Goal: Task Accomplishment & Management: Manage account settings

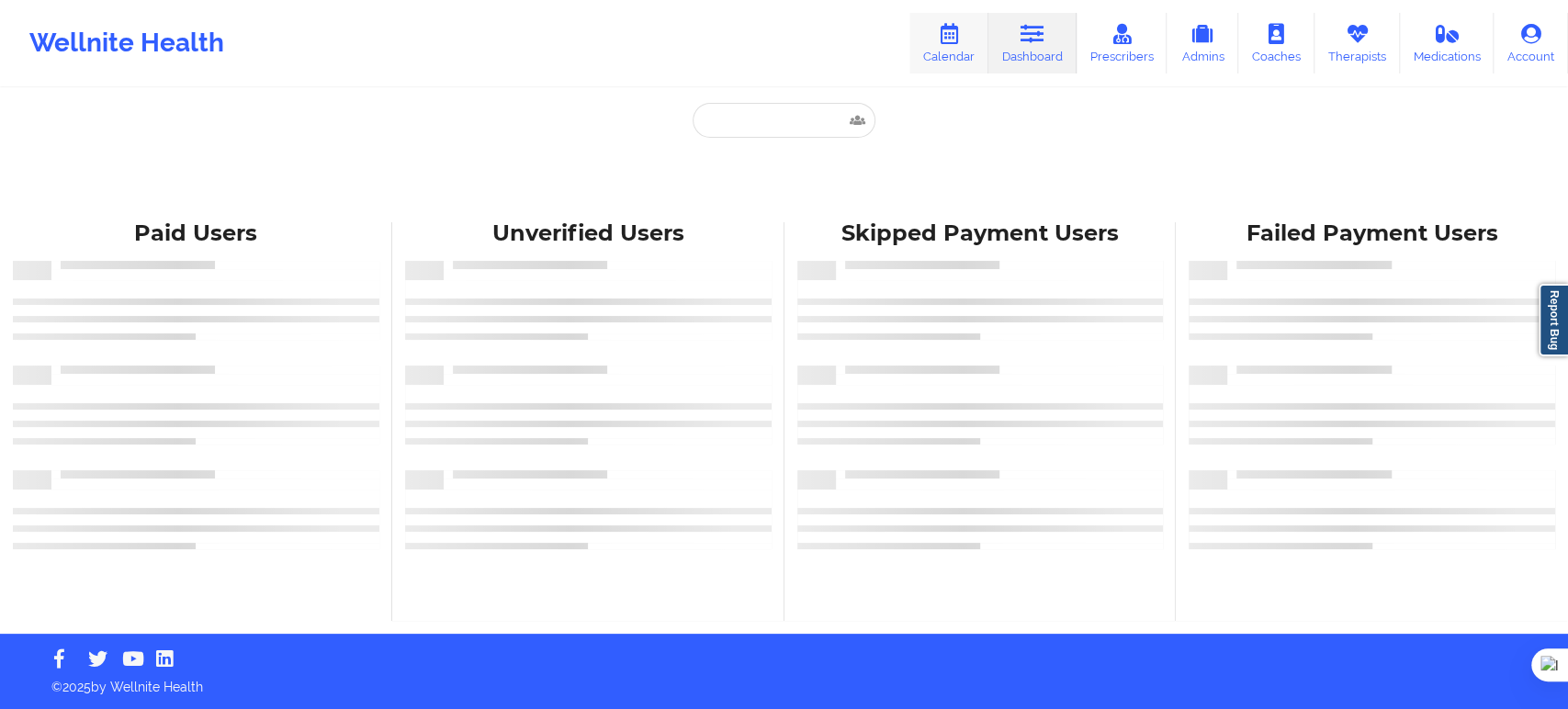
click at [941, 42] on icon at bounding box center [949, 34] width 24 height 20
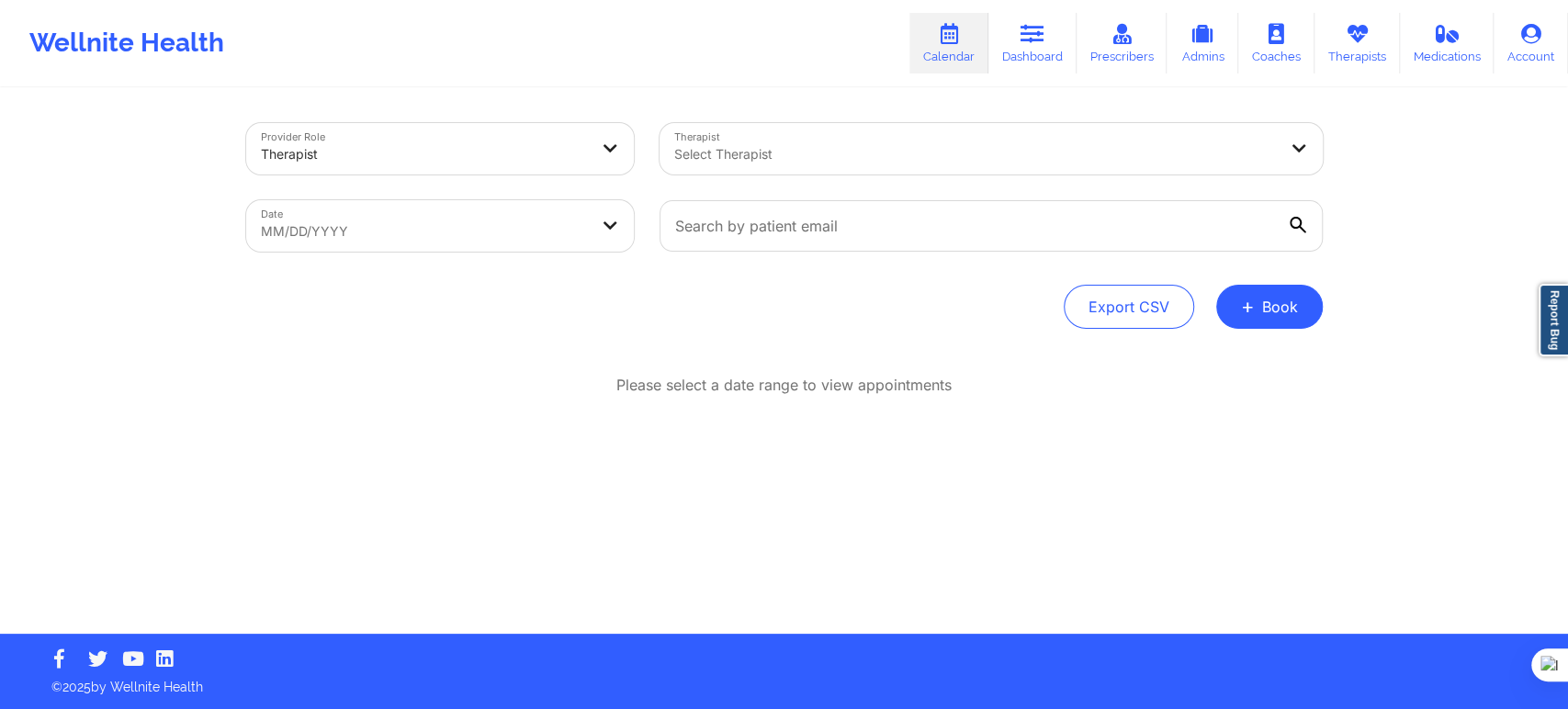
click at [802, 160] on div at bounding box center [975, 154] width 603 height 22
type input "francheska"
paste input "Franchezka Boyer"
type input "Franchezka Boyer"
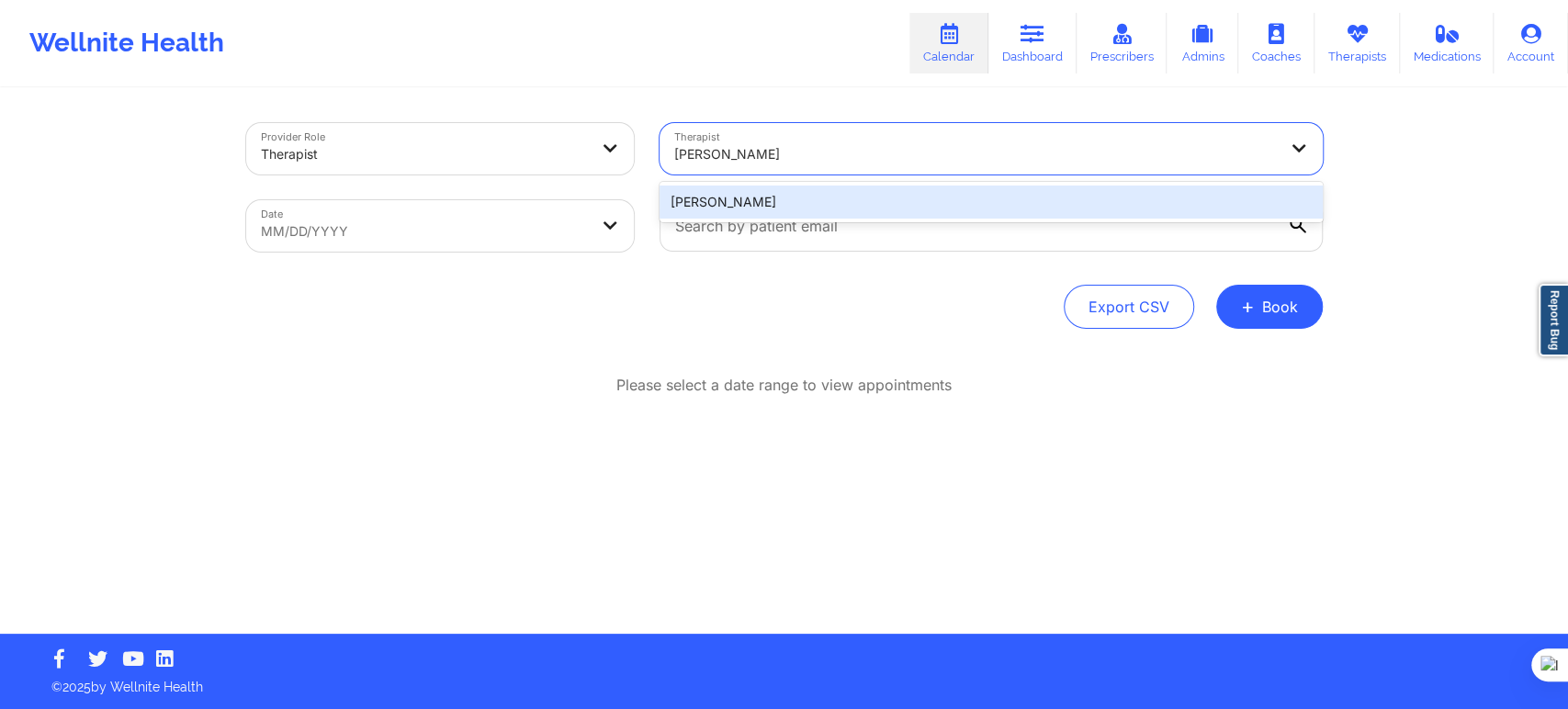
click at [739, 202] on div "Franchezka Boyer" at bounding box center [990, 201] width 663 height 33
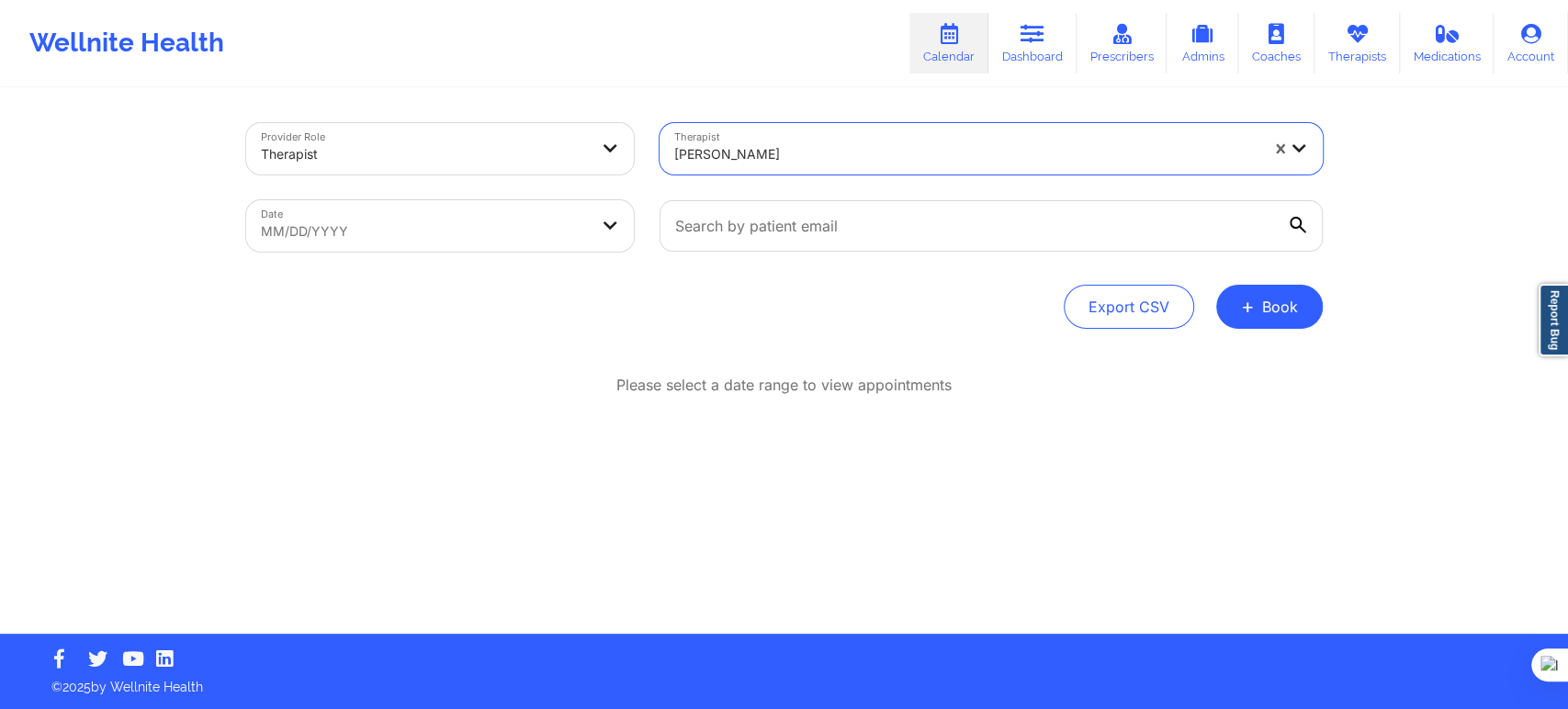
click at [721, 286] on div "Export CSV + Book" at bounding box center [784, 306] width 1077 height 44
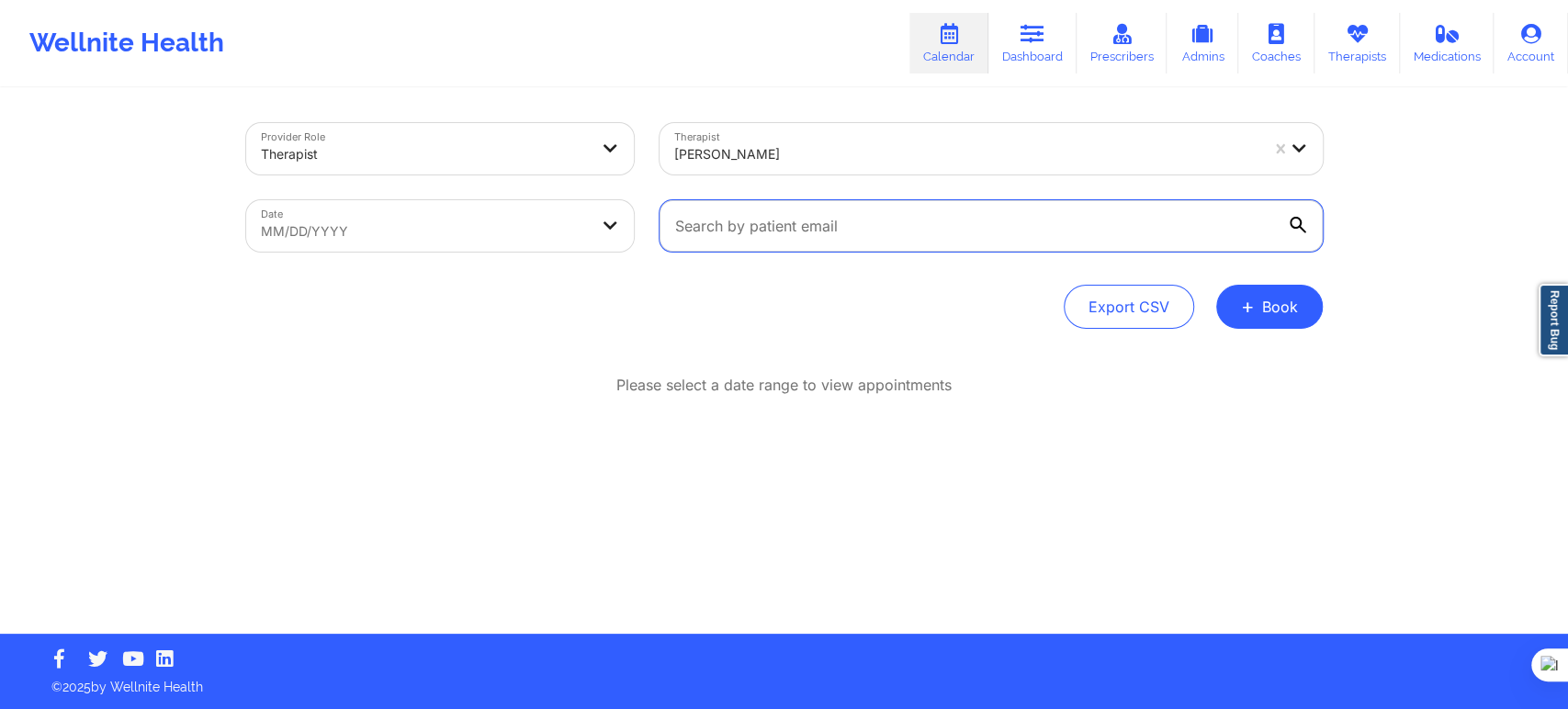
click at [772, 219] on input "text" at bounding box center [990, 226] width 663 height 51
paste input "SOLEQ7@GMAIL.COM"
type input "SOLEQ7@GMAIL.COM"
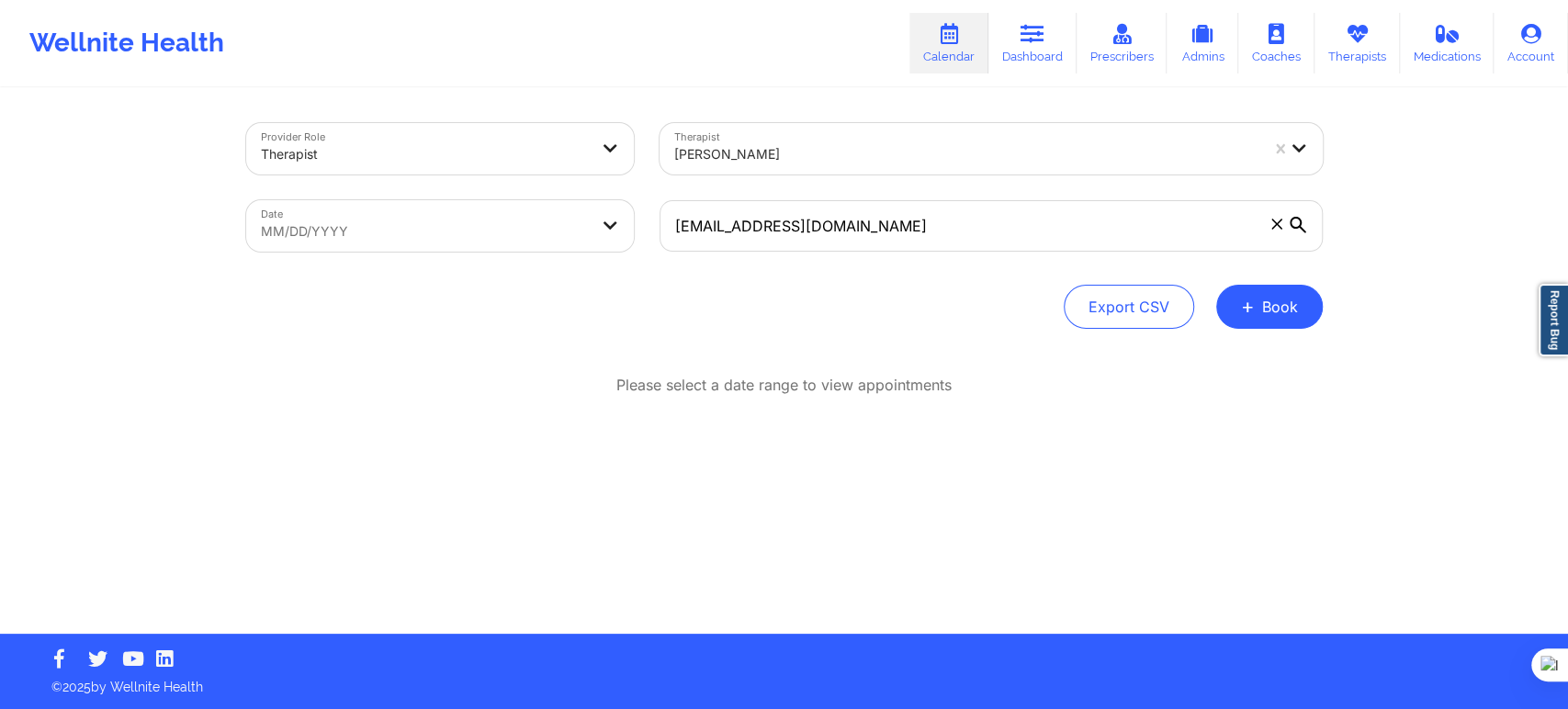
click at [732, 307] on div "Export CSV + Book" at bounding box center [784, 306] width 1077 height 44
click at [442, 217] on body "Wellnite Health Calendar Dashboard Prescribers Admins Coaches Therapists Medica…" at bounding box center [784, 354] width 1568 height 709
select select "2025-8"
select select "2025-9"
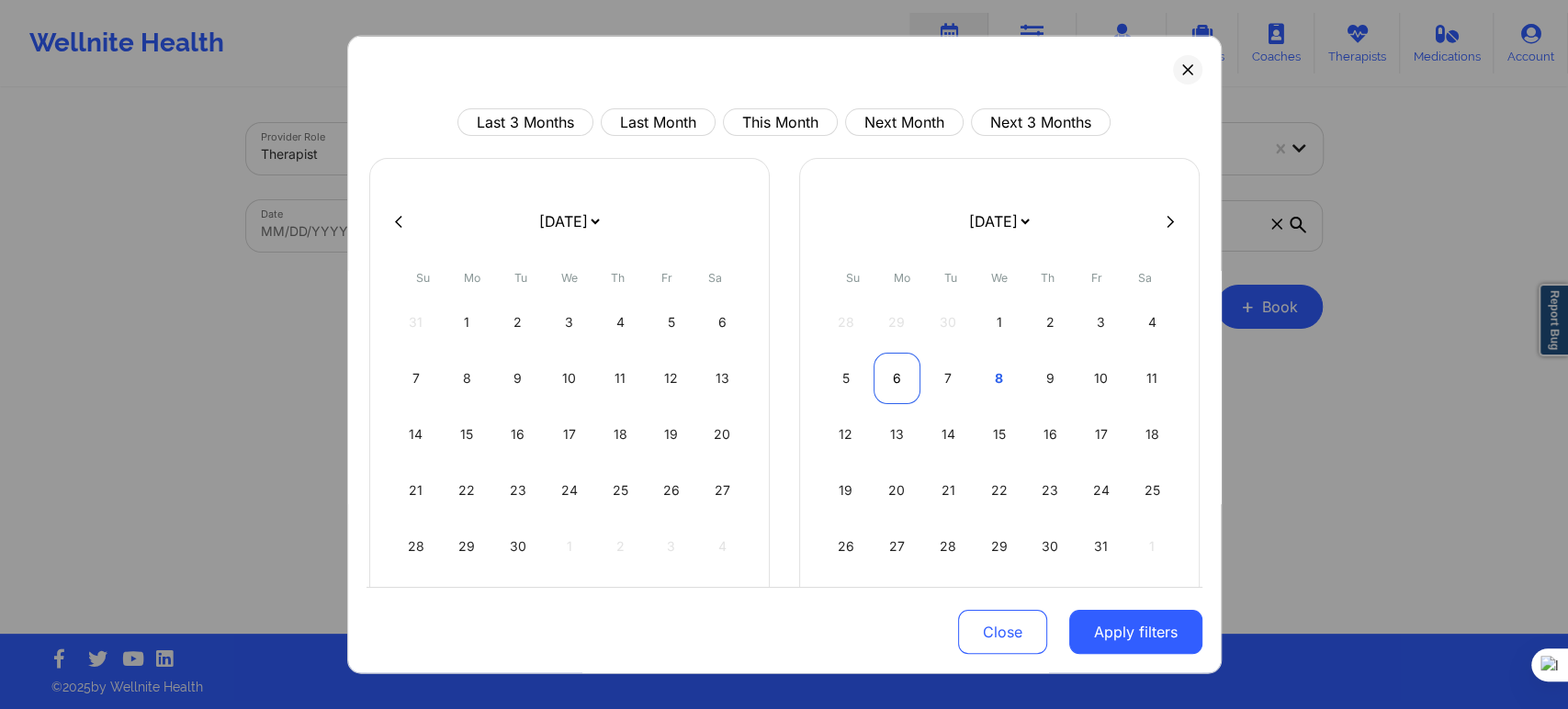
click at [908, 379] on div "6" at bounding box center [896, 378] width 46 height 51
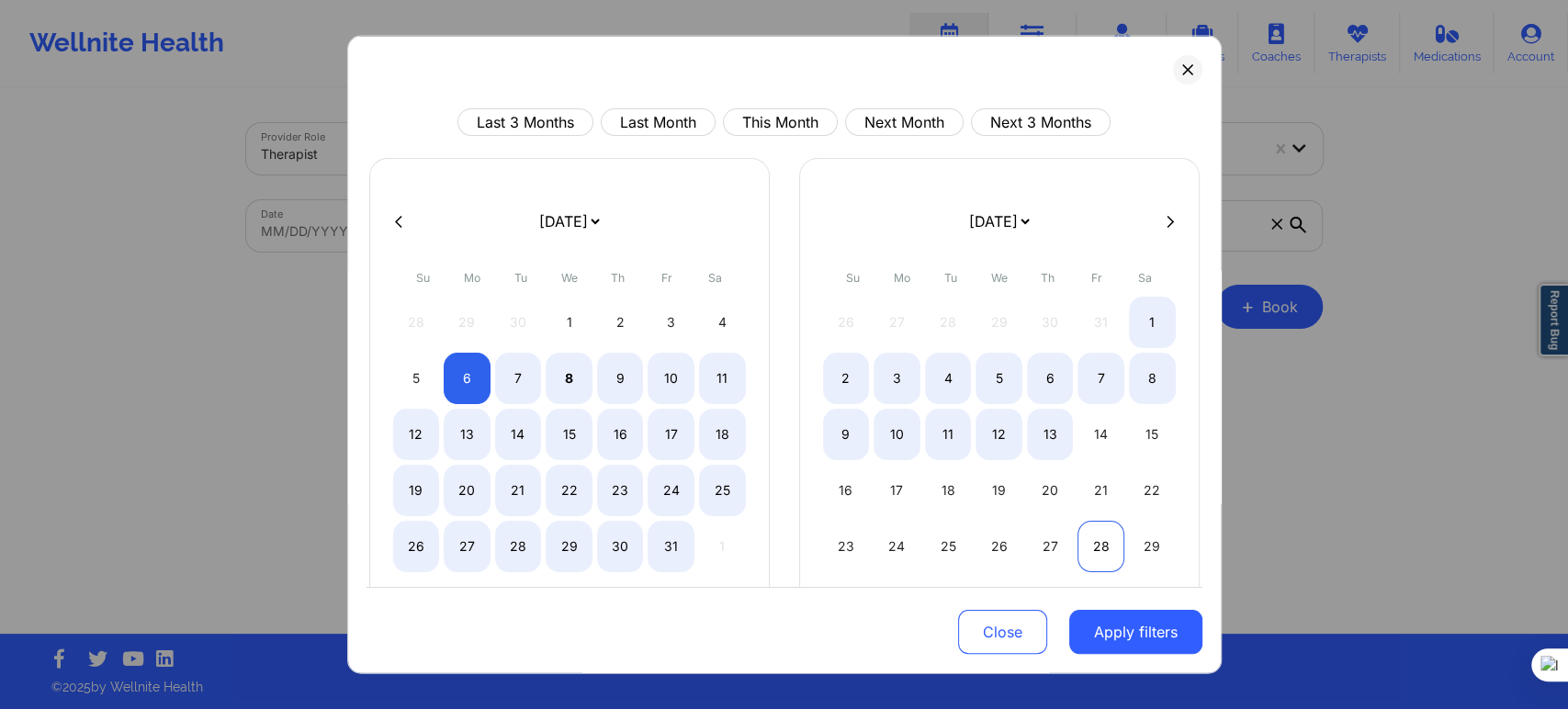
select select "2025-9"
select select "2025-10"
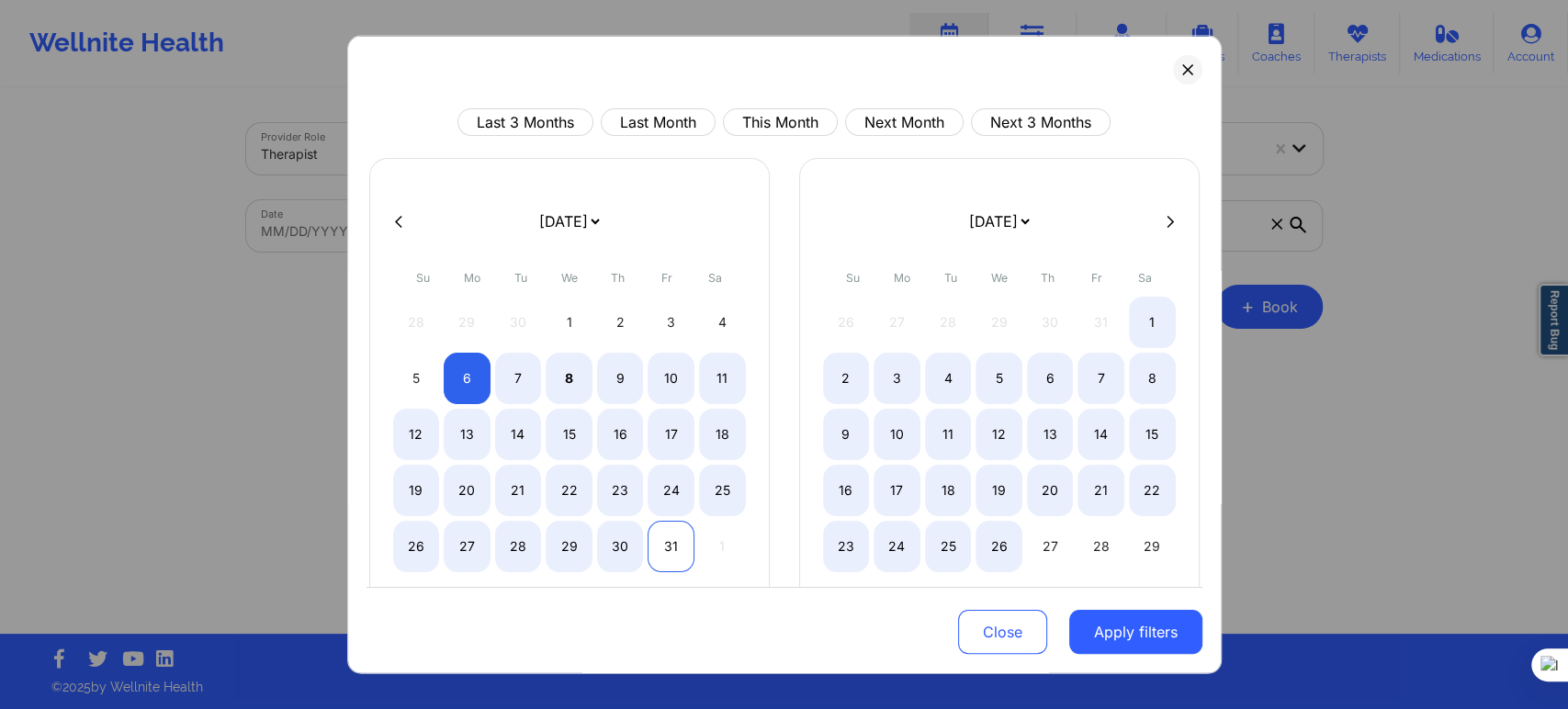
select select "2025-9"
select select "2025-10"
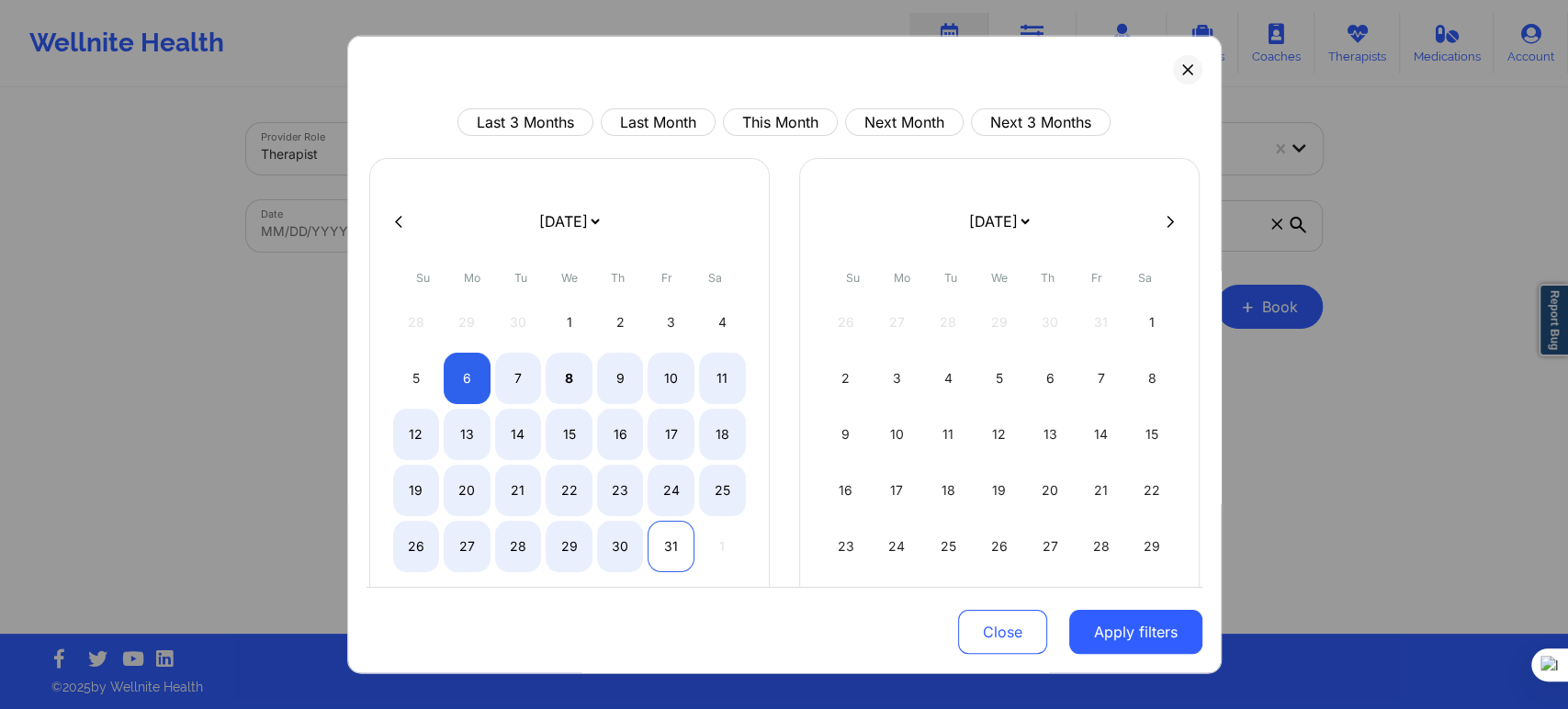
click at [669, 554] on div "31" at bounding box center [670, 546] width 46 height 51
select select "2025-9"
select select "2025-10"
click at [1091, 623] on button "Apply filters" at bounding box center [1135, 631] width 133 height 44
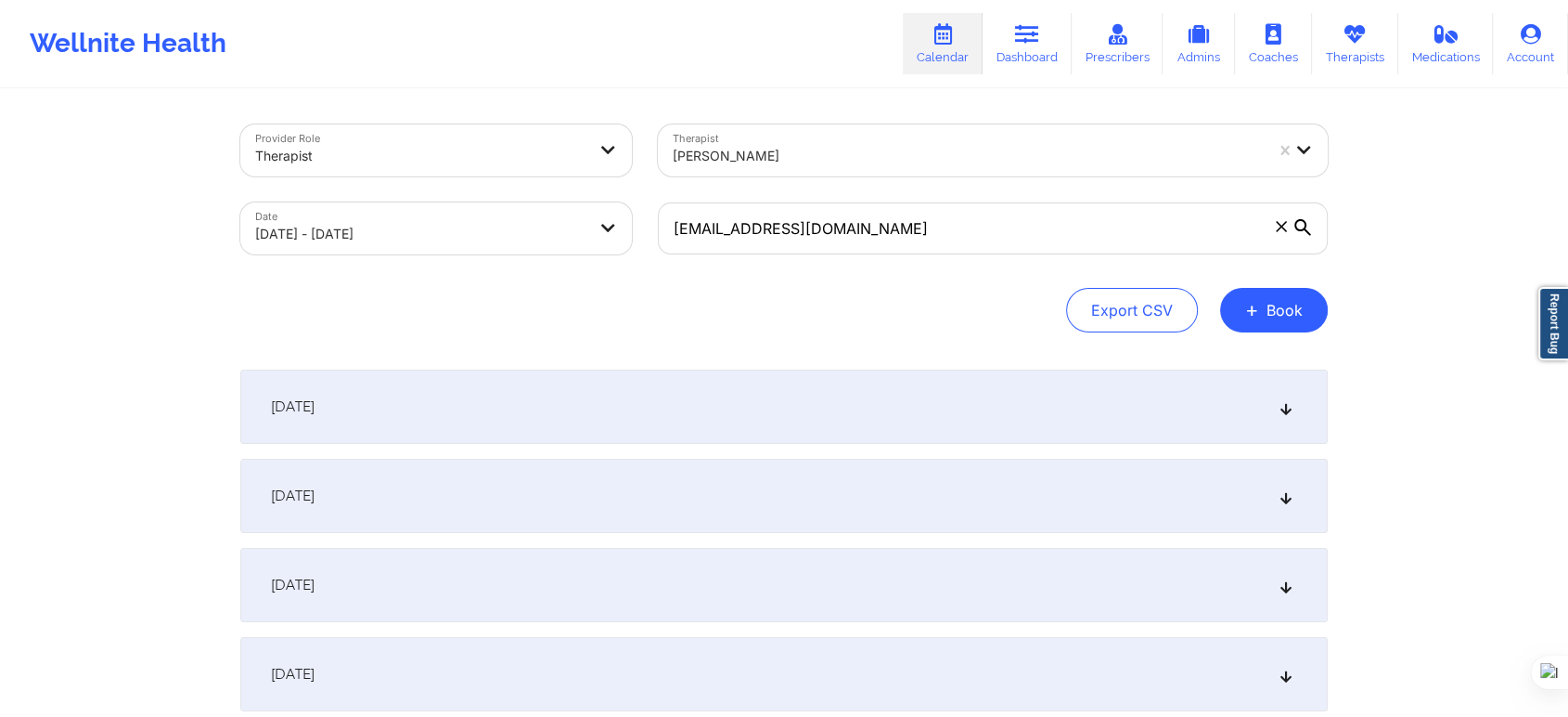
click at [485, 402] on div "[DATE]" at bounding box center [784, 406] width 1088 height 74
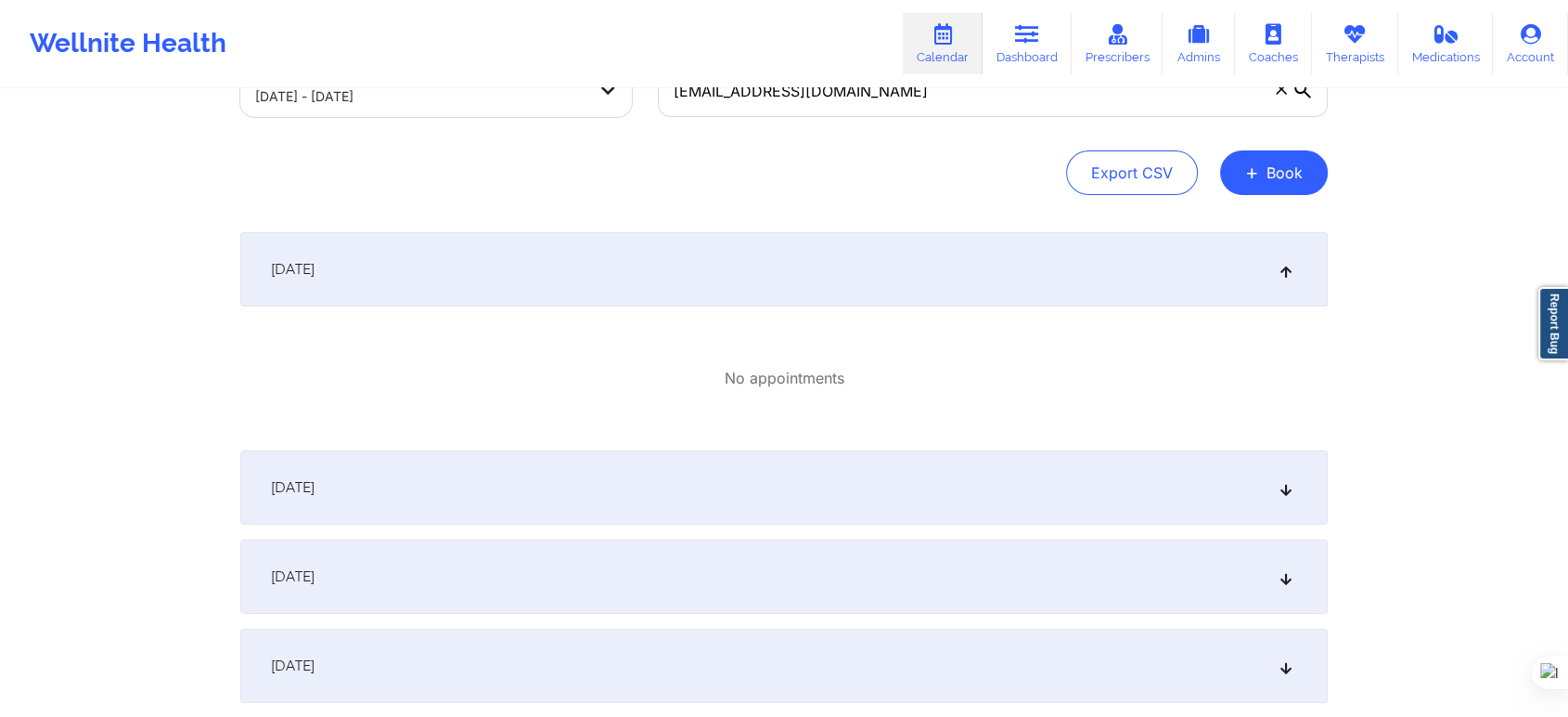
scroll to position [412, 0]
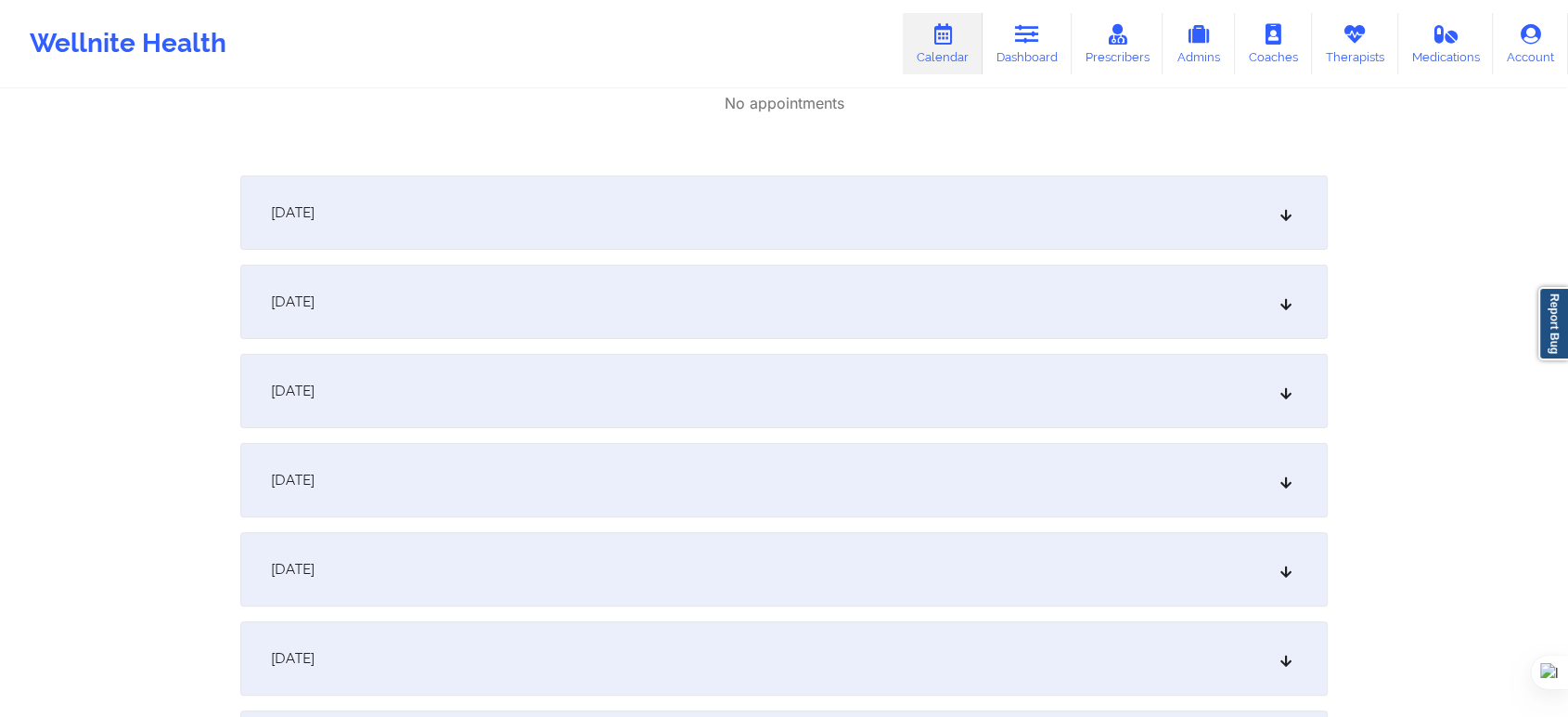
click at [369, 283] on div "[DATE]" at bounding box center [784, 302] width 1088 height 74
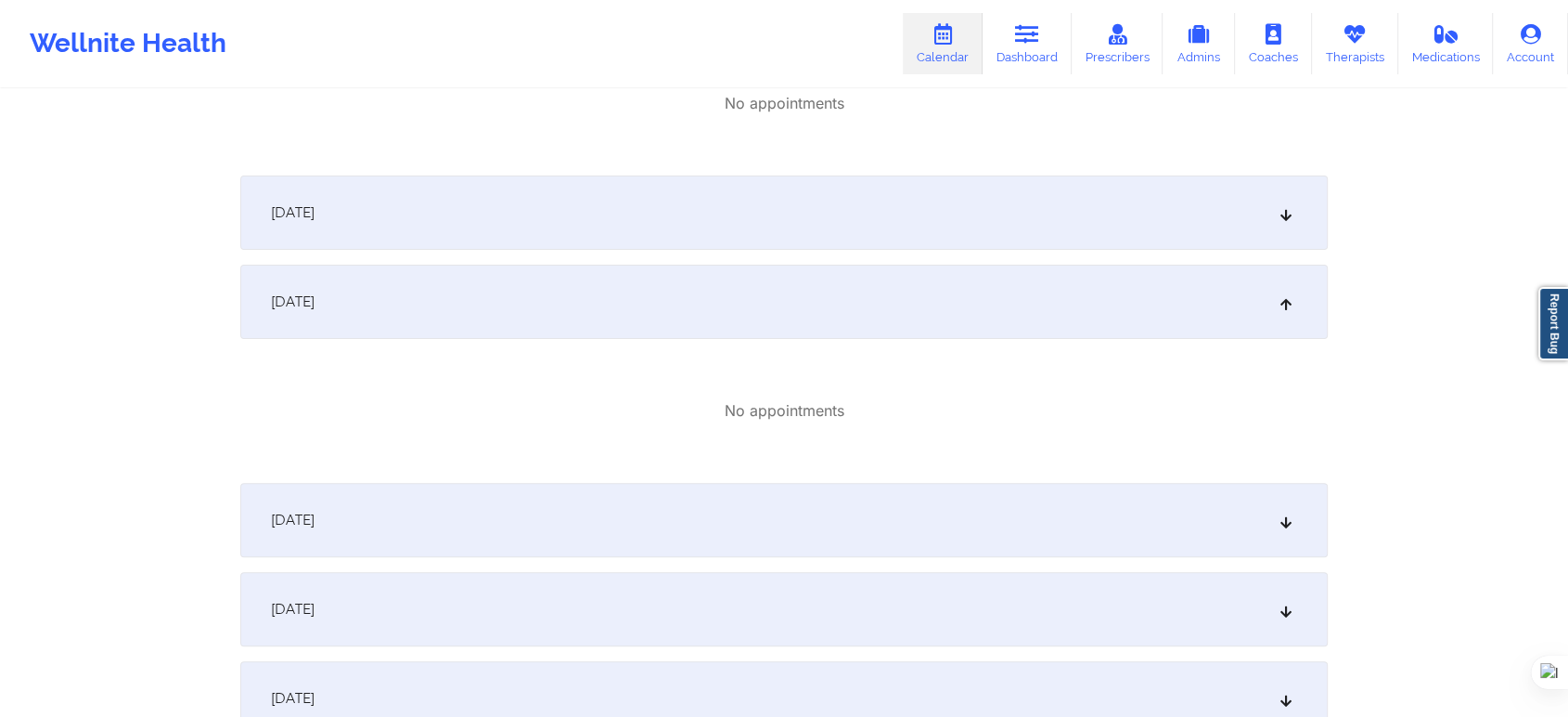
click at [314, 204] on span "[DATE]" at bounding box center [292, 213] width 44 height 19
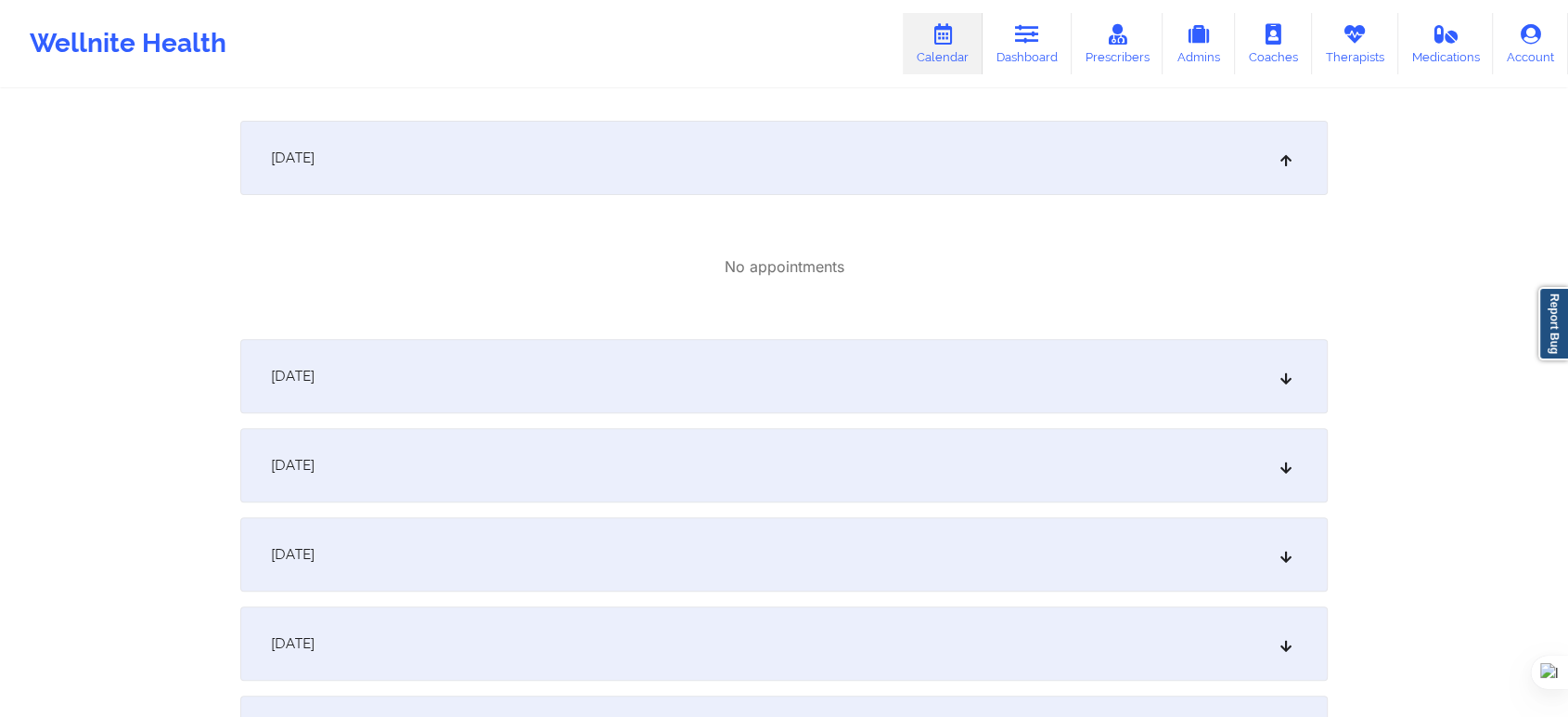
scroll to position [721, 0]
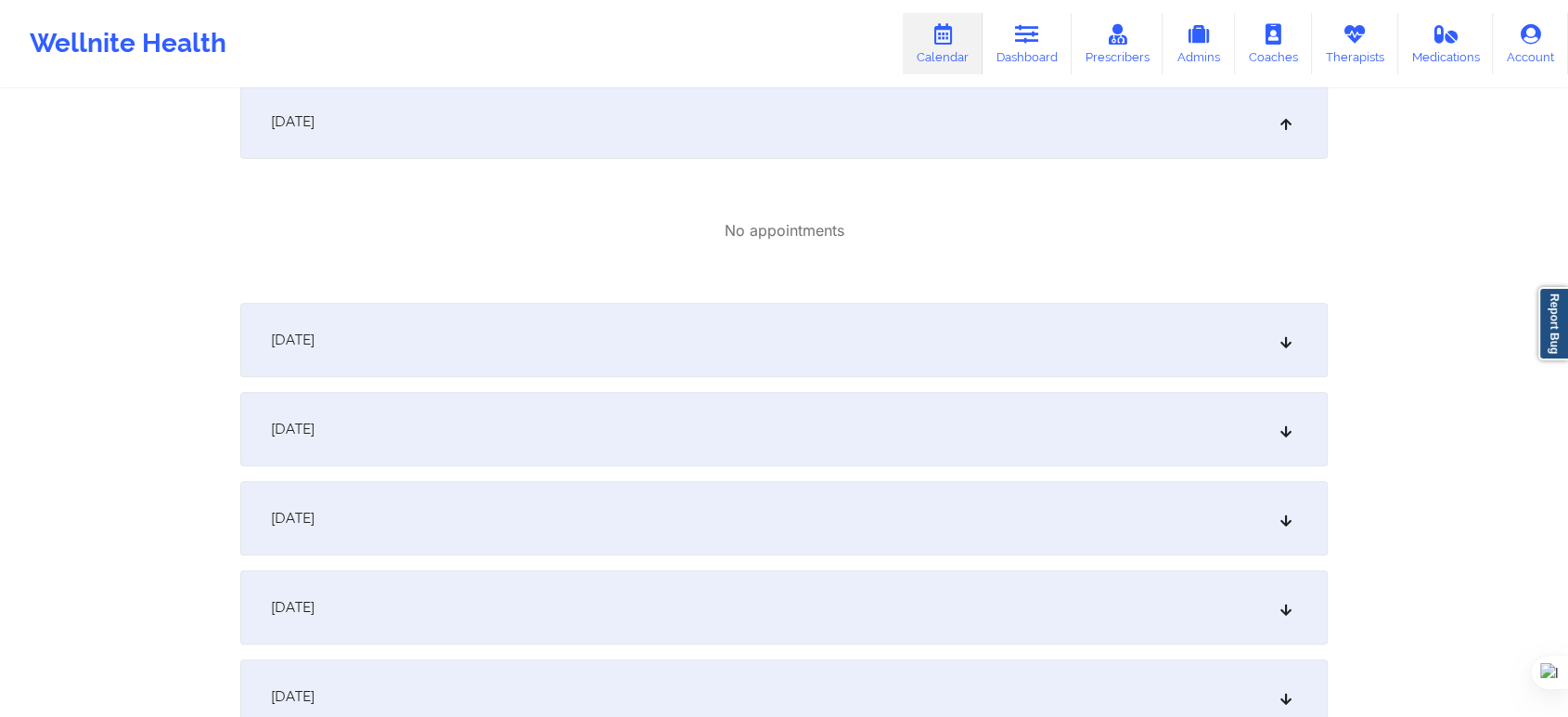
click at [468, 429] on div "[DATE]" at bounding box center [784, 428] width 1088 height 74
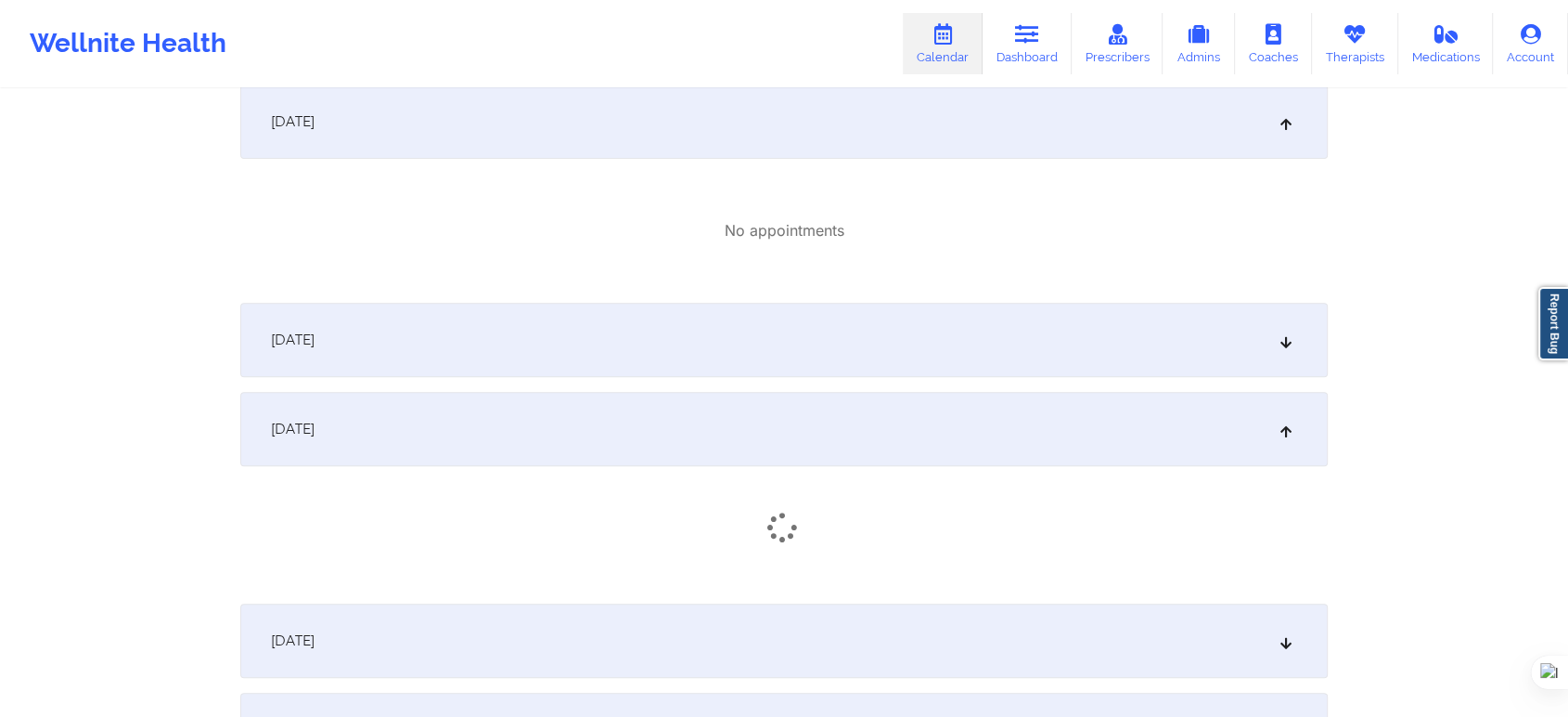
click at [472, 350] on div "[DATE]" at bounding box center [784, 340] width 1088 height 74
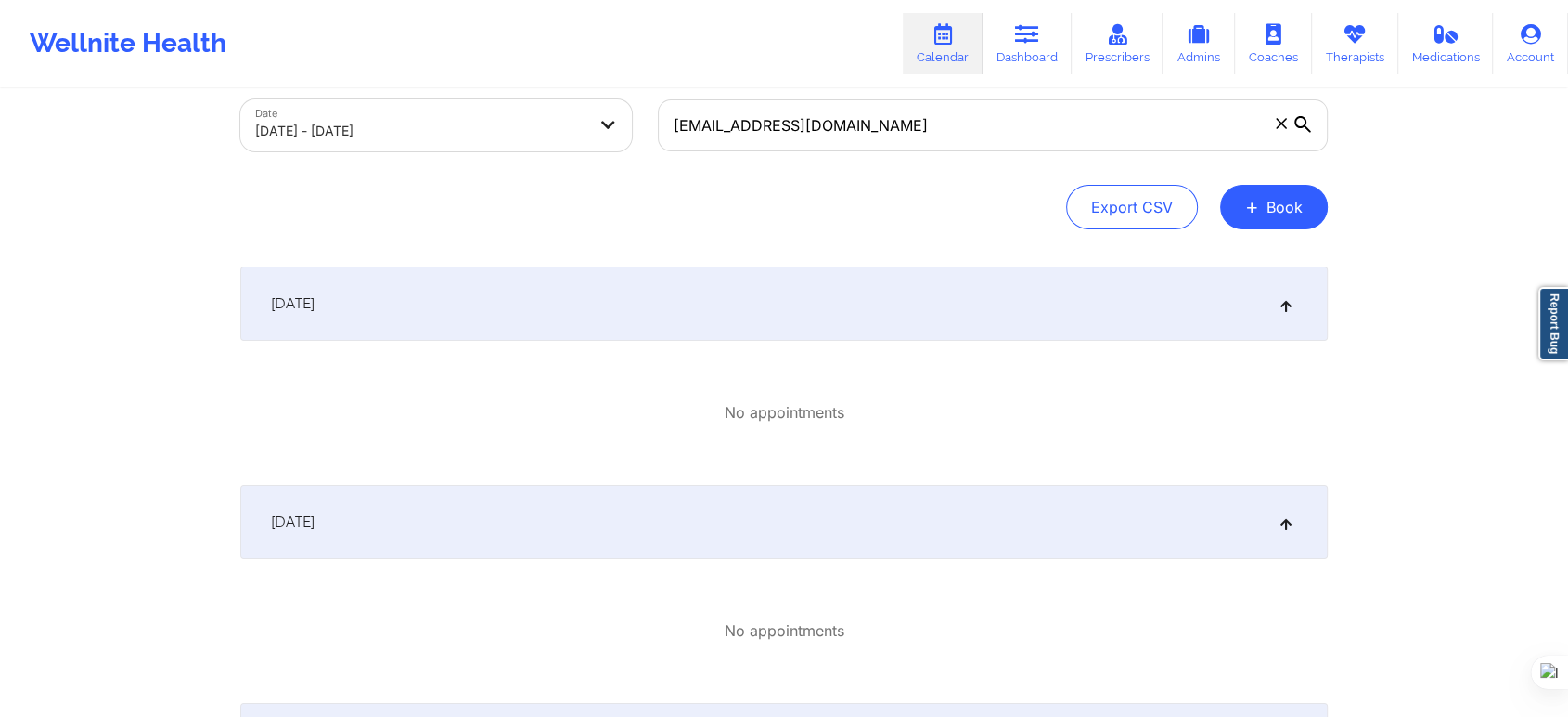
scroll to position [0, 0]
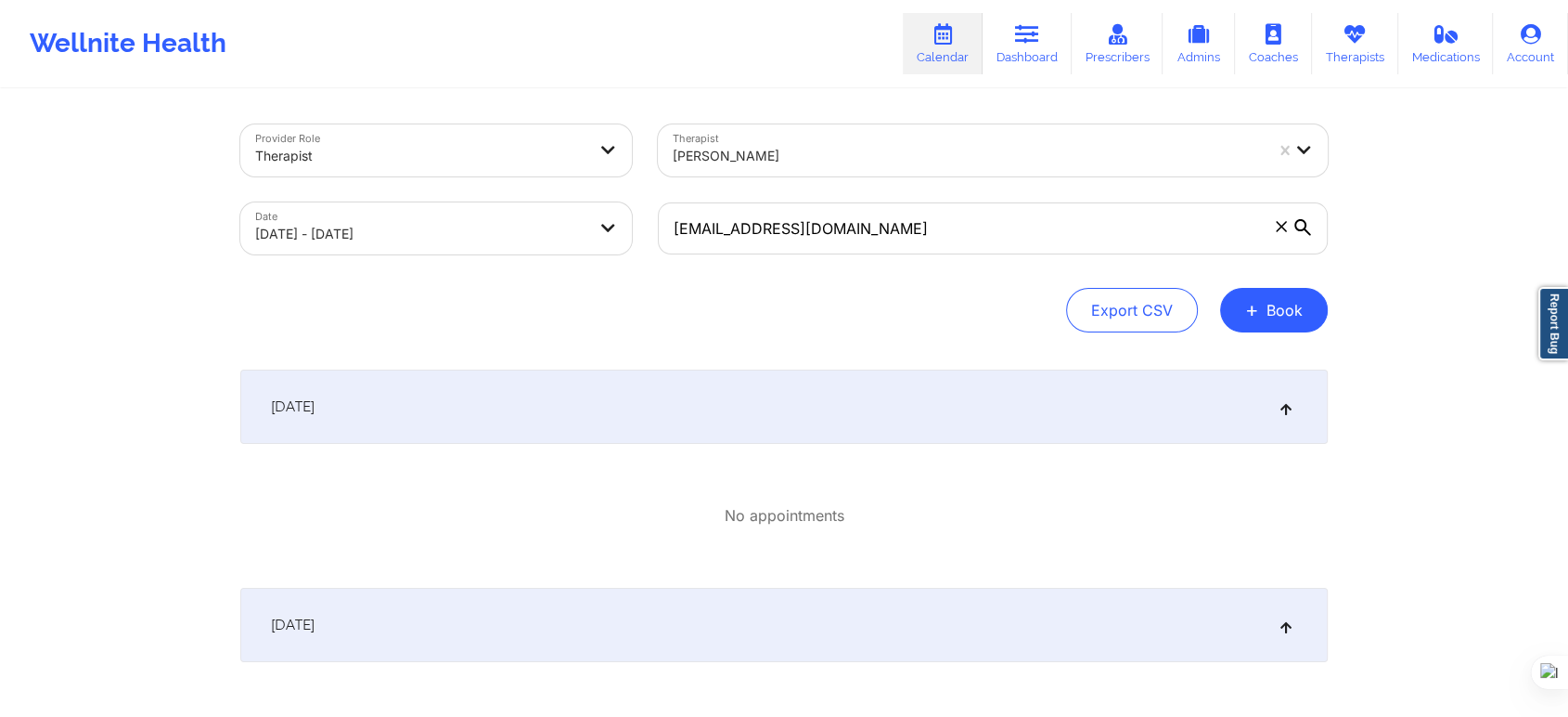
click at [823, 171] on div "[PERSON_NAME]" at bounding box center [967, 156] width 590 height 41
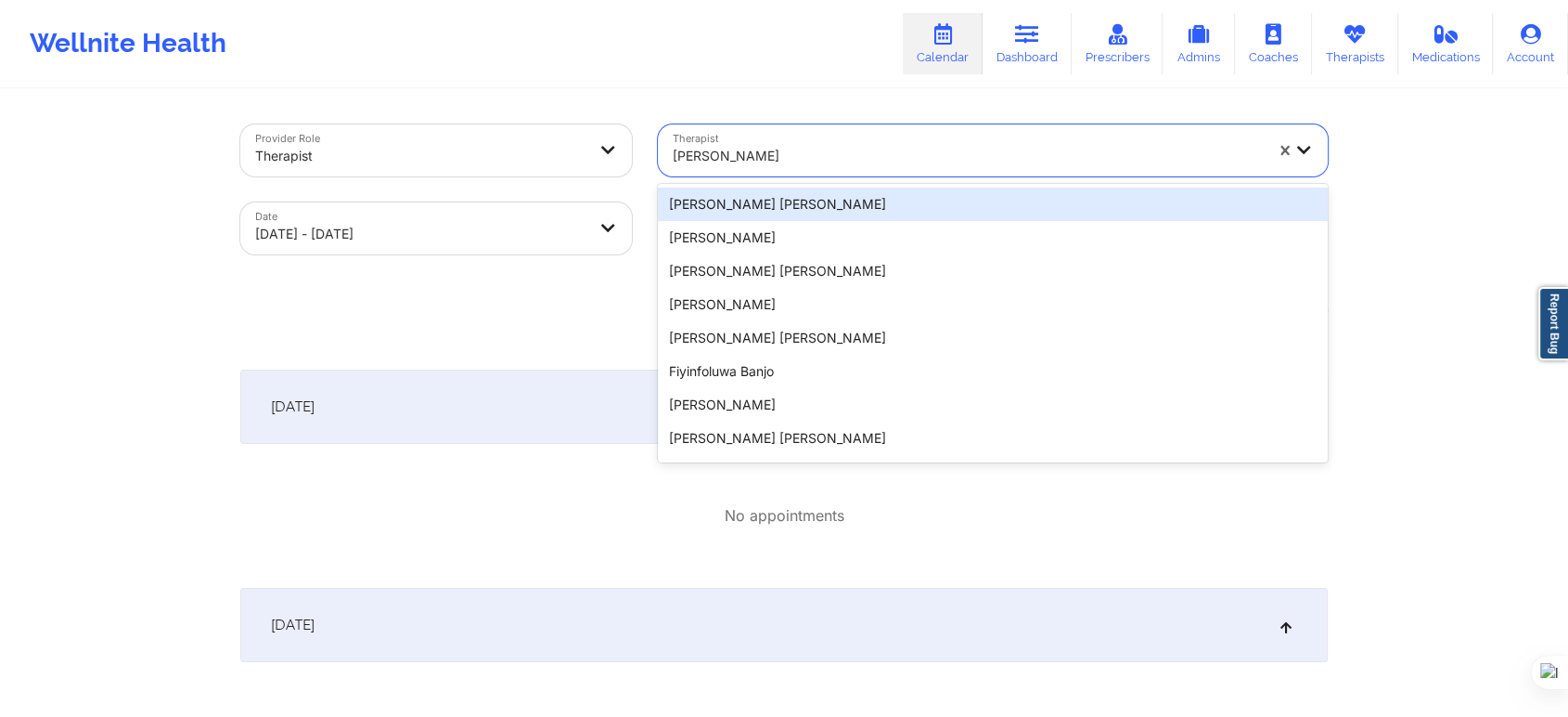
paste input "C Renee WASHINGTON-HYDE"
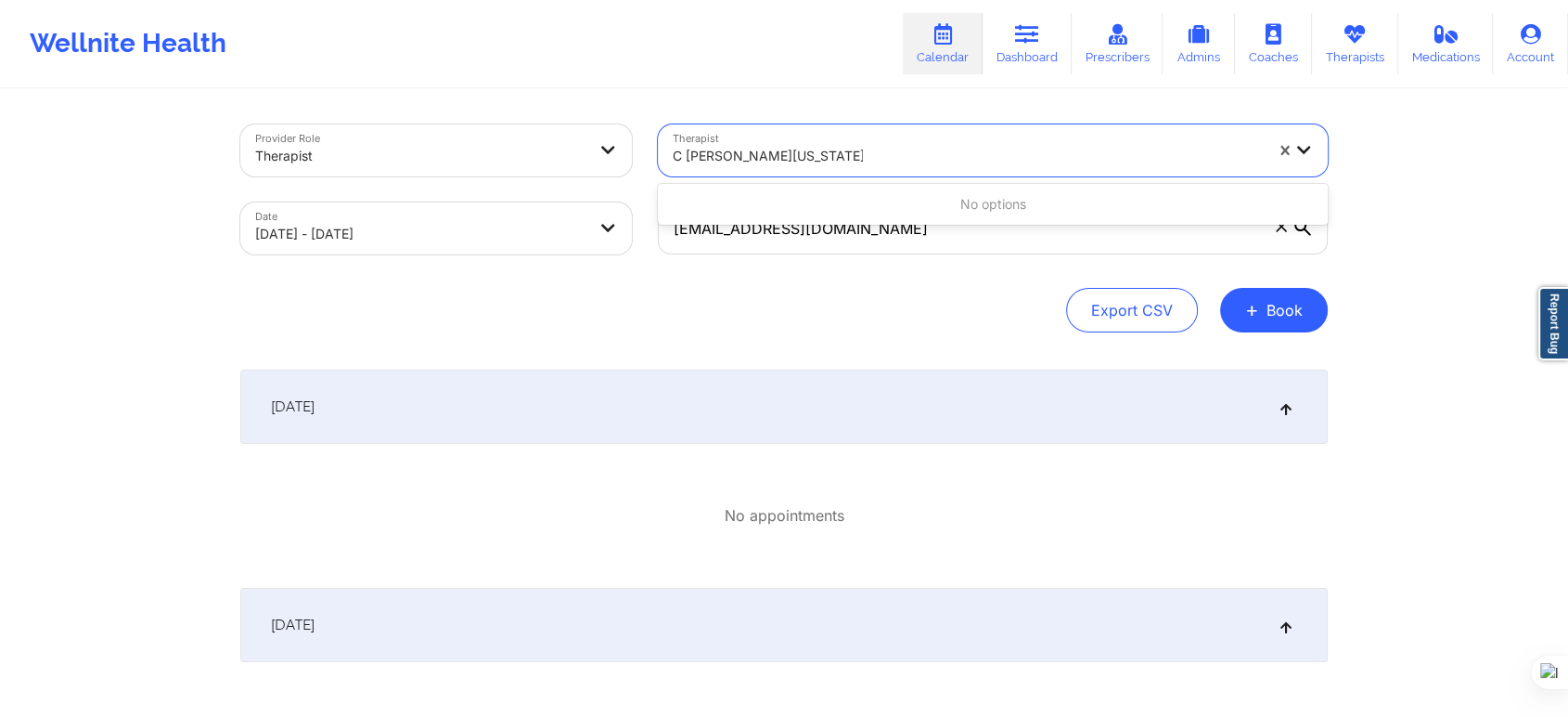
click at [686, 159] on input "C Renee WASHINGTON-HYDE" at bounding box center [768, 156] width 191 height 19
type input "Renee WASHINGTON-HYDE"
drag, startPoint x: 801, startPoint y: 150, endPoint x: 871, endPoint y: 158, distance: 70.5
click at [871, 158] on div "Renee WASHINGTON-HYDE" at bounding box center [967, 156] width 590 height 22
click at [871, 158] on div at bounding box center [967, 156] width 590 height 22
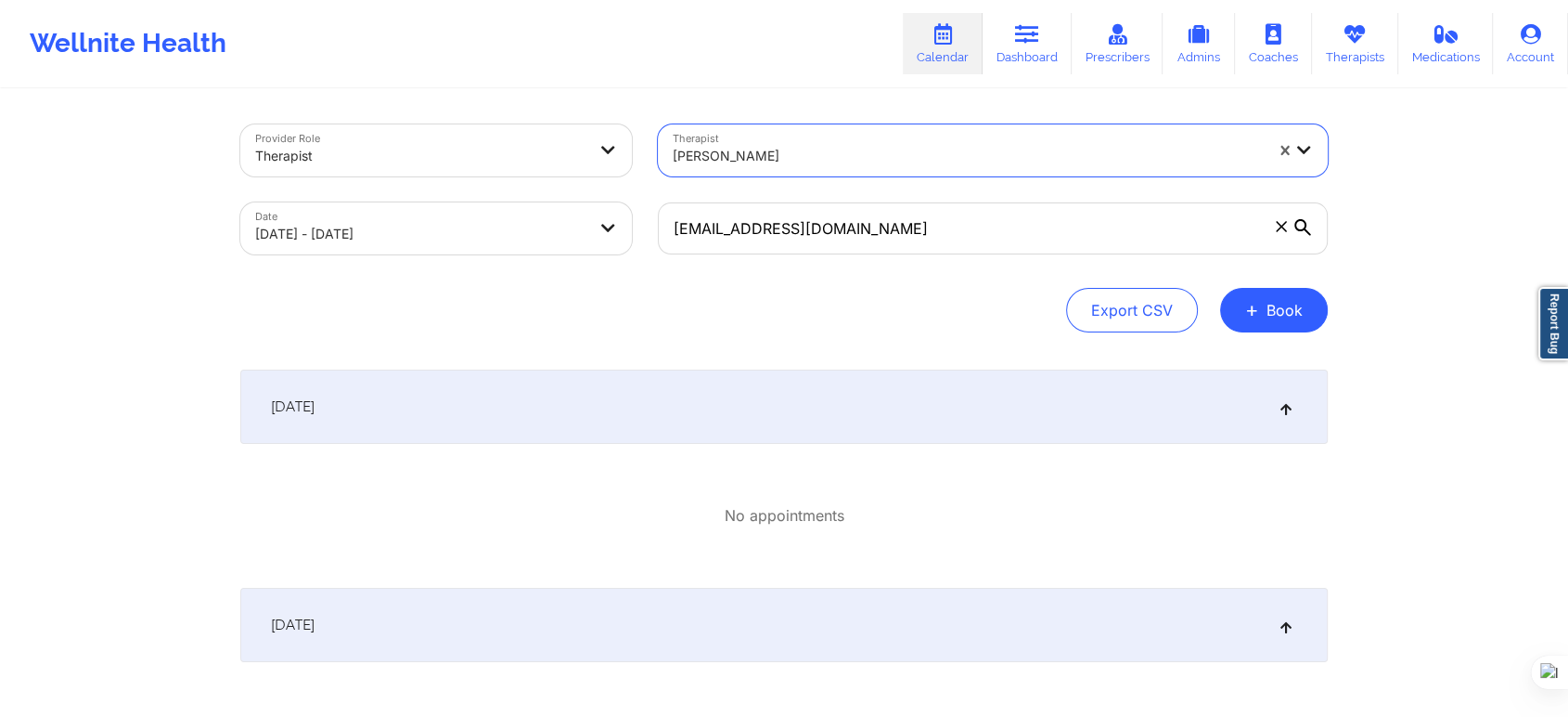
paste input "C Renee WASHINGTON-HYDE"
type input "Renee WASHINGTON"
drag, startPoint x: 816, startPoint y: 157, endPoint x: 622, endPoint y: 157, distance: 194.0
click at [622, 157] on div "Provider Role Therapist Therapist Franchezka Boyer Date 10/06/2025 - 10/31/2025…" at bounding box center [784, 190] width 1114 height 156
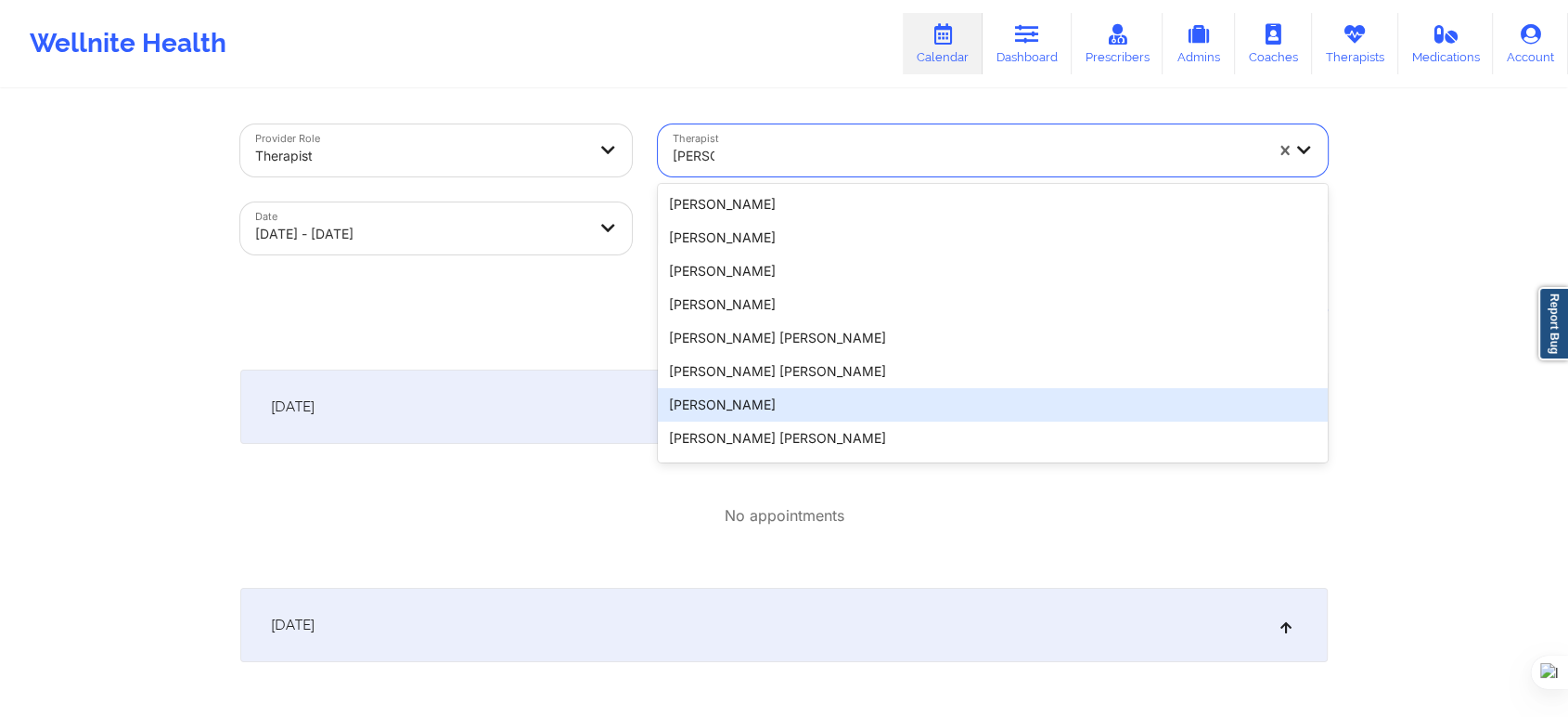
type input "renee"
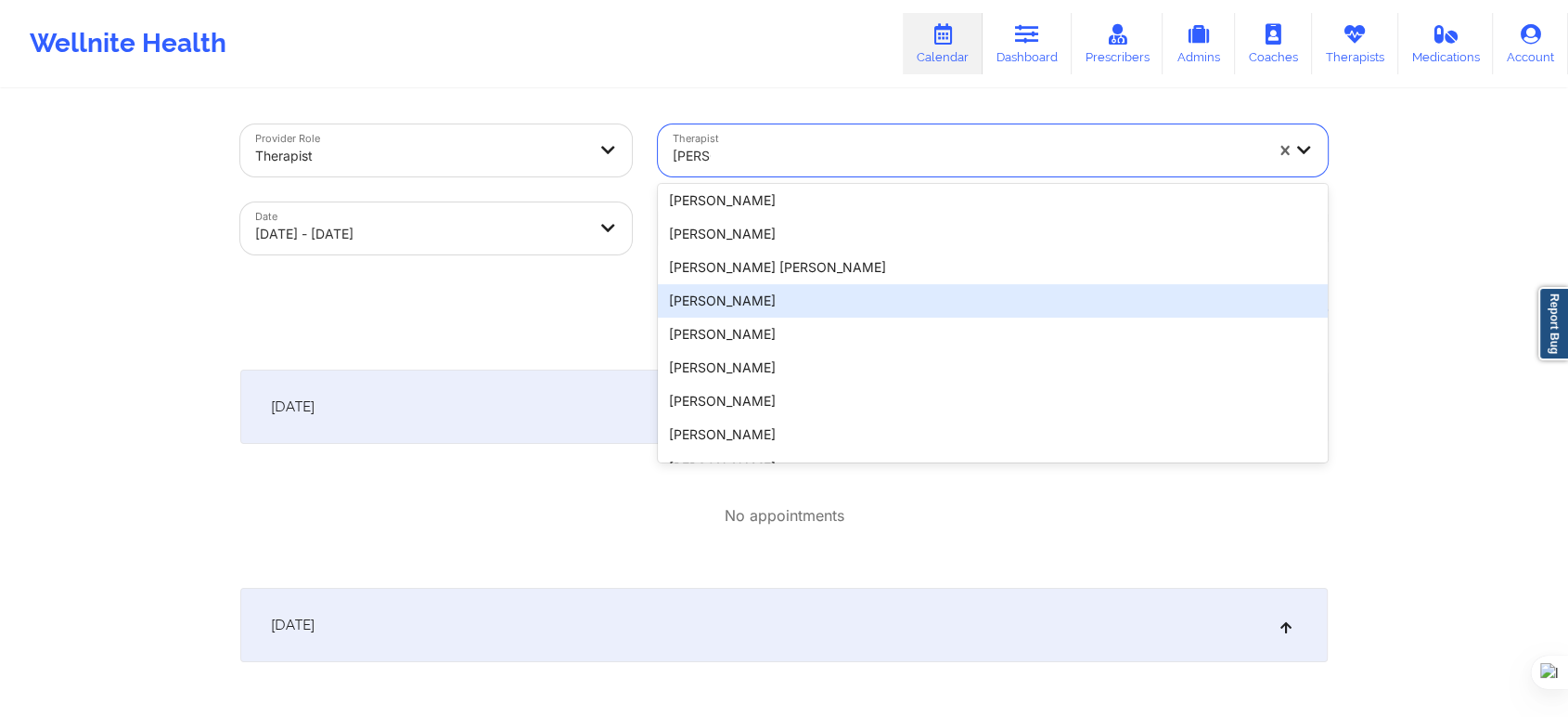
scroll to position [798, 0]
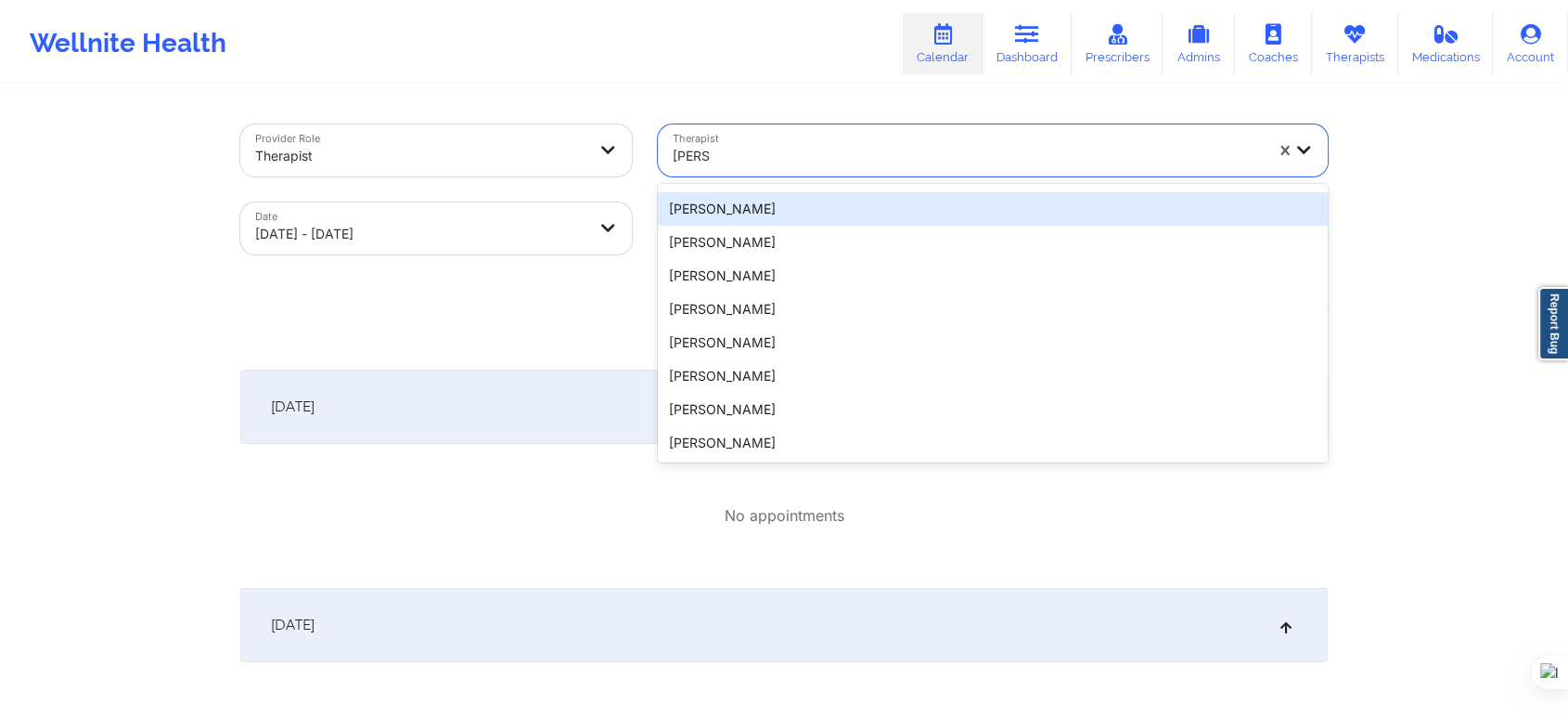
type input "renee"
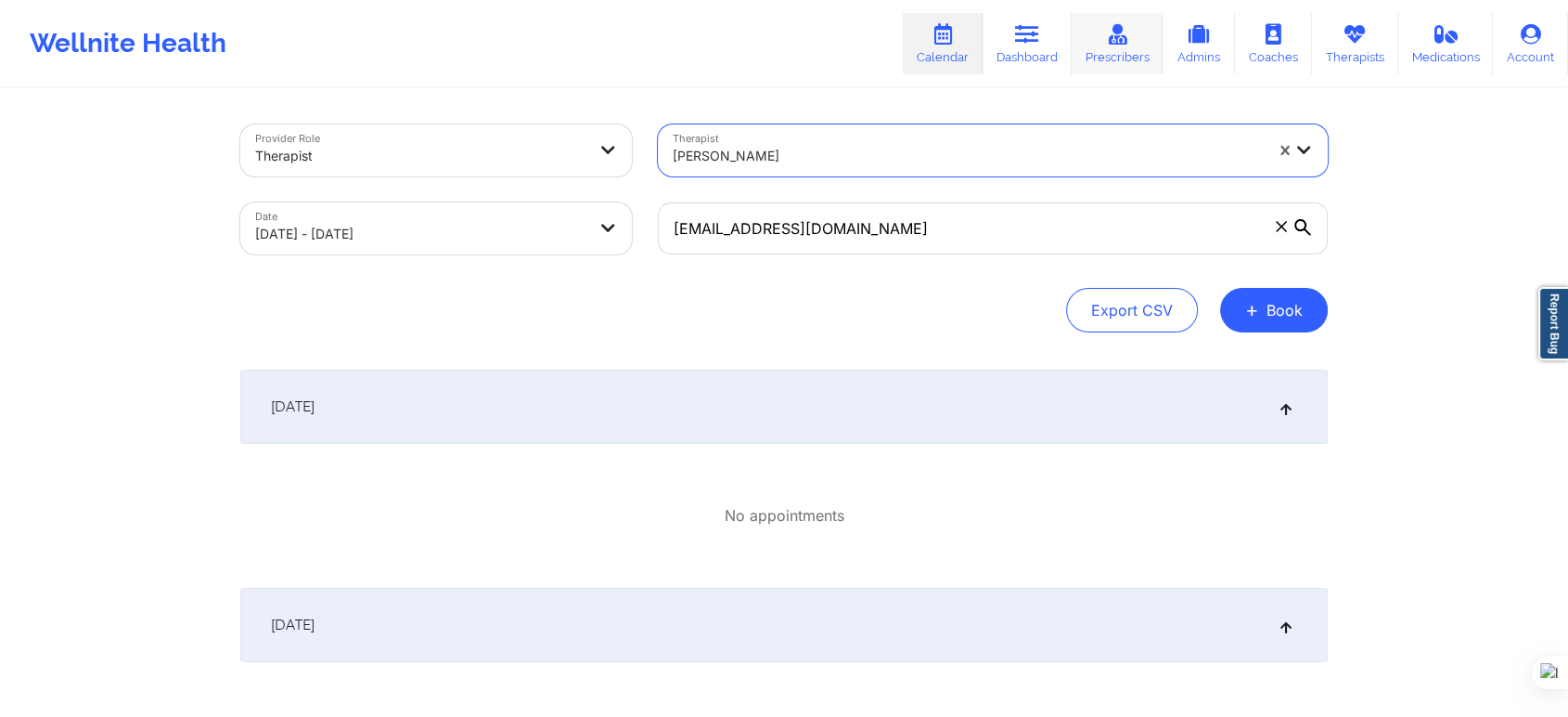
click at [1110, 45] on link "Prescribers" at bounding box center [1118, 43] width 92 height 61
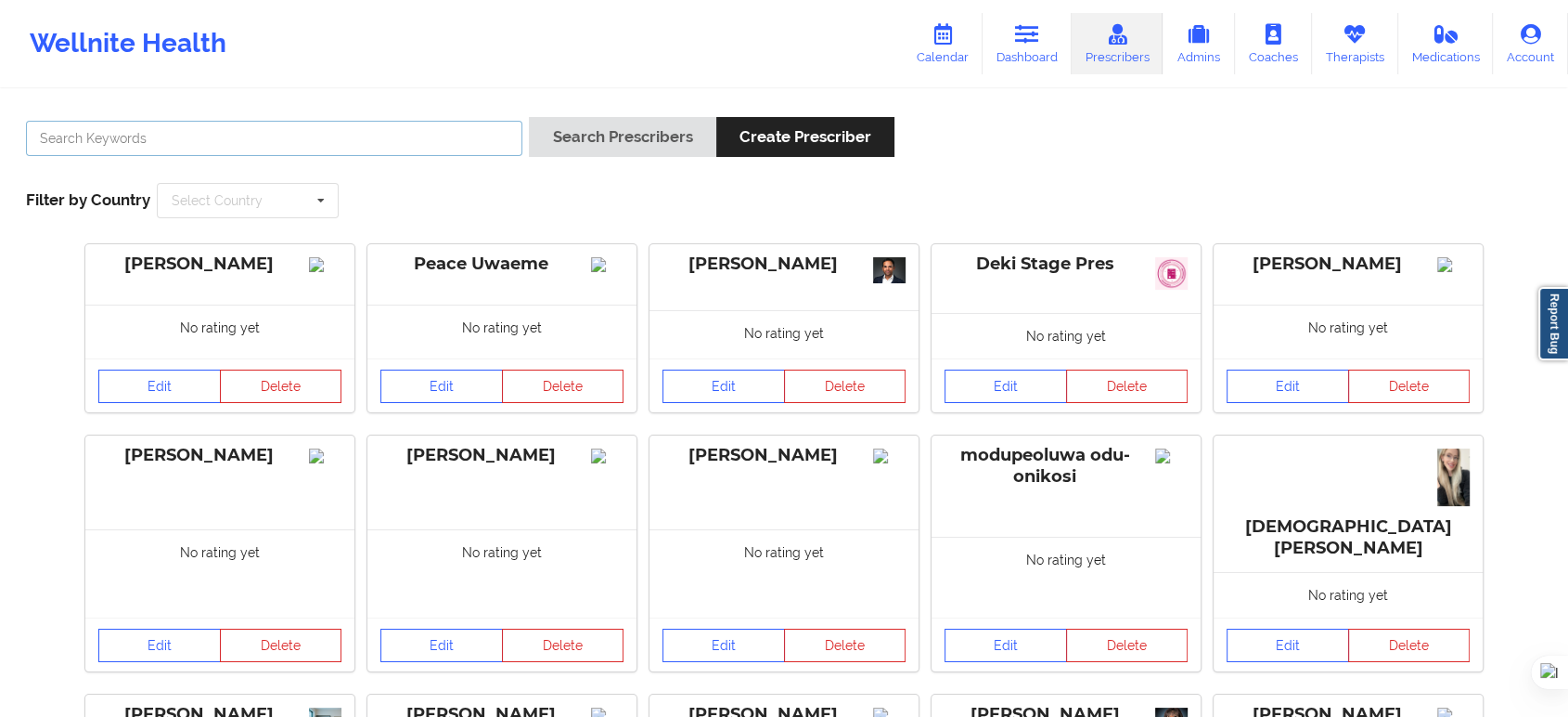
click at [369, 145] on input "text" at bounding box center [273, 138] width 496 height 35
paste input "YENINA QUINTEROS APPT shows on AT - However it does not on wellnite calendar fo…"
type input "YENINA QUINTEROS APPT shows on AT - However it does not on wellnite calendar fo…"
click at [426, 142] on input "text" at bounding box center [273, 138] width 496 height 35
paste input "renee washington hyde"
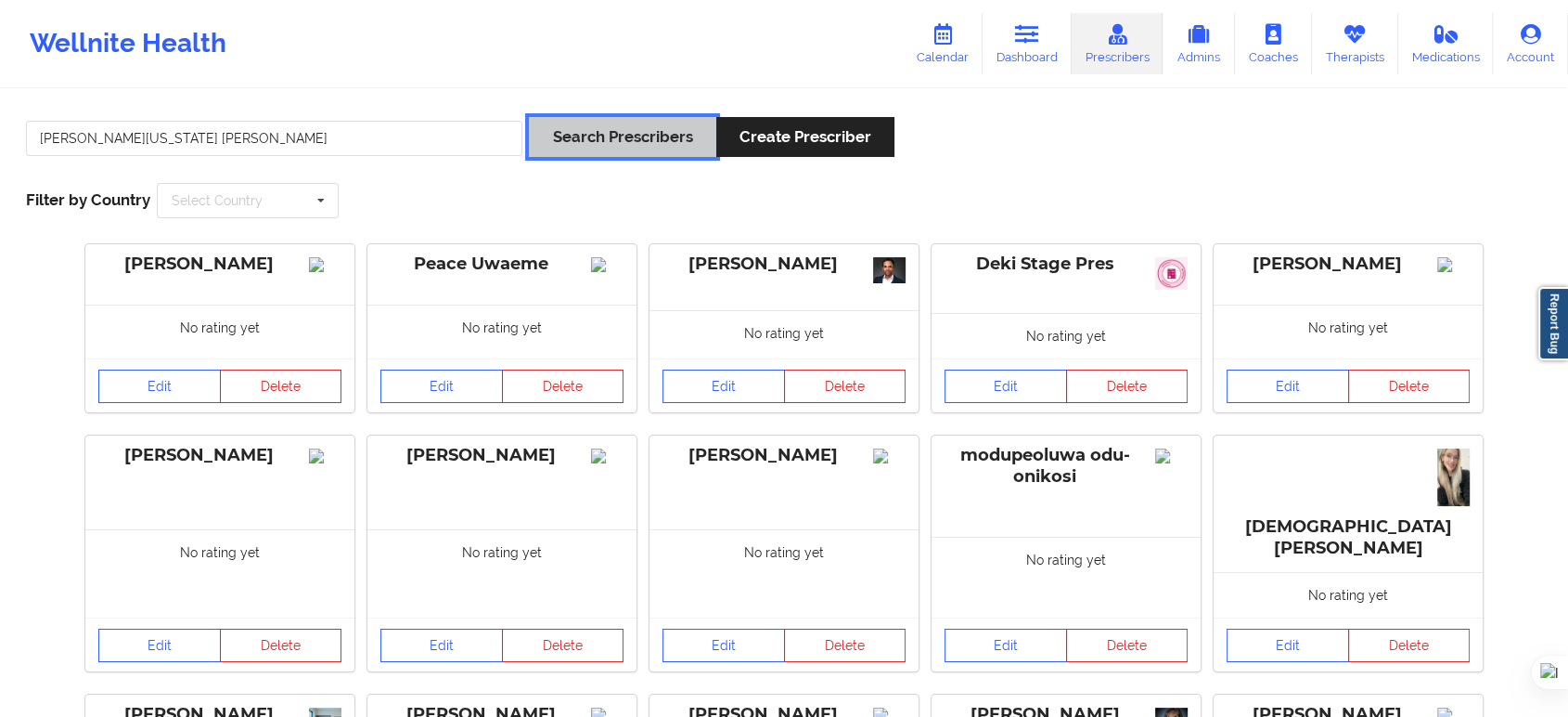
click at [615, 148] on button "Search Prescribers" at bounding box center [622, 137] width 187 height 40
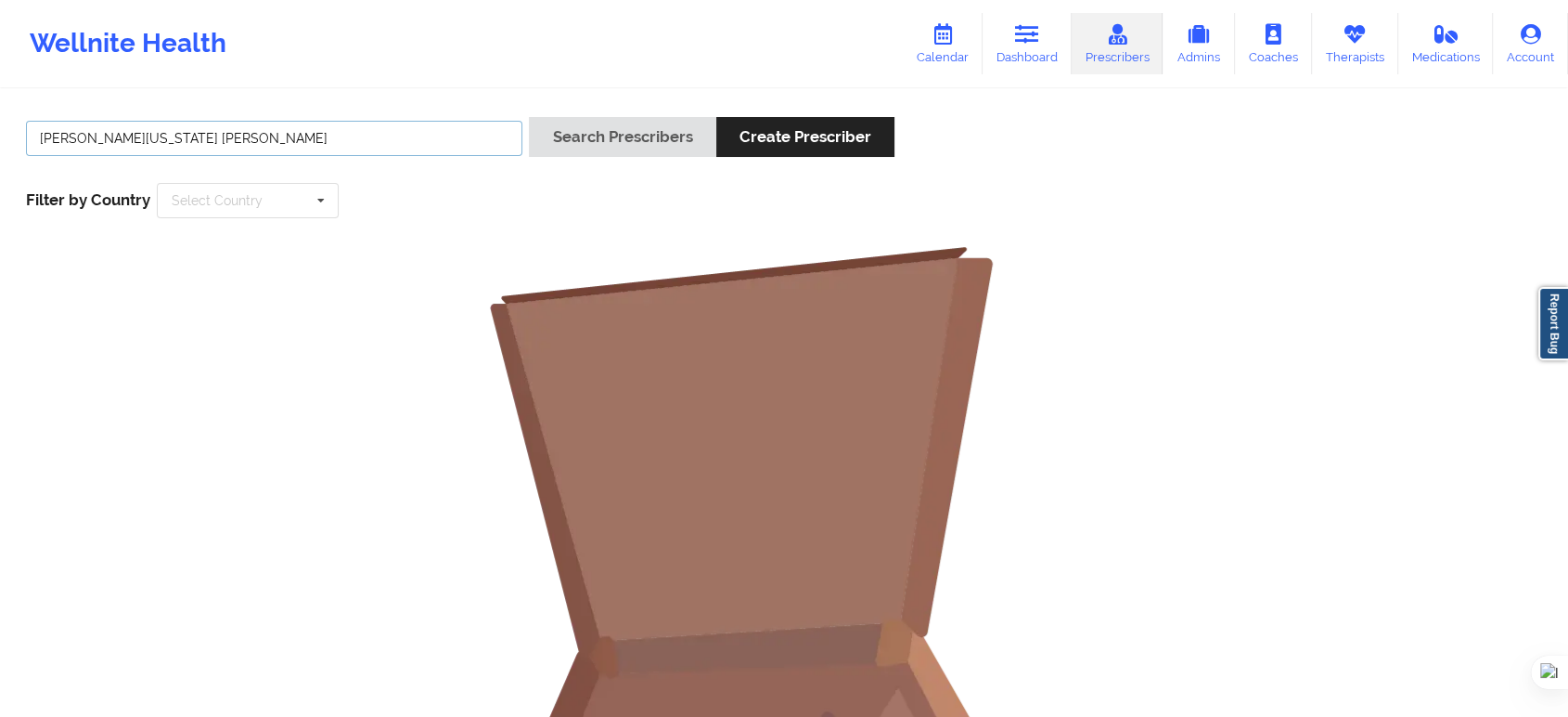
click at [223, 142] on input "renee washington hyde" at bounding box center [273, 138] width 496 height 35
type input "renee"
click at [529, 117] on button "Search Prescribers" at bounding box center [622, 137] width 187 height 40
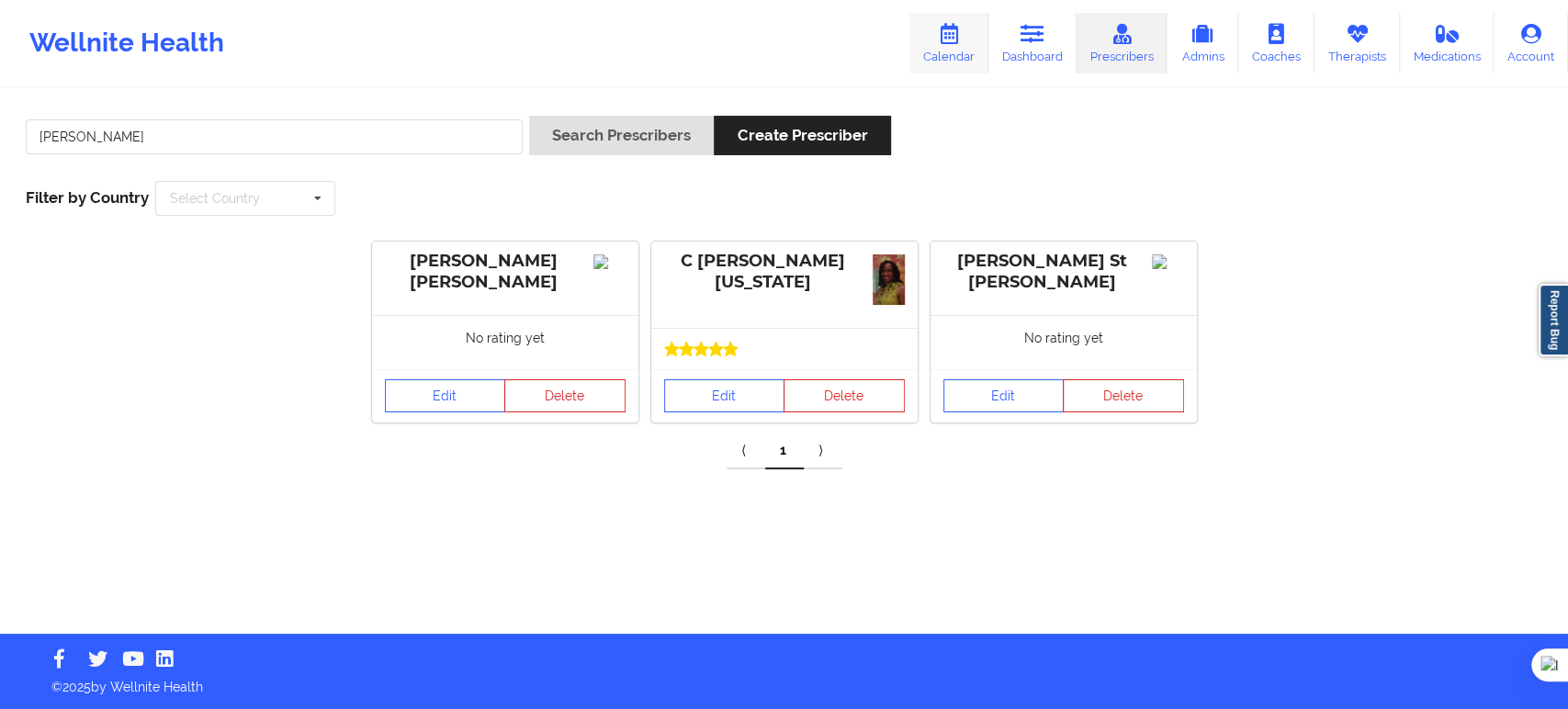
click at [962, 61] on link "Calendar" at bounding box center [949, 42] width 79 height 60
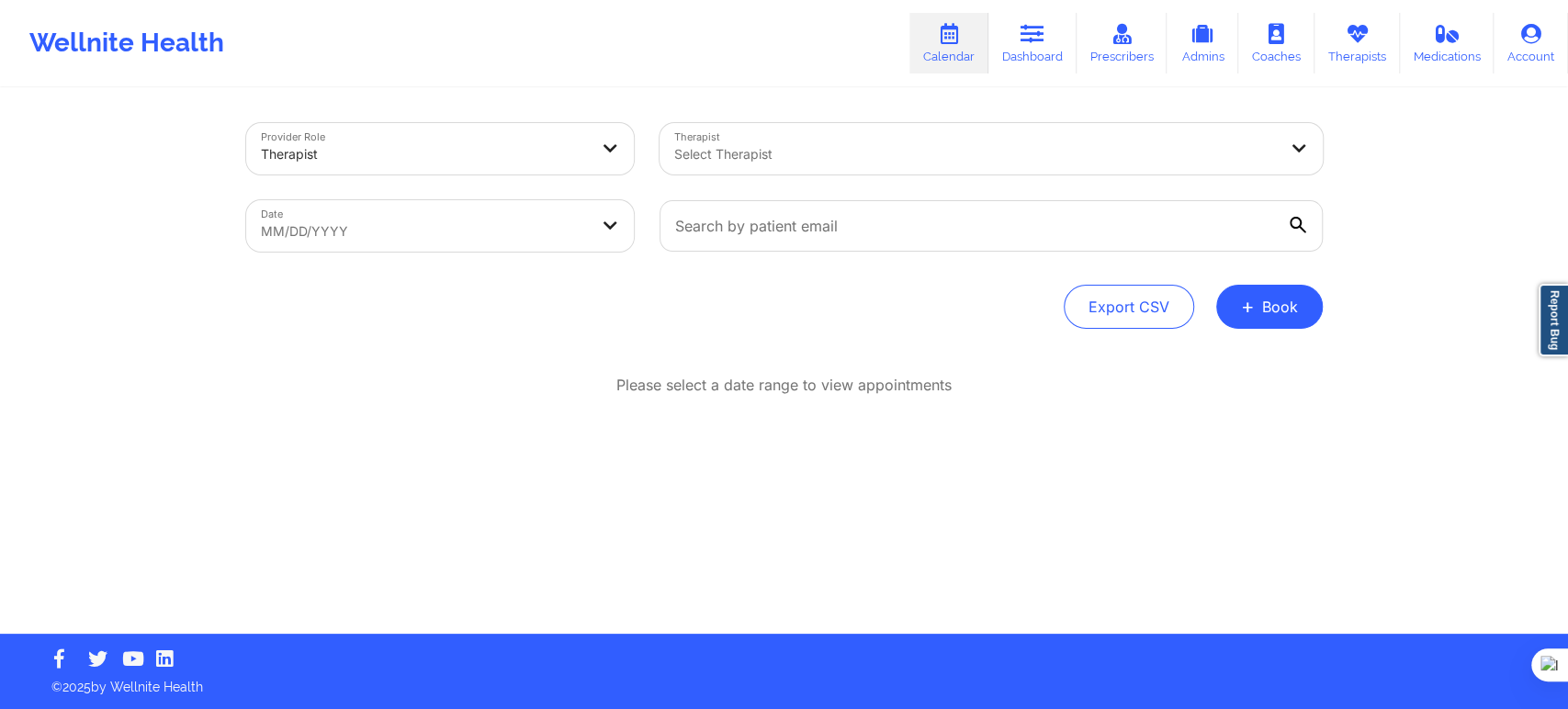
click at [558, 155] on div at bounding box center [424, 154] width 327 height 22
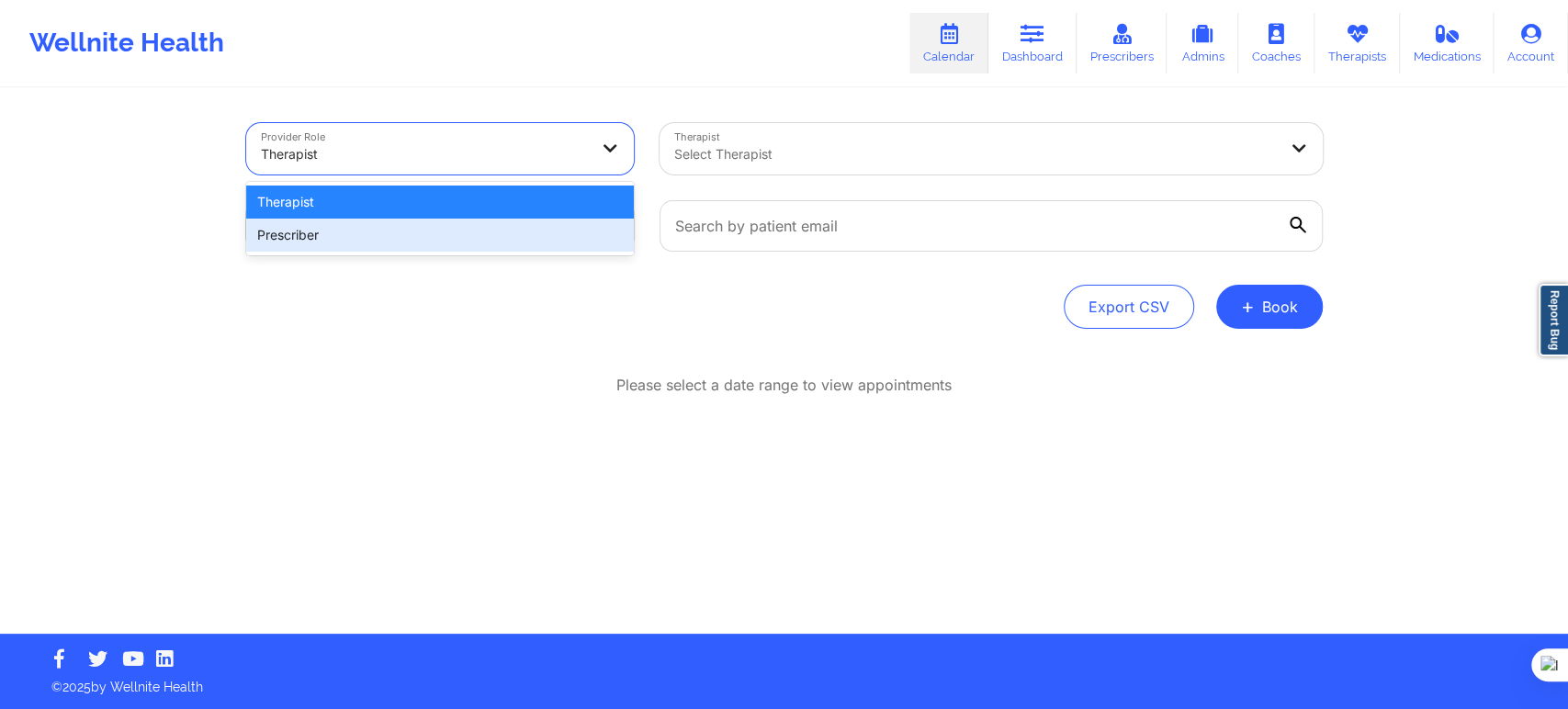
click at [489, 228] on div "Prescriber" at bounding box center [440, 234] width 387 height 33
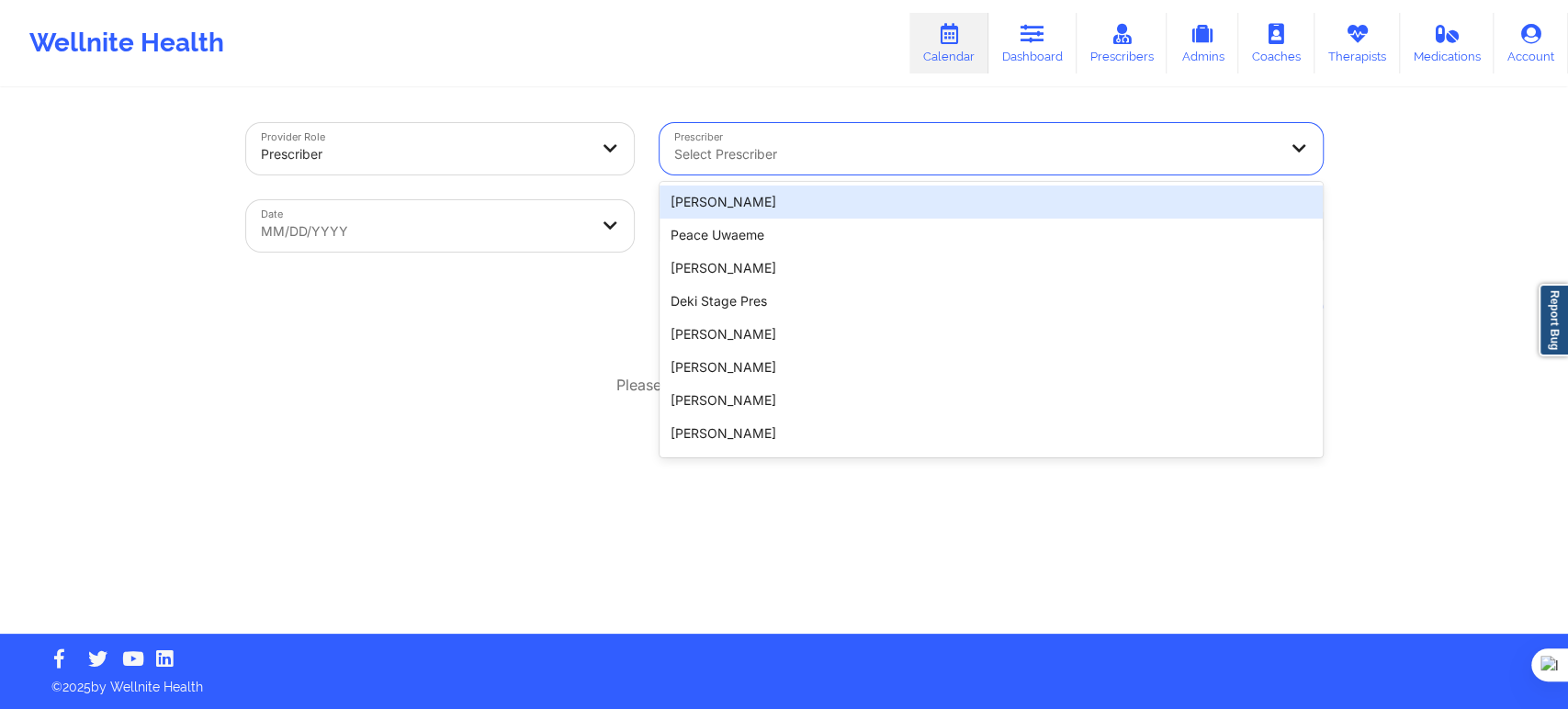
click at [721, 168] on div "Select Prescriber" at bounding box center [968, 149] width 619 height 51
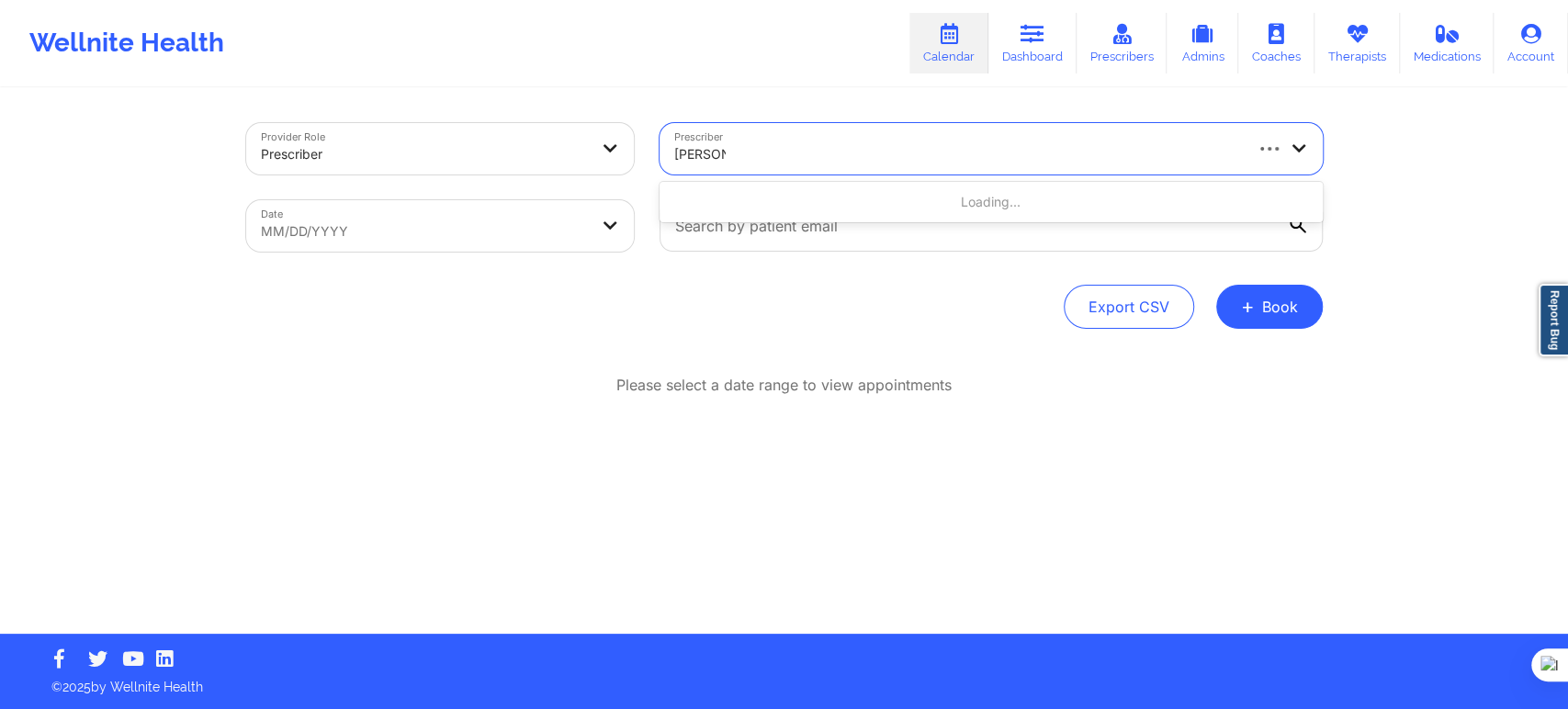
type input "renee wa"
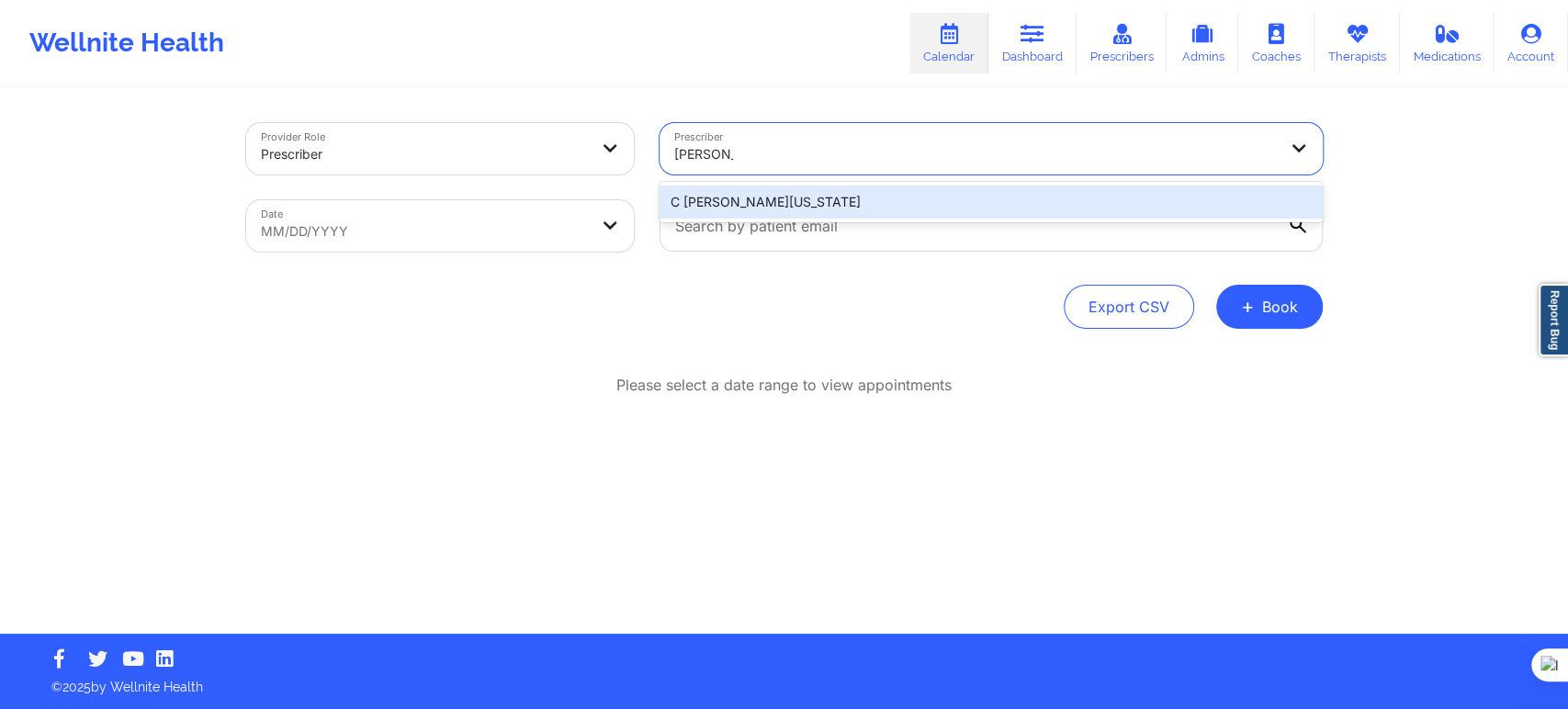
click at [724, 195] on div "C Renee WASHINGTON-HYDE" at bounding box center [990, 201] width 663 height 33
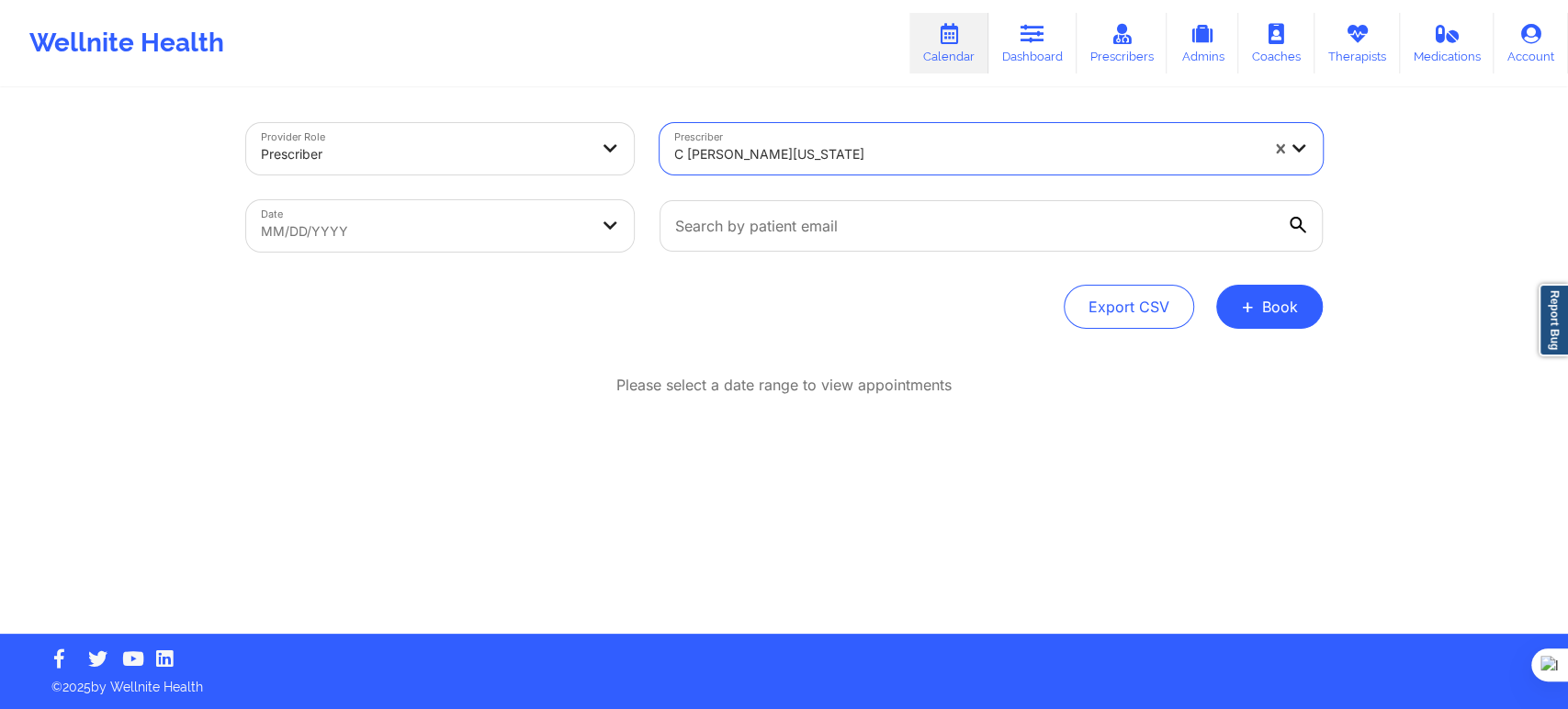
click at [524, 248] on body "Wellnite Health Calendar Dashboard Prescribers Admins Coaches Therapists Medica…" at bounding box center [784, 354] width 1568 height 709
select select "2025-8"
select select "2025-9"
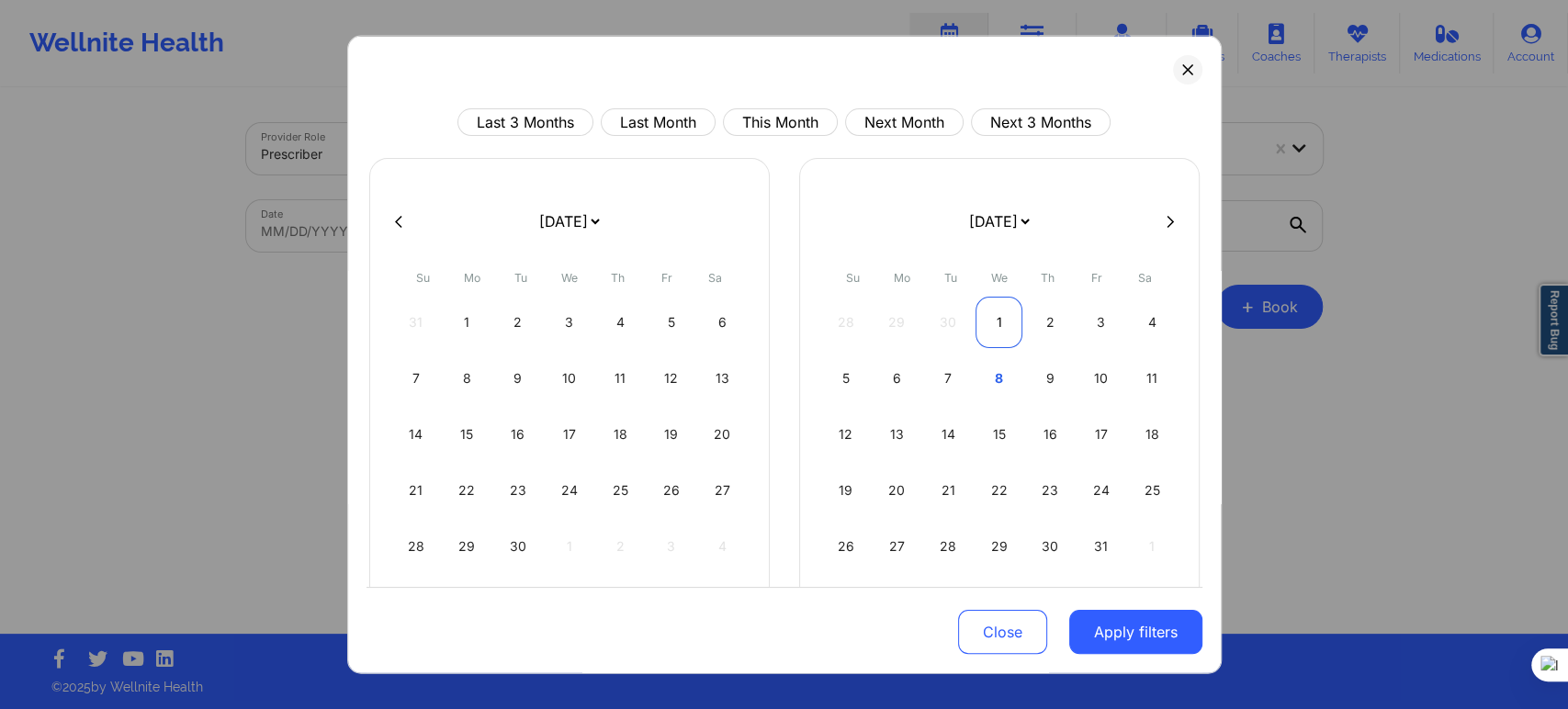
click at [992, 327] on div "1" at bounding box center [998, 322] width 46 height 51
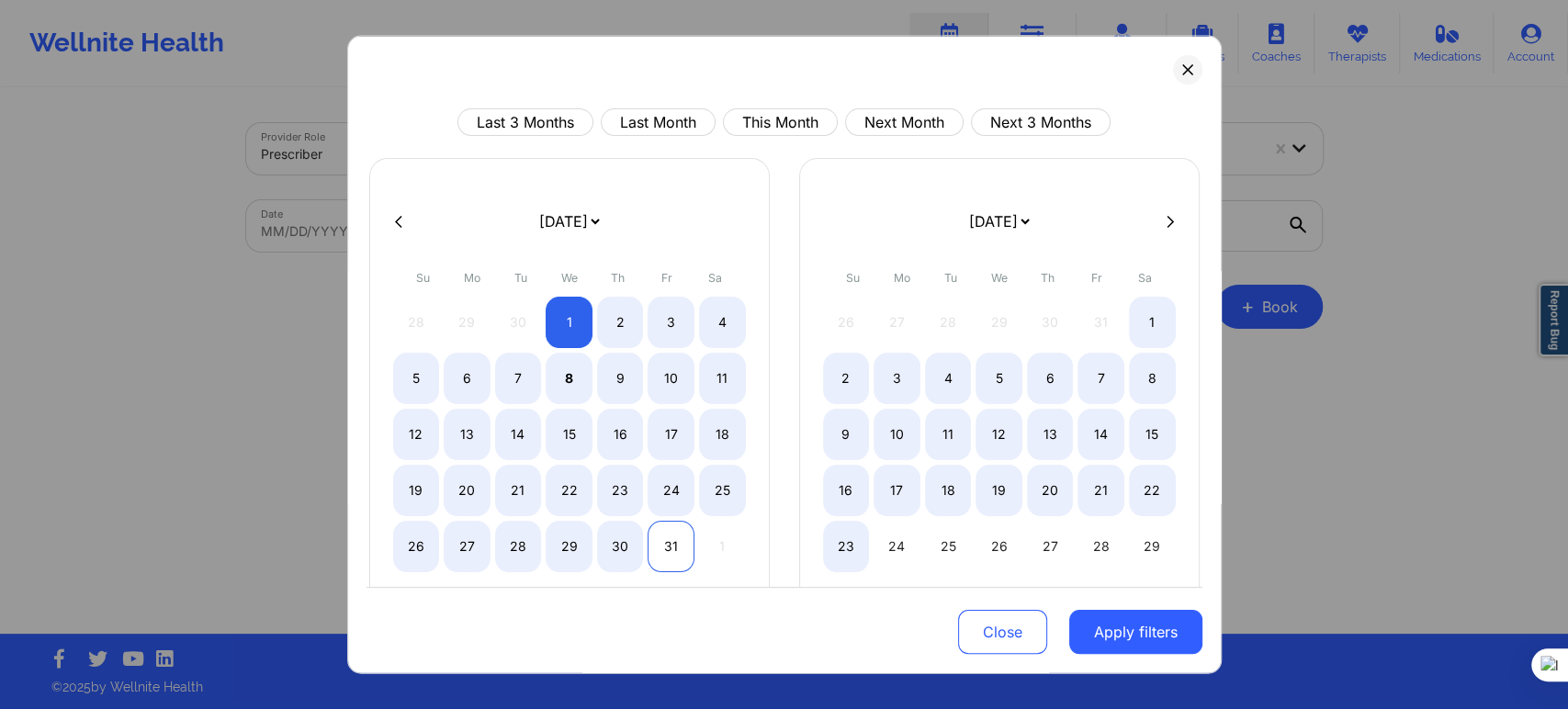
click at [675, 548] on div "31" at bounding box center [670, 546] width 46 height 51
select select "2025-9"
select select "2025-10"
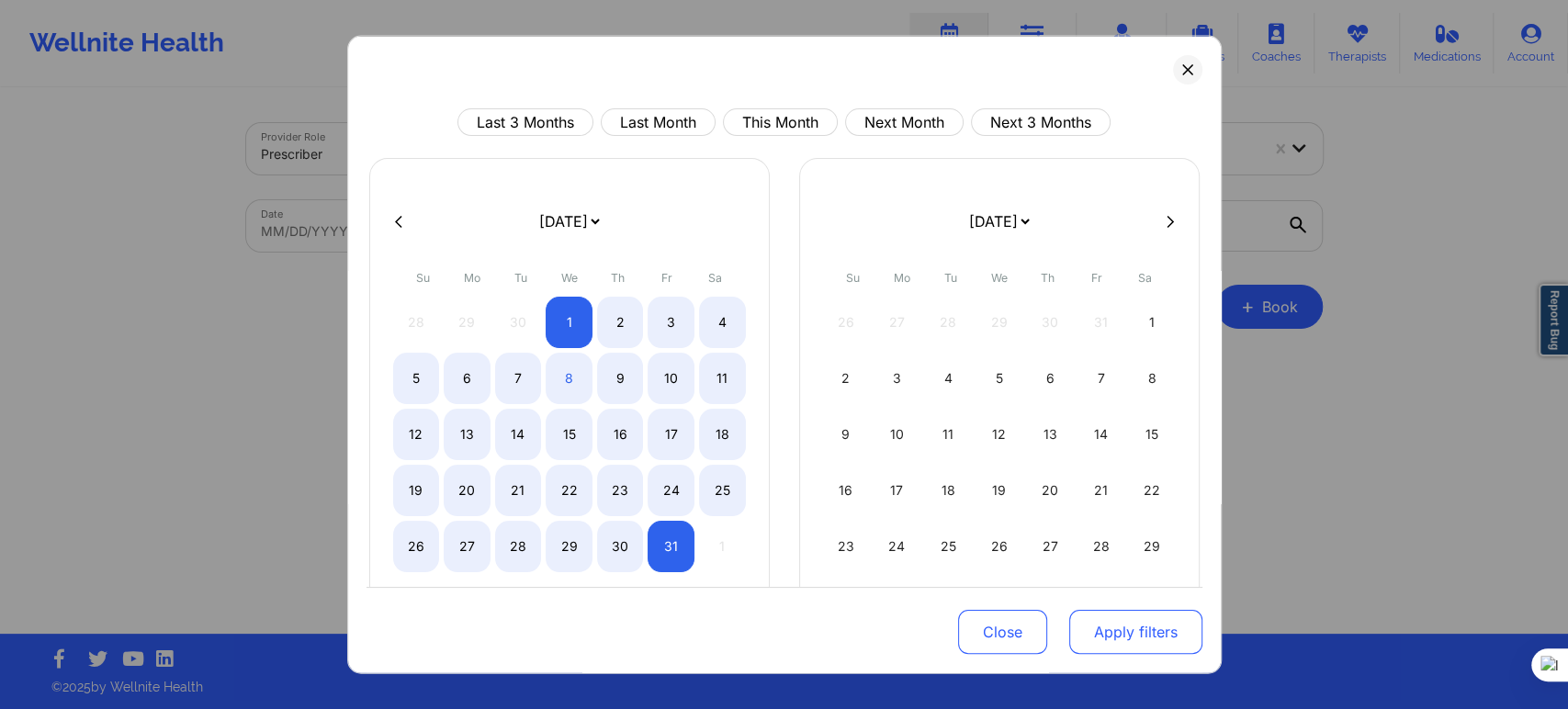
click at [1118, 622] on button "Apply filters" at bounding box center [1135, 631] width 133 height 44
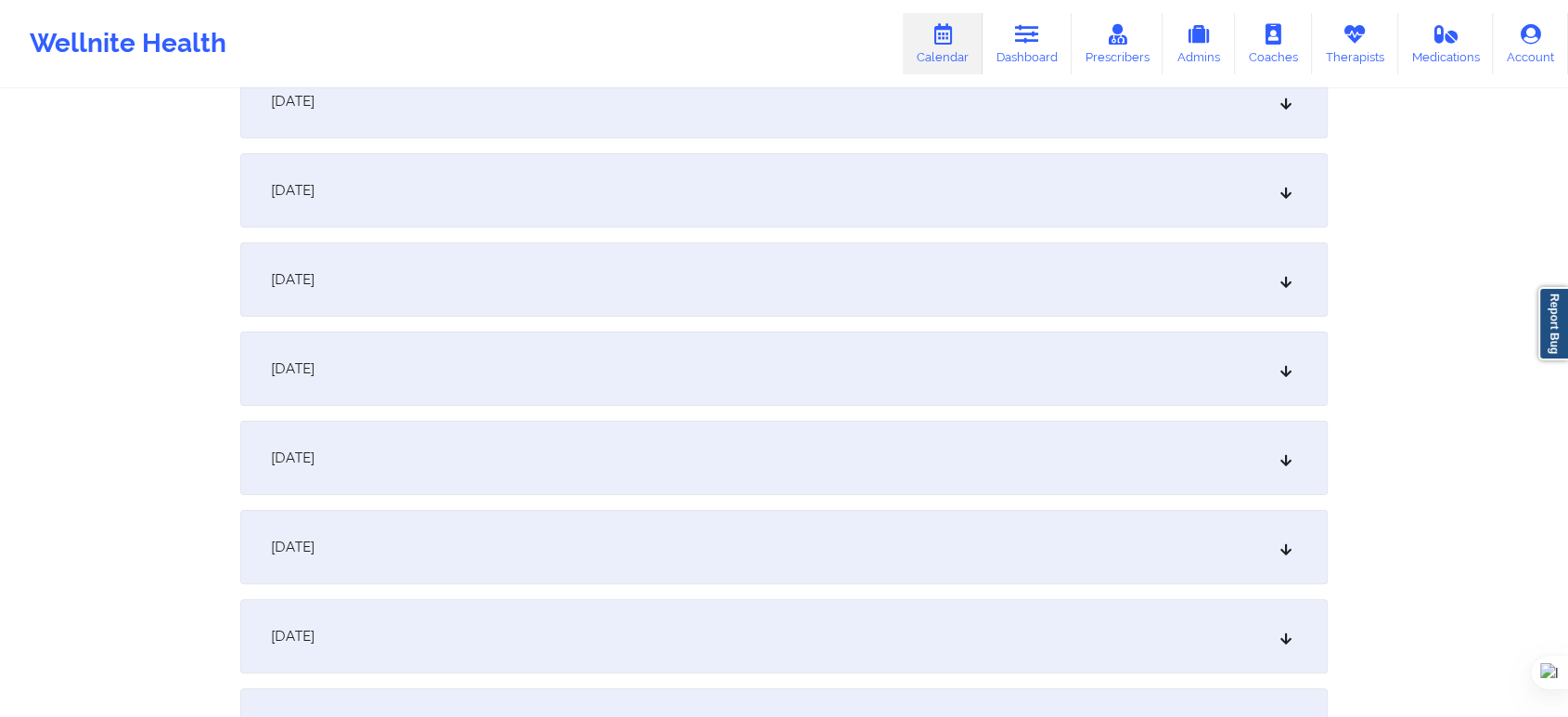
scroll to position [310, 0]
click at [319, 554] on div "October 6, 2025" at bounding box center [784, 543] width 1088 height 74
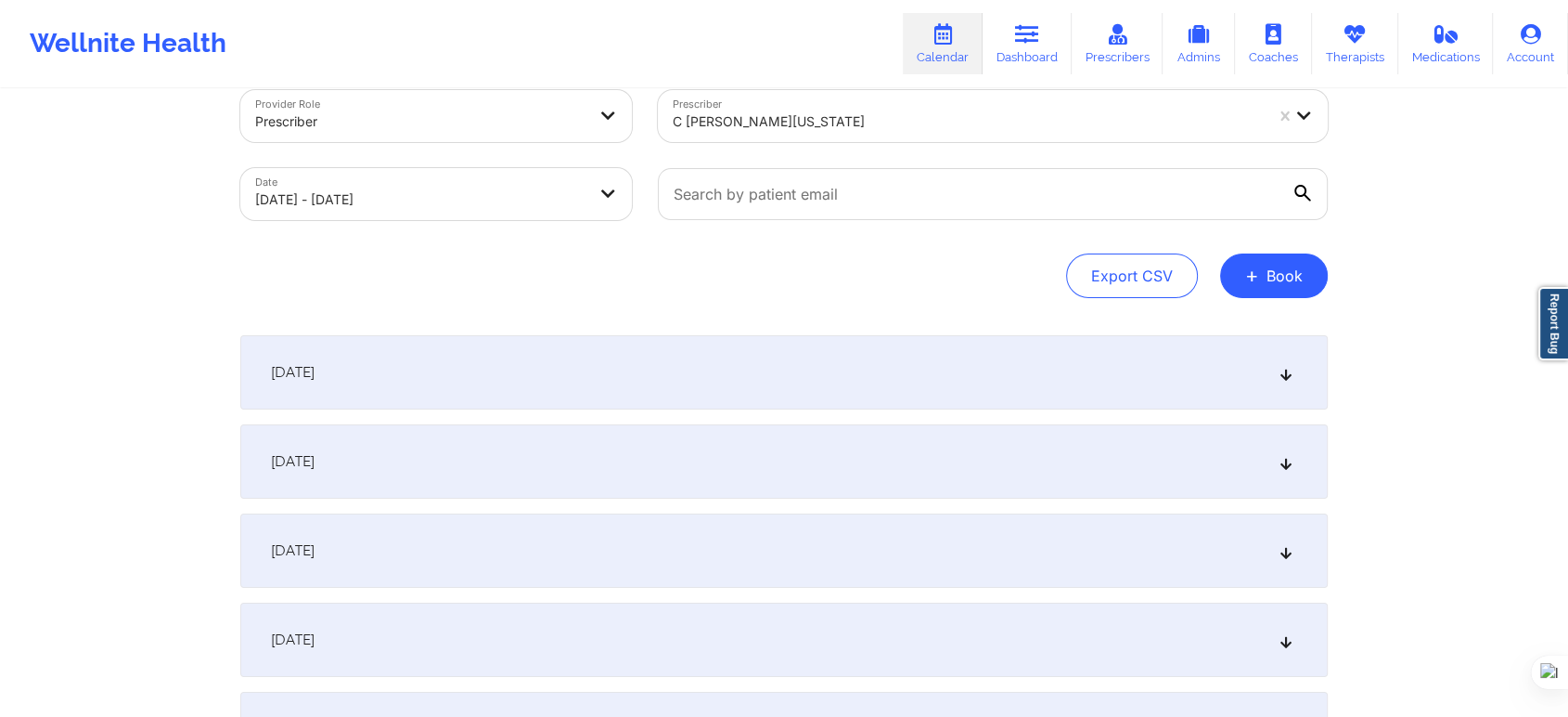
scroll to position [0, 0]
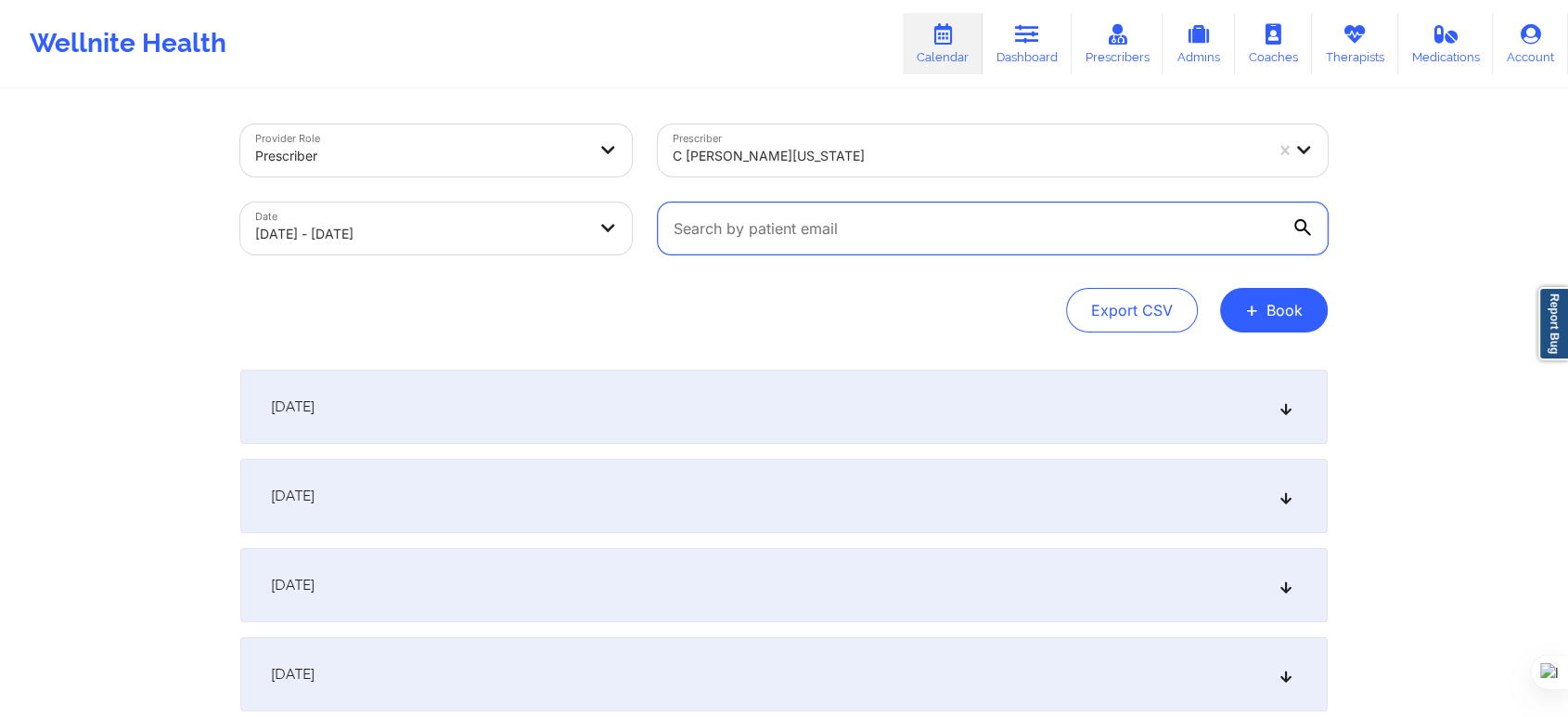
click at [799, 229] on input "text" at bounding box center [992, 229] width 670 height 52
paste input "soleq7@gmail.com"
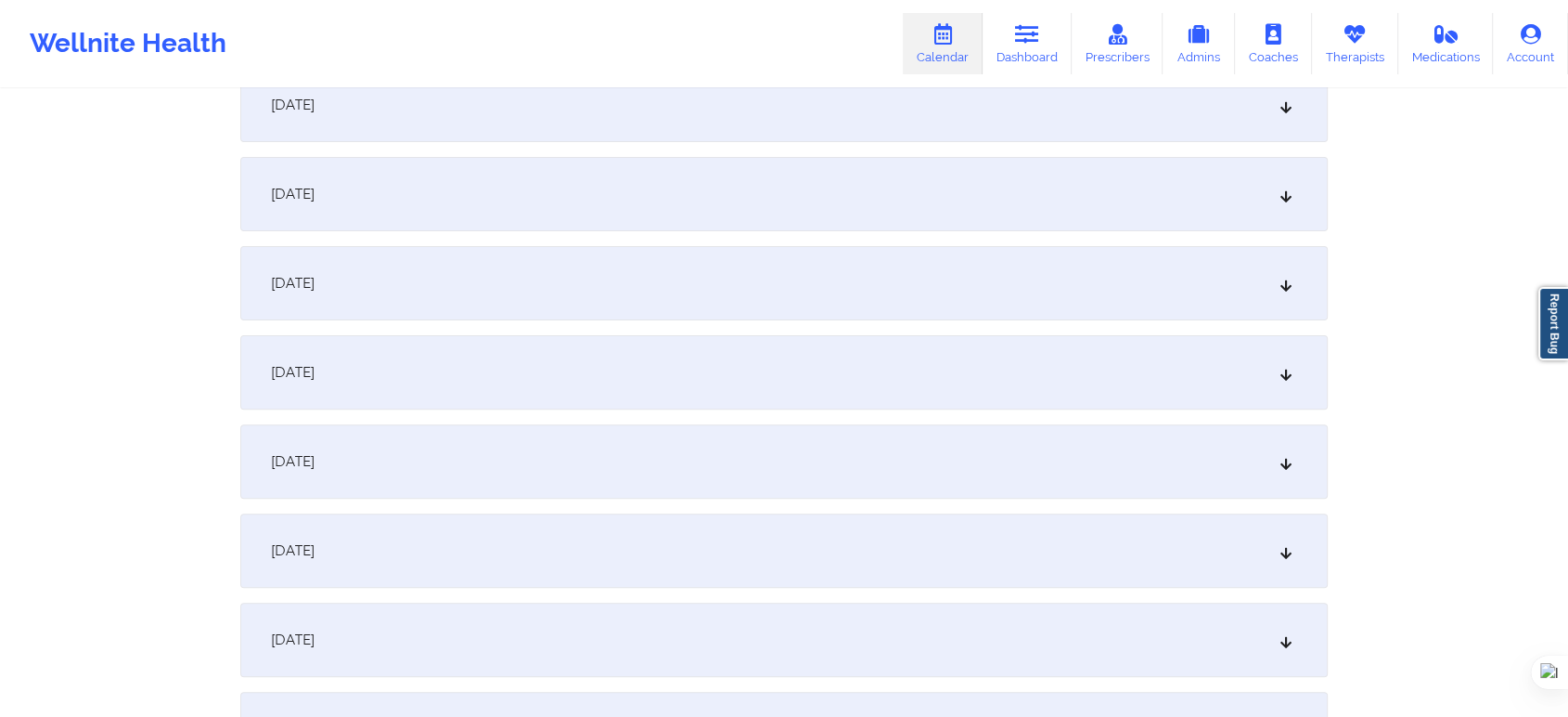
scroll to position [721, 0]
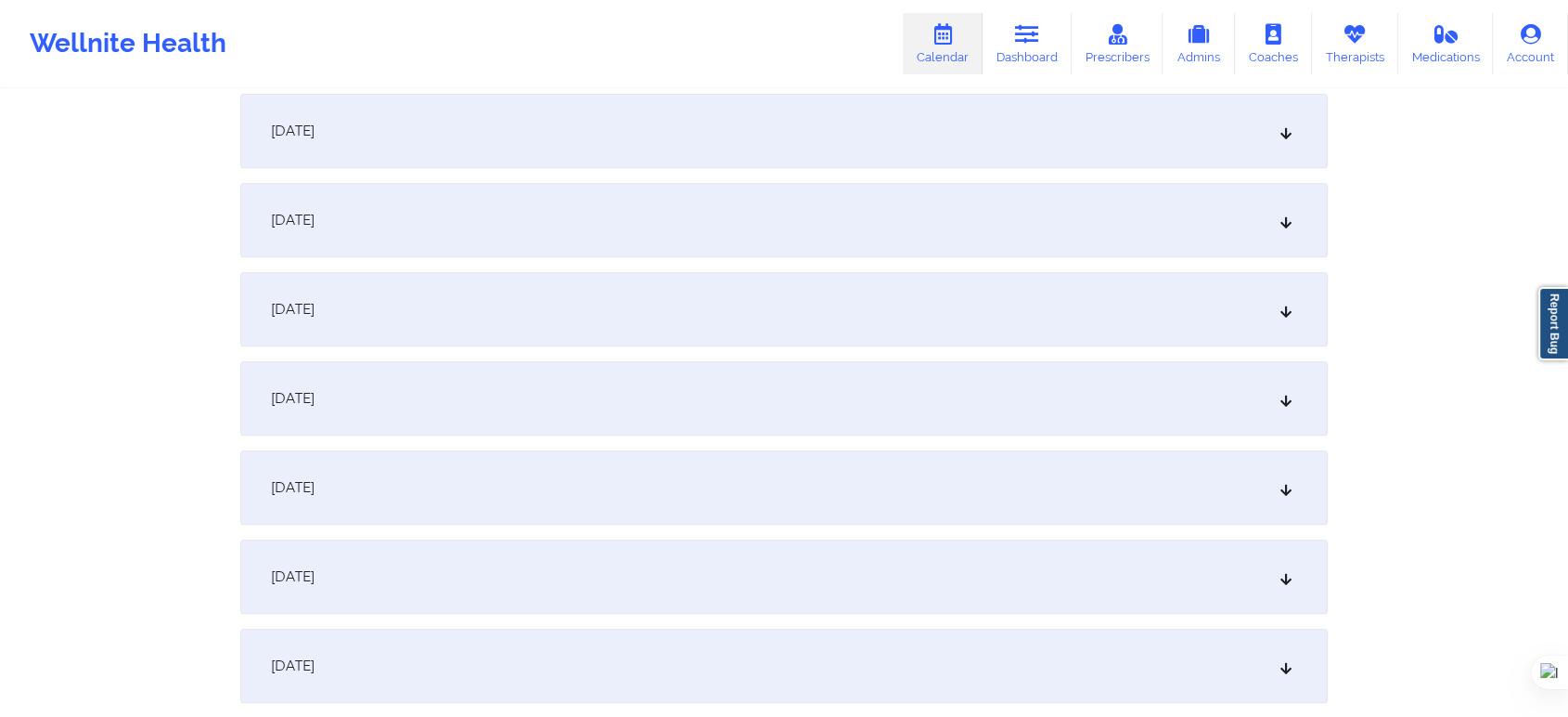
click at [349, 497] on div "October 10, 2025" at bounding box center [784, 487] width 1088 height 74
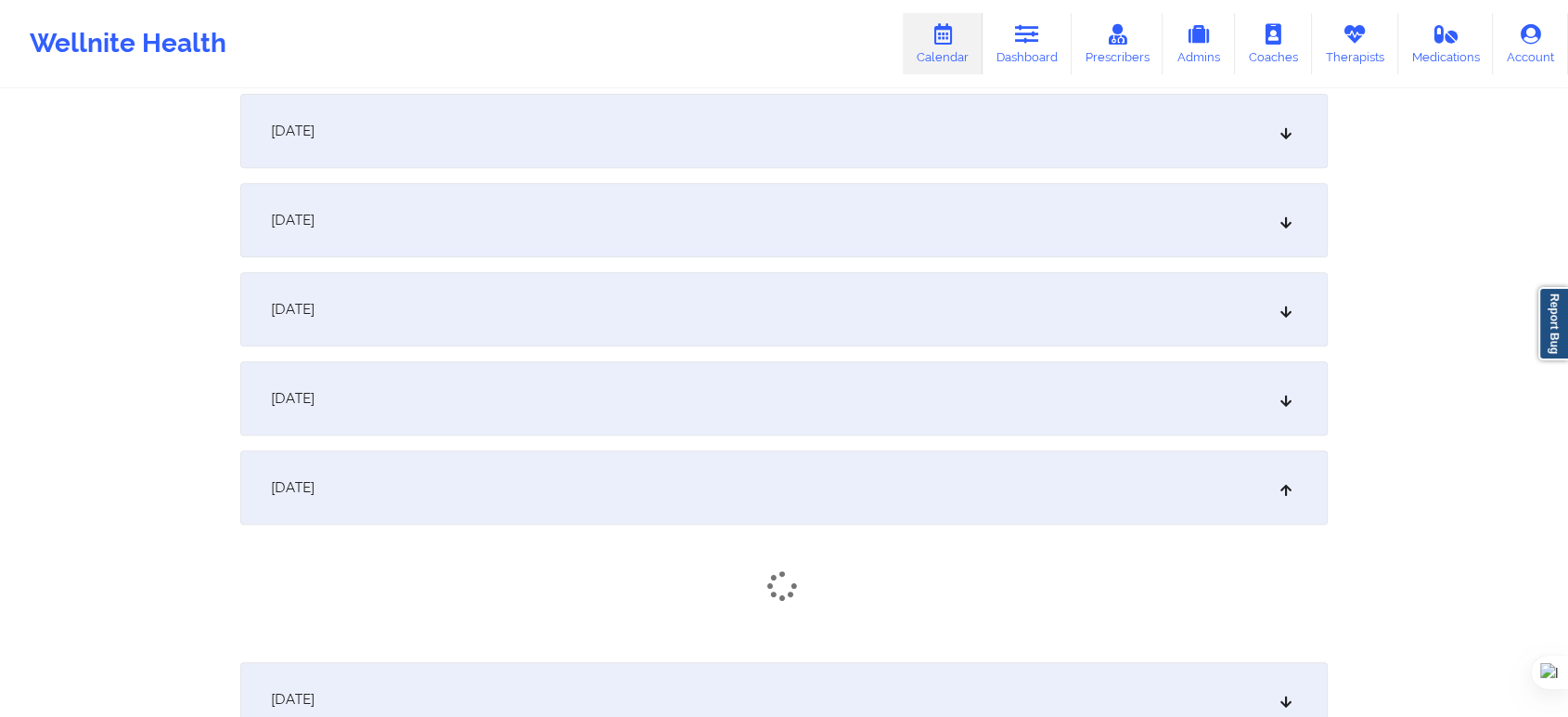
click at [353, 413] on div "October 9, 2025" at bounding box center [784, 398] width 1088 height 74
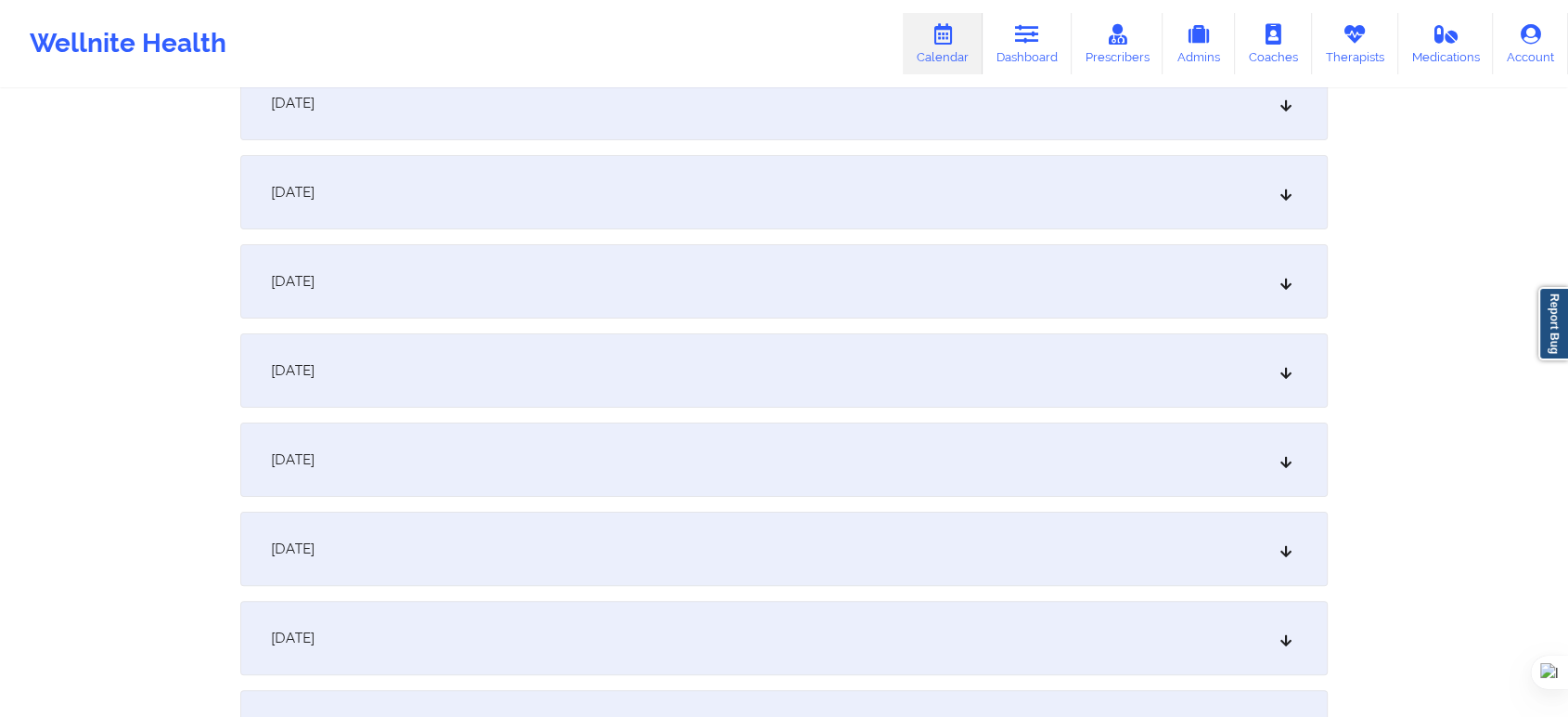
scroll to position [0, 0]
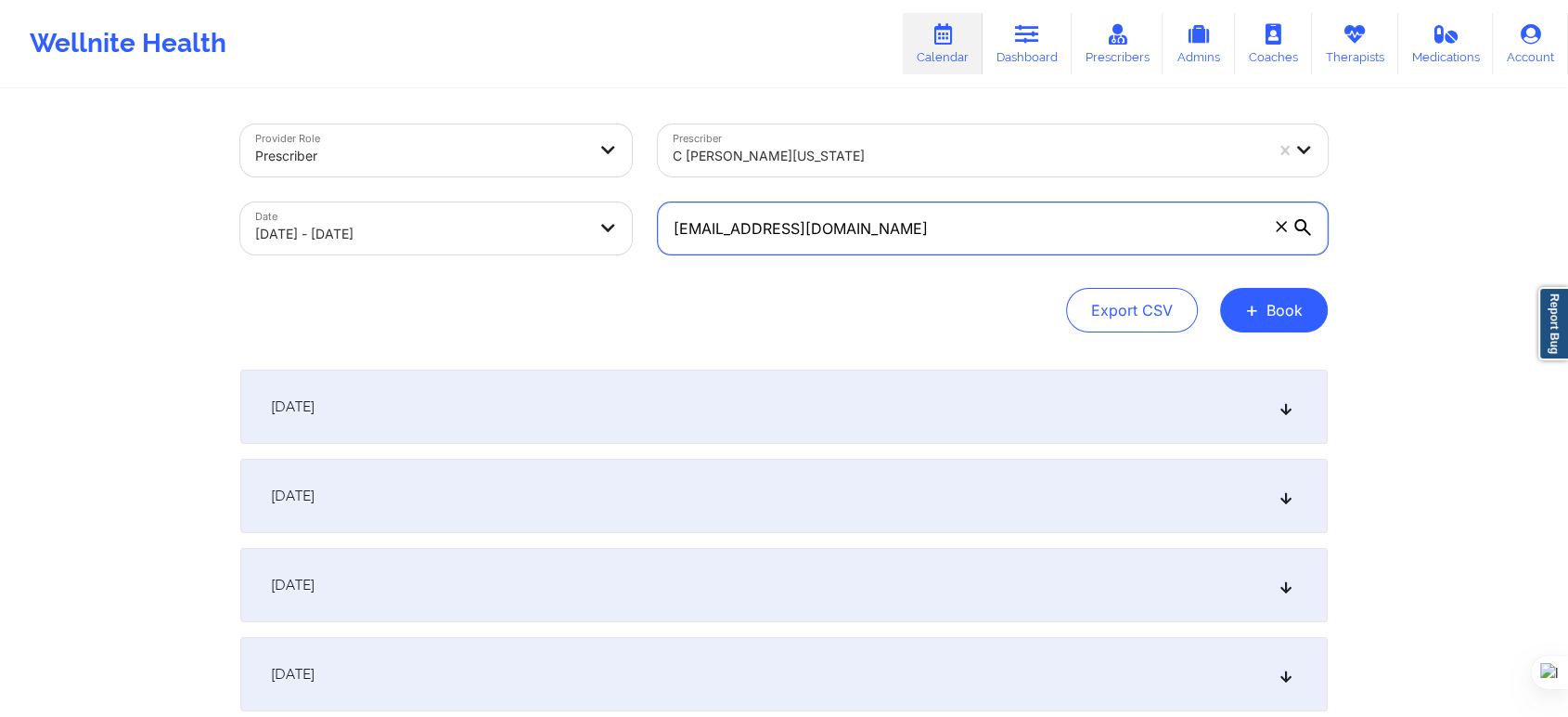
drag, startPoint x: 825, startPoint y: 244, endPoint x: 624, endPoint y: 241, distance: 201.0
click at [624, 241] on div "Provider Role Prescriber Prescriber C Renee WASHINGTON-HYDE Date 10/01/2025 - 1…" at bounding box center [784, 190] width 1114 height 156
paste input "SOLEQ7@GMAIL.COM"
type input "SOLEQ7@GMAIL.COM"
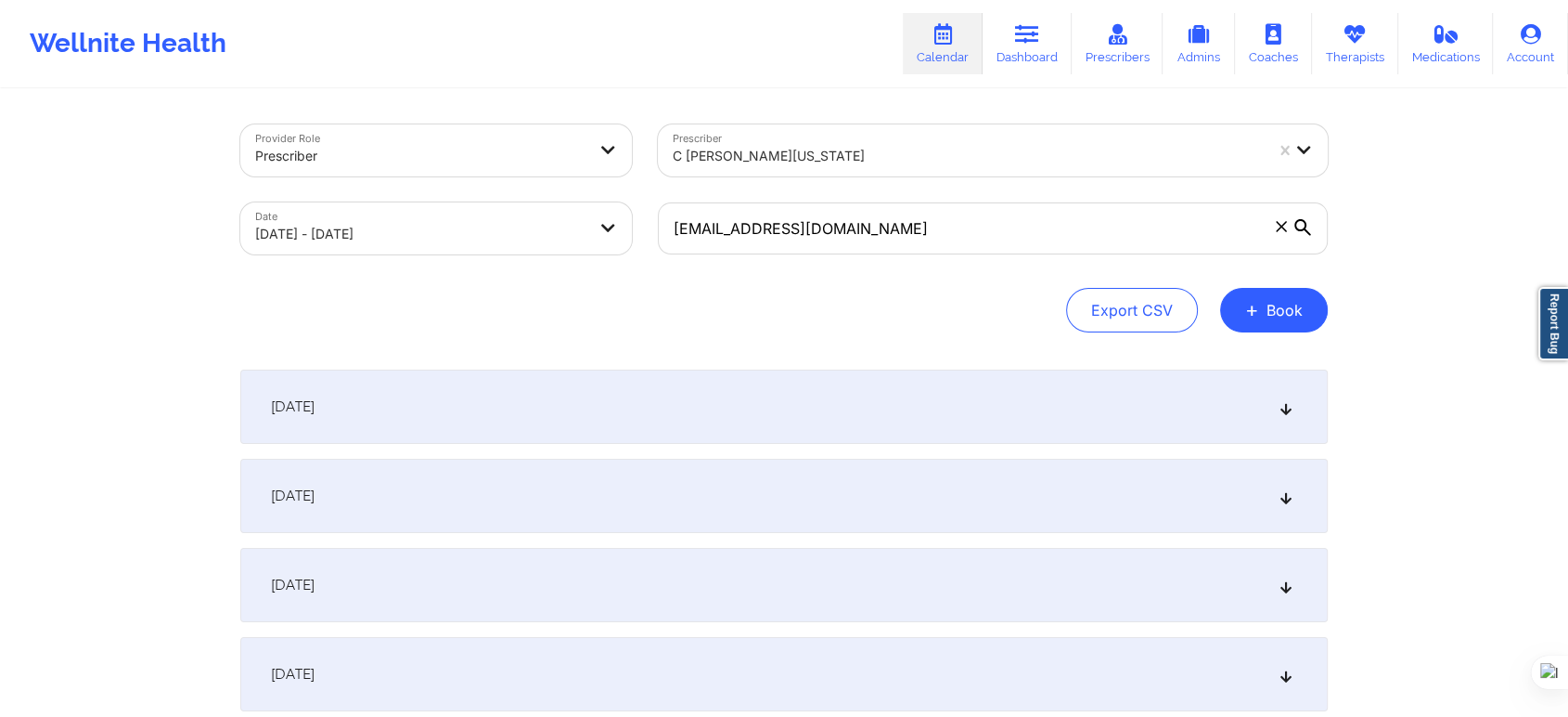
click at [637, 283] on div "Provider Role Prescriber Prescriber C Renee WASHINGTON-HYDE Date 10/01/2025 - 1…" at bounding box center [784, 229] width 1088 height 208
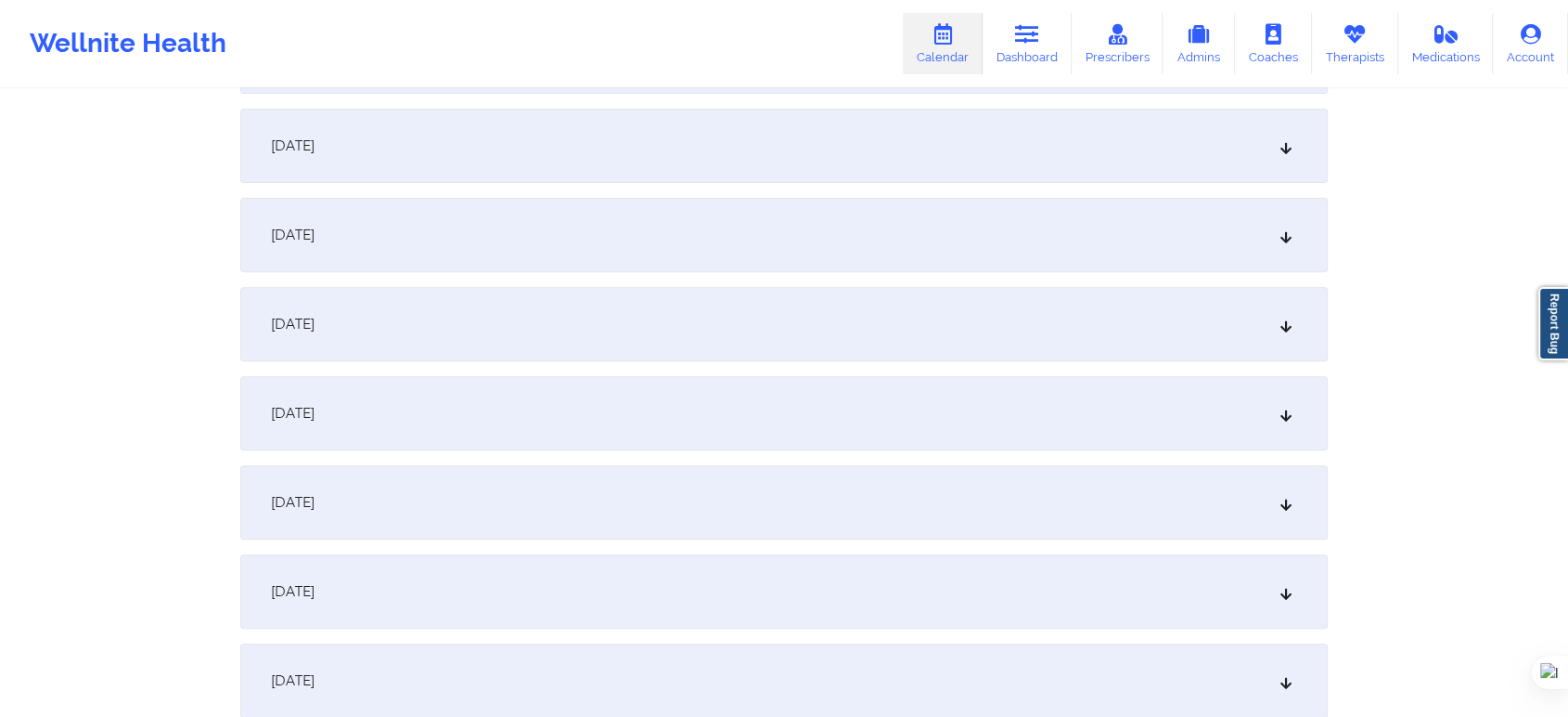
scroll to position [618, 0]
click at [483, 500] on div "October 9, 2025" at bounding box center [784, 501] width 1088 height 74
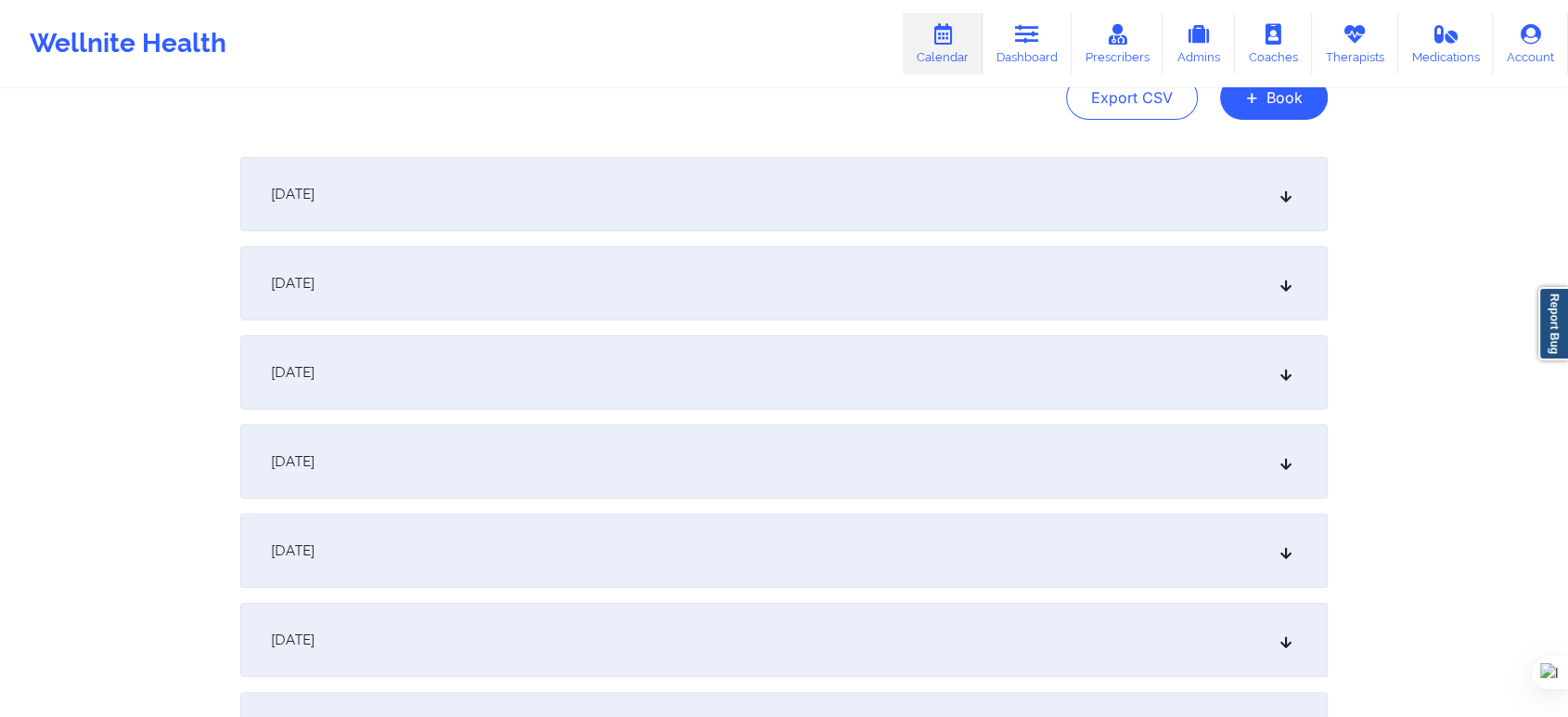
scroll to position [0, 0]
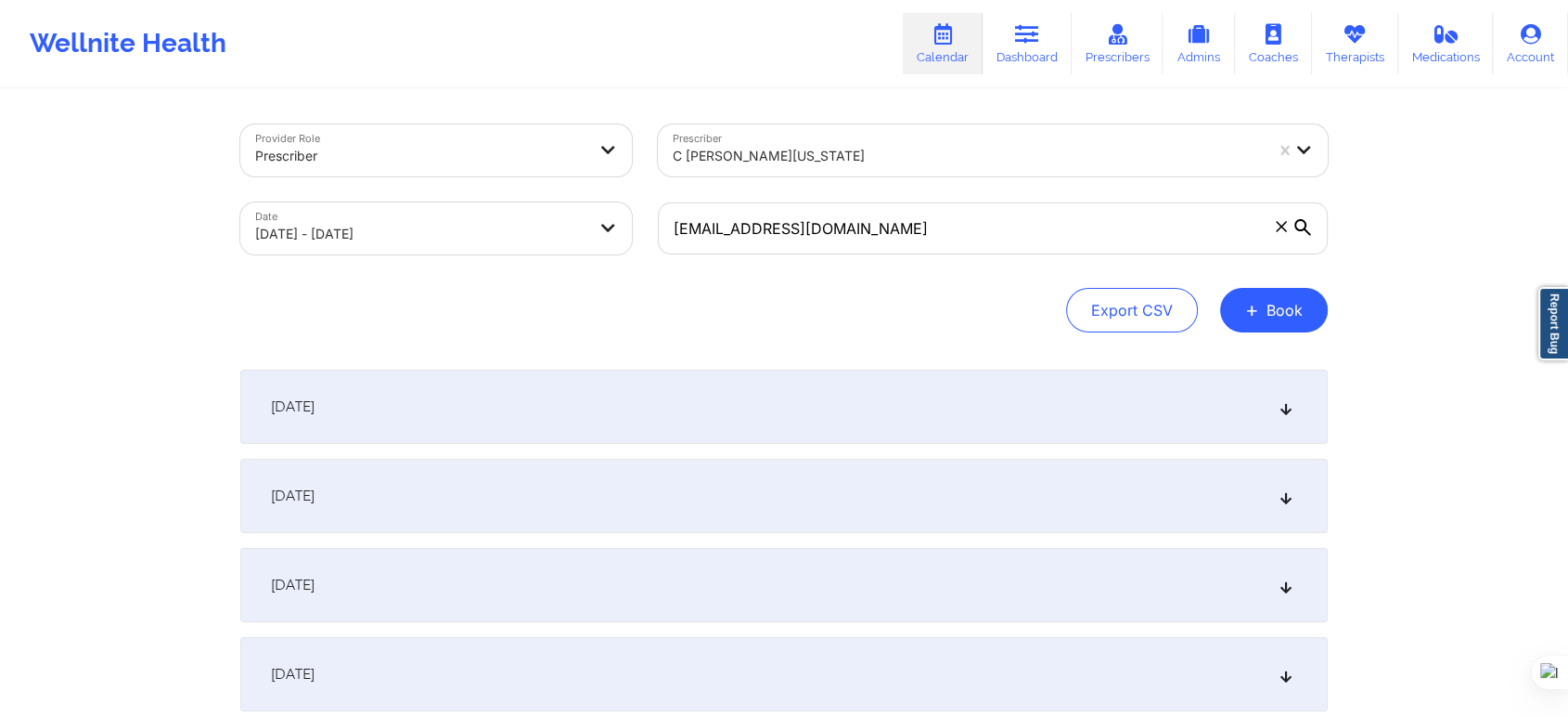
click at [442, 153] on div at bounding box center [420, 156] width 330 height 22
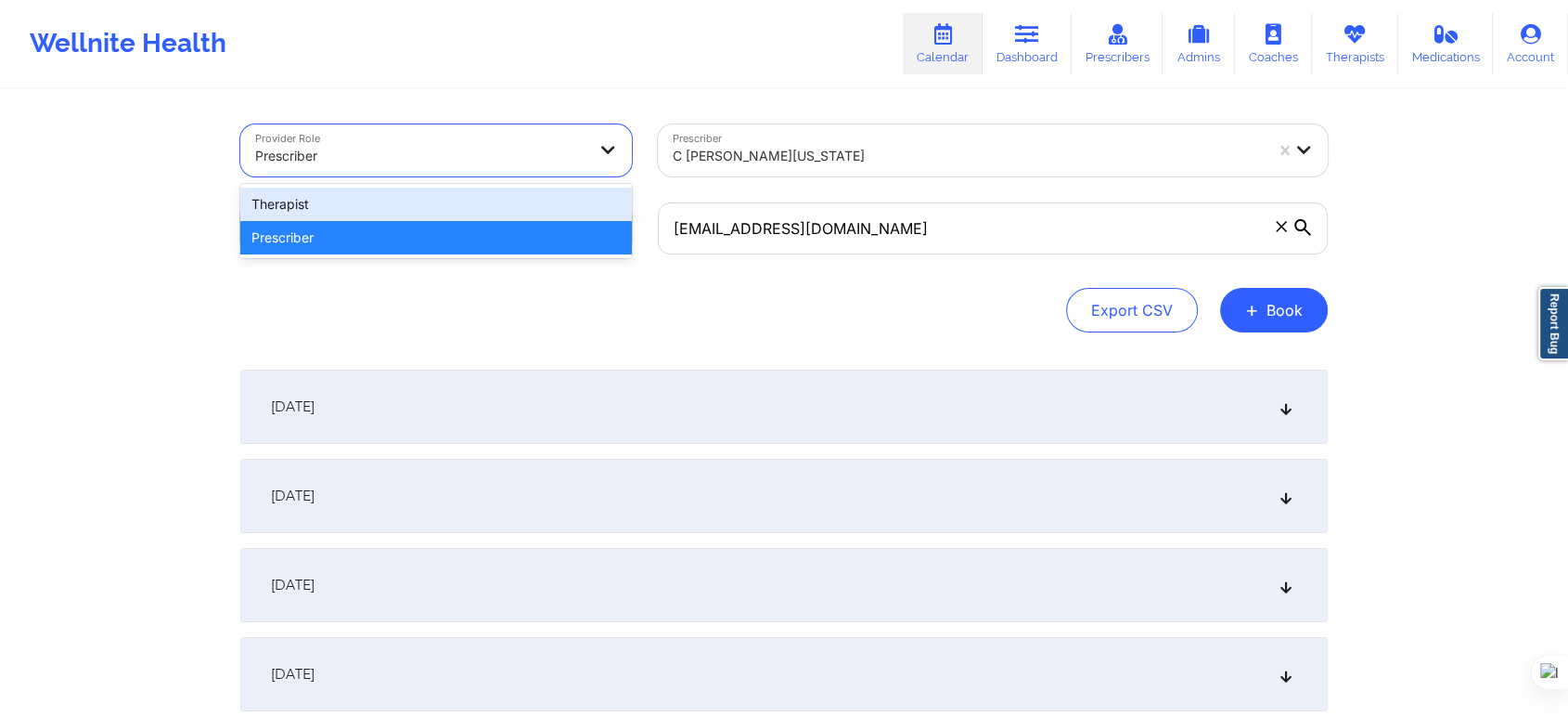
click at [391, 199] on div "Therapist" at bounding box center [436, 204] width 391 height 33
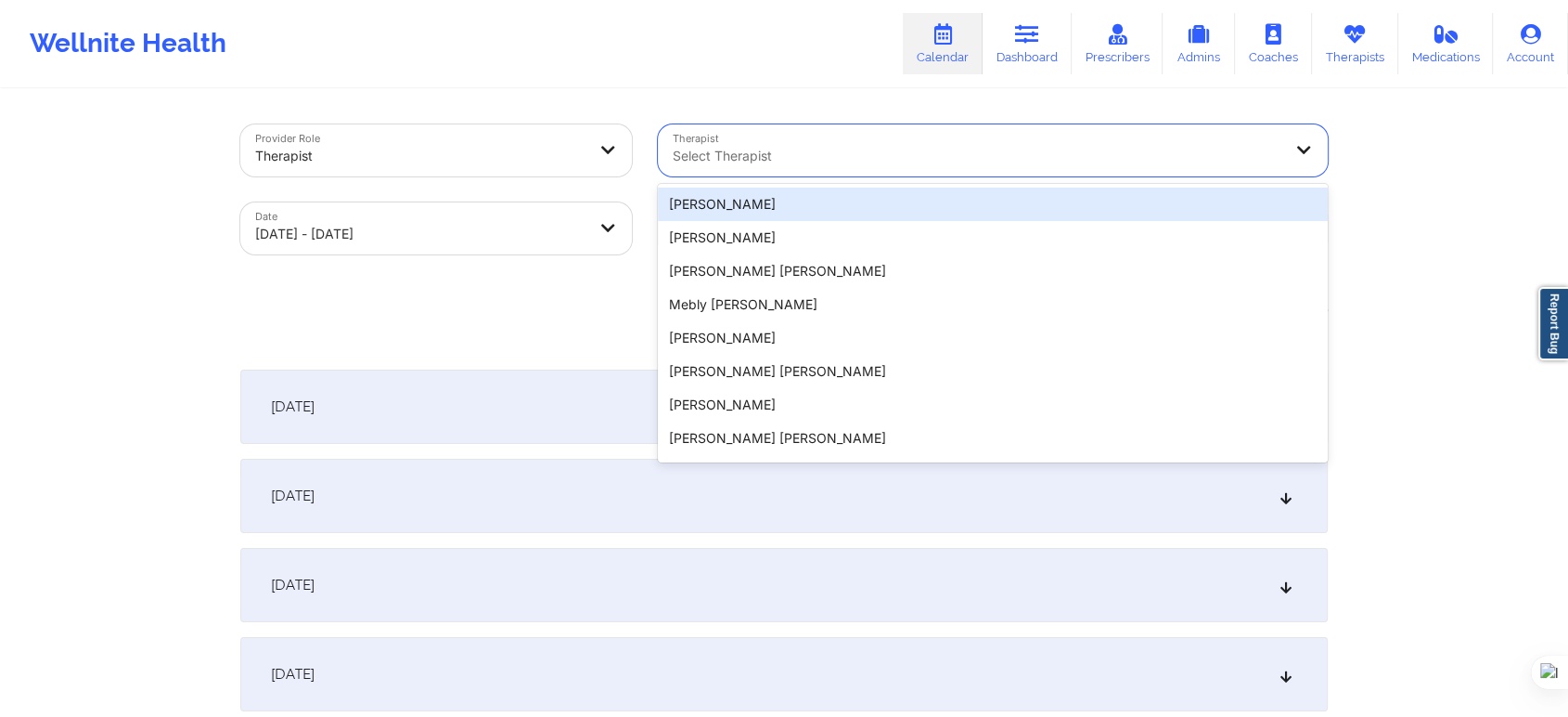
click at [716, 169] on div "Select Therapist" at bounding box center [970, 151] width 626 height 52
type input "f"
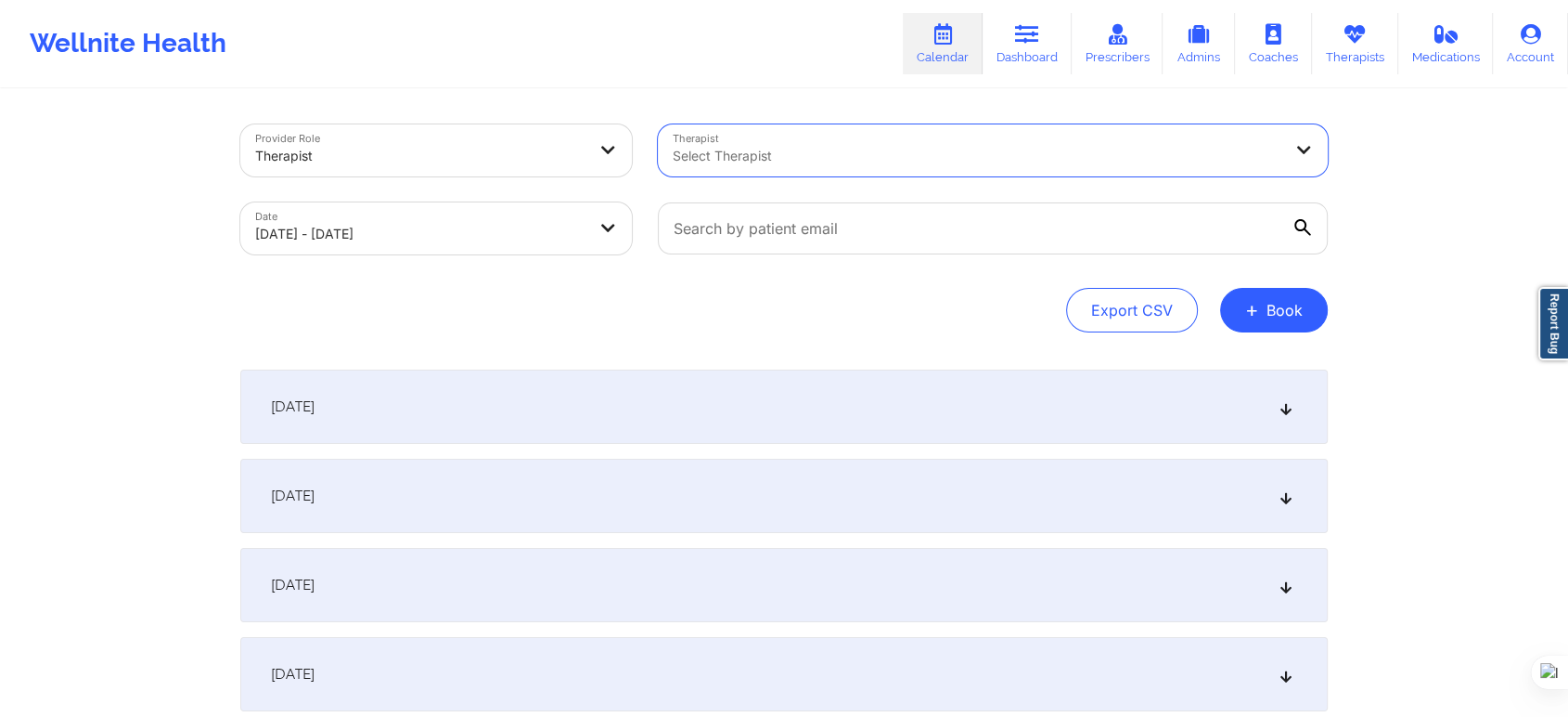
paste input "Franchezka Boyer"
type input "Franchezka Boyer"
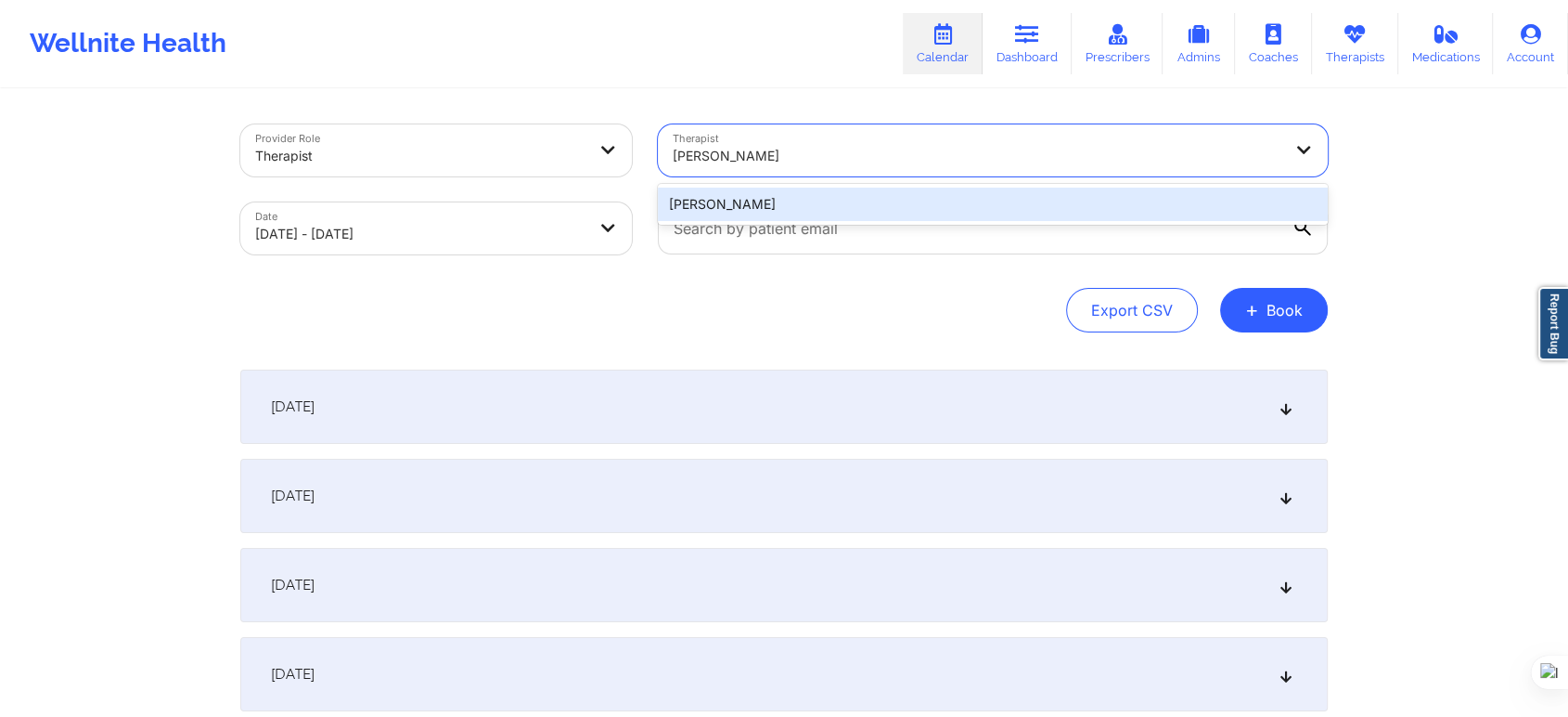
click at [794, 206] on div "Franchezka Boyer" at bounding box center [992, 204] width 670 height 33
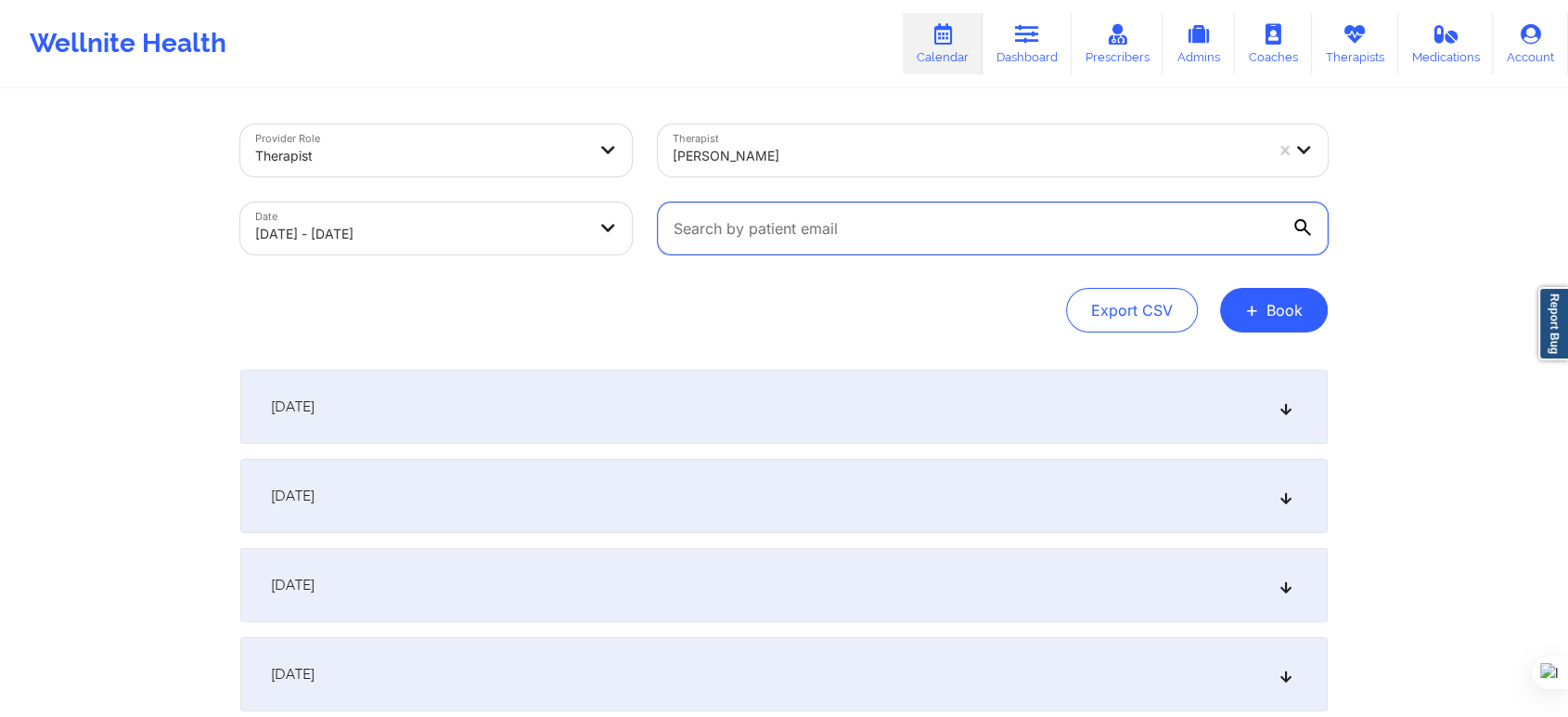
click at [735, 233] on input "text" at bounding box center [992, 229] width 670 height 52
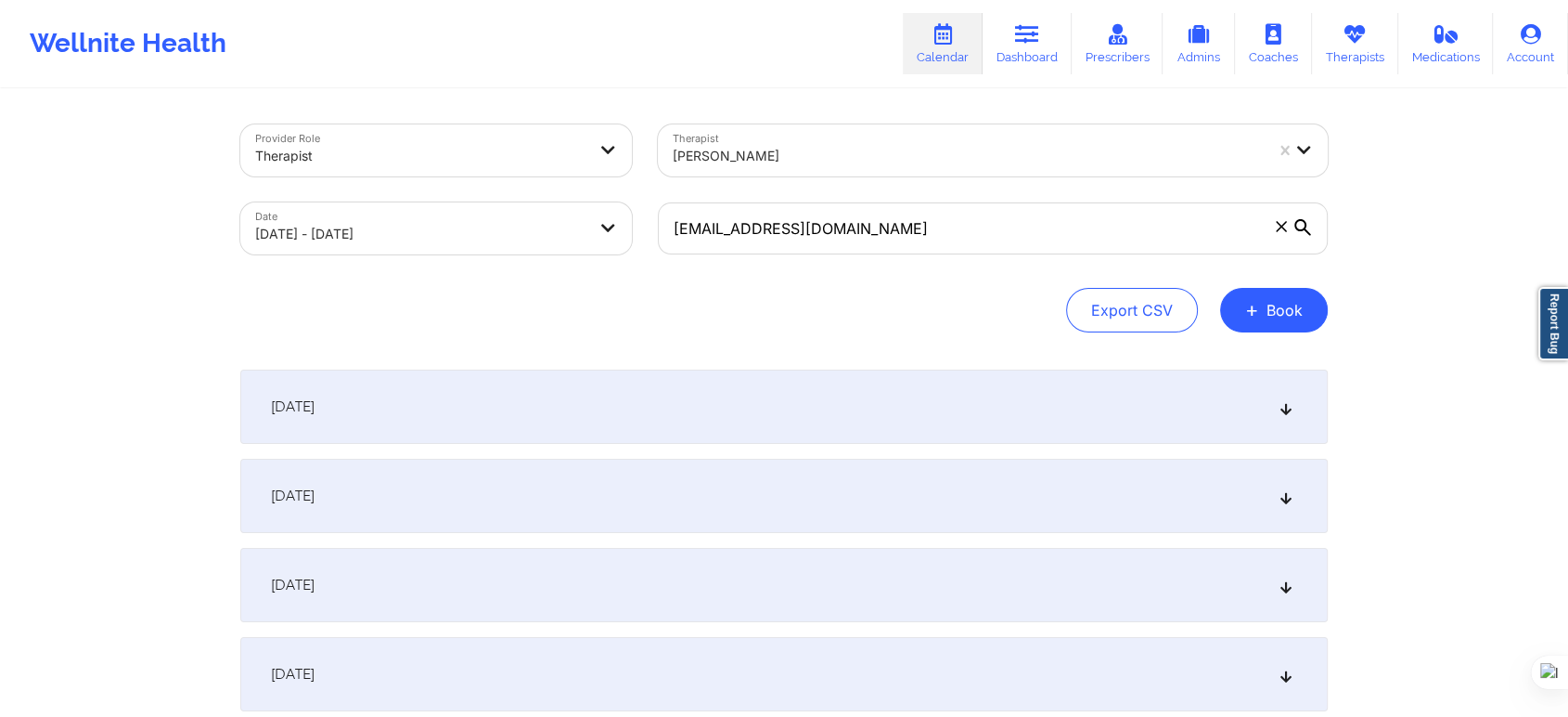
click at [682, 318] on div "Export CSV + Book" at bounding box center [784, 310] width 1088 height 45
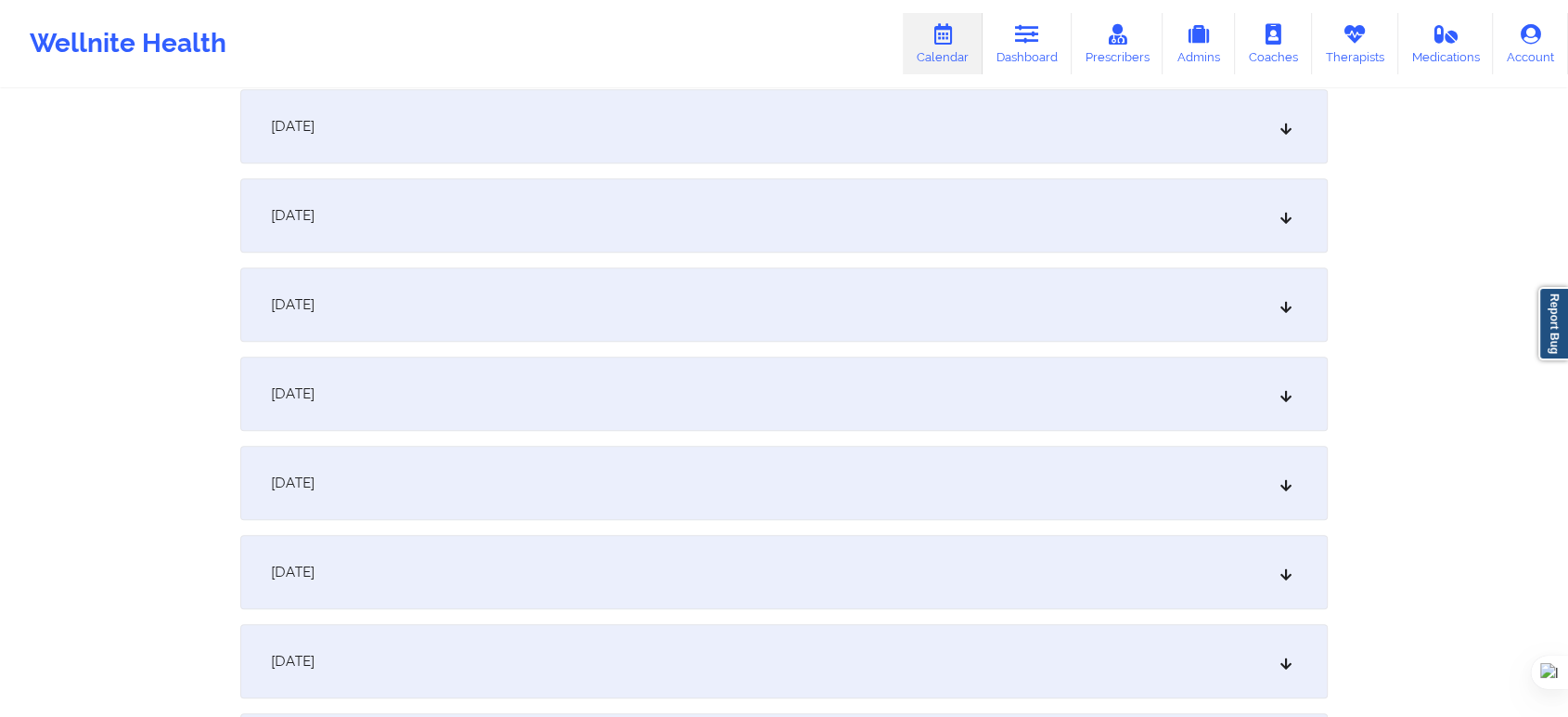
scroll to position [824, 0]
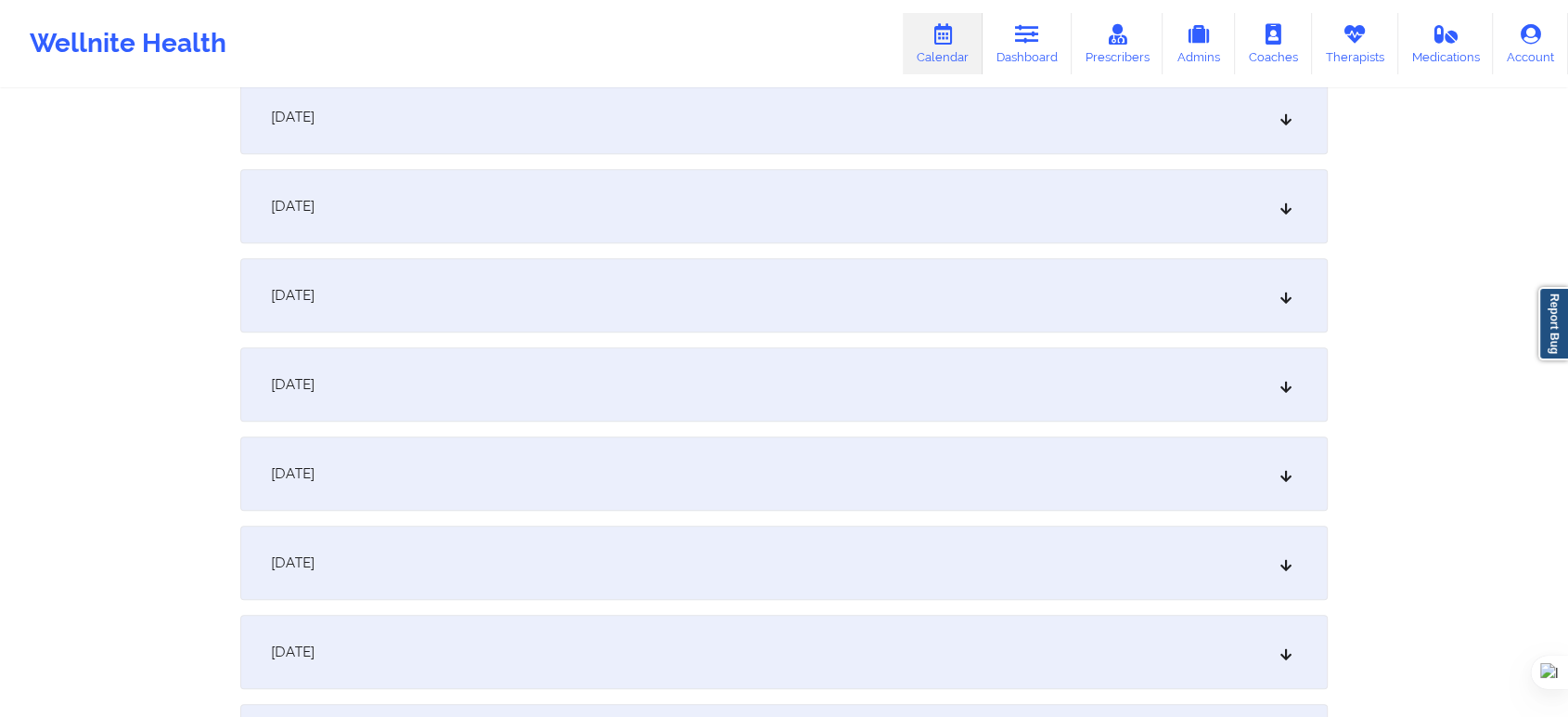
click at [376, 311] on div "October 9, 2025" at bounding box center [784, 295] width 1088 height 74
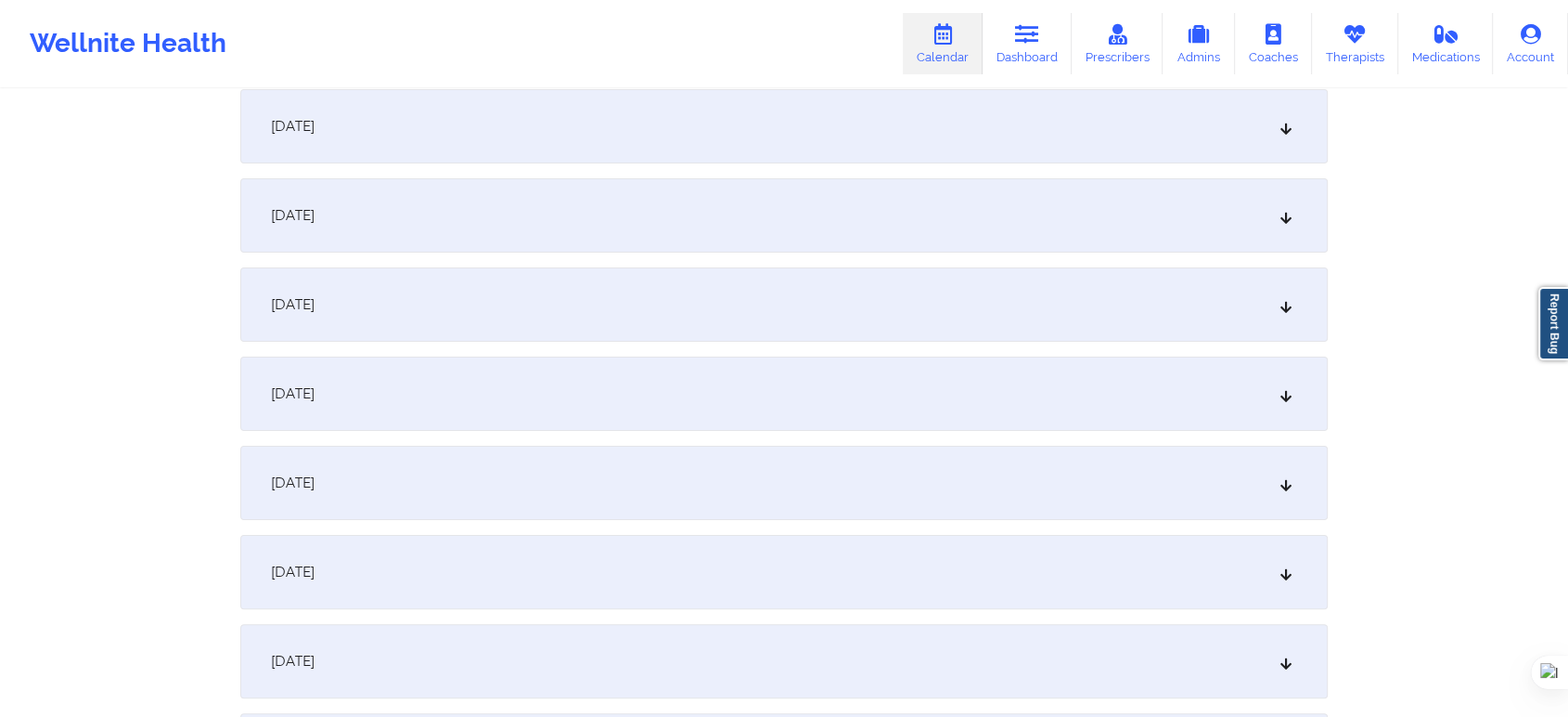
scroll to position [0, 0]
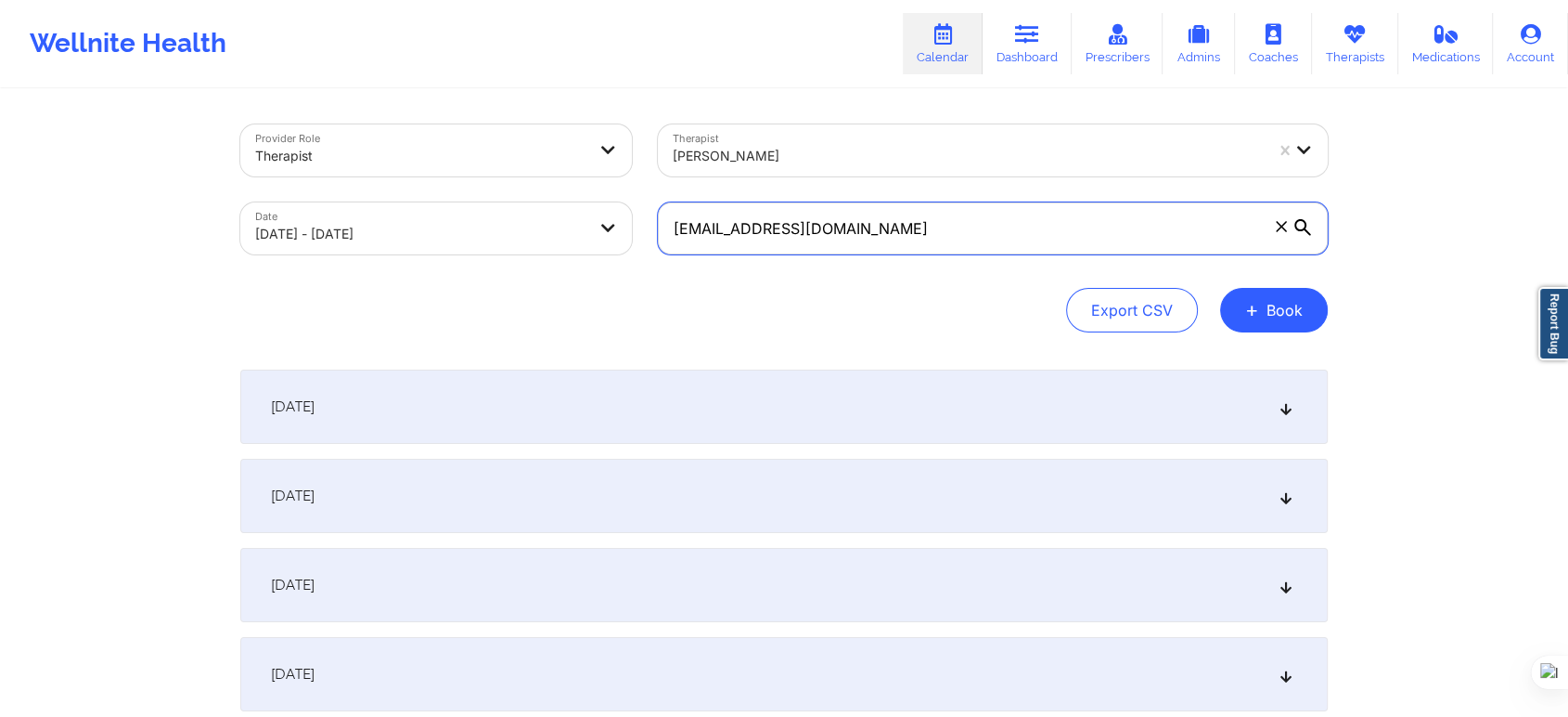
drag, startPoint x: 861, startPoint y: 244, endPoint x: 594, endPoint y: 244, distance: 267.0
click at [594, 244] on div "Provider Role Therapist Therapist Franchezka Boyer Date 10/01/2025 - 10/31/2025…" at bounding box center [784, 190] width 1114 height 156
paste input "soleq7@gmail.com"
type input "soleq7@gmail.com"
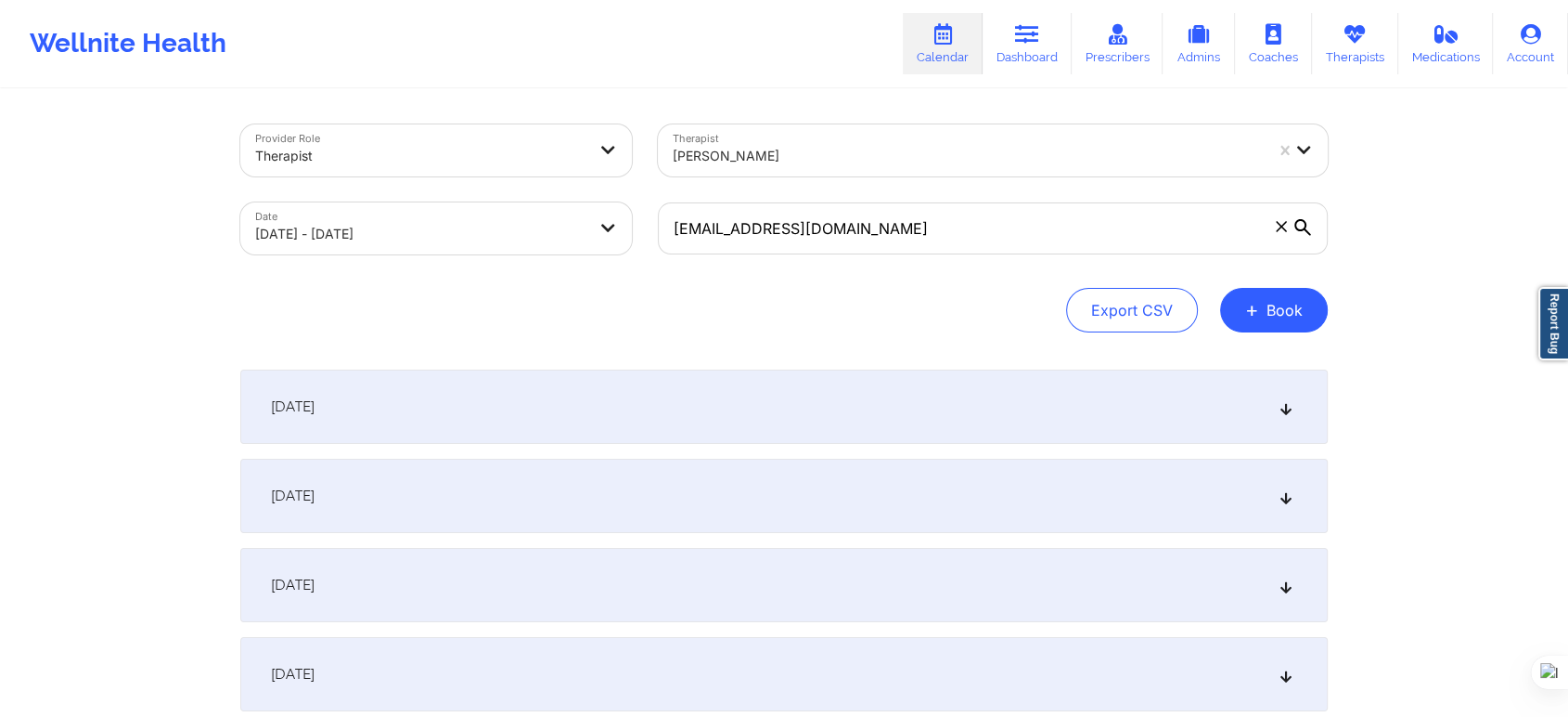
click at [677, 317] on div "Export CSV + Book" at bounding box center [784, 310] width 1088 height 45
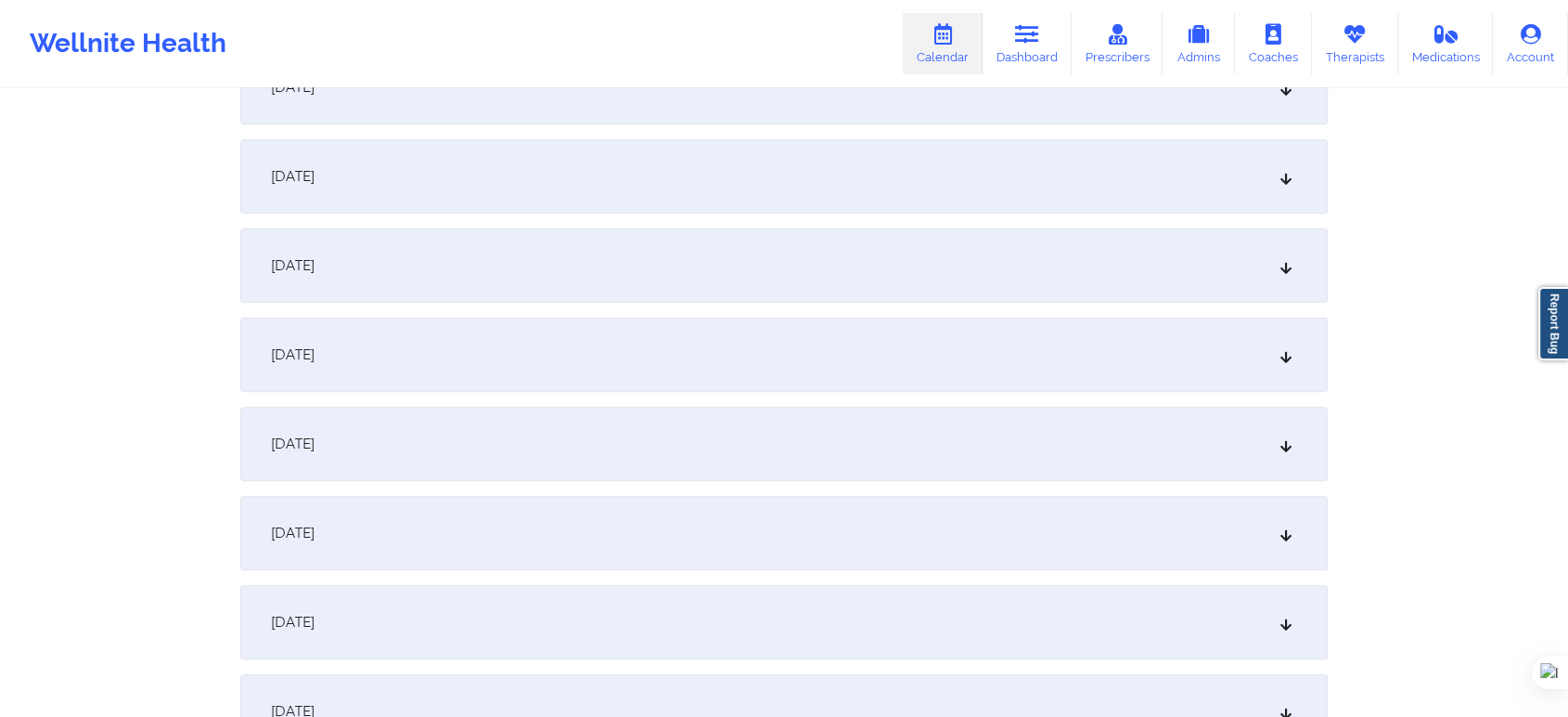
scroll to position [721, 0]
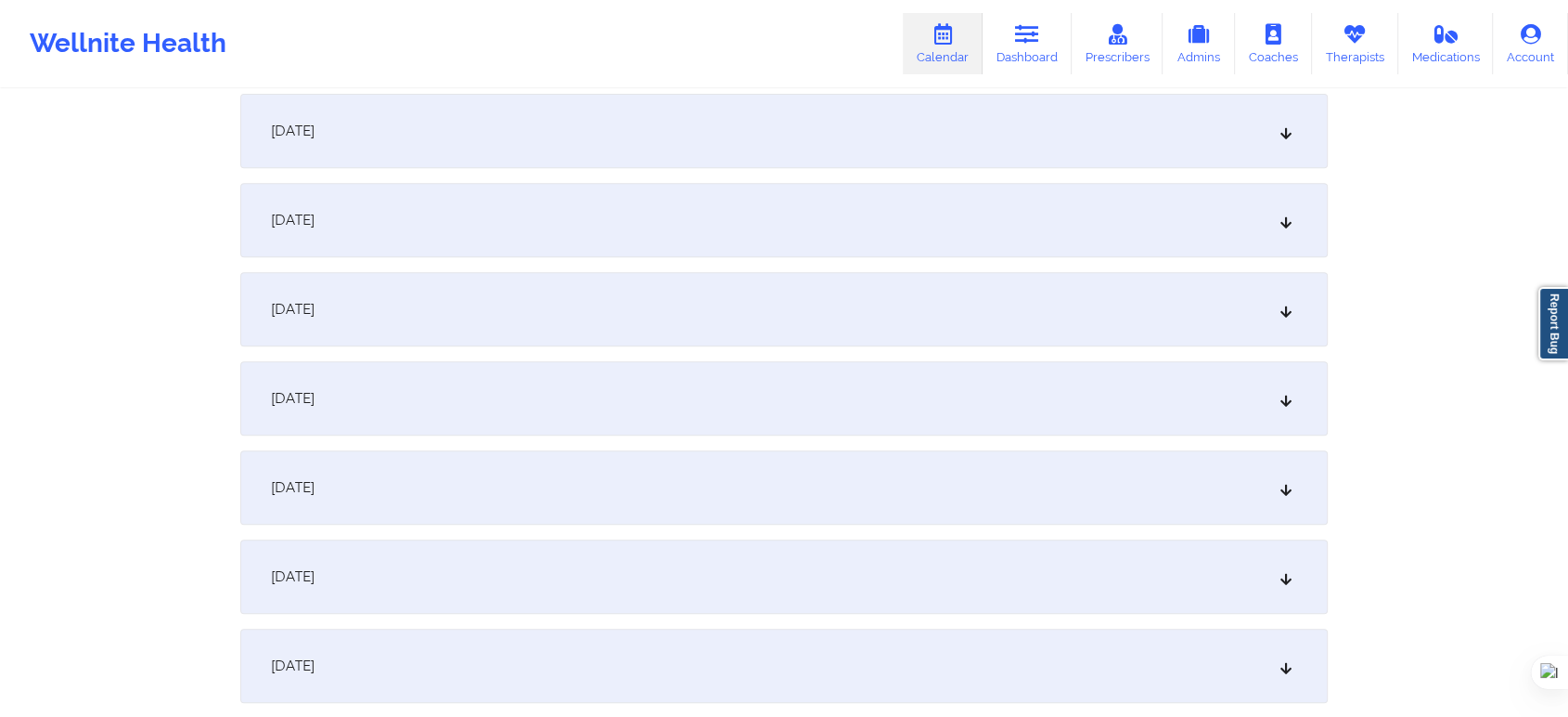
click at [368, 425] on div "October 9, 2025" at bounding box center [784, 398] width 1088 height 74
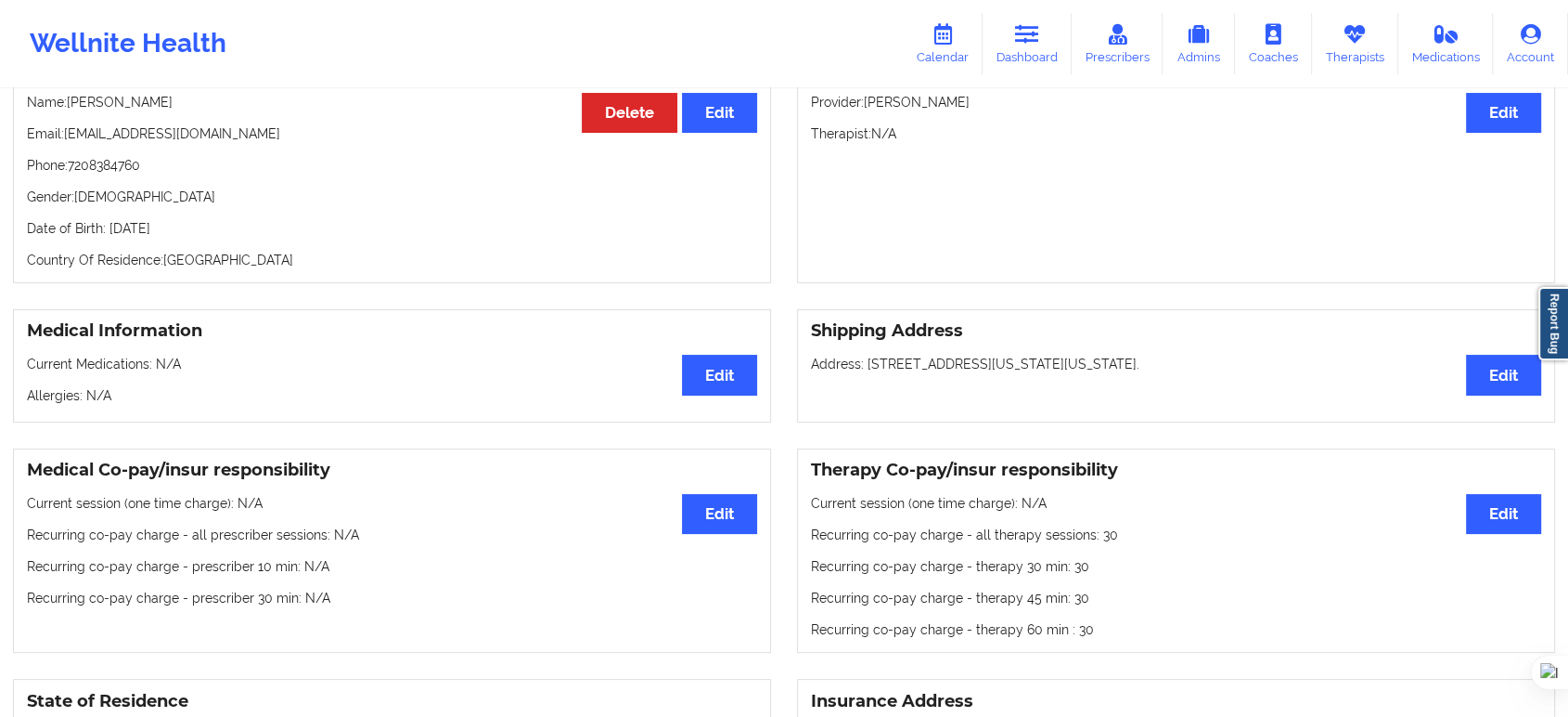
scroll to position [206, 0]
click at [1340, 38] on link "Therapists" at bounding box center [1354, 43] width 86 height 61
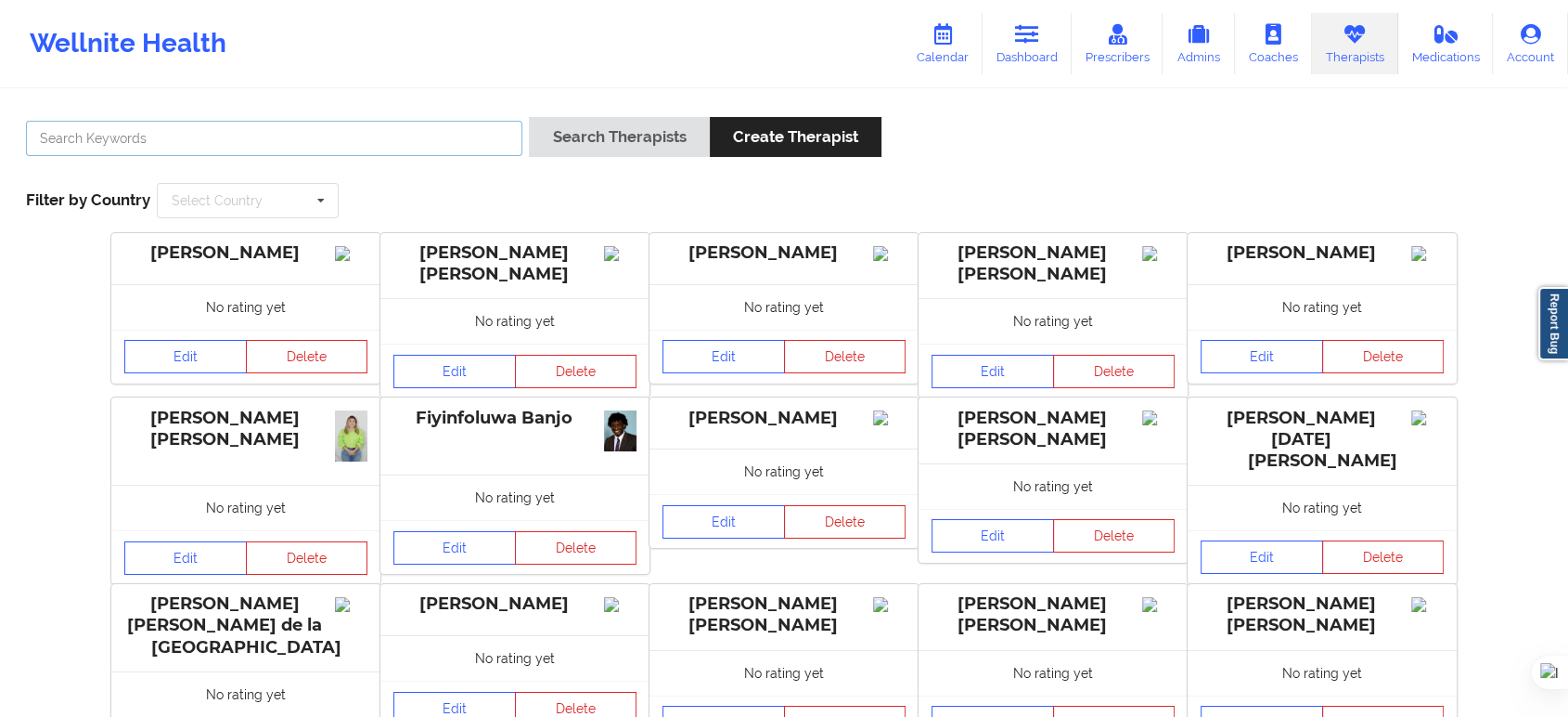
click at [356, 142] on input "text" at bounding box center [273, 138] width 496 height 35
paste input "C Renee WASHINGTON-HYDE"
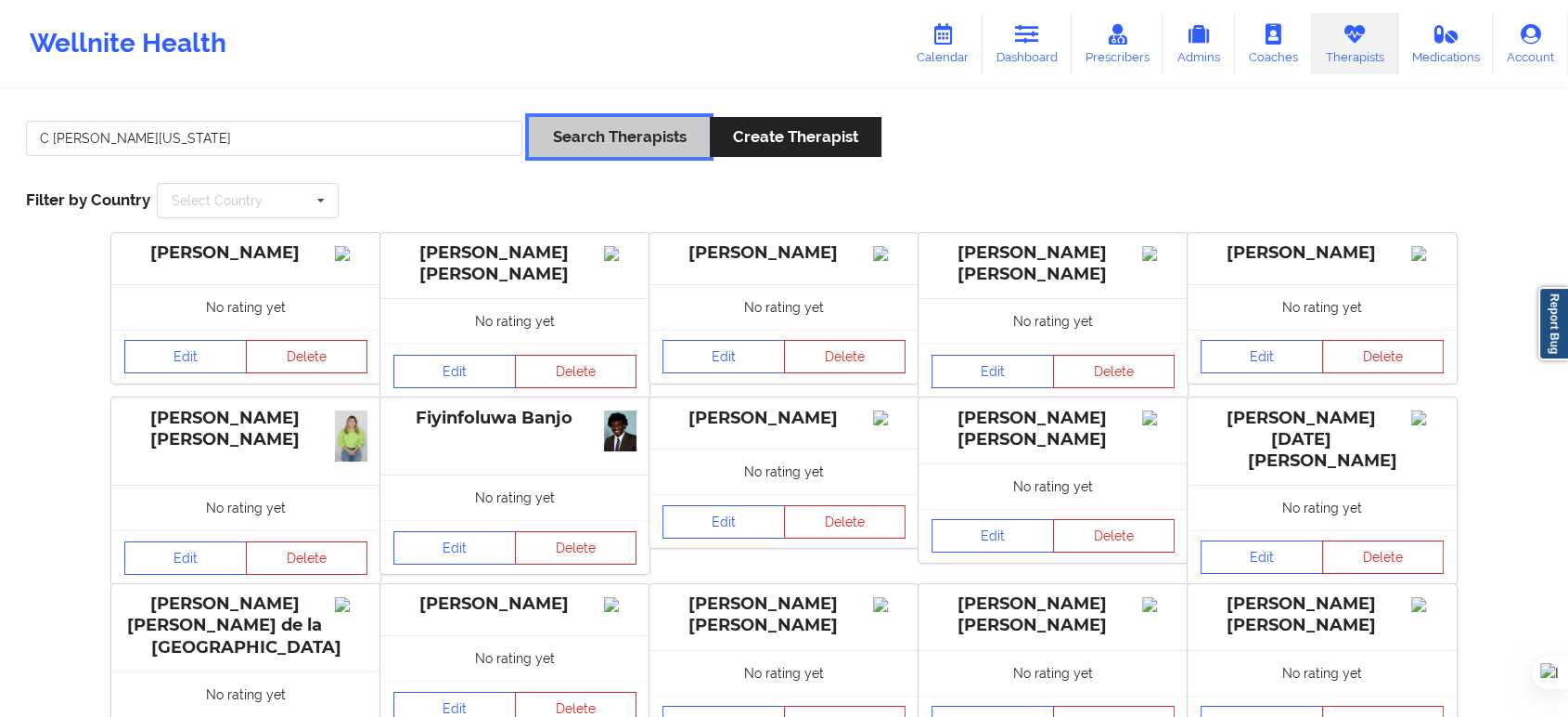
click at [592, 143] on button "Search Therapists" at bounding box center [619, 137] width 180 height 40
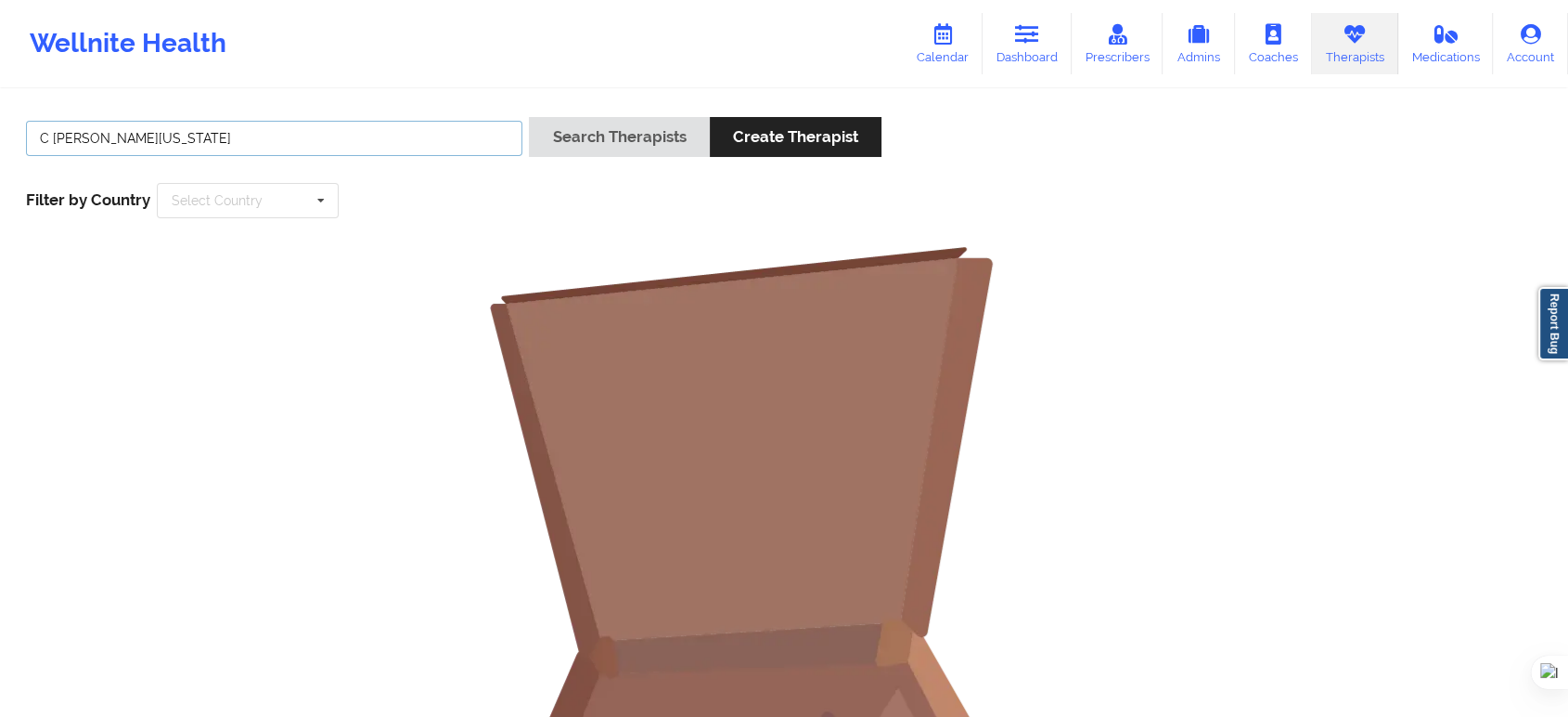
drag, startPoint x: 54, startPoint y: 146, endPoint x: 0, endPoint y: 144, distance: 54.0
click at [0, 144] on div "C Renee WASHINGTON-HYDE Search Therapists Create Therapist Filter by Country Se…" at bounding box center [784, 573] width 1568 height 965
click at [585, 141] on button "Search Therapists" at bounding box center [619, 137] width 180 height 40
drag, startPoint x: 82, startPoint y: 139, endPoint x: 0, endPoint y: 142, distance: 82.1
click at [0, 142] on div "Renee WASHINGTON-HYDE Search Therapists Create Therapist Filter by Country Sele…" at bounding box center [784, 573] width 1568 height 965
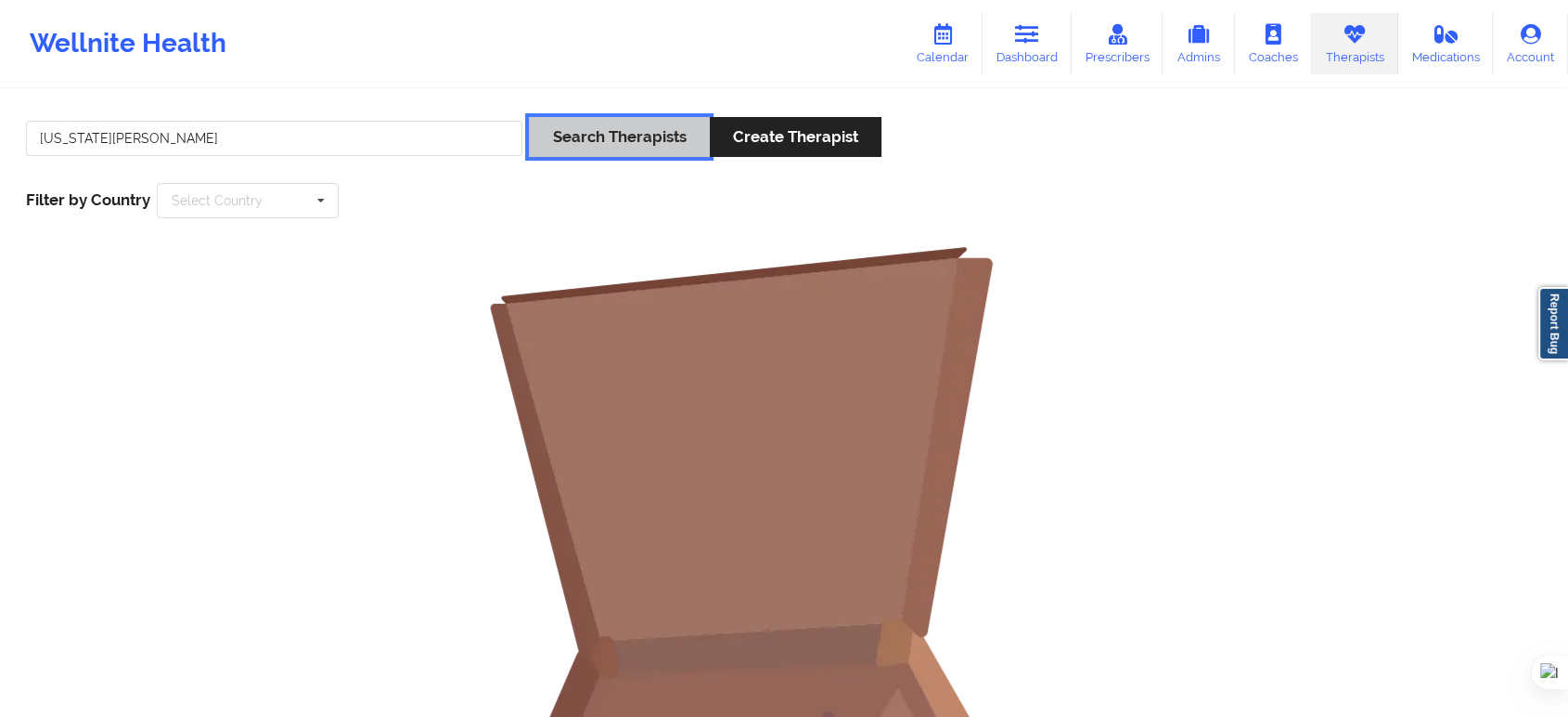
click at [692, 138] on button "Search Therapists" at bounding box center [619, 137] width 180 height 40
drag, startPoint x: 197, startPoint y: 142, endPoint x: 0, endPoint y: 142, distance: 197.0
click at [0, 142] on div "WASHINGTON-HYDE Search Therapists Create Therapist Filter by Country Select Cou…" at bounding box center [784, 573] width 1568 height 965
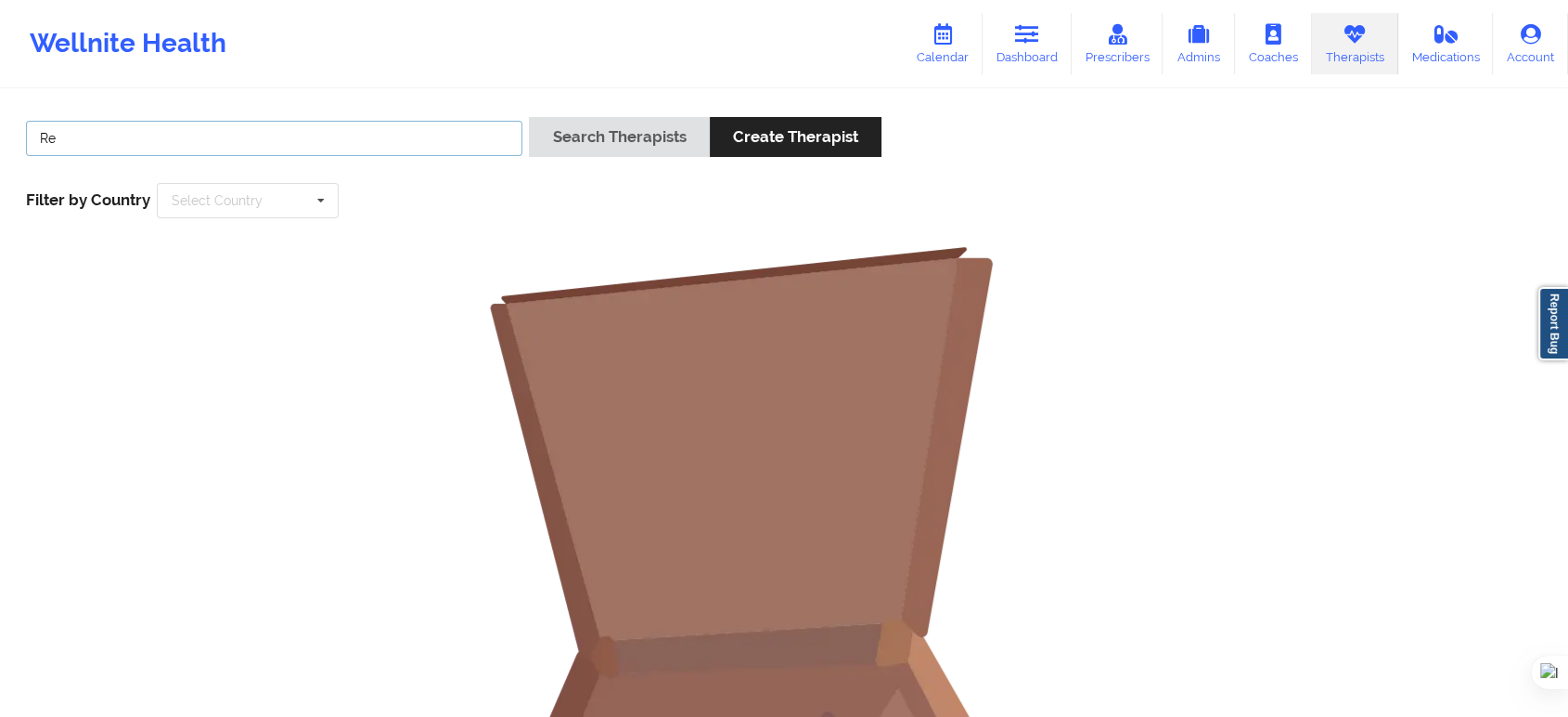
type input "R"
paste input "C Renee WASHINGTON-HYDE"
drag, startPoint x: 349, startPoint y: 117, endPoint x: 0, endPoint y: 134, distance: 349.4
click at [0, 134] on div "C Renee WASHINGTON-HYDE Search Therapists Create Therapist Filter by Country Se…" at bounding box center [784, 573] width 1568 height 965
click at [349, 130] on input "C Renee WASHINGTON-HYDE" at bounding box center [273, 138] width 496 height 35
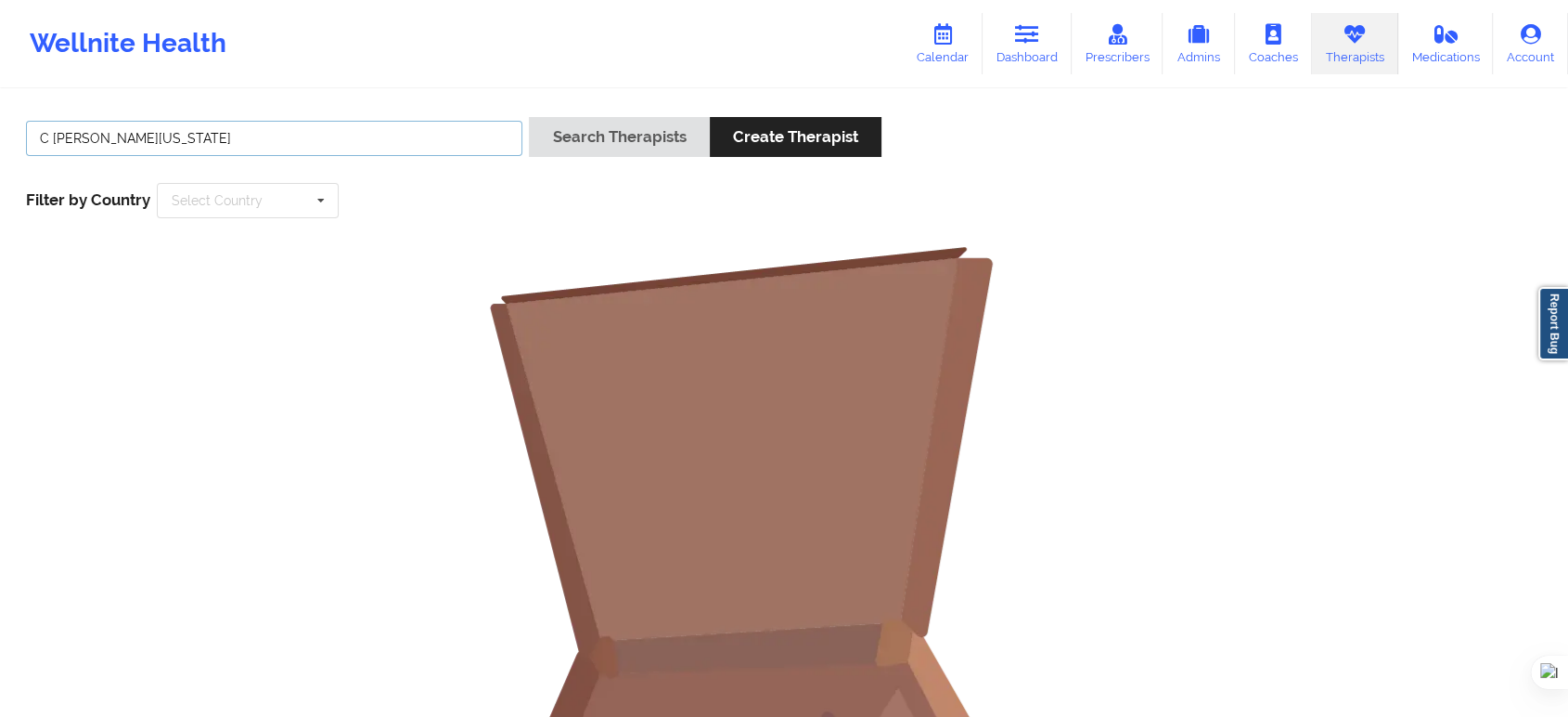
drag, startPoint x: 343, startPoint y: 135, endPoint x: 5, endPoint y: 89, distance: 341.1
click at [0, 89] on div "C Renee WASHINGTON-HYDE Search Therapists Create Therapist Filter by Country Se…" at bounding box center [784, 527] width 1568 height 1056
paste input "Renee Washington"
click at [563, 137] on button "Search Therapists" at bounding box center [619, 137] width 180 height 40
click at [311, 138] on input "Renee Washington" at bounding box center [273, 138] width 496 height 35
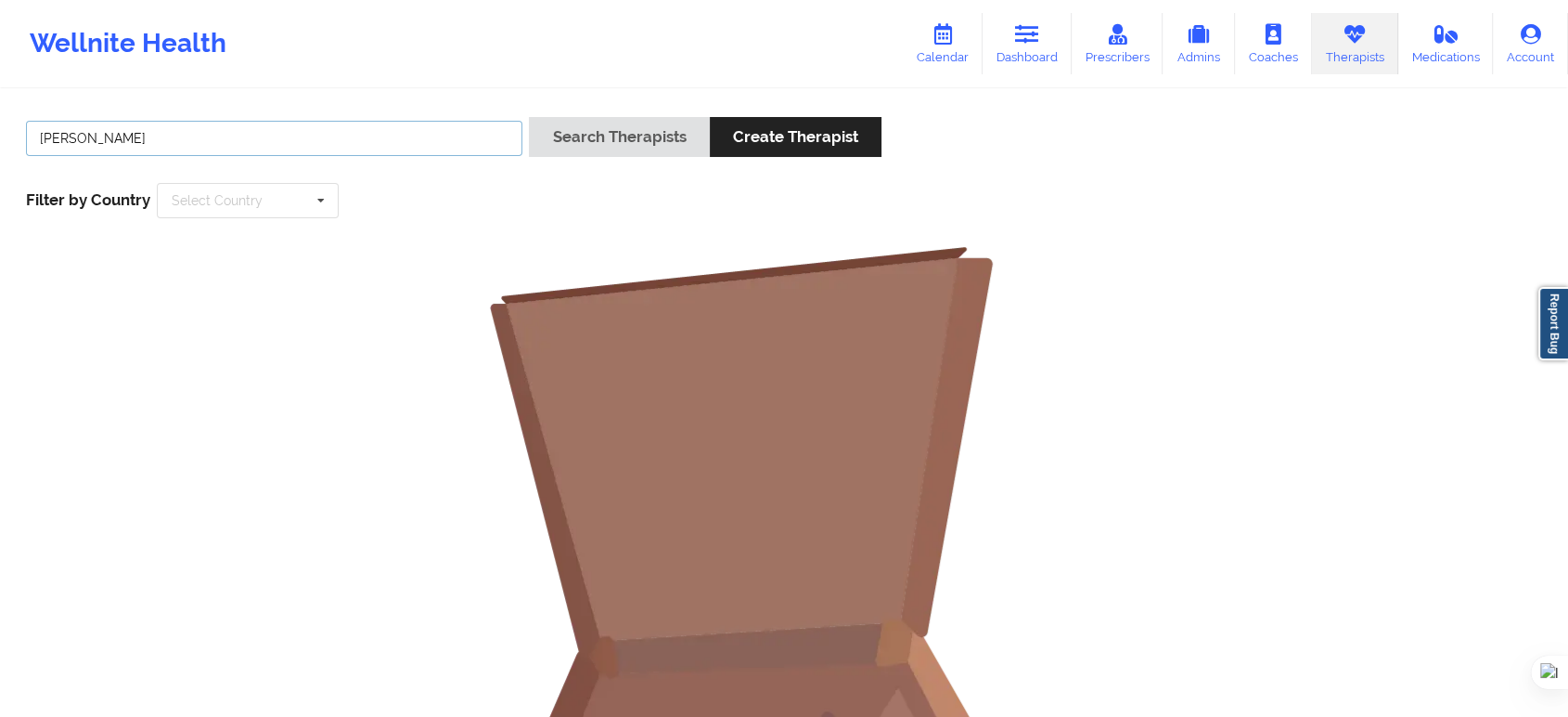
type input "Renee"
click at [529, 117] on button "Search Therapists" at bounding box center [619, 137] width 180 height 40
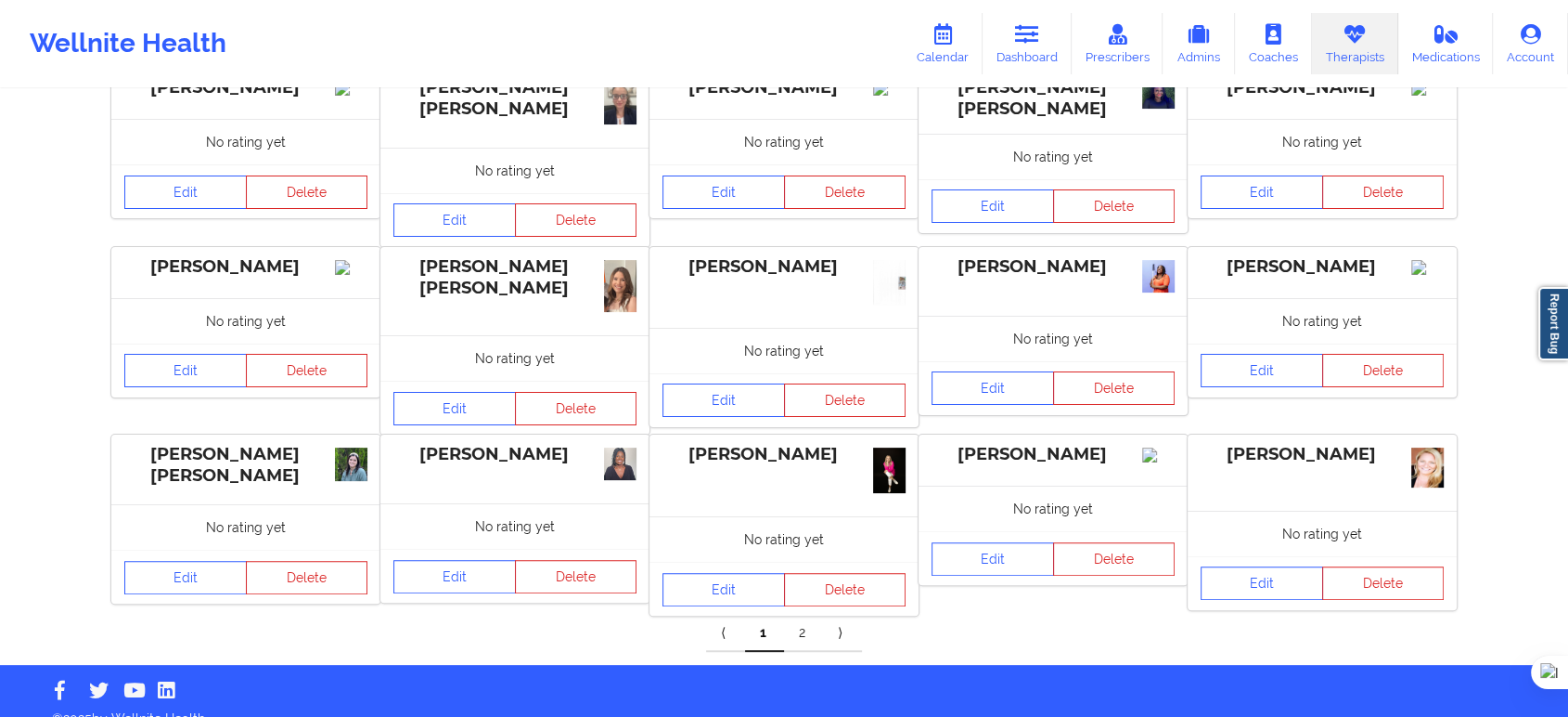
scroll to position [376, 0]
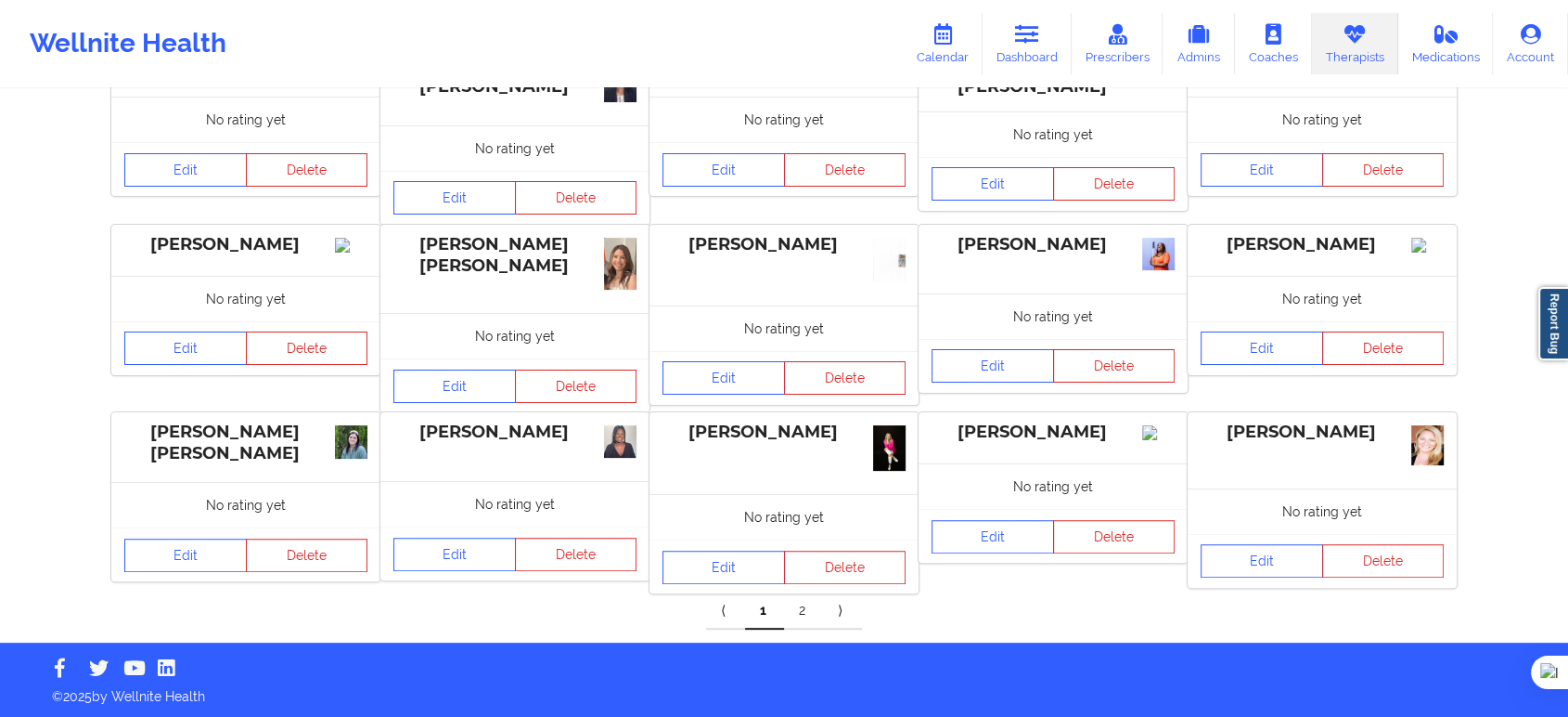
click at [804, 611] on link "2" at bounding box center [803, 610] width 39 height 37
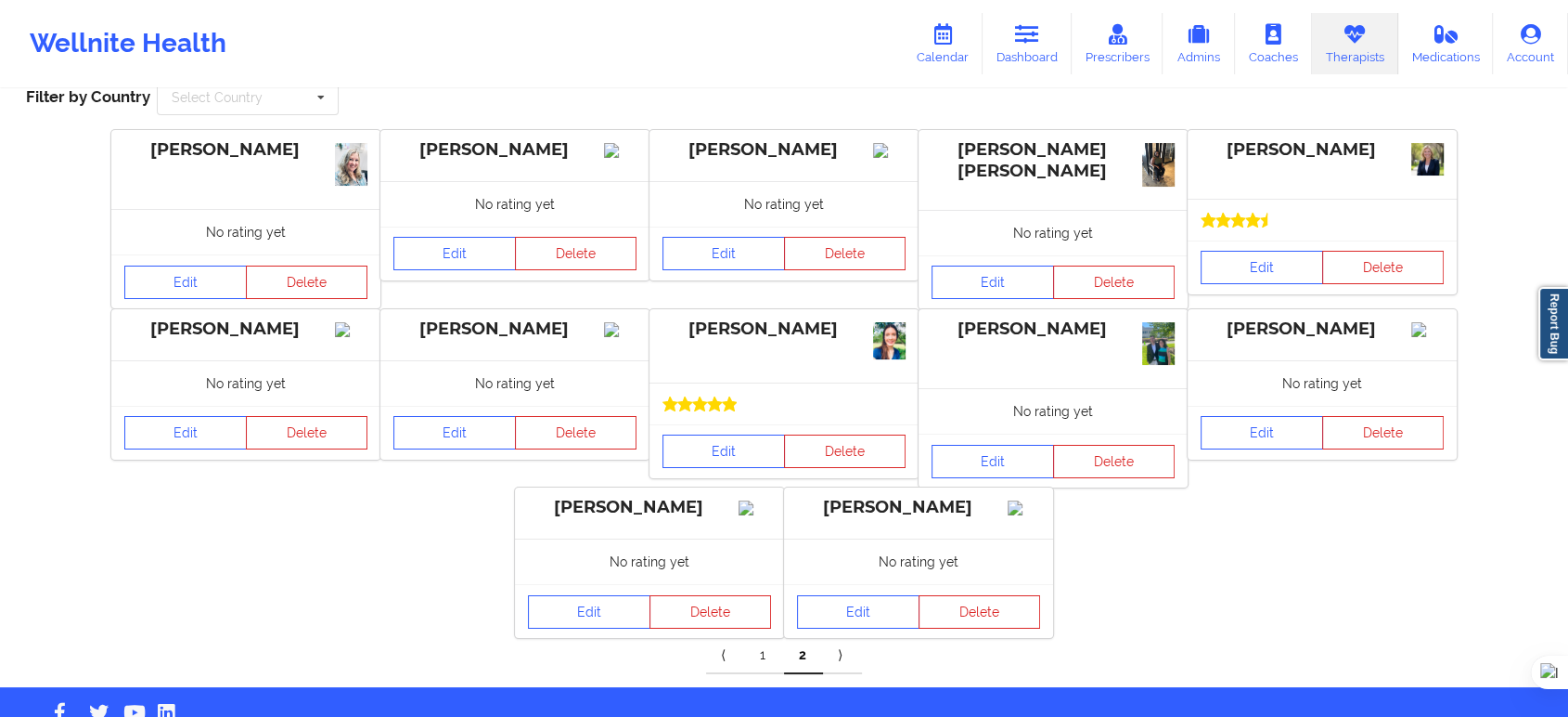
scroll to position [0, 0]
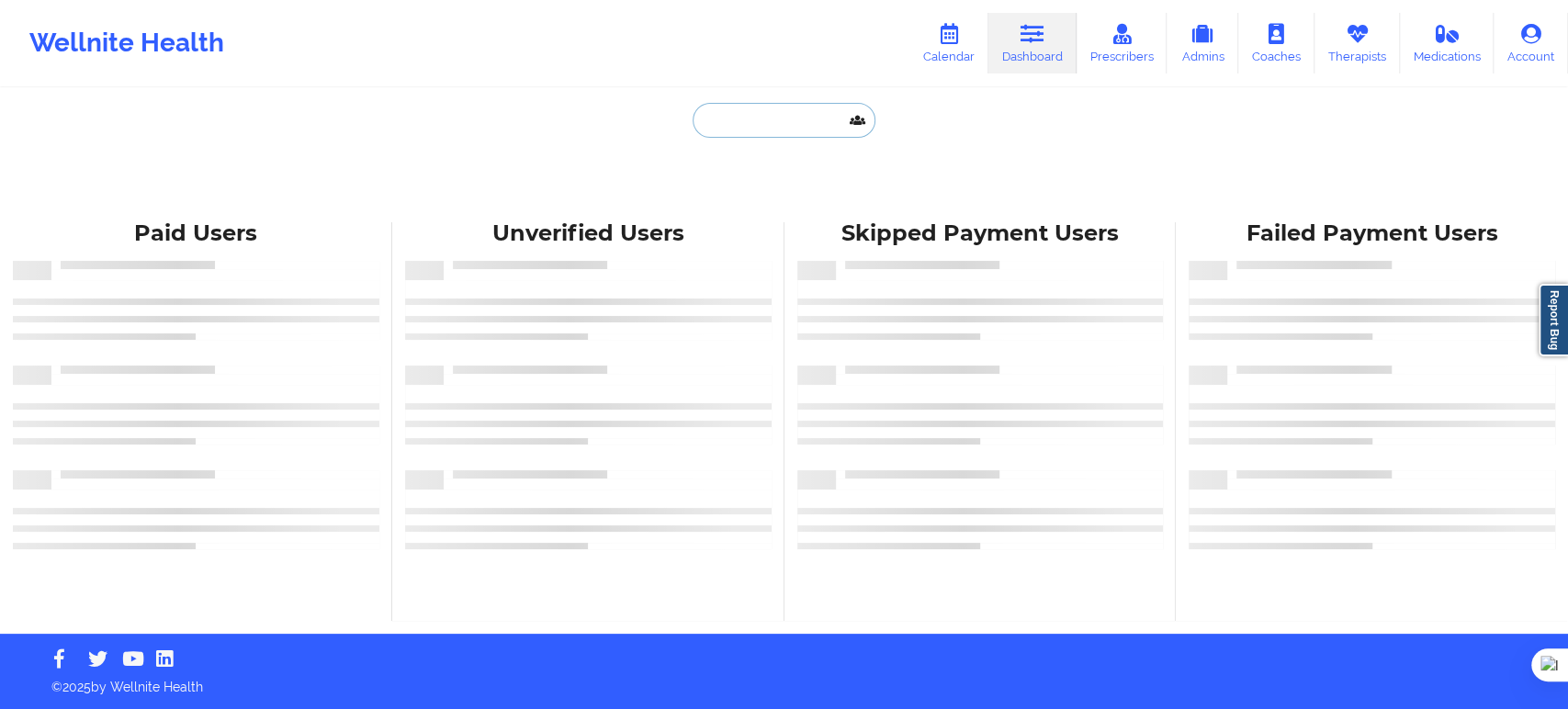
click at [761, 118] on input "text" at bounding box center [784, 119] width 182 height 35
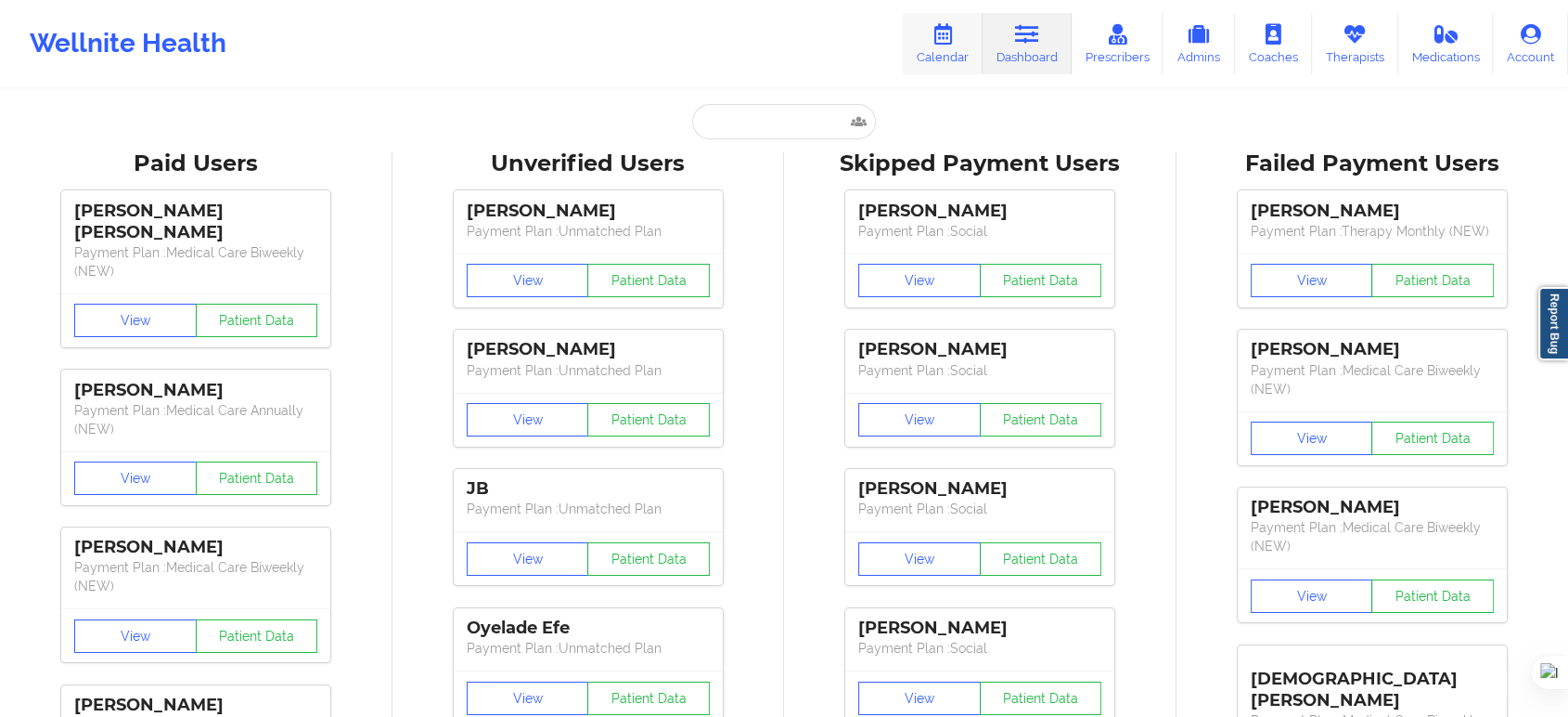
click at [957, 56] on link "Calendar" at bounding box center [943, 43] width 80 height 61
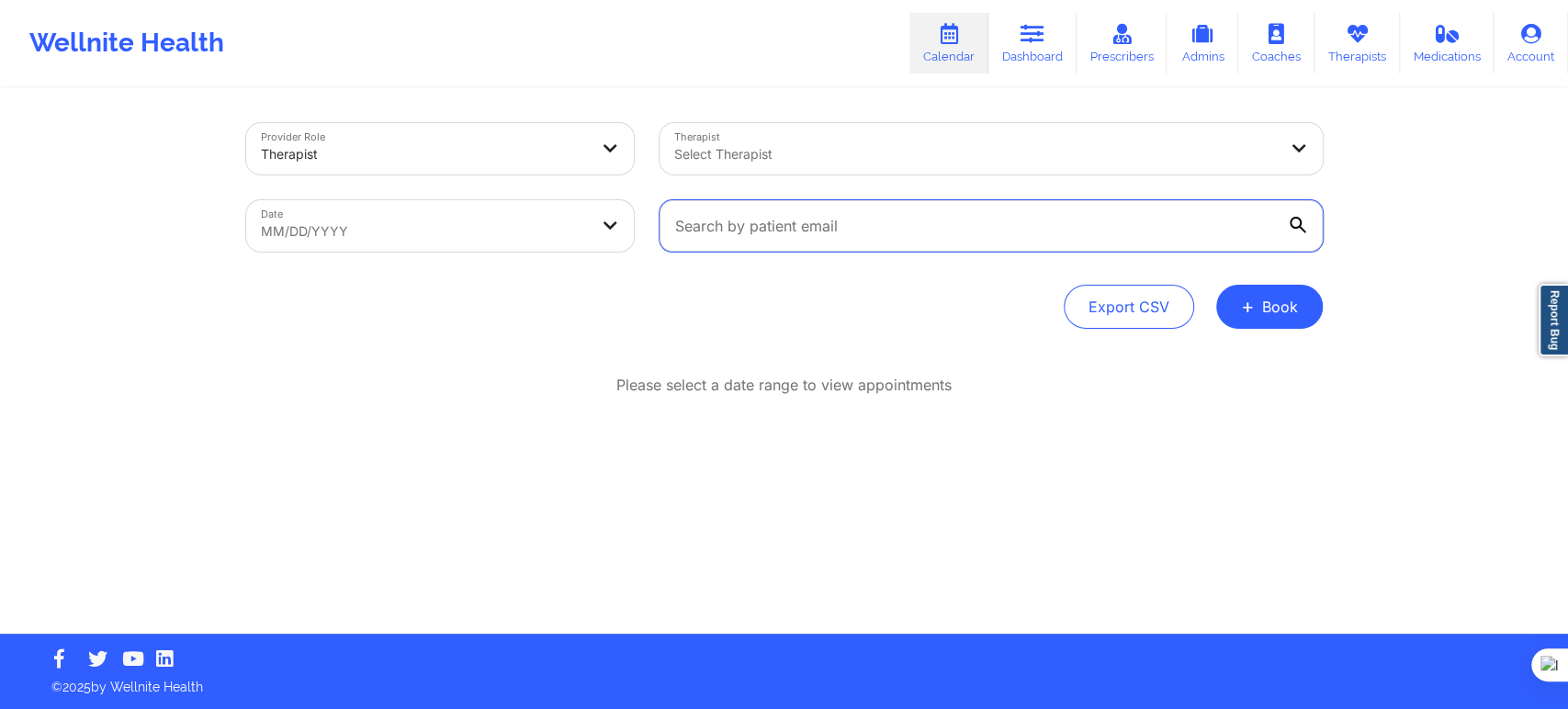
click at [724, 228] on input "text" at bounding box center [990, 226] width 663 height 51
paste input "Pt Claudia Schuckert Cancellation and AT sync issue - Appt booked some were sho…"
type input "Pt Claudia Schuckert Cancellation and AT sync issue - Appt booked some were sho…"
click at [867, 228] on input "text" at bounding box center [990, 226] width 663 height 51
paste input "(914) 629-7045"
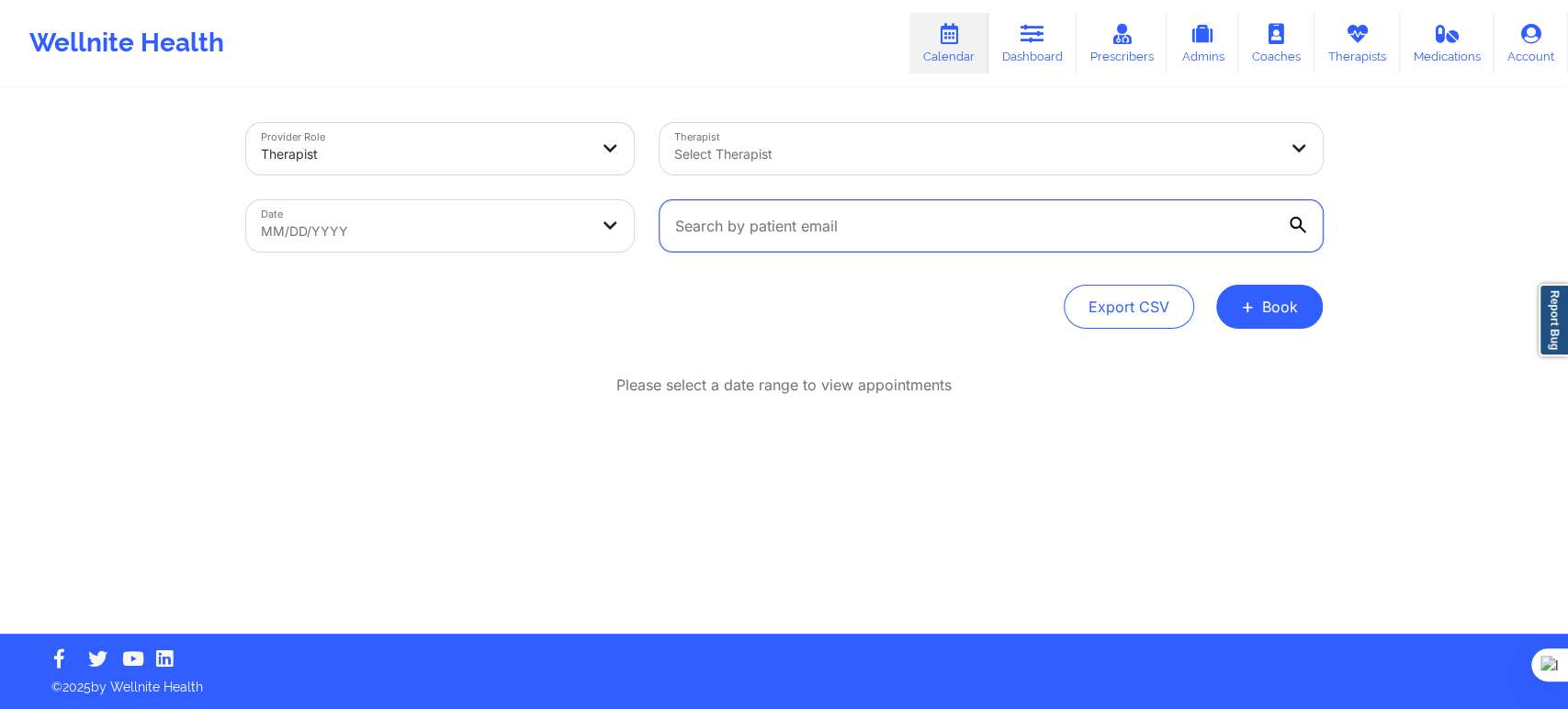
type input "(914) 629-7045"
paste input "claudia.chinama@yahoo.com"
type input "claudia.chinama@yahoo.com"
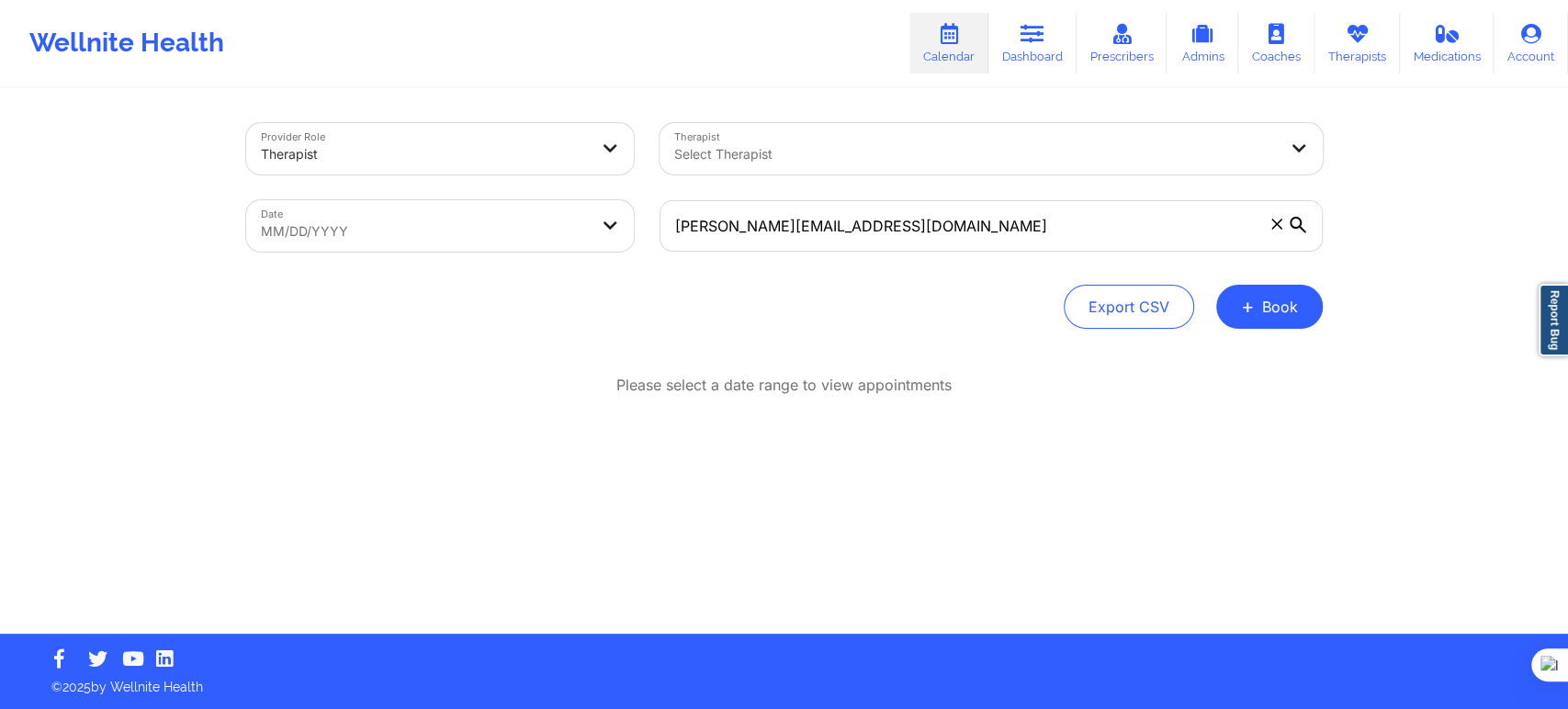
click at [767, 148] on div at bounding box center [975, 154] width 603 height 22
paste input "Christopher LaPierre"
type input "Christopher LaPierre"
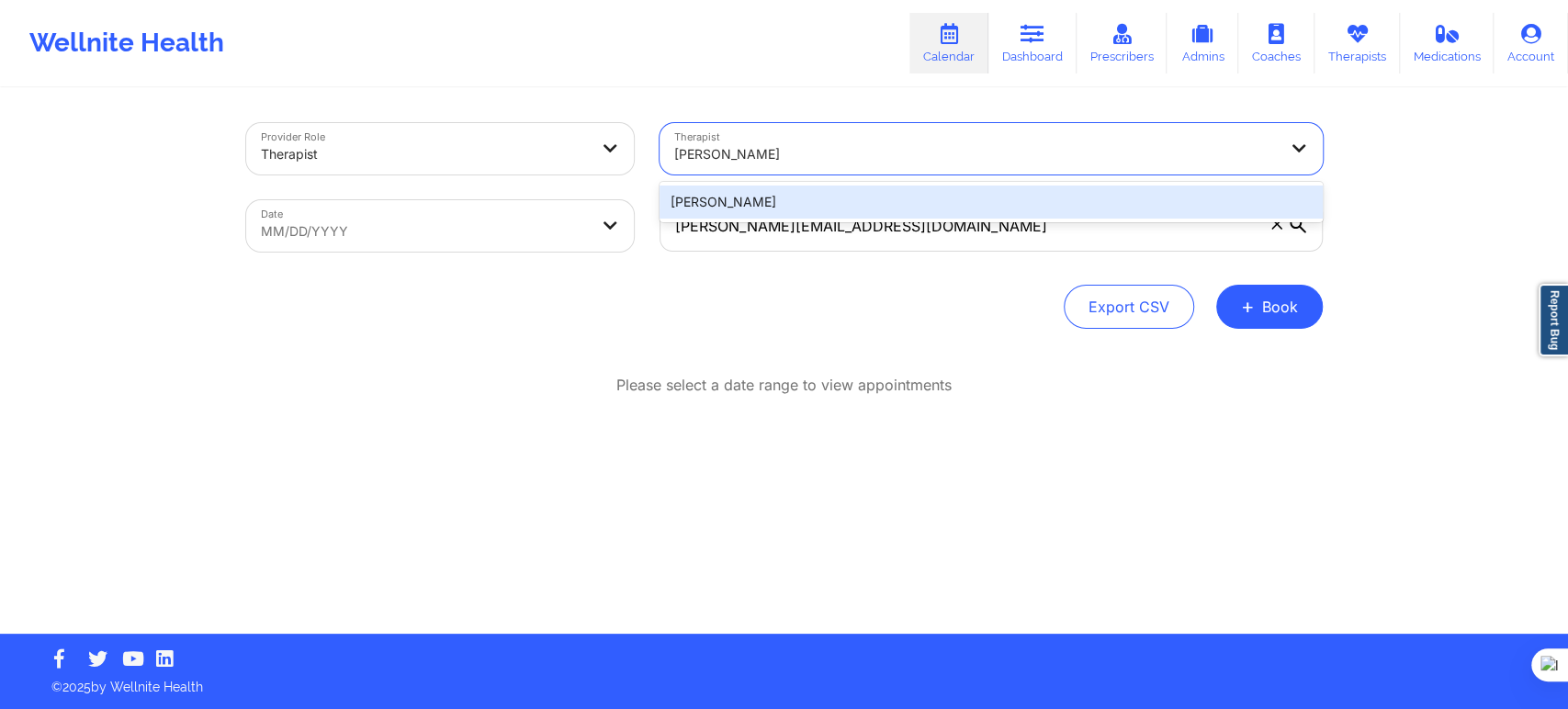
click at [784, 201] on div "Christopher LaPierre" at bounding box center [990, 201] width 663 height 33
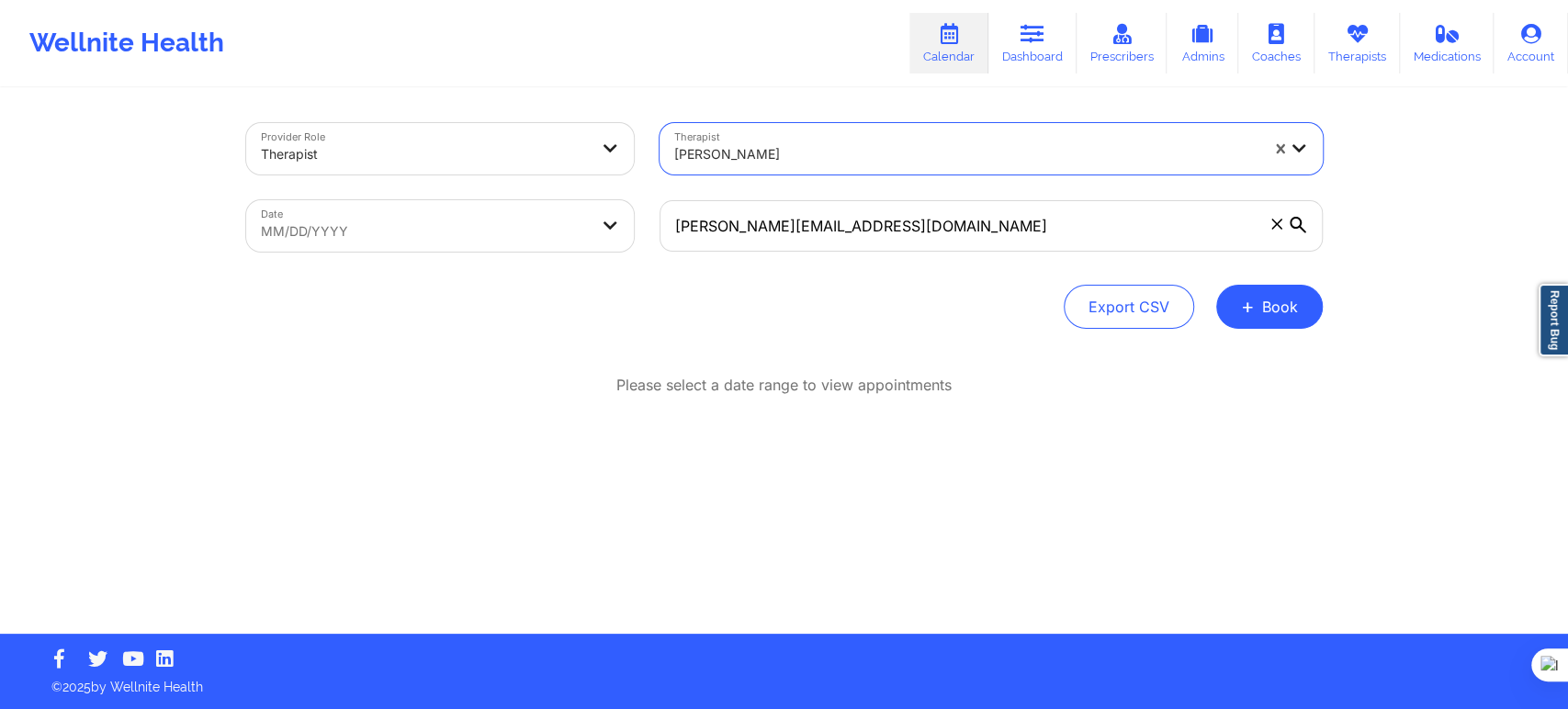
click at [506, 219] on body "Wellnite Health Calendar Dashboard Prescribers Admins Coaches Therapists Medica…" at bounding box center [784, 354] width 1568 height 709
select select "2025-8"
select select "2025-9"
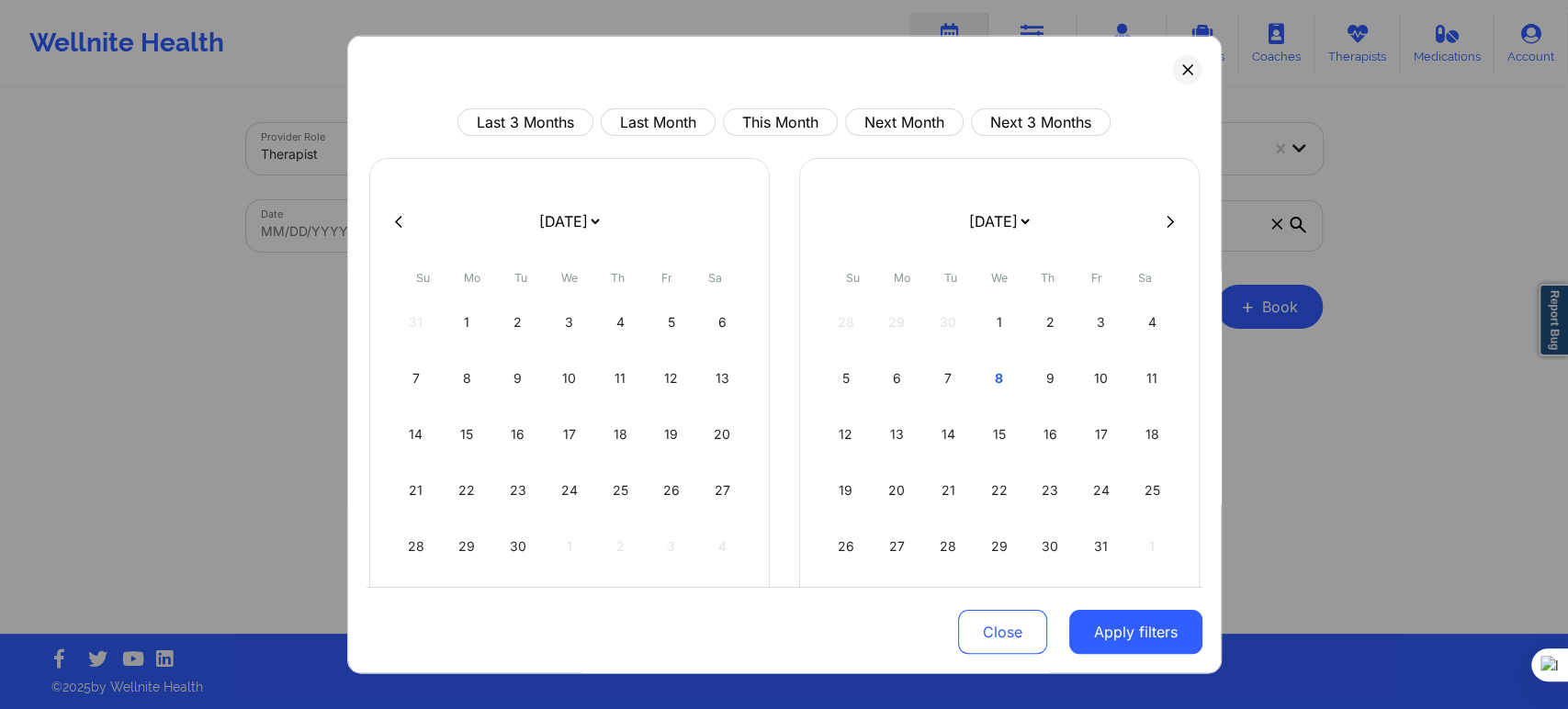
click at [1161, 218] on button at bounding box center [1170, 221] width 19 height 16
select select "2025-9"
select select "2025-10"
click at [977, 430] on div "12" at bounding box center [998, 434] width 46 height 51
select select "2025-10"
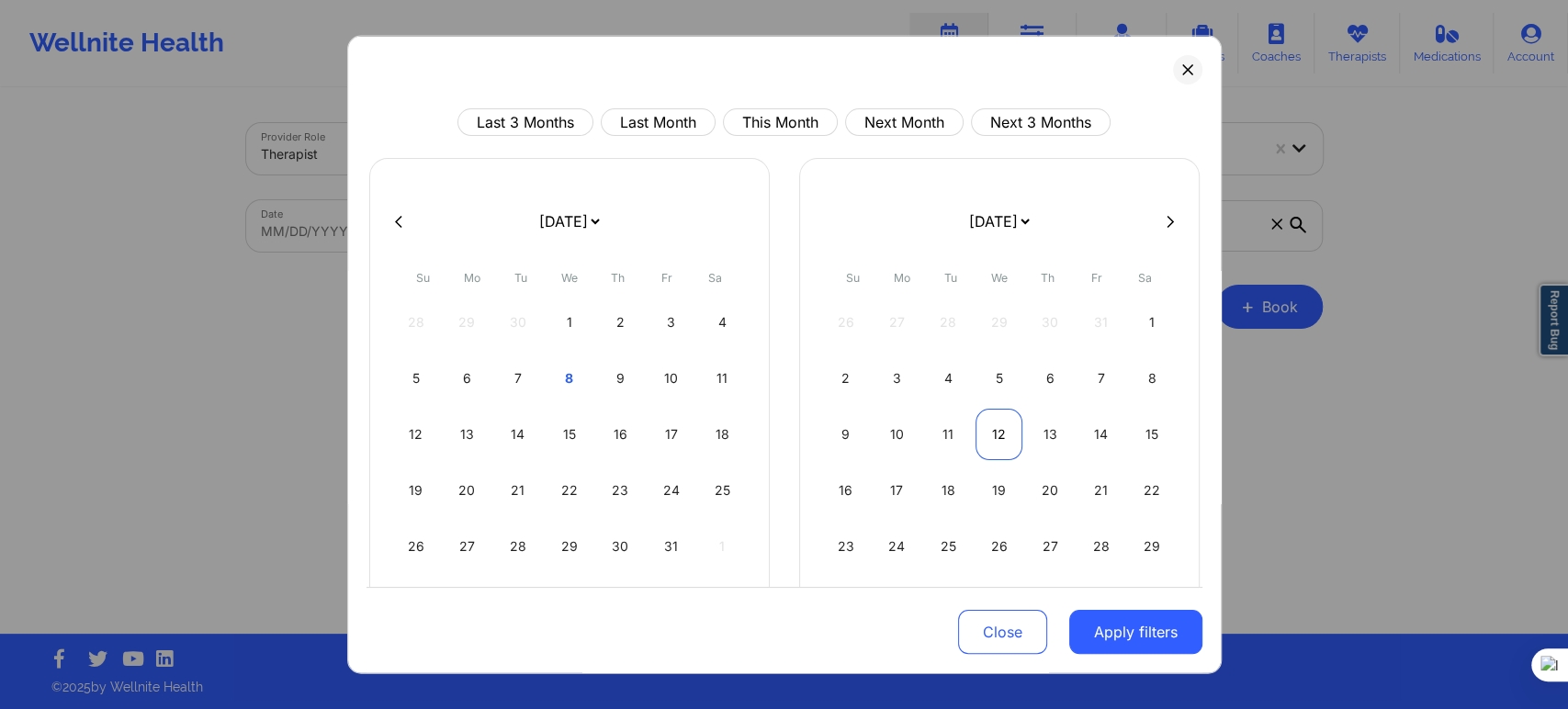
select select "2025-11"
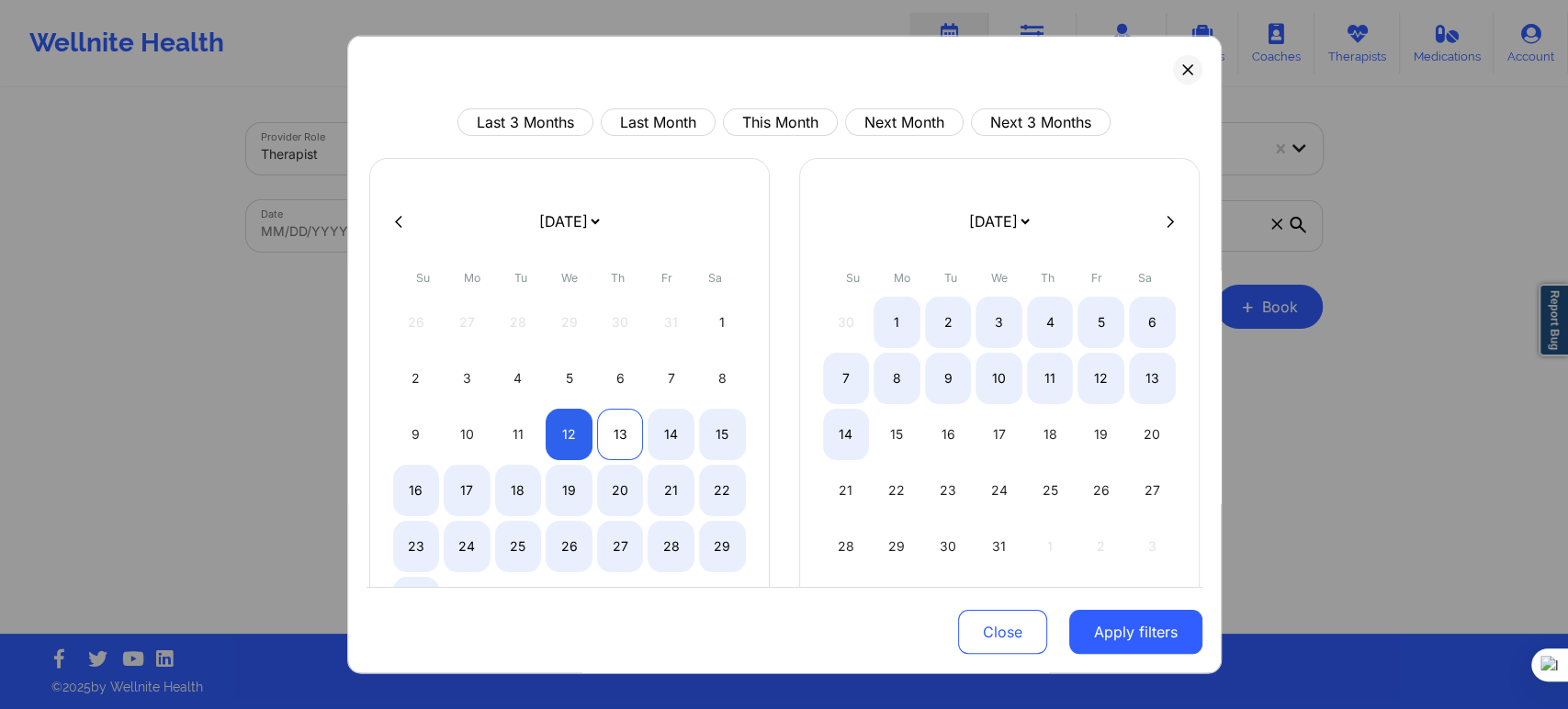
select select "2025-10"
select select "2025-11"
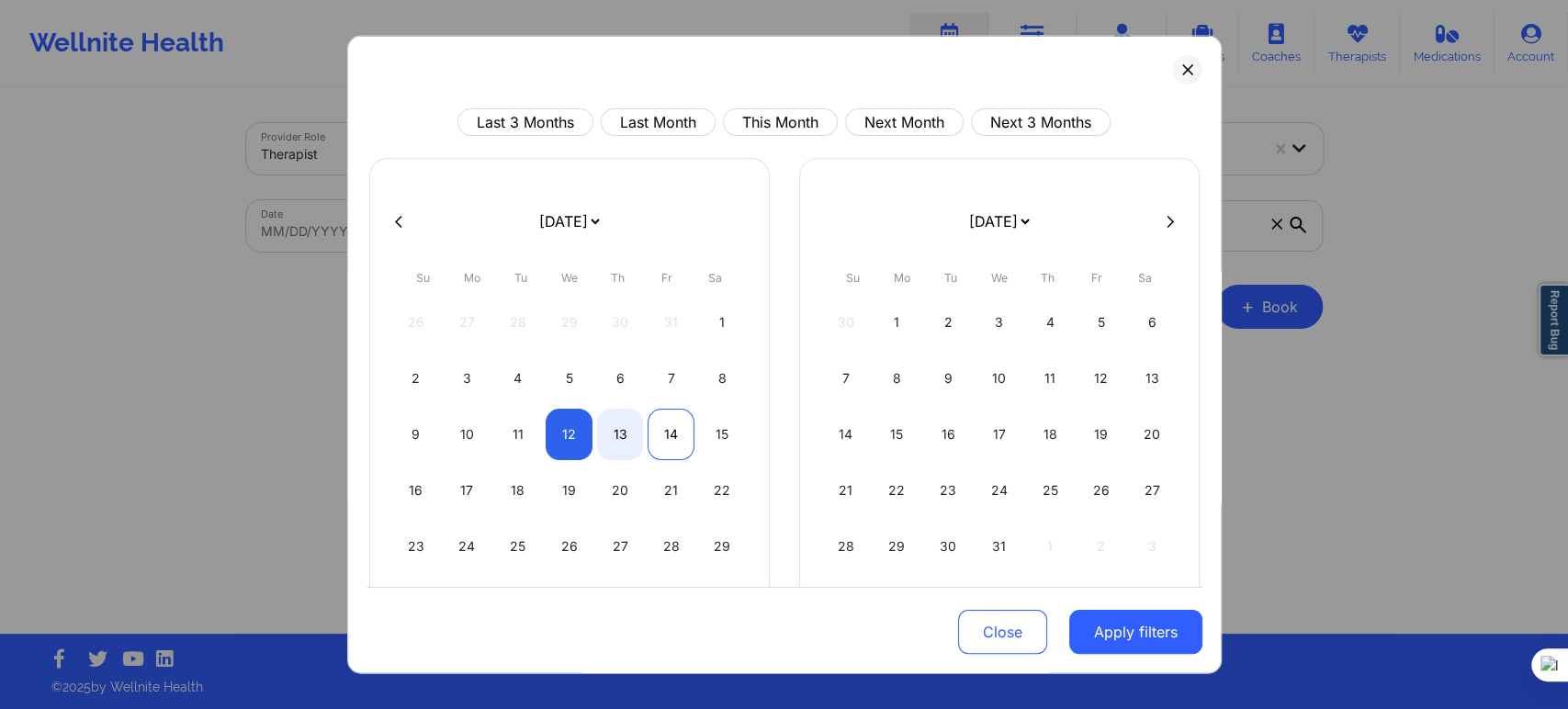
select select "2025-10"
select select "2025-11"
click at [661, 421] on div "14" at bounding box center [670, 434] width 46 height 51
select select "2025-10"
select select "2025-11"
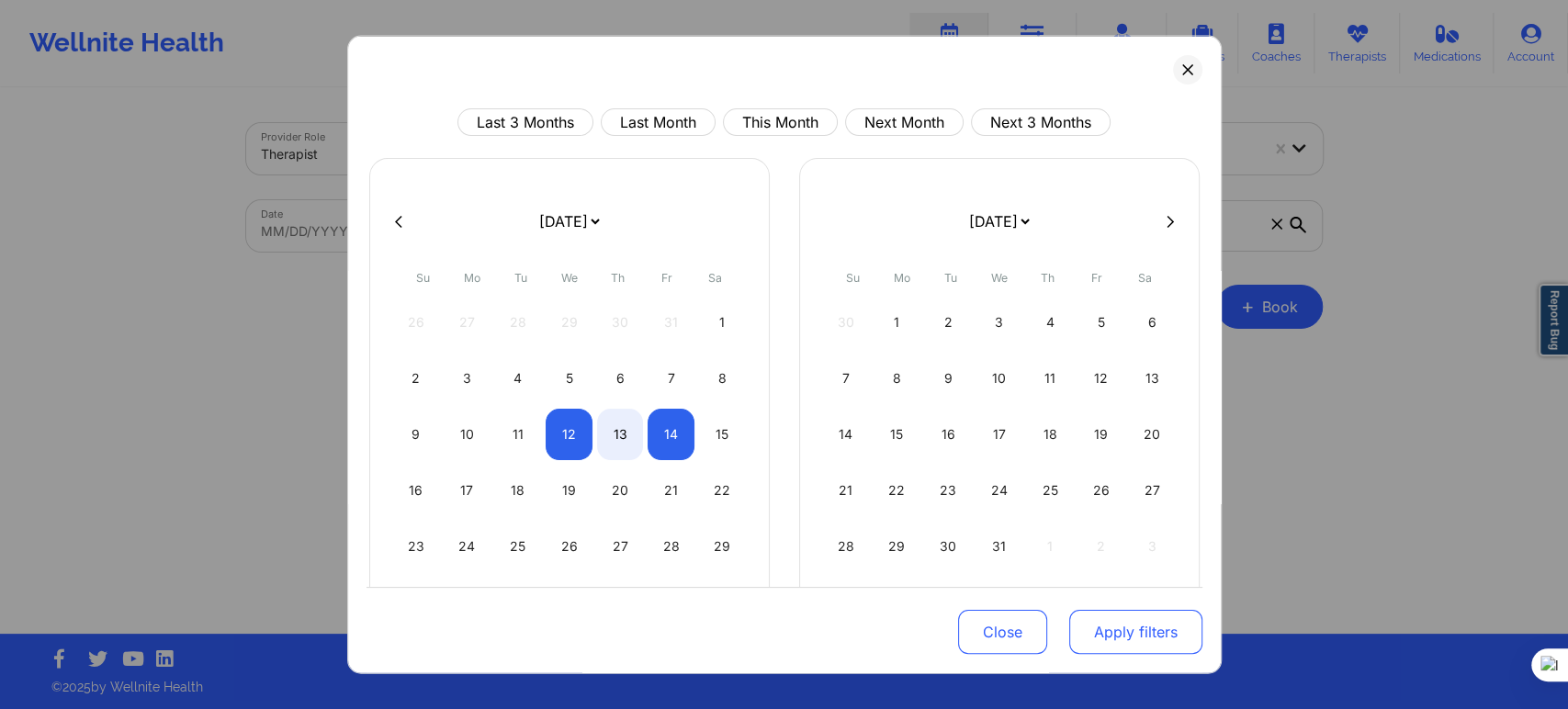
click at [1107, 636] on button "Apply filters" at bounding box center [1135, 631] width 133 height 44
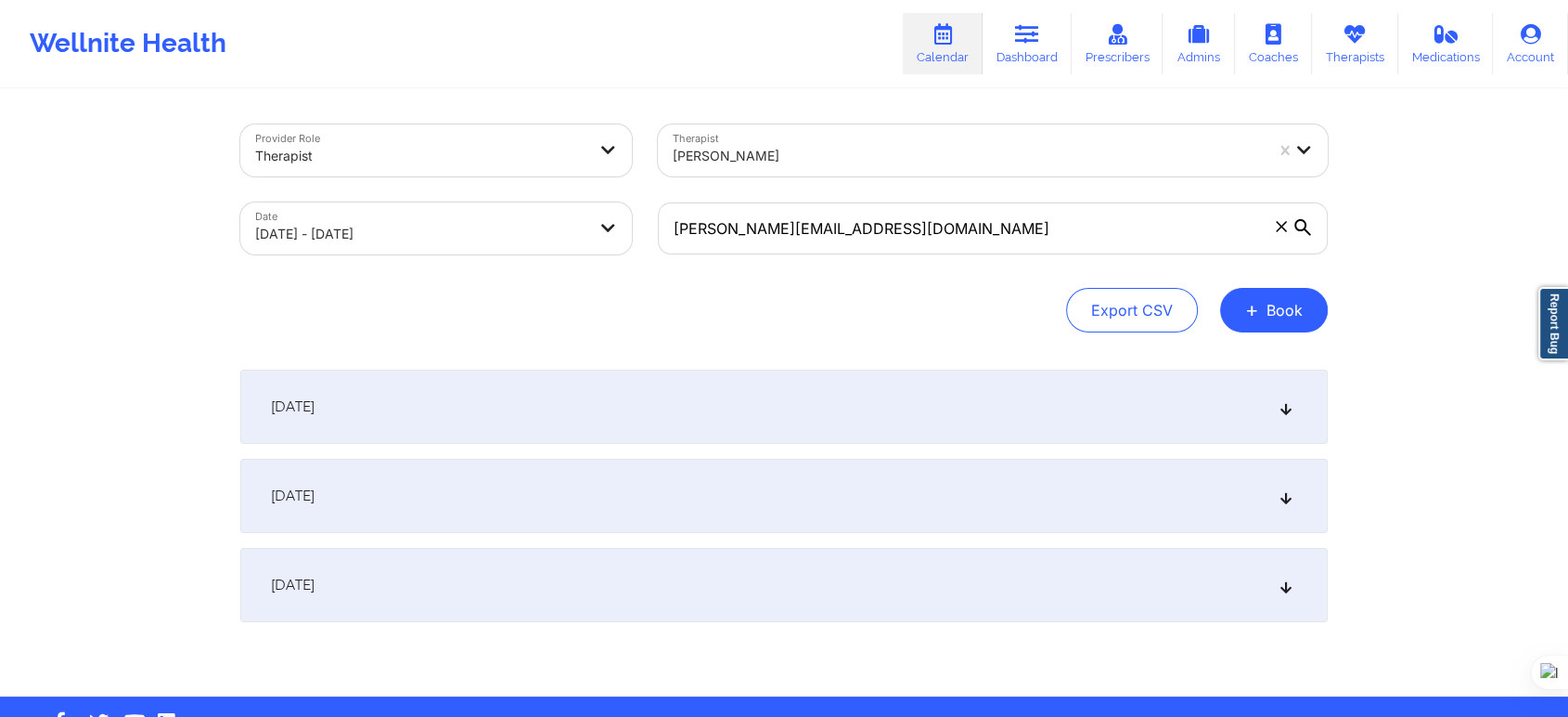
click at [372, 394] on div "November 12, 2025" at bounding box center [784, 406] width 1088 height 74
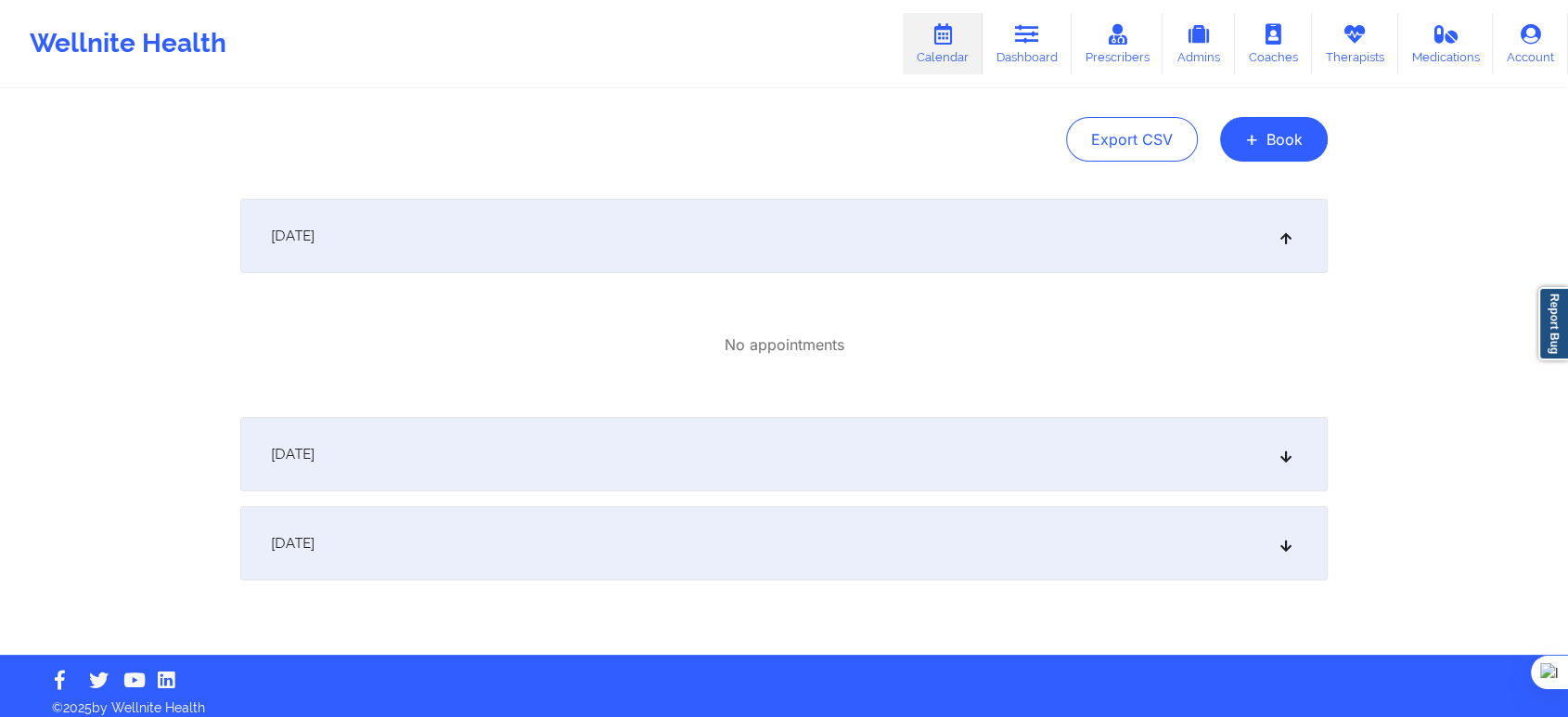
scroll to position [184, 0]
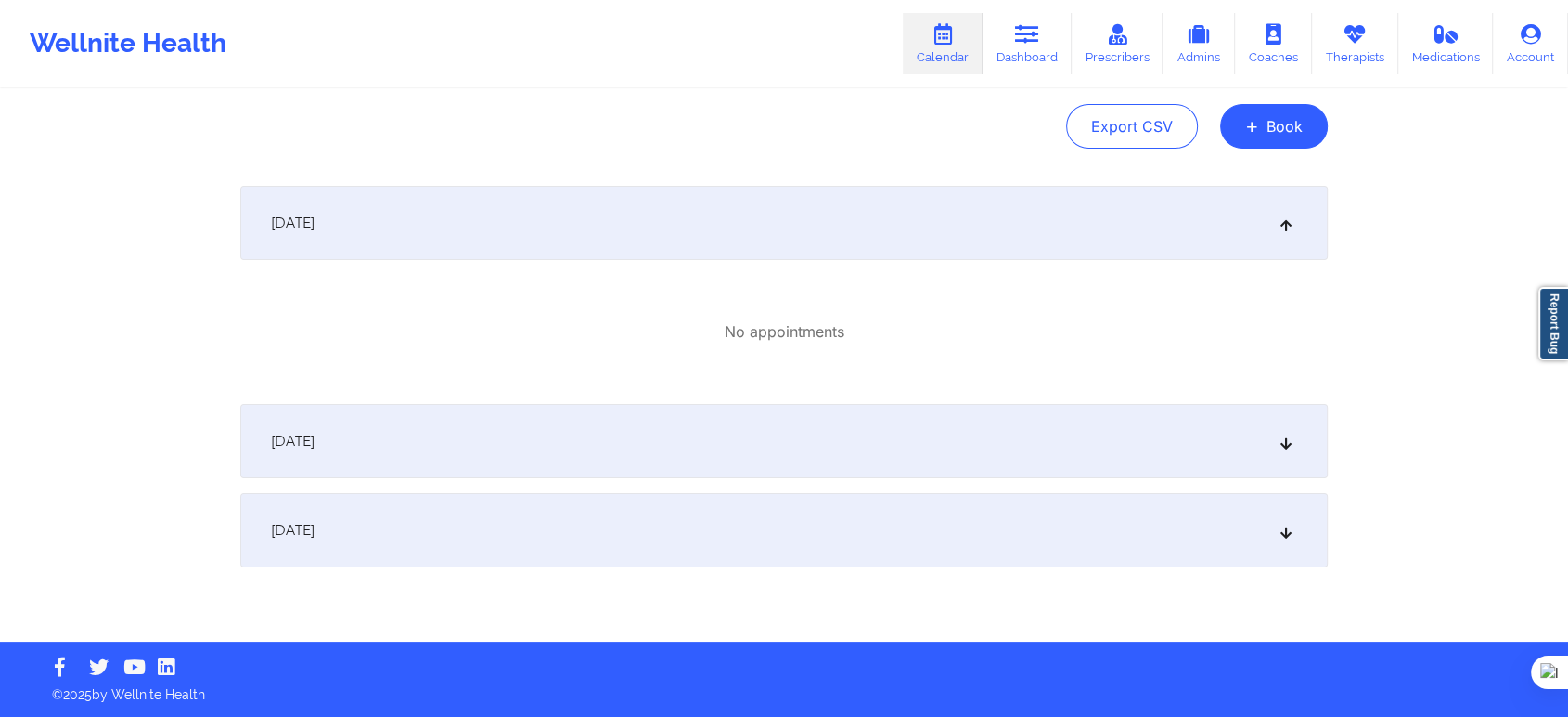
click at [314, 443] on span "November 13, 2025" at bounding box center [292, 440] width 44 height 19
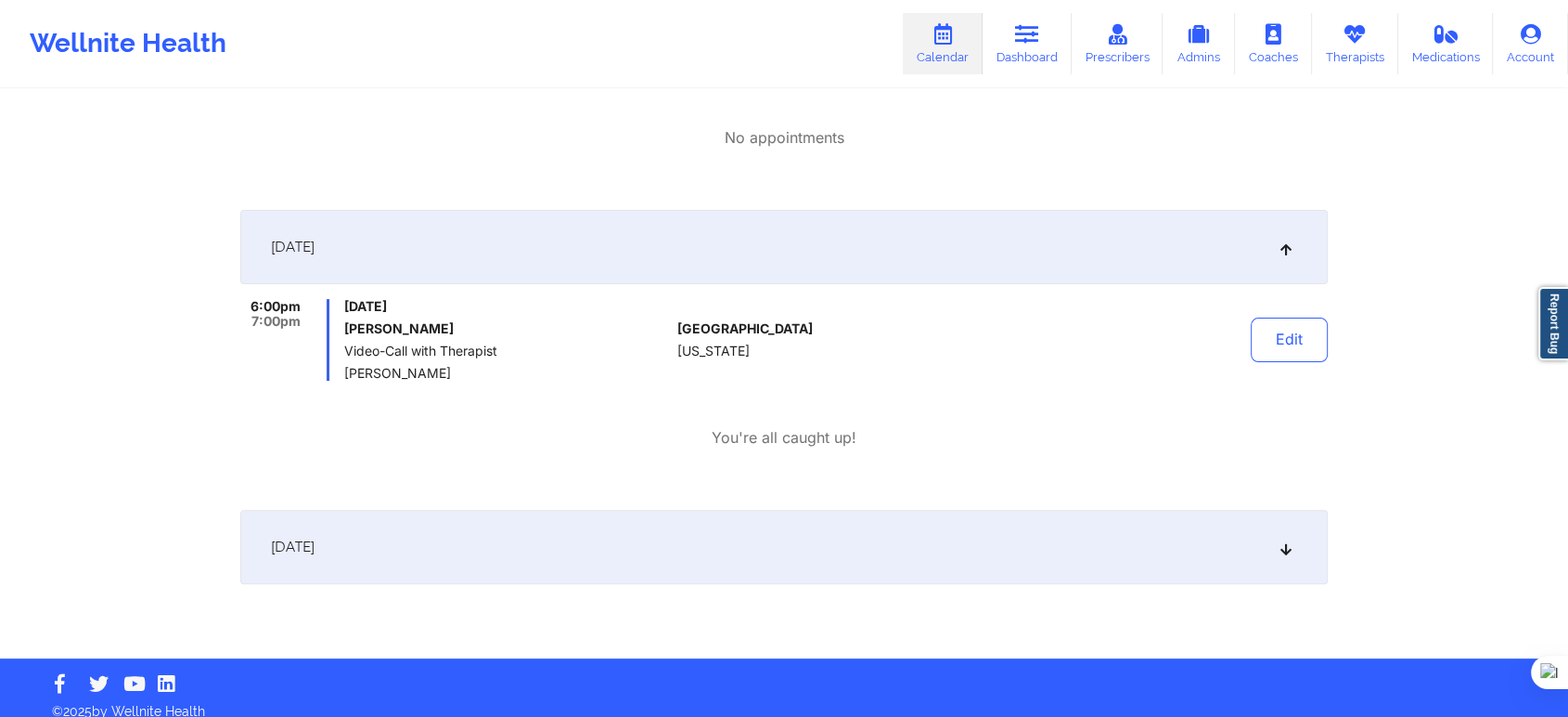
scroll to position [393, 0]
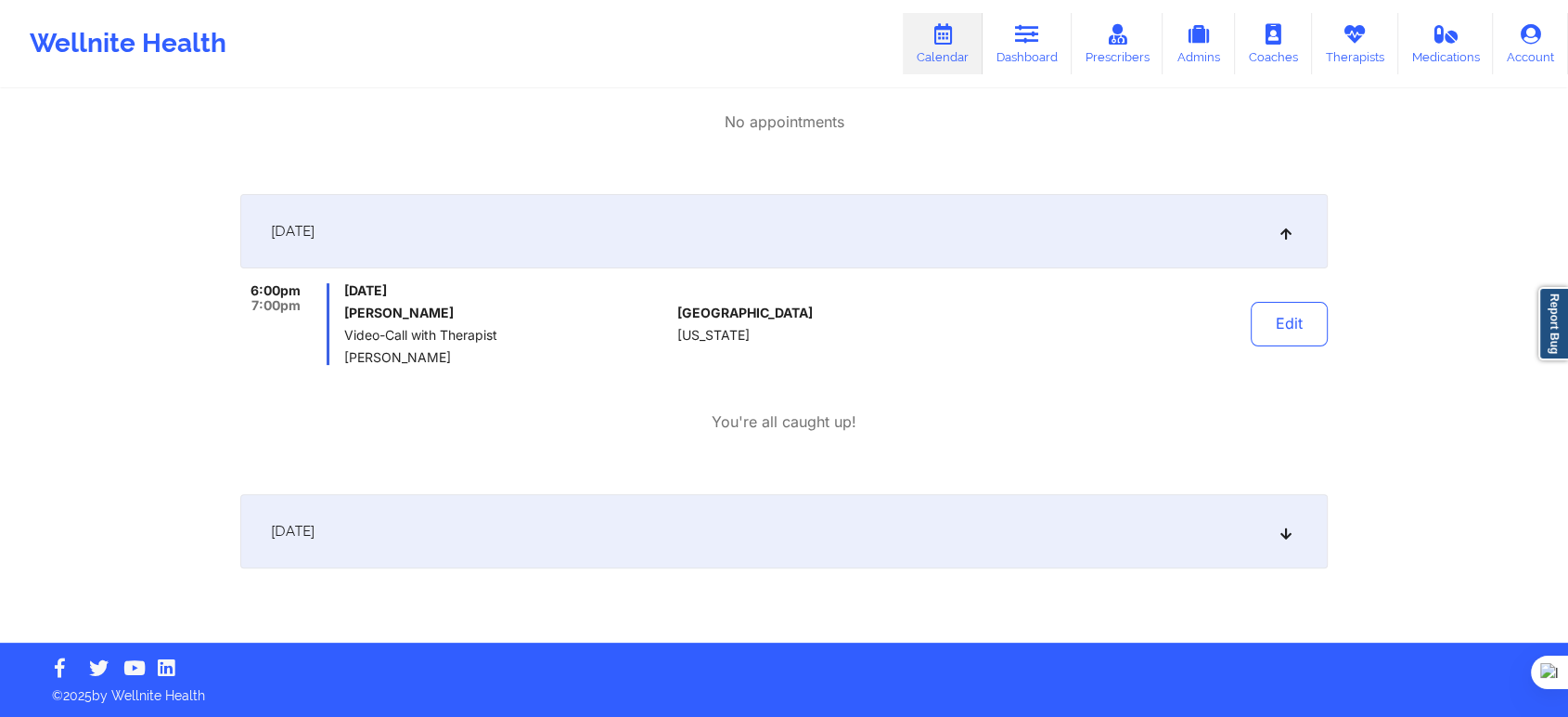
click at [314, 534] on span "November 14, 2025" at bounding box center [292, 530] width 44 height 19
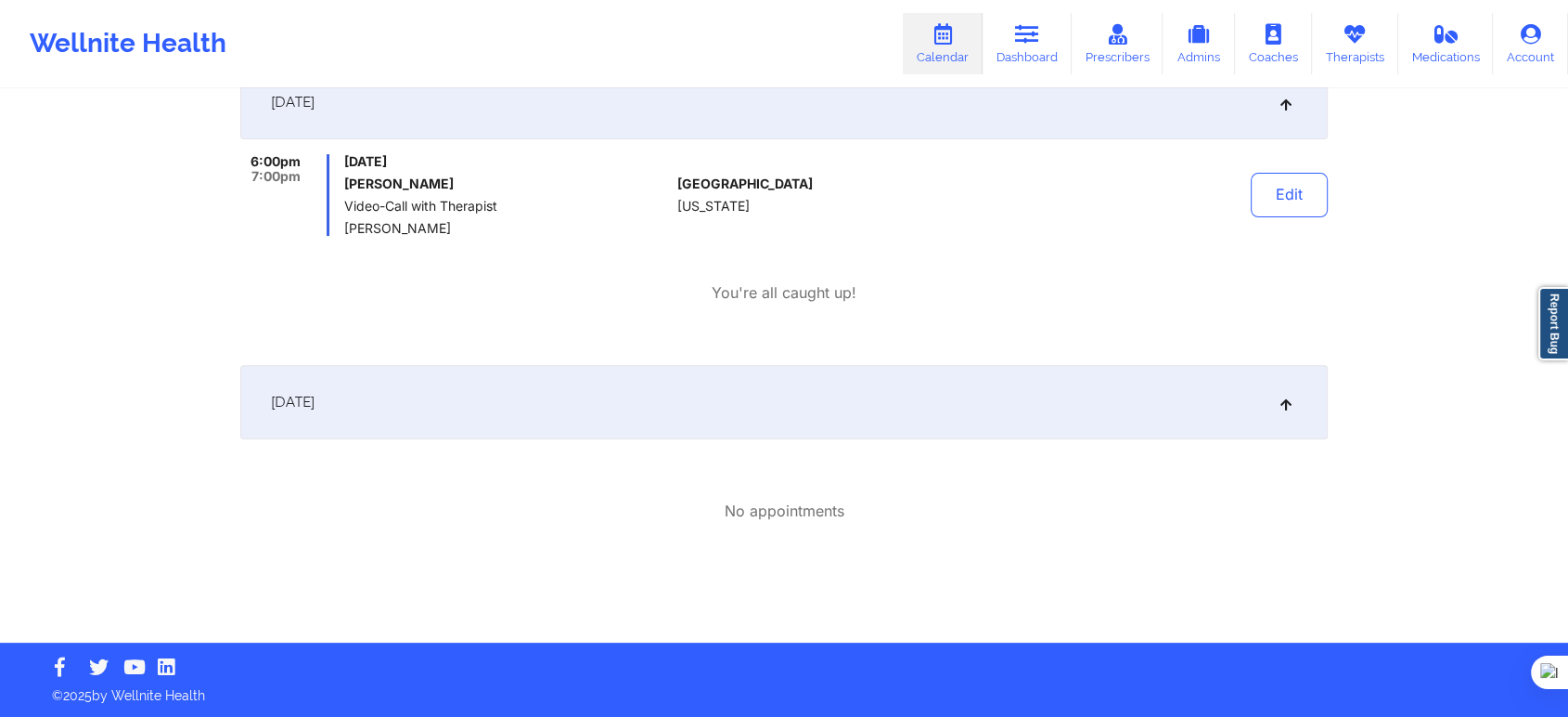
scroll to position [419, 0]
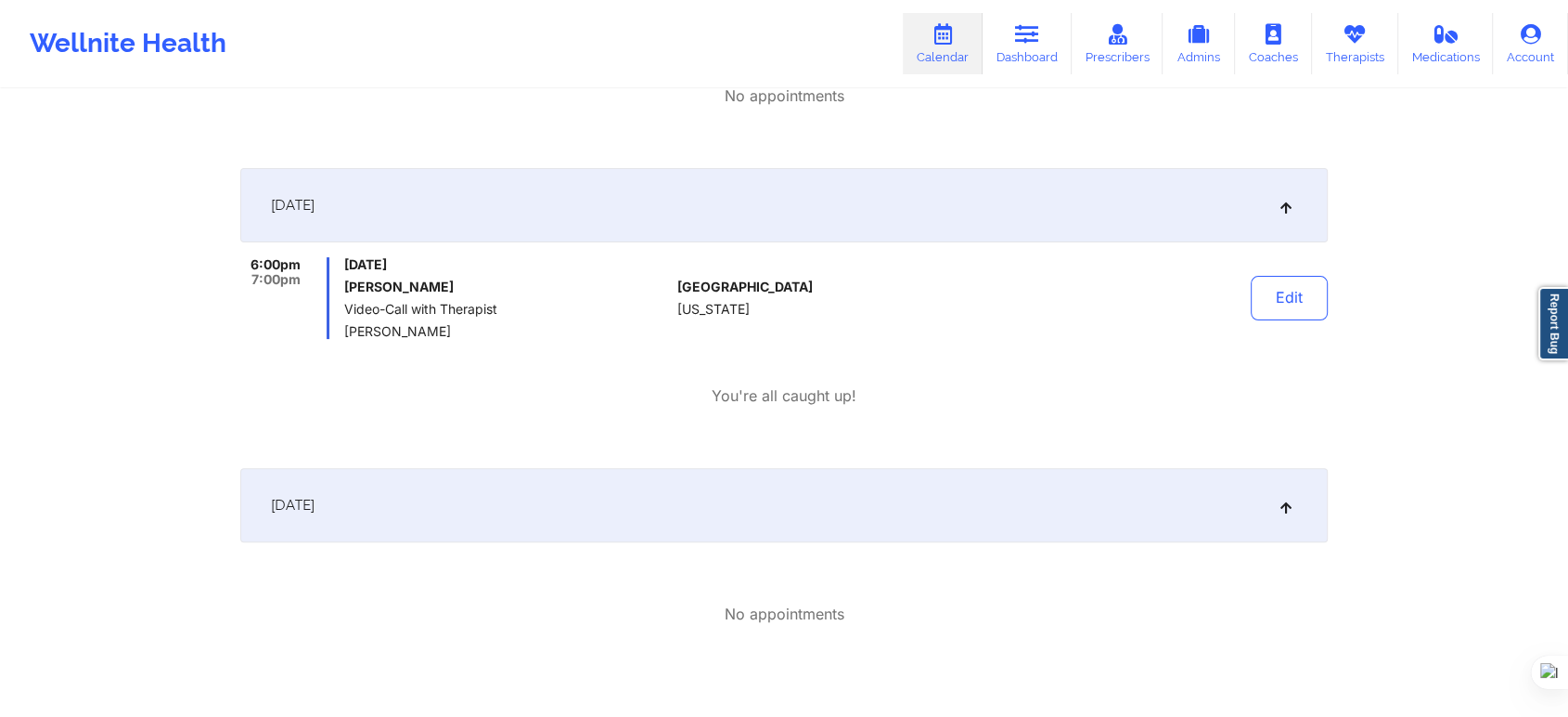
click at [570, 530] on div "November 14, 2025" at bounding box center [784, 505] width 1088 height 74
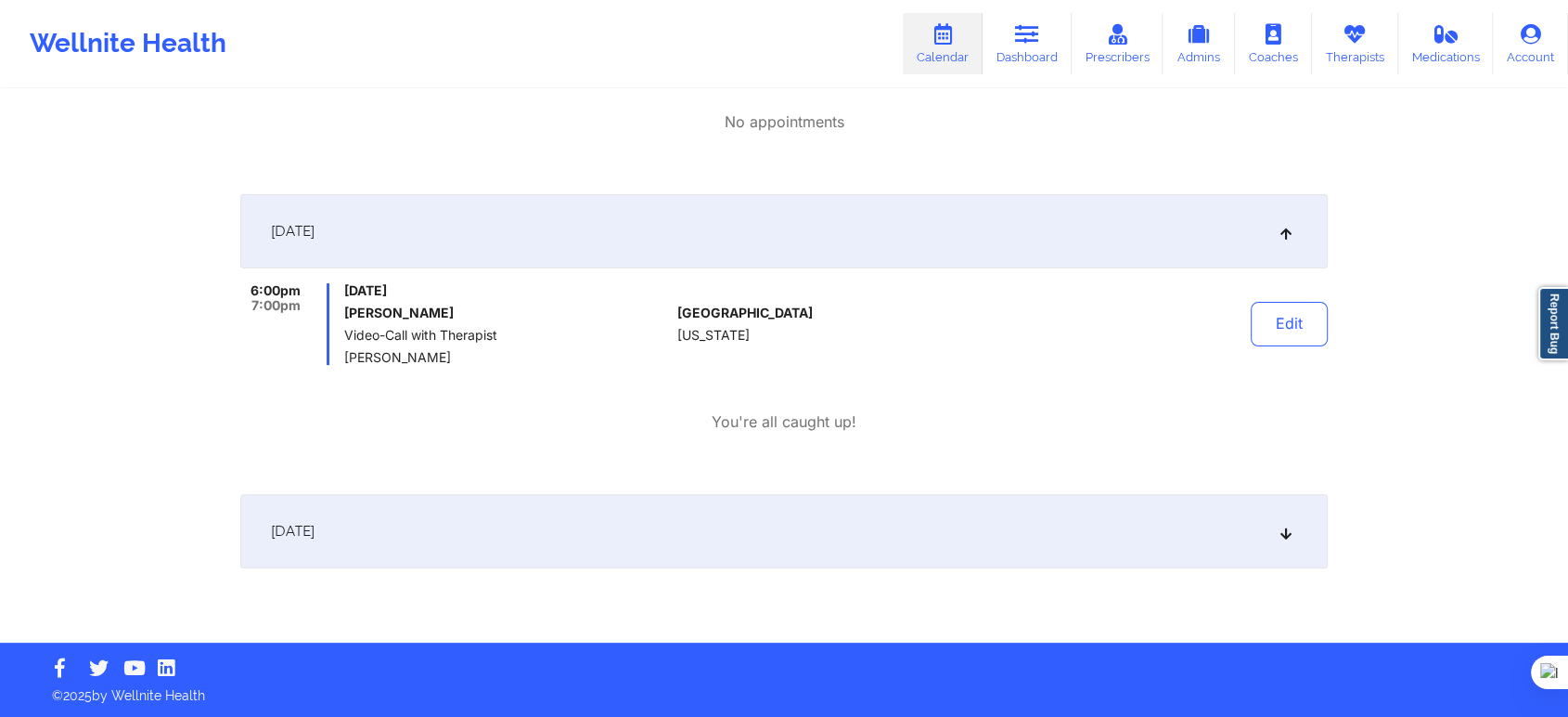
click at [688, 521] on div "November 14, 2025" at bounding box center [784, 531] width 1088 height 74
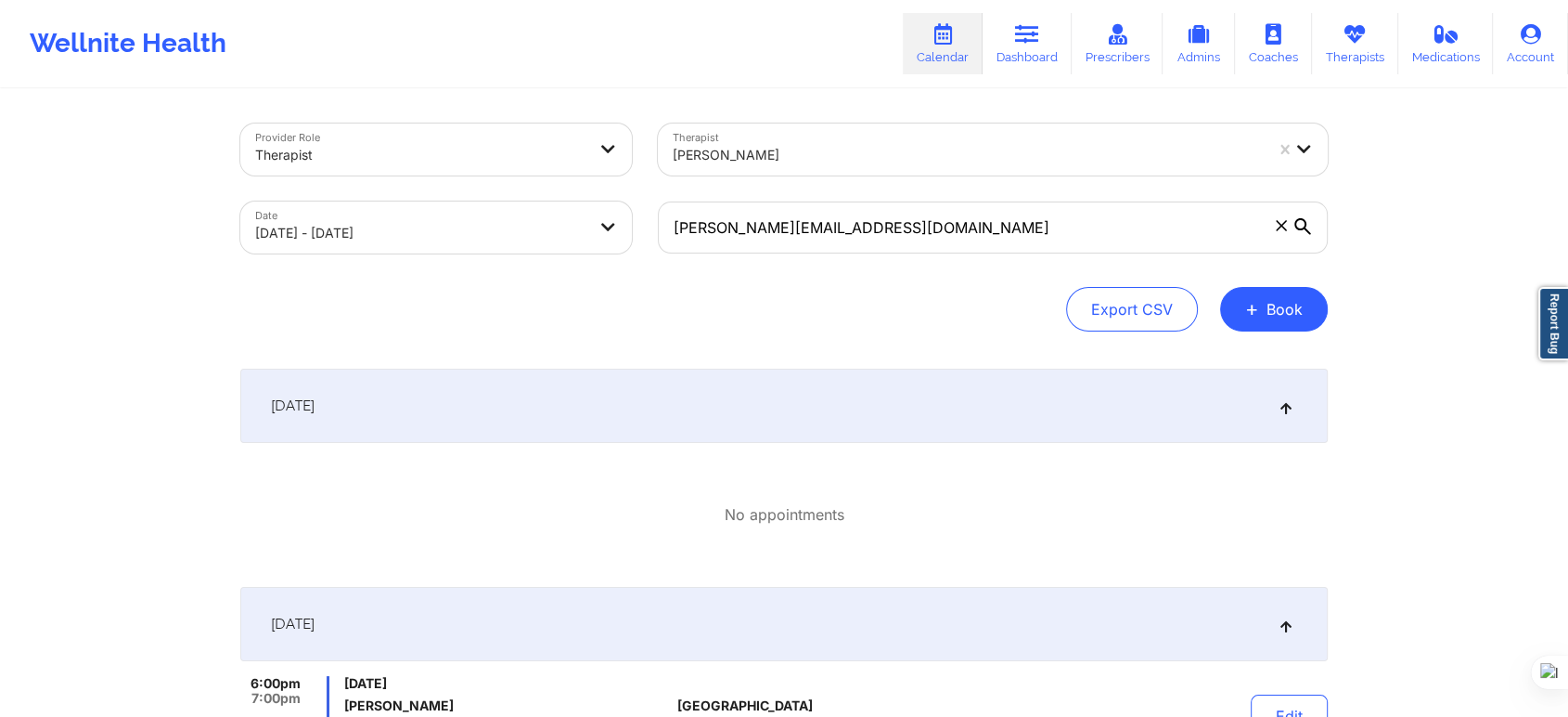
scroll to position [0, 0]
click at [521, 244] on body "Wellnite Health Calendar Dashboard Prescribers Admins Coaches Therapists Medica…" at bounding box center [784, 358] width 1568 height 717
select select "2025-10"
select select "2025-11"
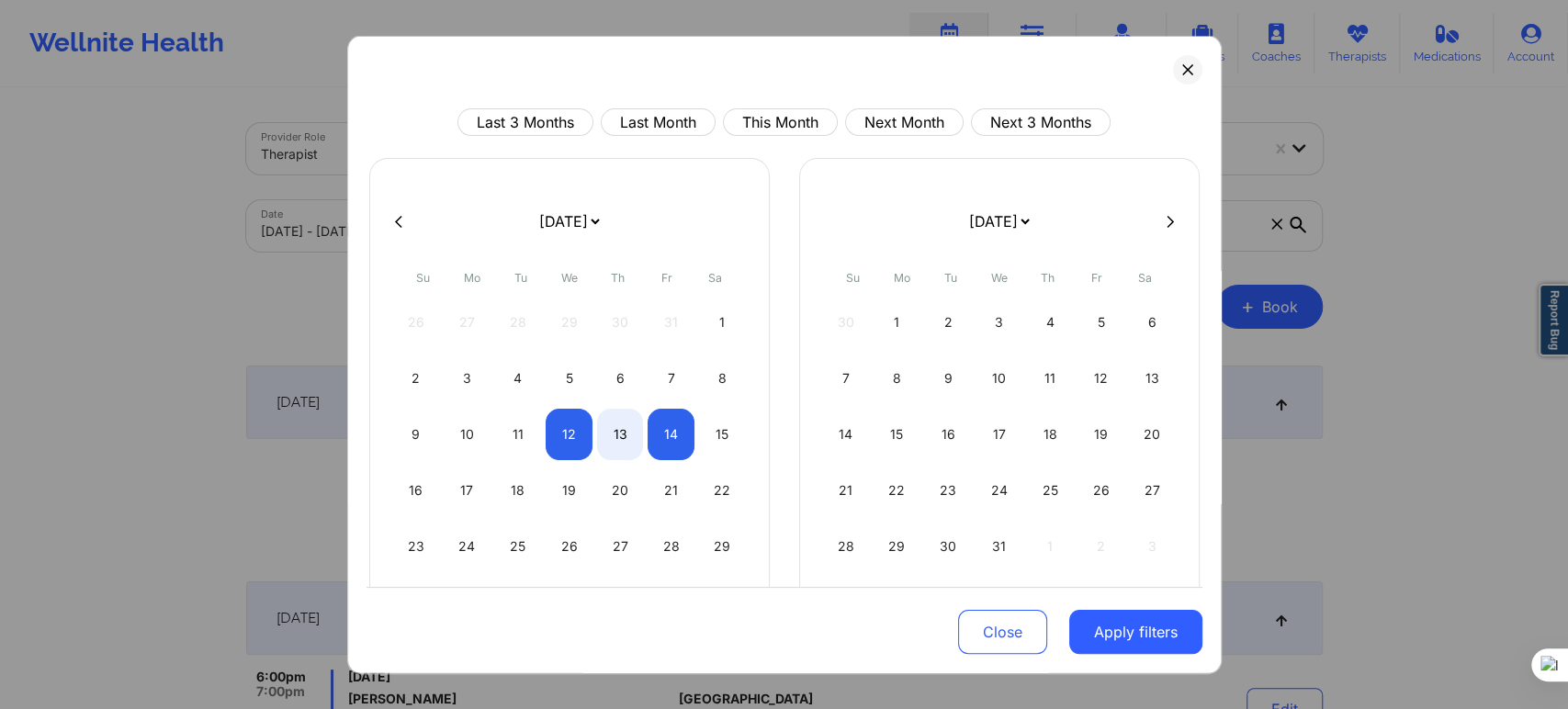
click at [398, 218] on icon at bounding box center [398, 221] width 7 height 14
select select "2025-9"
select select "2025-10"
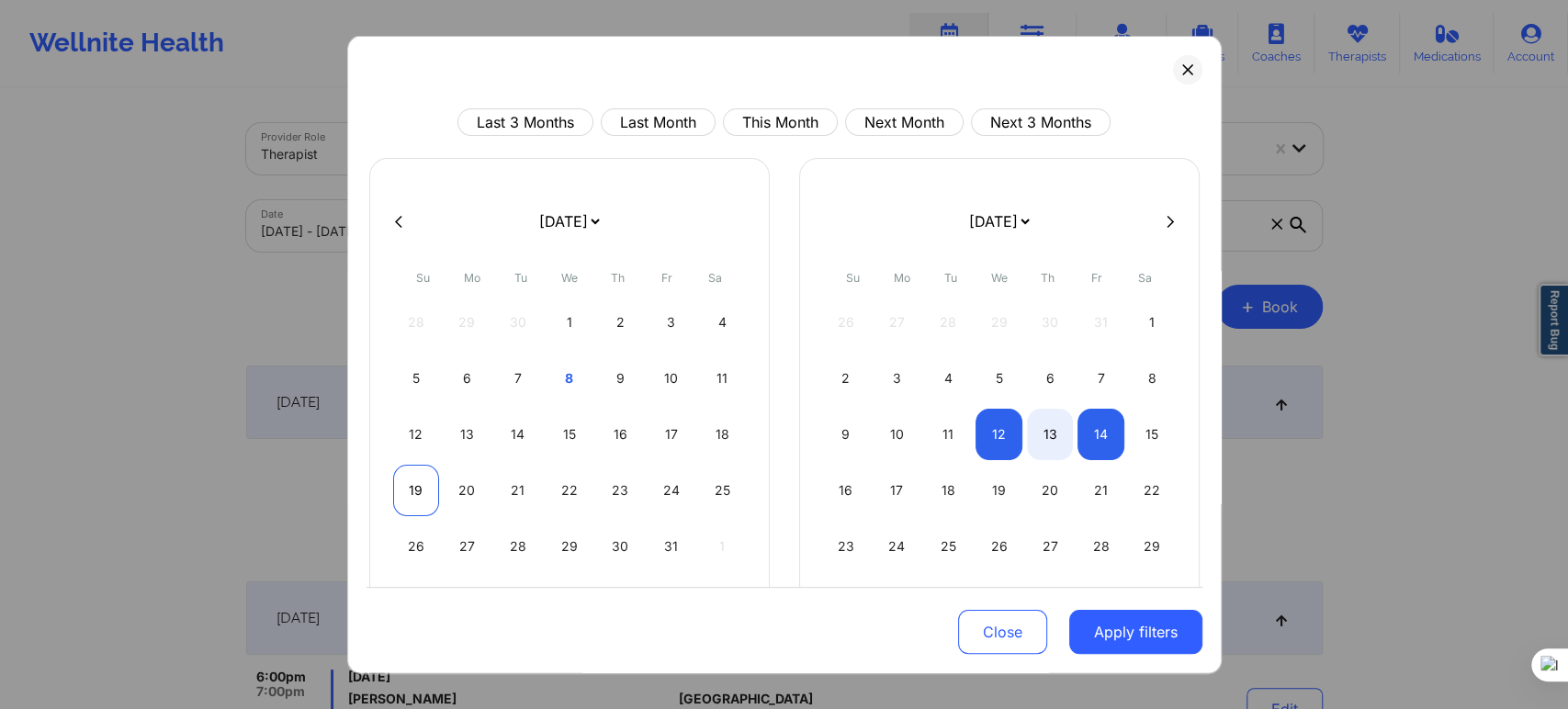
click at [407, 489] on div "19" at bounding box center [416, 490] width 46 height 51
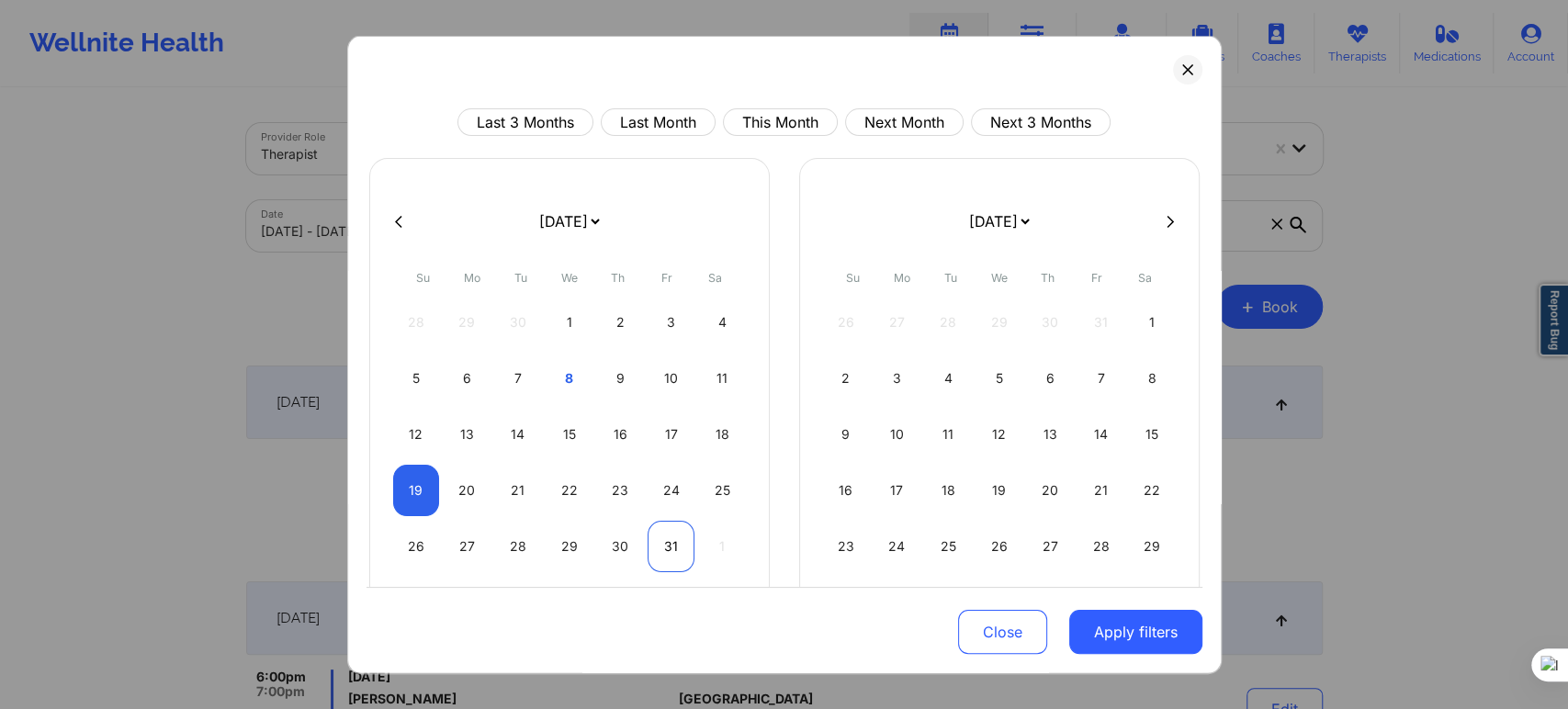
select select "2025-9"
select select "2025-10"
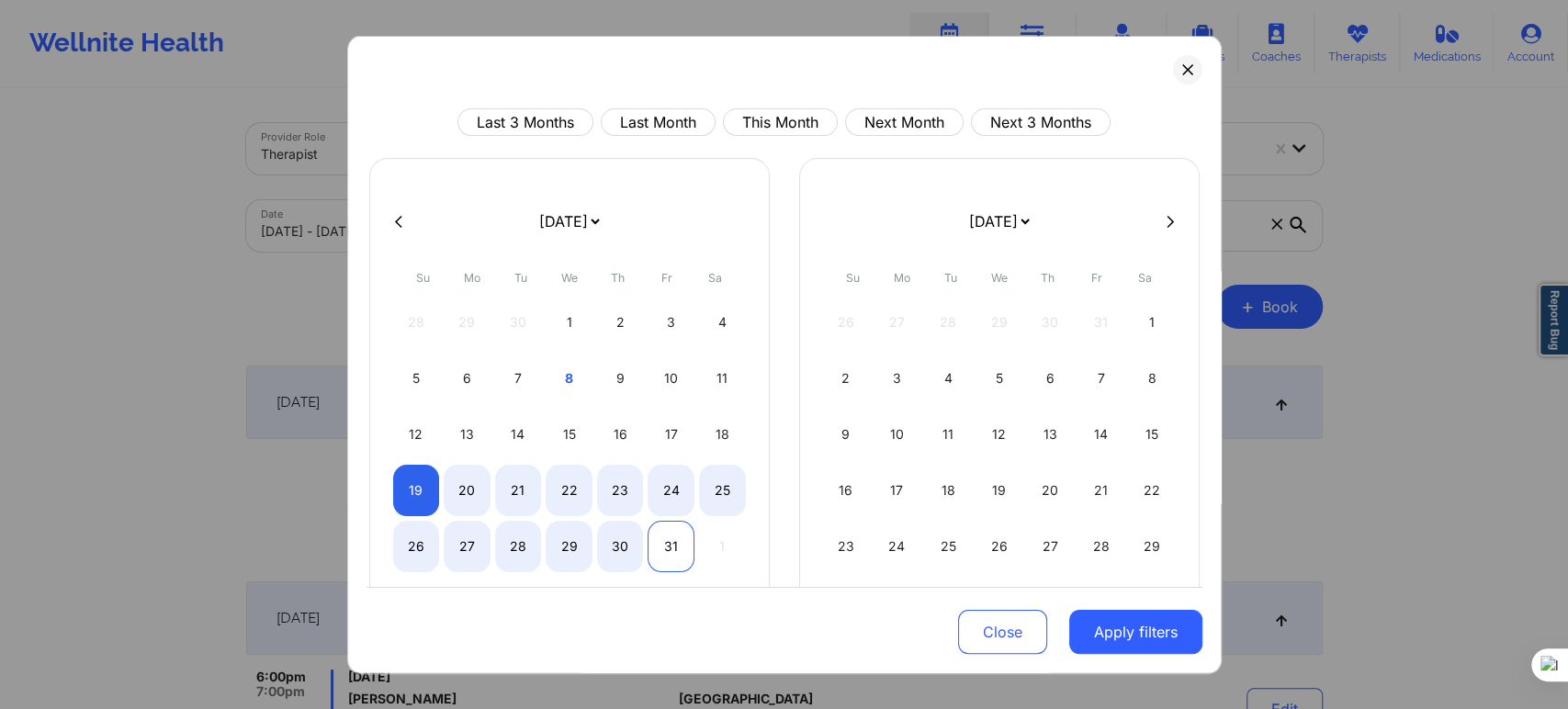
click at [672, 535] on div "31" at bounding box center [670, 546] width 46 height 51
select select "2025-9"
select select "2025-10"
click at [1103, 637] on button "Apply filters" at bounding box center [1135, 631] width 133 height 44
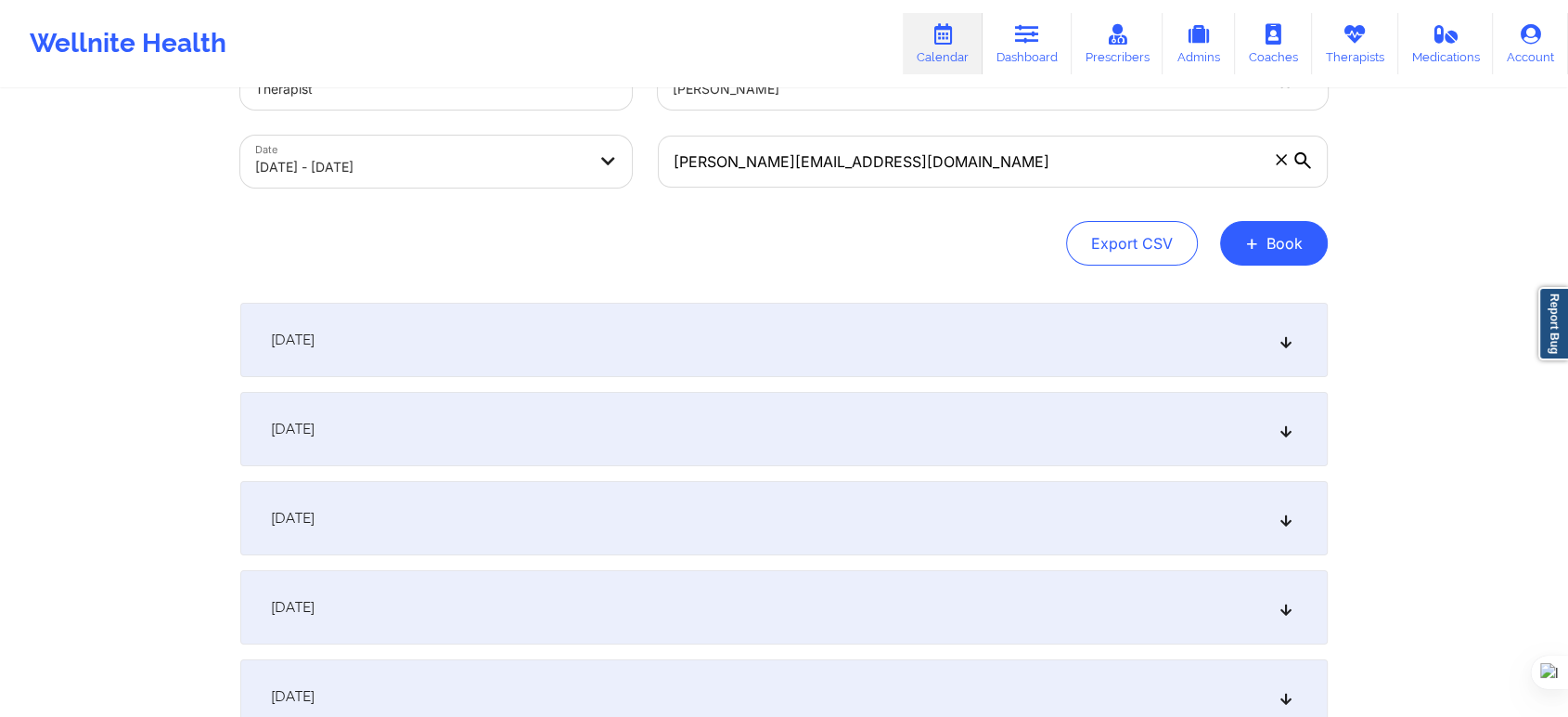
scroll to position [103, 0]
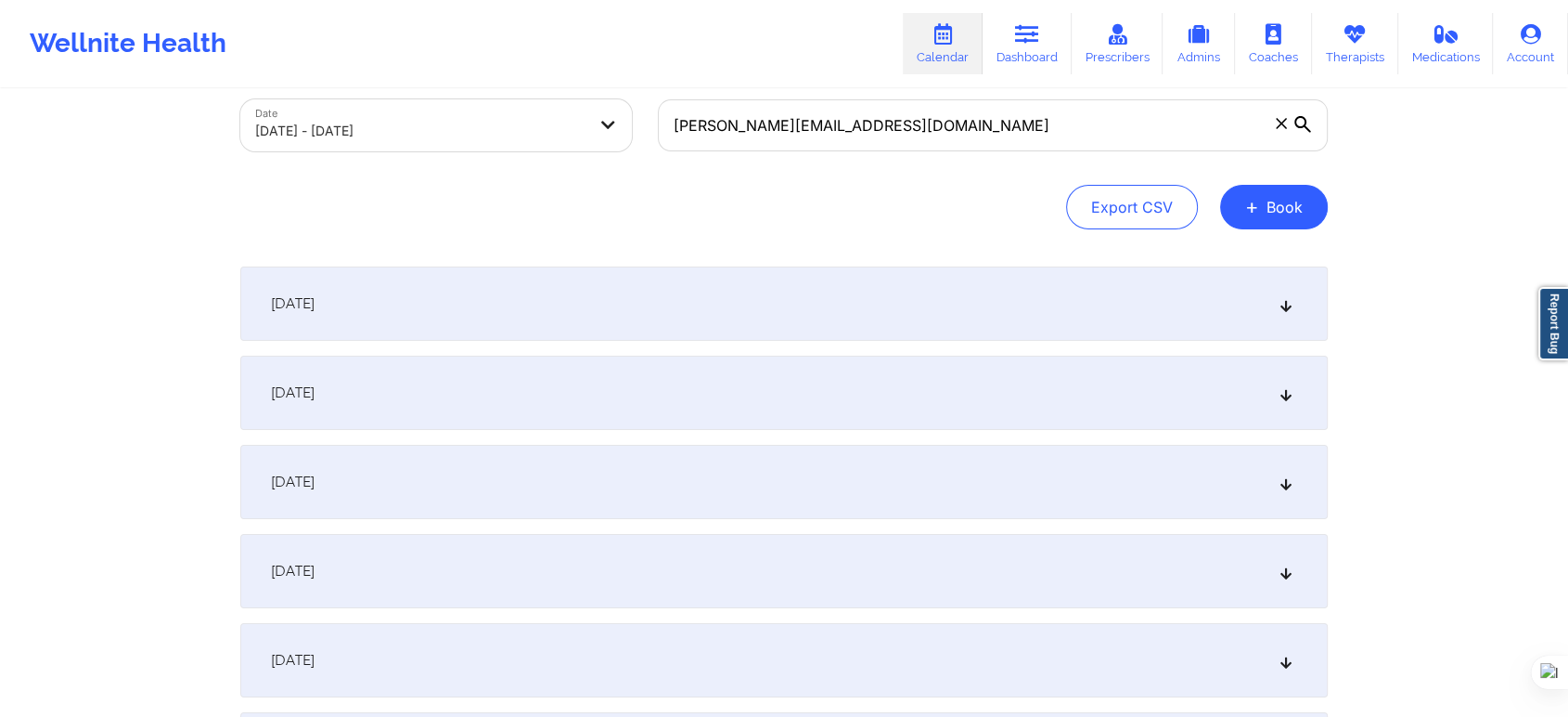
click at [588, 303] on div "October 19, 2025" at bounding box center [784, 304] width 1088 height 74
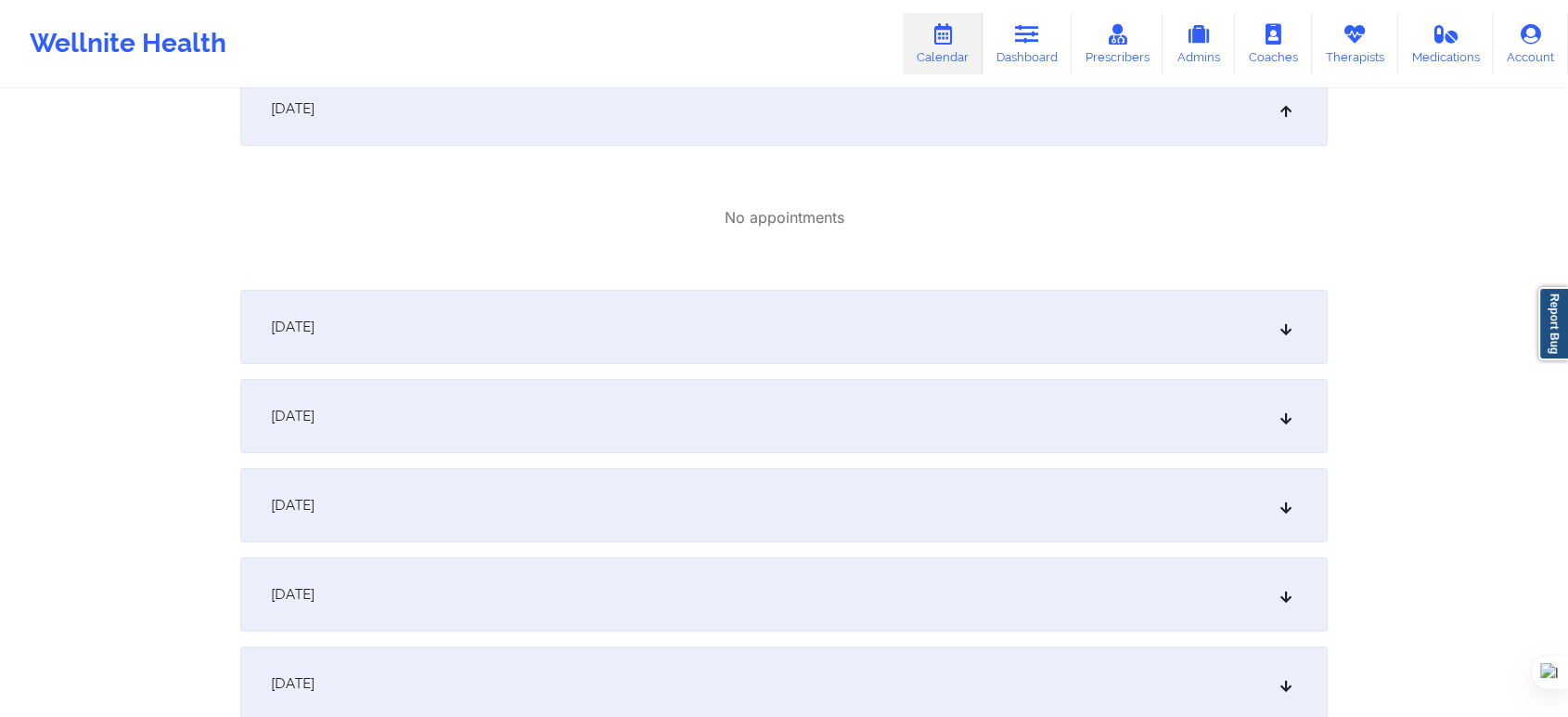
scroll to position [310, 0]
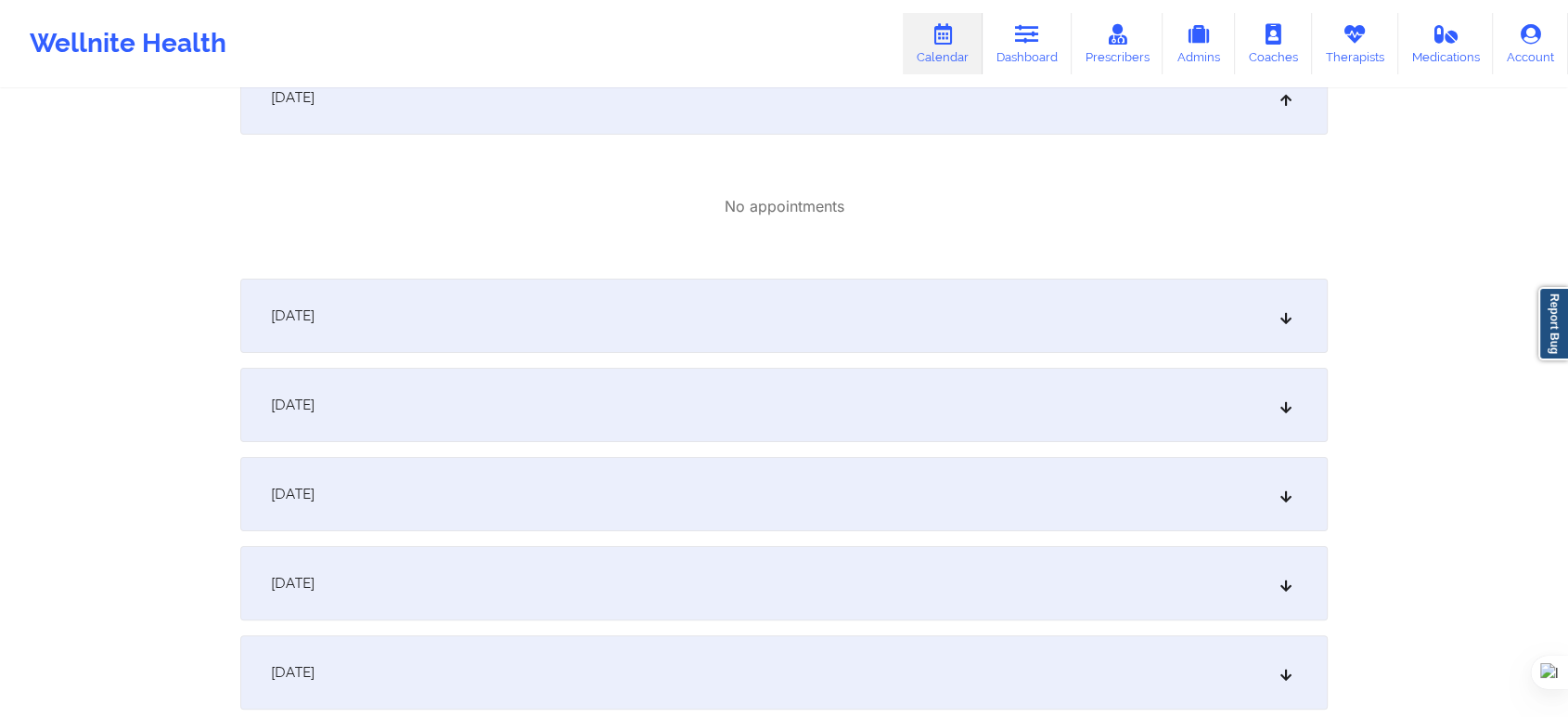
click at [429, 539] on div "October 19, 2025 No appointments October 20, 2025 No appointments October 21, 2…" at bounding box center [784, 696] width 1088 height 1273
click at [427, 579] on div "October 23, 2025" at bounding box center [784, 583] width 1088 height 74
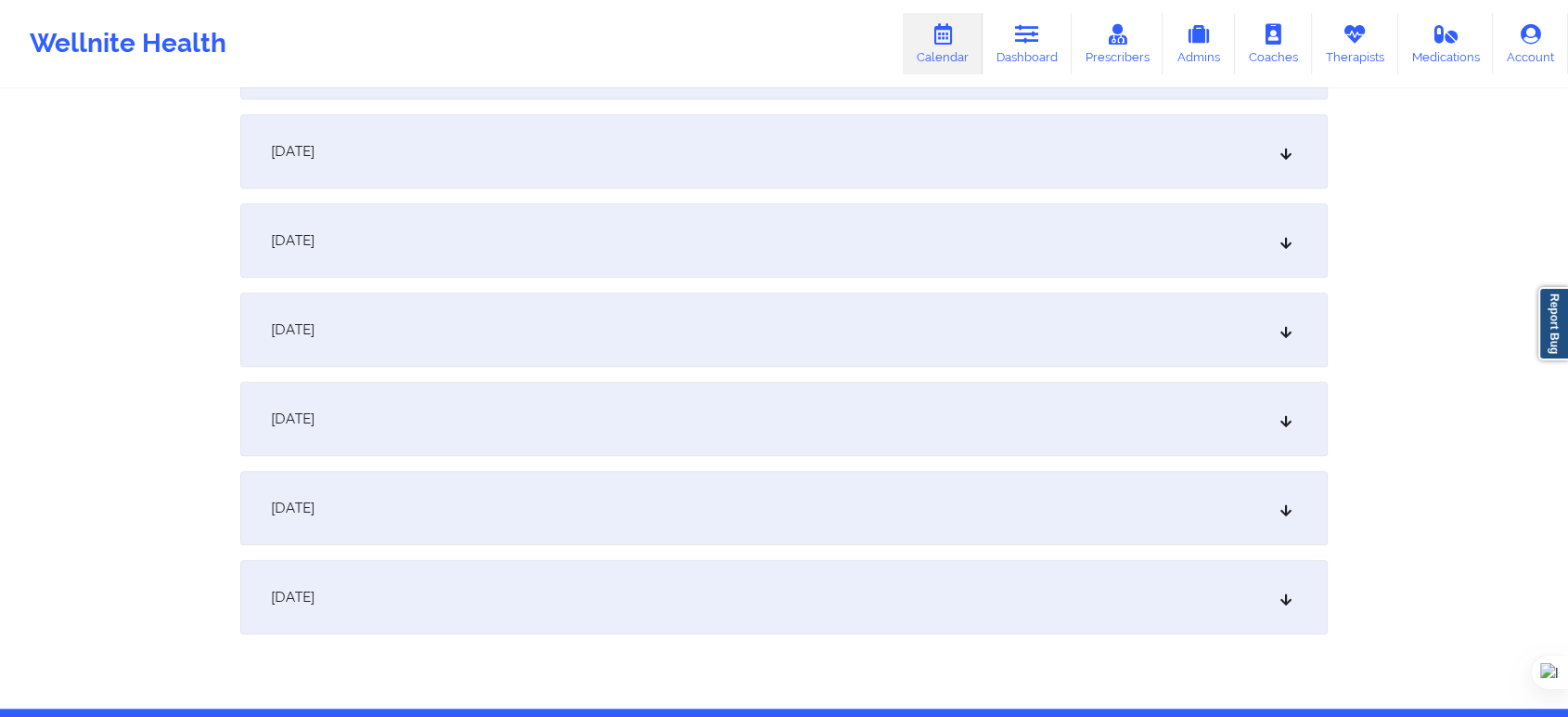
scroll to position [1340, 0]
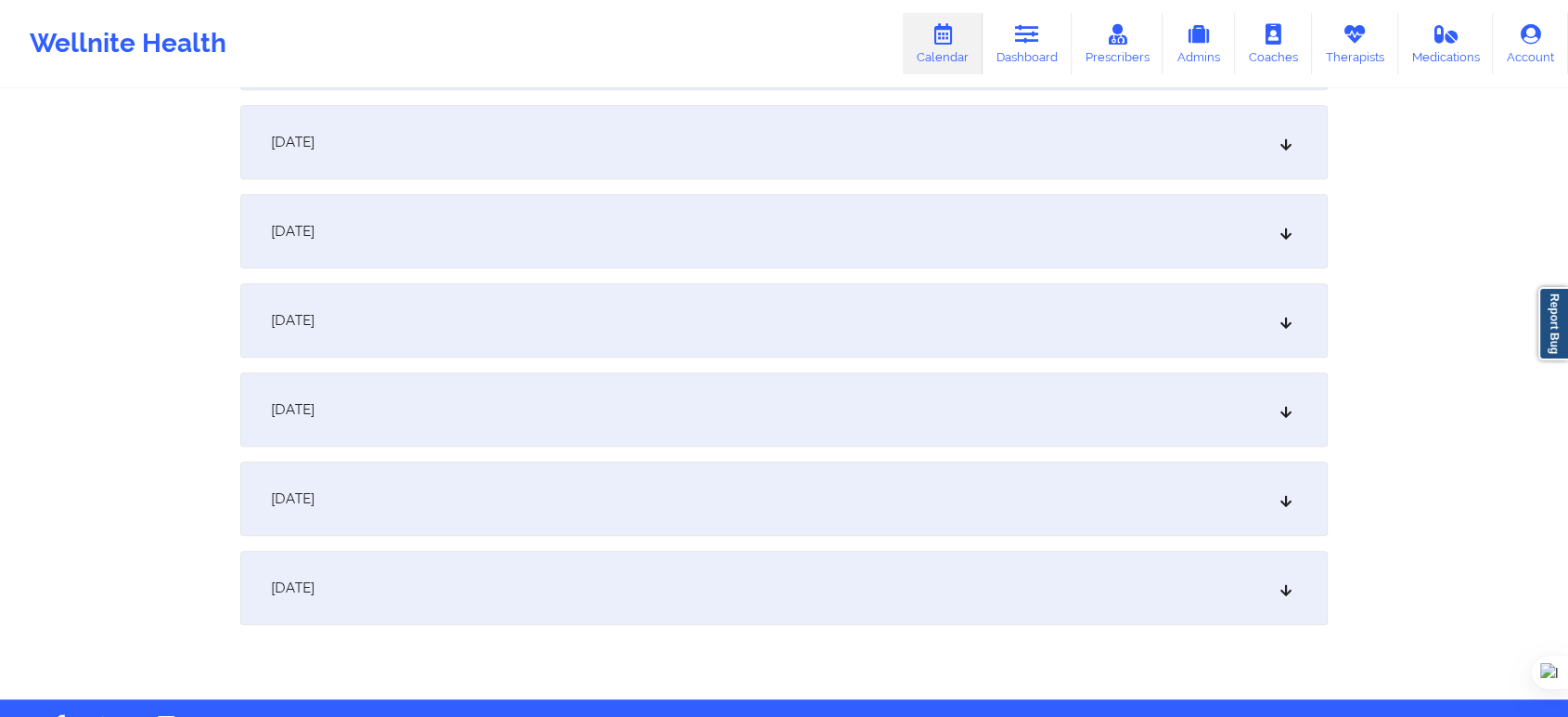
click at [432, 497] on div "October 30, 2025" at bounding box center [784, 498] width 1088 height 74
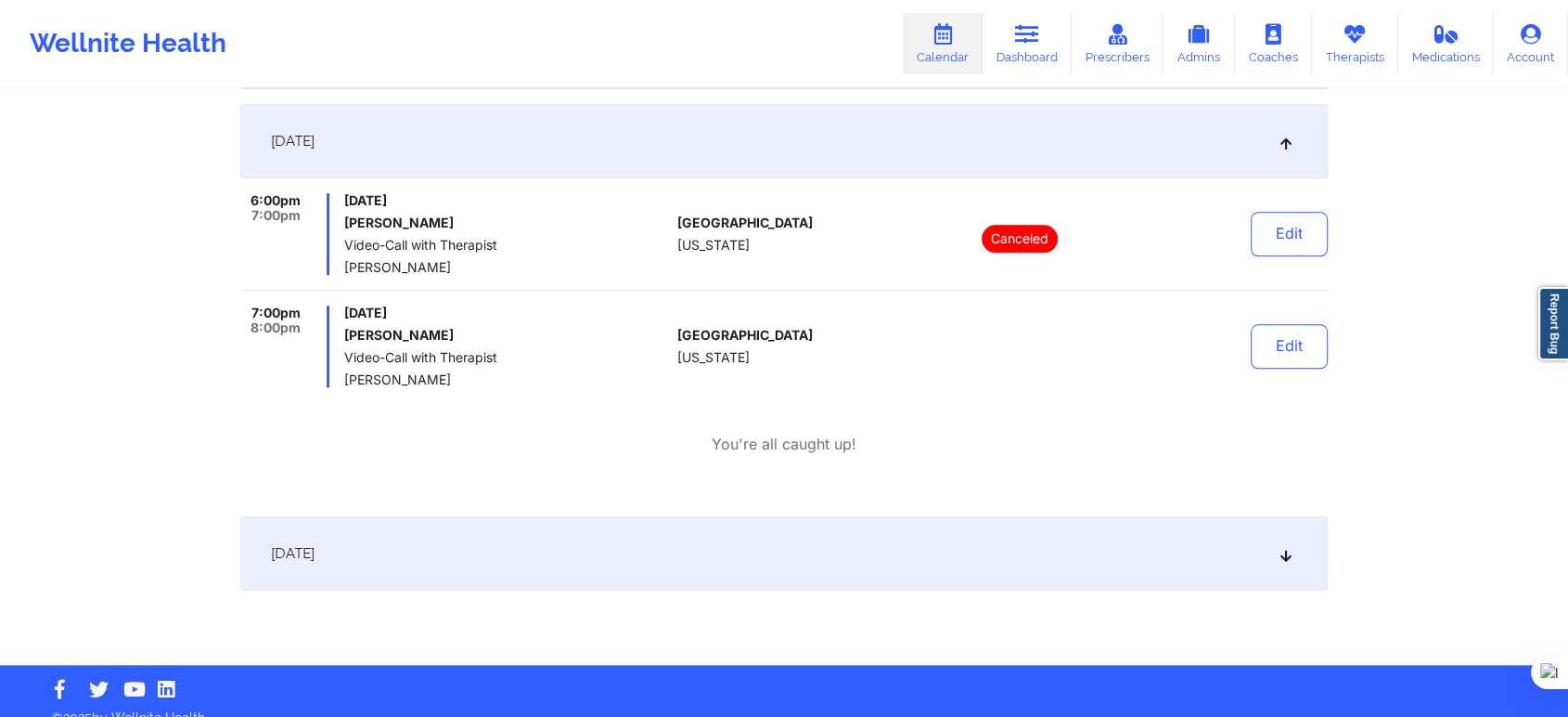
scroll to position [1721, 0]
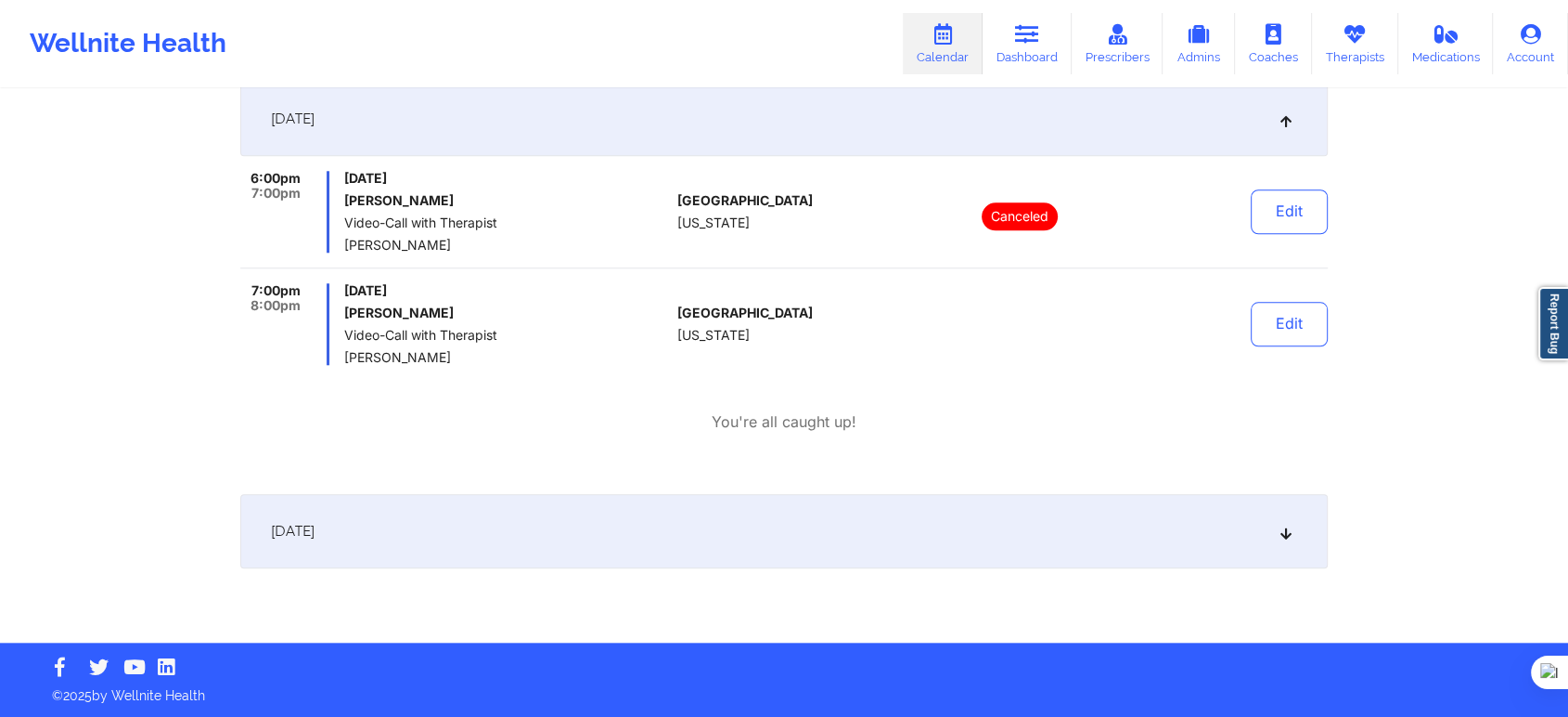
click at [511, 526] on div "October 31, 2025" at bounding box center [784, 531] width 1088 height 74
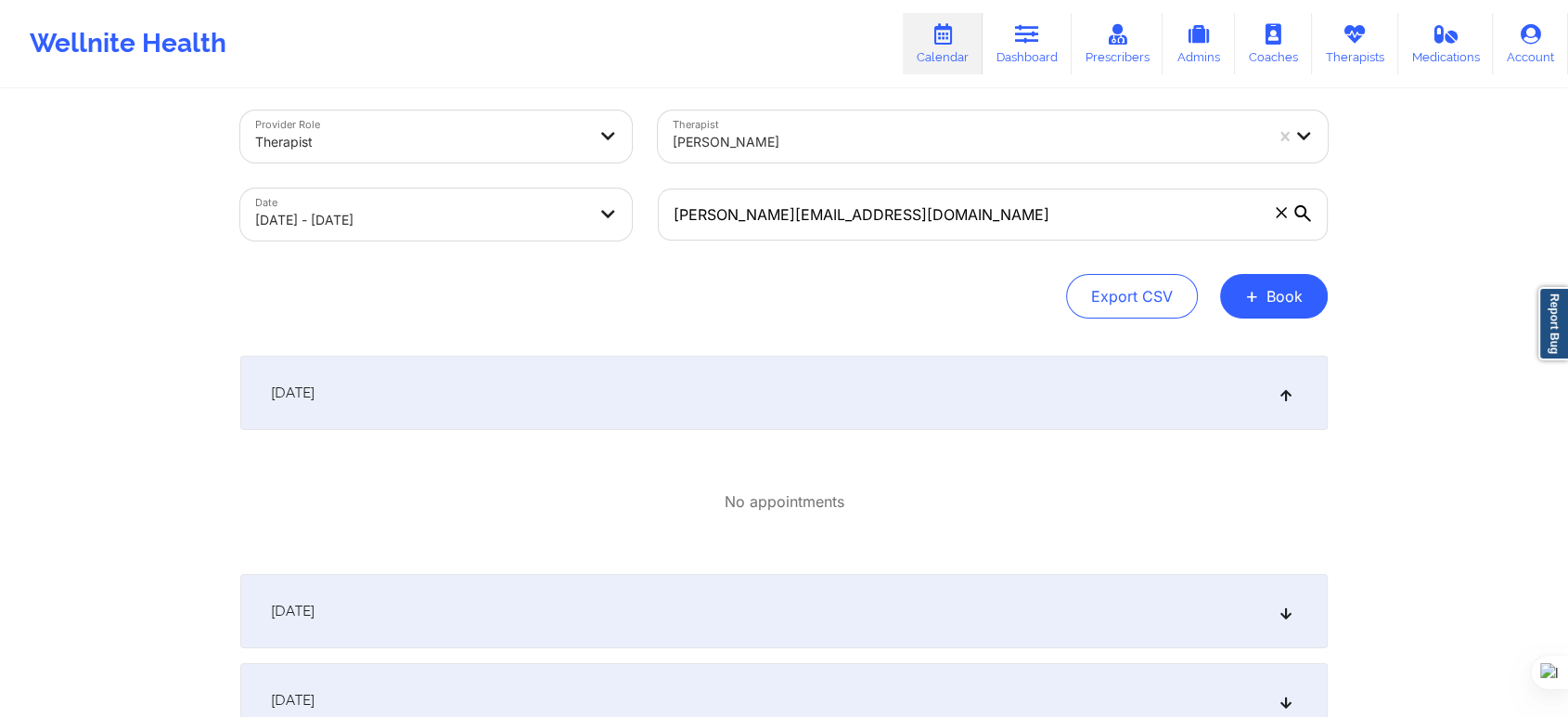
scroll to position [0, 0]
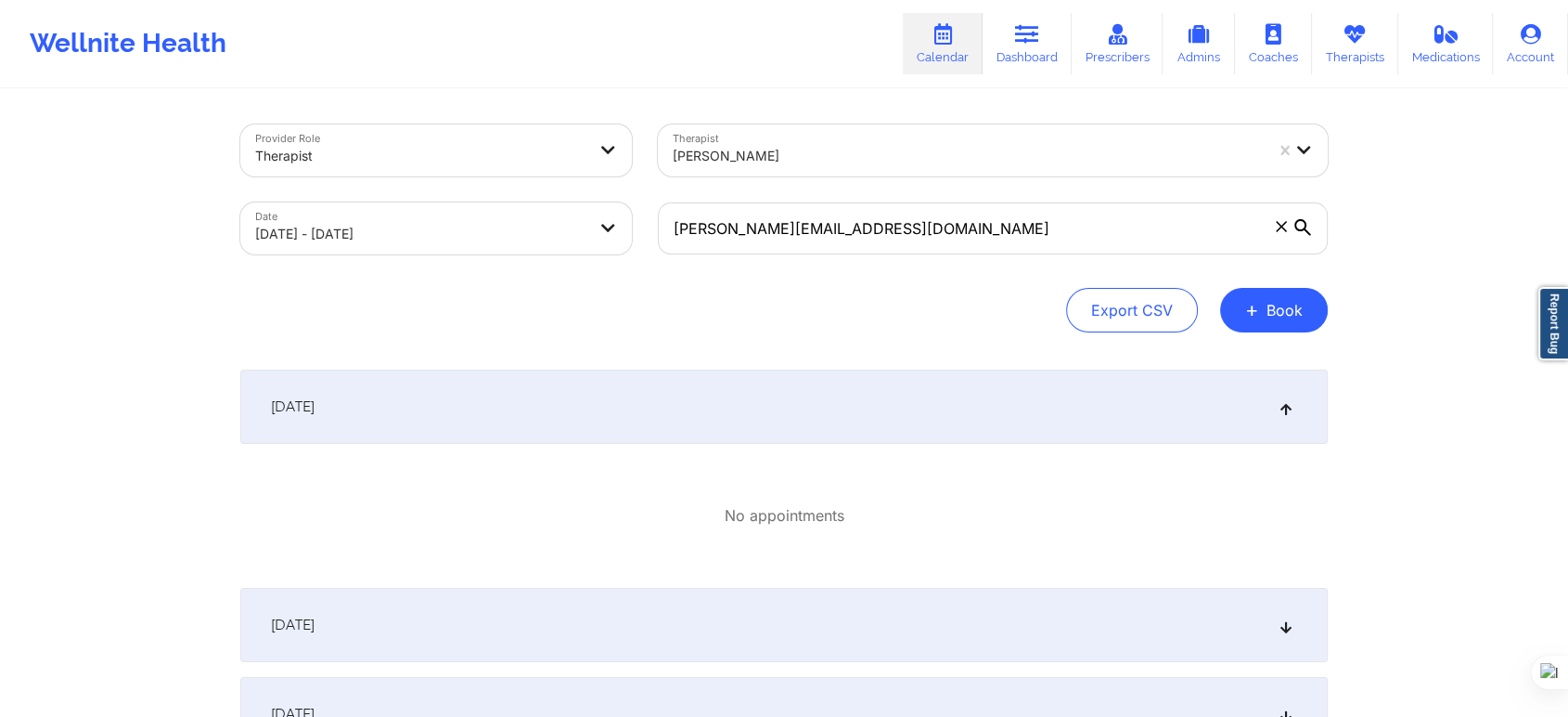
click at [505, 246] on body "Wellnite Health Calendar Dashboard Prescribers Admins Coaches Therapists Medica…" at bounding box center [784, 358] width 1568 height 717
select select "2025-9"
select select "2025-10"
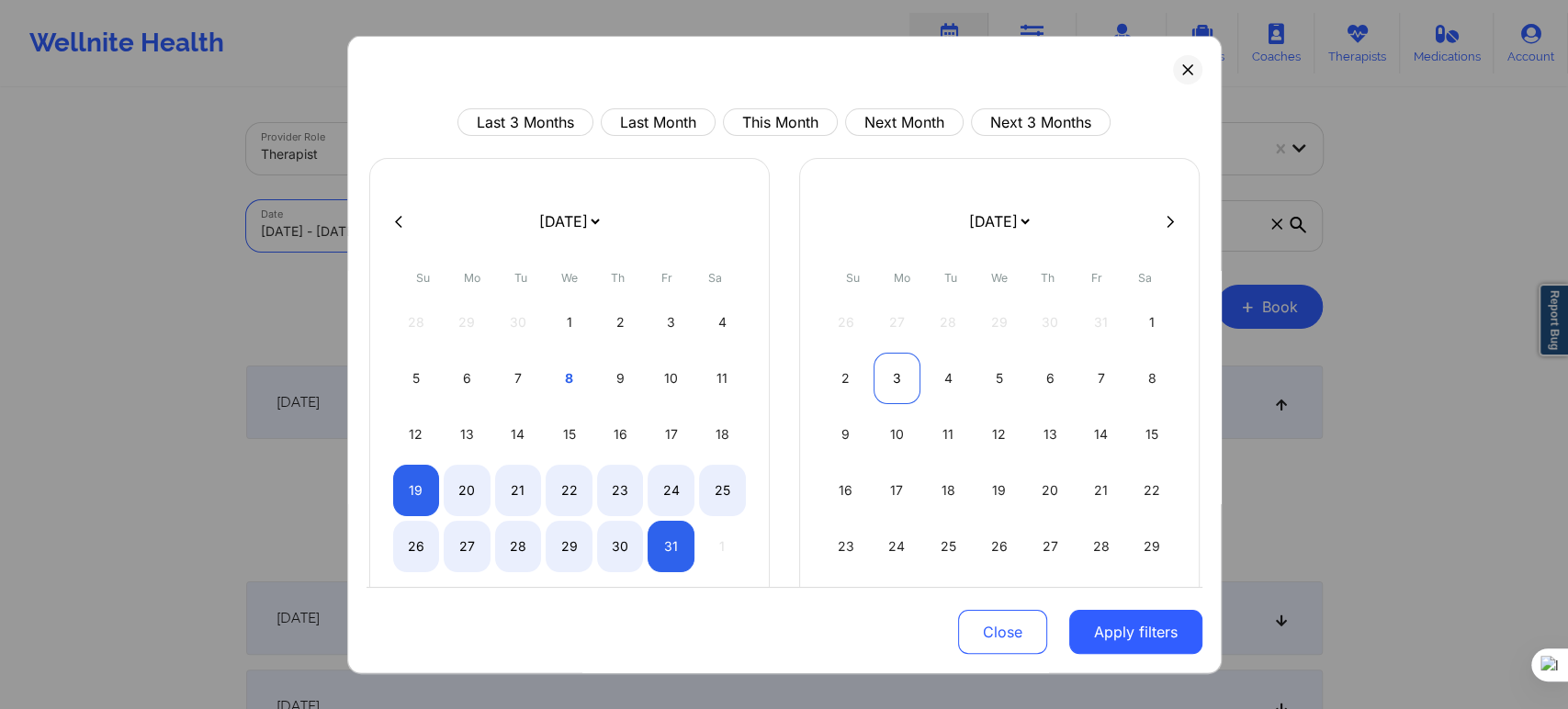
click at [893, 384] on div "3" at bounding box center [896, 378] width 46 height 51
select select "2025-10"
select select "2025-11"
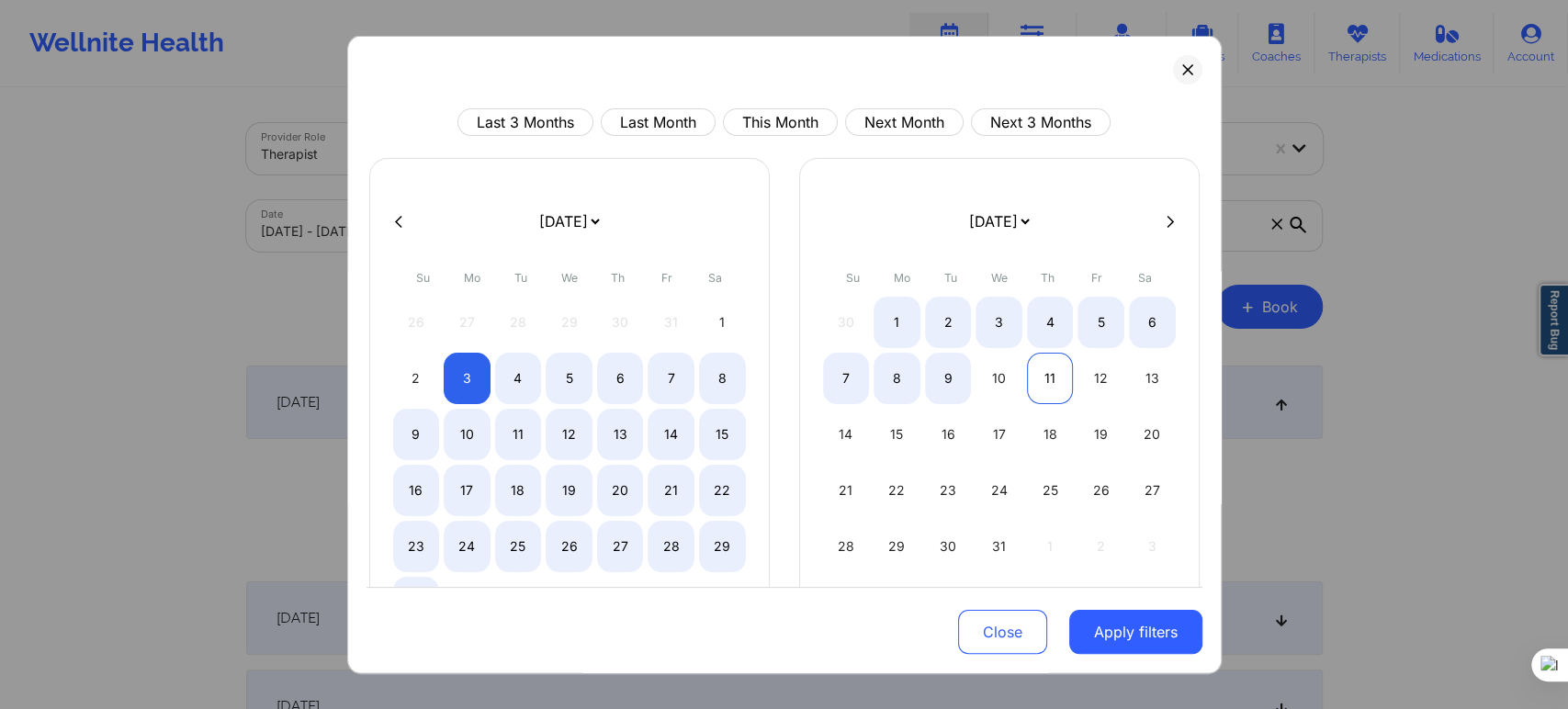
select select "2025-10"
select select "2025-11"
select select "2025-10"
select select "2025-11"
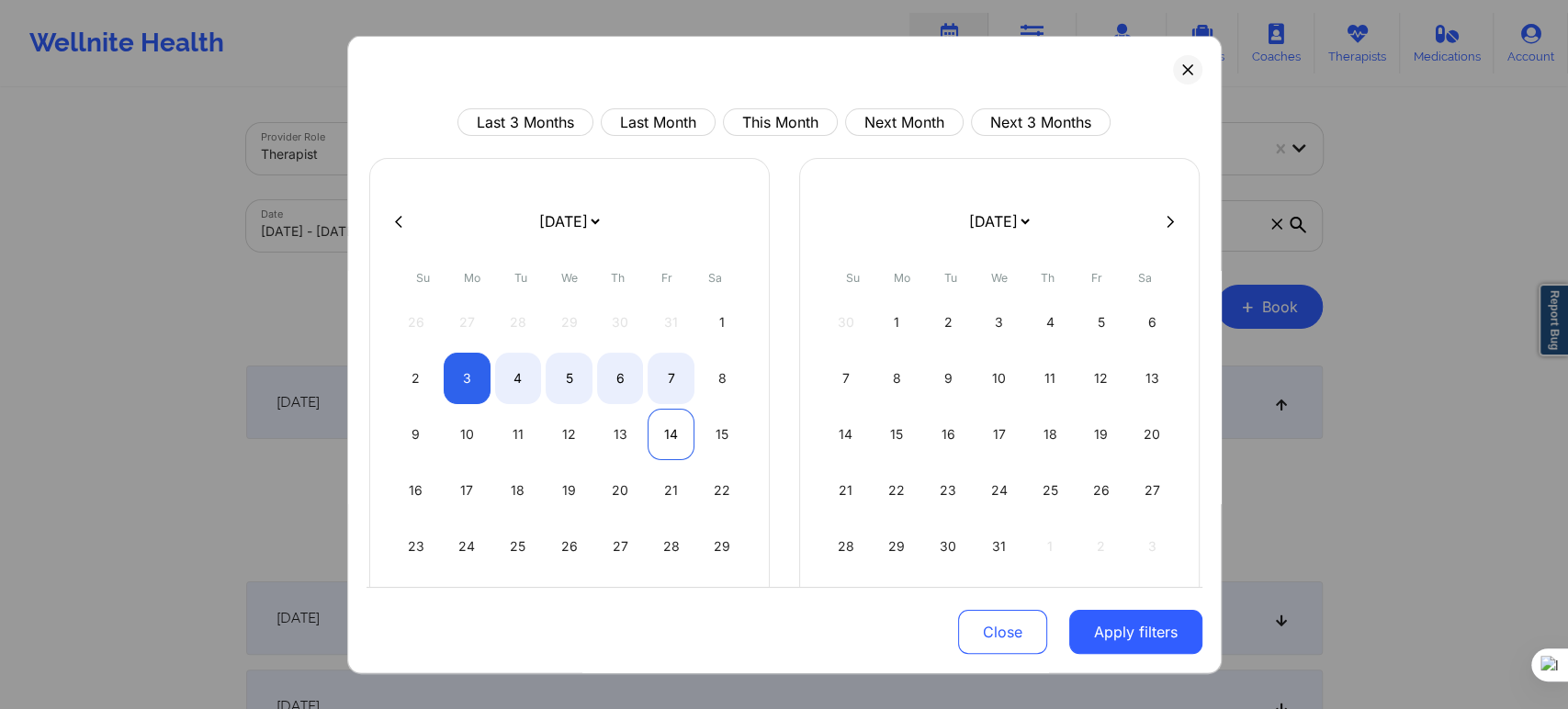
select select "2025-10"
select select "2025-11"
click at [682, 435] on div "14" at bounding box center [670, 434] width 46 height 51
select select "2025-10"
select select "2025-11"
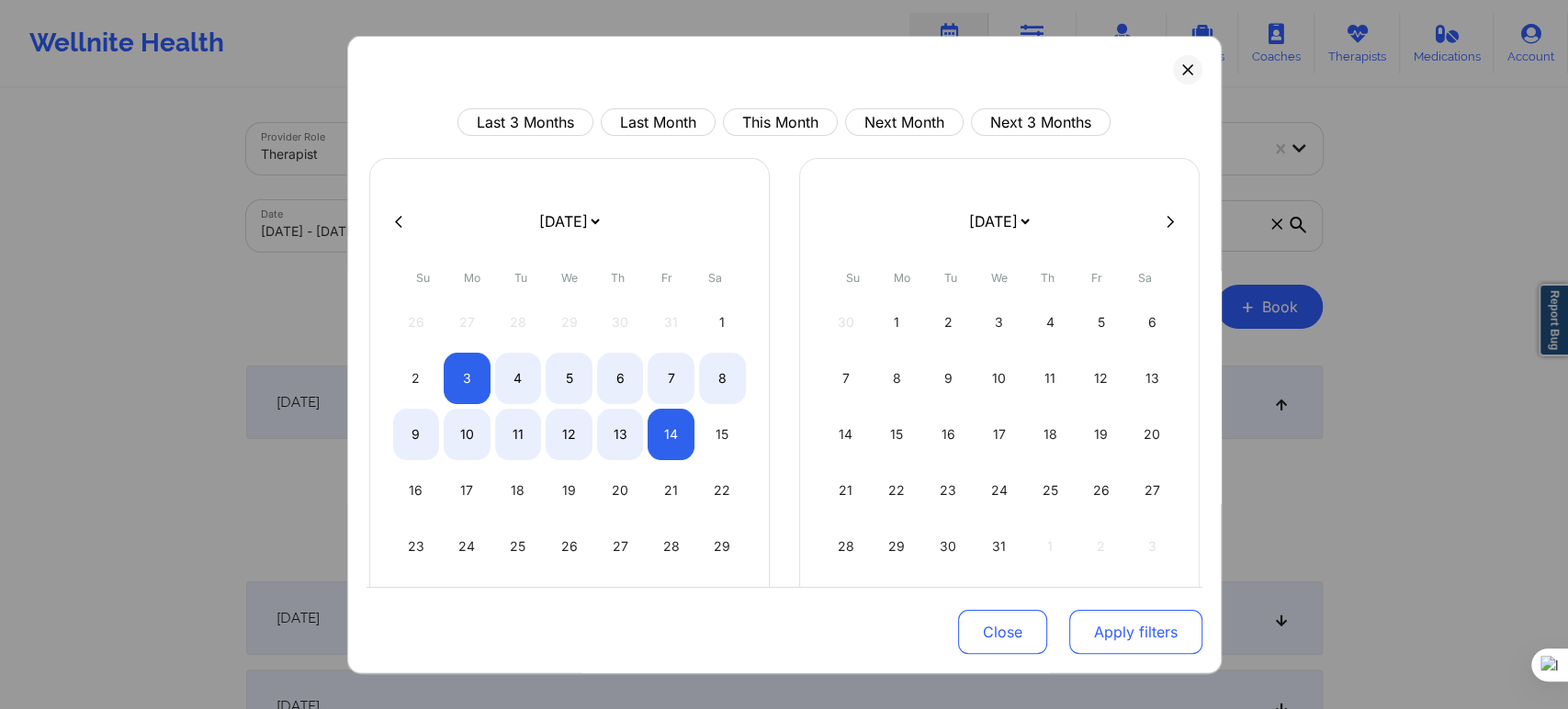
click at [1110, 630] on button "Apply filters" at bounding box center [1135, 631] width 133 height 44
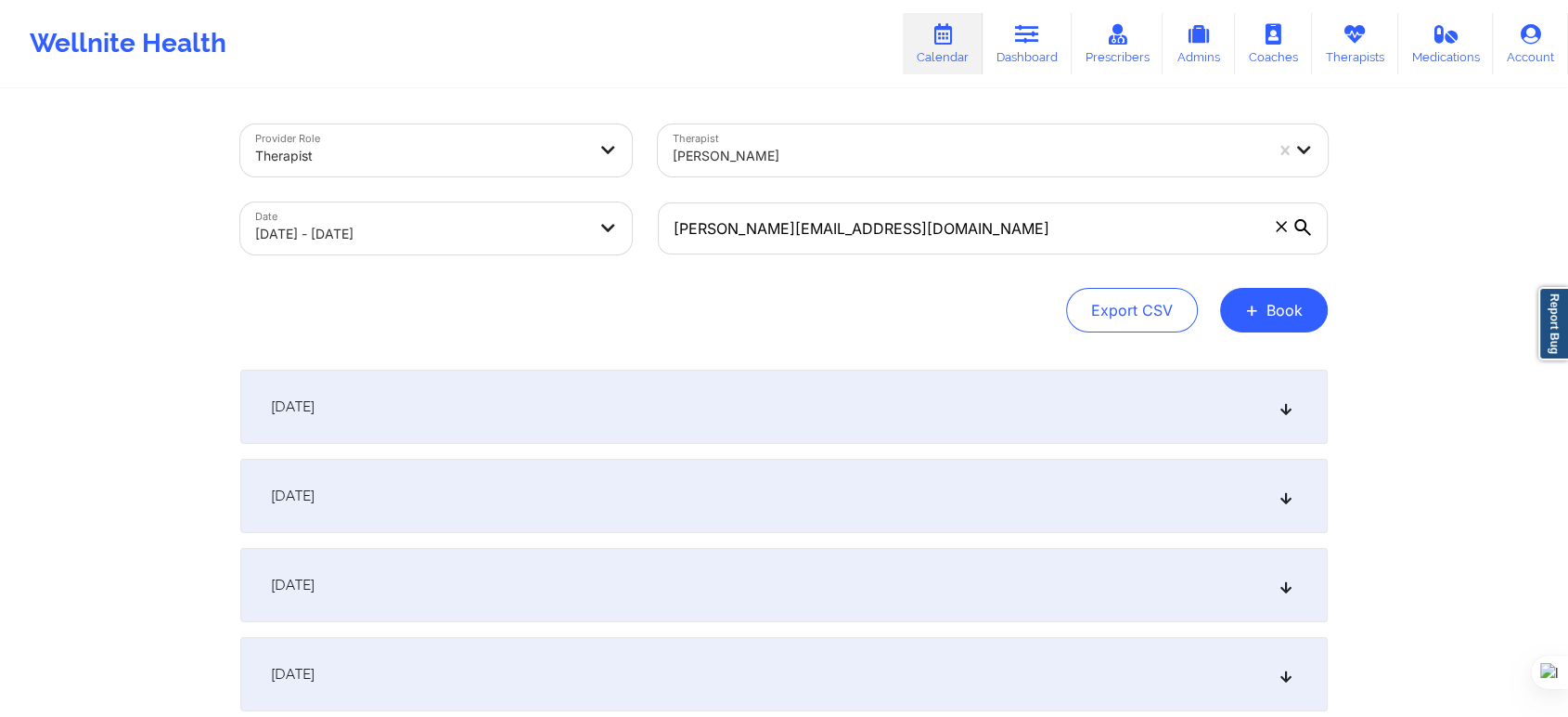
click at [474, 402] on div "November 3, 2025" at bounding box center [784, 406] width 1088 height 74
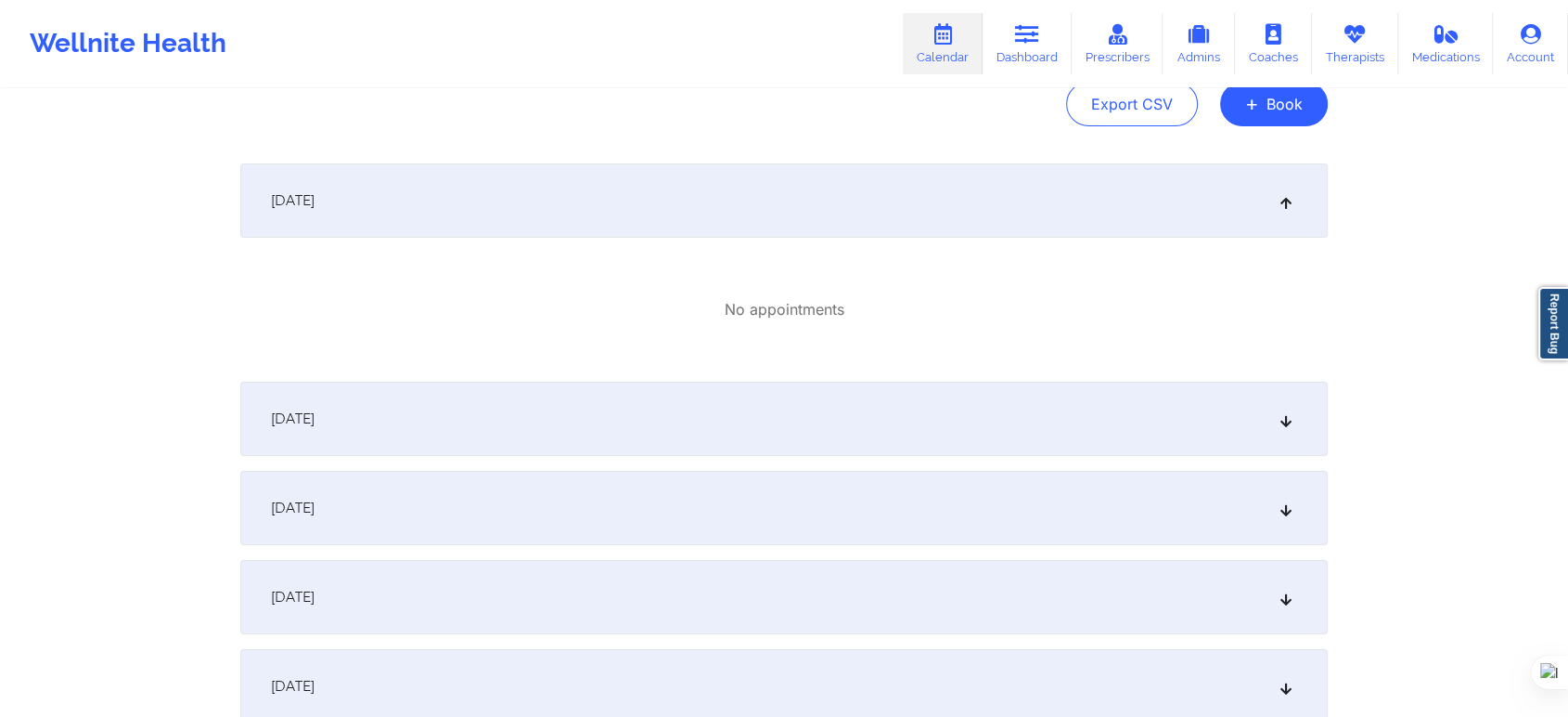
scroll to position [412, 0]
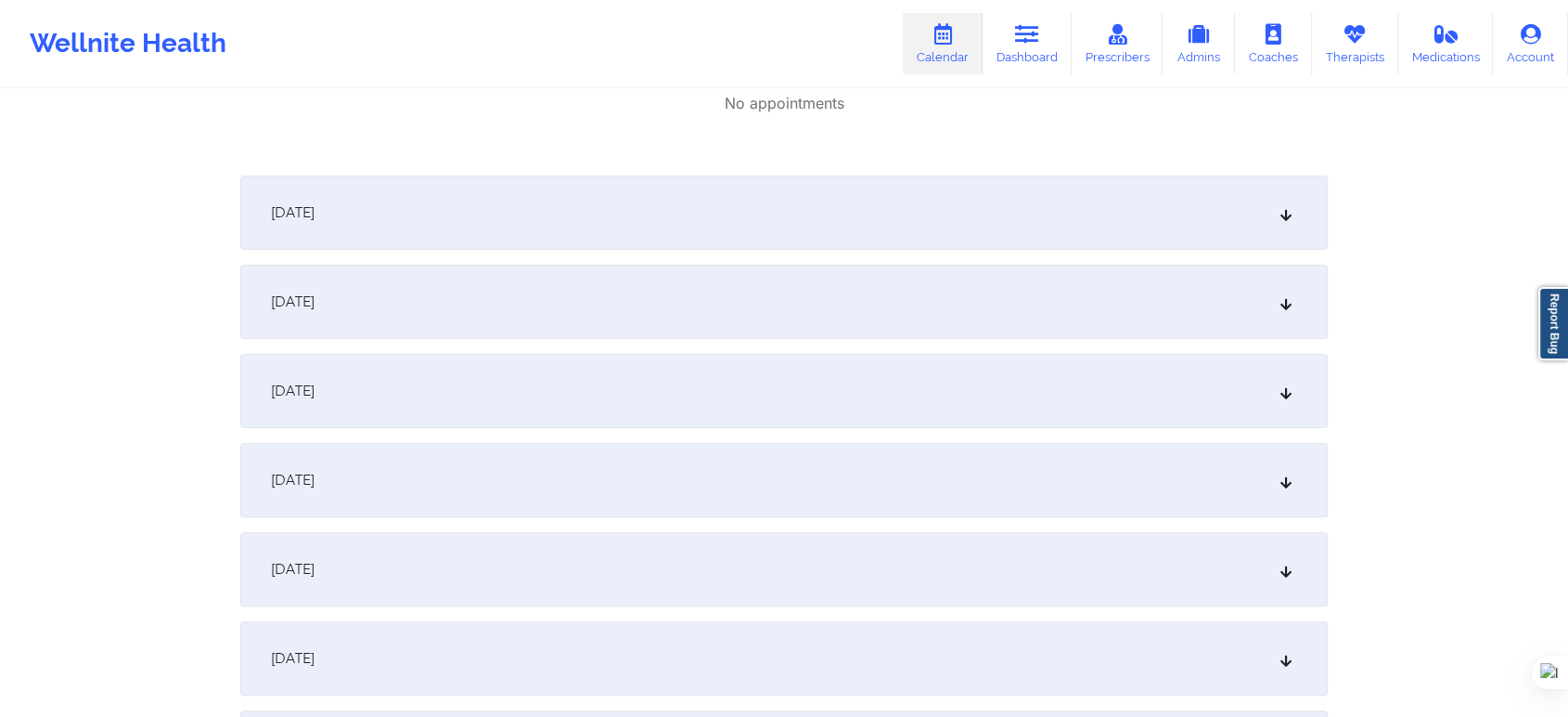
click at [428, 391] on div "November 6, 2025" at bounding box center [784, 390] width 1088 height 74
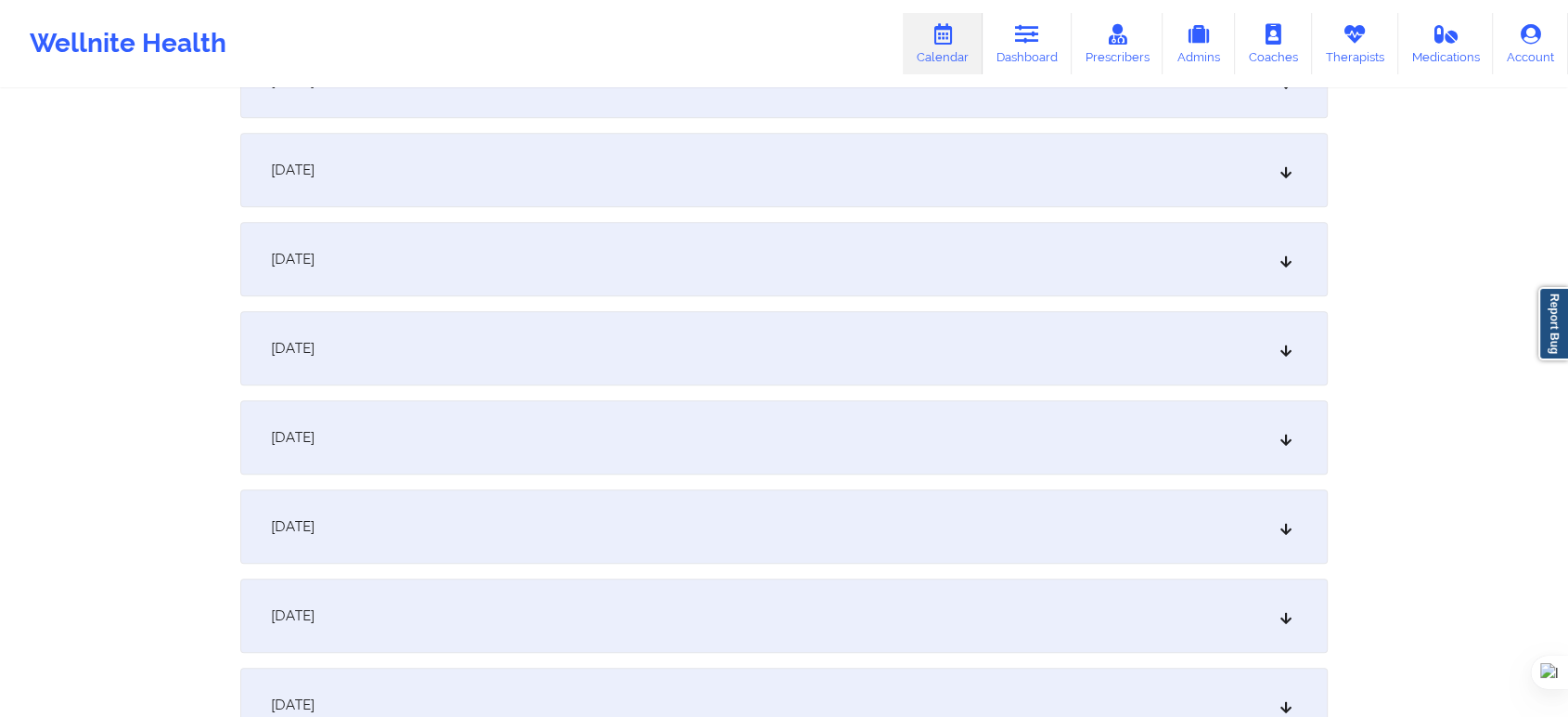
scroll to position [1032, 0]
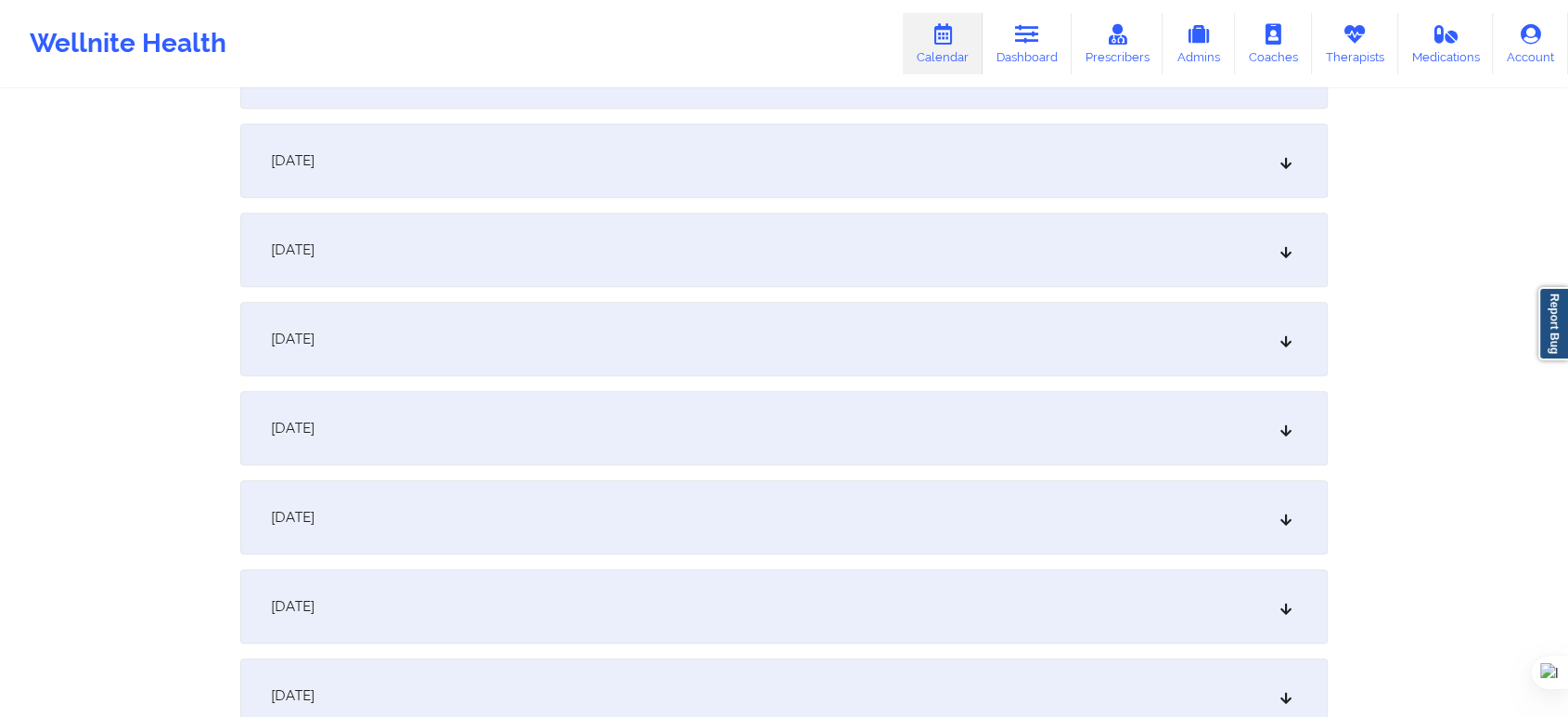
click at [432, 613] on div "November 13, 2025" at bounding box center [784, 606] width 1088 height 74
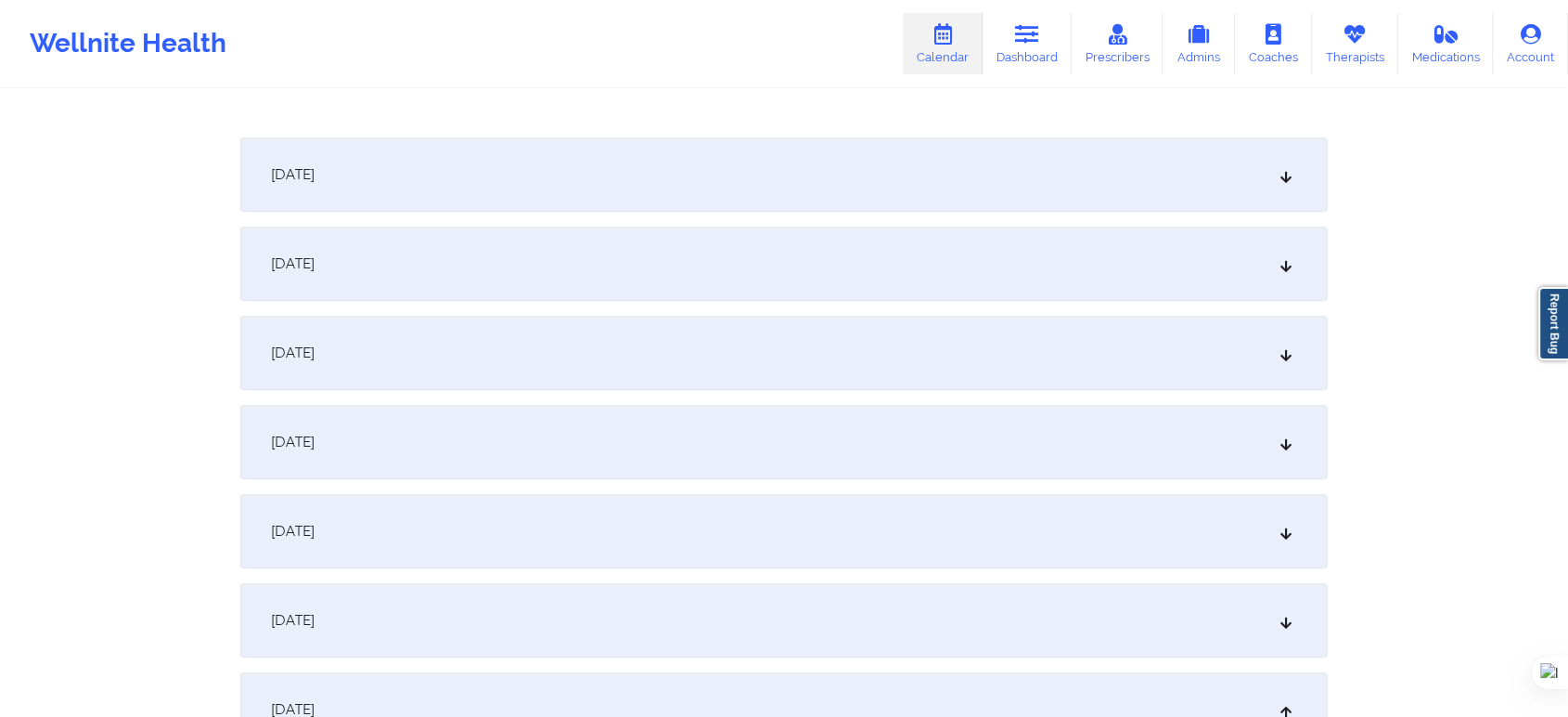
scroll to position [906, 0]
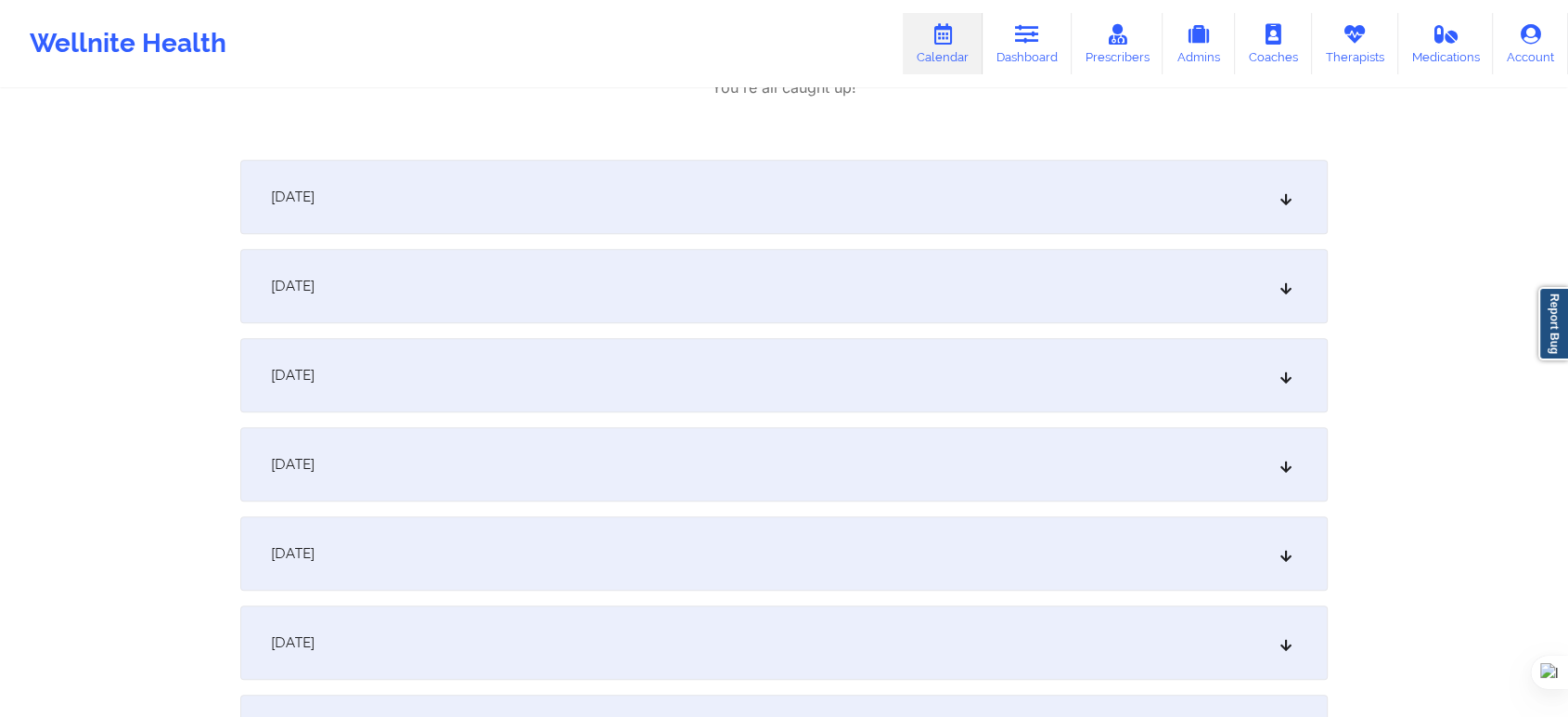
click at [611, 194] on div "November 7, 2025" at bounding box center [784, 197] width 1088 height 74
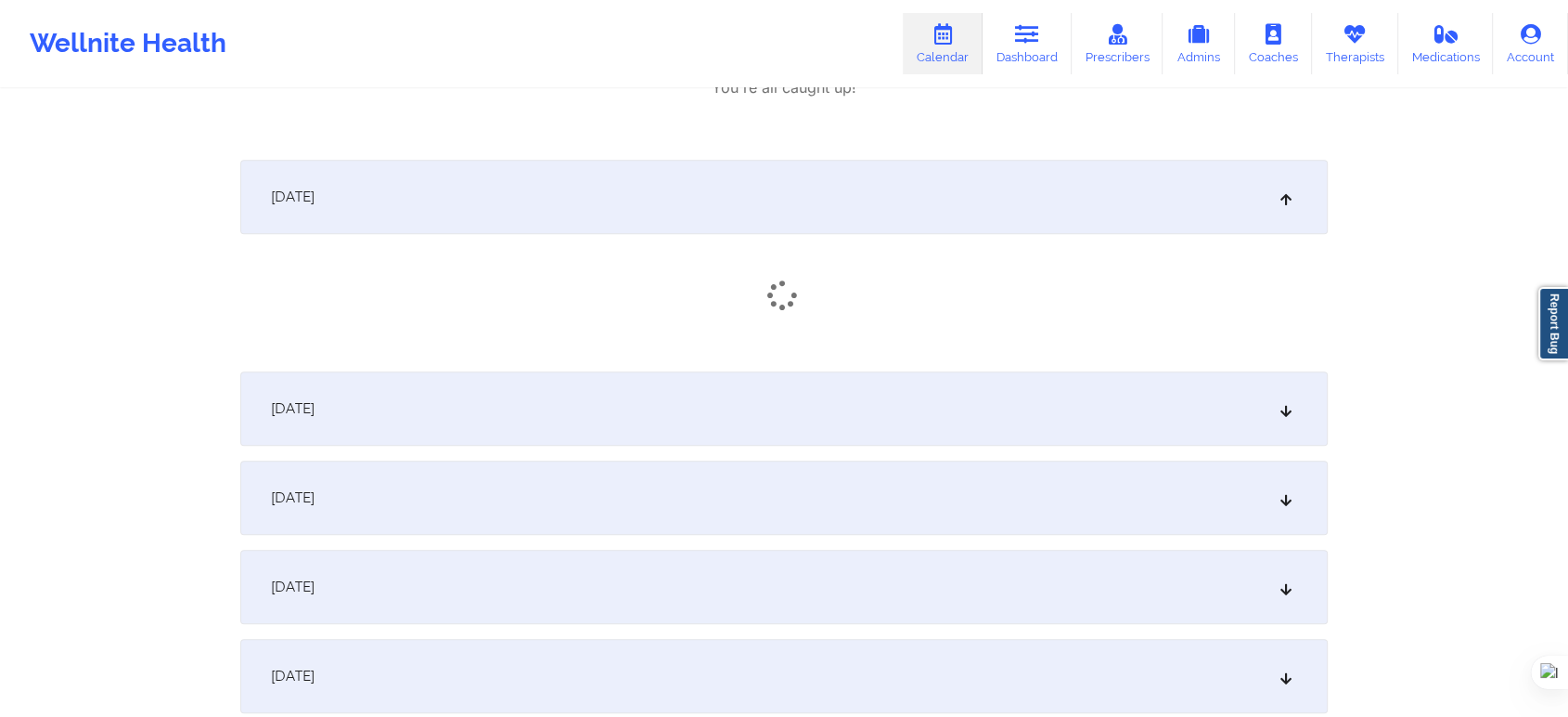
click at [589, 405] on div "November 8, 2025" at bounding box center [784, 408] width 1088 height 74
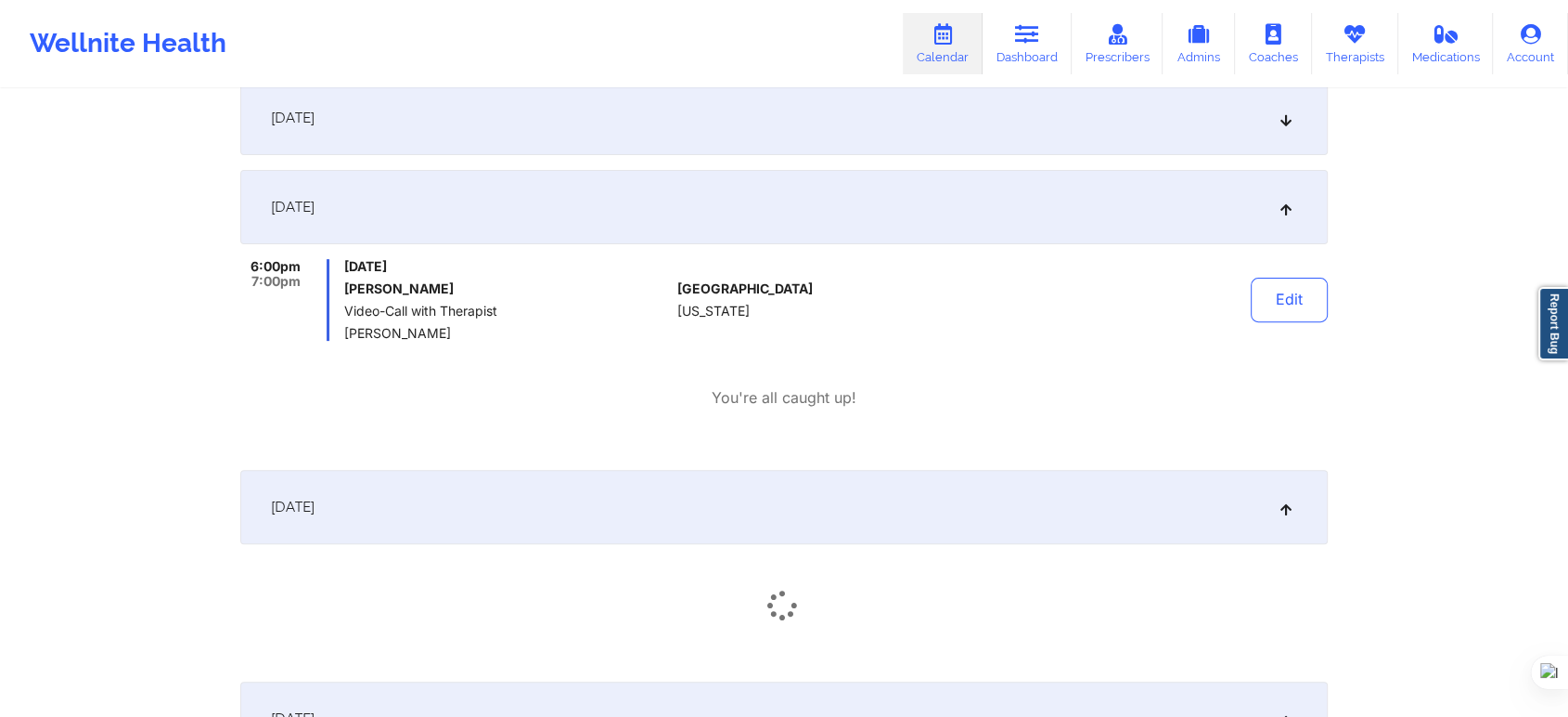
scroll to position [493, 0]
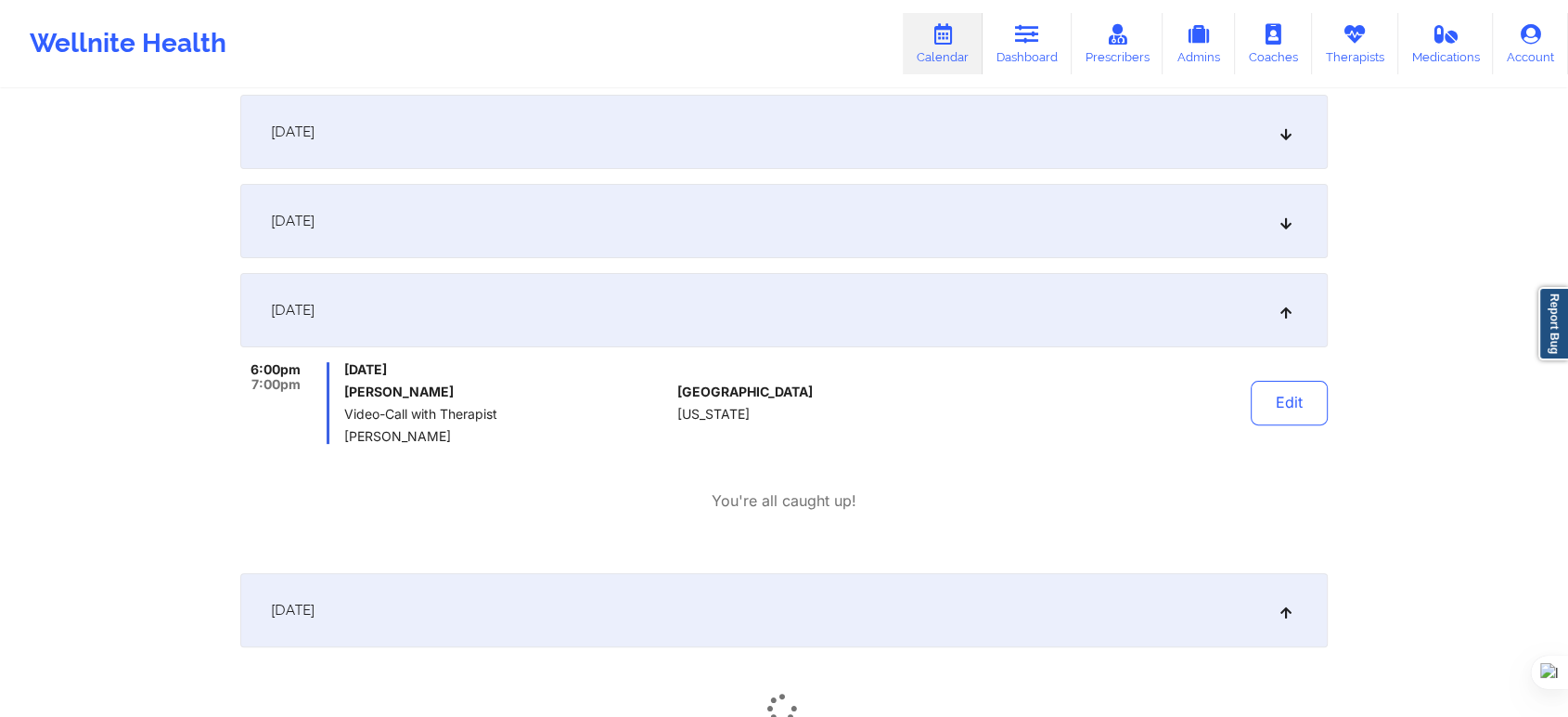
click at [983, 494] on div "You're all caught up!" at bounding box center [784, 500] width 1088 height 21
click at [1274, 415] on button "Edit" at bounding box center [1289, 402] width 77 height 45
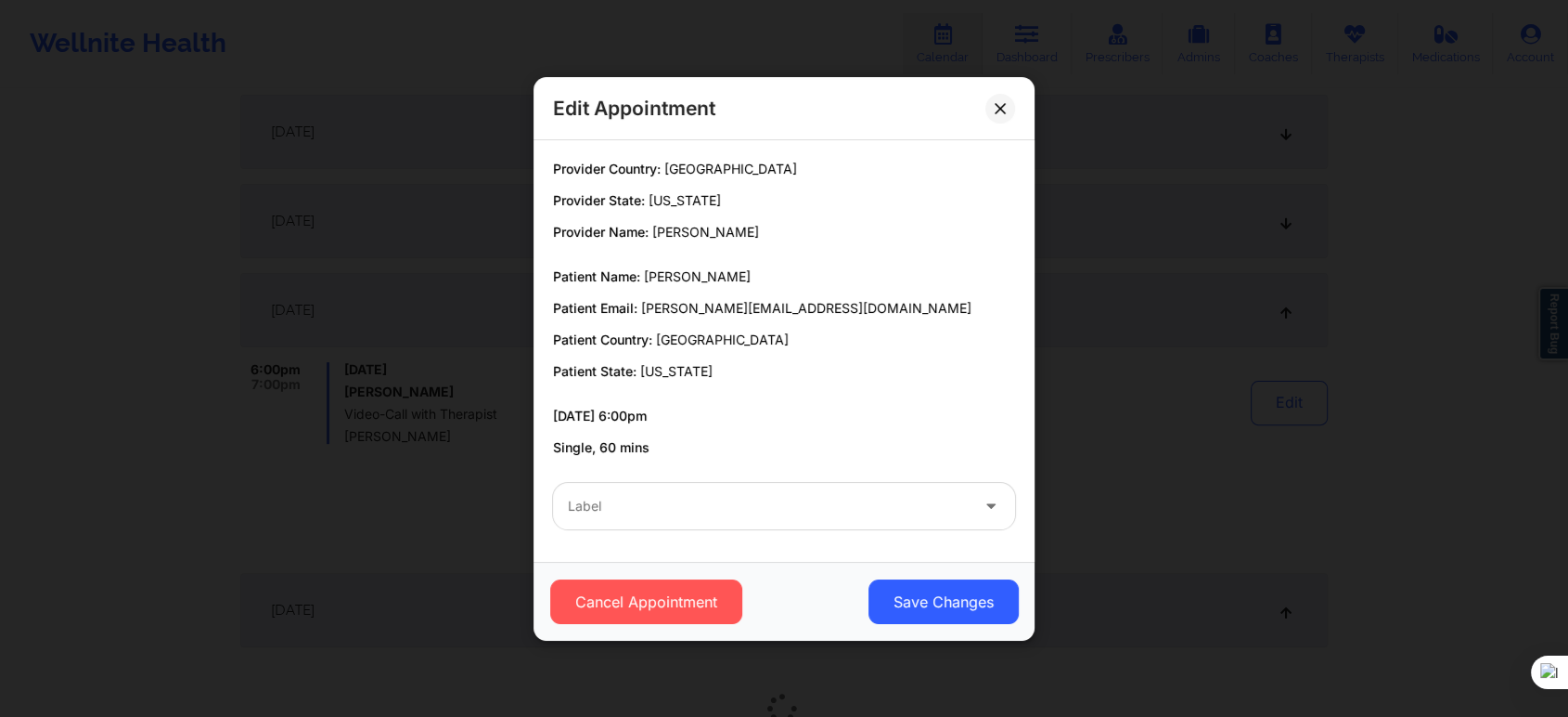
click at [771, 532] on div "Label" at bounding box center [784, 505] width 488 height 73
click at [771, 518] on div "Label" at bounding box center [762, 505] width 417 height 46
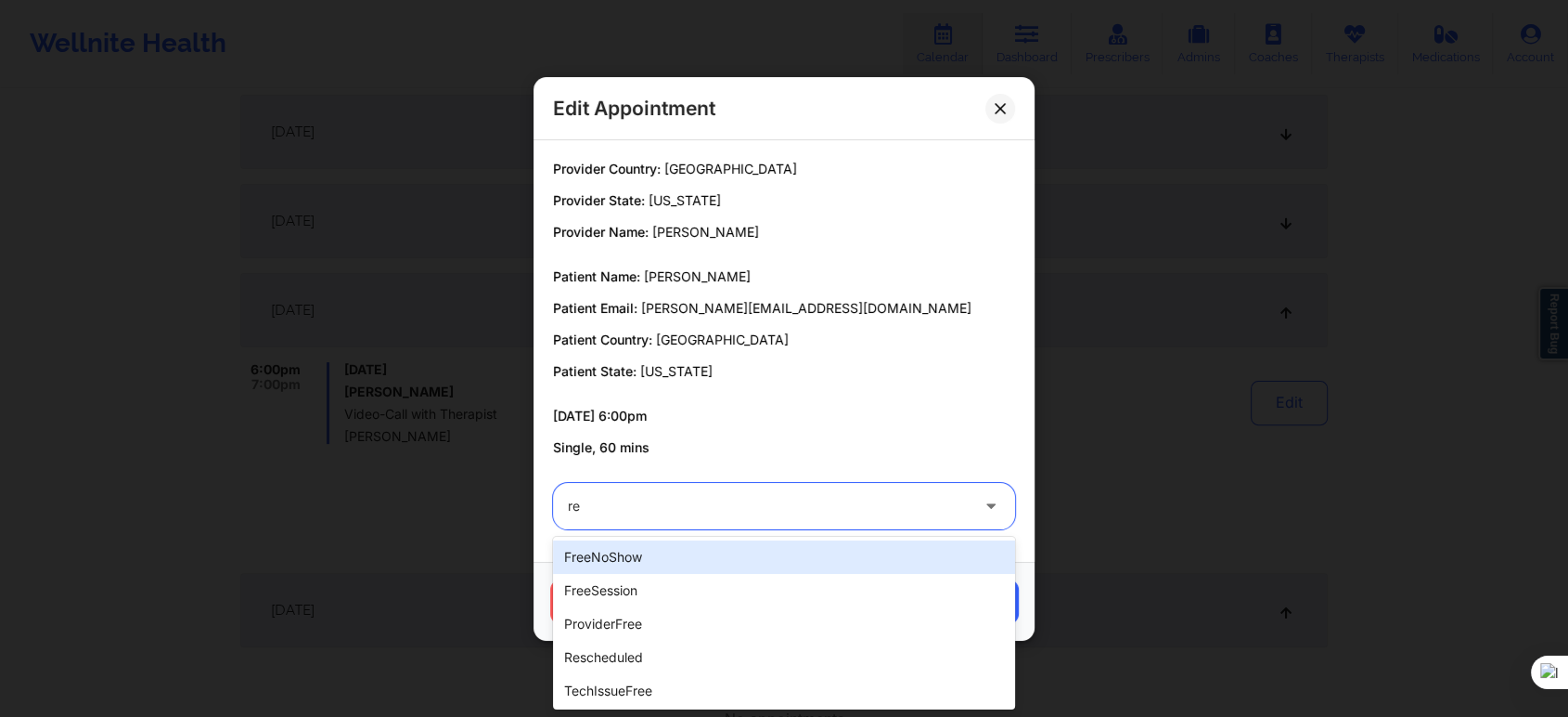
type input "res"
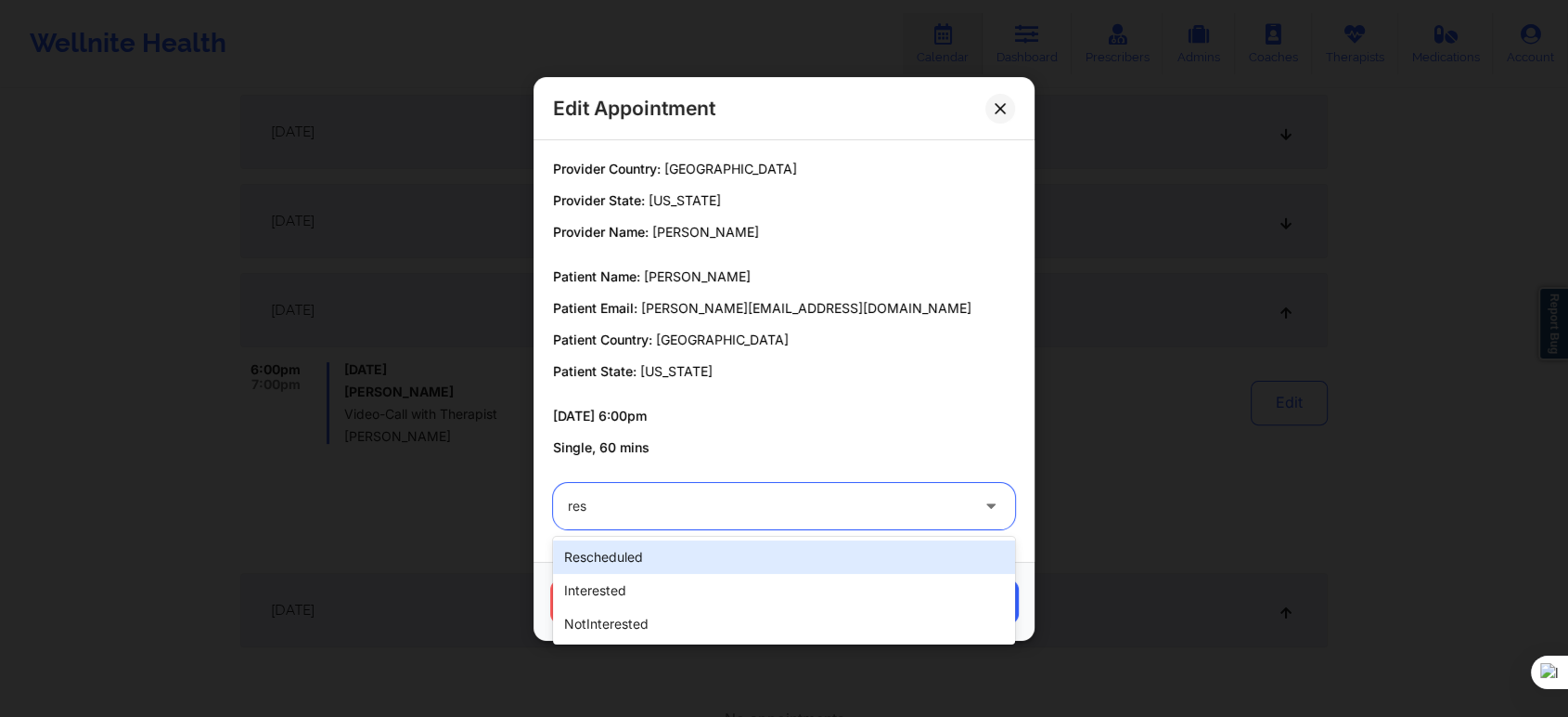
click at [657, 564] on div "rescheduled" at bounding box center [784, 556] width 462 height 33
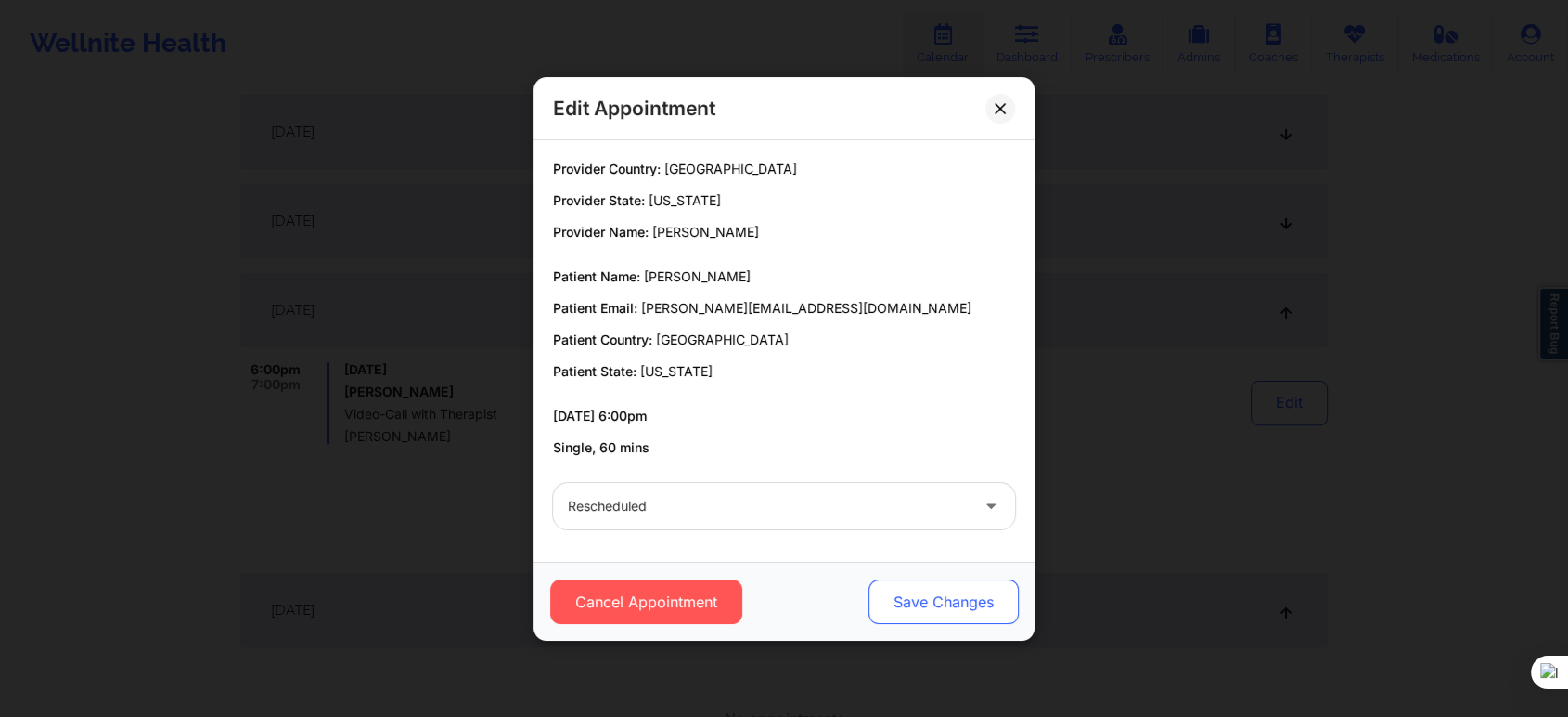
click at [928, 604] on button "Save Changes" at bounding box center [943, 601] width 151 height 45
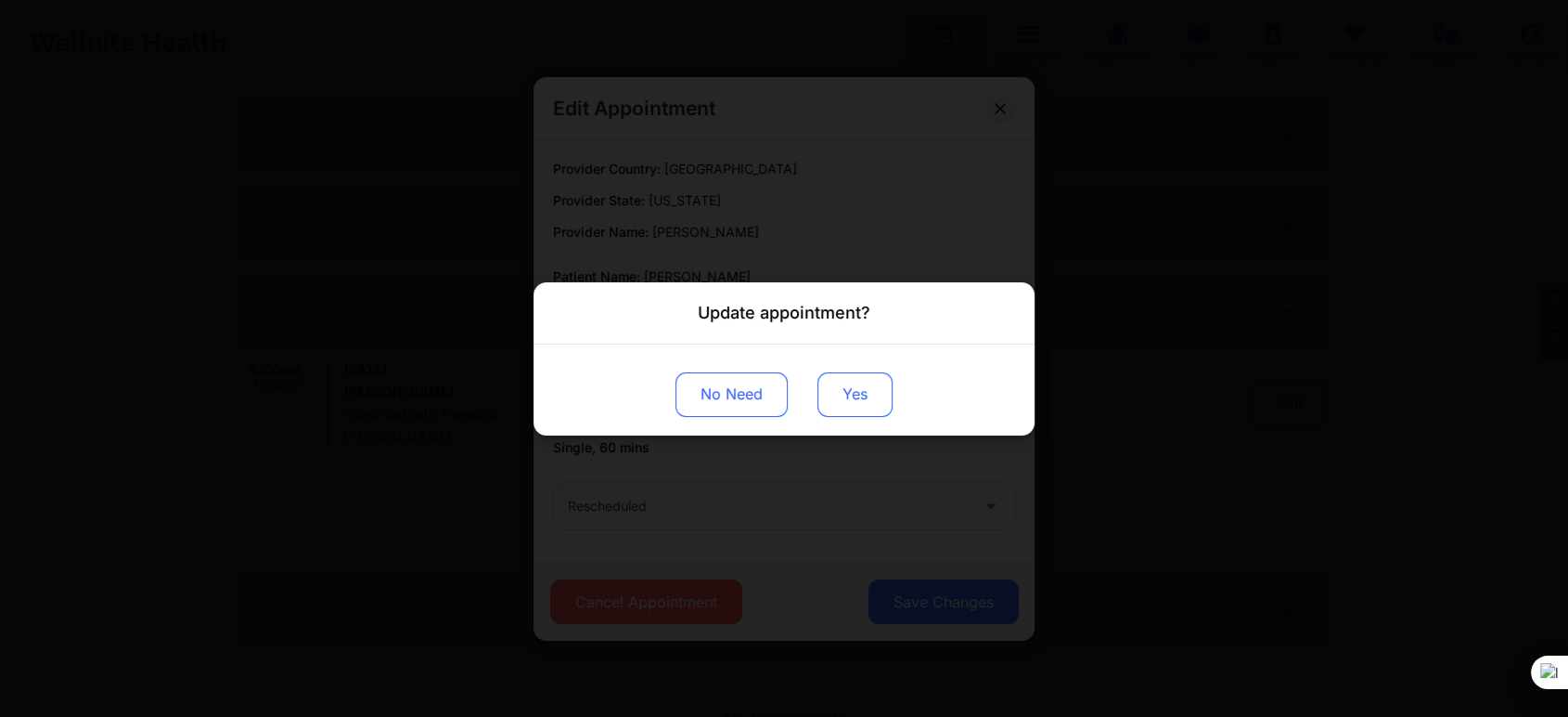
click at [830, 397] on button "Yes" at bounding box center [854, 393] width 75 height 45
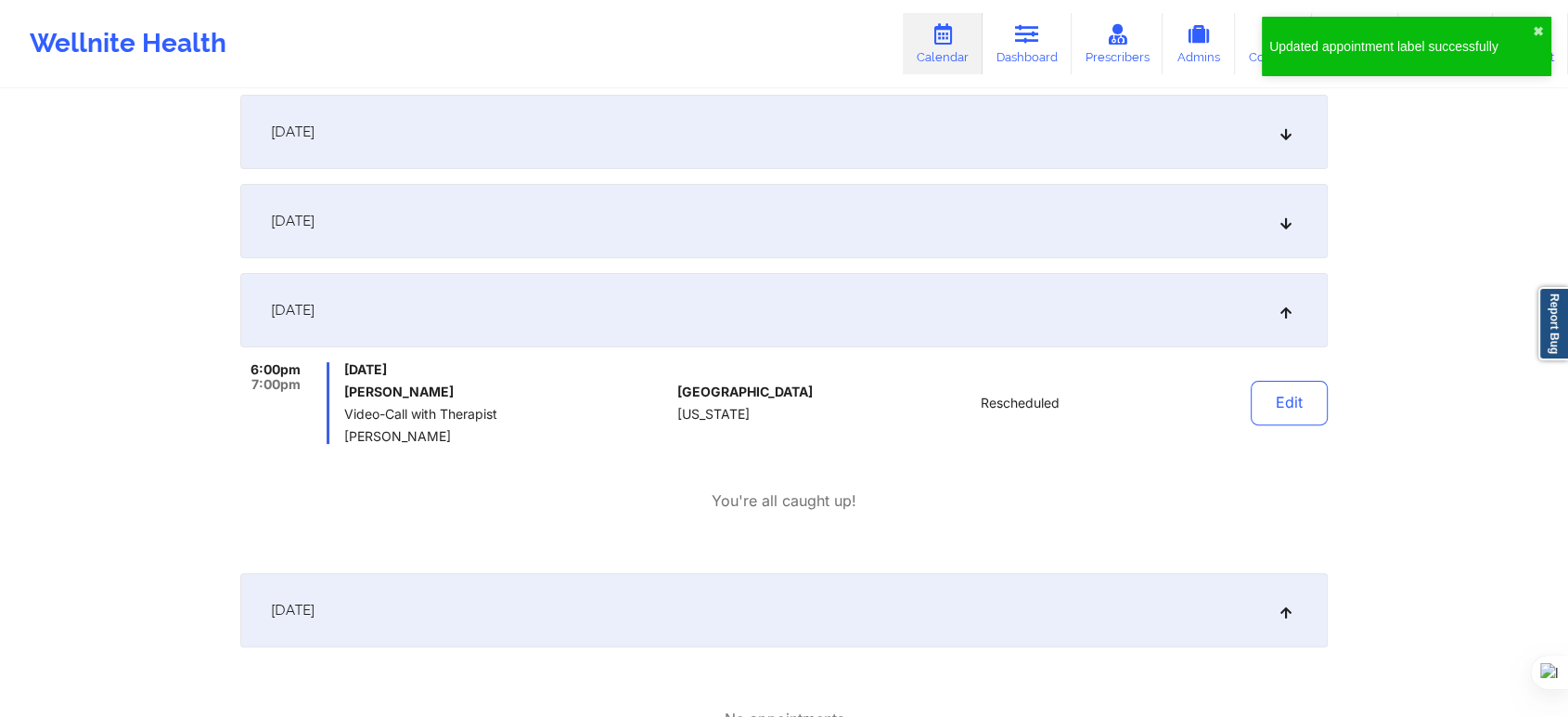
click at [1383, 401] on div "Provider Role Therapist Therapist Christopher LaPierre Date 11/03/2025 - 11/14/…" at bounding box center [784, 659] width 1568 height 2306
click at [1277, 391] on button "Edit" at bounding box center [1289, 402] width 77 height 45
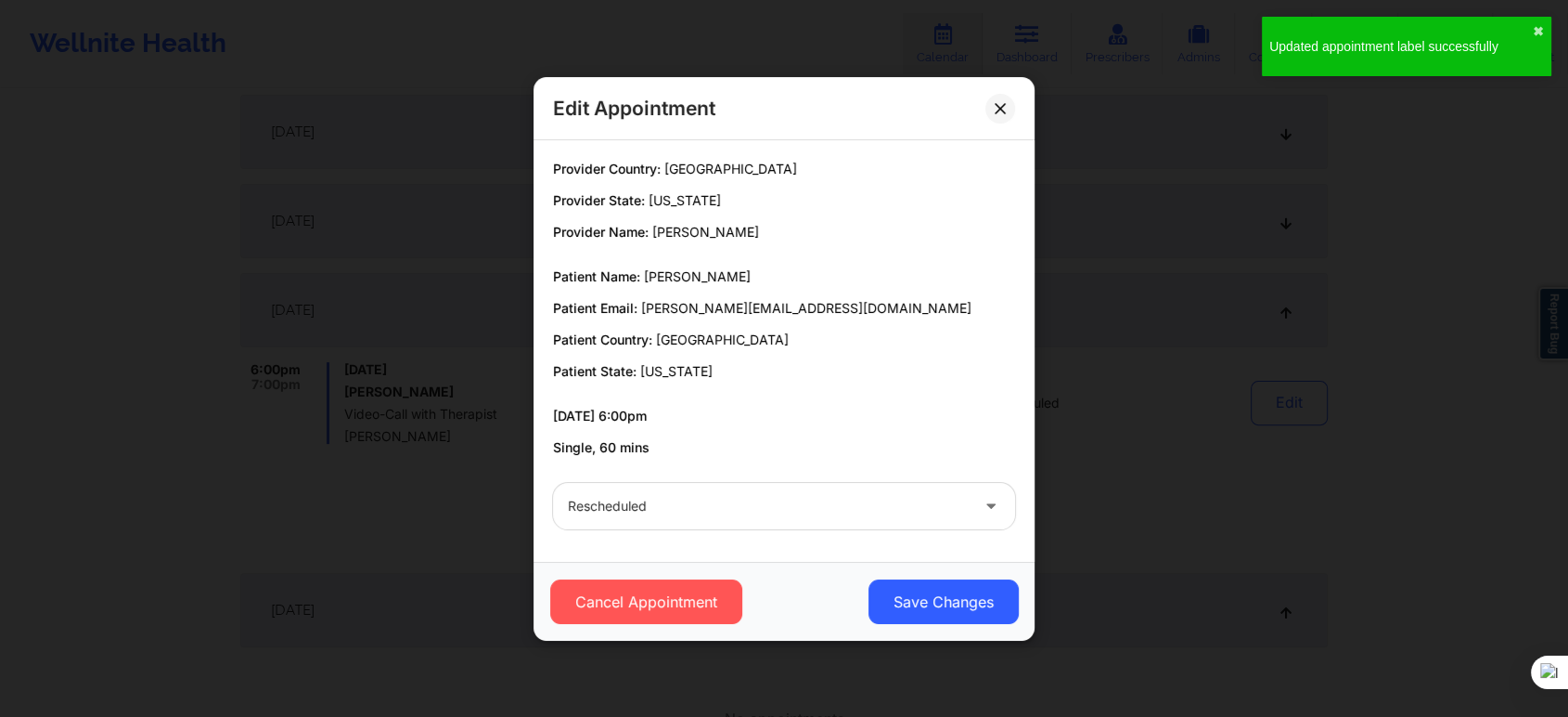
click at [746, 505] on div at bounding box center [769, 505] width 401 height 22
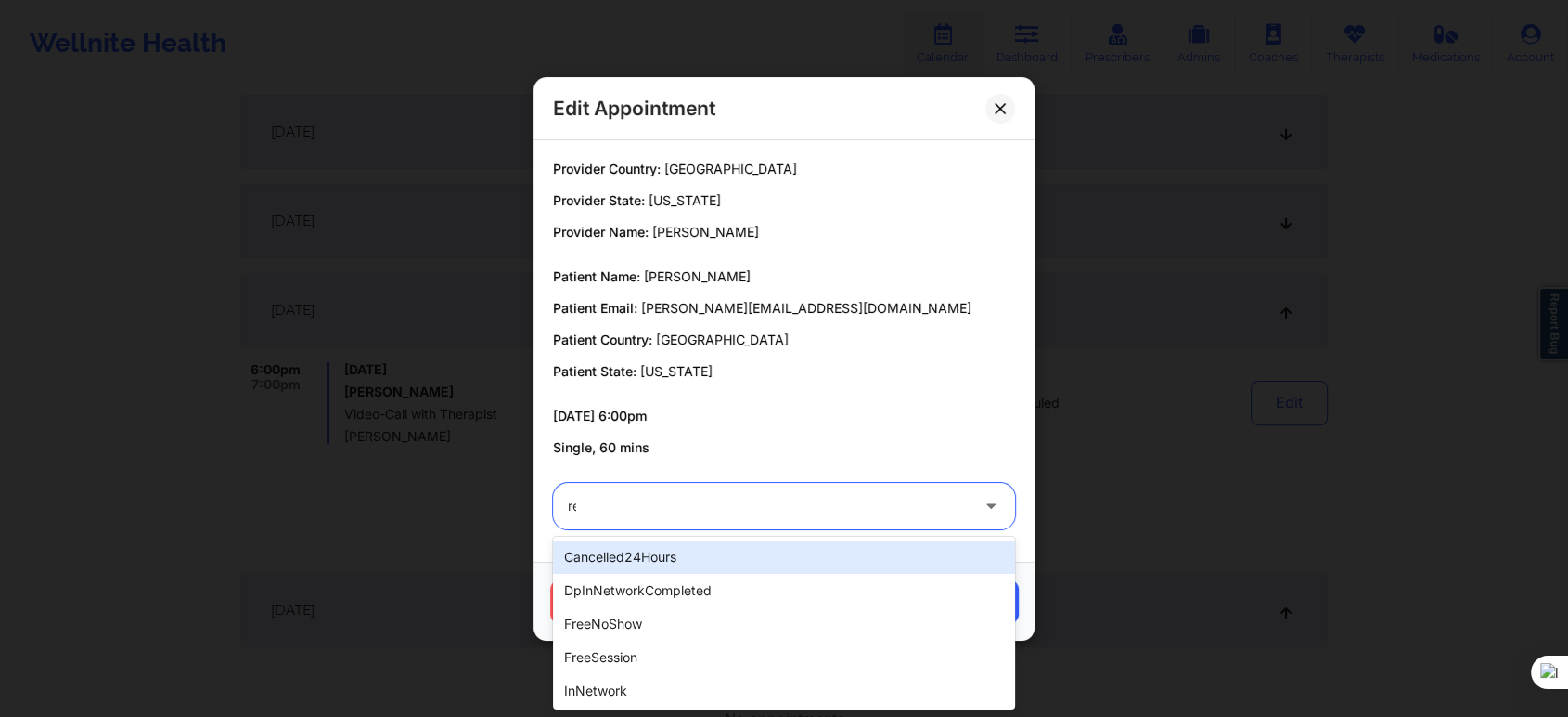
type input "res"
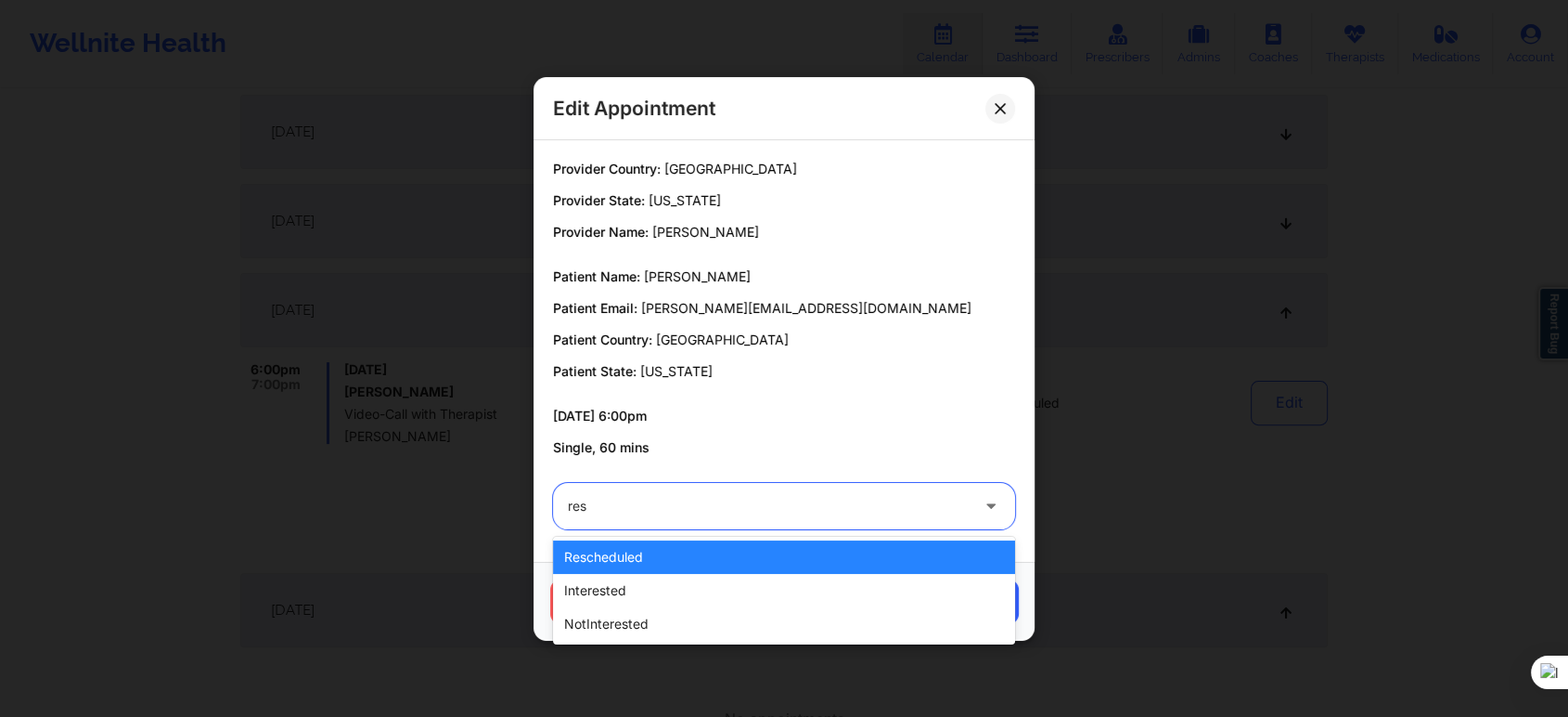
click at [626, 551] on div "rescheduled" at bounding box center [784, 556] width 462 height 33
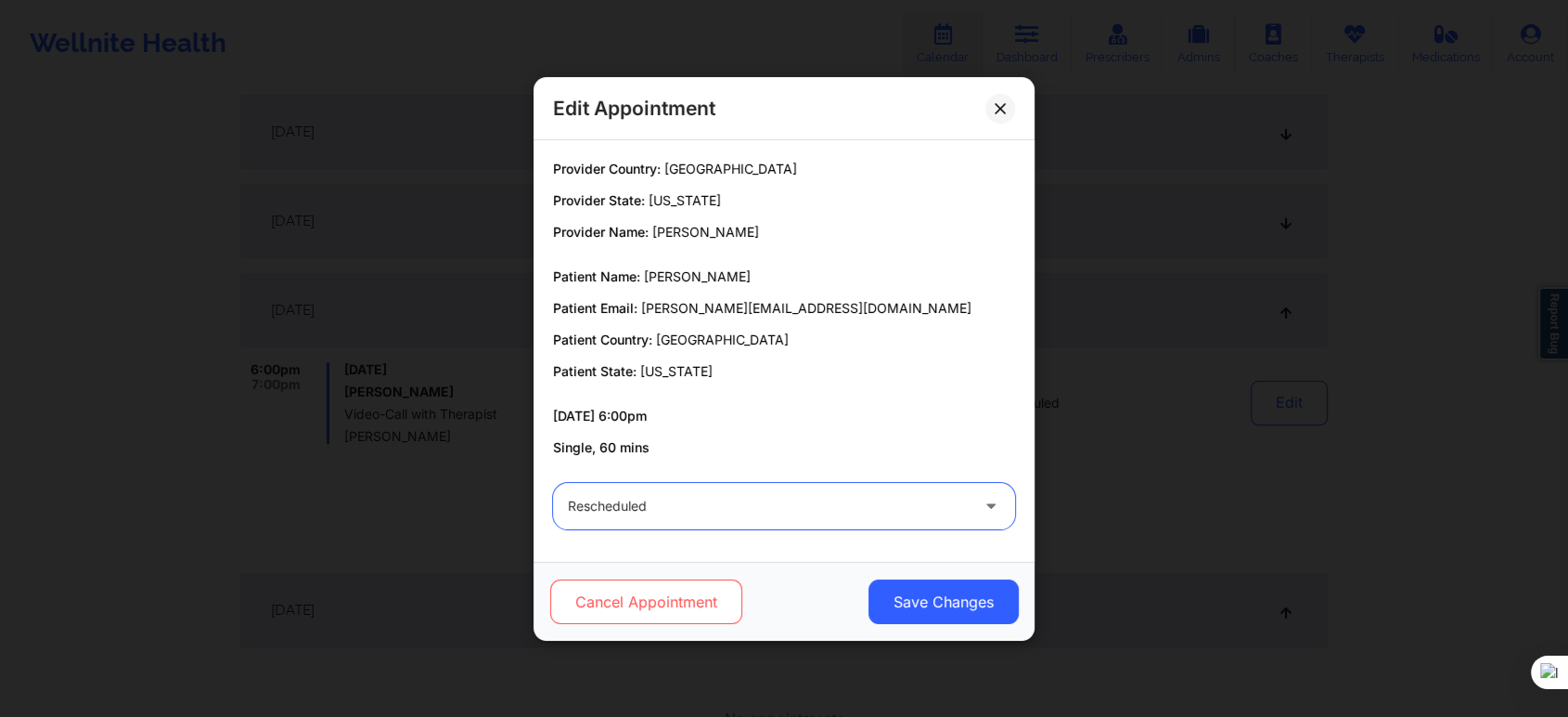
click at [621, 587] on button "Cancel Appointment" at bounding box center [646, 601] width 192 height 45
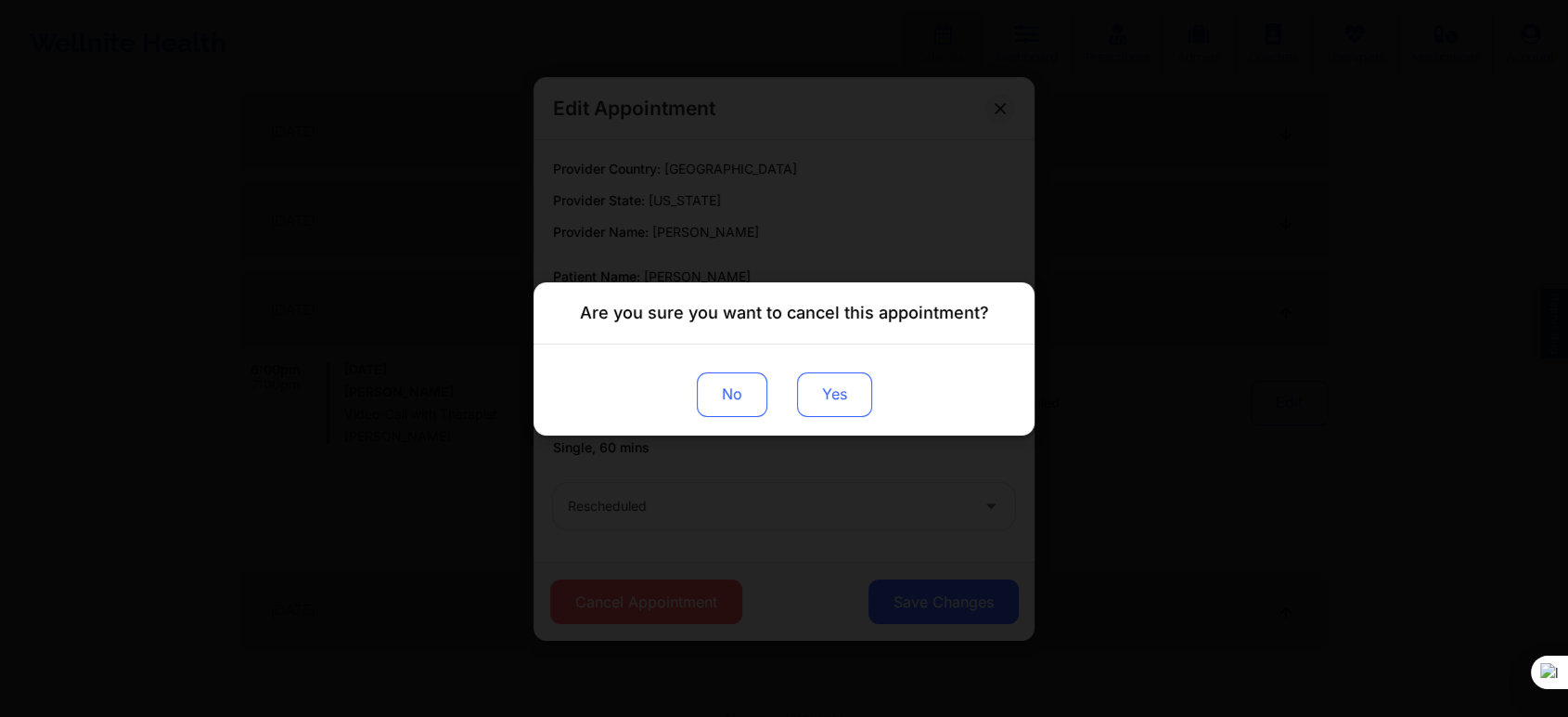
click at [844, 393] on button "Yes" at bounding box center [834, 393] width 75 height 45
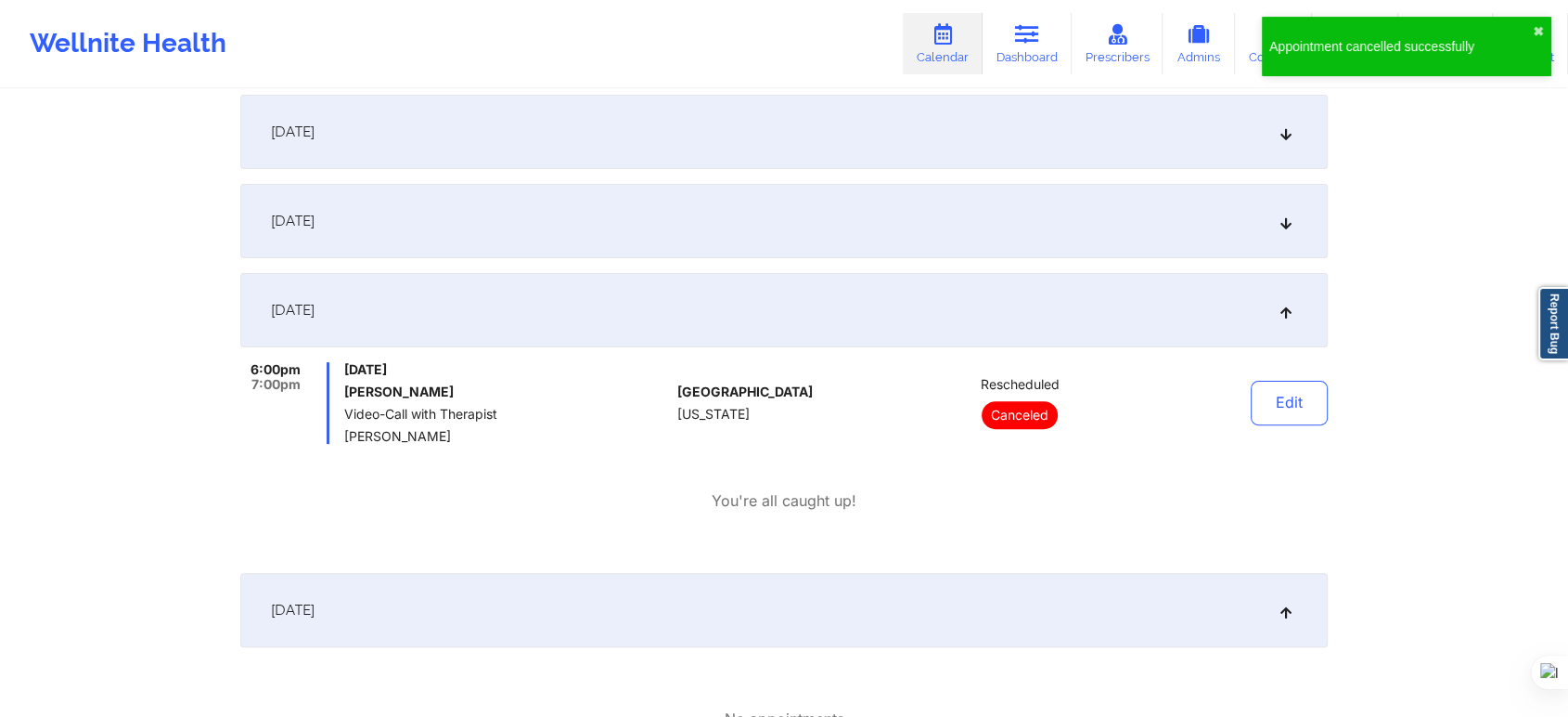
click at [1178, 388] on div "Edit" at bounding box center [1242, 403] width 172 height 82
click at [1448, 387] on div "Provider Role Therapist Therapist Christopher LaPierre Date 11/03/2025 - 11/14/…" at bounding box center [784, 659] width 1568 height 2306
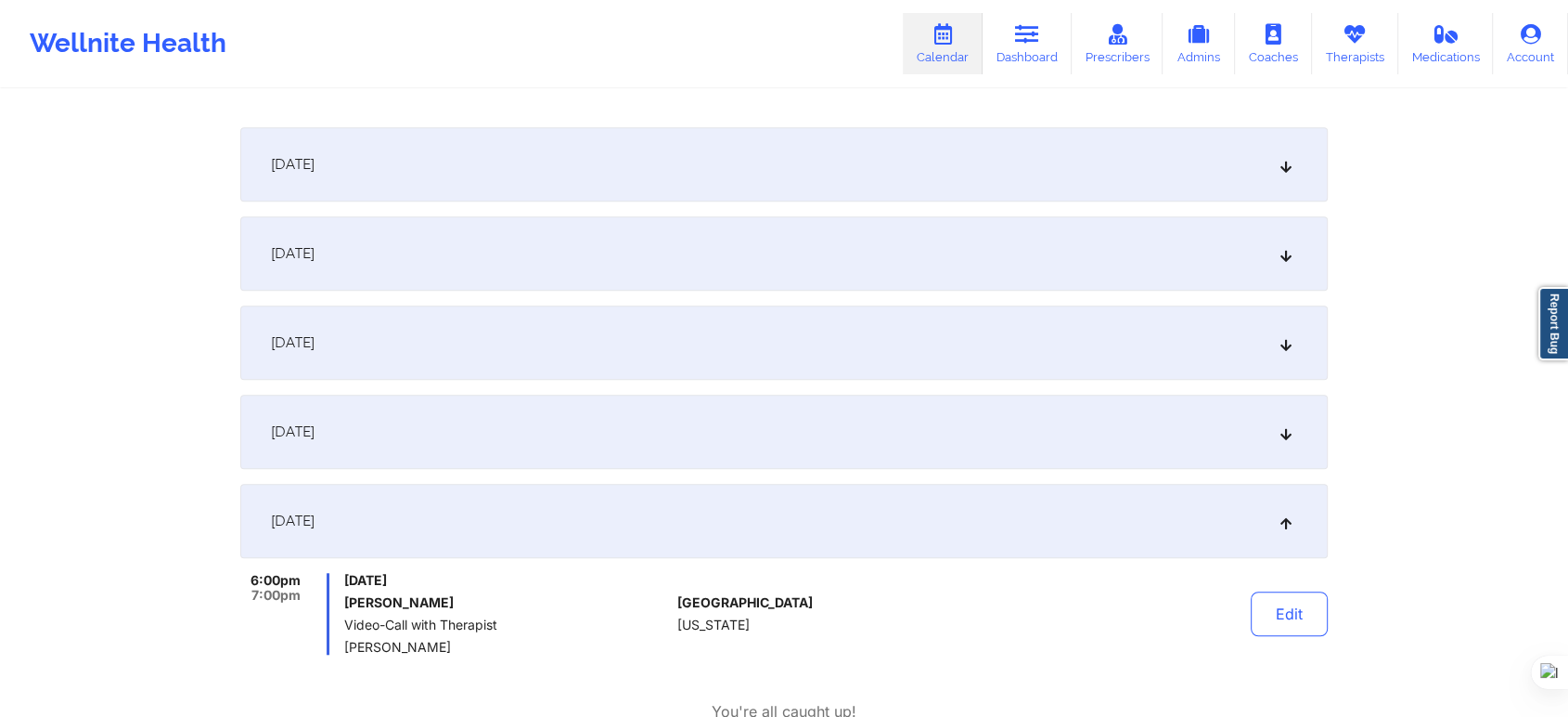
scroll to position [1421, 0]
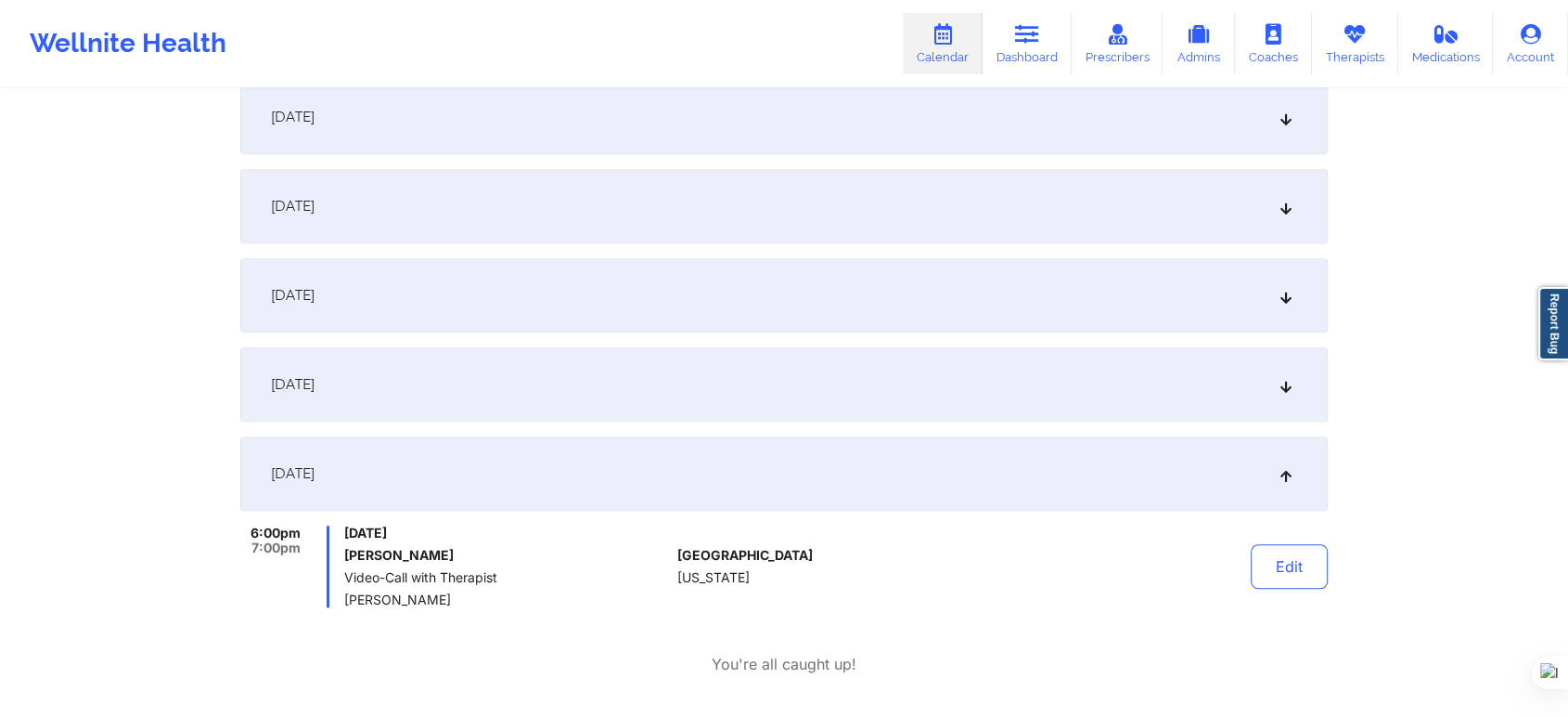
click at [530, 478] on div "November 13, 2025" at bounding box center [784, 473] width 1088 height 74
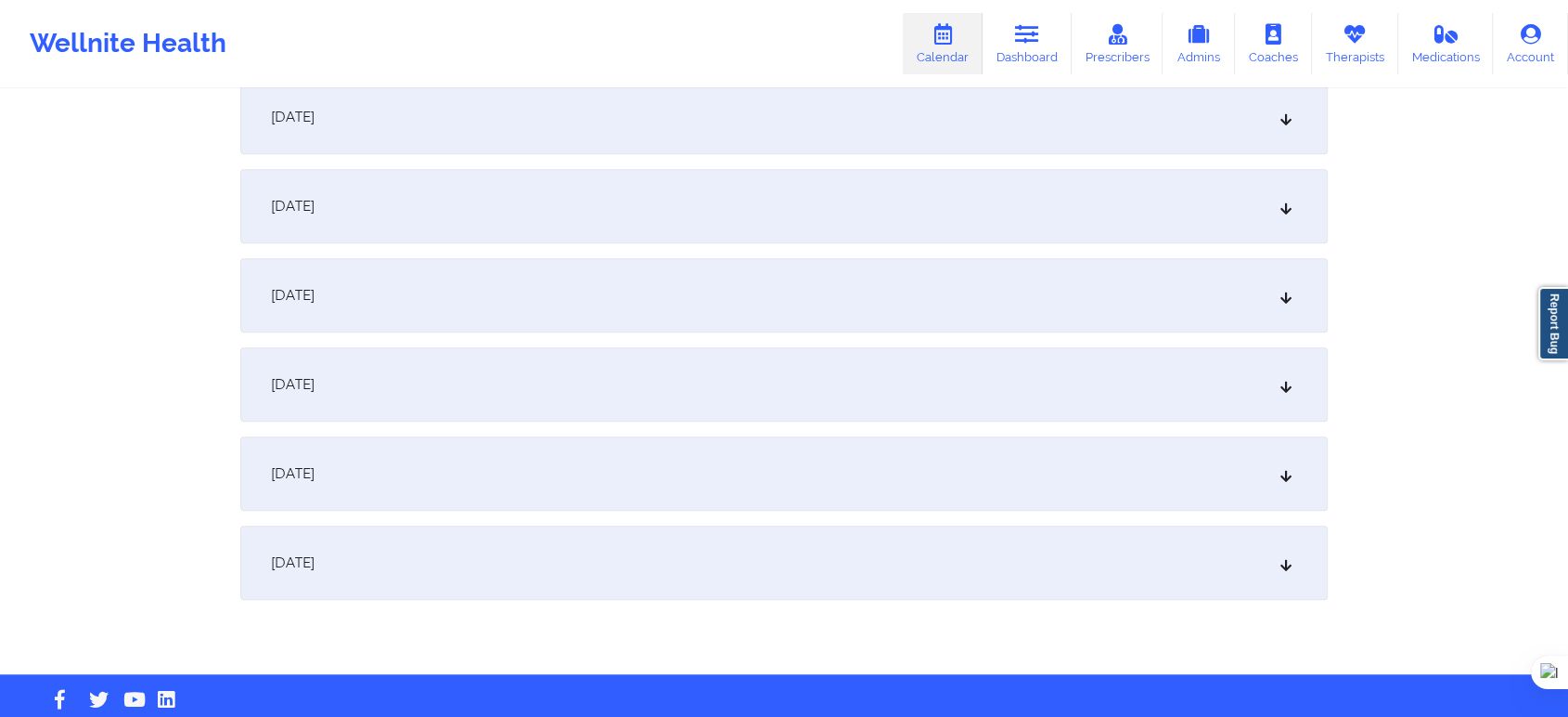
click at [570, 471] on div "November 13, 2025" at bounding box center [784, 473] width 1088 height 74
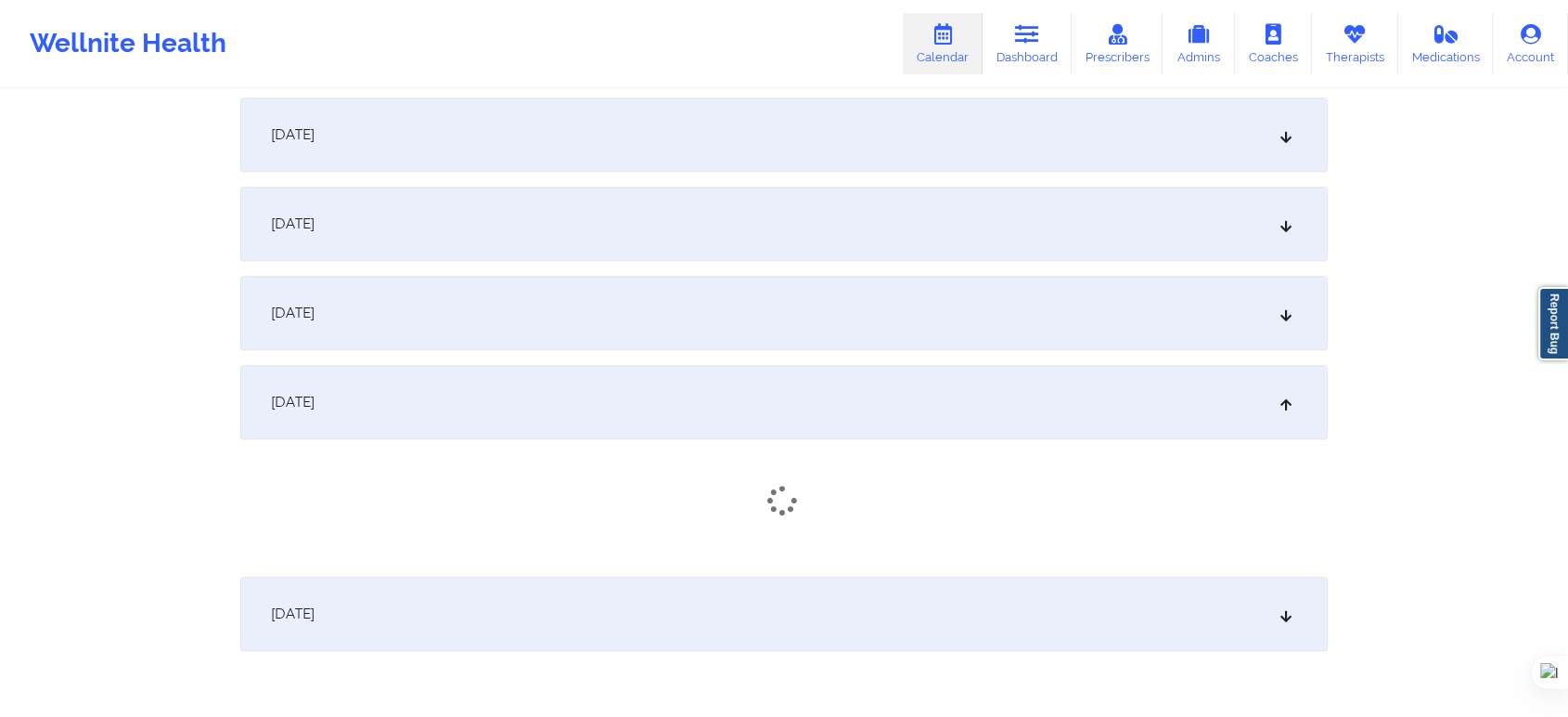
scroll to position [1576, 0]
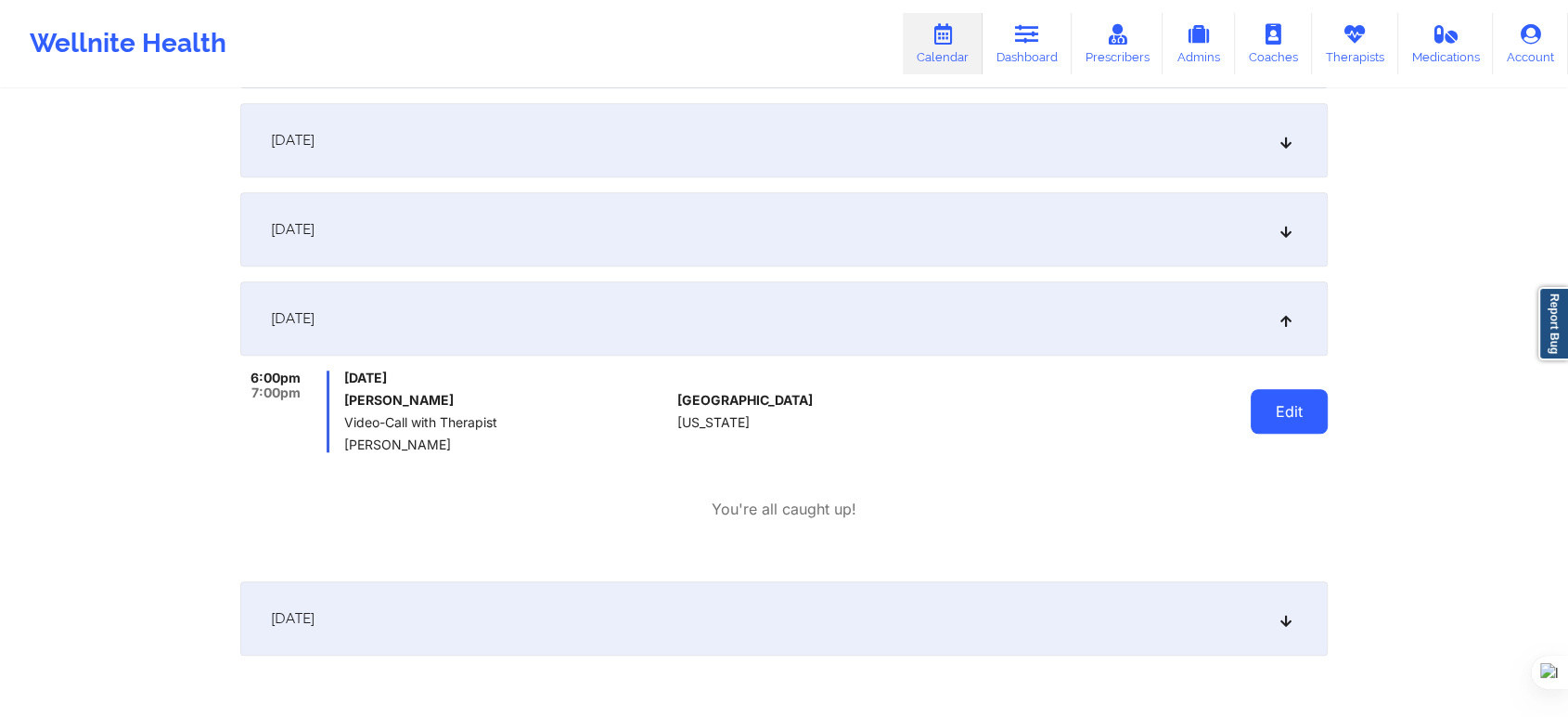
click at [1296, 410] on button "Edit" at bounding box center [1289, 411] width 77 height 45
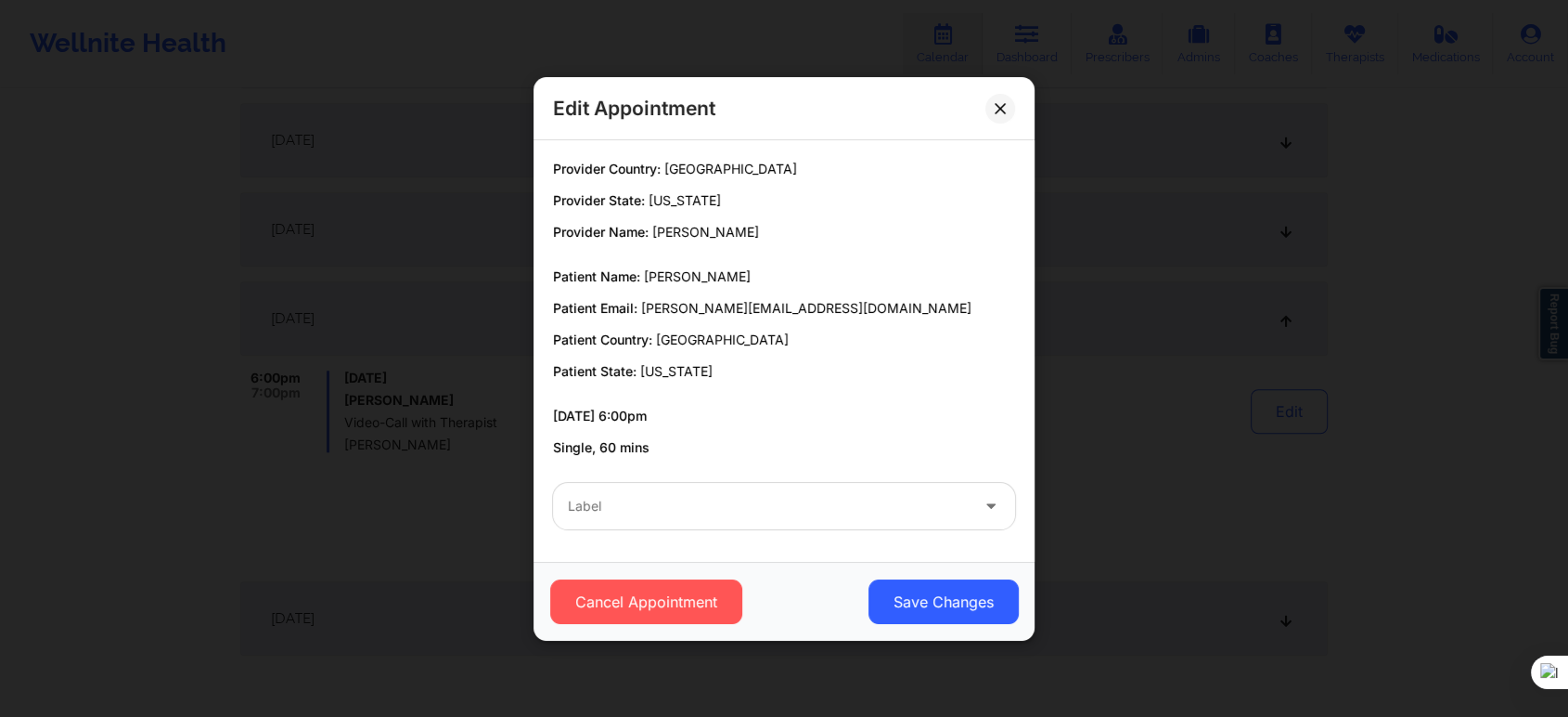
click at [806, 518] on div "Label" at bounding box center [762, 505] width 417 height 46
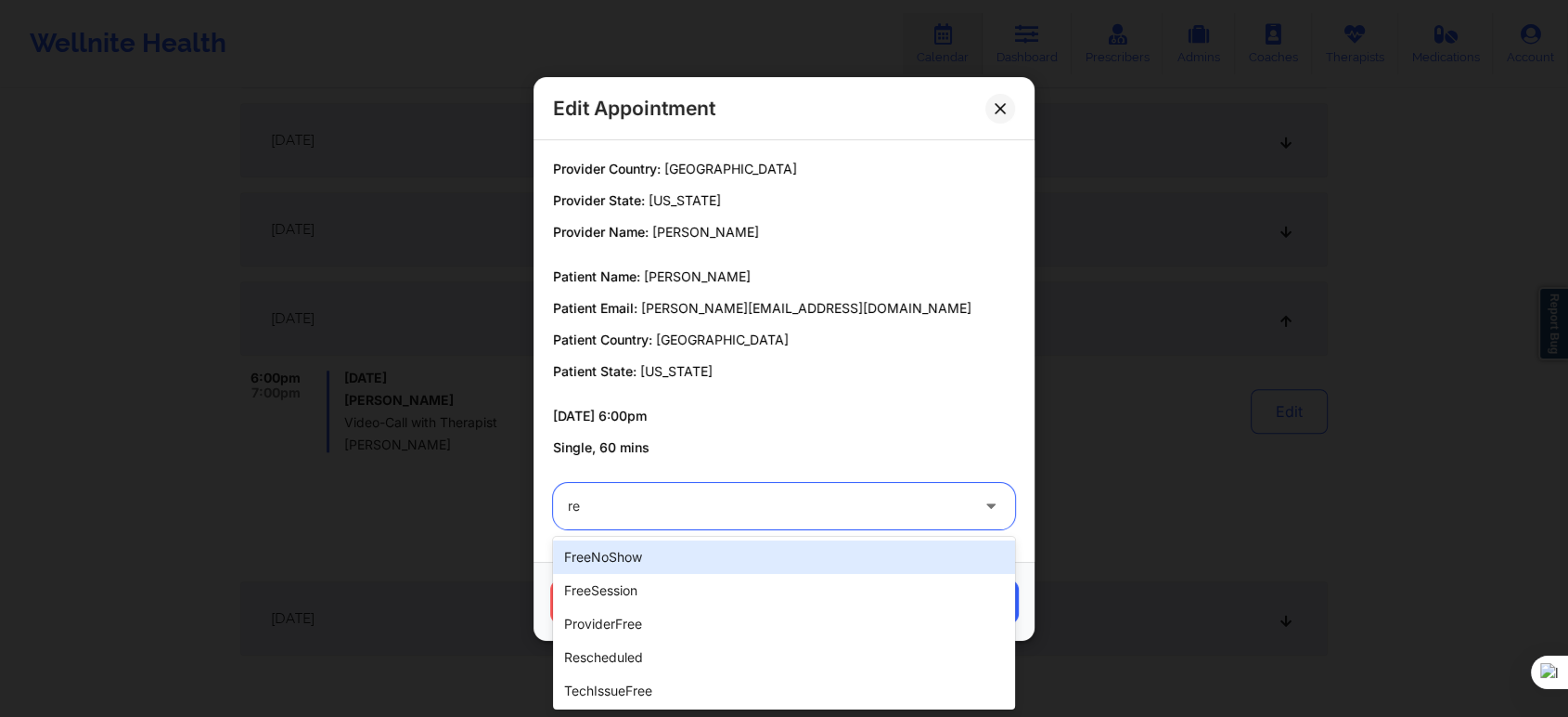
type input "res"
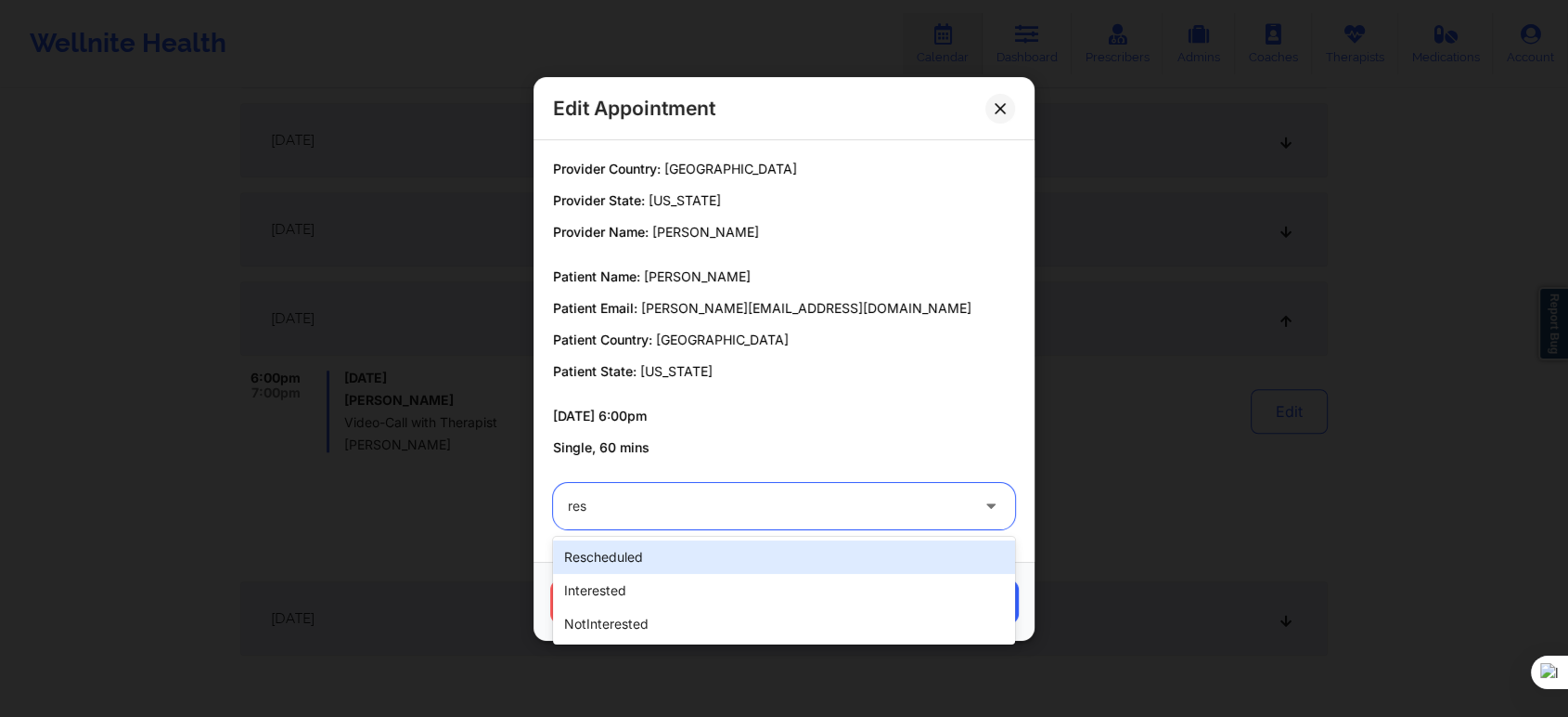
click at [702, 550] on div "rescheduled" at bounding box center [784, 556] width 462 height 33
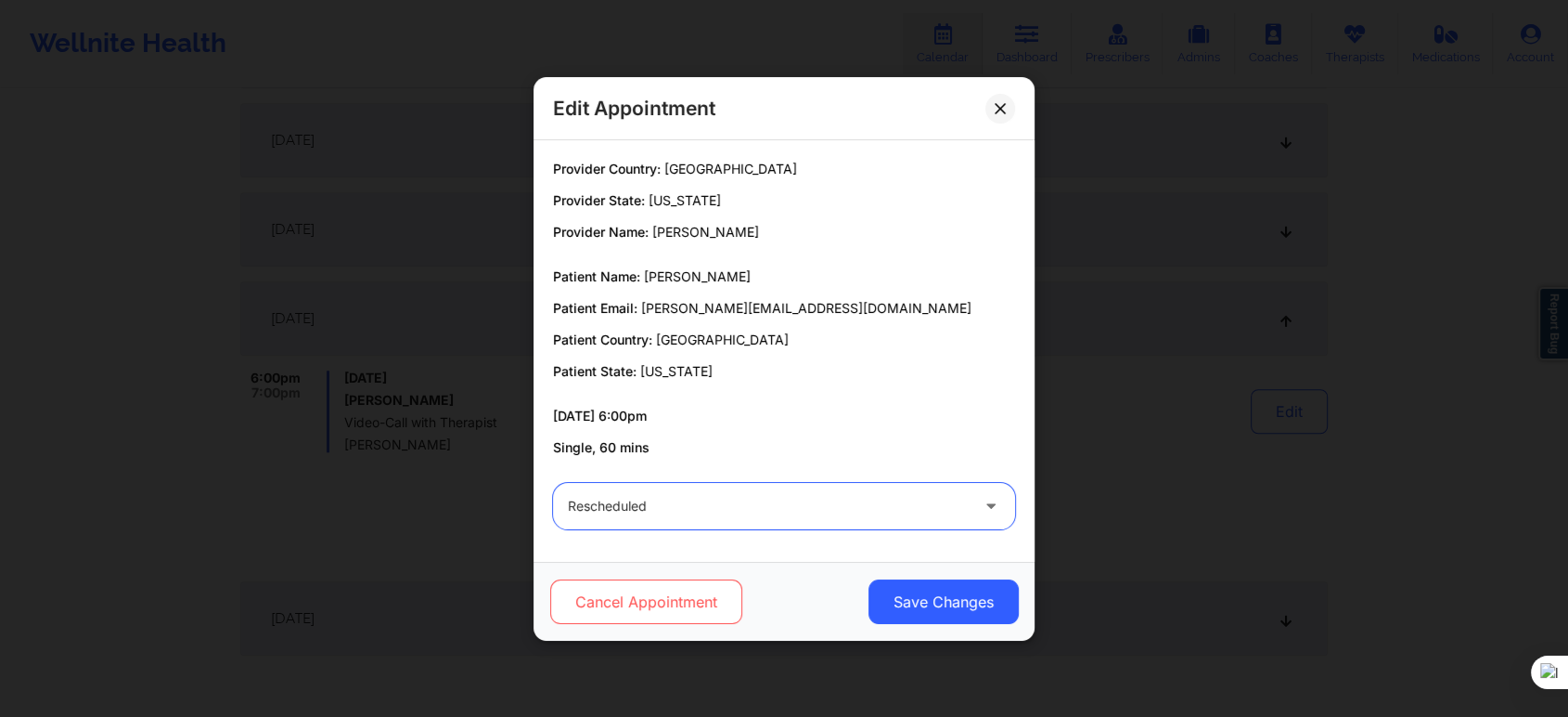
click at [690, 598] on button "Cancel Appointment" at bounding box center [646, 601] width 192 height 45
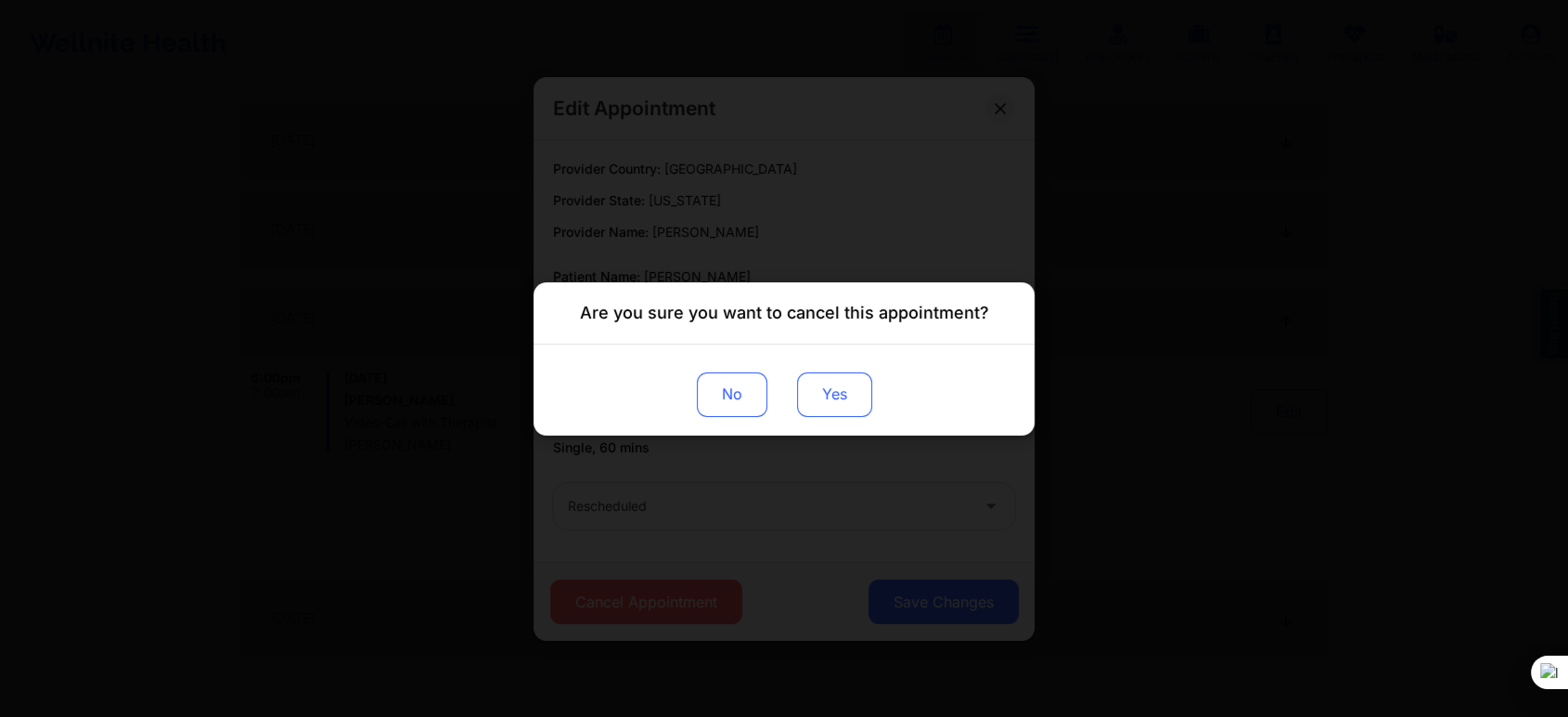
click at [813, 391] on button "Yes" at bounding box center [834, 393] width 75 height 45
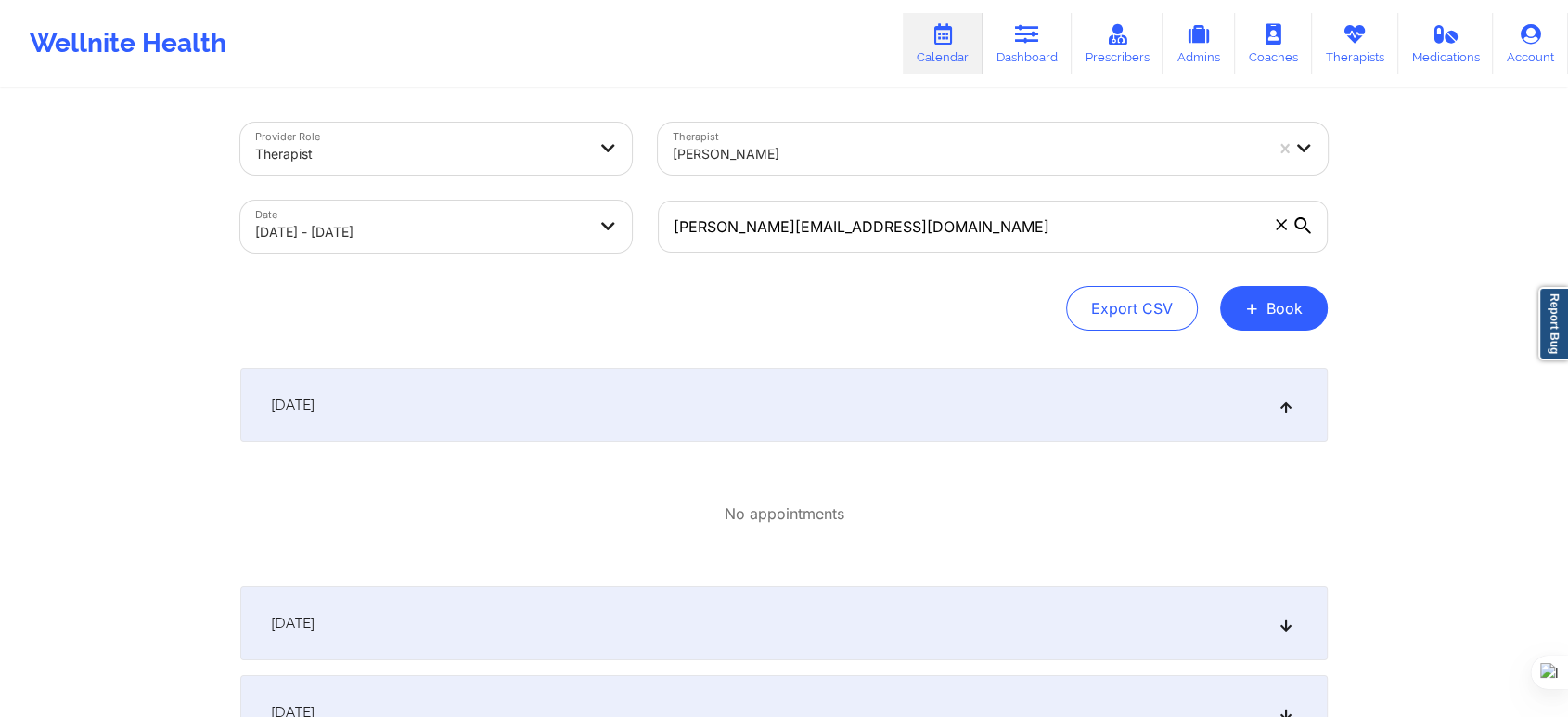
scroll to position [0, 0]
select select "2025-10"
select select "2025-11"
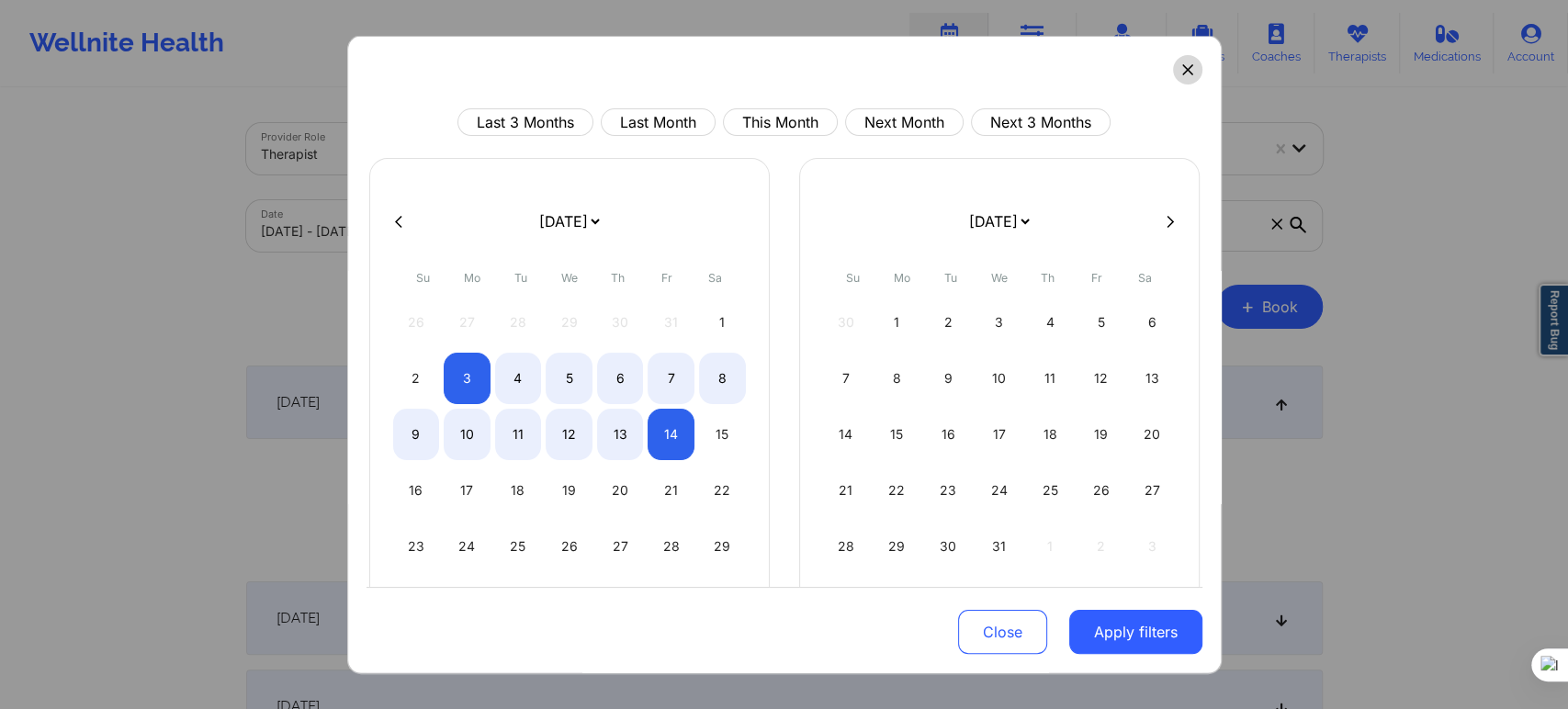
click at [1182, 69] on icon at bounding box center [1187, 69] width 11 height 11
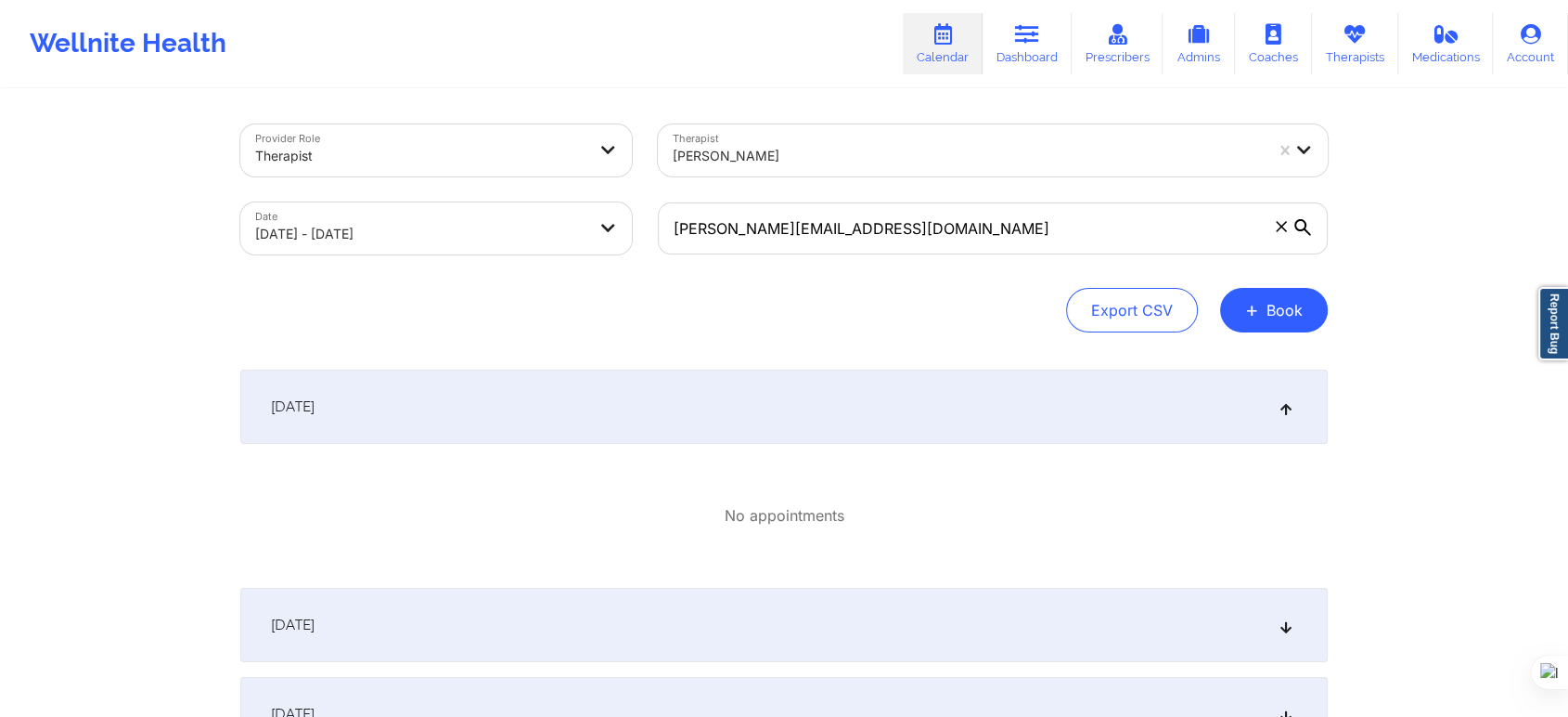
click at [542, 210] on body "Wellnite Health Calendar Dashboard Prescribers Admins Coaches Therapists Medica…" at bounding box center [784, 358] width 1568 height 717
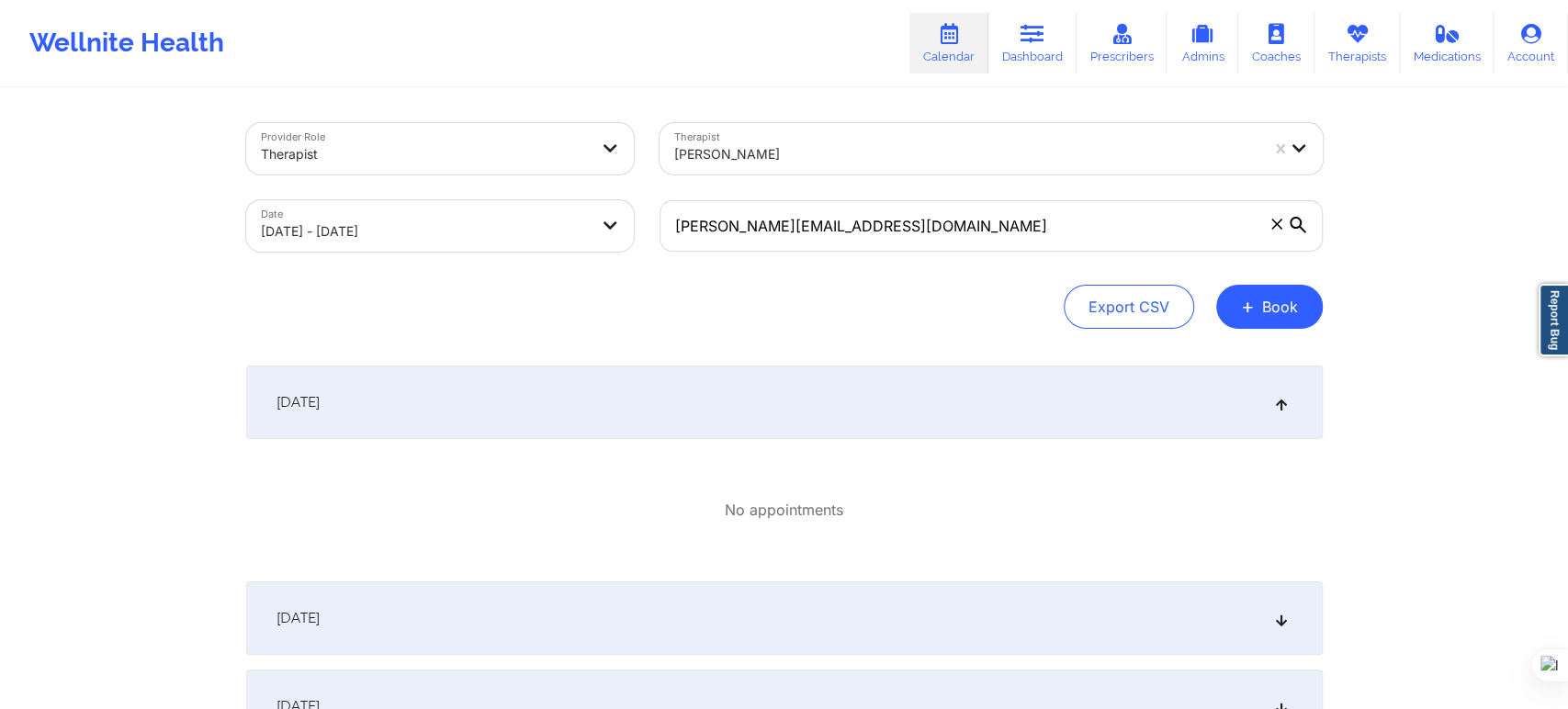
select select "2025-10"
select select "2025-11"
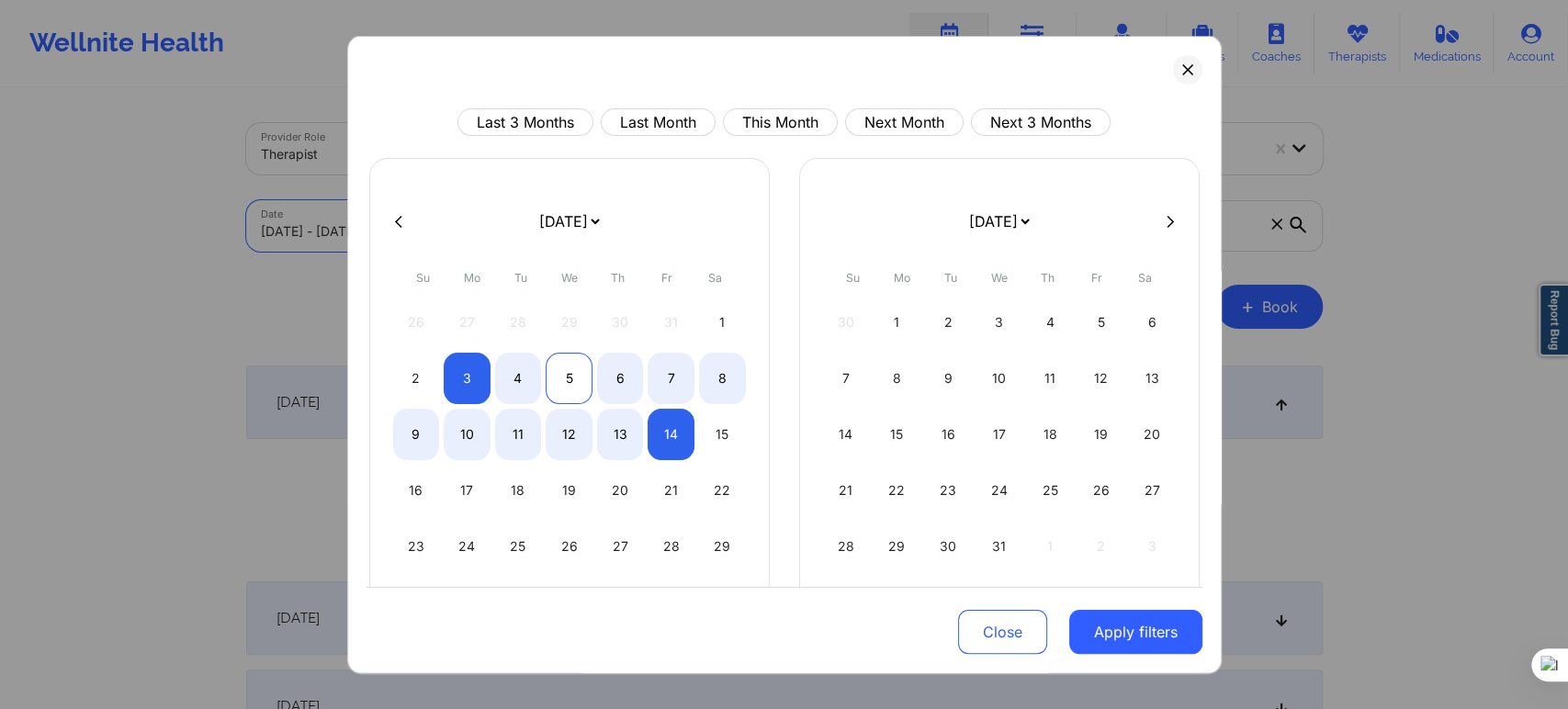
click at [568, 373] on div "5" at bounding box center [568, 378] width 46 height 51
select select "2025-10"
select select "2025-11"
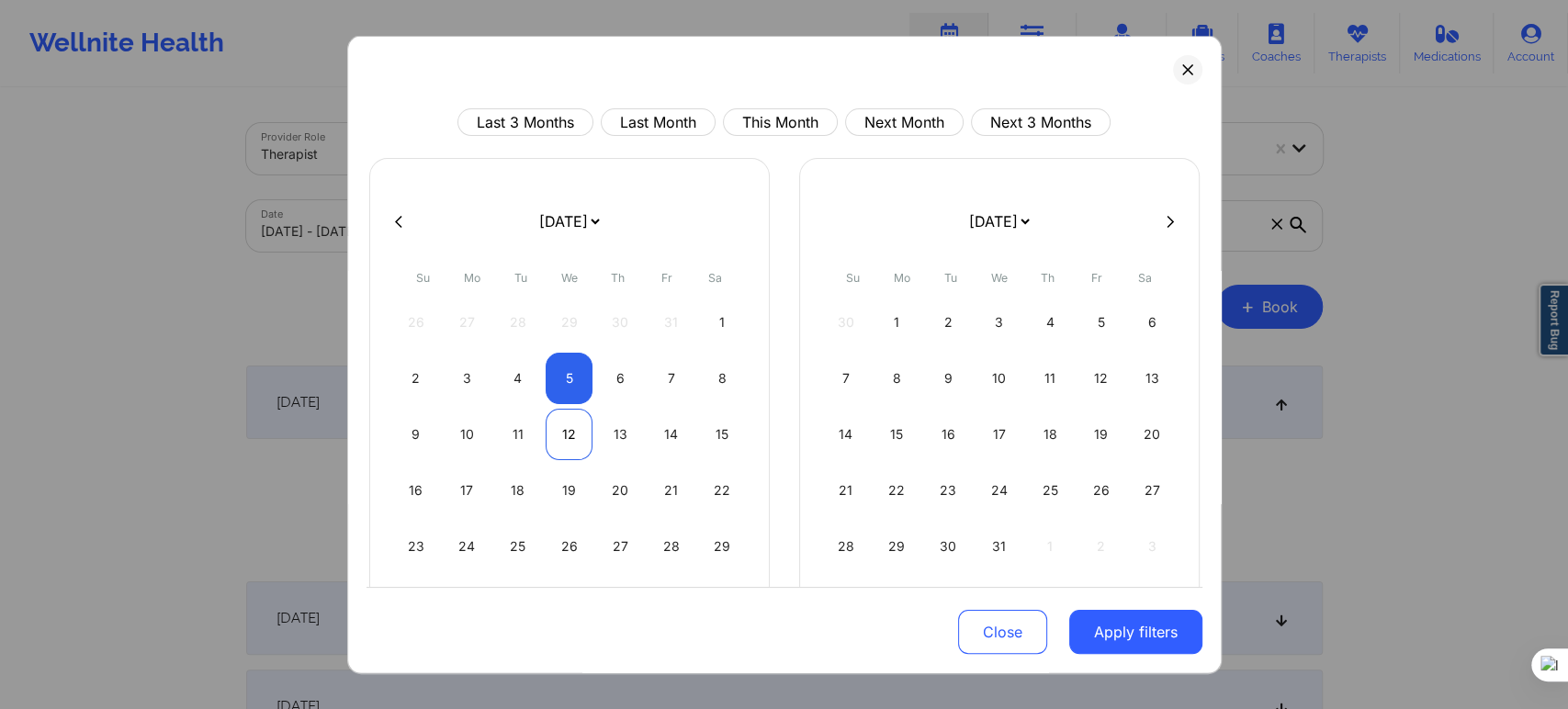
select select "2025-10"
select select "2025-11"
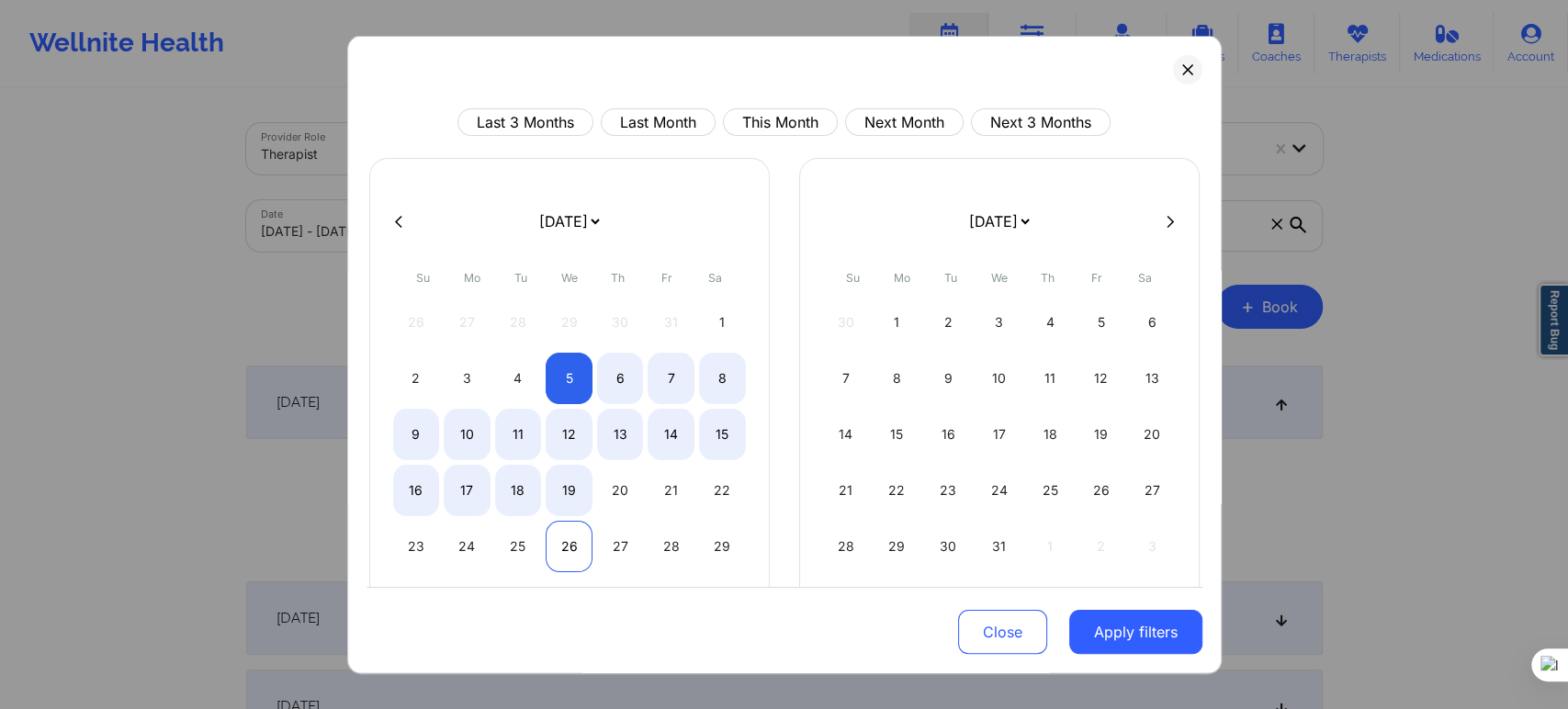
click at [560, 524] on div "26" at bounding box center [568, 546] width 46 height 51
select select "2025-10"
select select "2025-11"
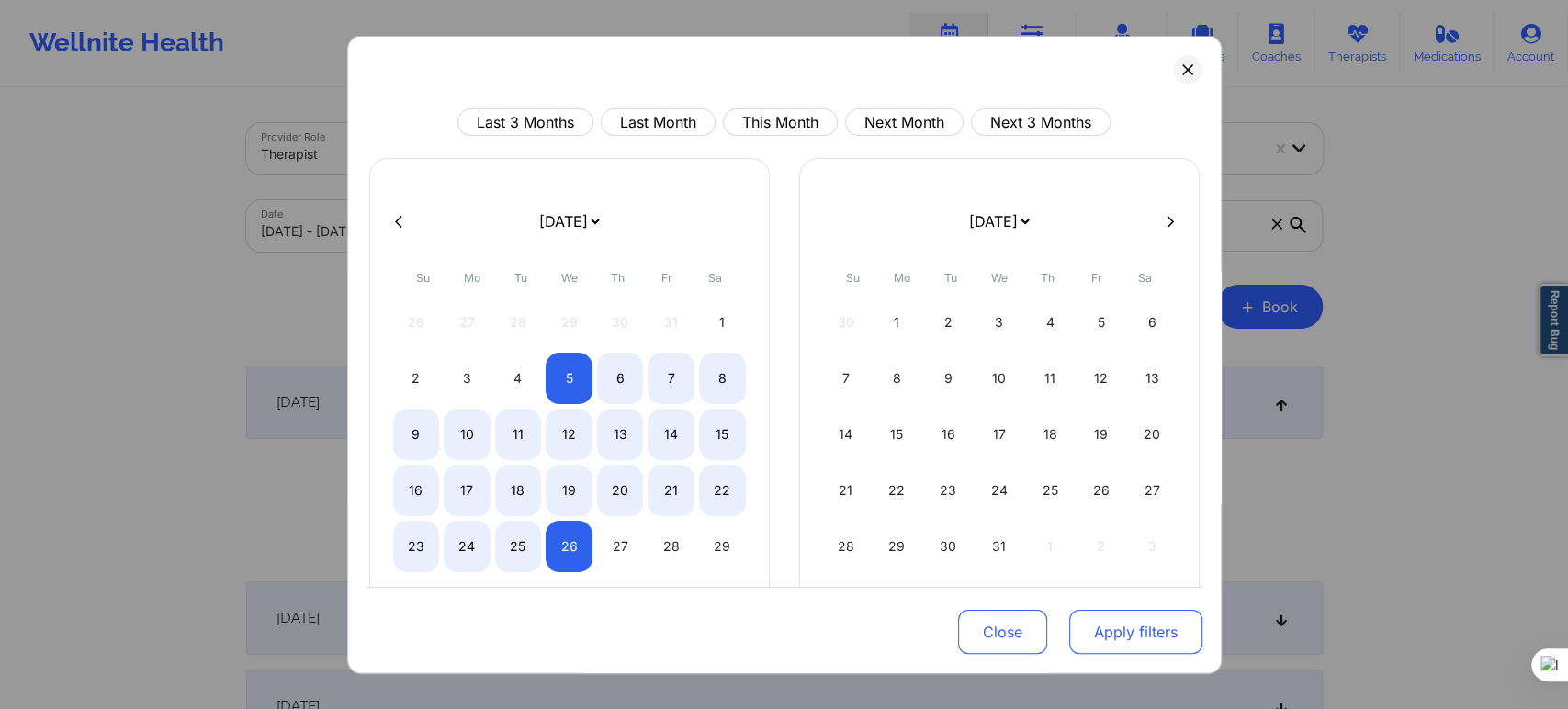
click at [1106, 628] on button "Apply filters" at bounding box center [1135, 631] width 133 height 44
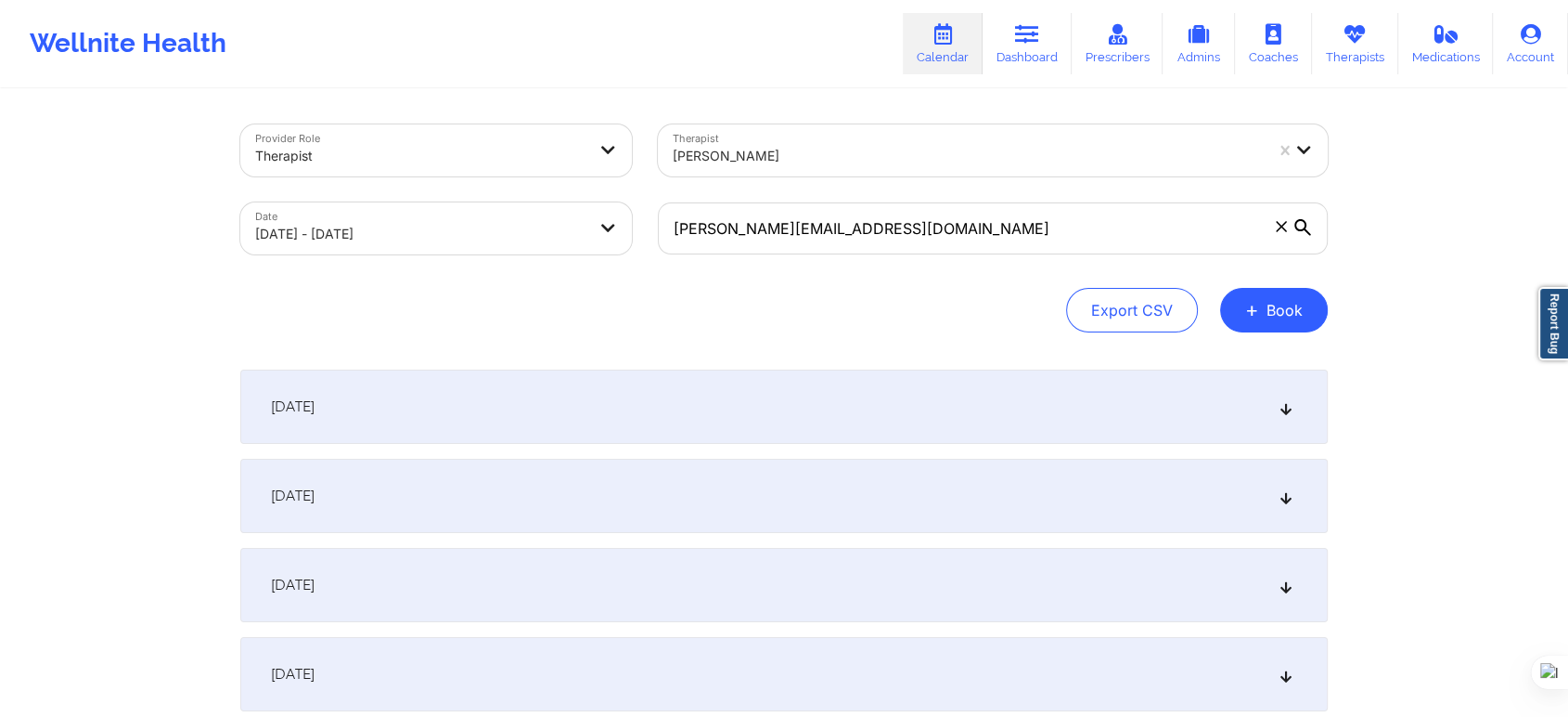
click at [431, 411] on div "November 5, 2025" at bounding box center [784, 406] width 1088 height 74
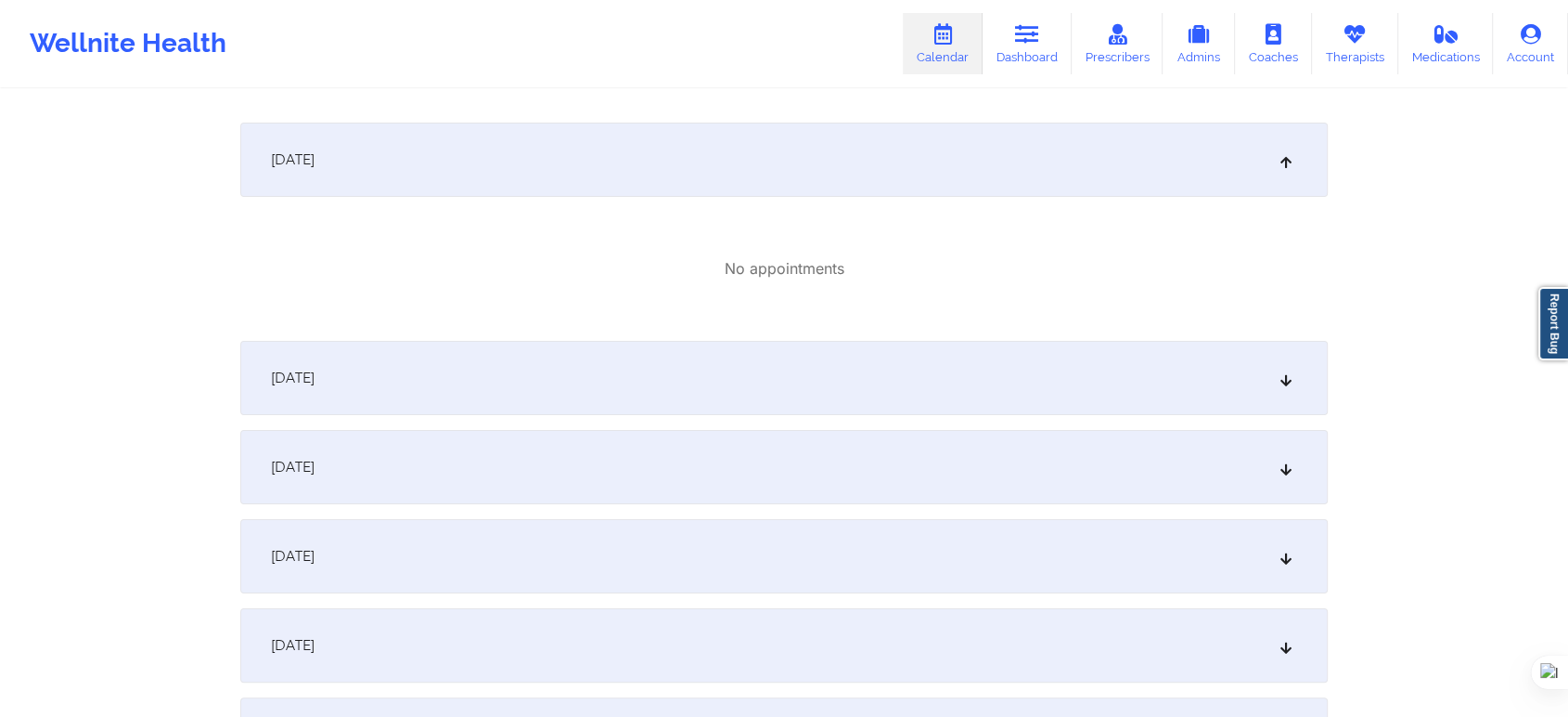
scroll to position [310, 0]
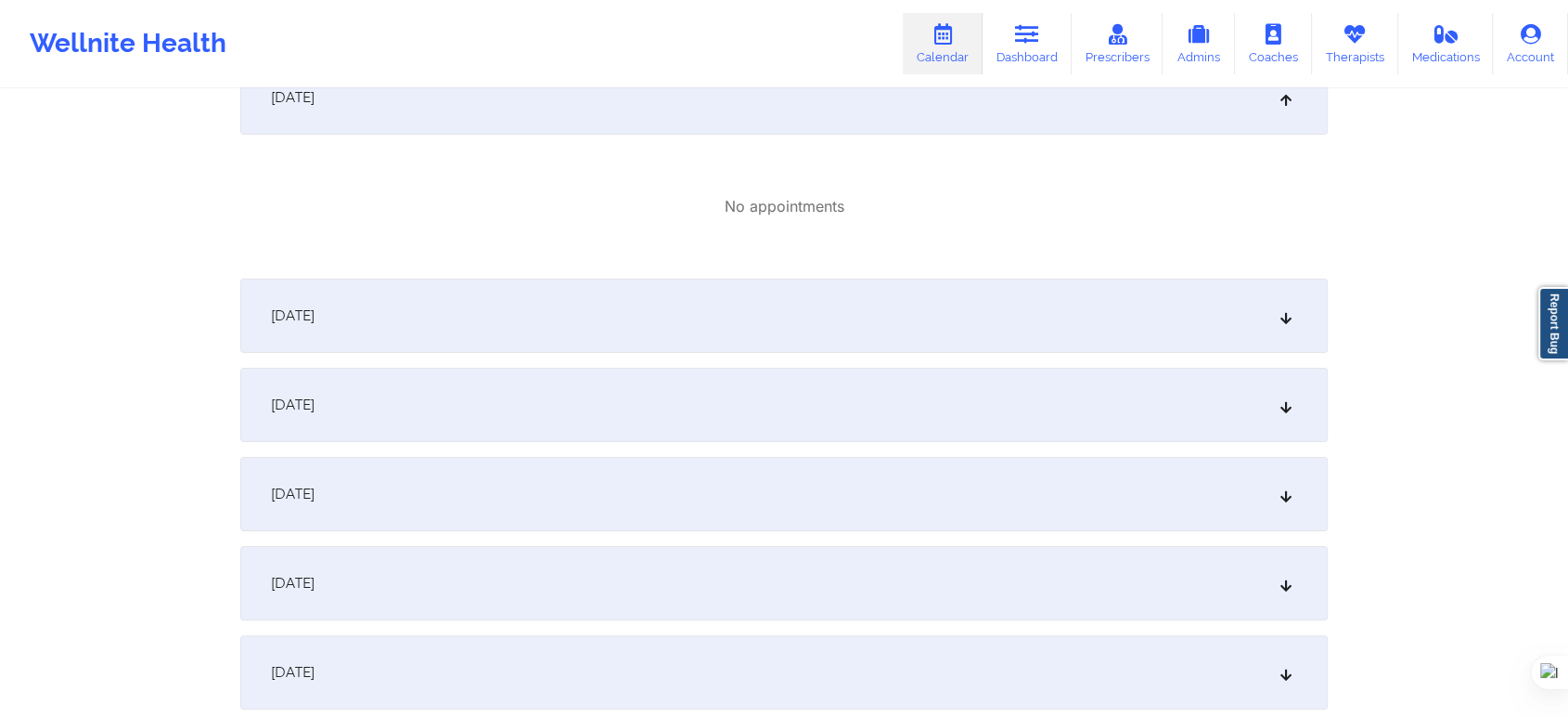
click at [430, 475] on div "November 8, 2025" at bounding box center [784, 493] width 1088 height 74
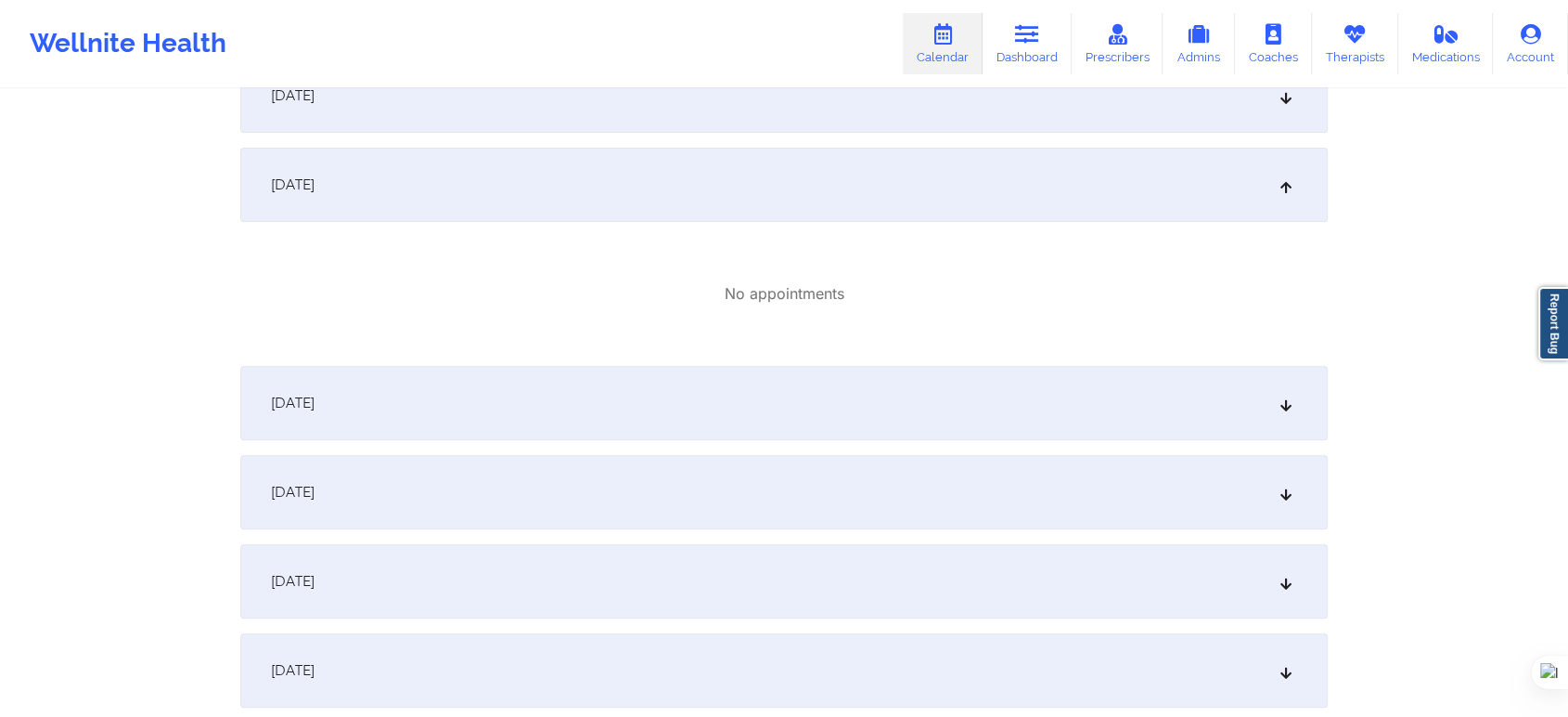
click at [494, 518] on div "November 10, 2025" at bounding box center [784, 492] width 1088 height 74
click at [449, 557] on div "November 13, 2025" at bounding box center [784, 578] width 1088 height 74
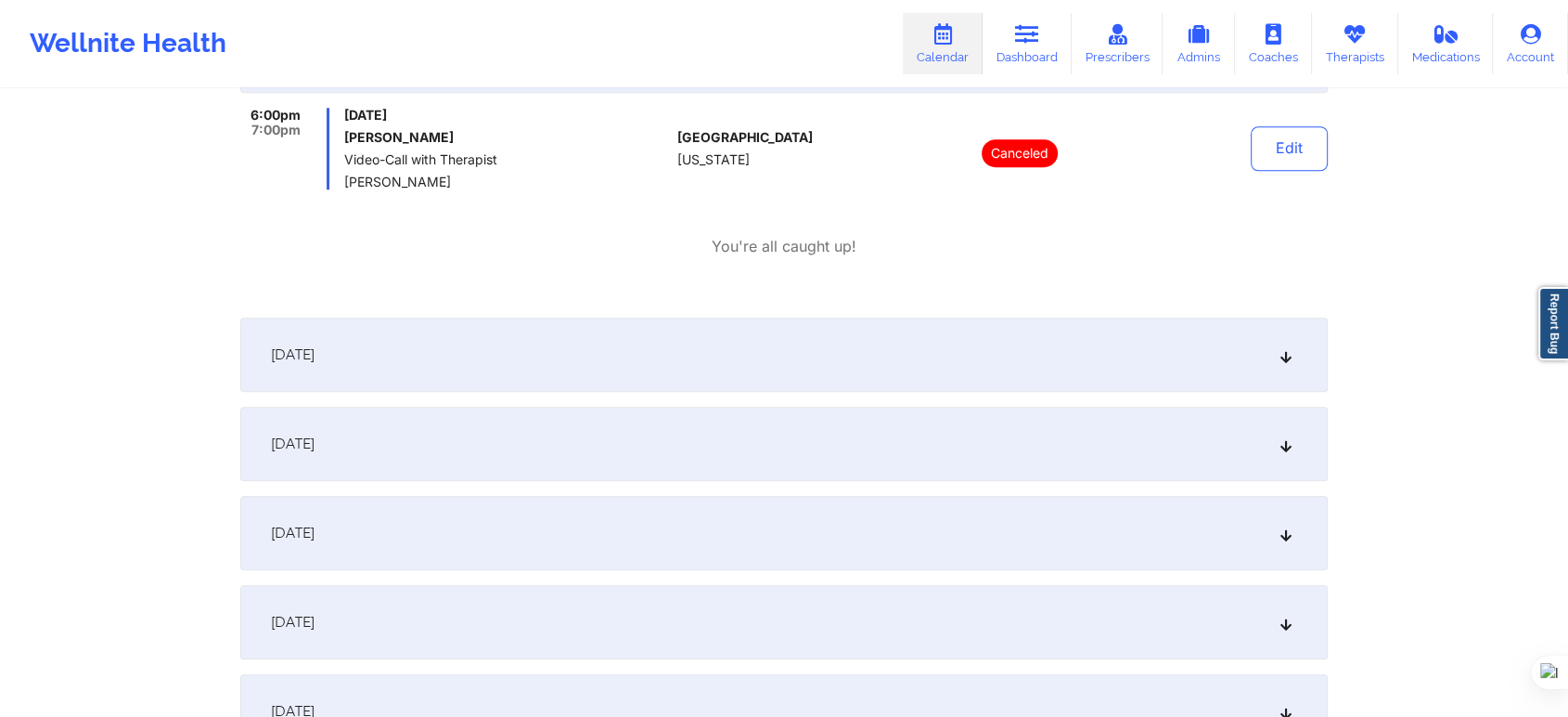
scroll to position [1340, 0]
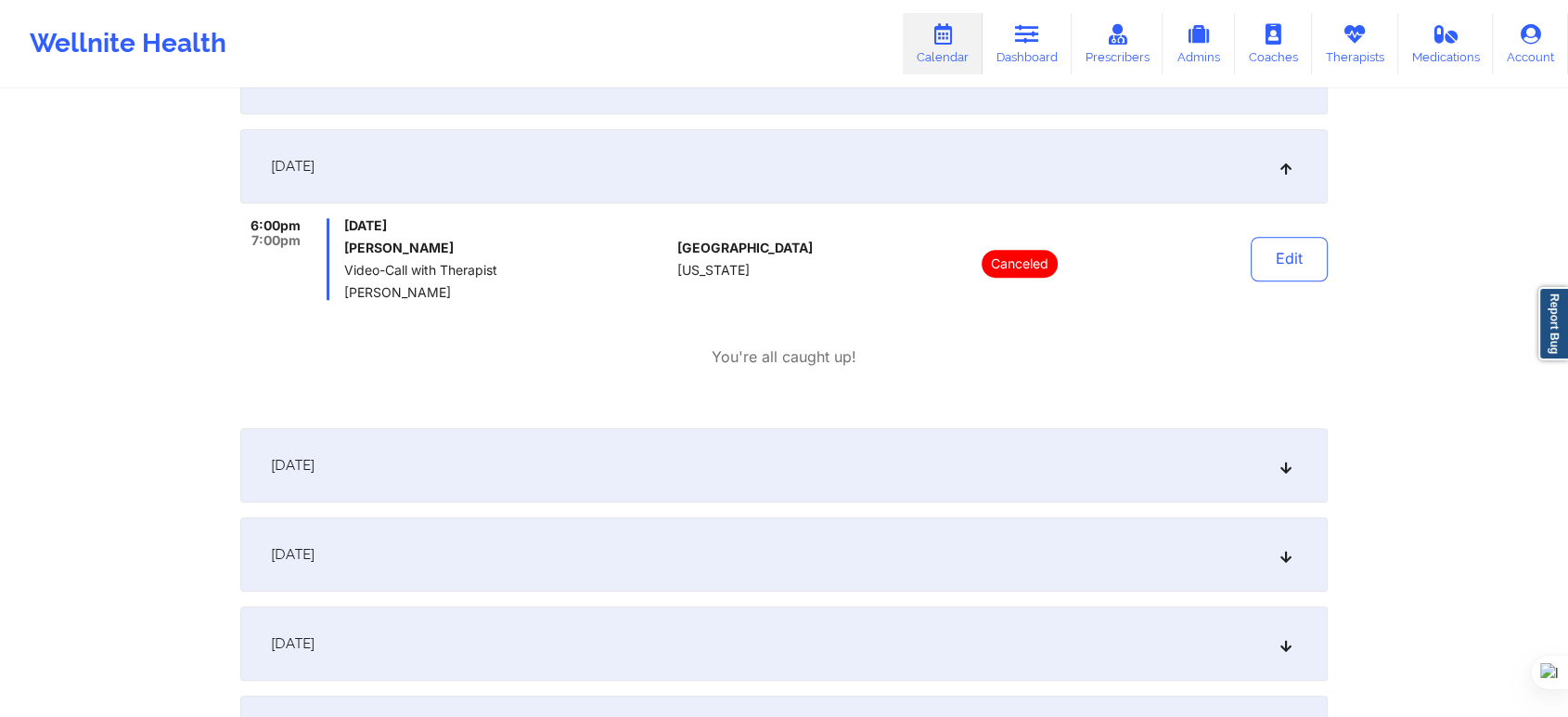
click at [460, 251] on h6 "Claudia Schuckert" at bounding box center [507, 248] width 325 height 15
drag, startPoint x: 468, startPoint y: 249, endPoint x: 341, endPoint y: 248, distance: 127.0
click at [341, 248] on div "6:00pm 7:00pm Thursday, November 13, 2025 Claudia Schuckert Video-Call with The…" at bounding box center [455, 259] width 429 height 82
copy h6 "Claudia Schuckert"
drag, startPoint x: 778, startPoint y: 318, endPoint x: 790, endPoint y: 316, distance: 12.2
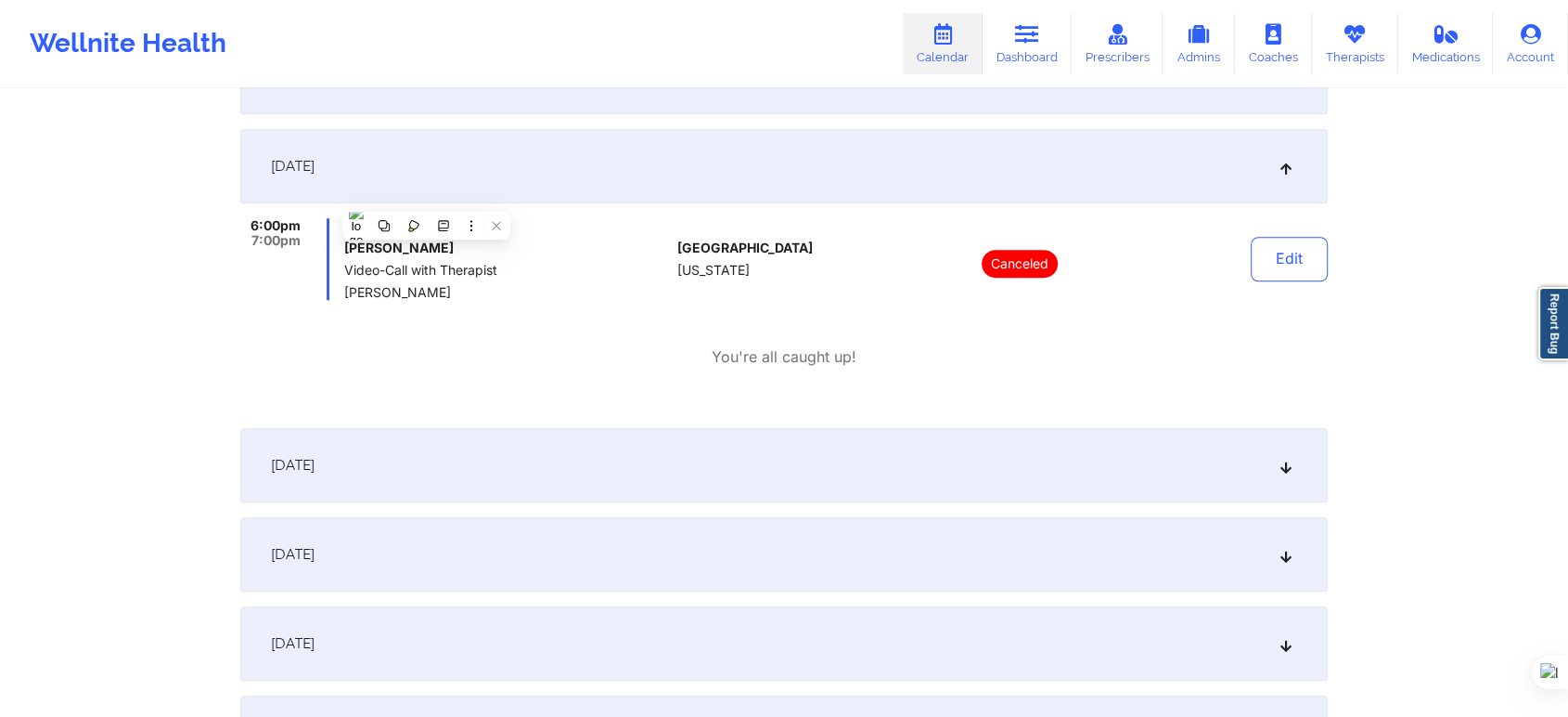
click at [779, 318] on div "6:00pm 7:00pm Thursday, November 13, 2025 Claudia Schuckert Video-Call with The…" at bounding box center [784, 293] width 1088 height 150
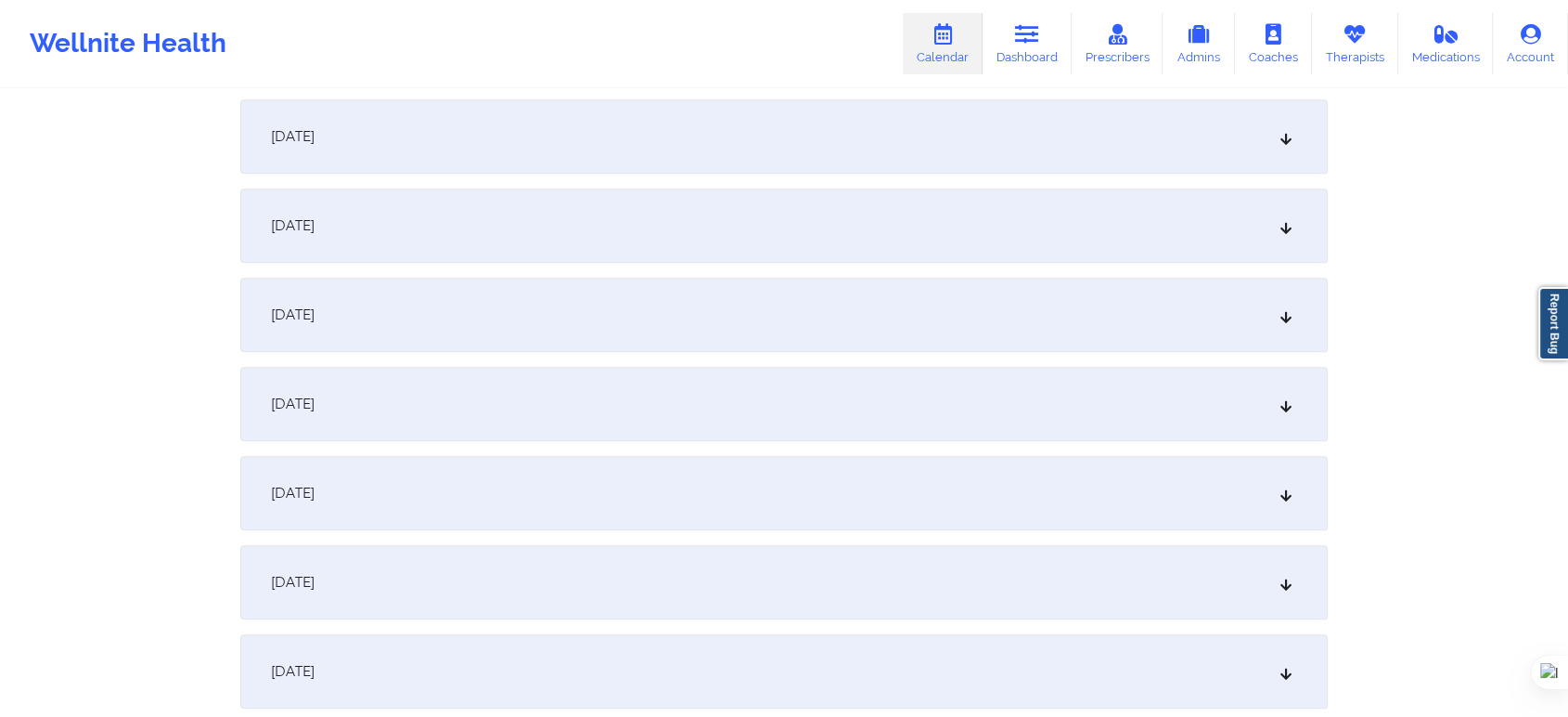
scroll to position [1959, 0]
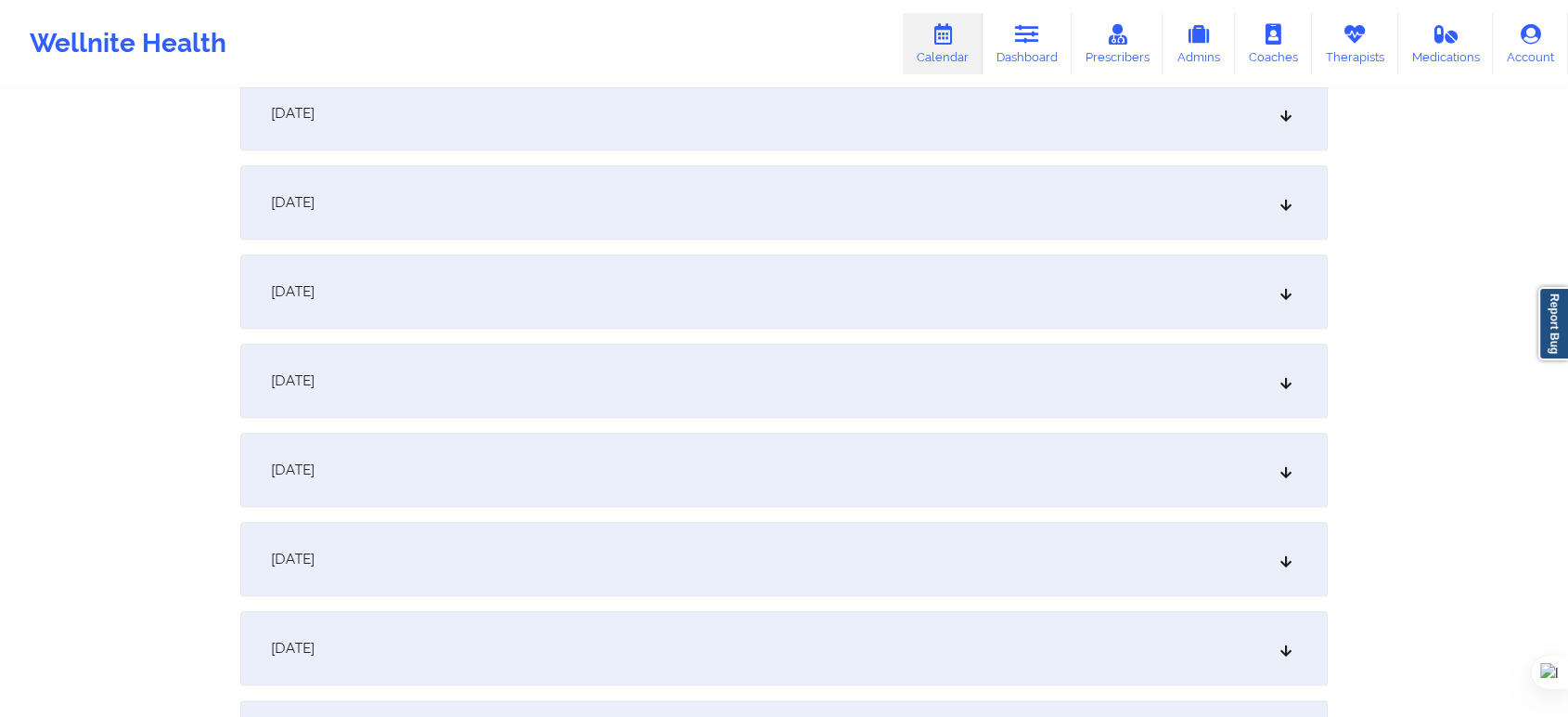
click at [533, 374] on div "November 20, 2025" at bounding box center [784, 380] width 1088 height 74
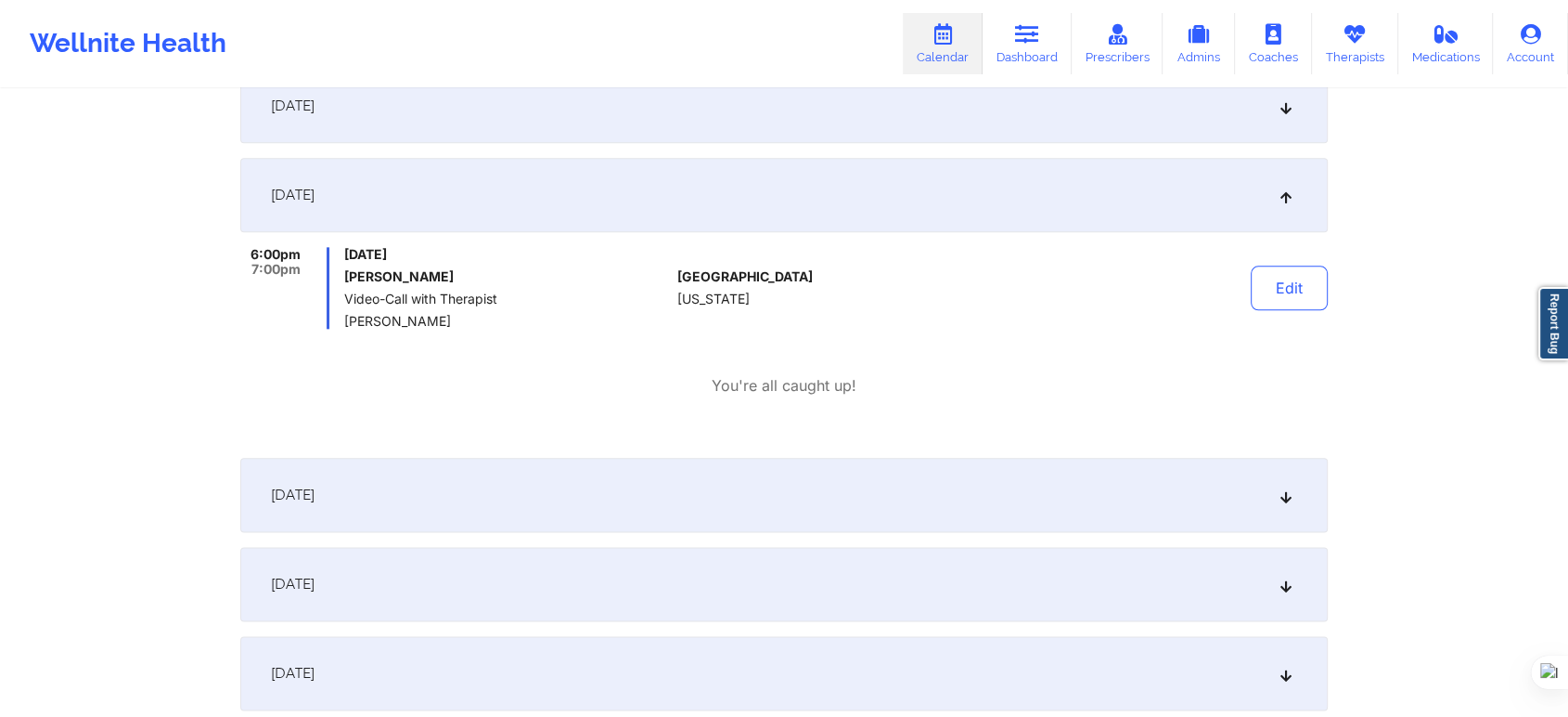
scroll to position [2166, 0]
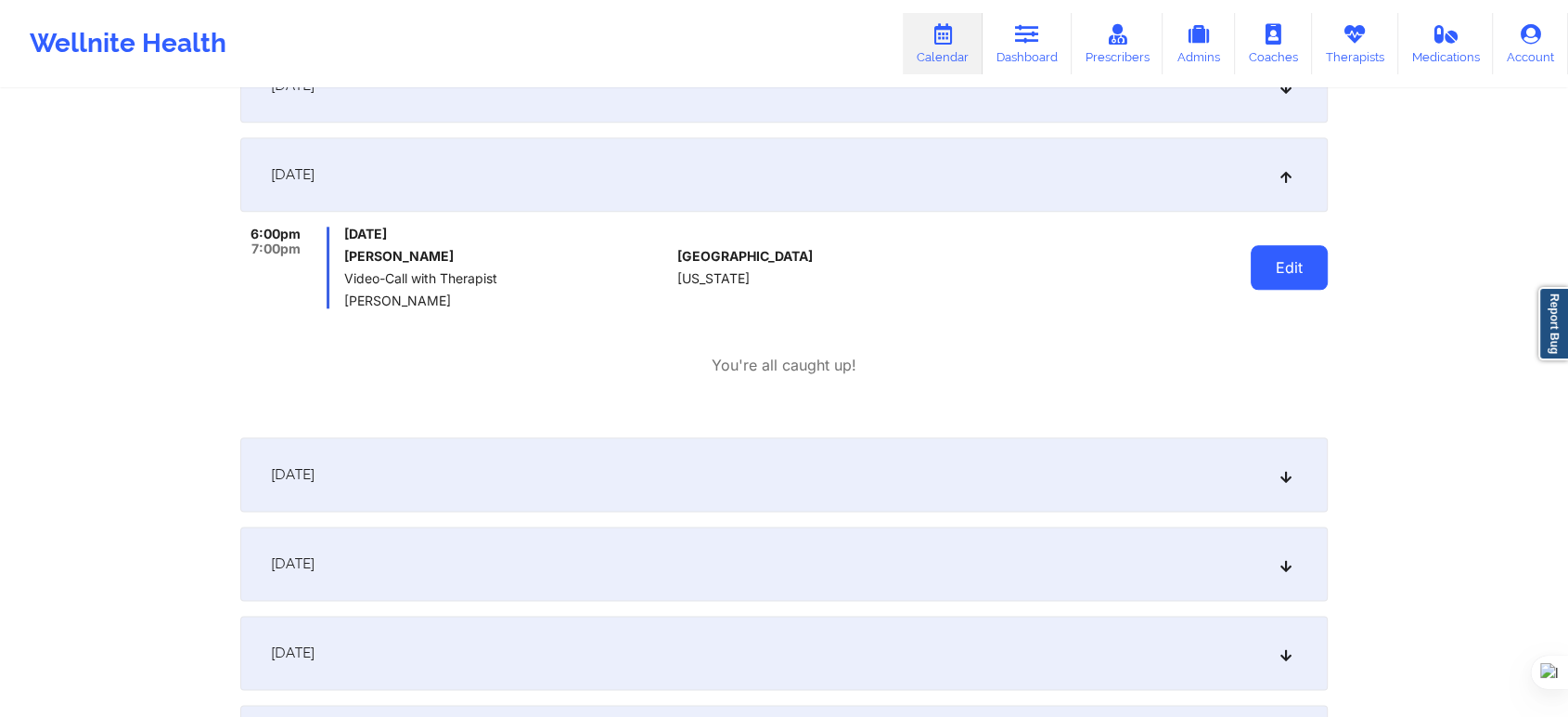
click at [1272, 269] on button "Edit" at bounding box center [1289, 267] width 77 height 45
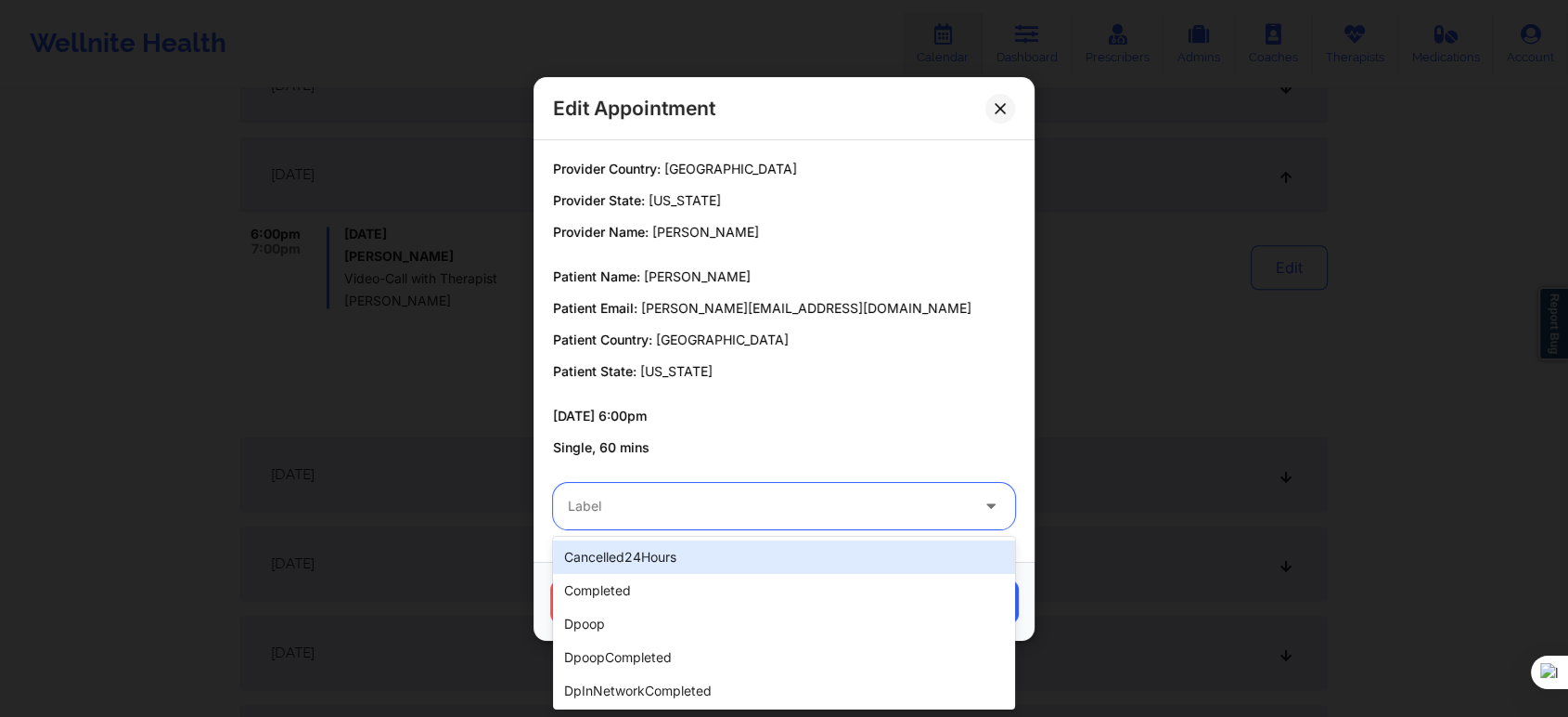
click at [640, 504] on div at bounding box center [769, 505] width 401 height 22
type input "res"
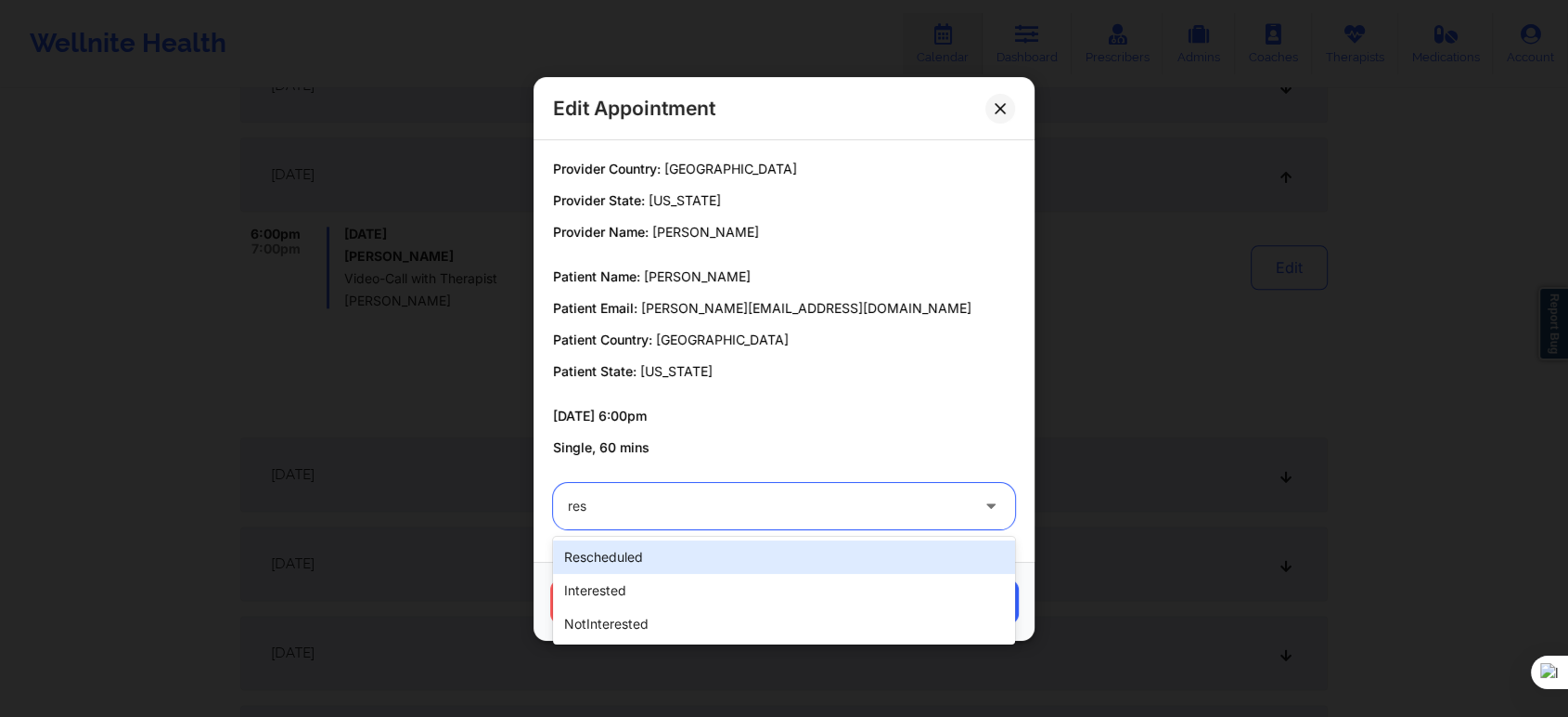
click at [636, 550] on div "rescheduled" at bounding box center [784, 556] width 462 height 33
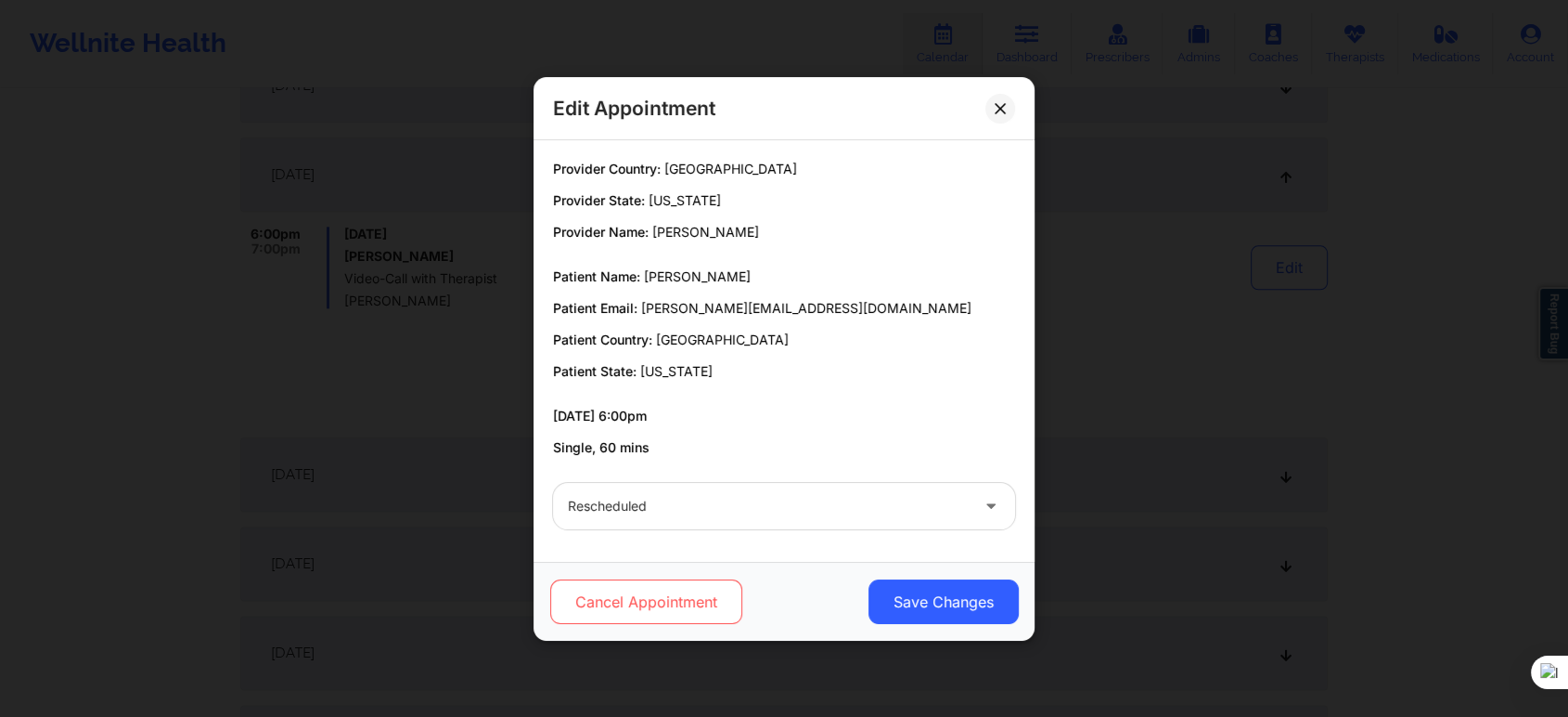
click at [661, 592] on button "Cancel Appointment" at bounding box center [646, 601] width 192 height 45
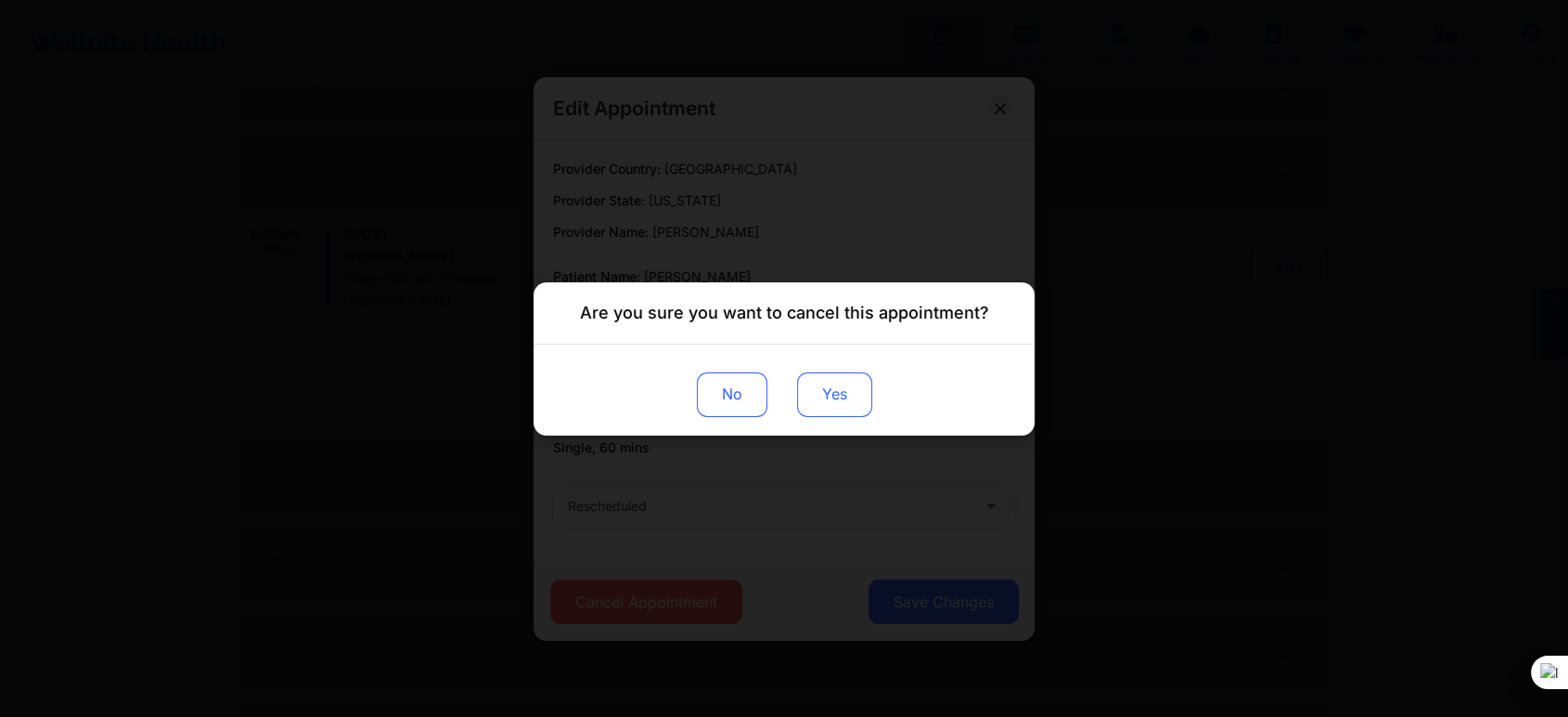
click at [837, 390] on button "Yes" at bounding box center [834, 393] width 75 height 45
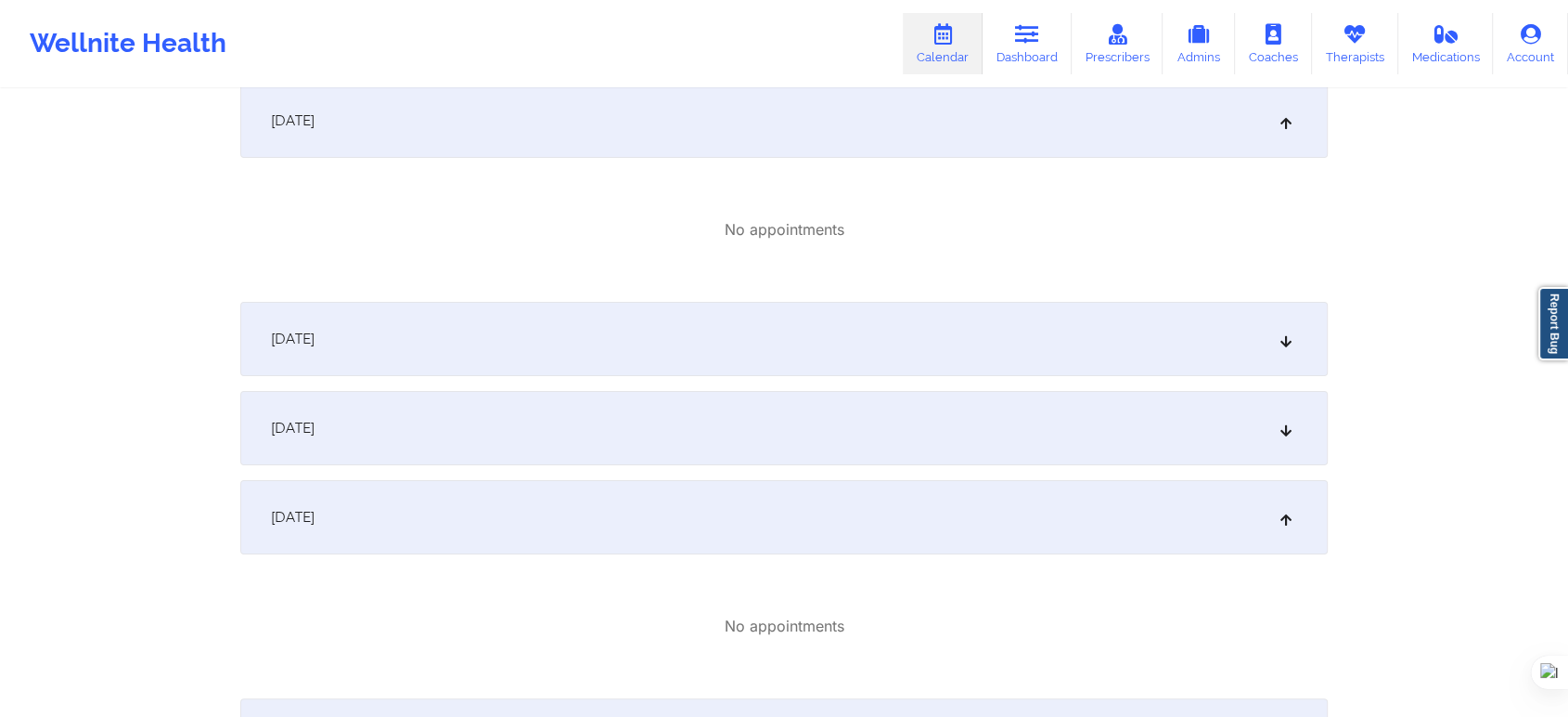
scroll to position [412, 0]
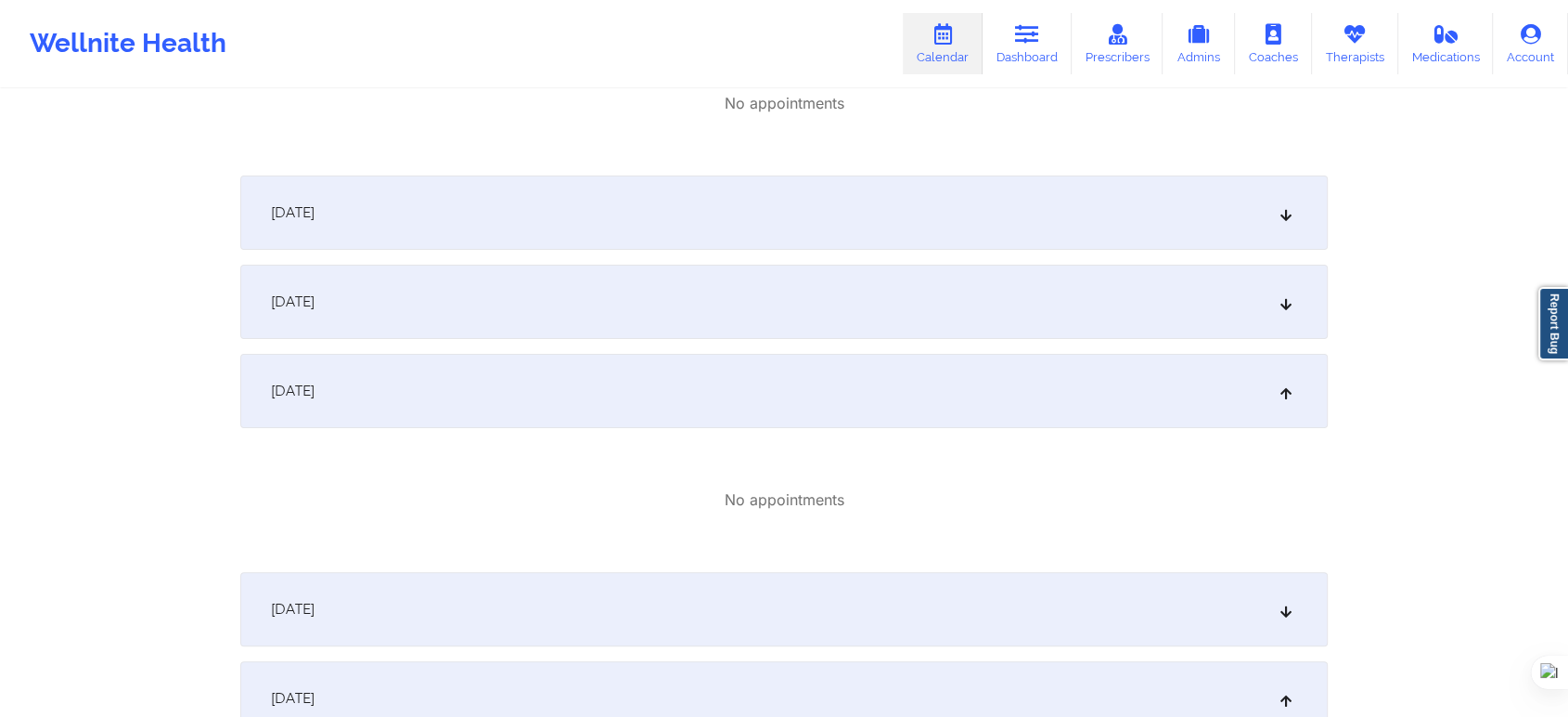
click at [784, 235] on div "November 6, 2025" at bounding box center [784, 213] width 1088 height 74
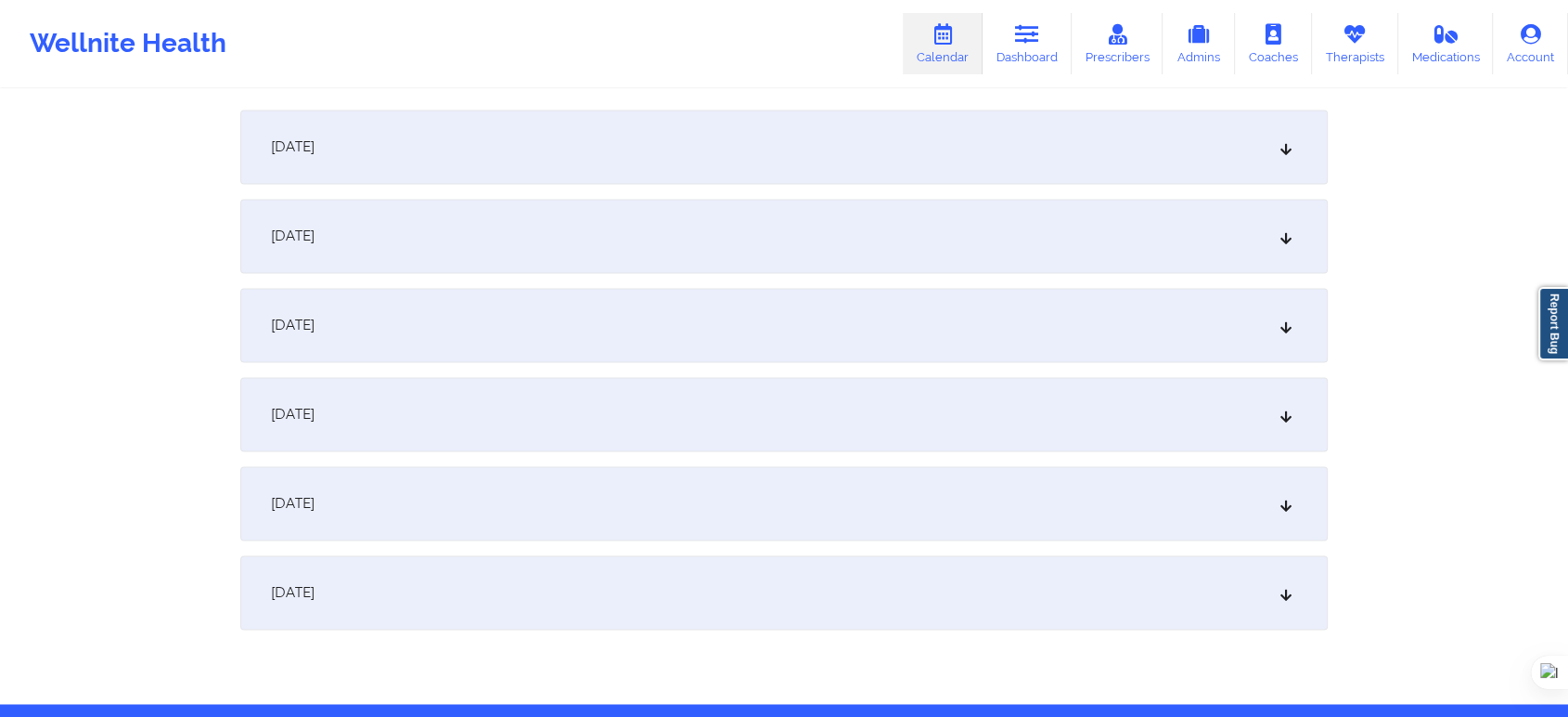
scroll to position [2766, 0]
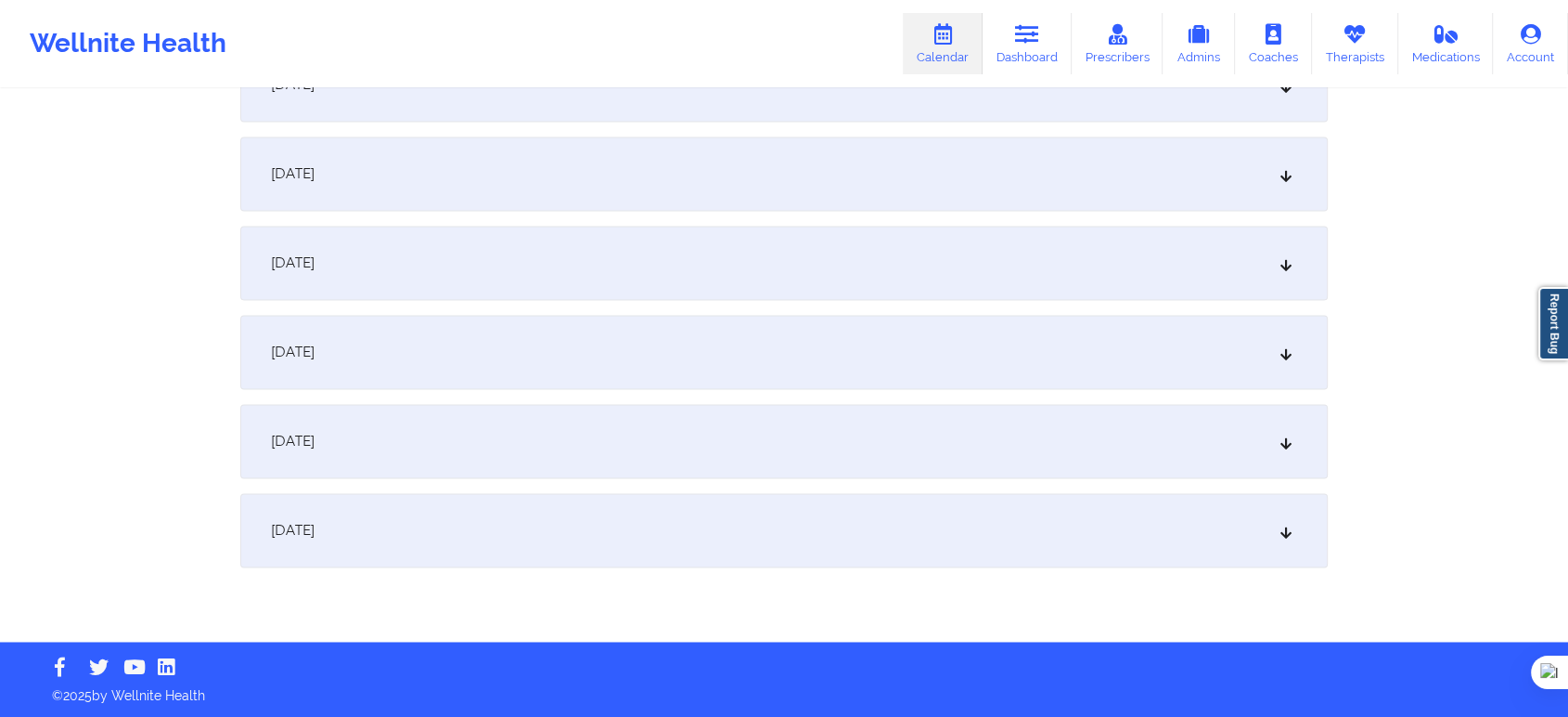
click at [614, 545] on div "November 26, 2025" at bounding box center [784, 530] width 1088 height 74
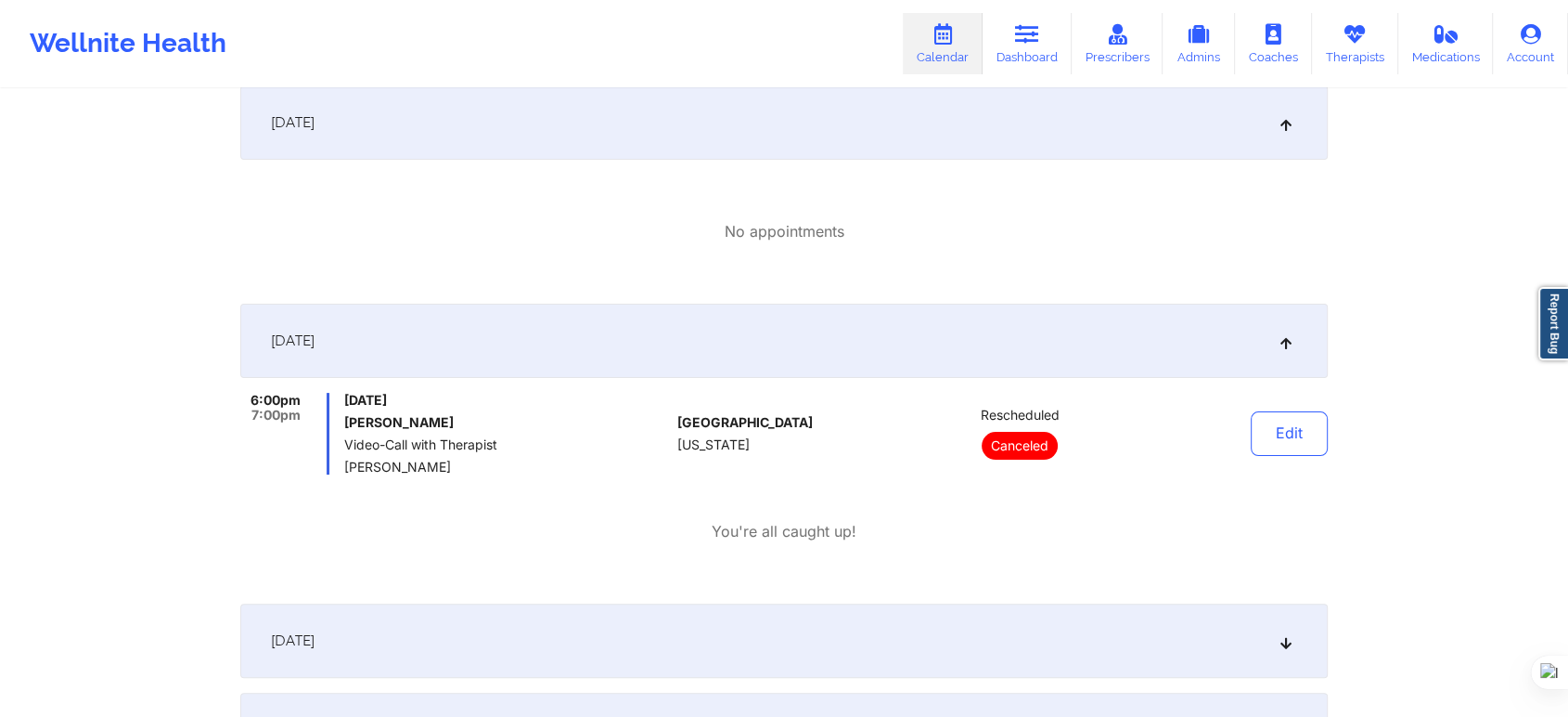
scroll to position [85, 0]
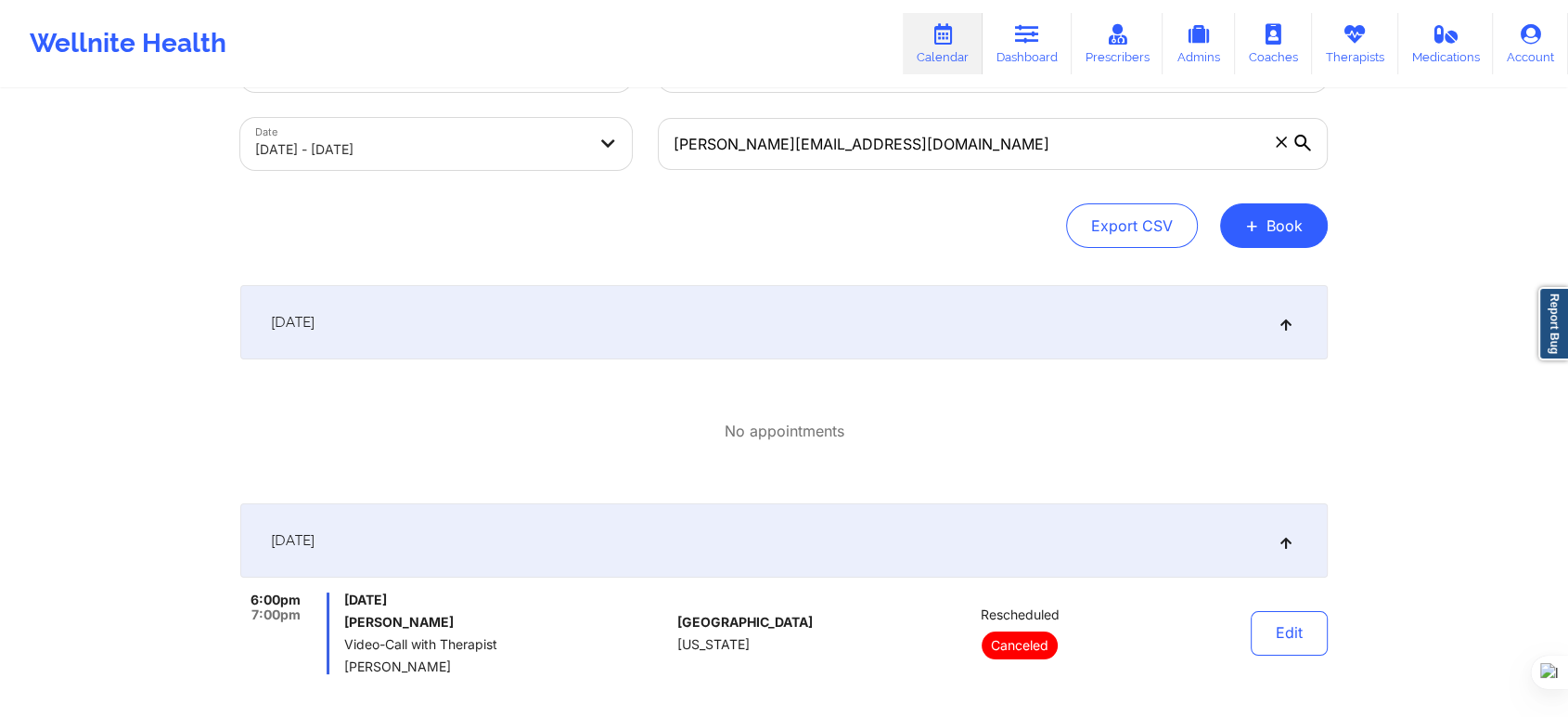
click at [505, 145] on body "Wellnite Health Calendar Dashboard Prescribers Admins Coaches Therapists Medica…" at bounding box center [784, 274] width 1568 height 717
select select "2025-10"
select select "2025-11"
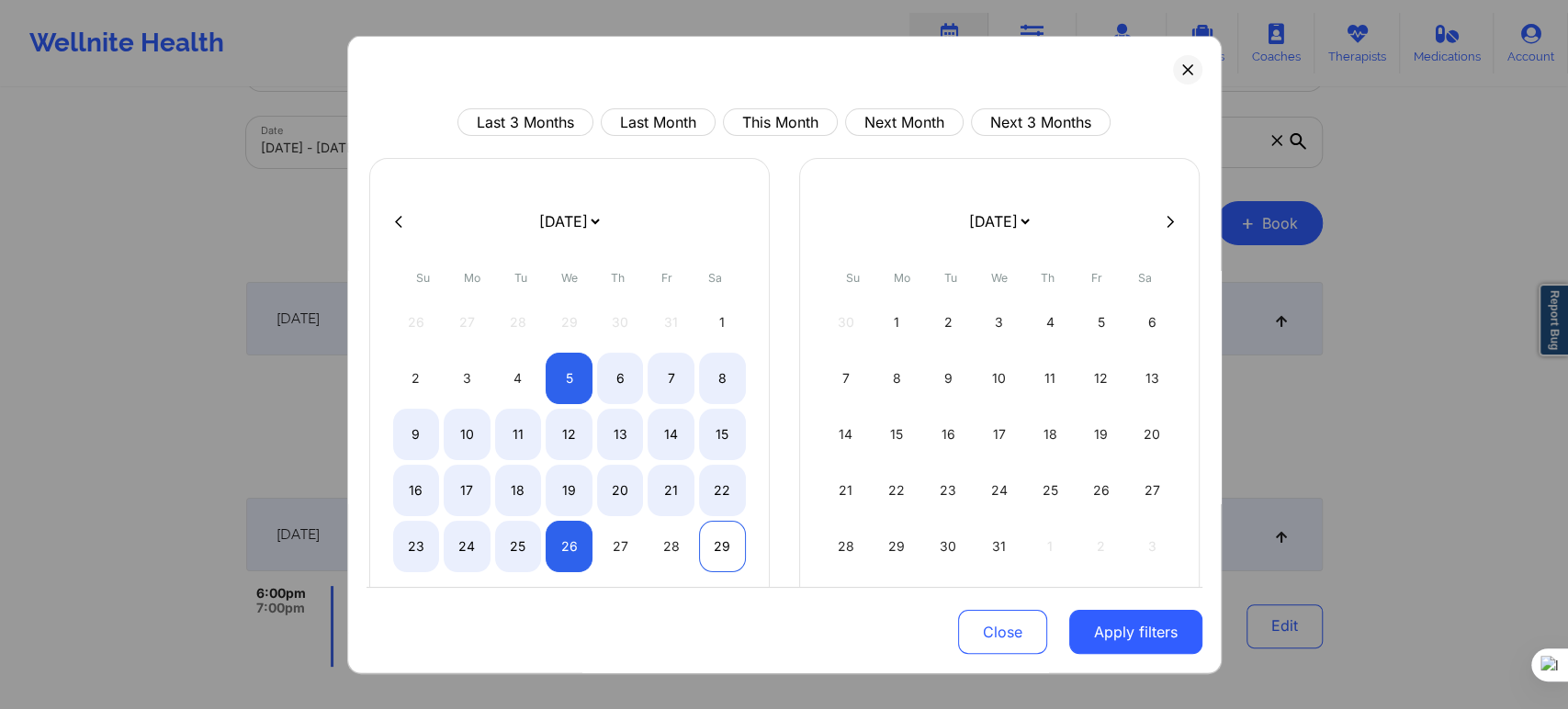
click at [699, 548] on div "29" at bounding box center [721, 546] width 46 height 51
select select "2025-10"
select select "2025-11"
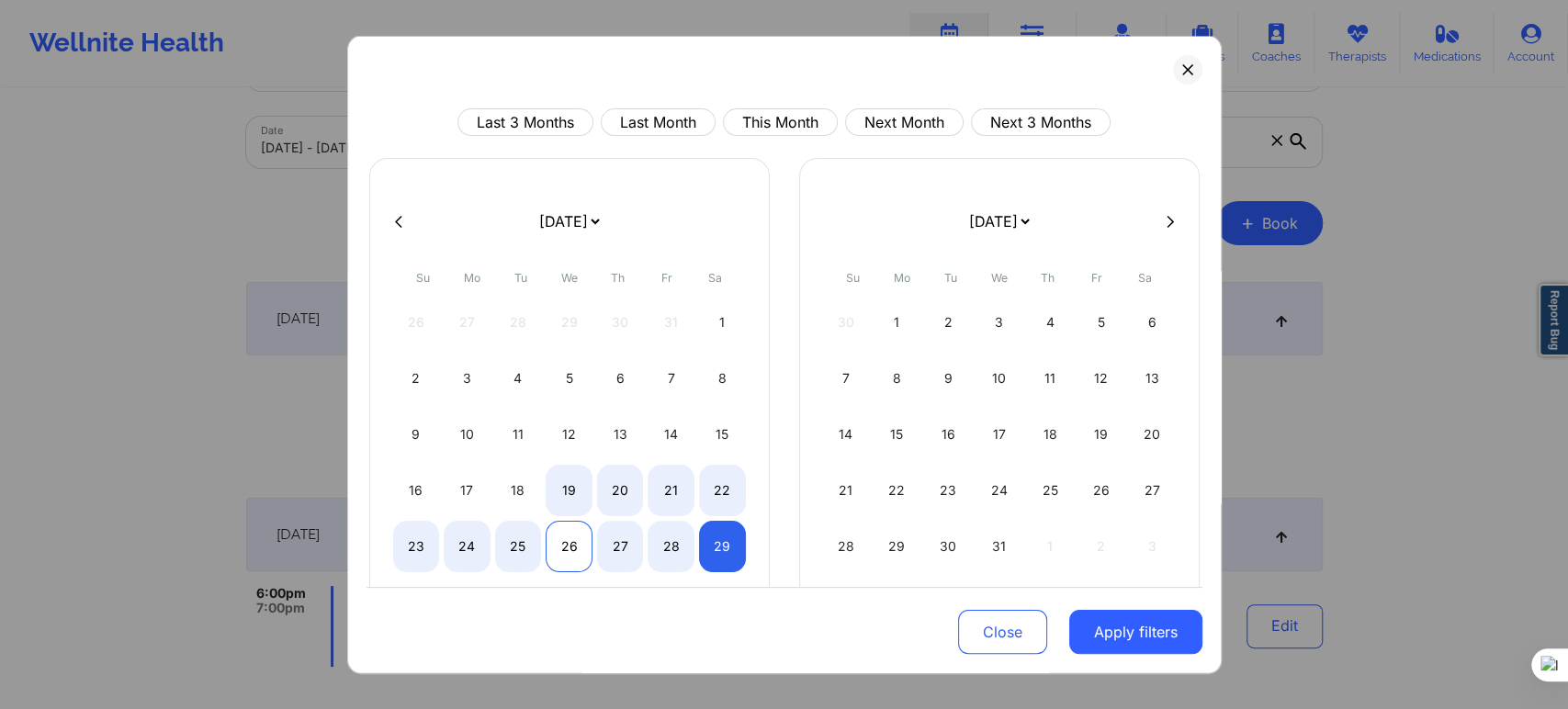
select select "2025-10"
select select "2025-11"
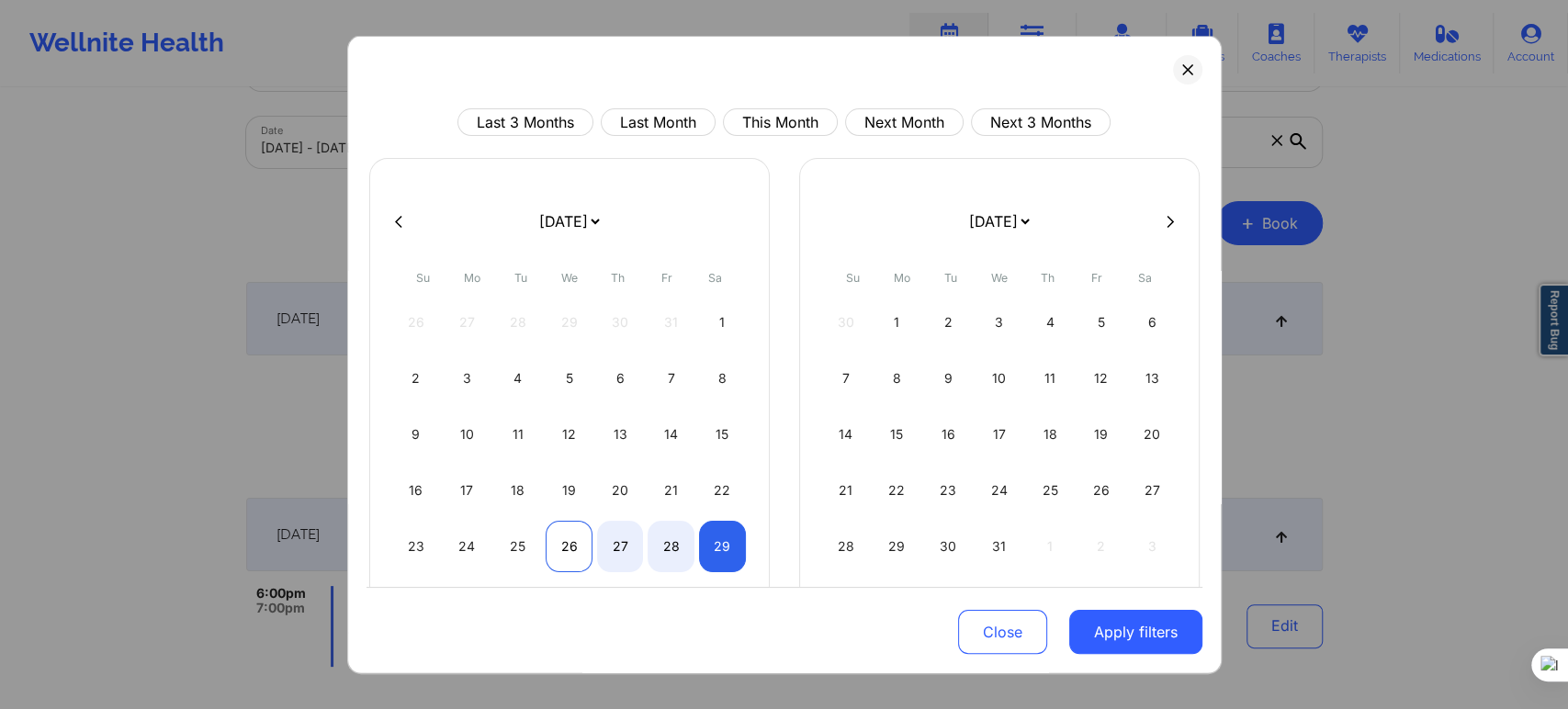
click at [562, 549] on div "26" at bounding box center [568, 546] width 46 height 51
select select "2025-10"
select select "2025-11"
select select "2025-10"
select select "2025-11"
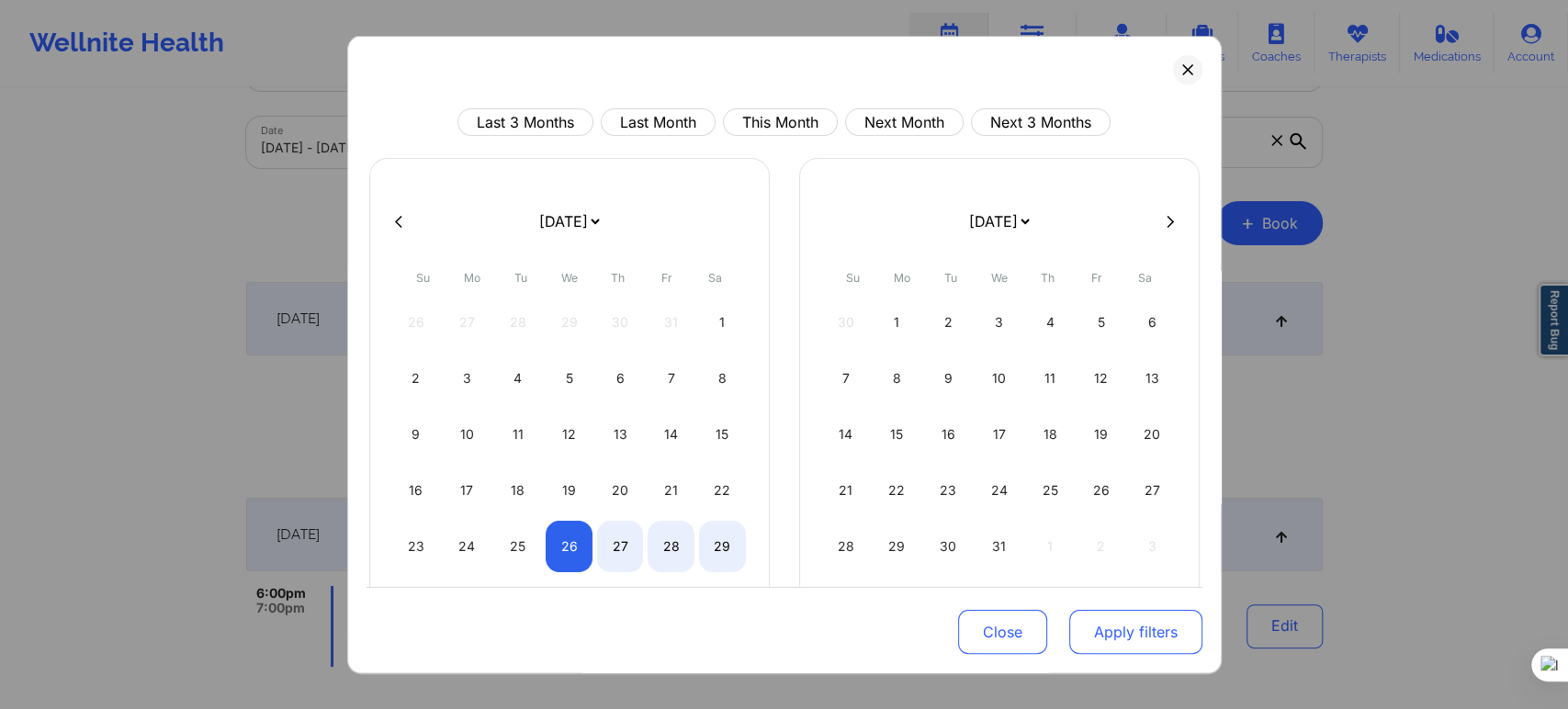
click at [1102, 644] on button "Apply filters" at bounding box center [1135, 631] width 133 height 44
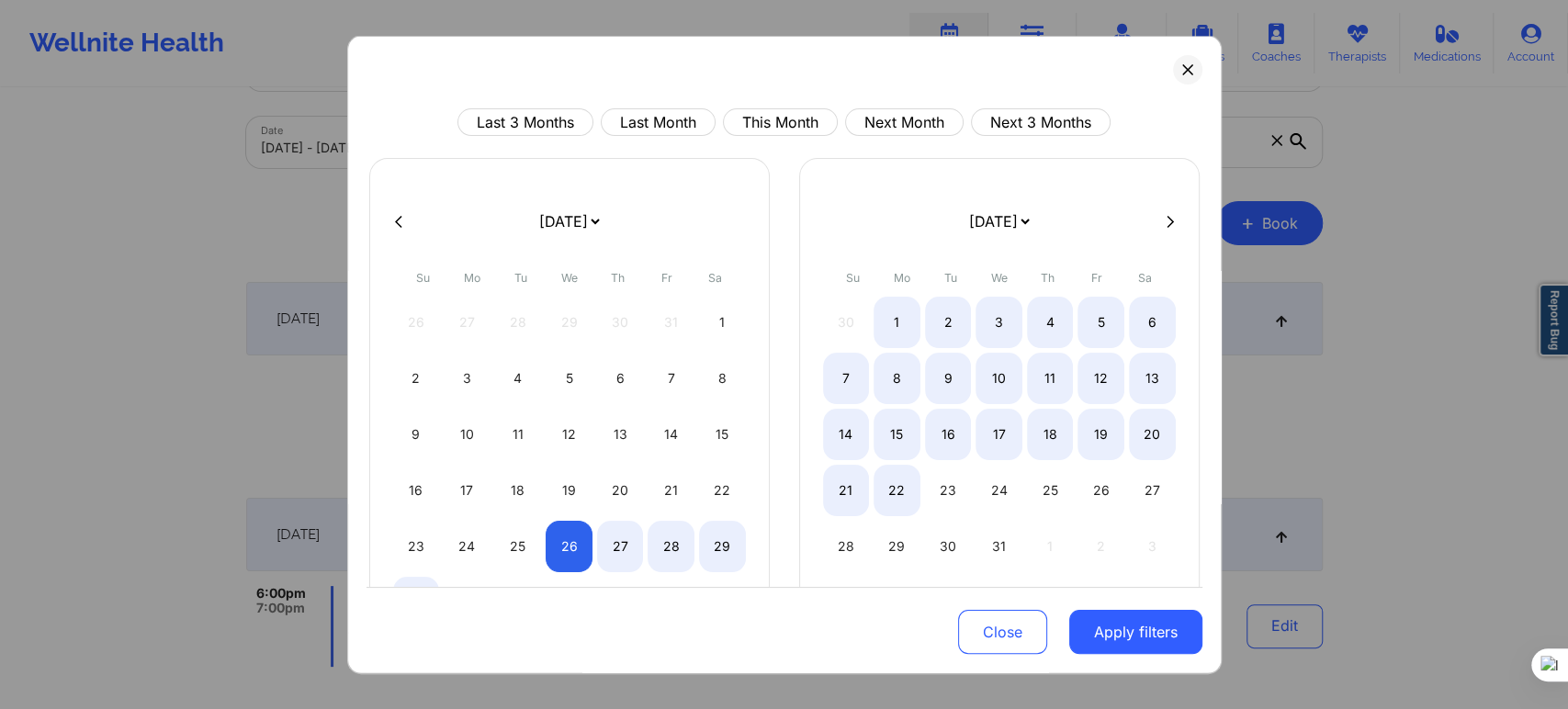
select select "2025-10"
select select "2025-11"
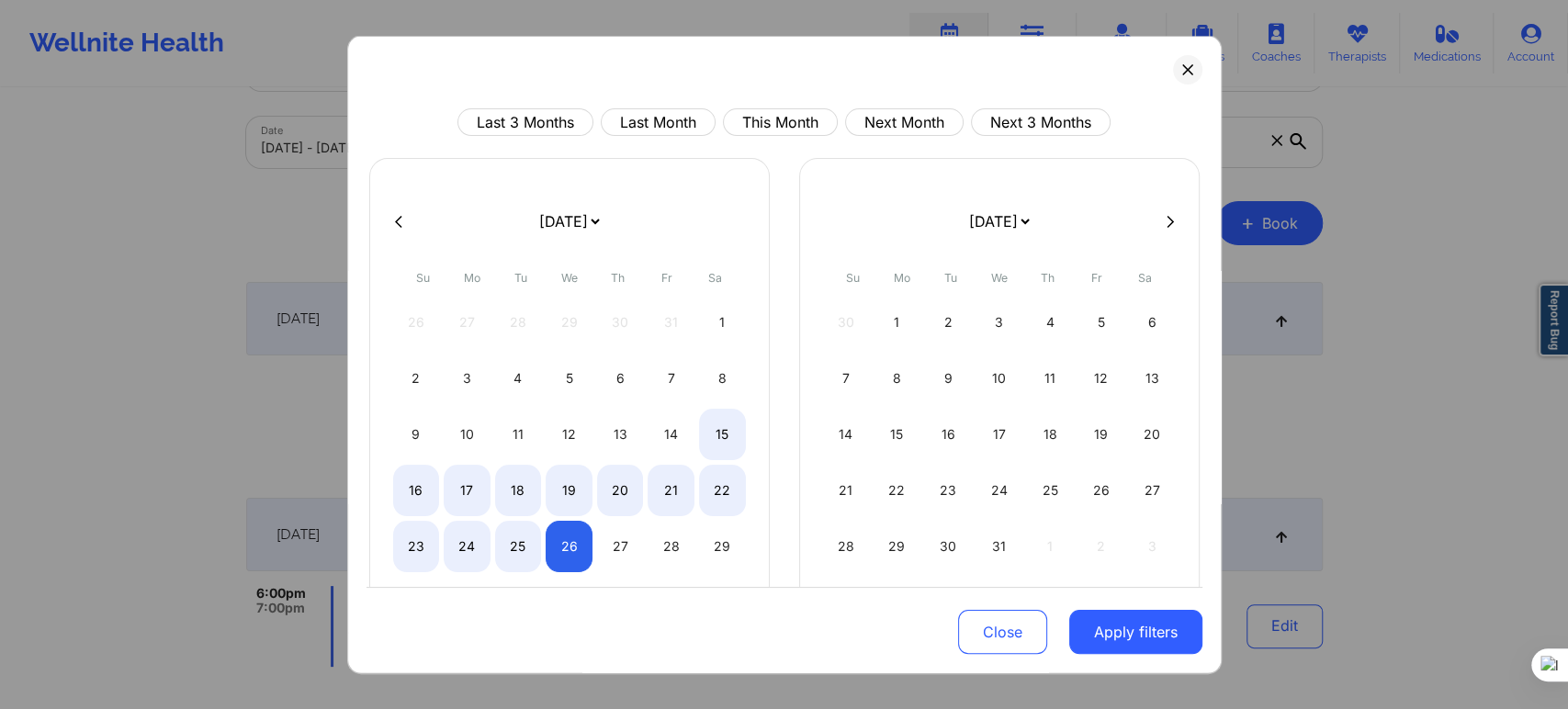
select select "2025-10"
select select "2025-11"
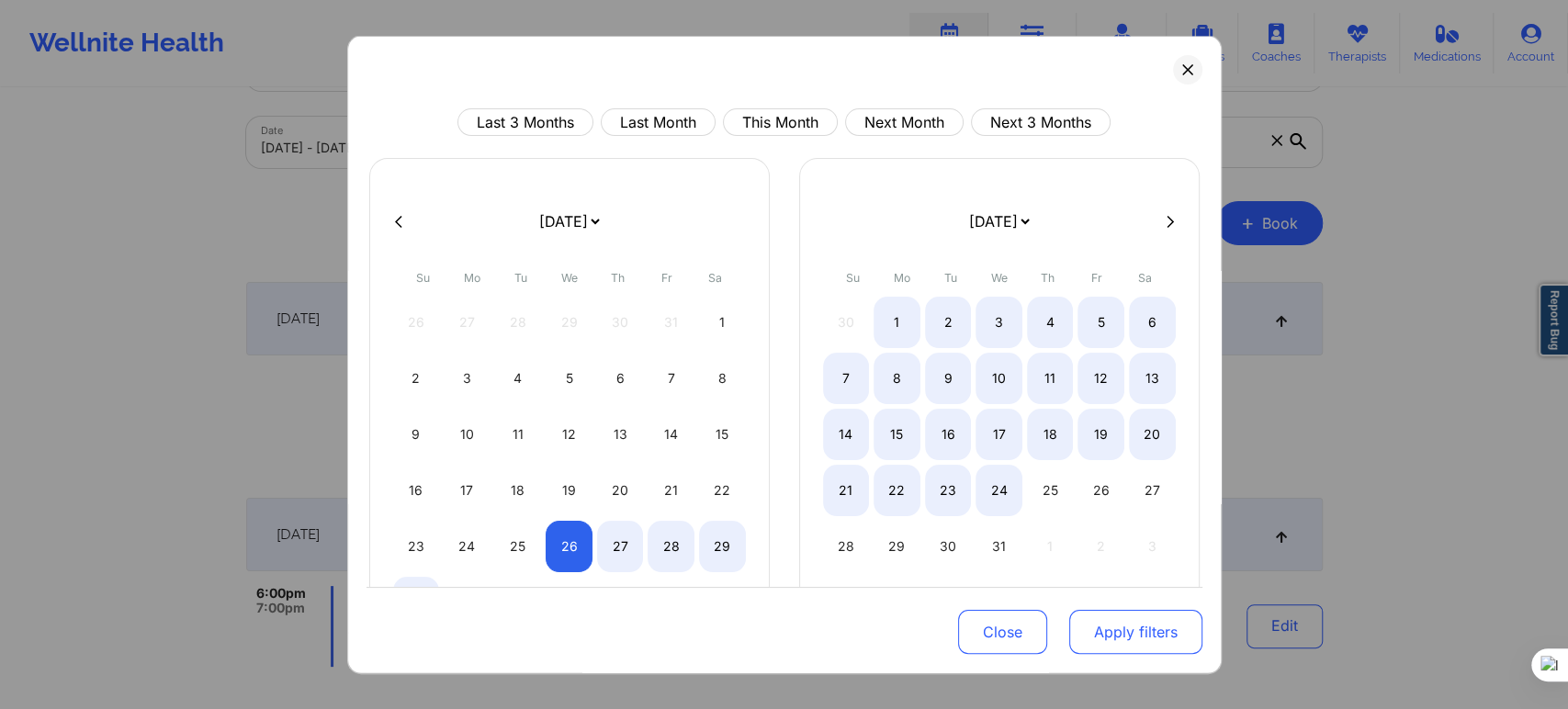
click at [1110, 629] on button "Apply filters" at bounding box center [1135, 631] width 133 height 44
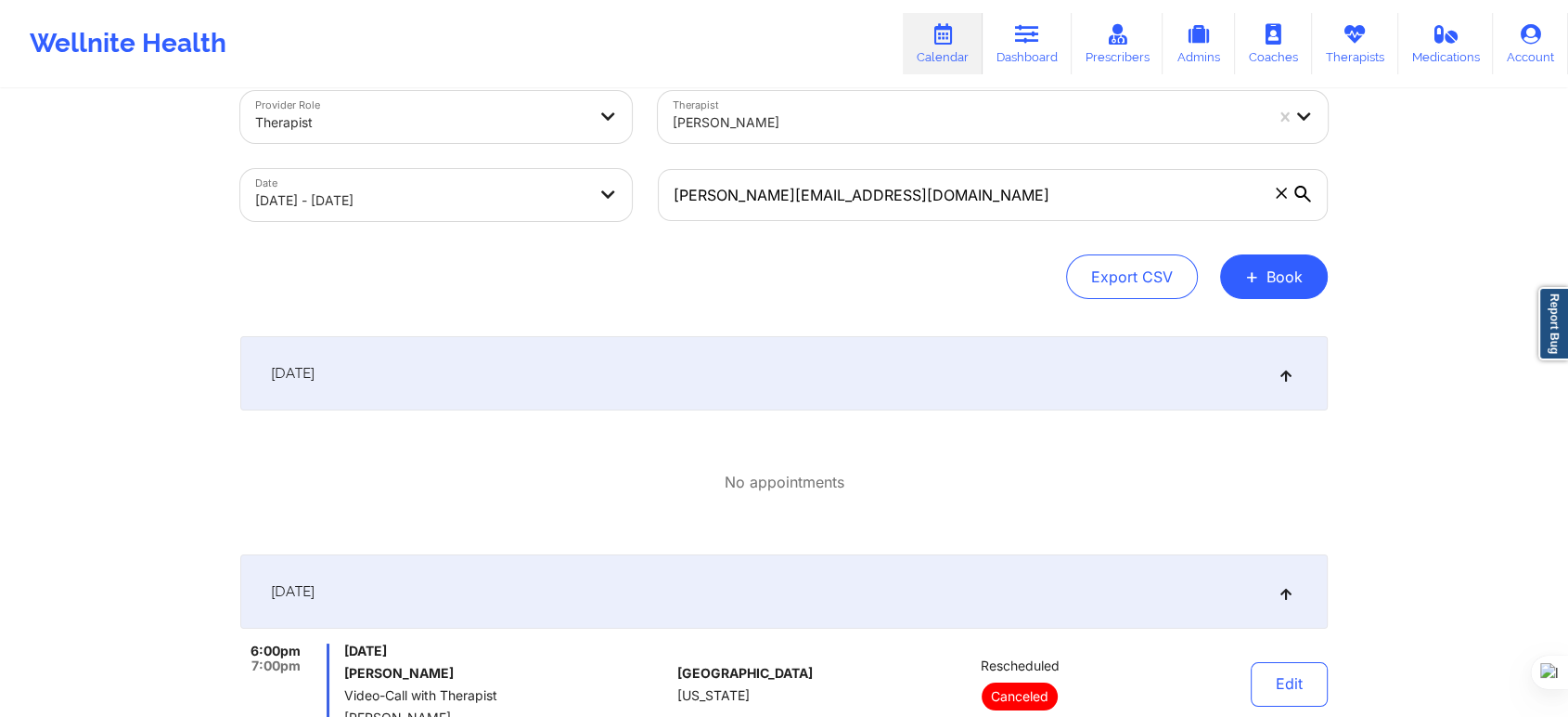
scroll to position [0, 0]
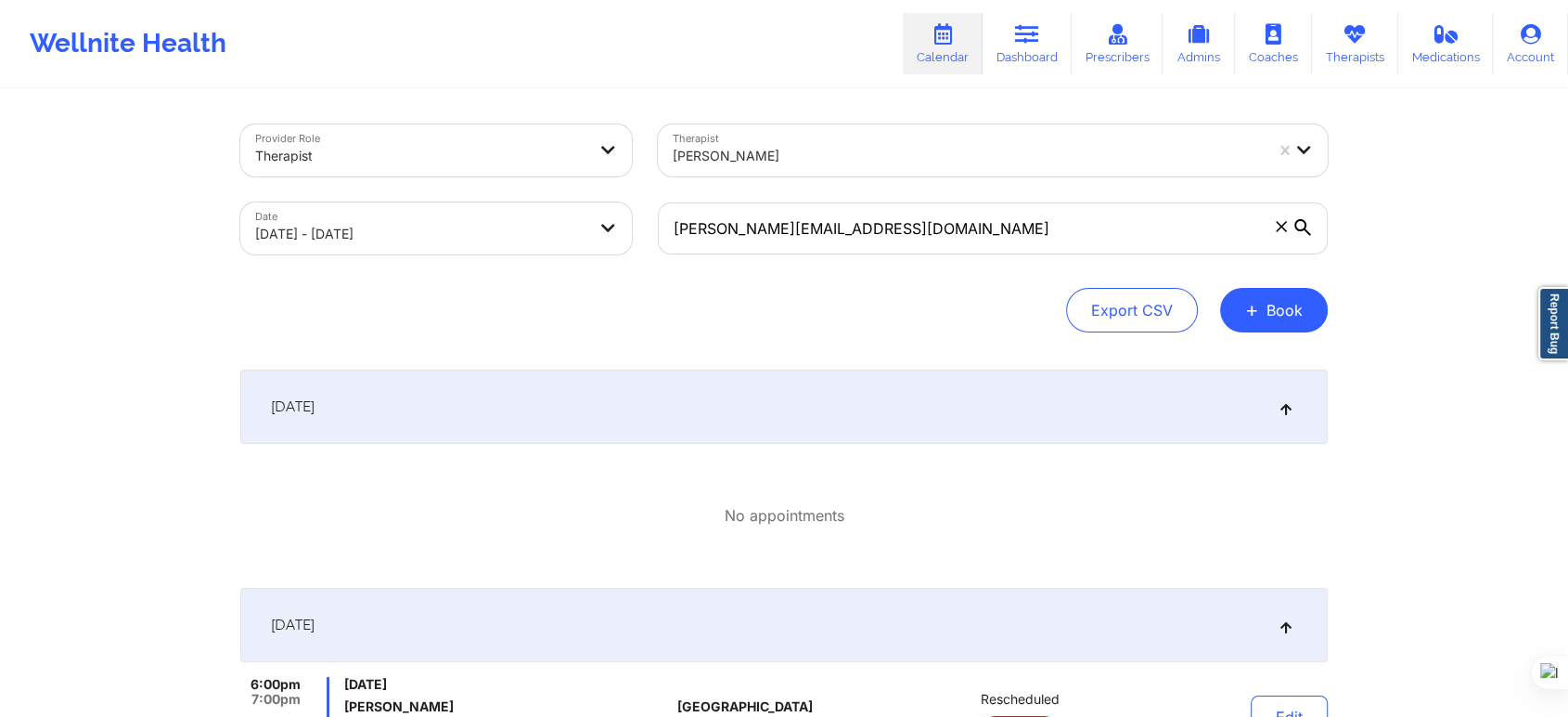
click at [528, 238] on body "Wellnite Health Calendar Dashboard Prescribers Admins Coaches Therapists Medica…" at bounding box center [784, 358] width 1568 height 717
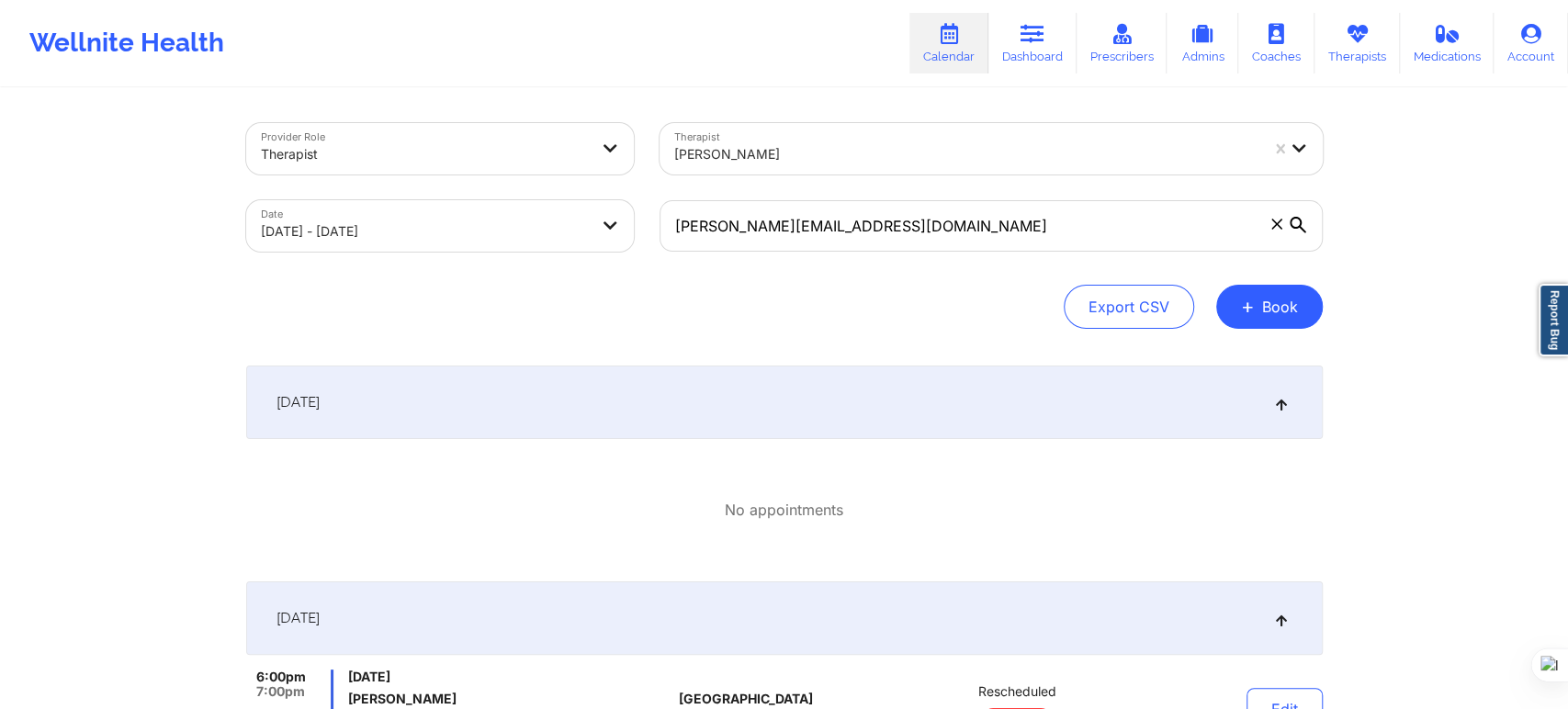
select select "2025-10"
select select "2025-11"
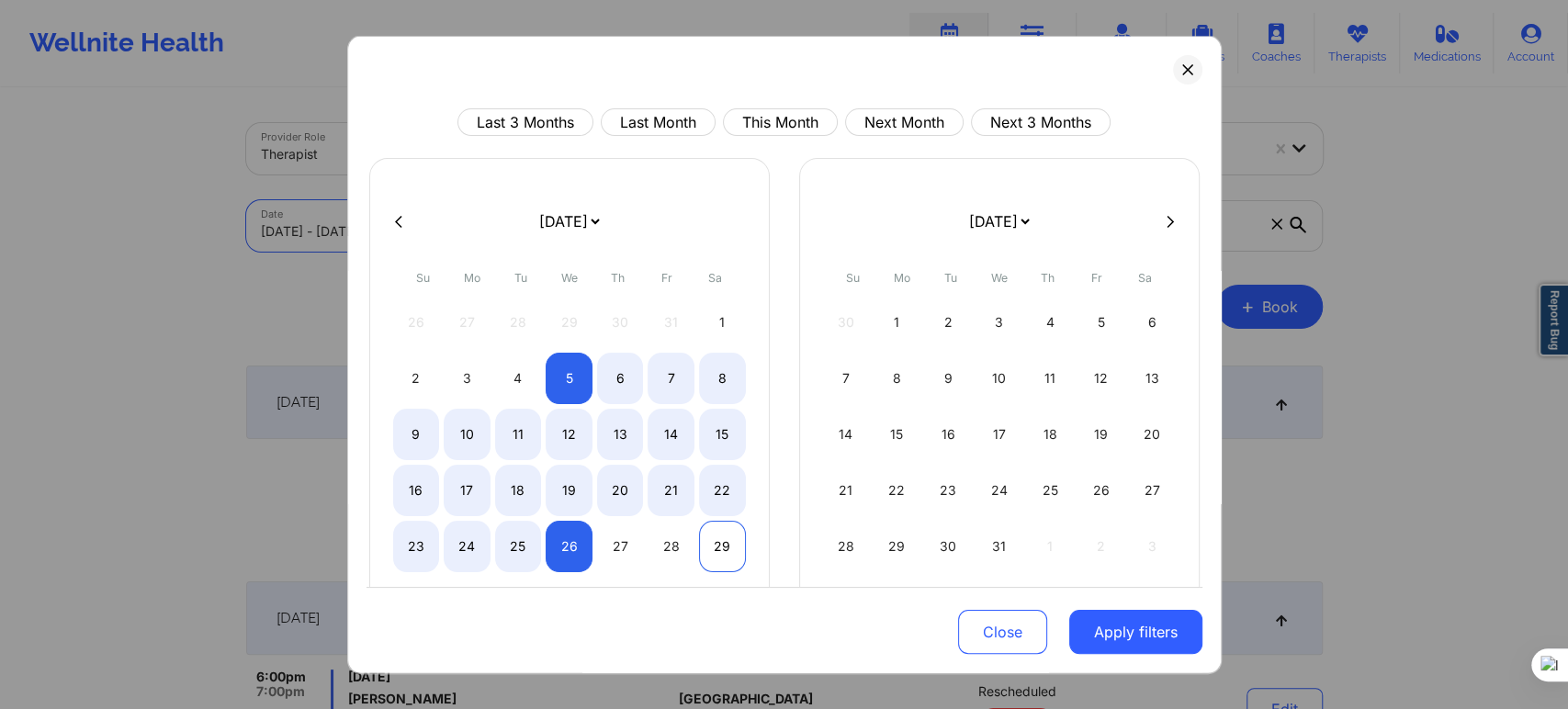
click at [733, 550] on div "29" at bounding box center [721, 546] width 46 height 51
select select "2025-10"
select select "2025-11"
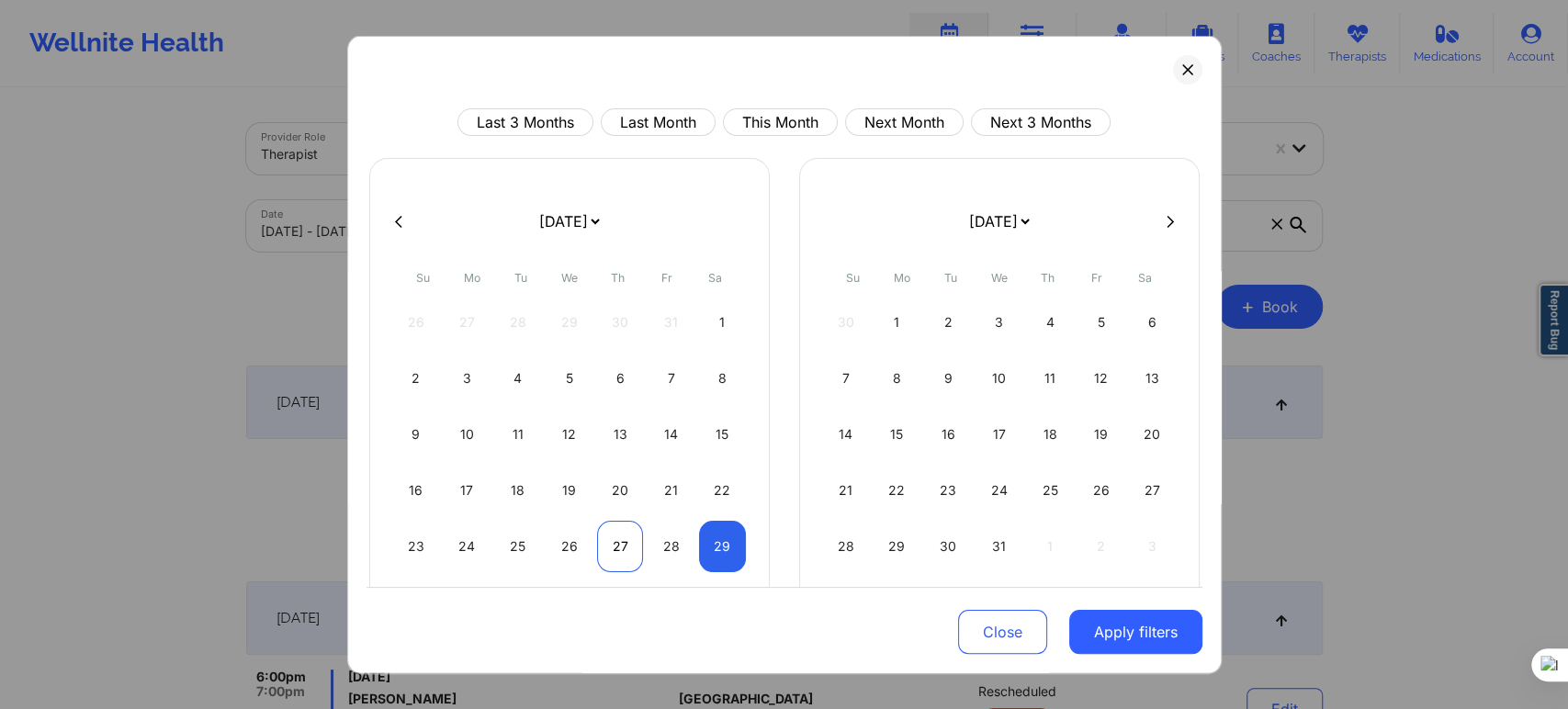
select select "2025-10"
select select "2025-11"
select select "2025-10"
select select "2025-11"
click at [566, 548] on div "26" at bounding box center [568, 546] width 46 height 51
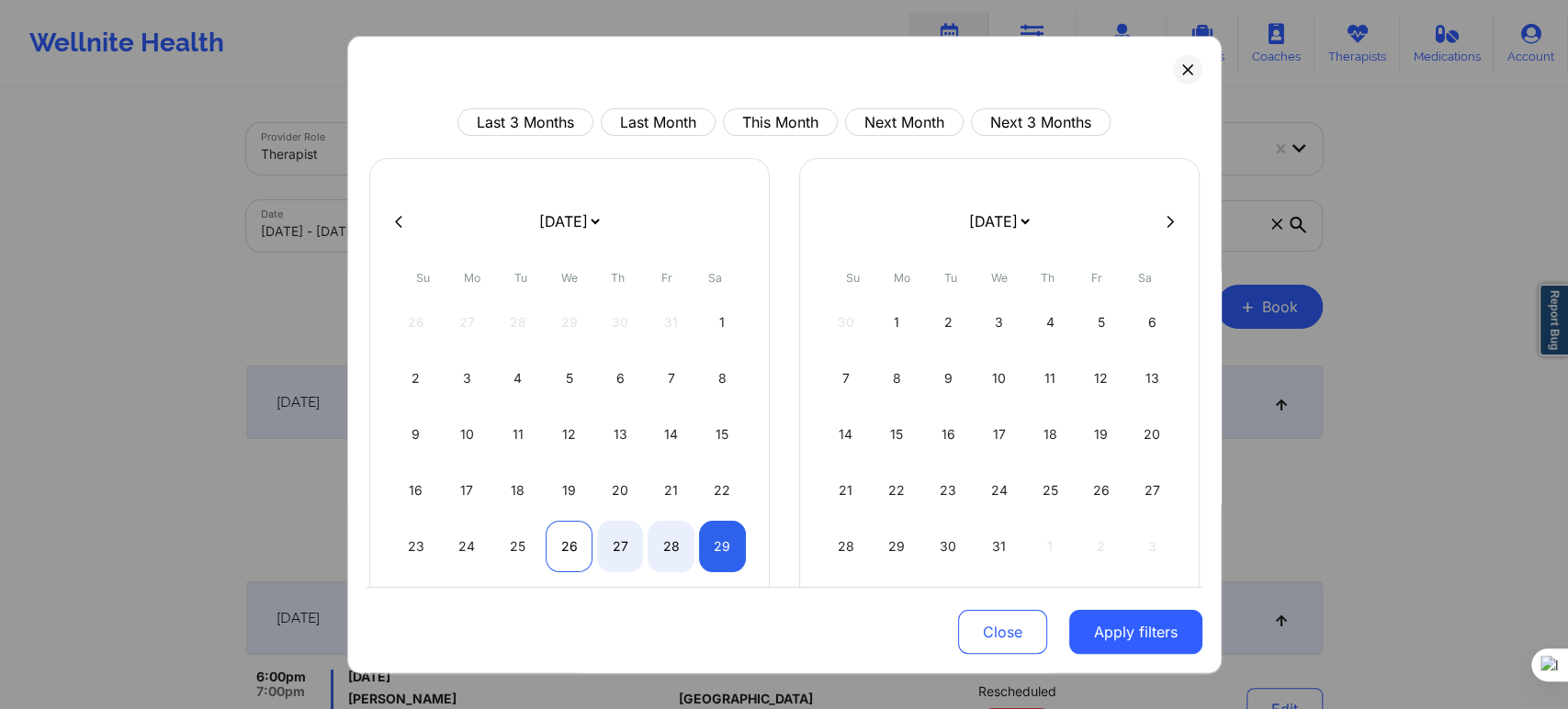
select select "2025-10"
select select "2025-11"
click at [566, 548] on div "26" at bounding box center [568, 546] width 46 height 51
select select "2025-10"
select select "2025-11"
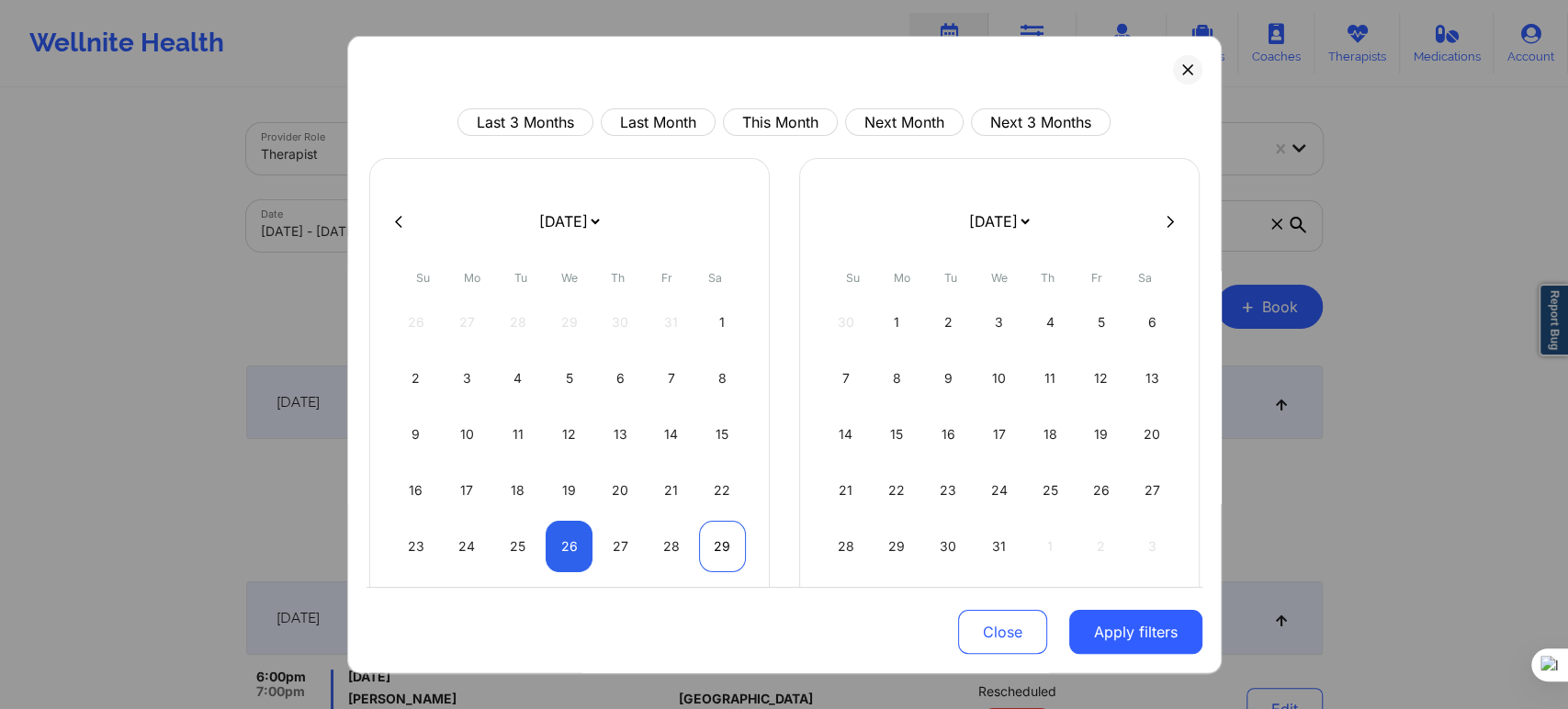
click at [720, 542] on div "29" at bounding box center [721, 546] width 46 height 51
select select "2025-10"
select select "2025-11"
select select "2025-10"
select select "2025-11"
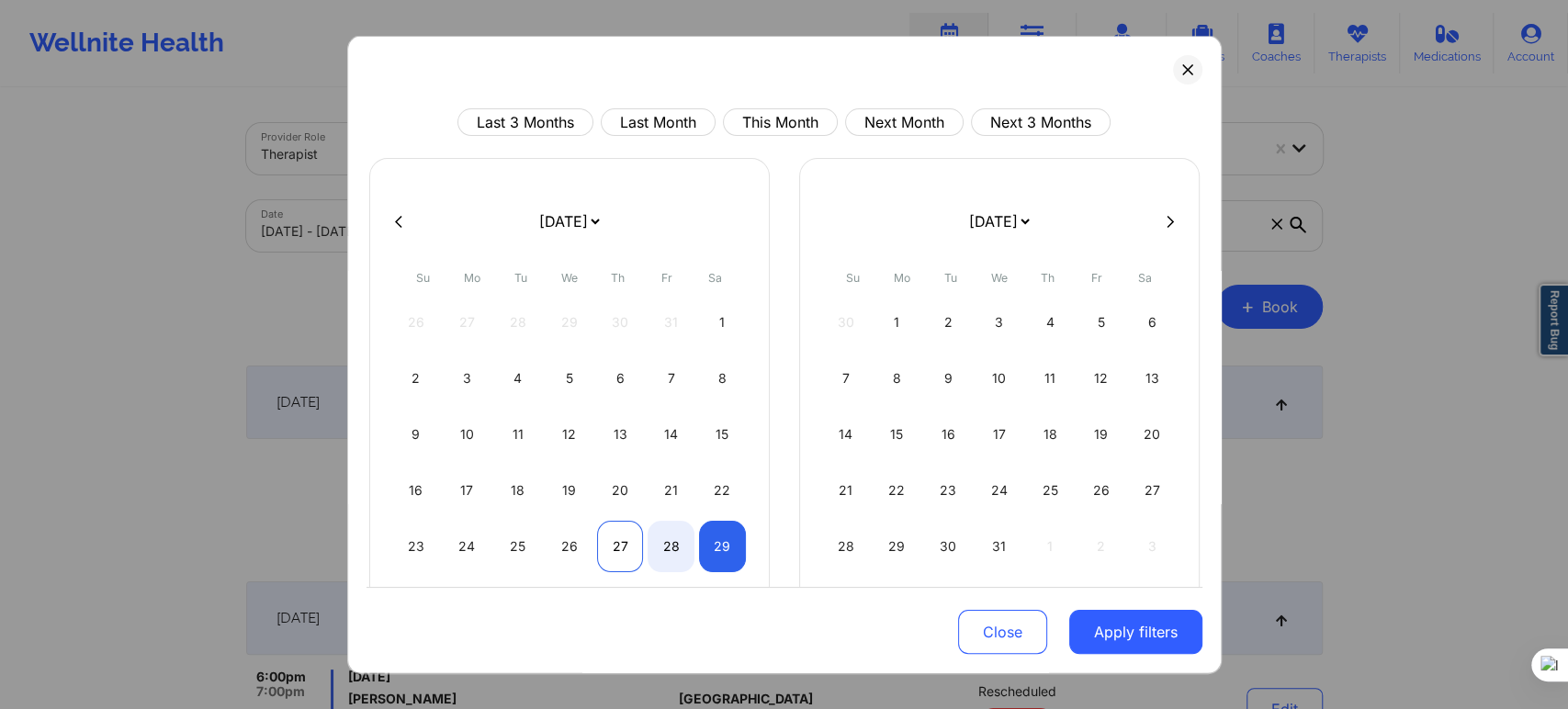
click at [615, 554] on div "27" at bounding box center [619, 546] width 46 height 51
select select "2025-10"
select select "2025-11"
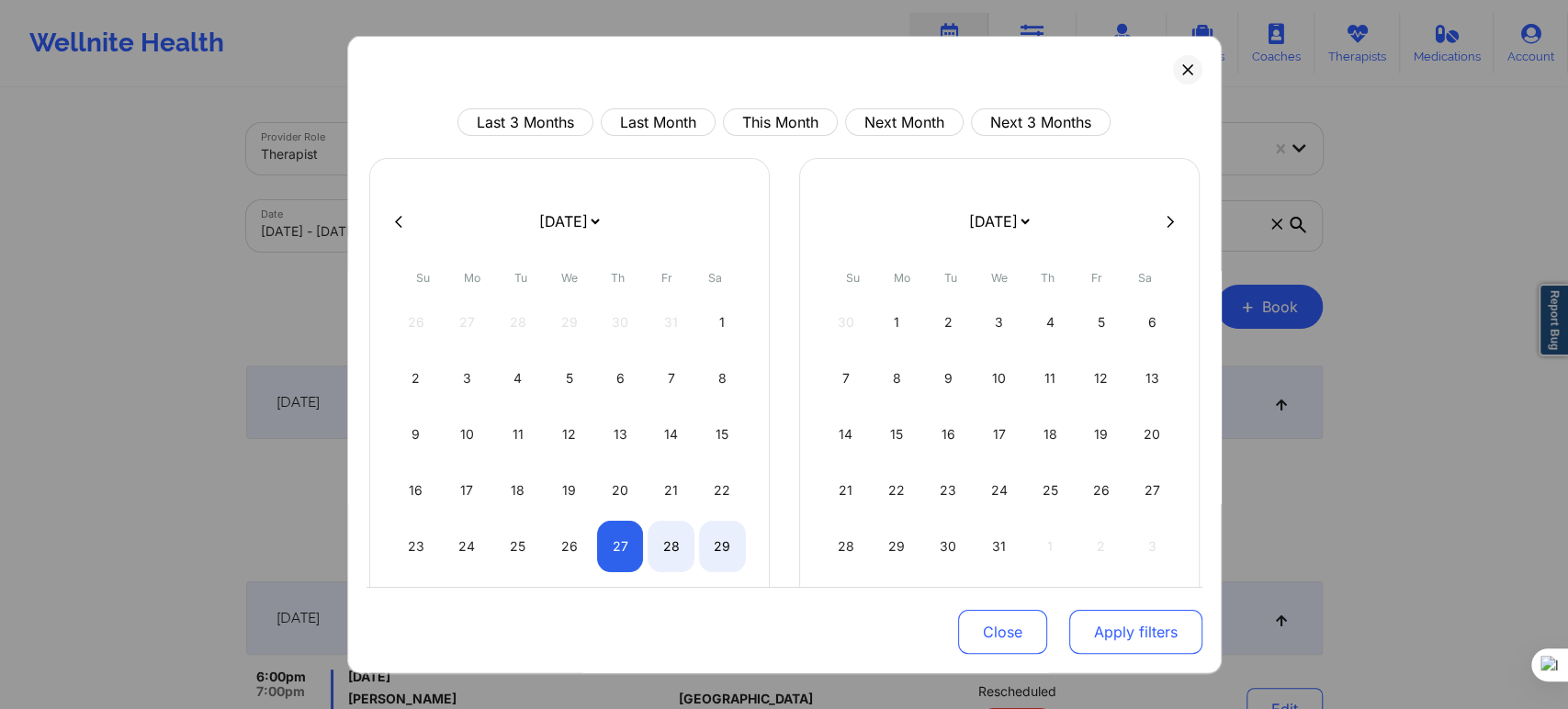
click at [1112, 647] on button "Apply filters" at bounding box center [1135, 631] width 133 height 44
click at [1144, 624] on button "Apply filters" at bounding box center [1135, 631] width 133 height 44
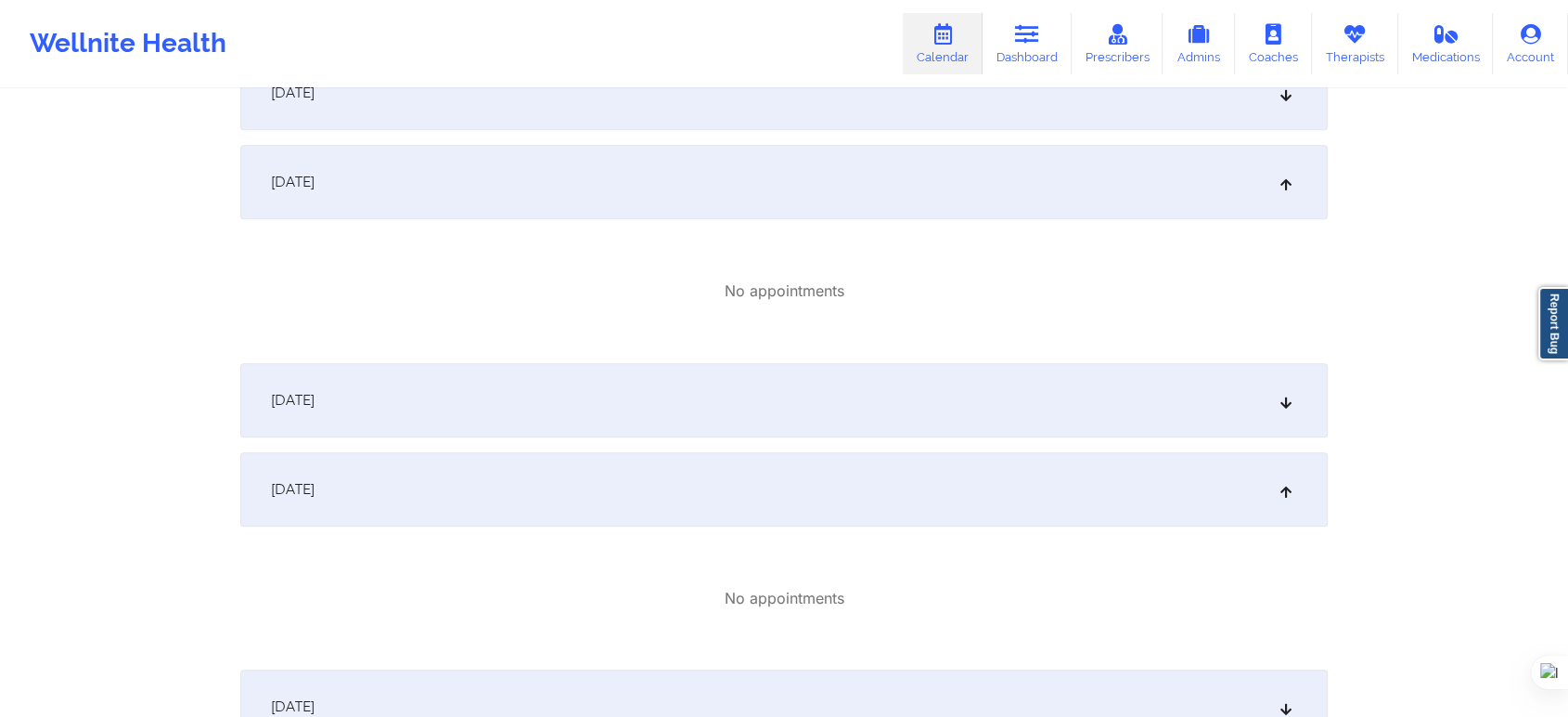
scroll to position [111, 0]
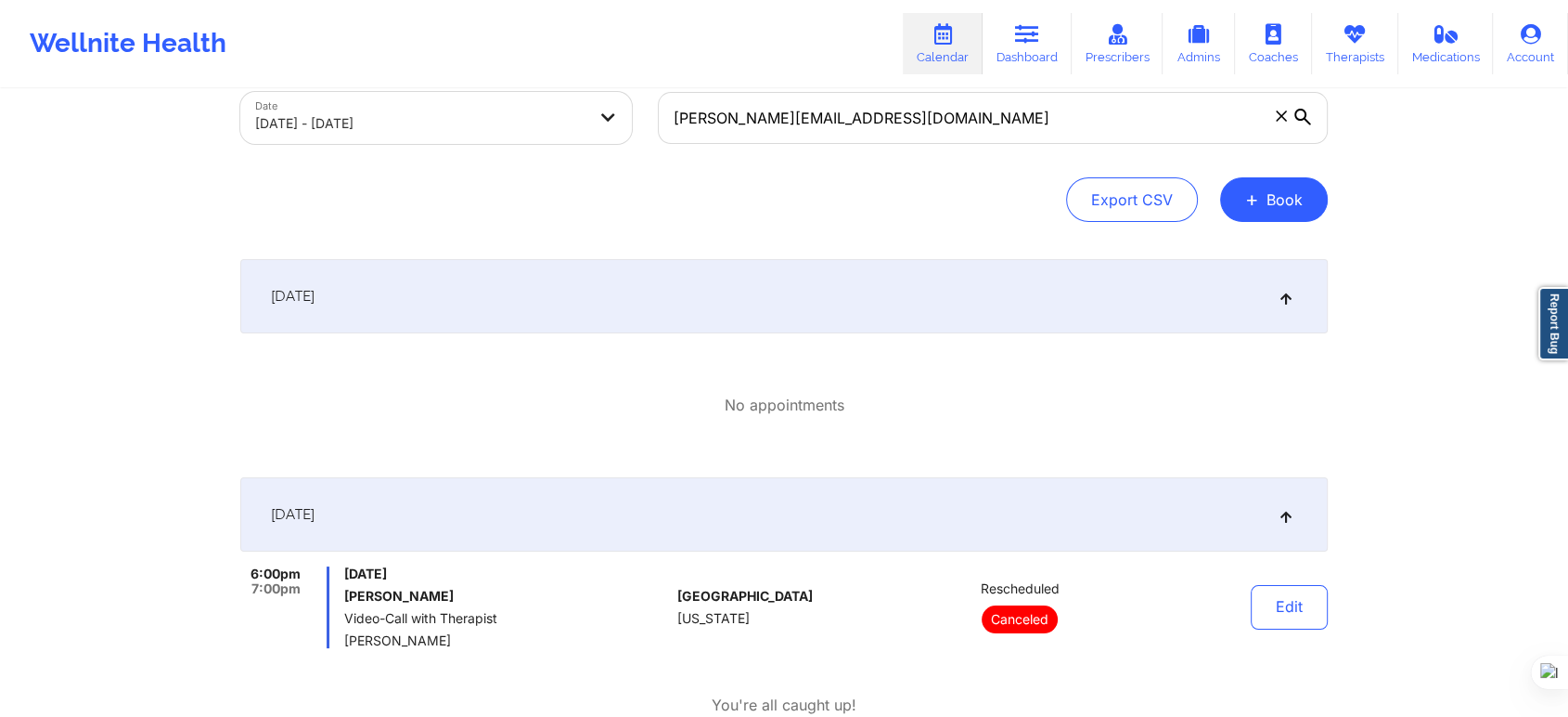
drag, startPoint x: 560, startPoint y: 387, endPoint x: 494, endPoint y: 388, distance: 66.0
click at [494, 388] on div "No appointments" at bounding box center [784, 405] width 1088 height 114
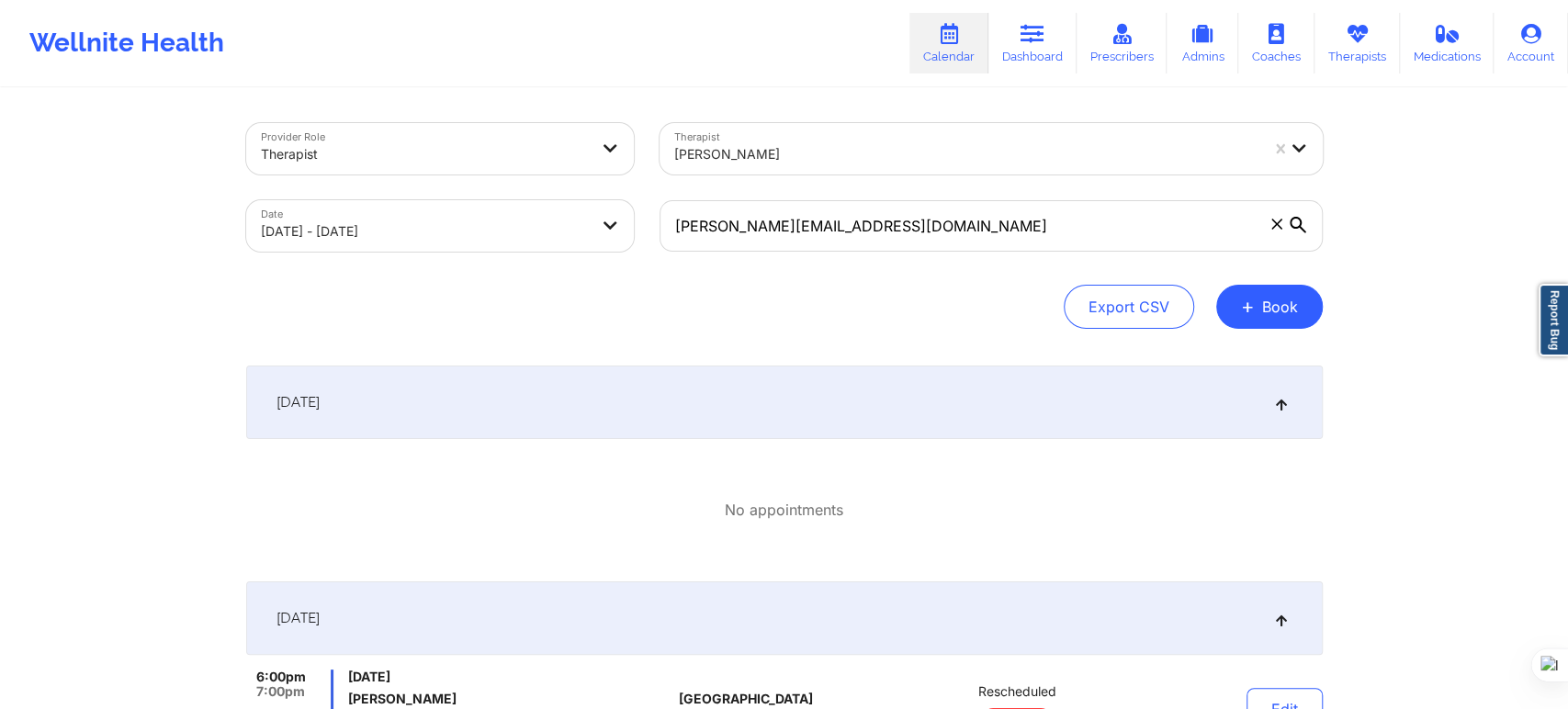
click at [372, 220] on body "Wellnite Health Calendar Dashboard Prescribers Admins Coaches Therapists Medica…" at bounding box center [784, 354] width 1568 height 709
select select "2025-10"
select select "2025-11"
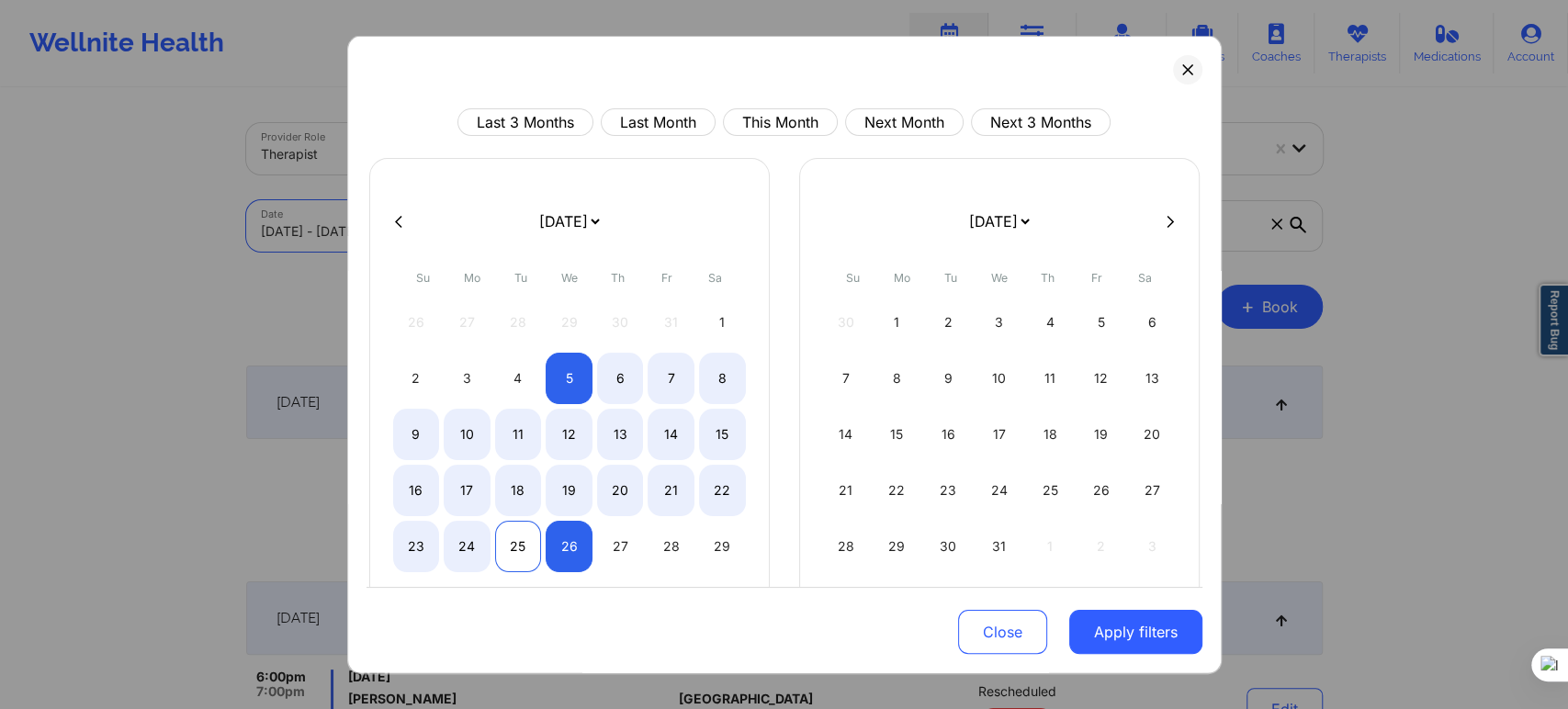
click at [504, 549] on div "25" at bounding box center [518, 546] width 46 height 51
select select "2025-10"
select select "2025-11"
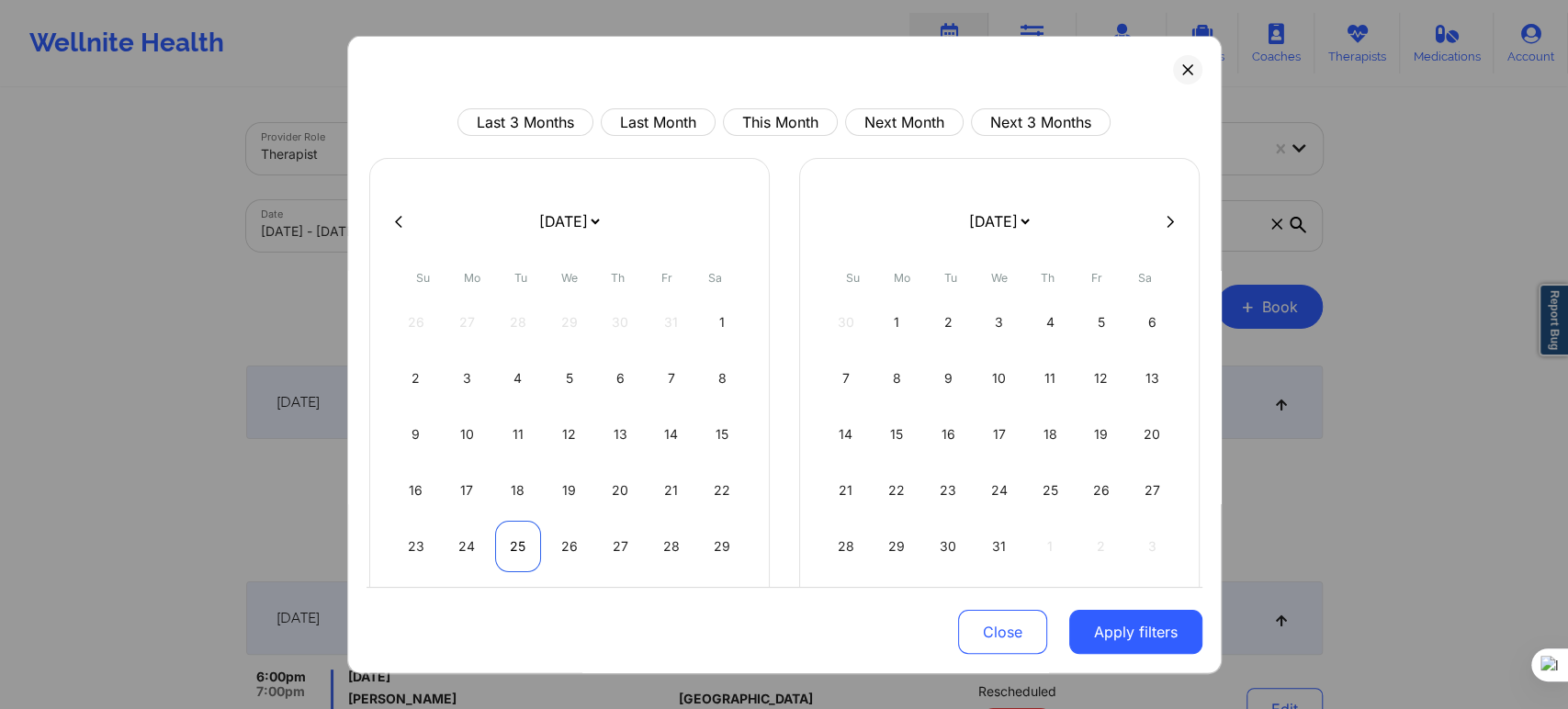
click at [523, 542] on div "25" at bounding box center [518, 546] width 46 height 51
select select "2025-10"
select select "2025-11"
click at [715, 536] on div "29" at bounding box center [721, 546] width 46 height 51
select select "2025-10"
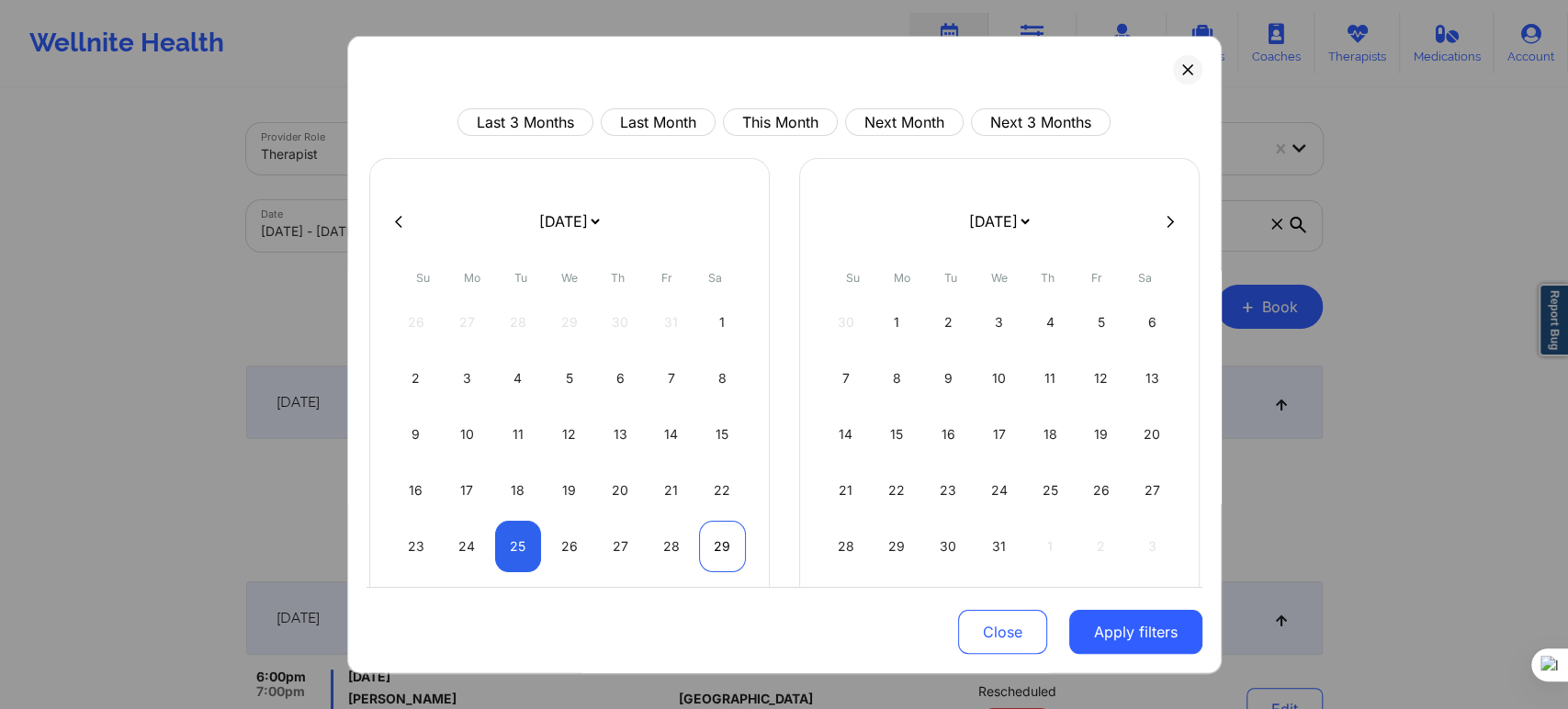
select select "2025-11"
select select "2025-10"
select select "2025-11"
click at [534, 549] on div "25" at bounding box center [518, 546] width 46 height 51
select select "2025-10"
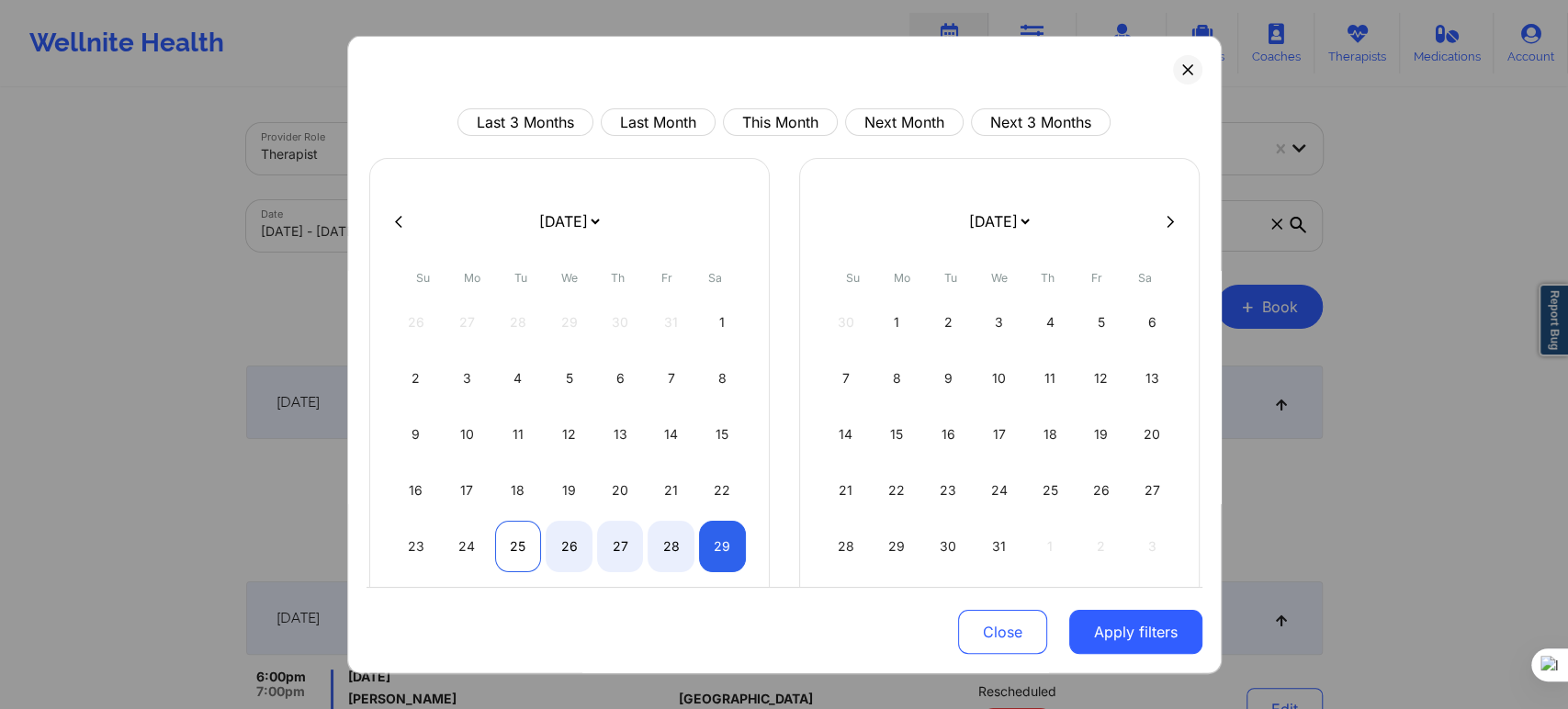
select select "2025-11"
select select "2025-10"
select select "2025-11"
select select "2025-10"
select select "2025-11"
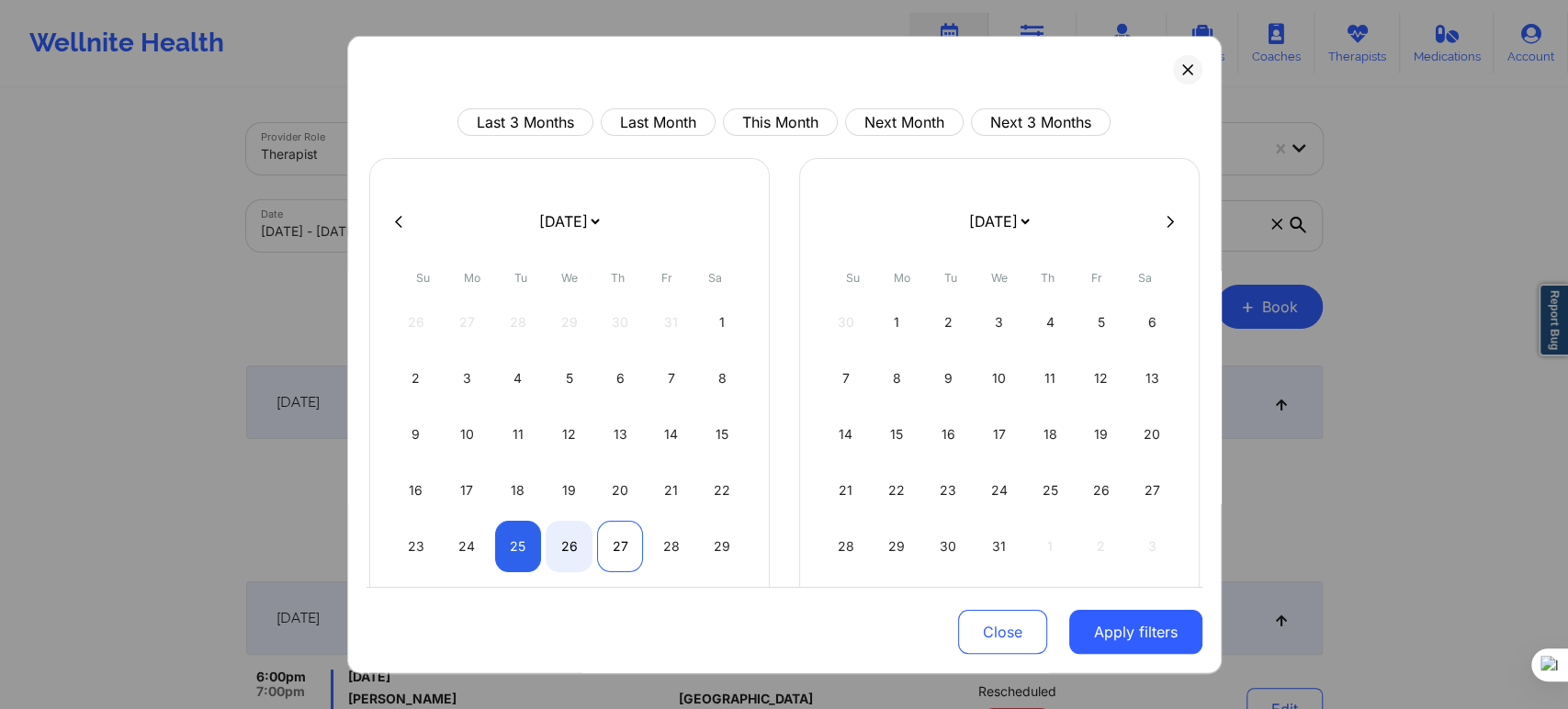
click at [623, 547] on div "27" at bounding box center [619, 546] width 46 height 51
select select "2025-10"
select select "2025-11"
click at [720, 545] on div "29" at bounding box center [721, 546] width 46 height 51
select select "2025-10"
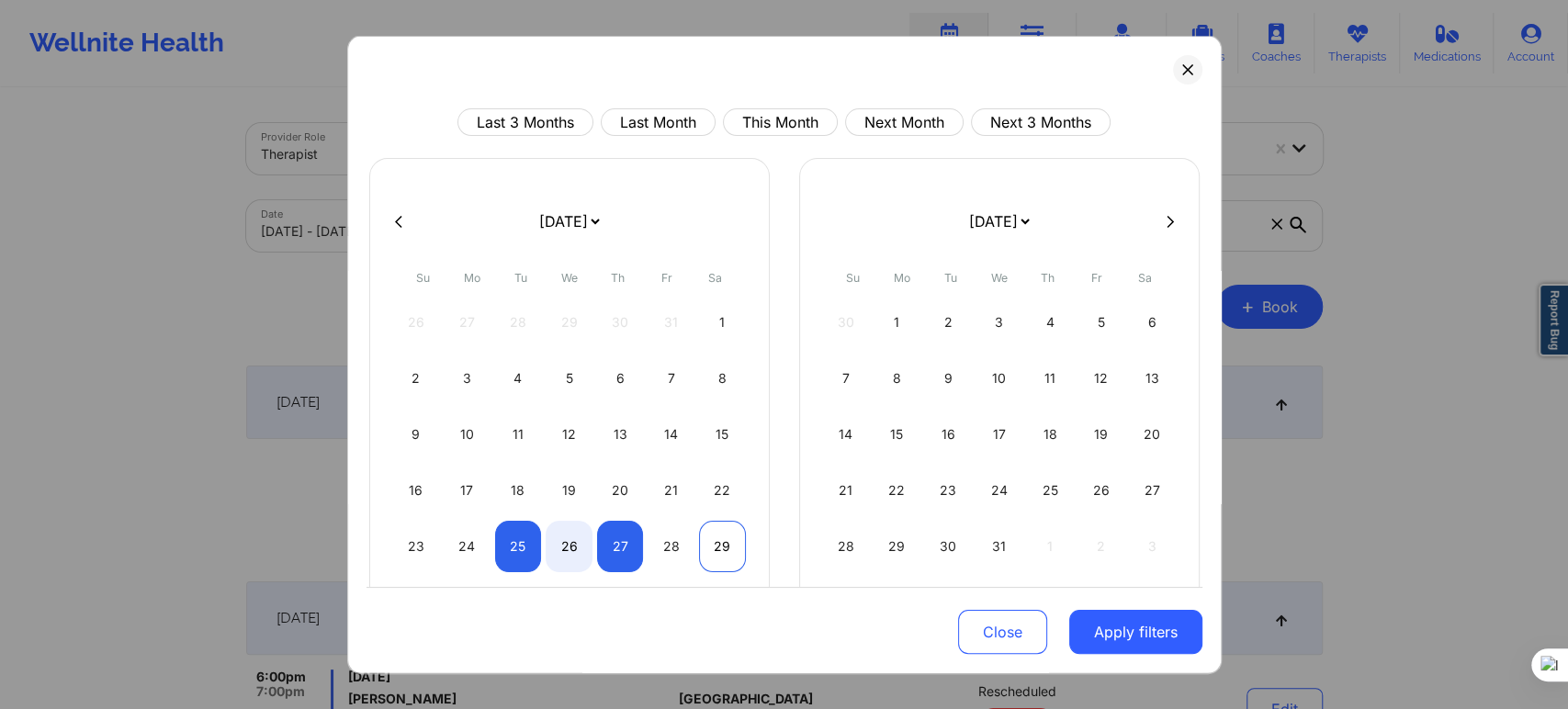
select select "2025-11"
select select "2025-10"
select select "2025-11"
click at [529, 553] on div "25" at bounding box center [518, 546] width 46 height 51
select select "2025-10"
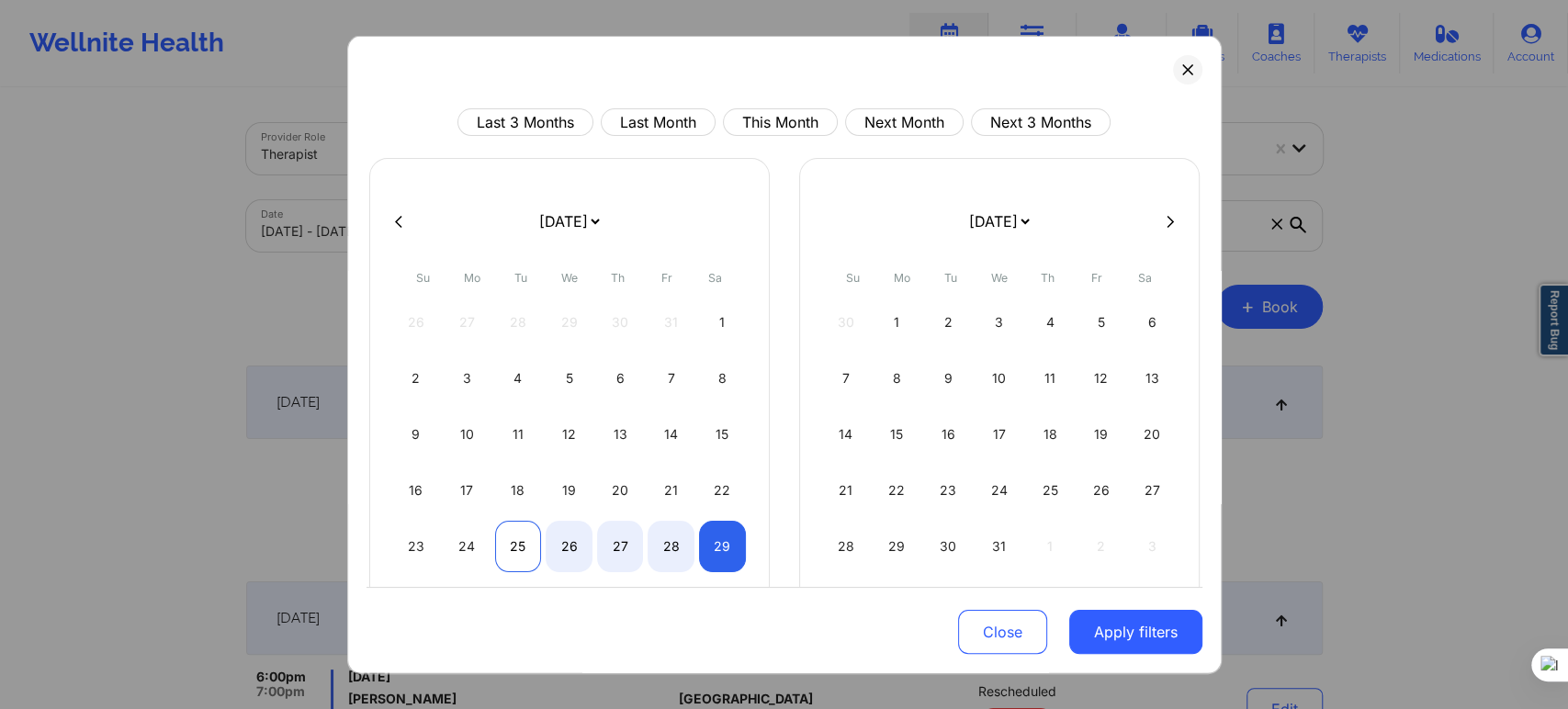
select select "2025-11"
click at [522, 553] on div "25" at bounding box center [518, 546] width 46 height 51
click at [522, 552] on div "25" at bounding box center [518, 546] width 46 height 51
select select "2025-10"
select select "2025-11"
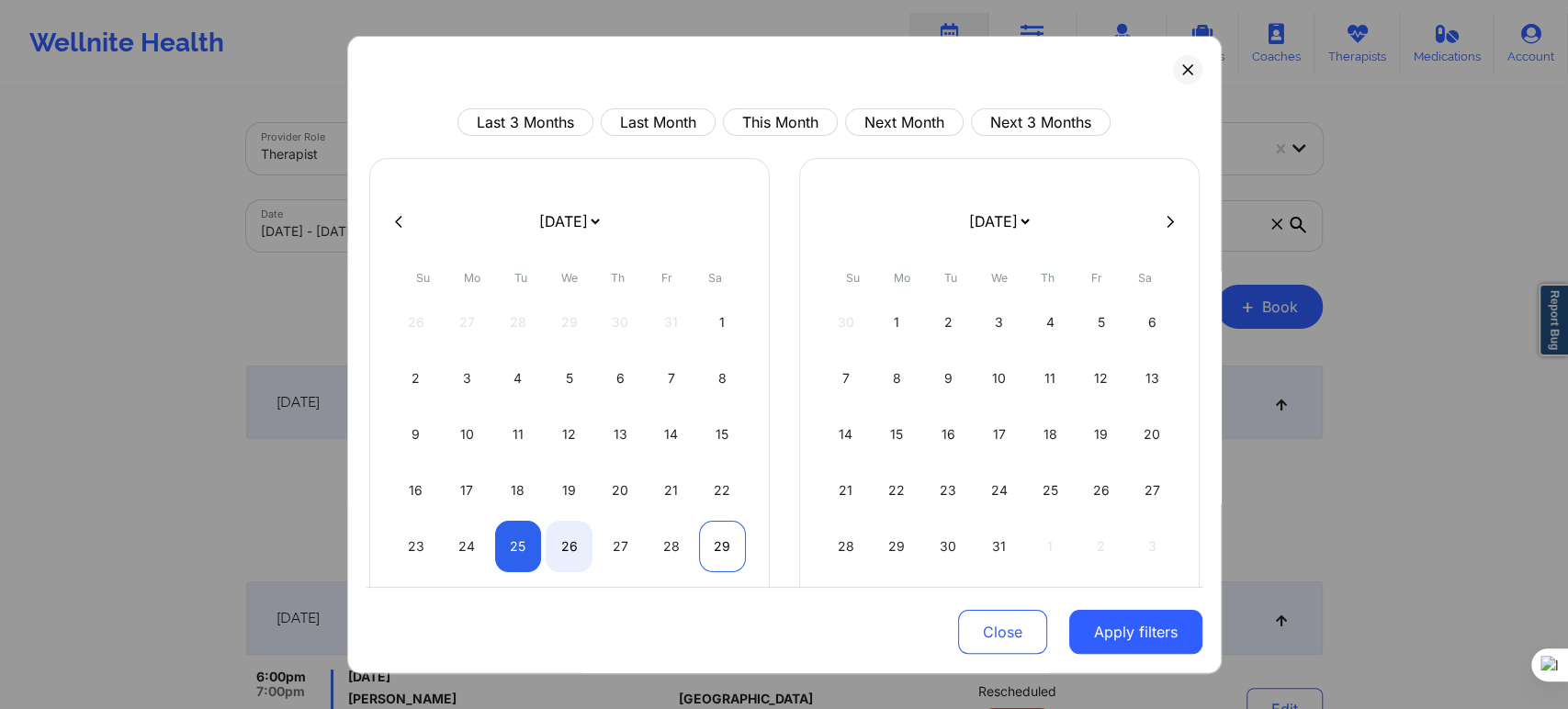
select select "2025-10"
select select "2025-11"
click at [723, 548] on div "29" at bounding box center [721, 546] width 46 height 51
select select "2025-10"
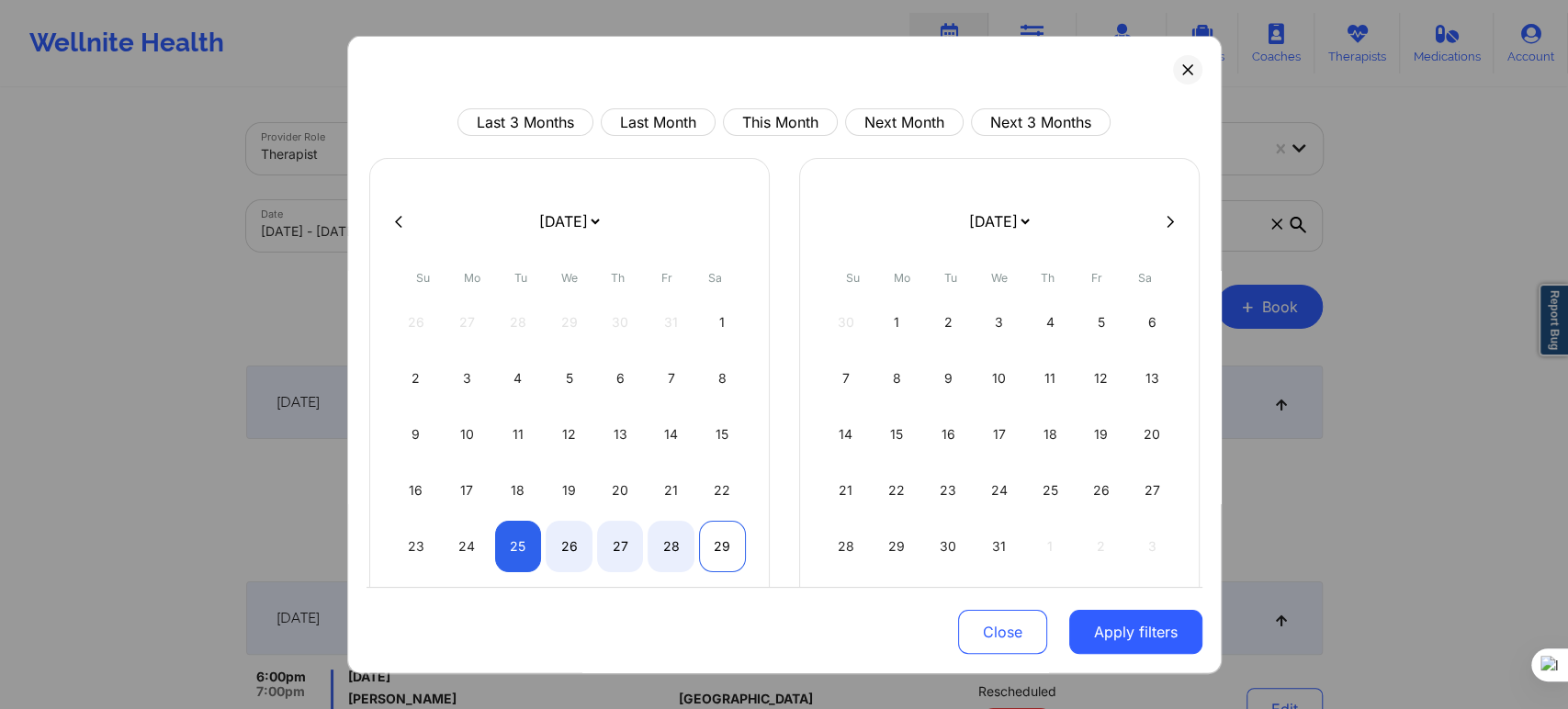
select select "2025-11"
click at [723, 548] on div "29" at bounding box center [721, 546] width 46 height 51
select select "2025-10"
select select "2025-11"
click at [560, 548] on div "26" at bounding box center [568, 546] width 46 height 51
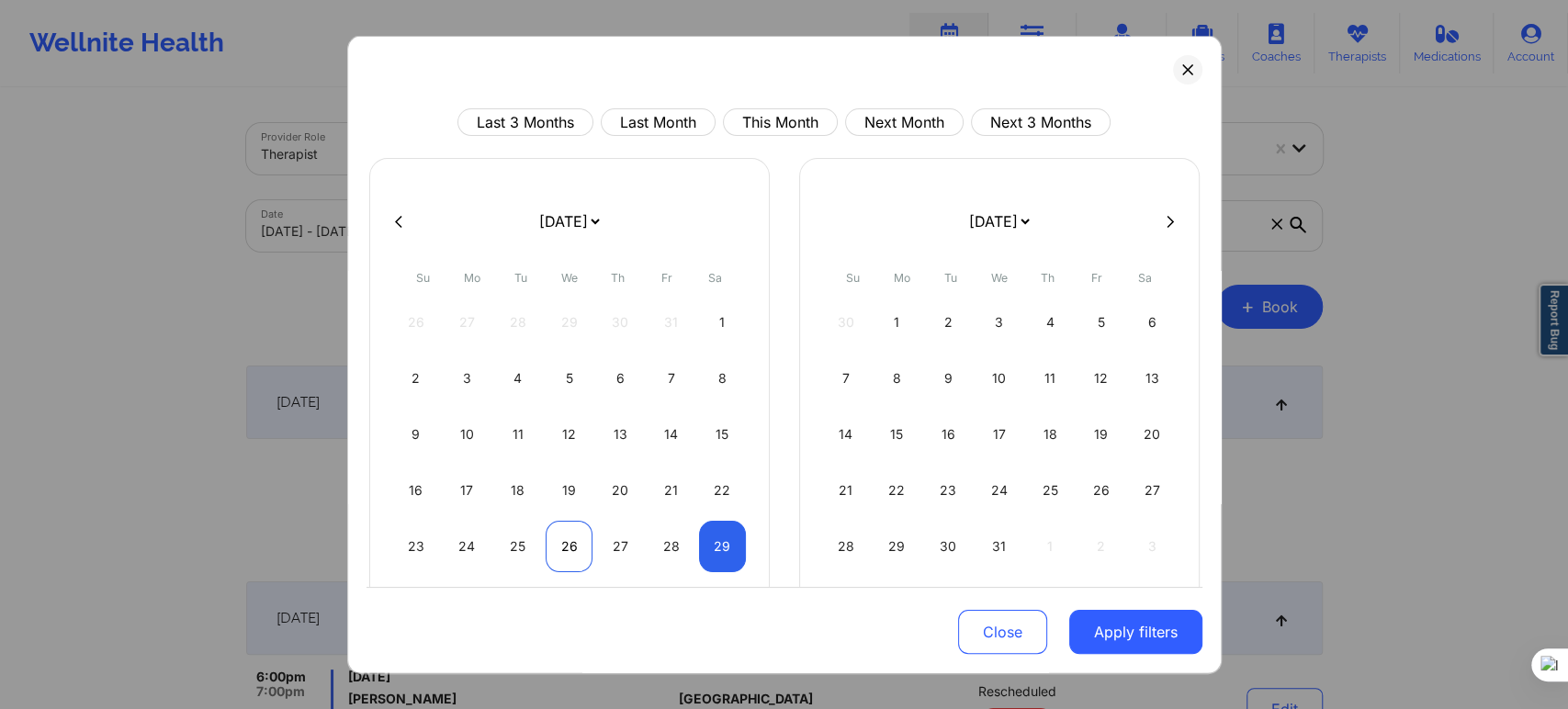
select select "2025-10"
select select "2025-11"
click at [560, 548] on div "26" at bounding box center [568, 546] width 46 height 51
select select "2025-10"
select select "2025-11"
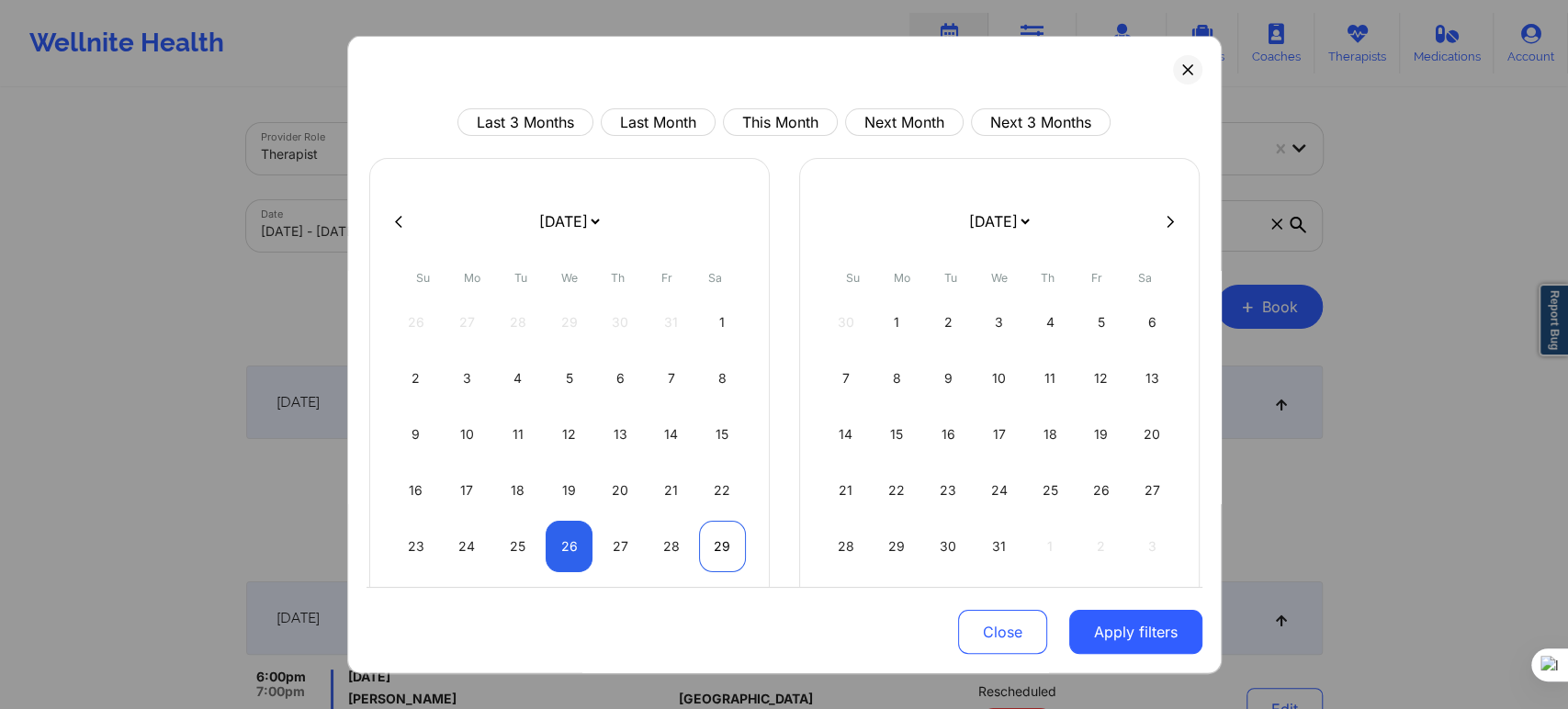
click at [733, 548] on div "29" at bounding box center [721, 546] width 46 height 51
select select "2025-10"
select select "2025-11"
select select "2025-10"
select select "2025-11"
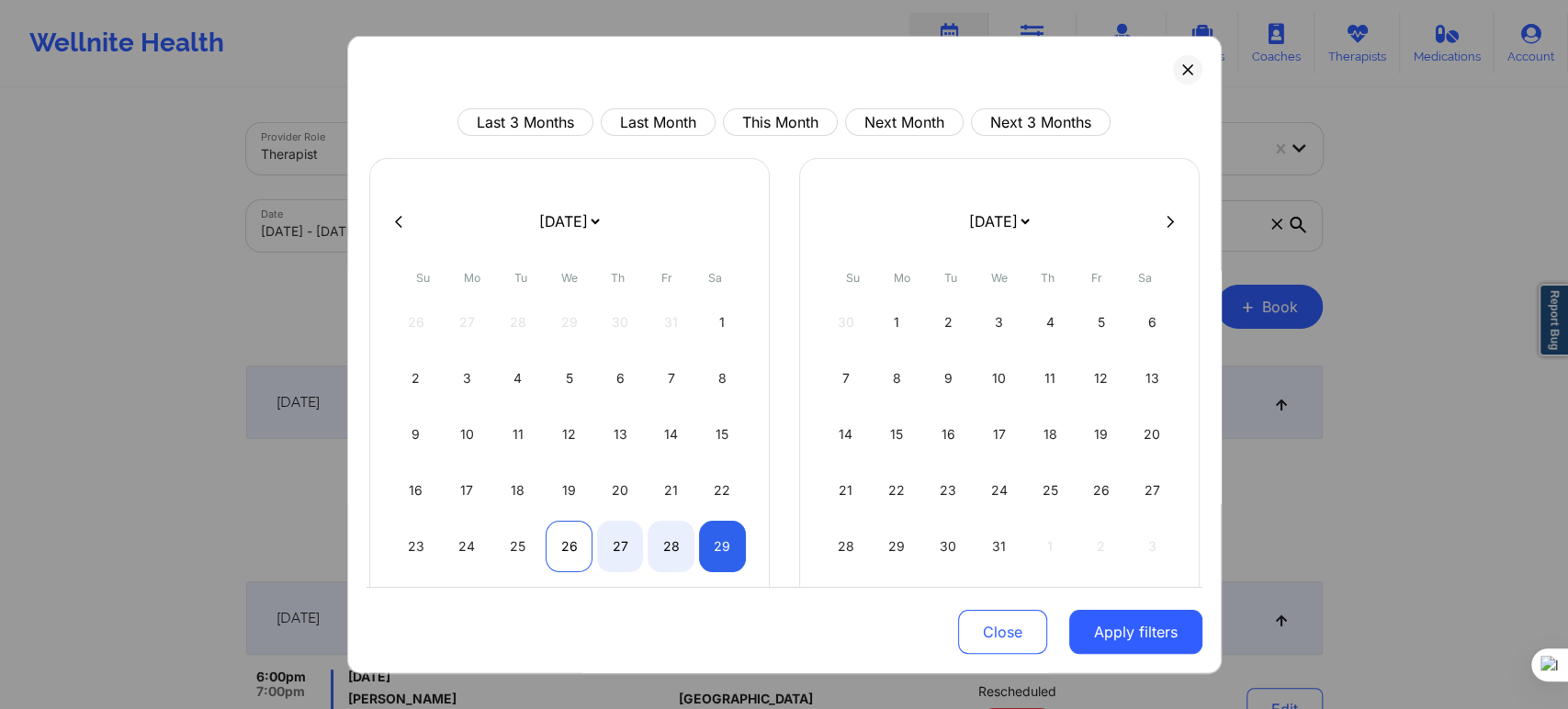
click at [559, 553] on div "26" at bounding box center [568, 546] width 46 height 51
select select "2025-10"
select select "2025-11"
click at [597, 546] on div "27" at bounding box center [619, 546] width 46 height 51
select select "2025-10"
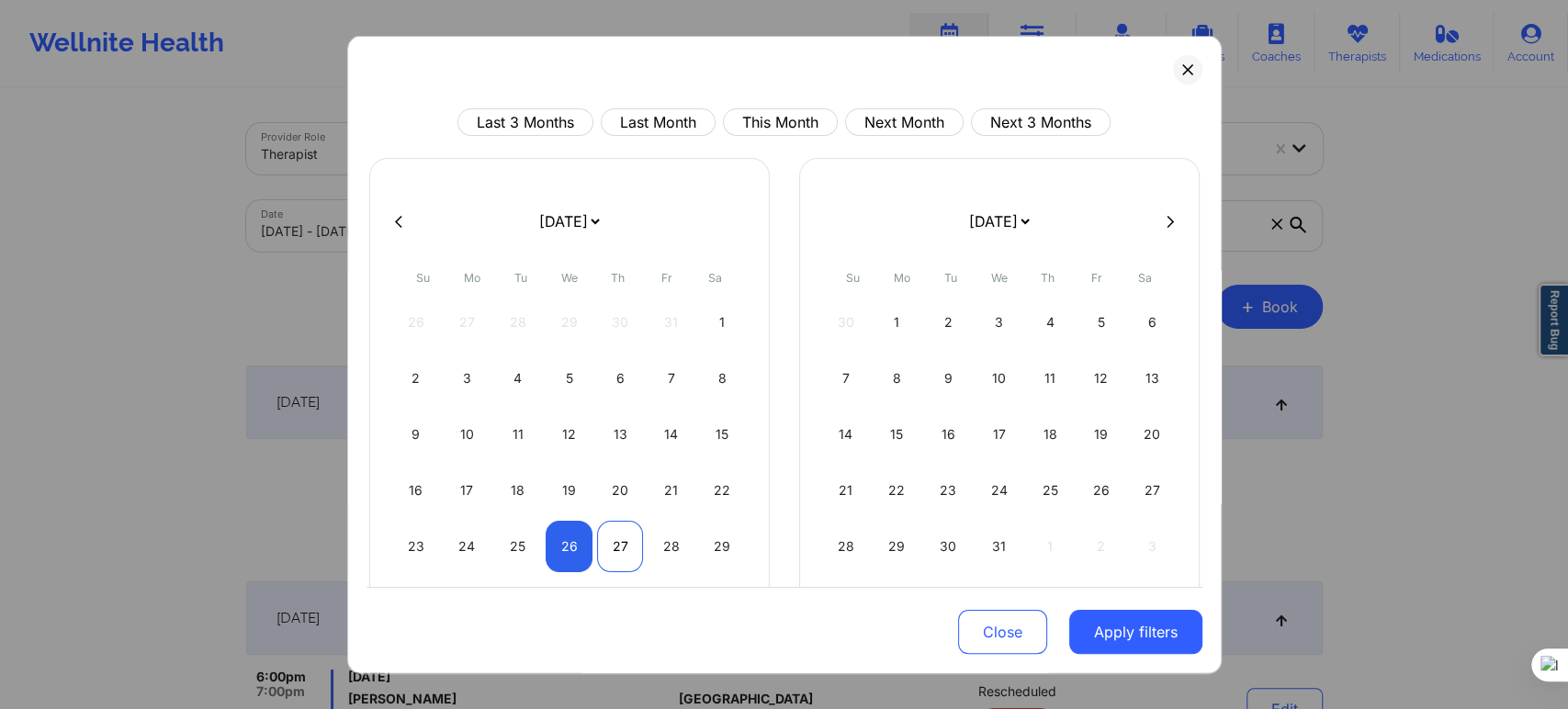
select select "2025-11"
click at [1125, 633] on button "Apply filters" at bounding box center [1135, 631] width 133 height 44
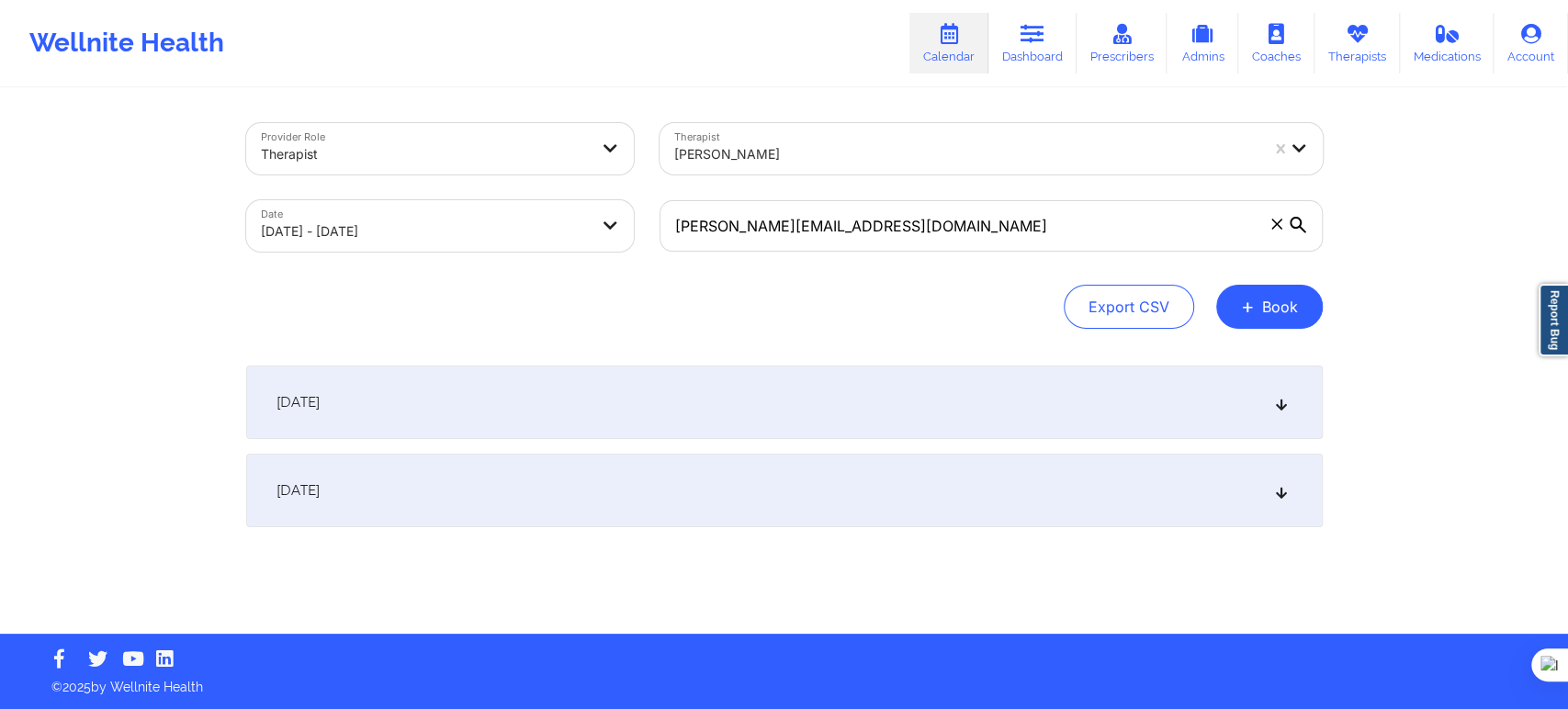
click at [428, 480] on div "November 27, 2025" at bounding box center [784, 490] width 1077 height 73
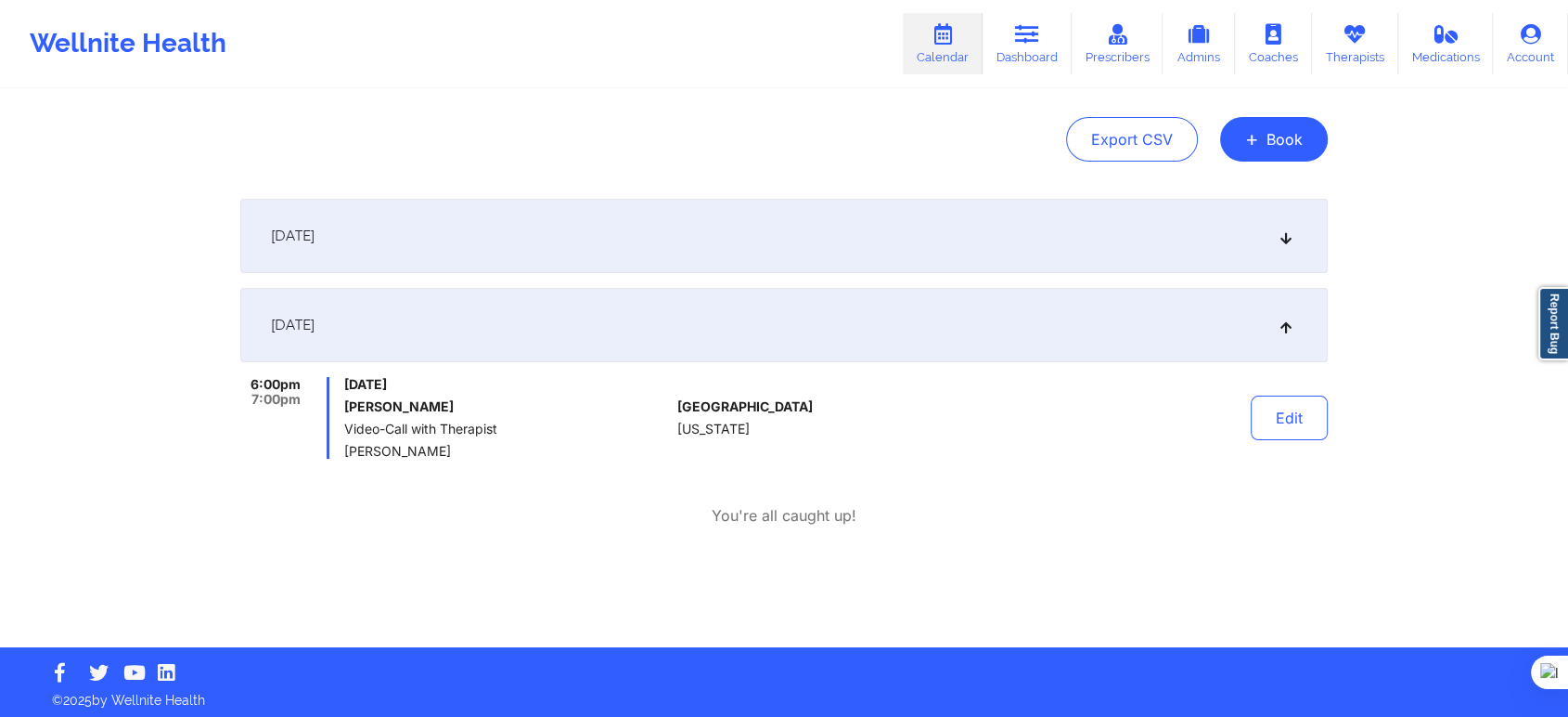
scroll to position [177, 0]
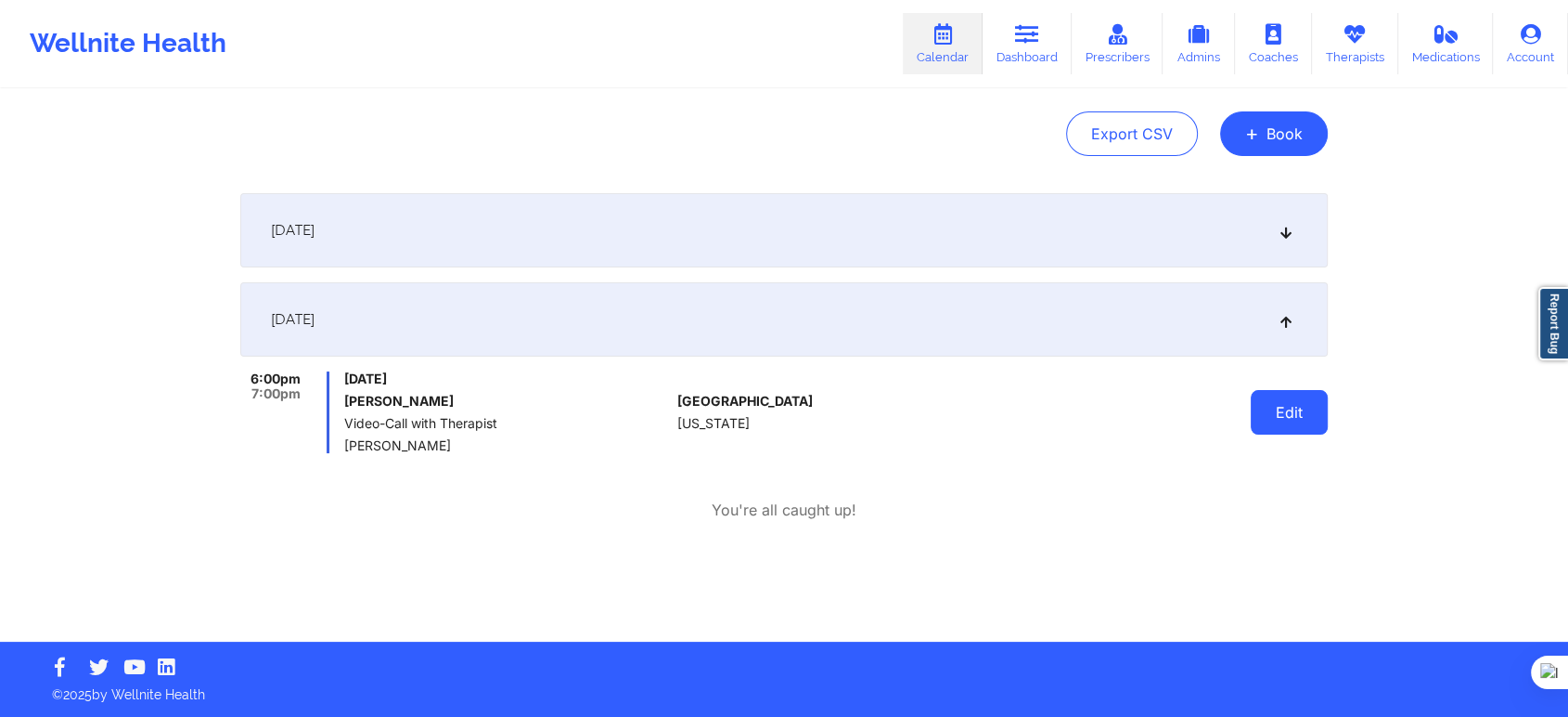
click at [1311, 425] on button "Edit" at bounding box center [1289, 411] width 77 height 45
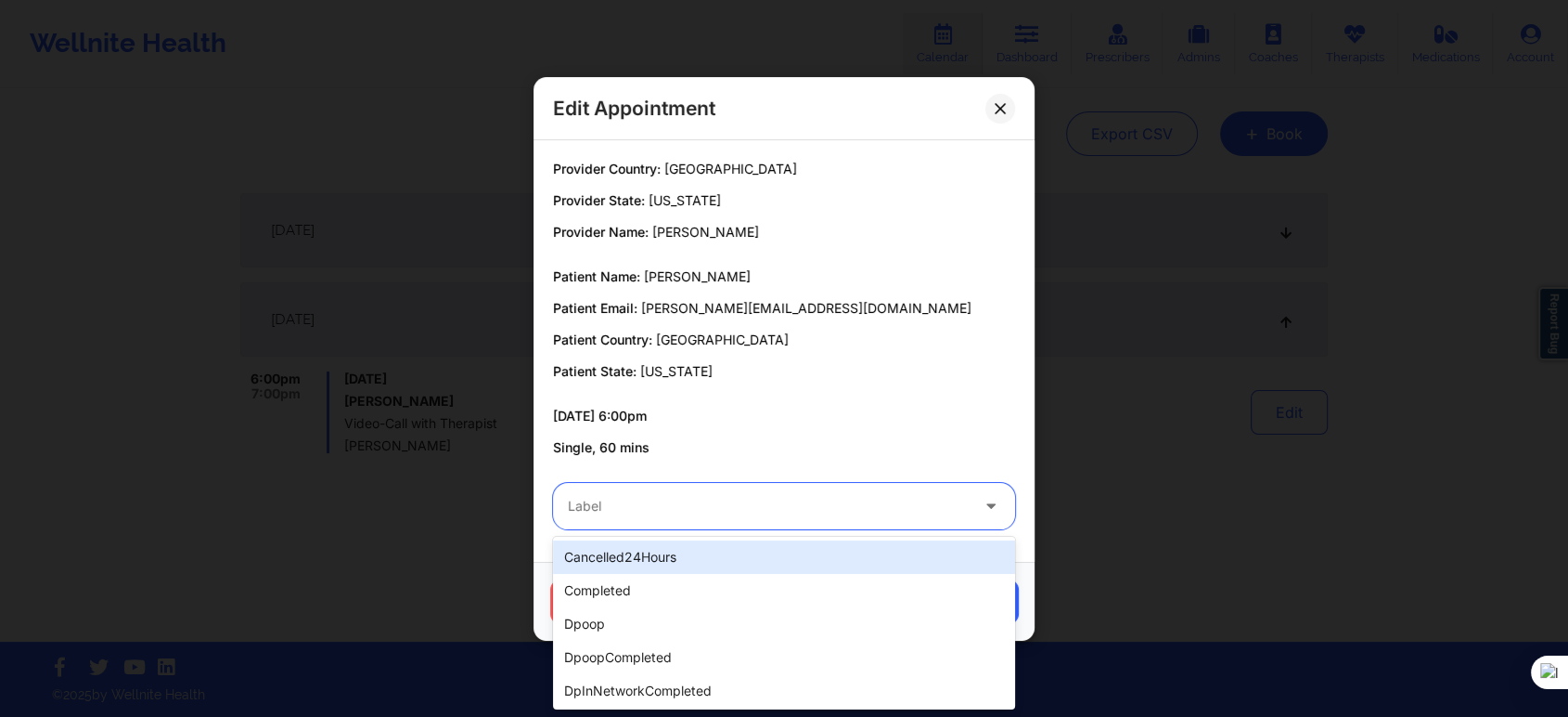
click at [826, 507] on div at bounding box center [769, 505] width 401 height 22
type input "res"
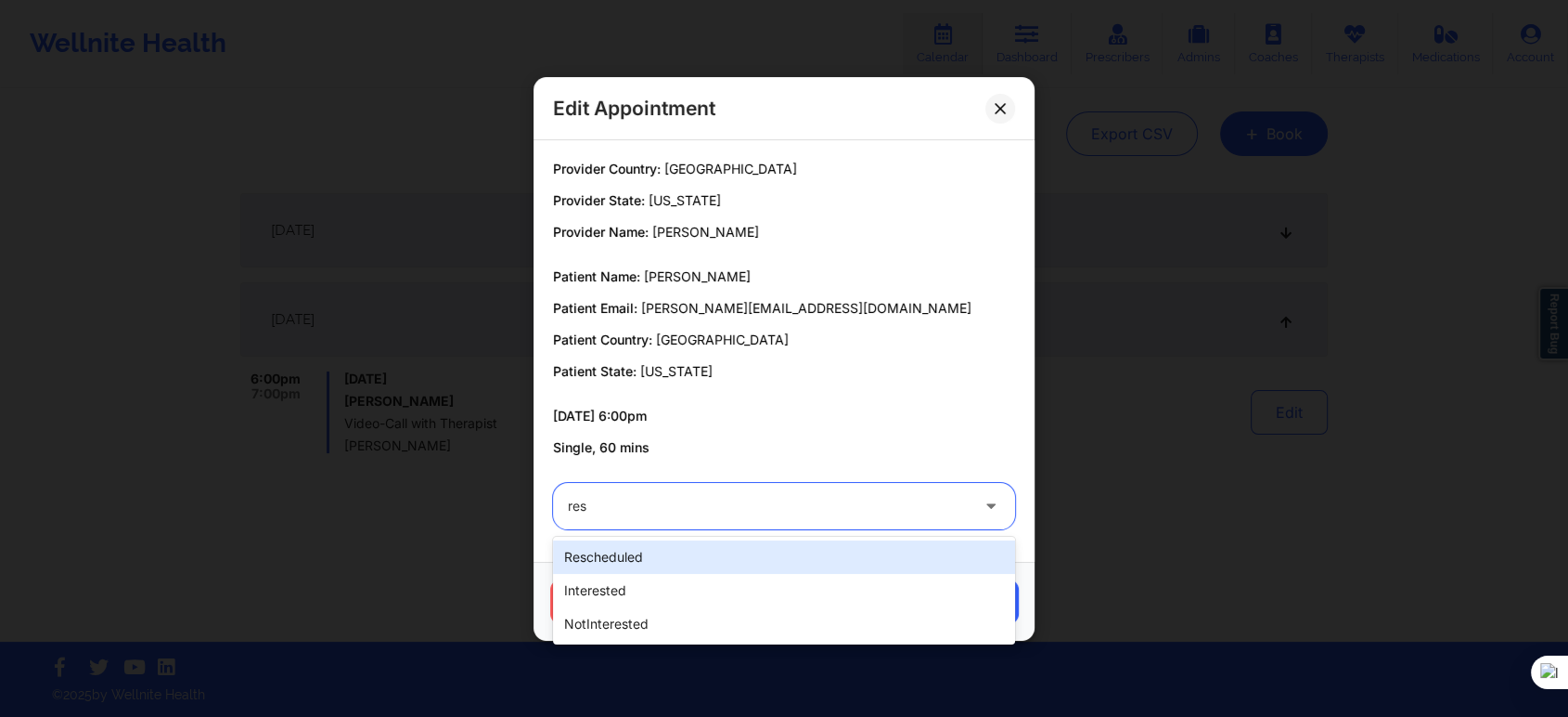
click at [707, 550] on div "rescheduled" at bounding box center [784, 556] width 462 height 33
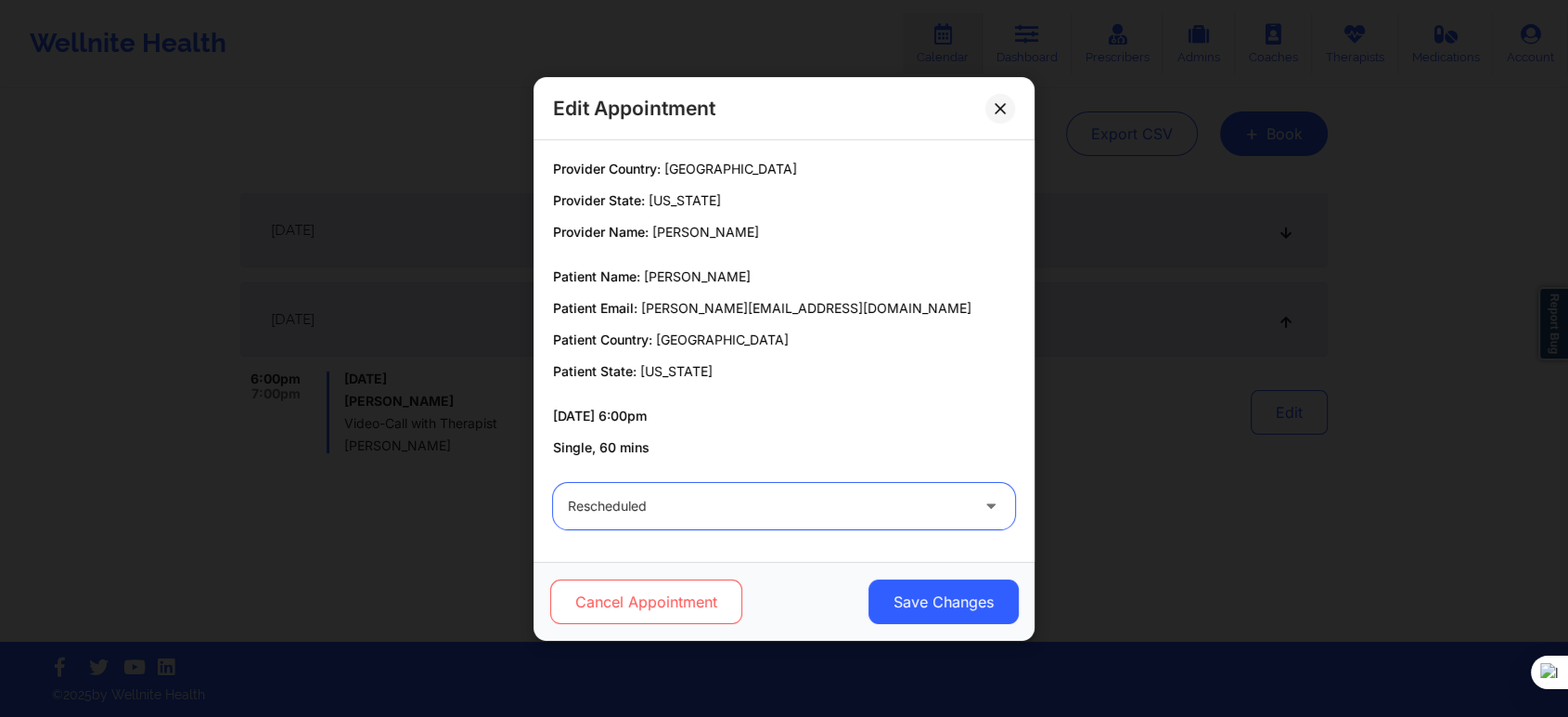
click at [686, 603] on button "Cancel Appointment" at bounding box center [646, 601] width 192 height 45
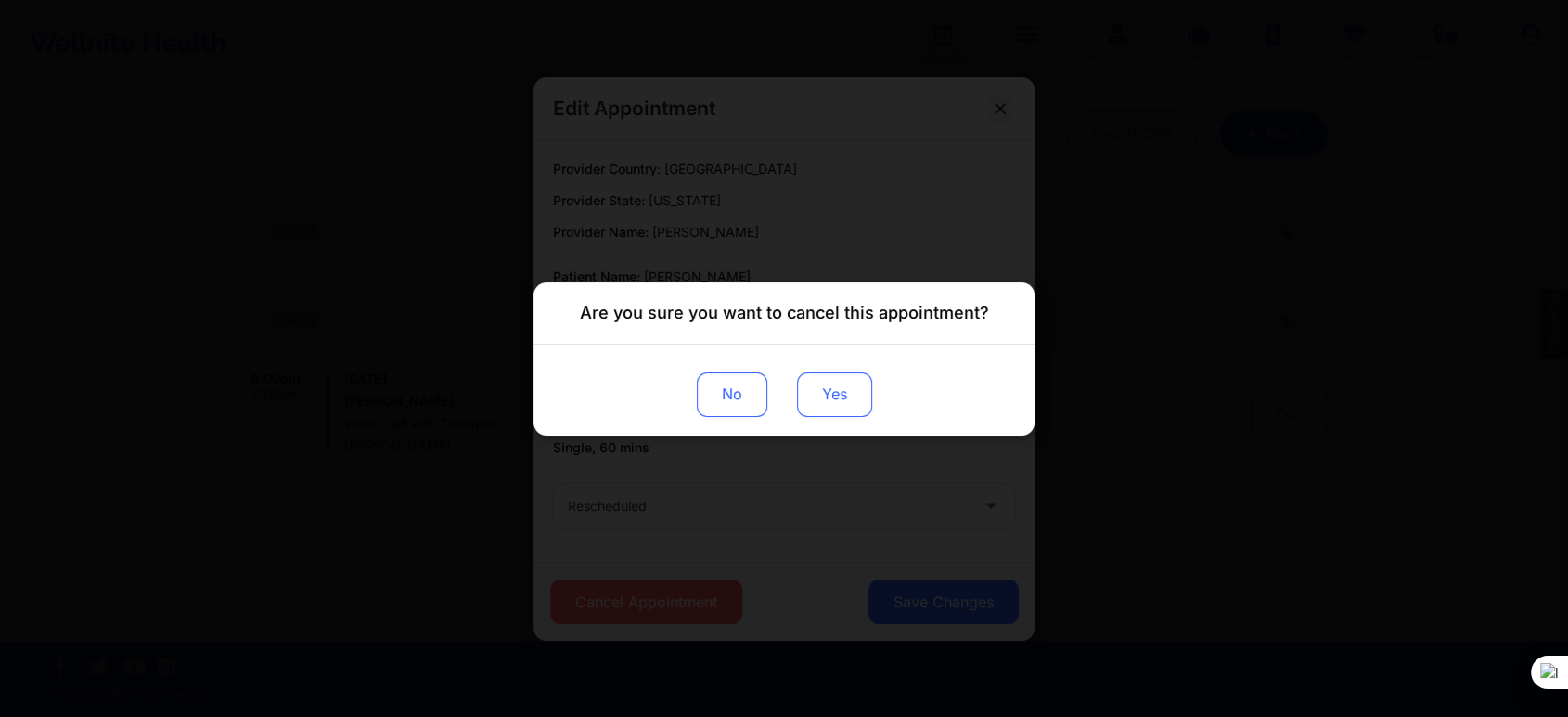
click at [831, 394] on button "Yes" at bounding box center [834, 393] width 75 height 45
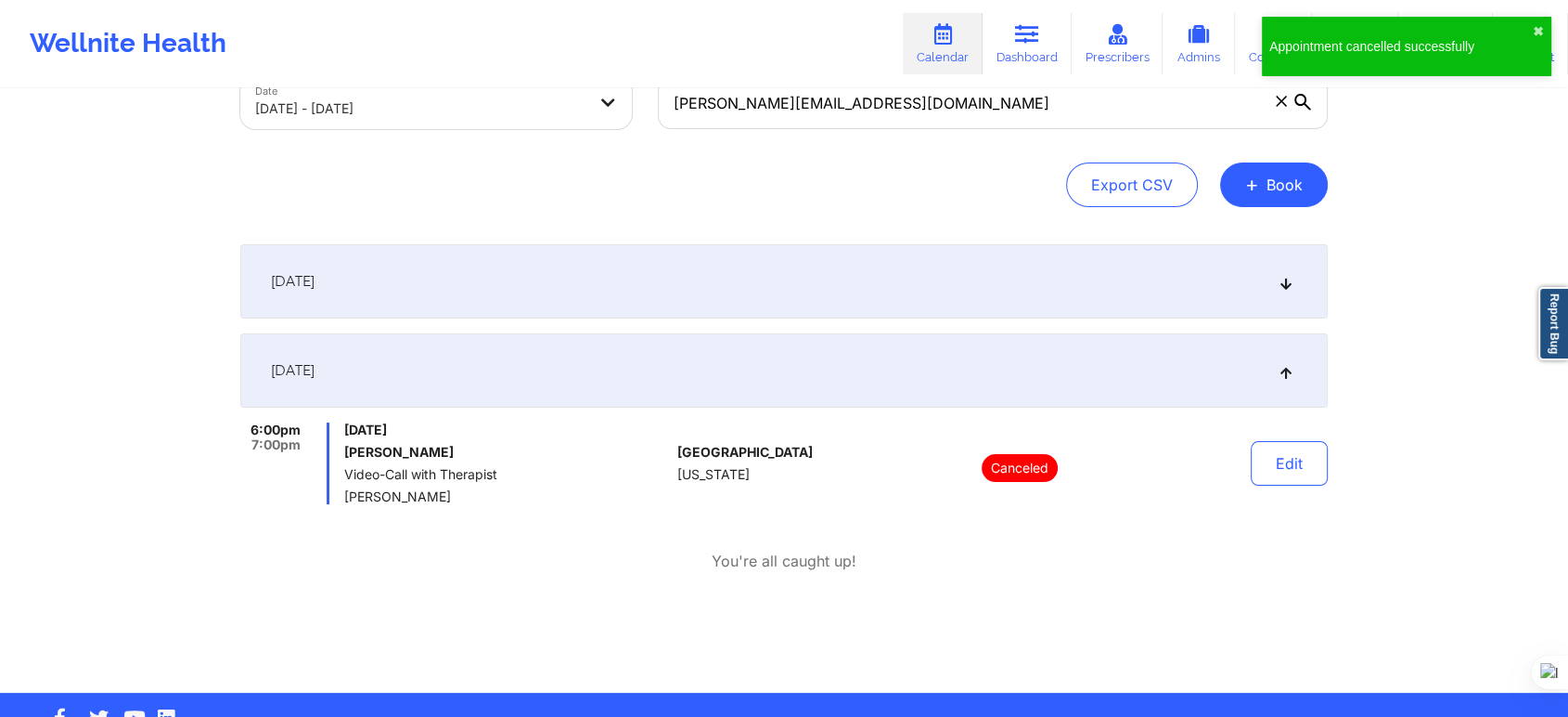
scroll to position [0, 0]
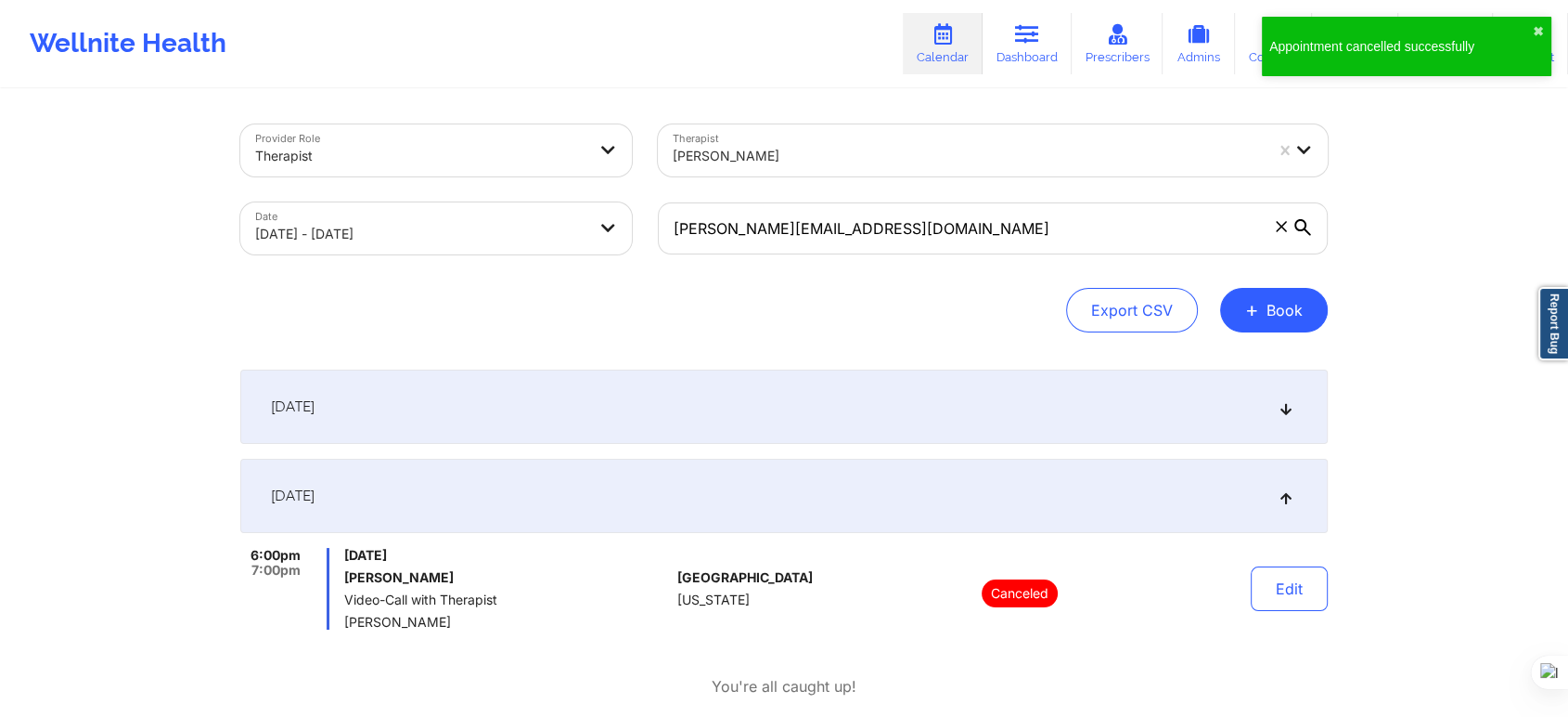
click at [328, 202] on body "Appointment cancelled successfully ✖︎ Wellnite Health Calendar Dashboard Prescr…" at bounding box center [784, 358] width 1568 height 717
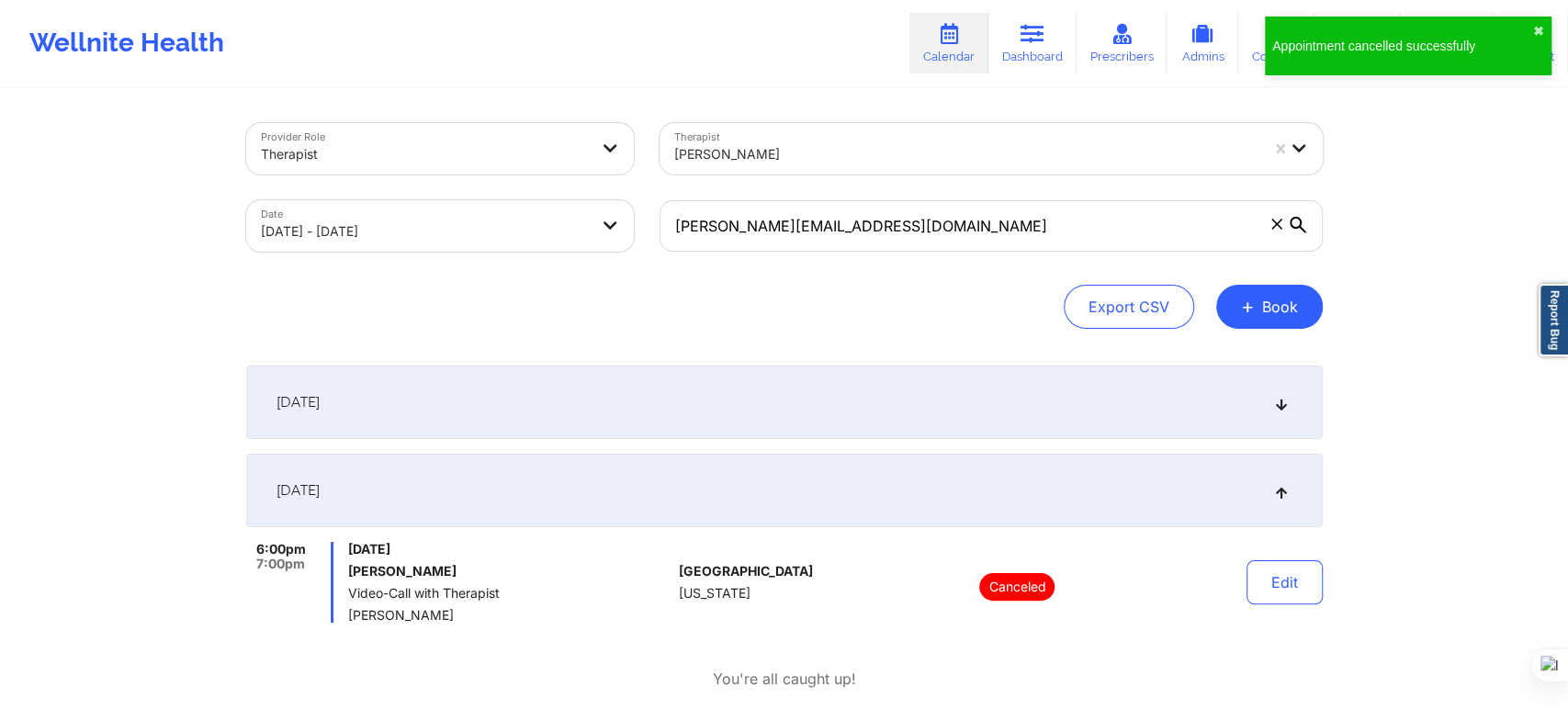
select select "2025-10"
select select "2025-11"
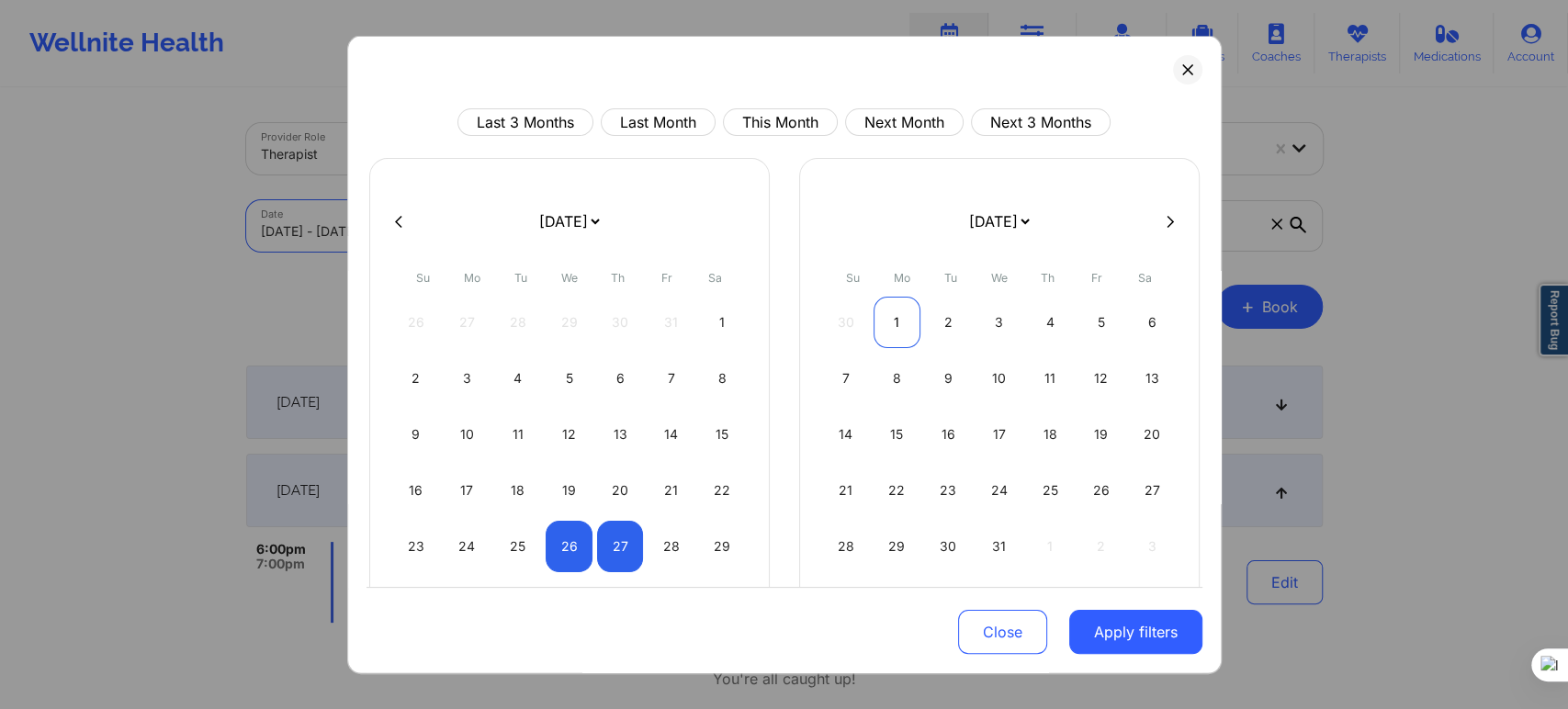
click at [888, 315] on div "1" at bounding box center [896, 322] width 46 height 51
select select "2025-11"
select select "2026-0"
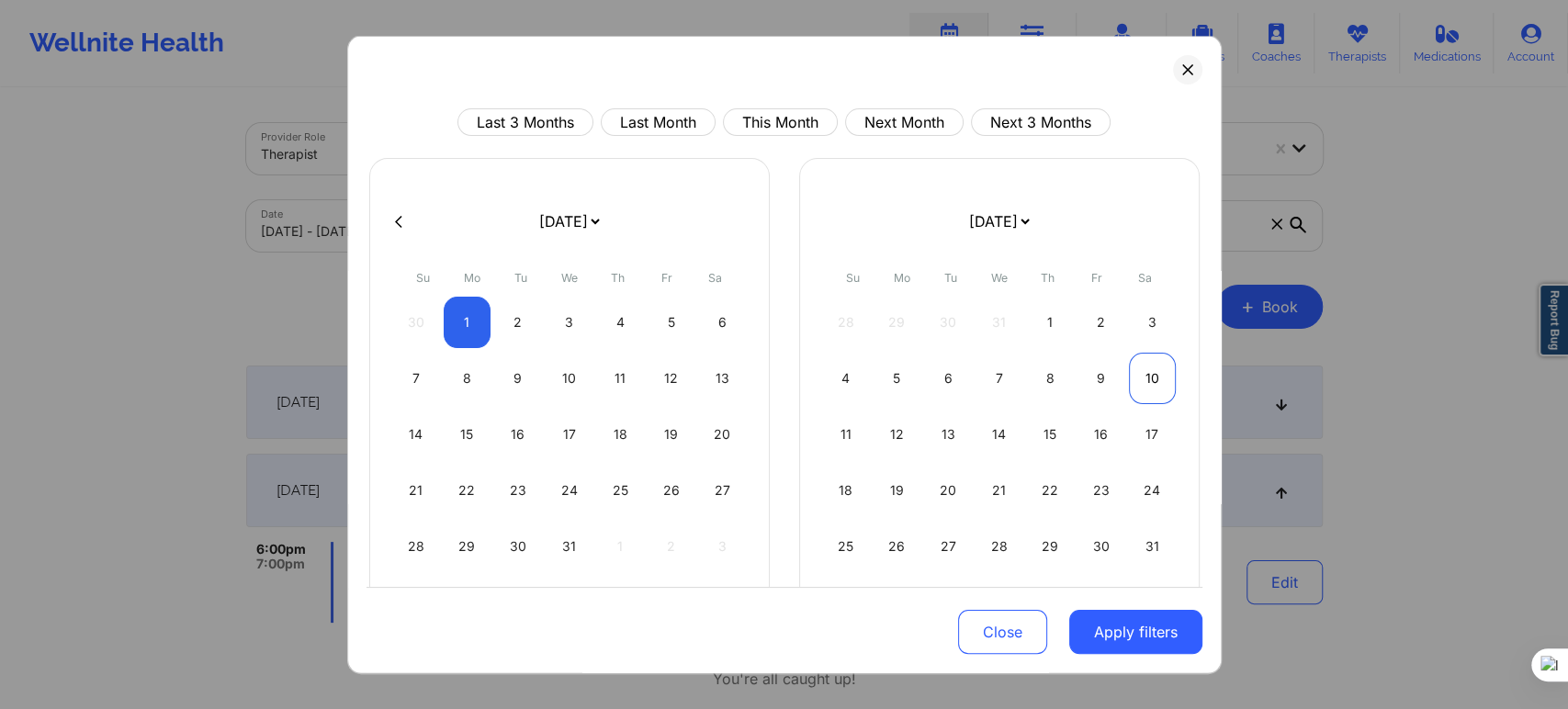
select select "2025-11"
select select "2026-0"
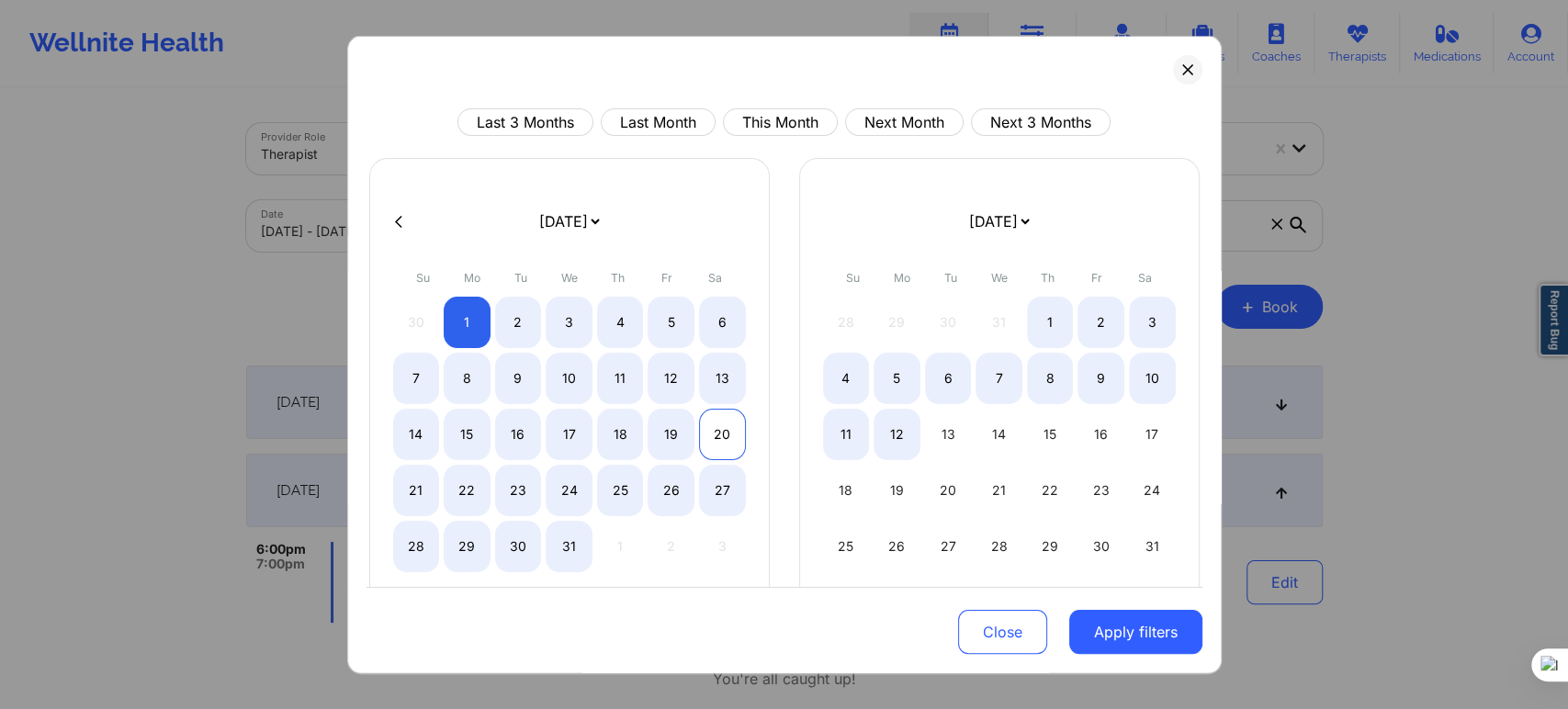
select select "2025-11"
select select "2026-0"
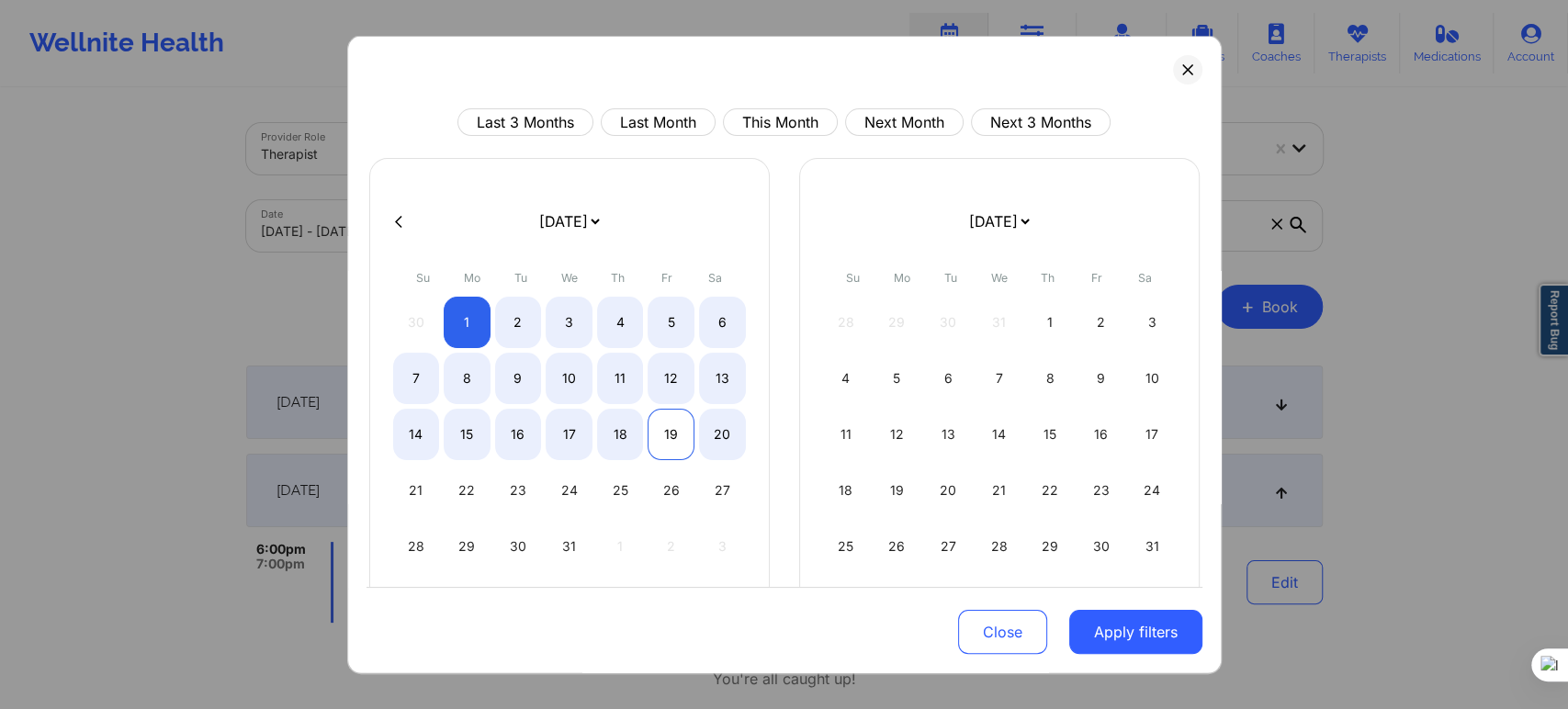
select select "2025-11"
select select "2026-0"
select select "2025-11"
select select "2026-0"
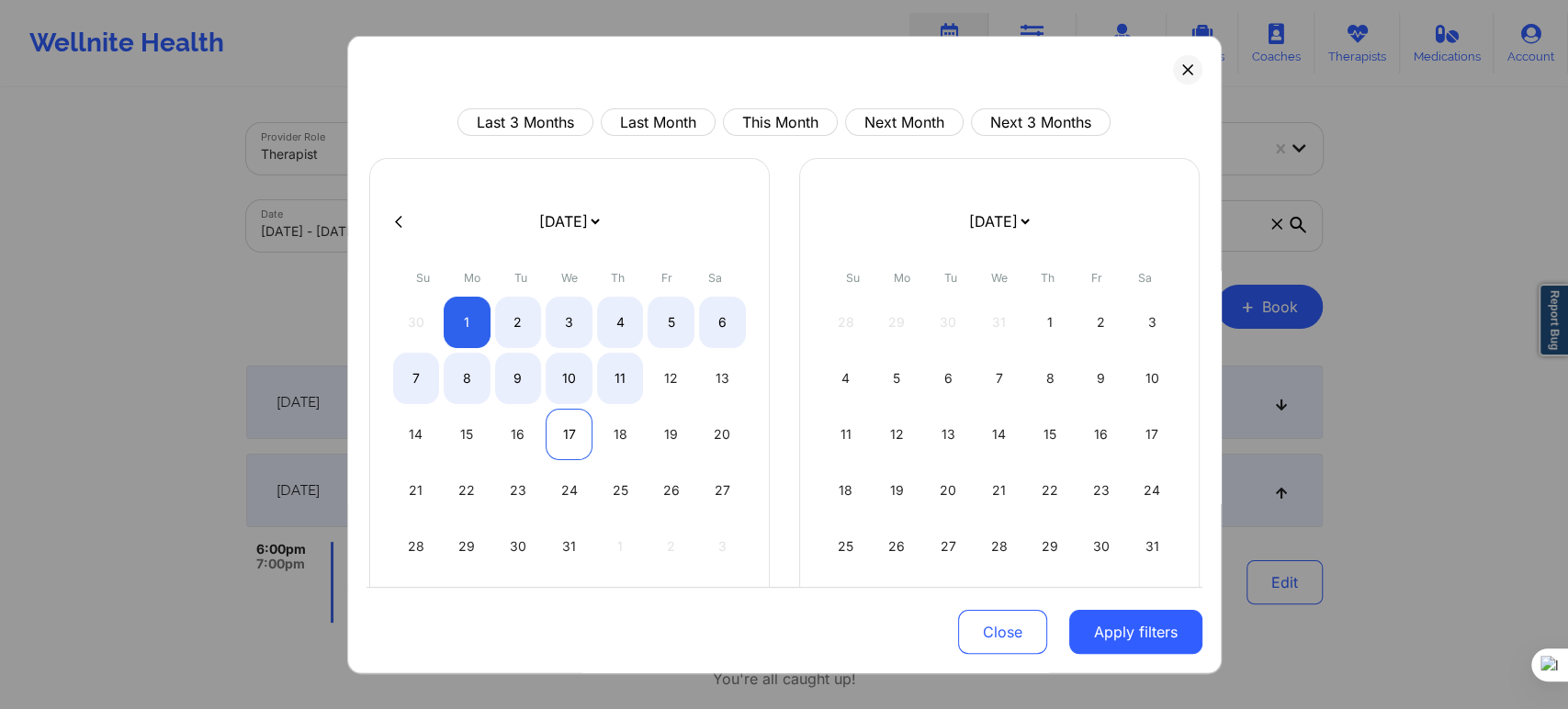
select select "2025-11"
select select "2026-0"
click at [564, 426] on div "17" at bounding box center [568, 434] width 46 height 51
select select "2025-11"
select select "2026-0"
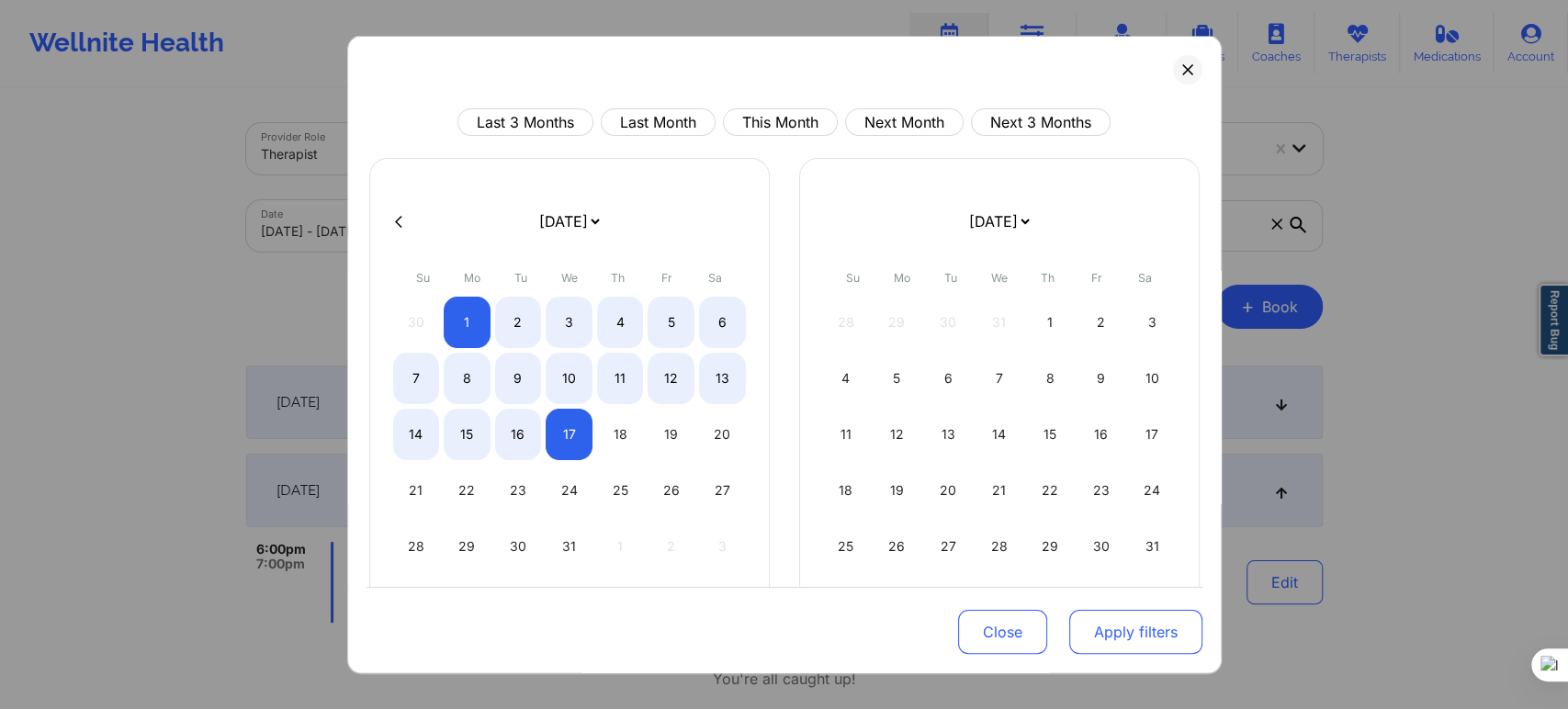
click at [1110, 645] on button "Apply filters" at bounding box center [1135, 631] width 133 height 44
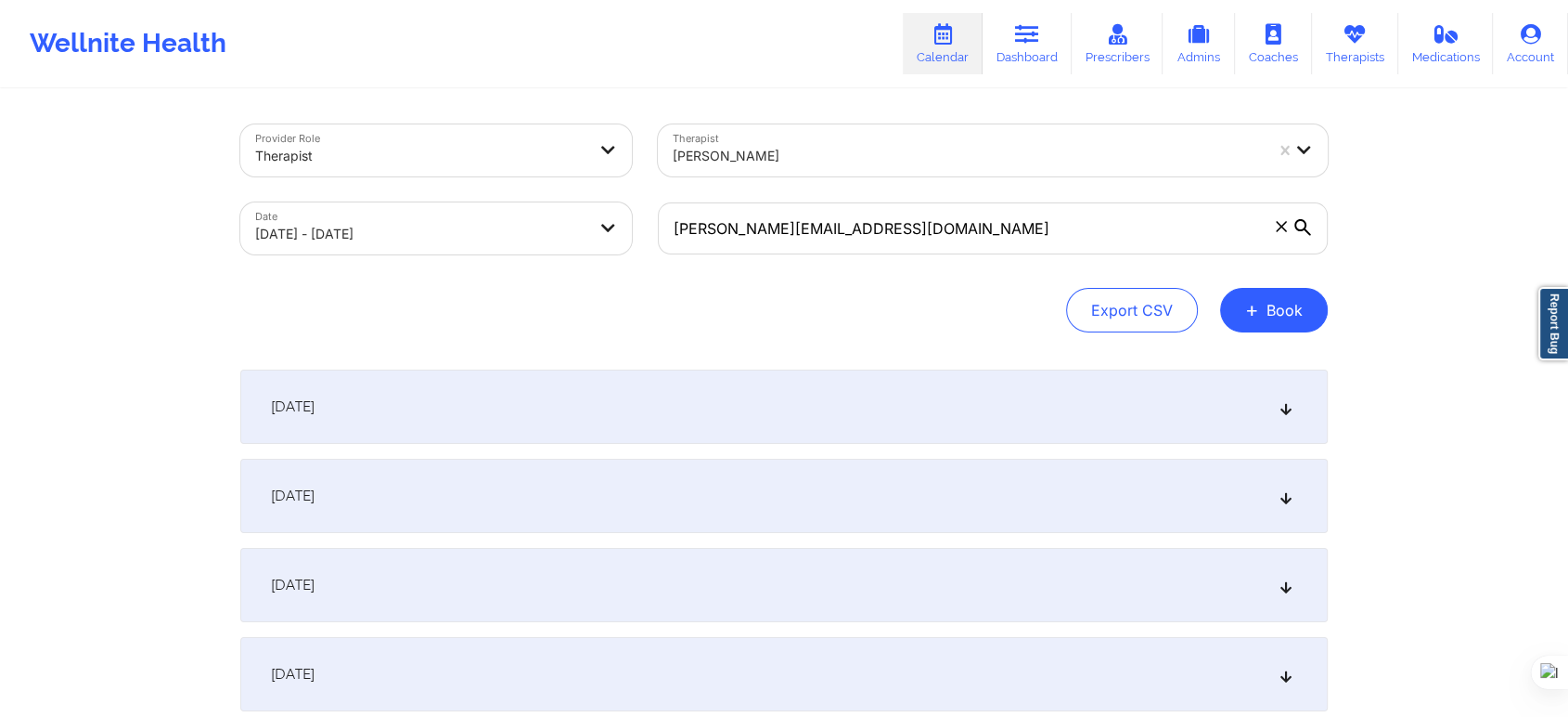
click at [675, 397] on div "December 1, 2025" at bounding box center [784, 406] width 1088 height 74
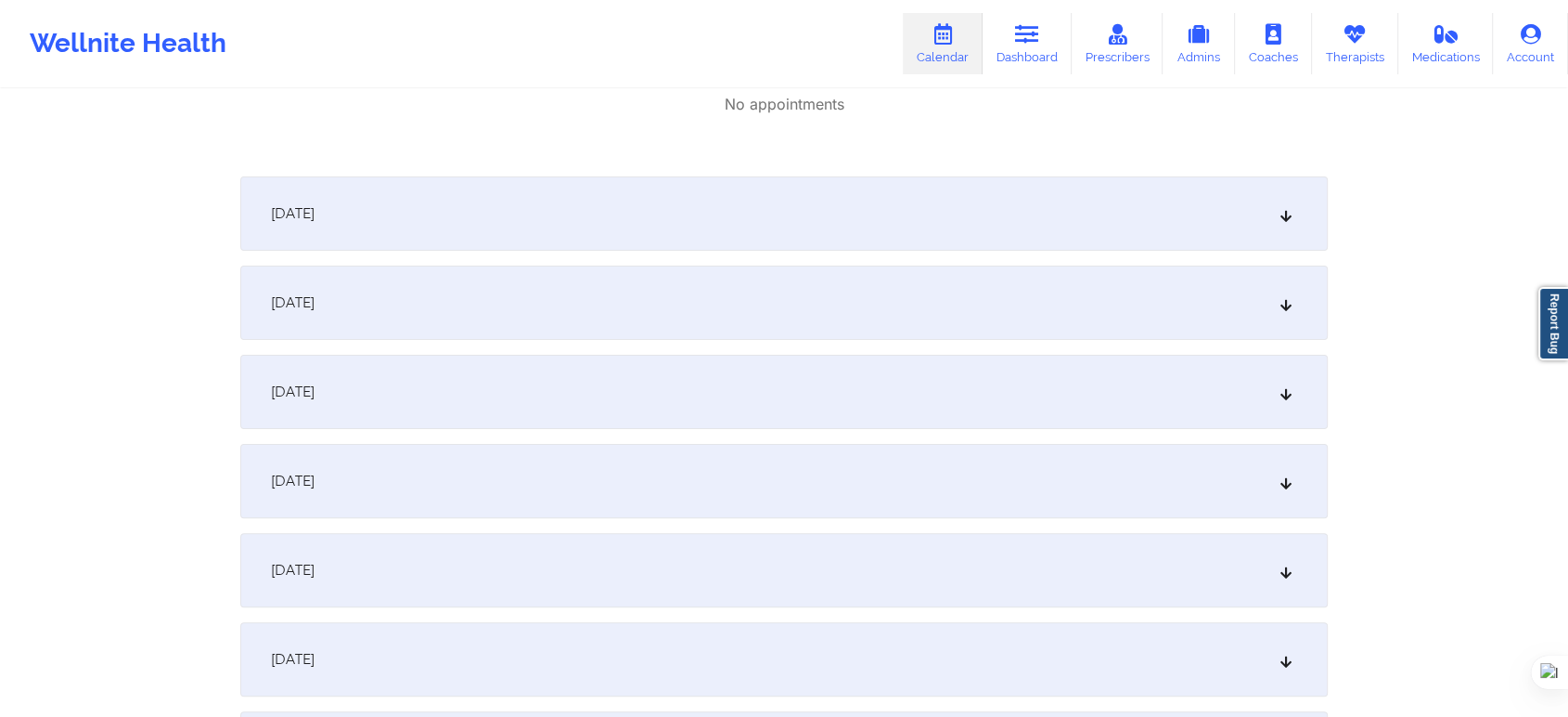
scroll to position [412, 0]
click at [453, 389] on div "December 4, 2025" at bounding box center [784, 390] width 1088 height 74
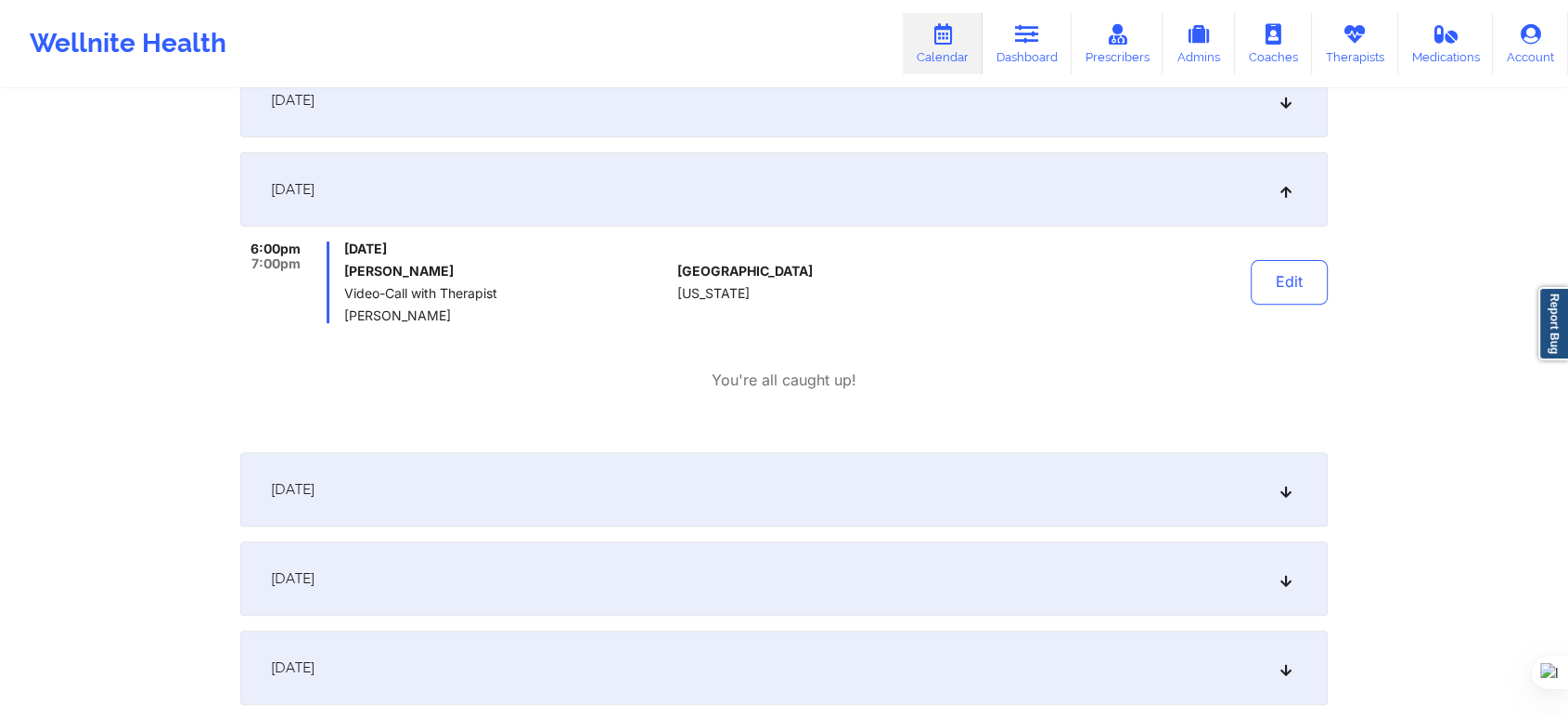
scroll to position [618, 0]
click at [1288, 284] on button "Edit" at bounding box center [1289, 278] width 77 height 45
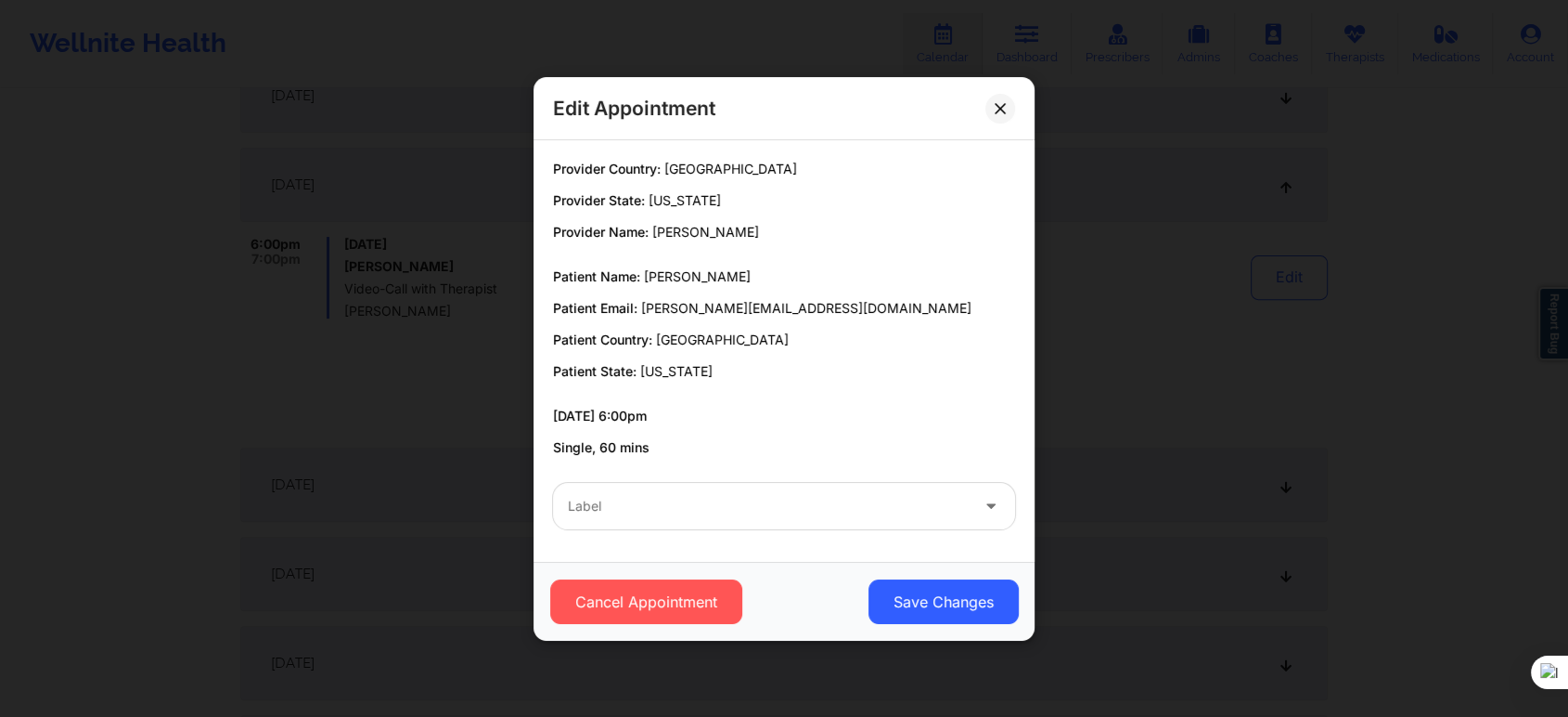
click at [672, 507] on div at bounding box center [769, 505] width 401 height 22
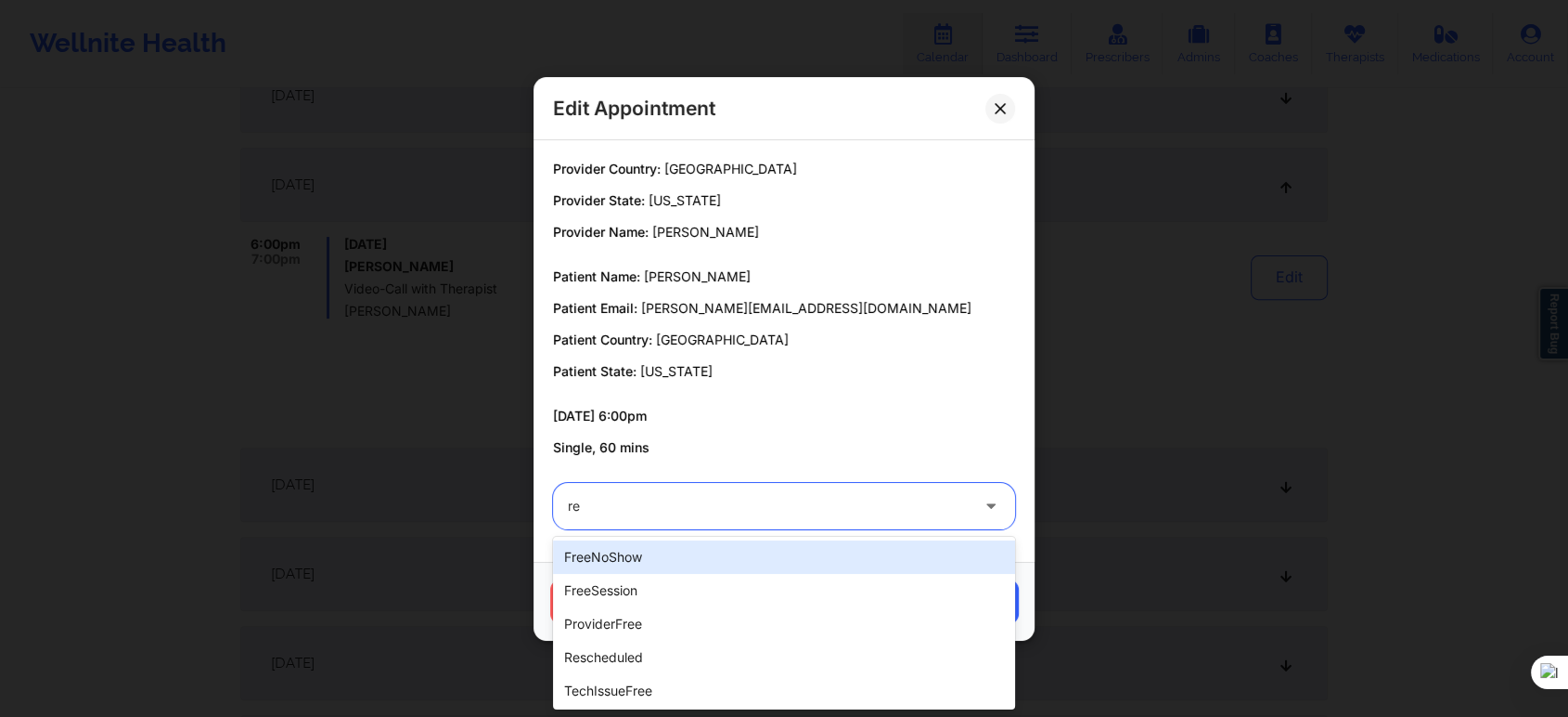
type input "res"
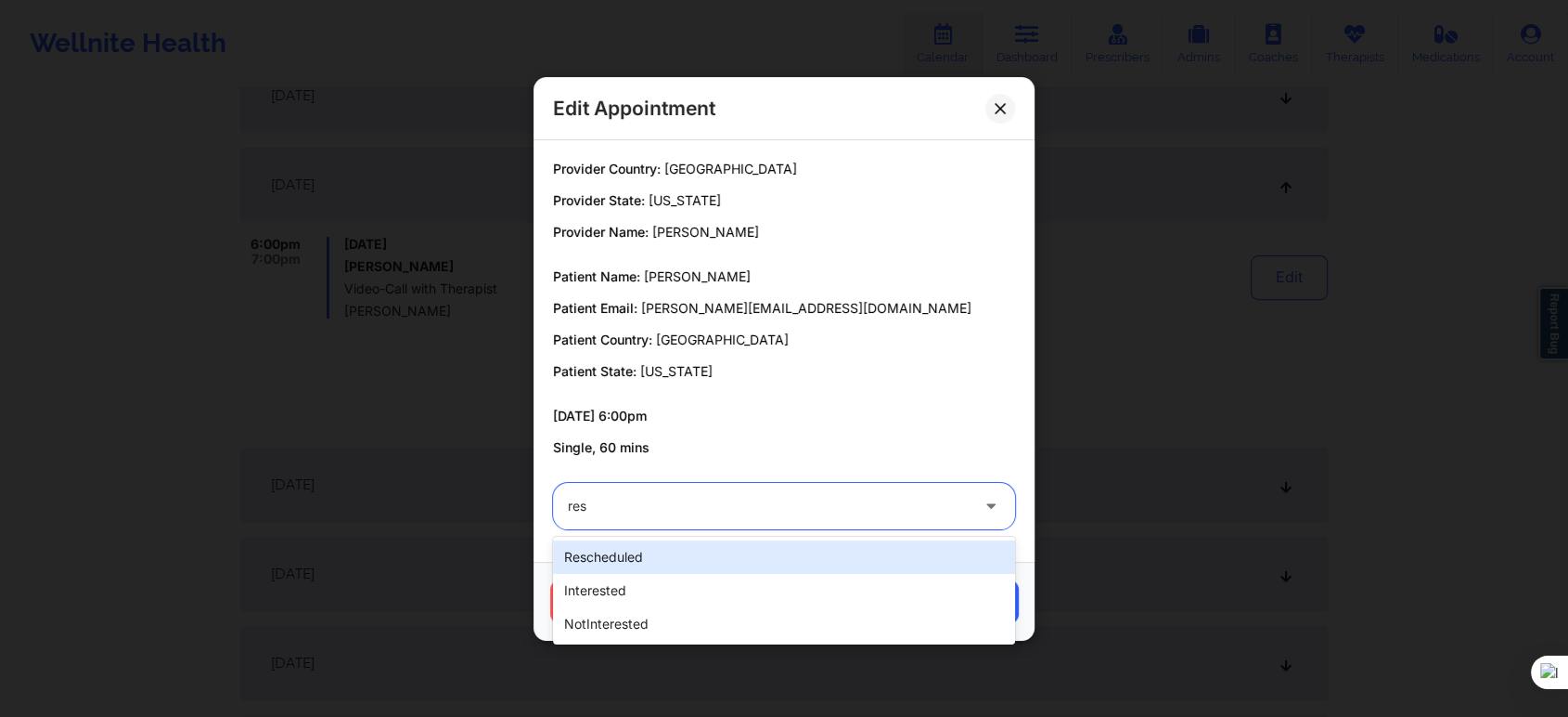
click at [645, 554] on div "rescheduled" at bounding box center [784, 556] width 462 height 33
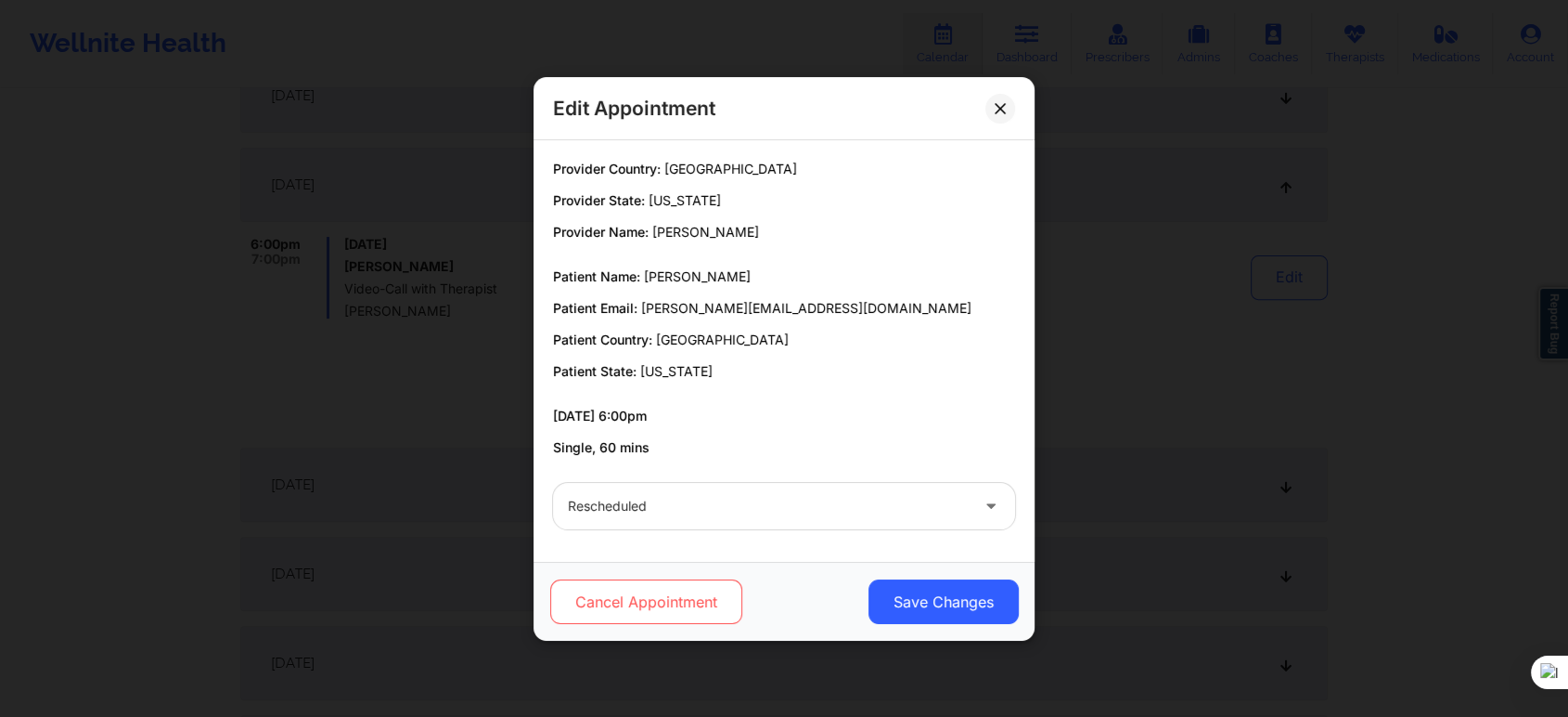
click at [636, 602] on button "Cancel Appointment" at bounding box center [646, 601] width 192 height 45
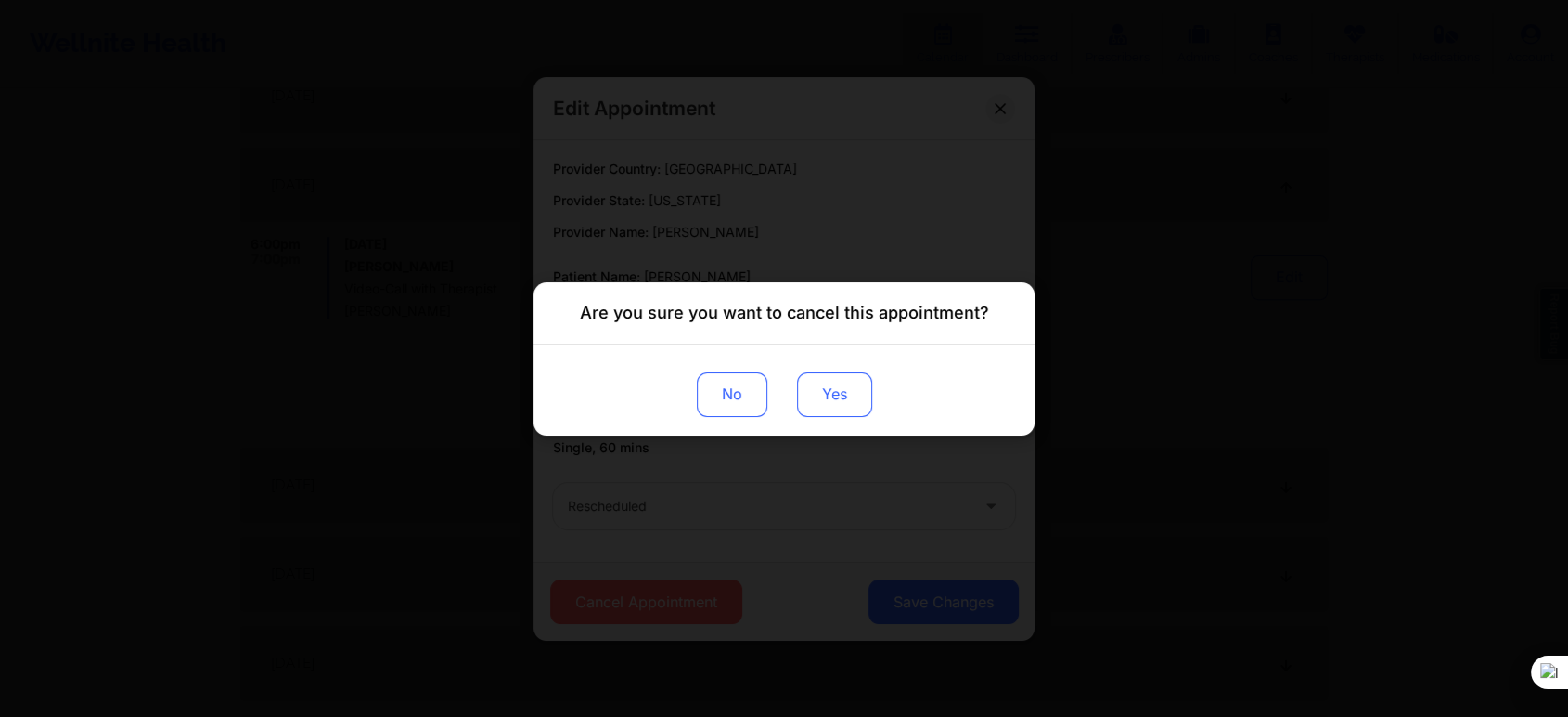
click at [844, 406] on button "Yes" at bounding box center [834, 393] width 75 height 45
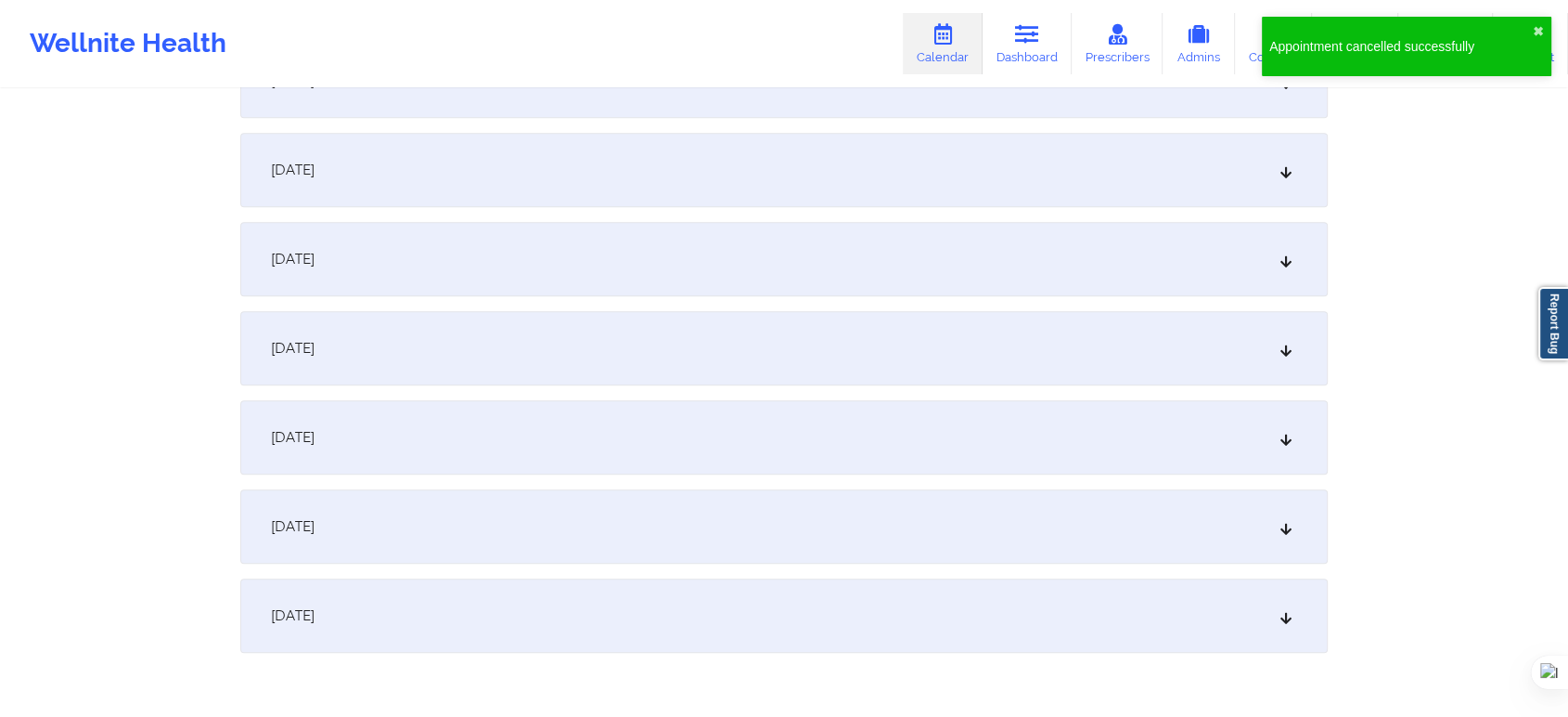
scroll to position [1435, 0]
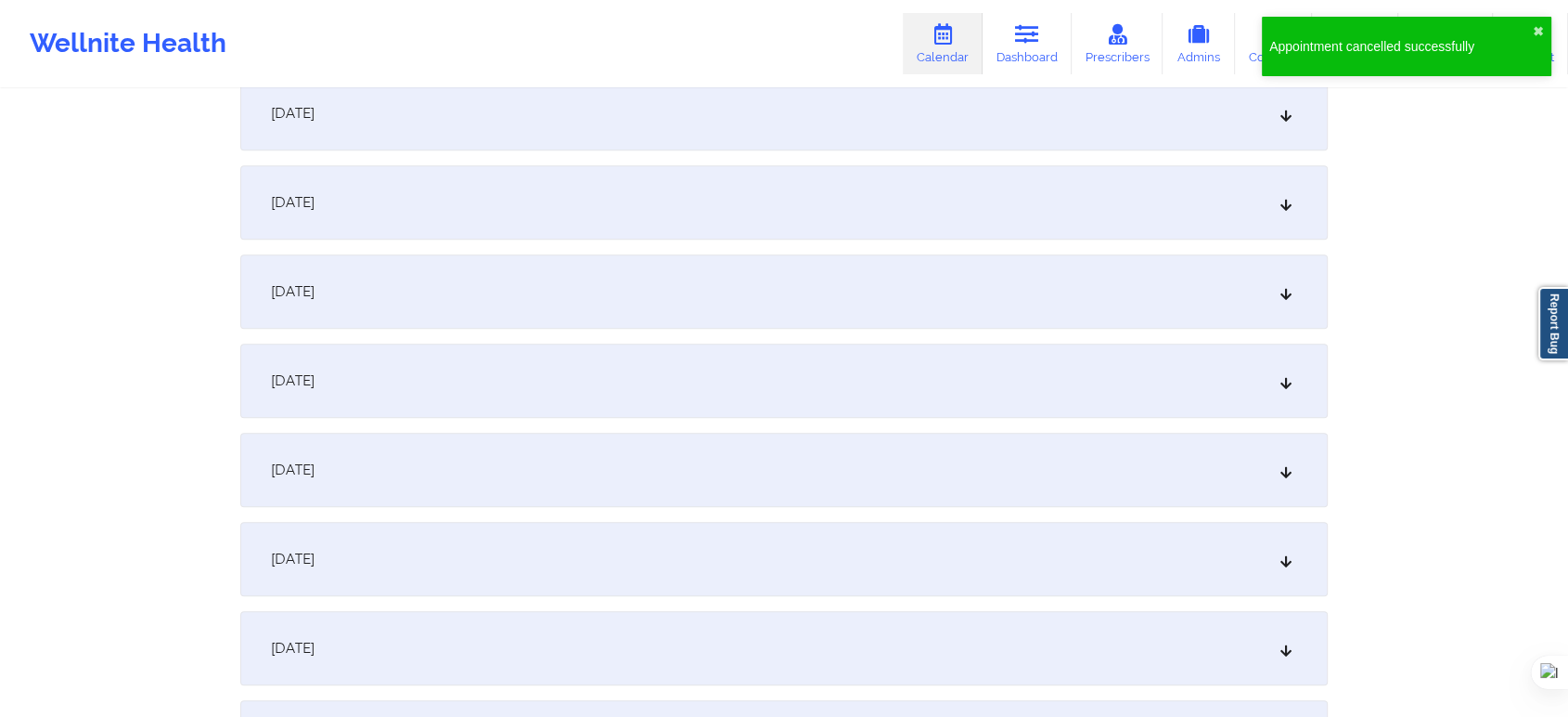
click at [397, 205] on div "December 11, 2025" at bounding box center [784, 202] width 1088 height 74
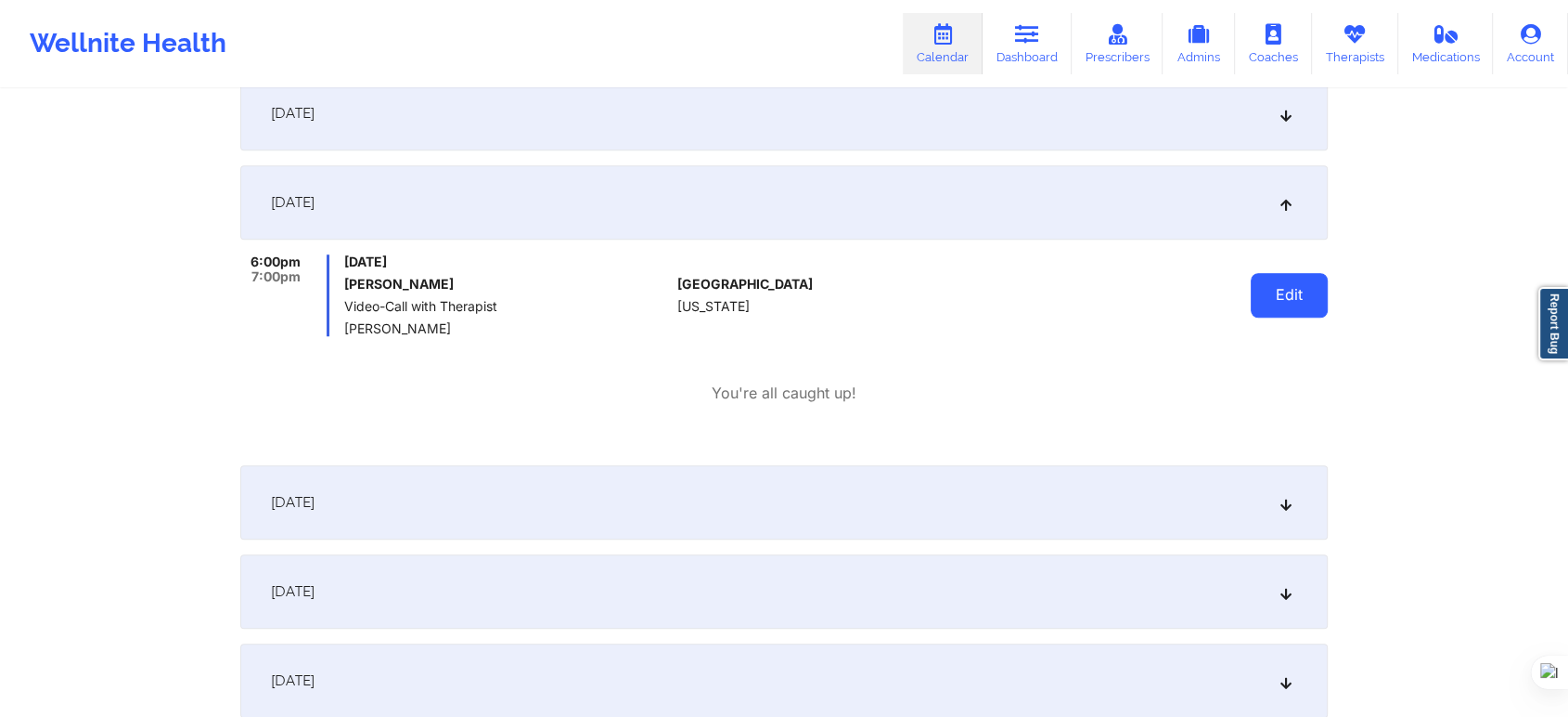
click at [1263, 293] on button "Edit" at bounding box center [1289, 295] width 77 height 45
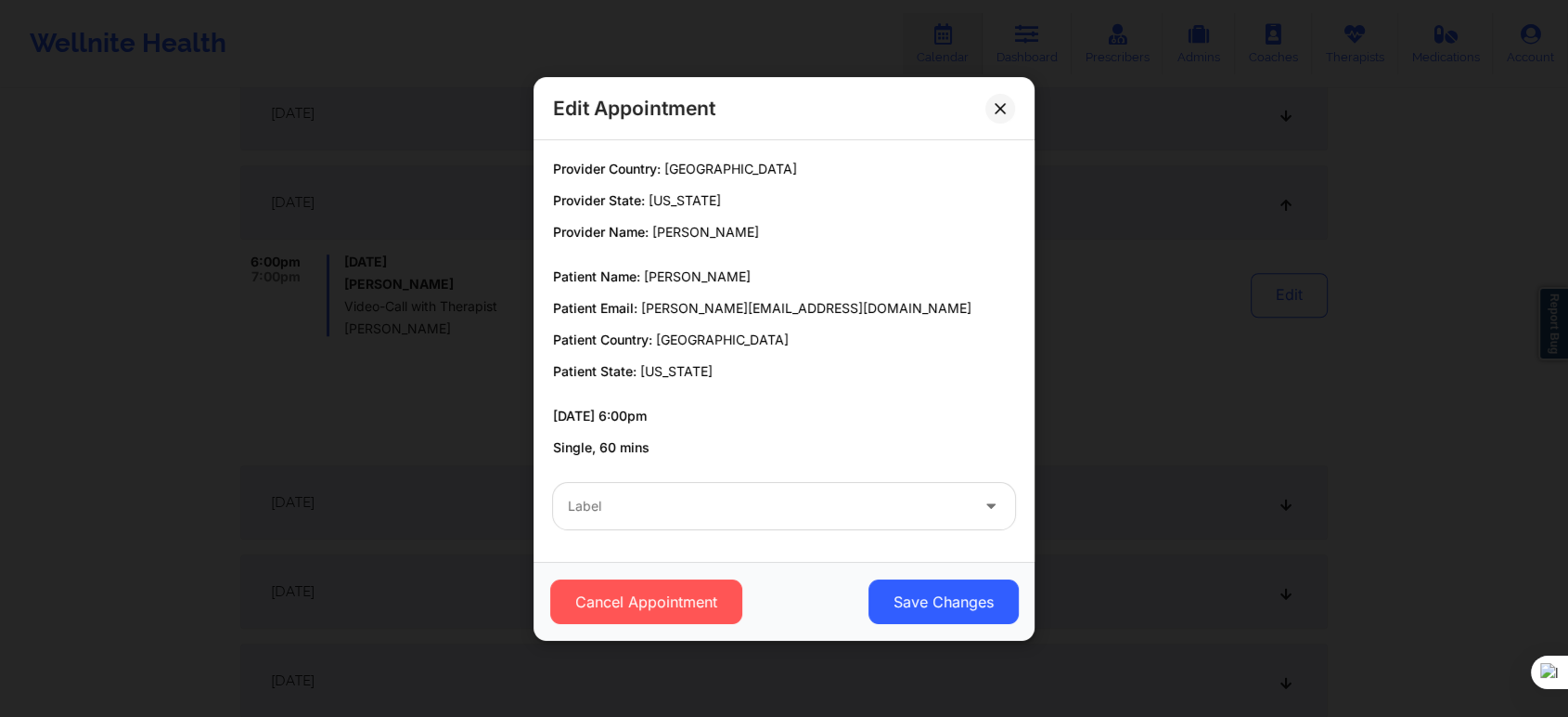
click at [572, 525] on div "Label" at bounding box center [762, 505] width 417 height 46
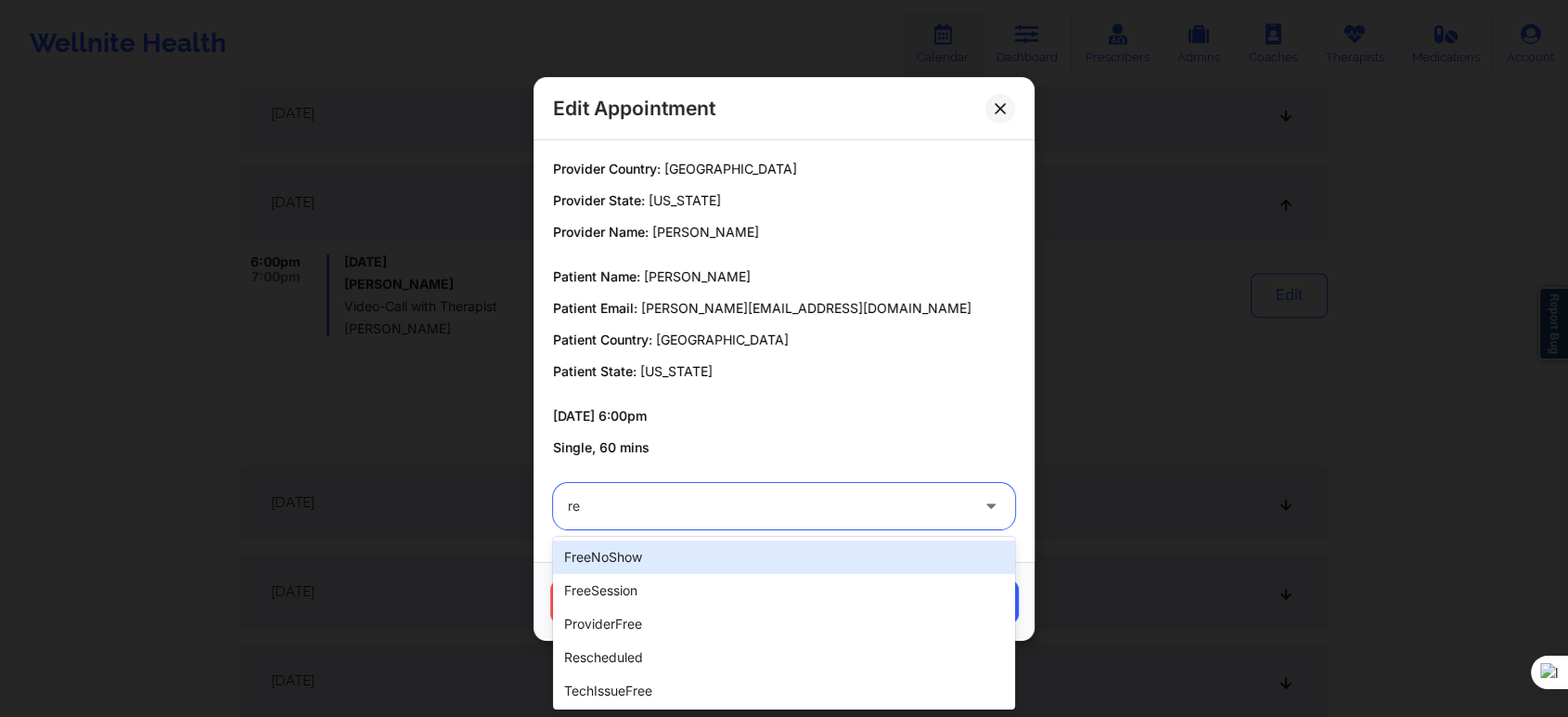
type input "res"
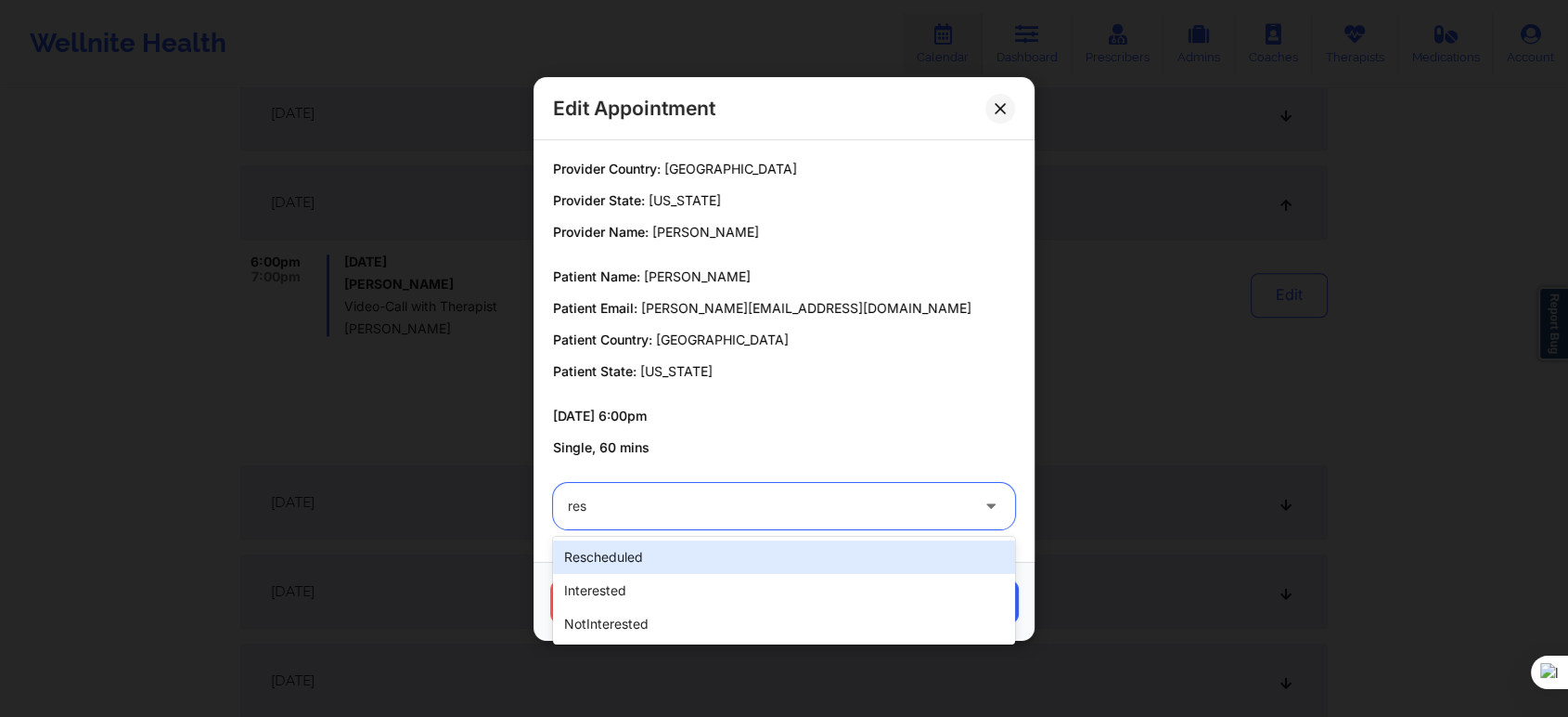
click at [585, 547] on div "rescheduled" at bounding box center [784, 556] width 462 height 33
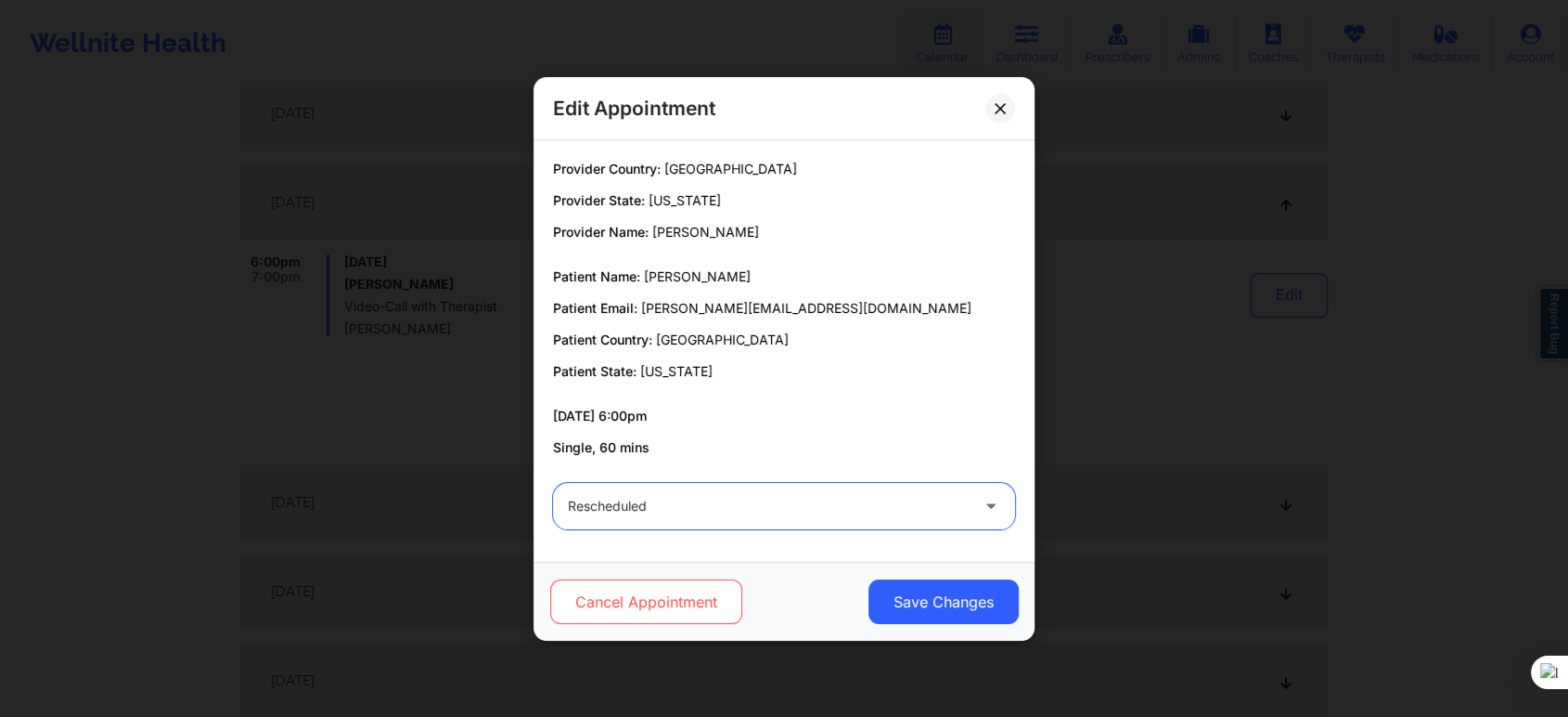
click at [640, 607] on button "Cancel Appointment" at bounding box center [646, 601] width 192 height 45
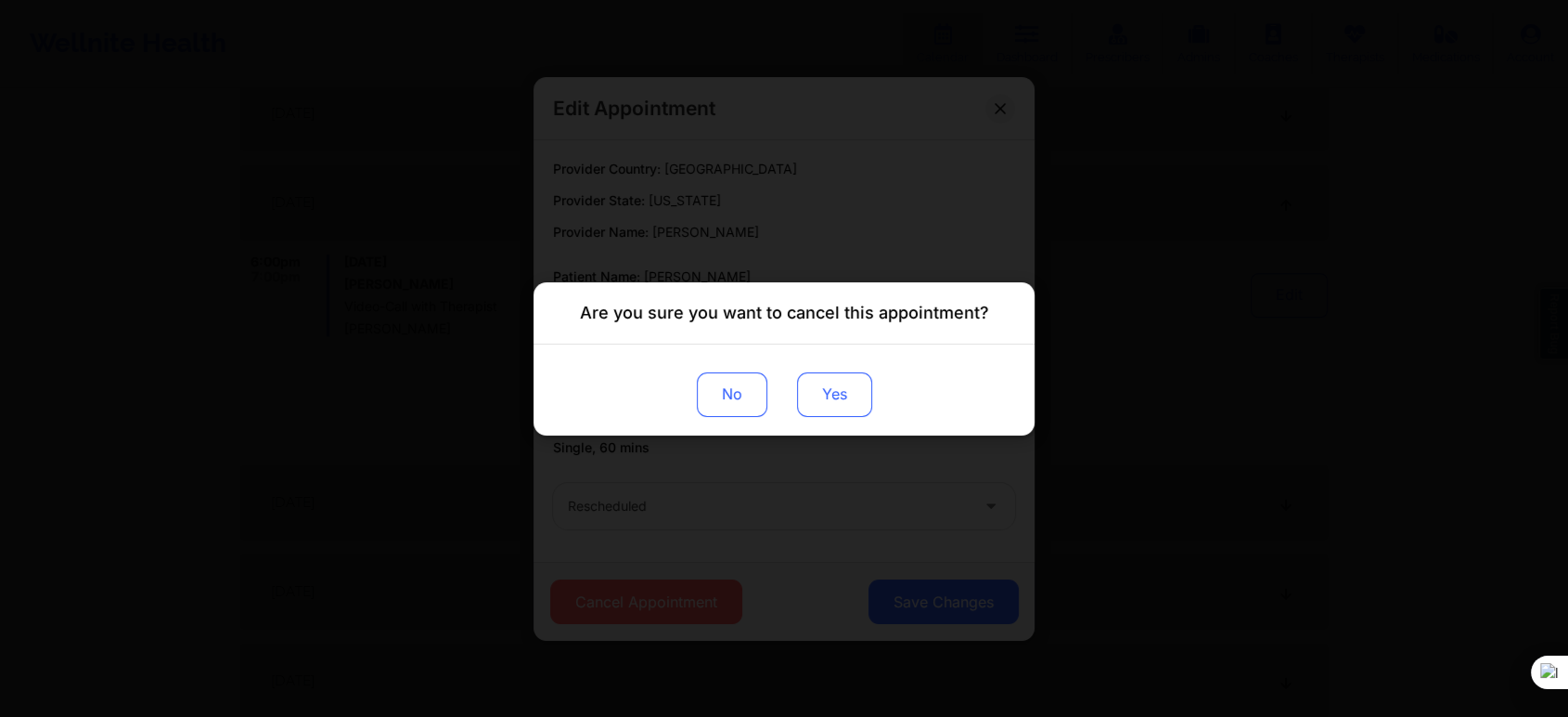
click at [845, 384] on button "Yes" at bounding box center [834, 393] width 75 height 45
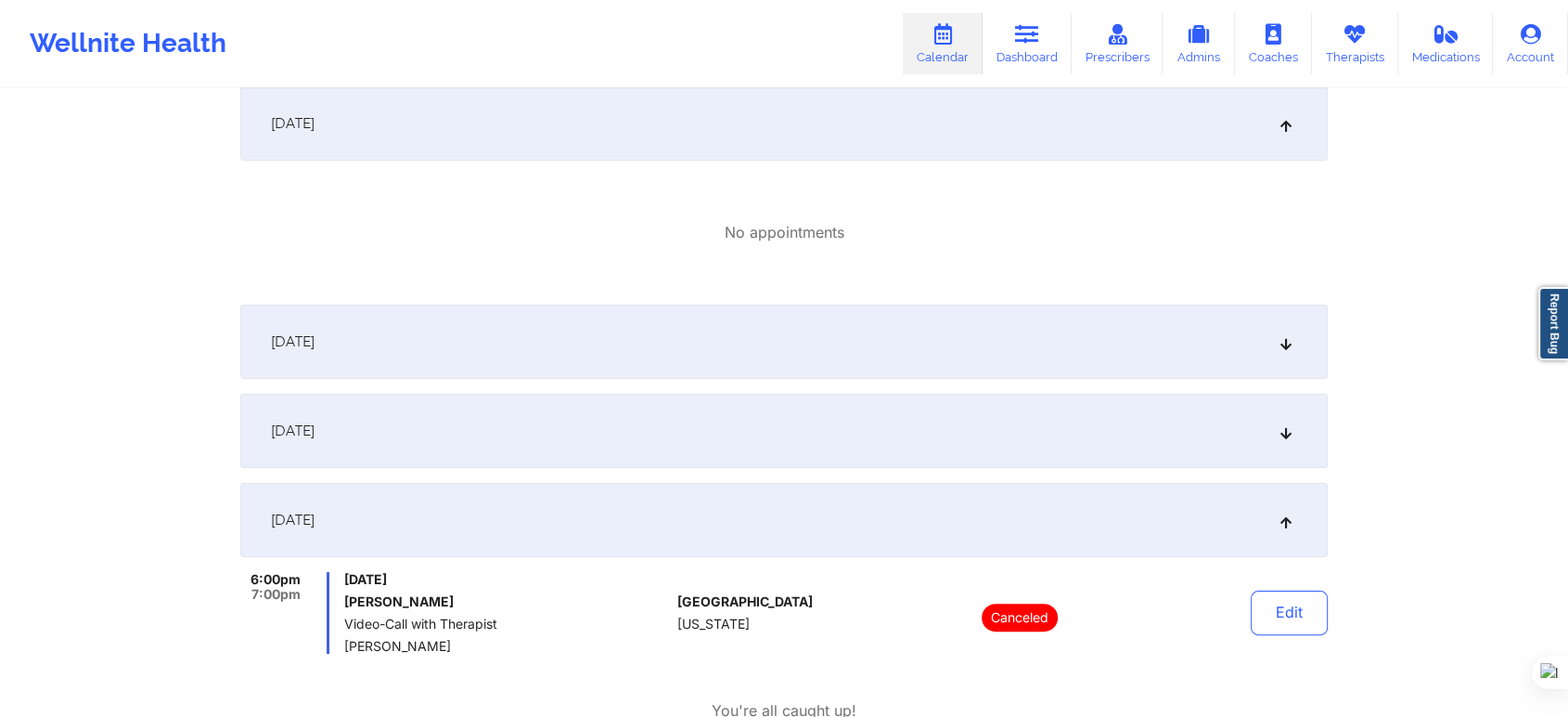
scroll to position [0, 0]
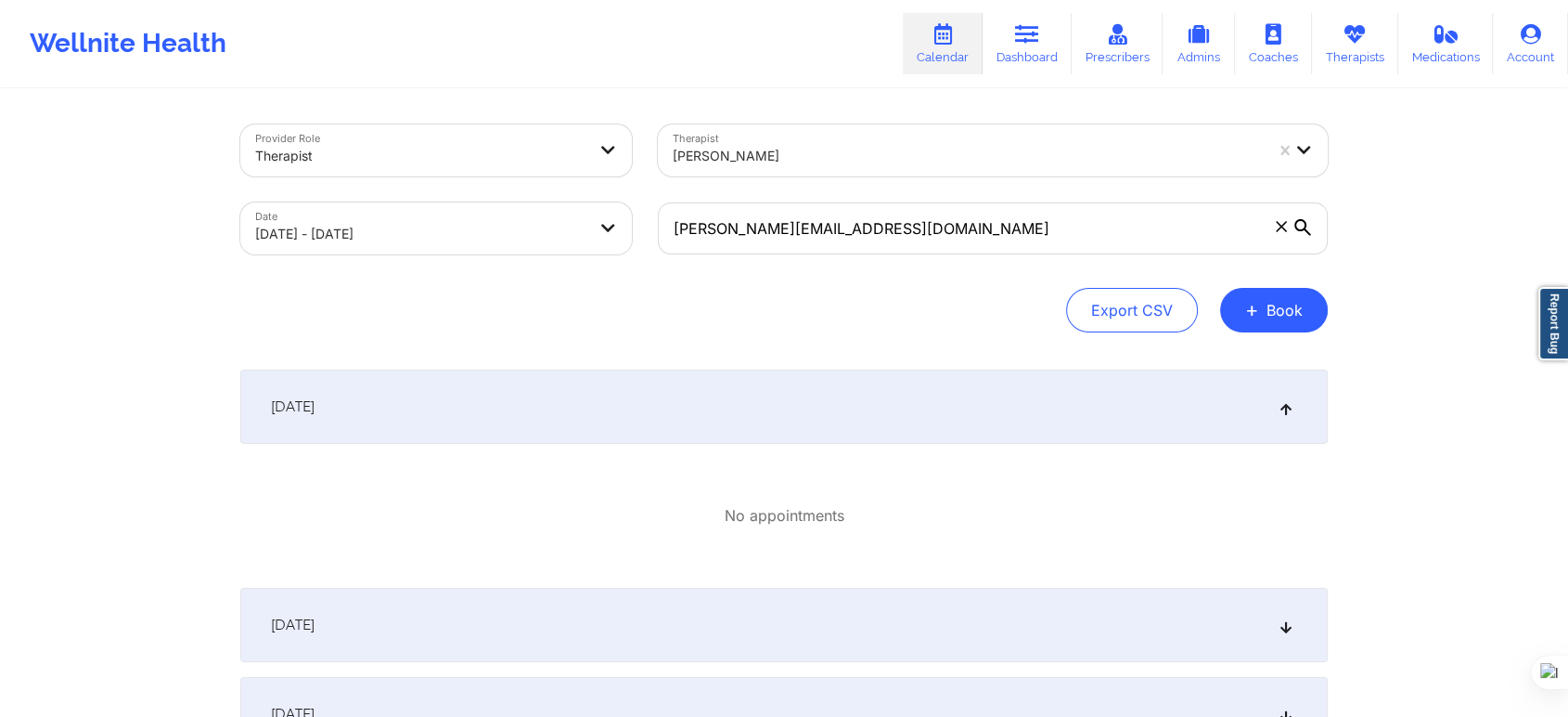
click at [565, 255] on div "Date 12/01/2025 - 12/17/2025" at bounding box center [436, 229] width 417 height 78
click at [557, 239] on body "Wellnite Health Calendar Dashboard Prescribers Admins Coaches Therapists Medica…" at bounding box center [784, 358] width 1568 height 717
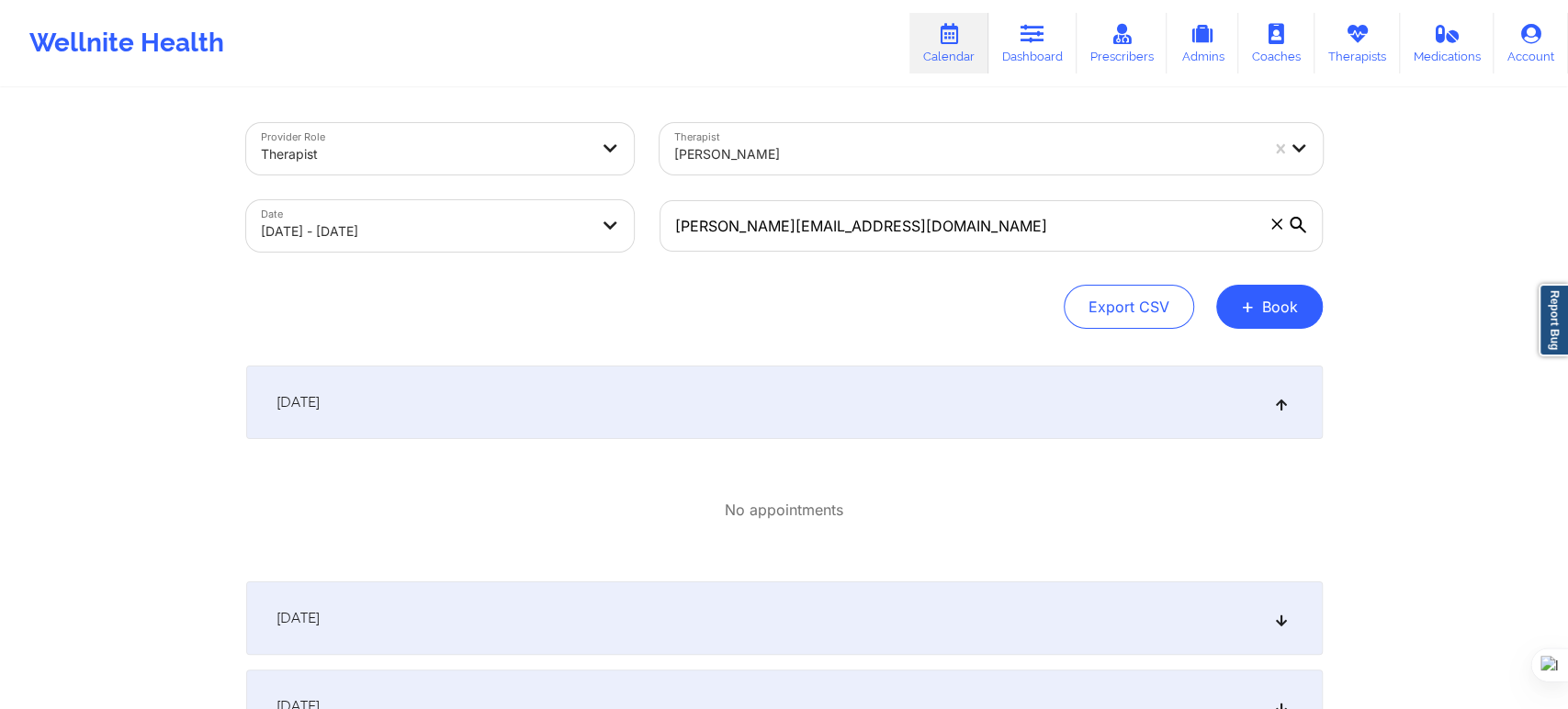
select select "2025-11"
select select "2026-0"
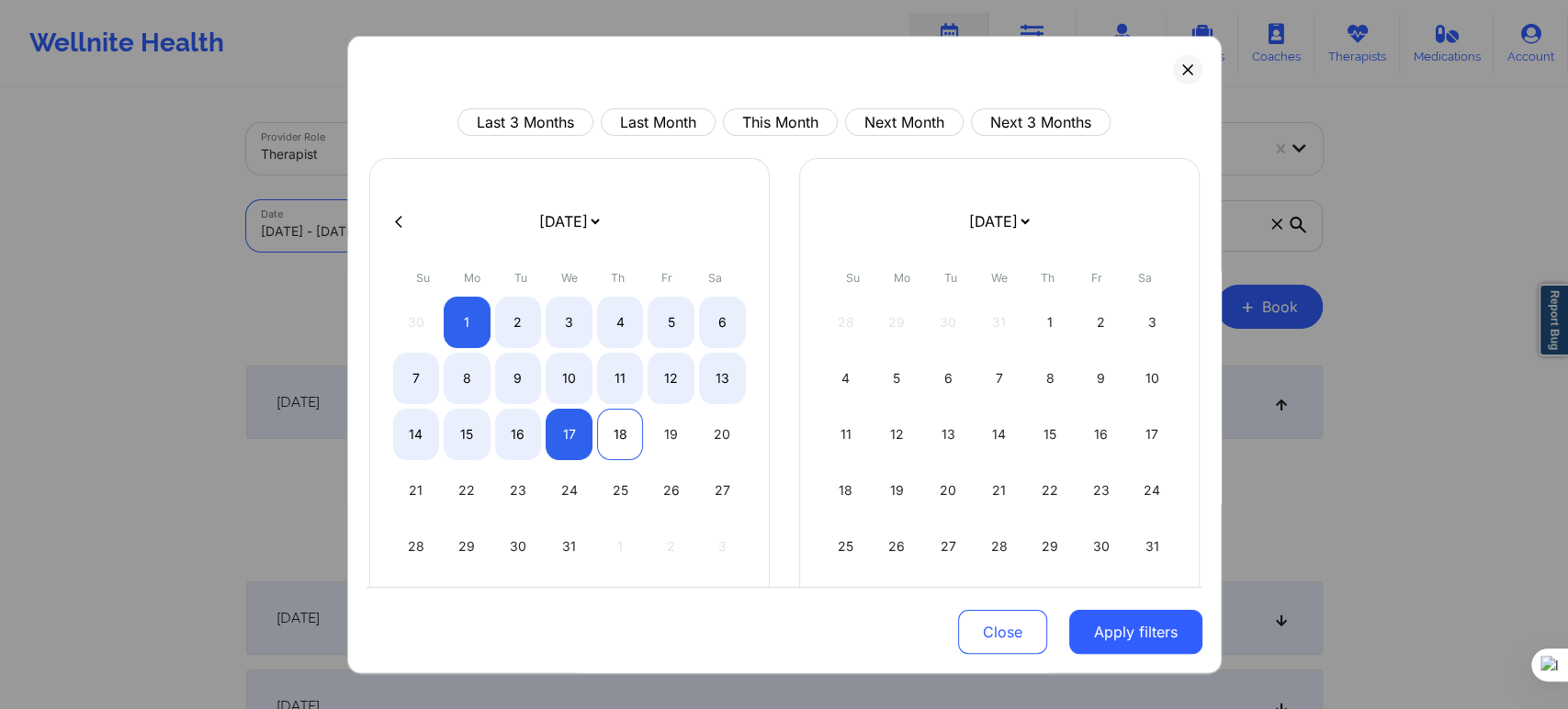
click at [625, 439] on div "18" at bounding box center [619, 434] width 46 height 51
select select "2025-11"
select select "2026-0"
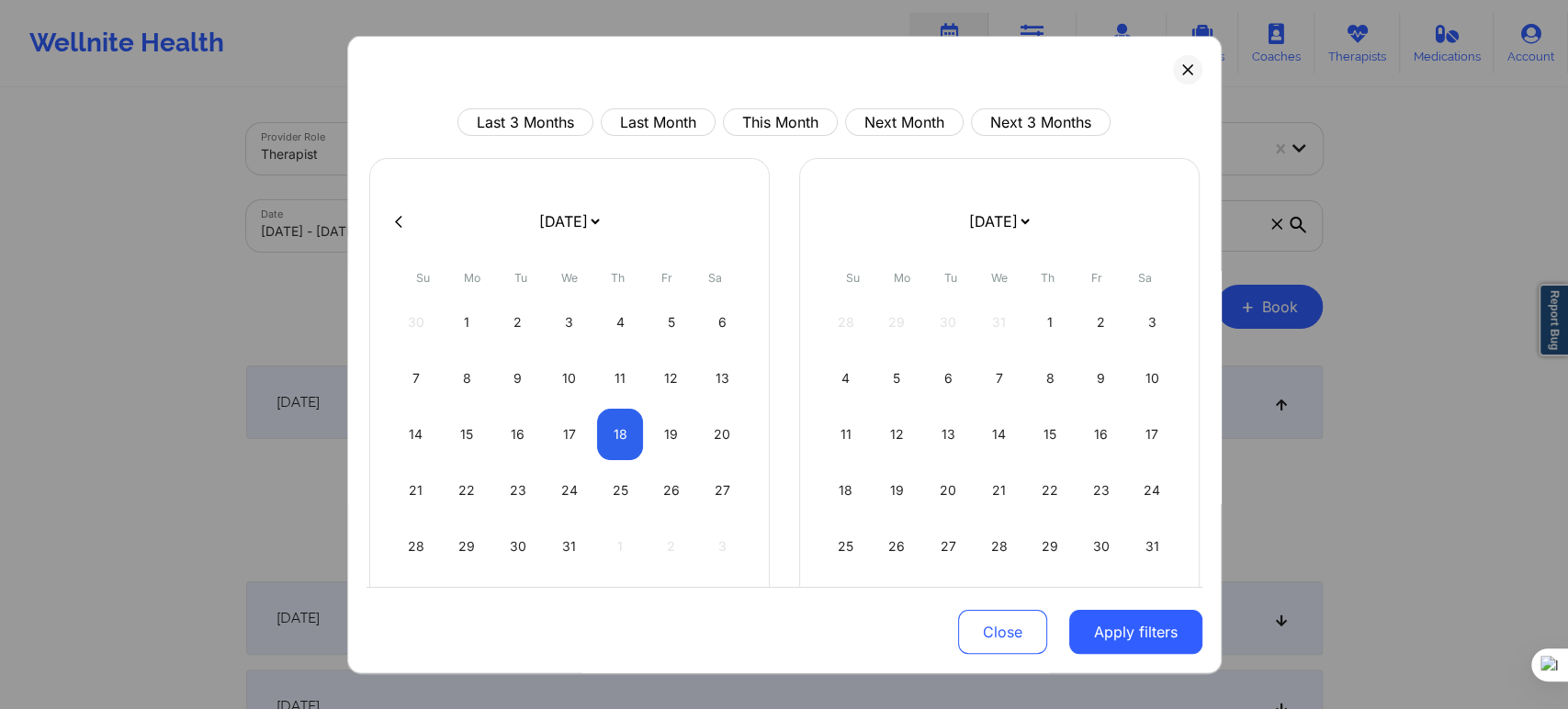
select select "2025-11"
select select "2026-0"
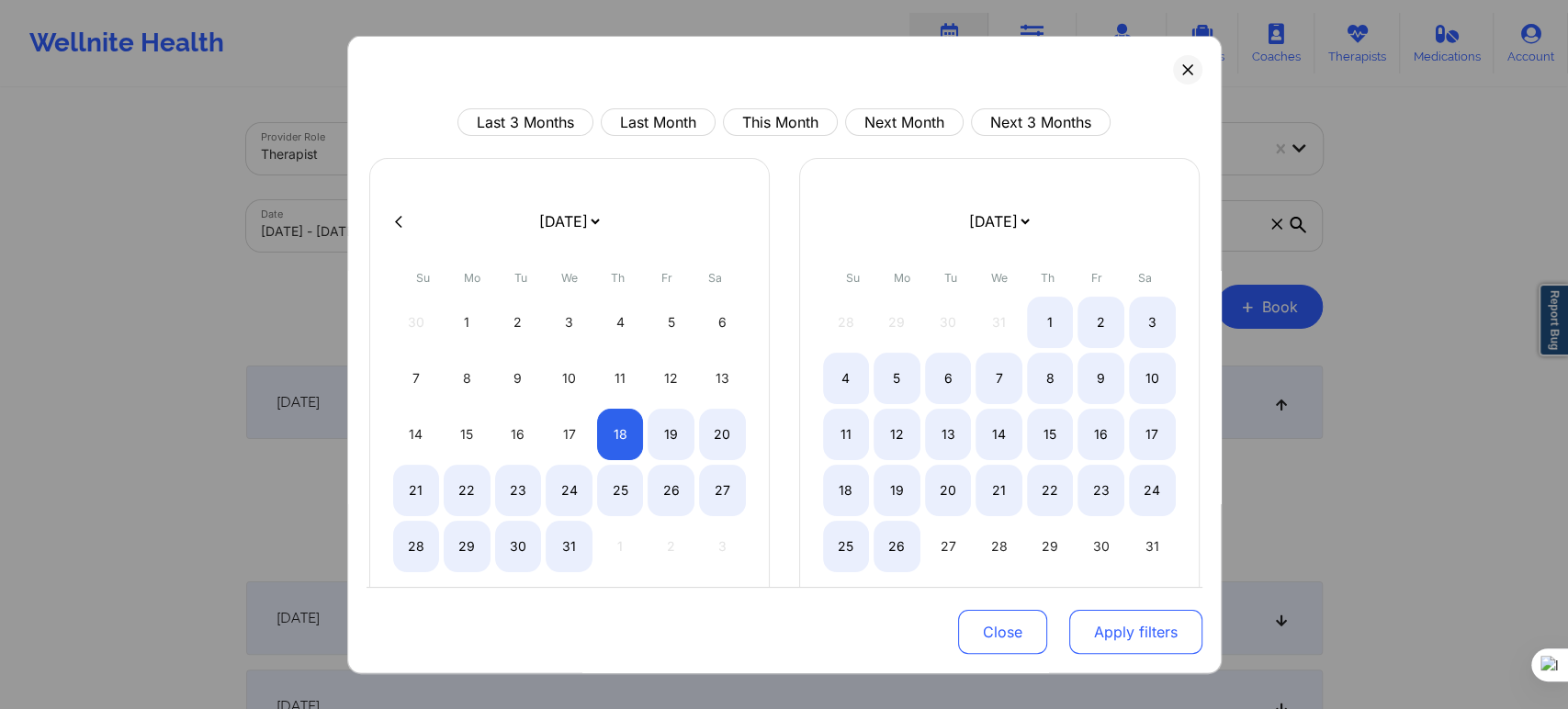
select select "2025-11"
select select "2026-0"
click at [1103, 635] on button "Apply filters" at bounding box center [1135, 631] width 133 height 44
select select "2025-11"
select select "2026-0"
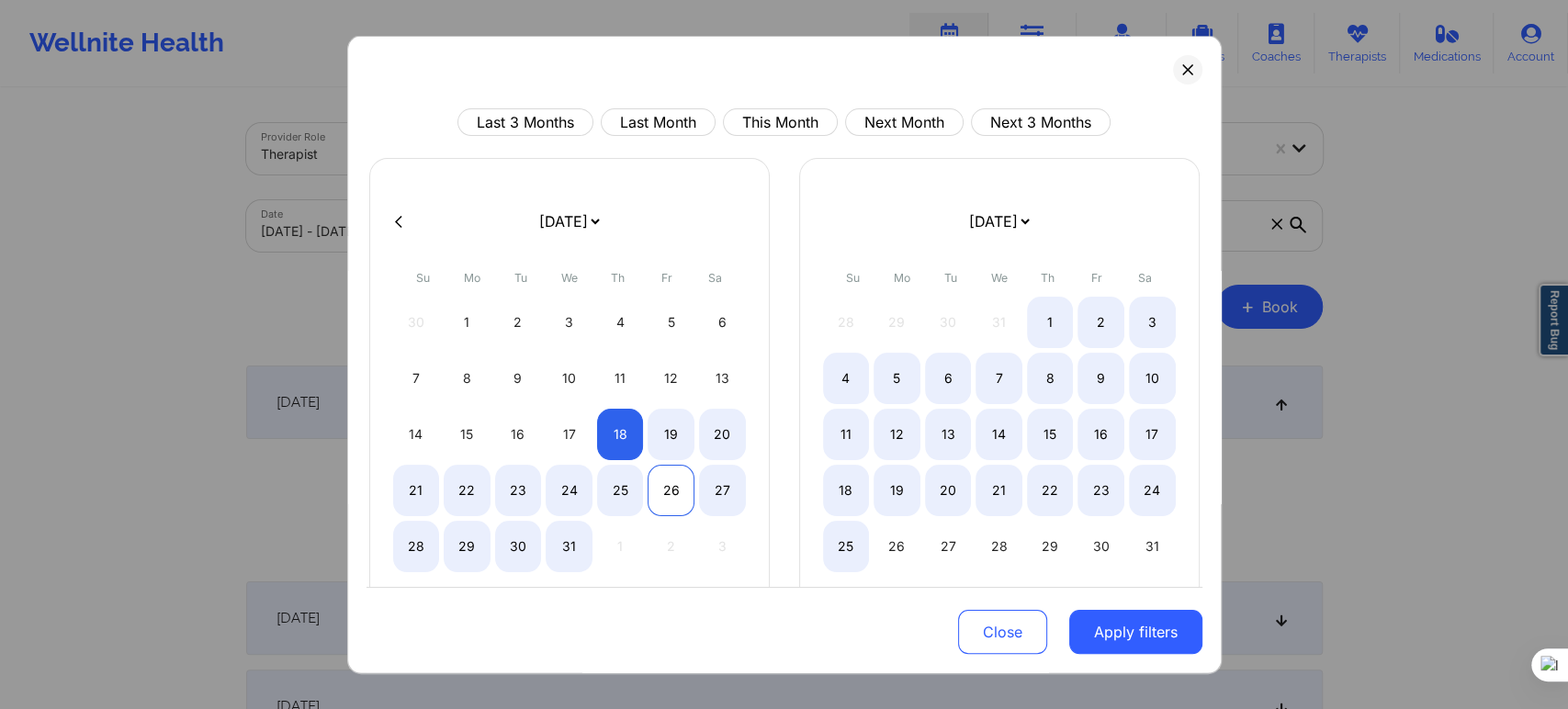
select select "2025-11"
select select "2026-0"
select select "2025-11"
select select "2026-0"
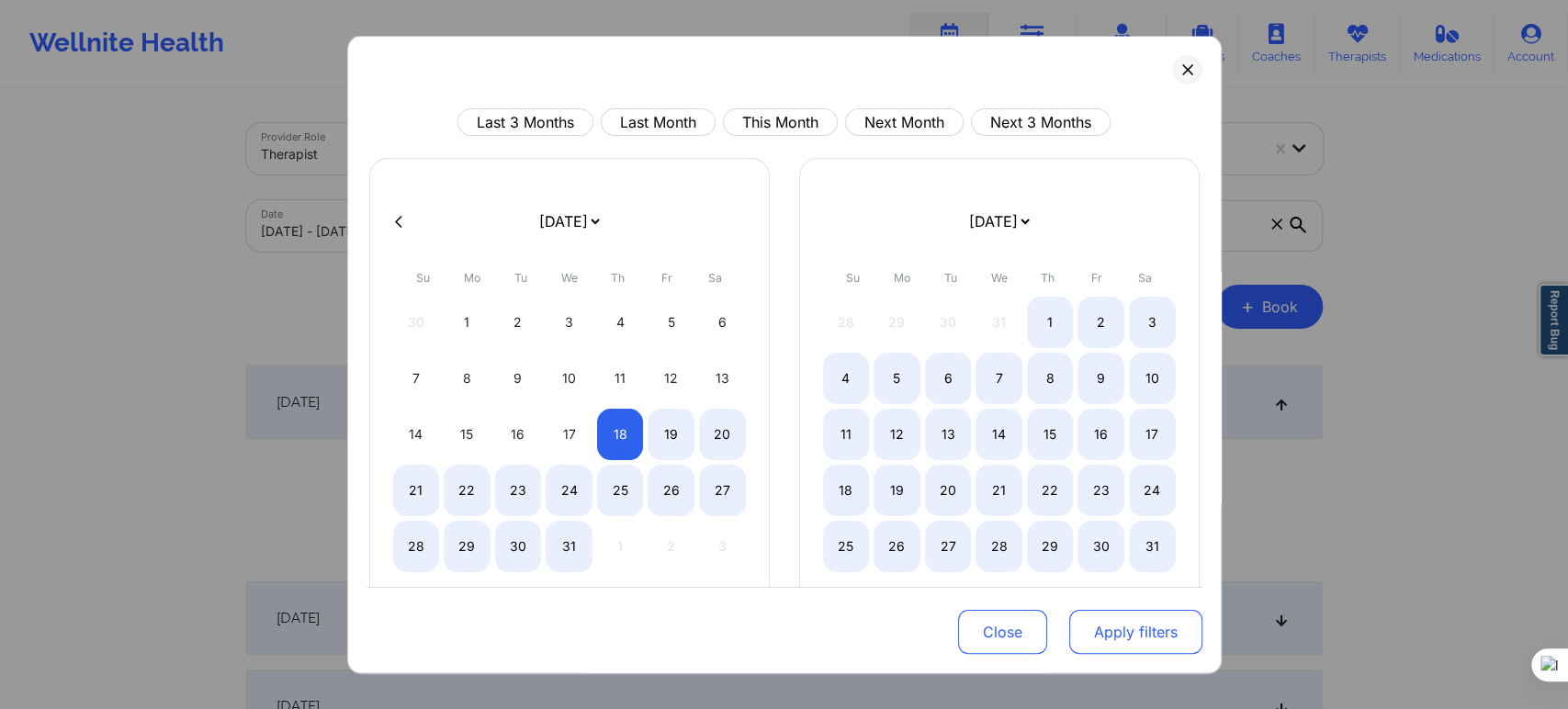
click at [1110, 646] on button "Apply filters" at bounding box center [1135, 631] width 133 height 44
click at [1143, 614] on button "Apply filters" at bounding box center [1135, 631] width 133 height 44
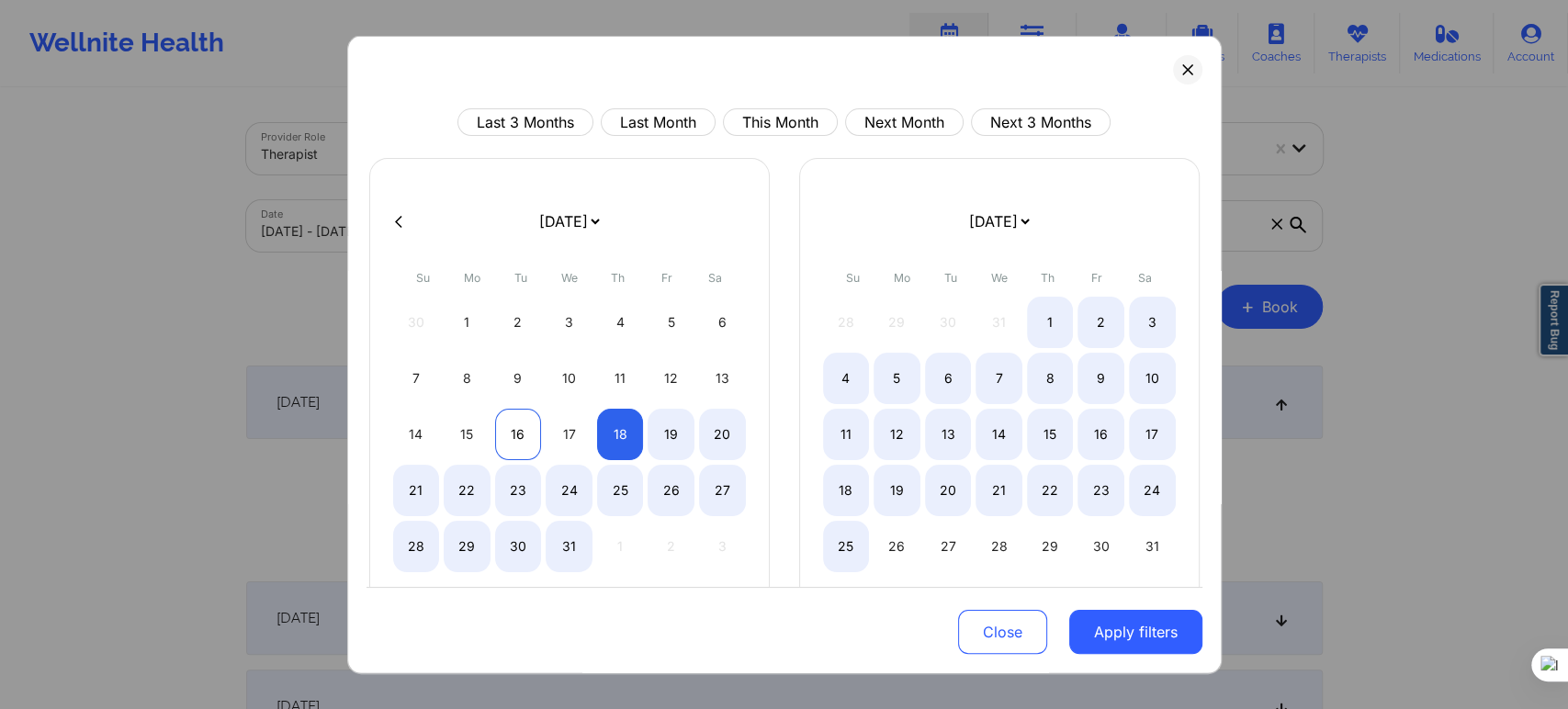
select select "2025-11"
select select "2026-0"
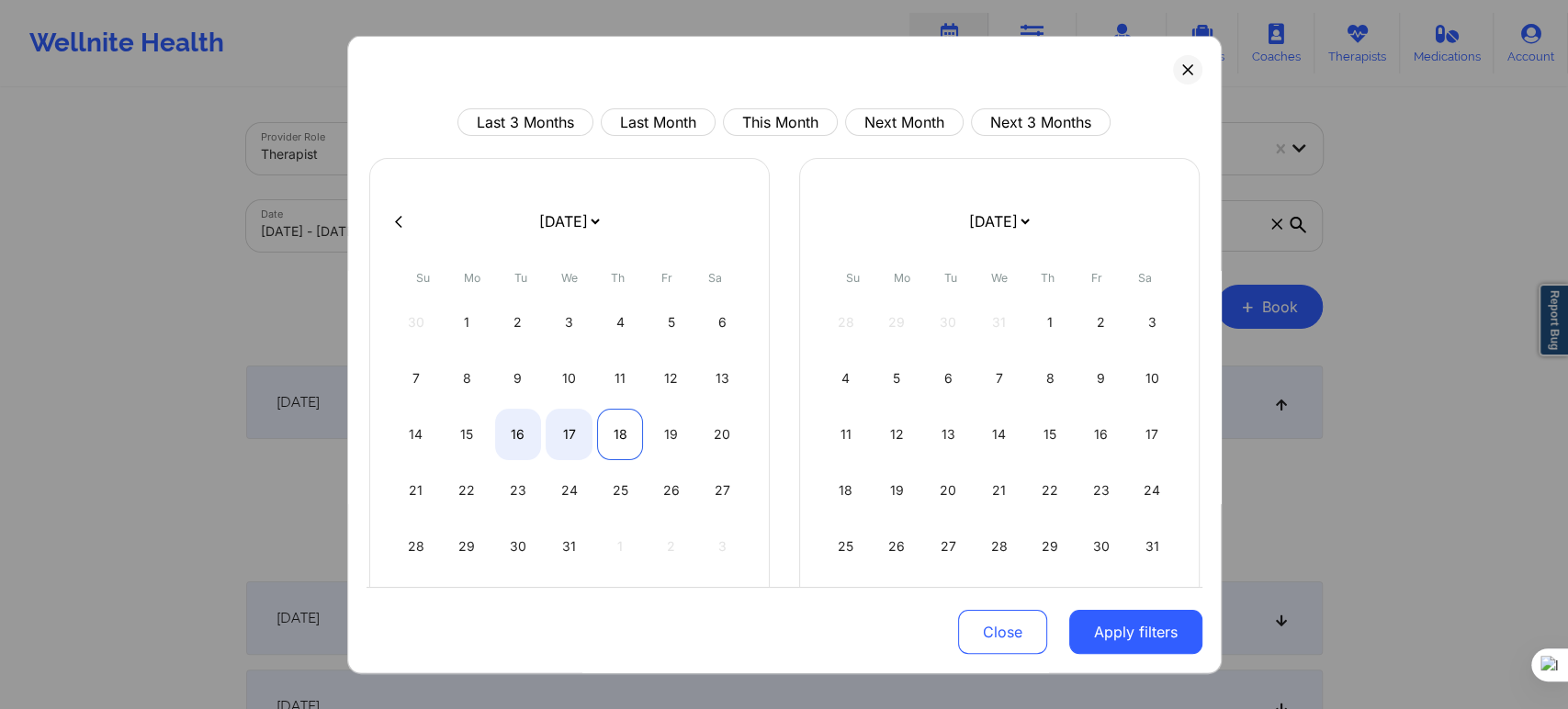
select select "2025-11"
select select "2026-0"
click at [597, 435] on div "18" at bounding box center [619, 434] width 46 height 51
select select "2025-11"
select select "2026-0"
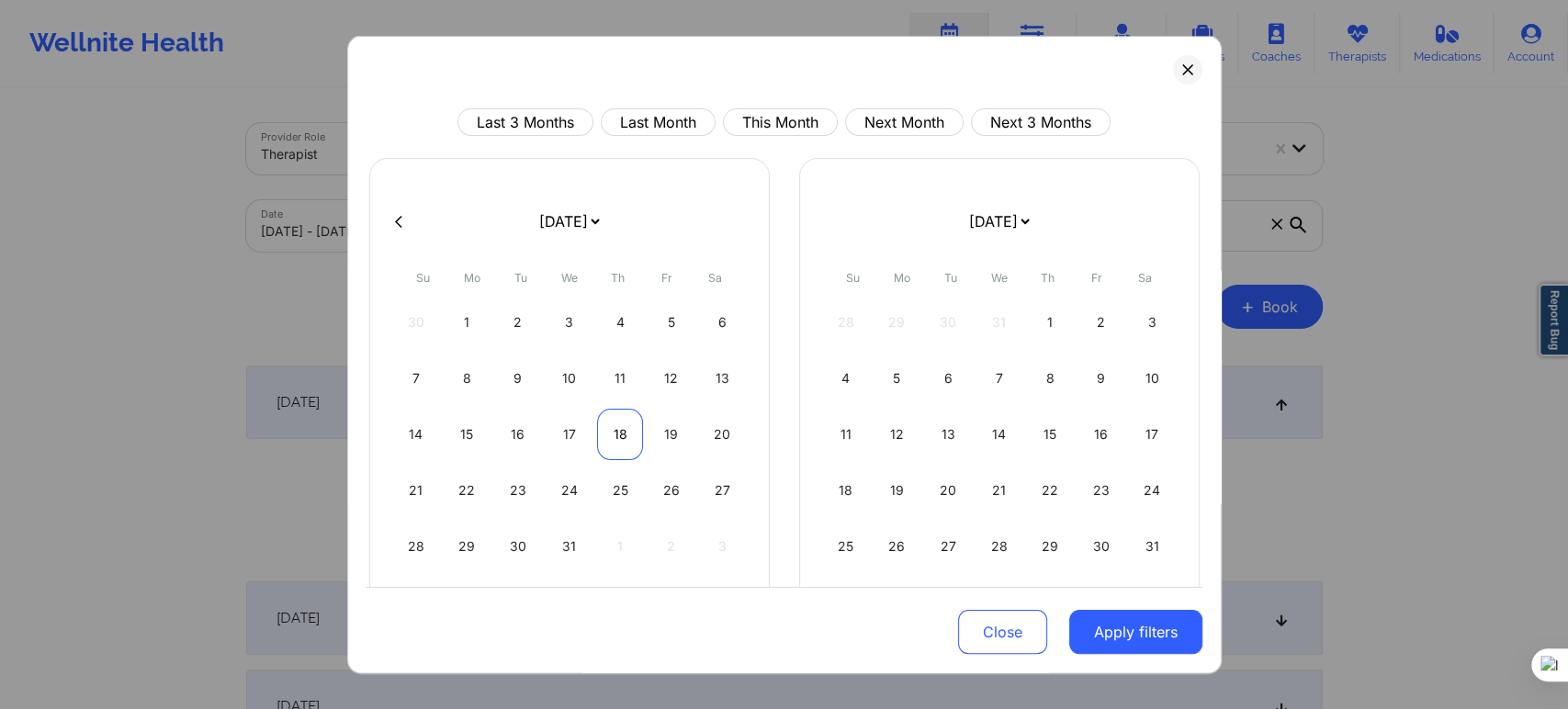
click at [598, 435] on div "18" at bounding box center [619, 434] width 46 height 51
select select "2025-11"
select select "2026-0"
click at [1133, 630] on button "Apply filters" at bounding box center [1135, 631] width 133 height 44
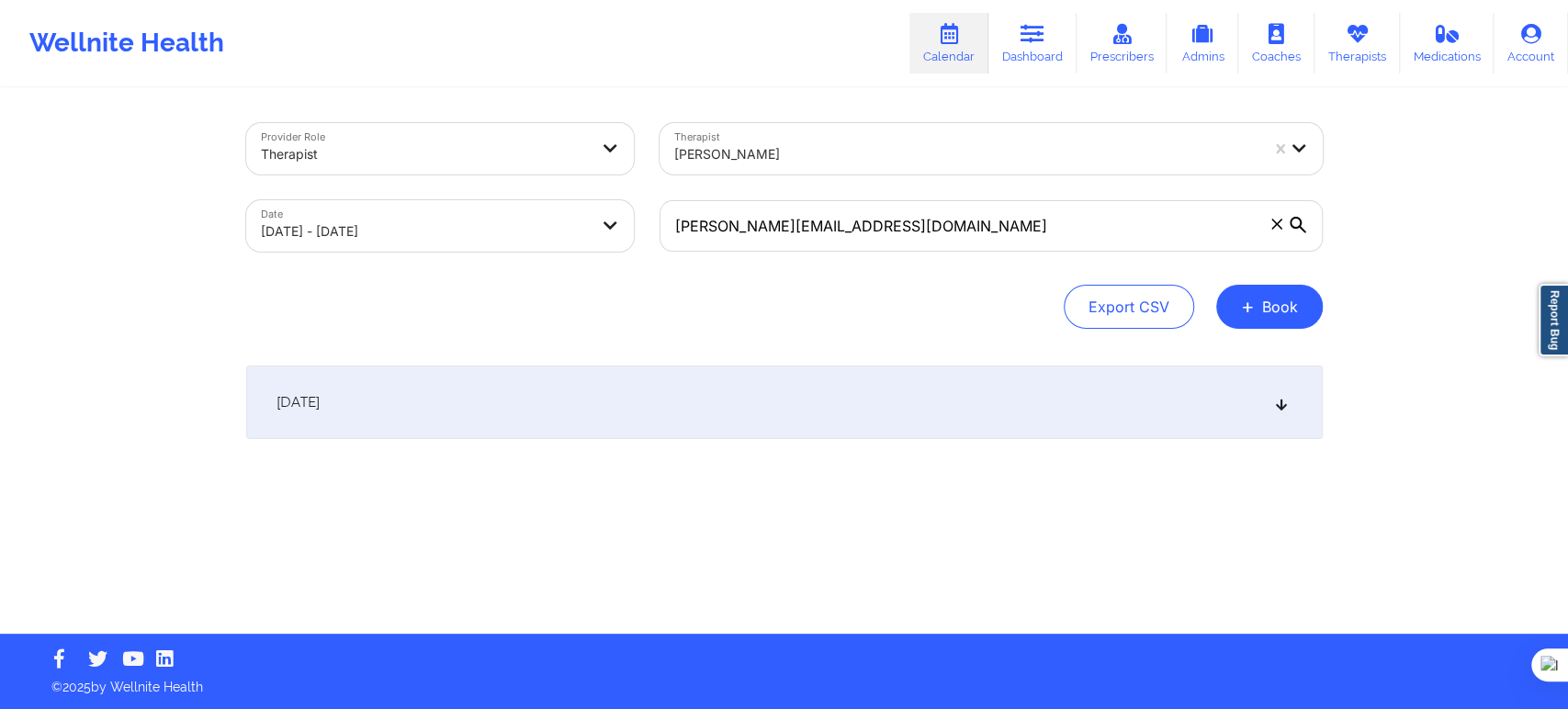
click at [408, 367] on div "December 18, 2025" at bounding box center [784, 402] width 1077 height 73
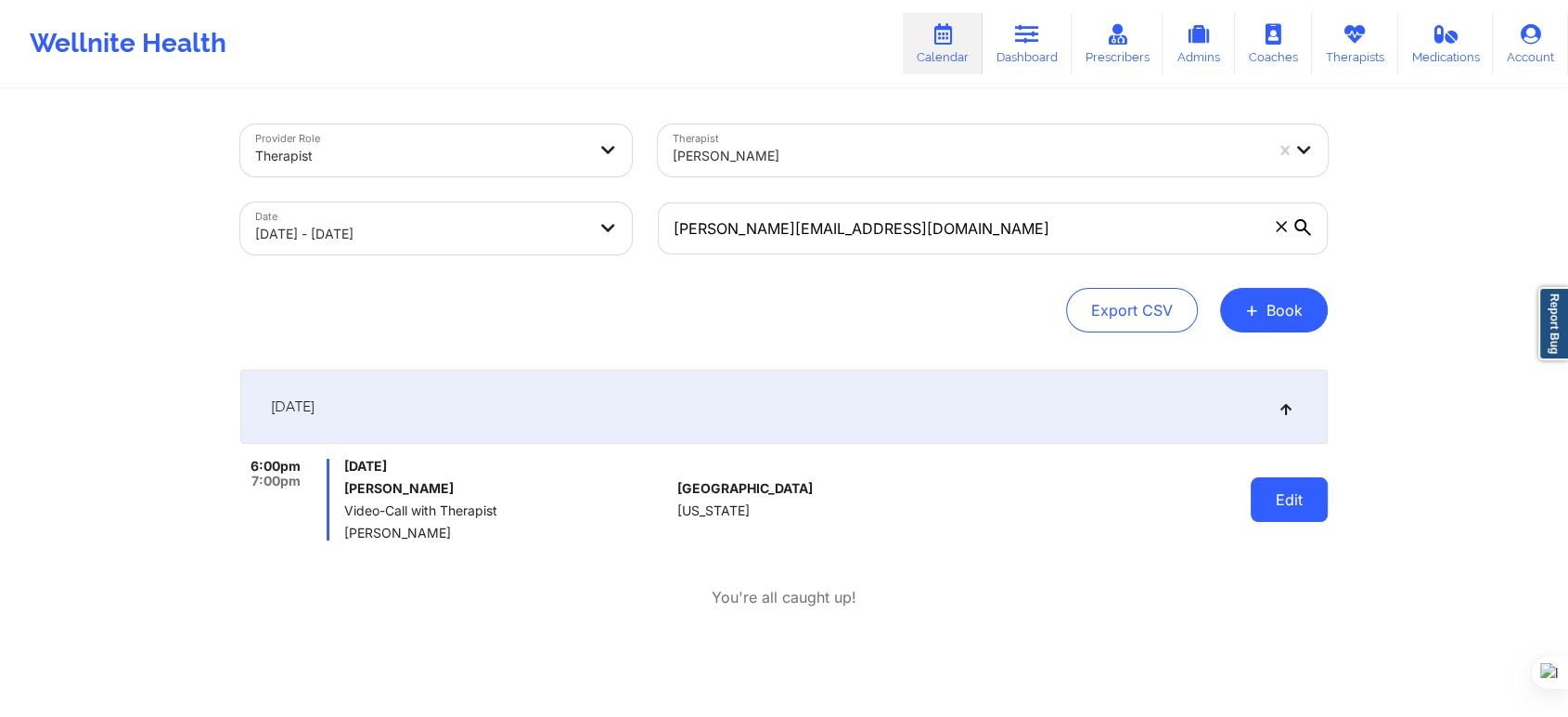
click at [1292, 496] on button "Edit" at bounding box center [1289, 499] width 77 height 45
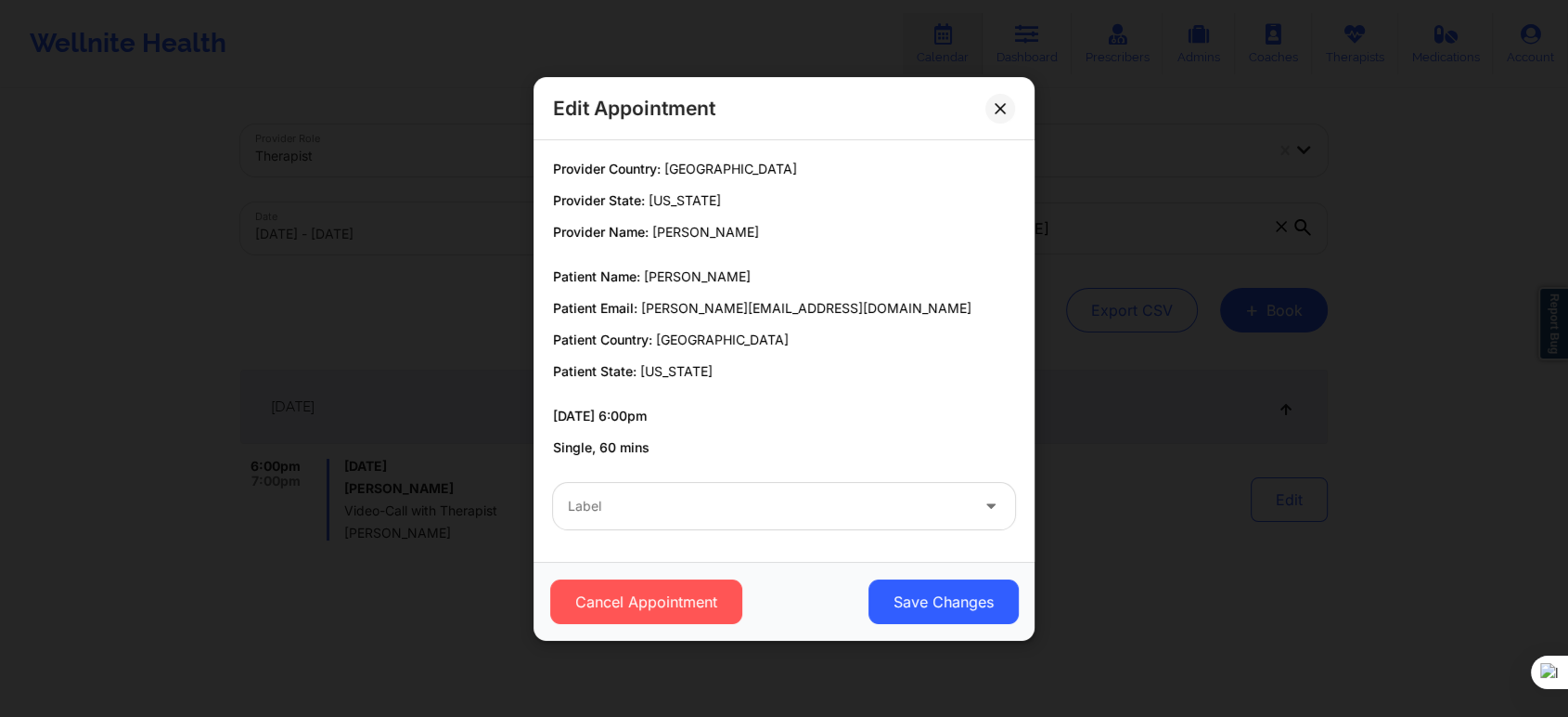
click at [798, 525] on div "Label" at bounding box center [762, 505] width 417 height 46
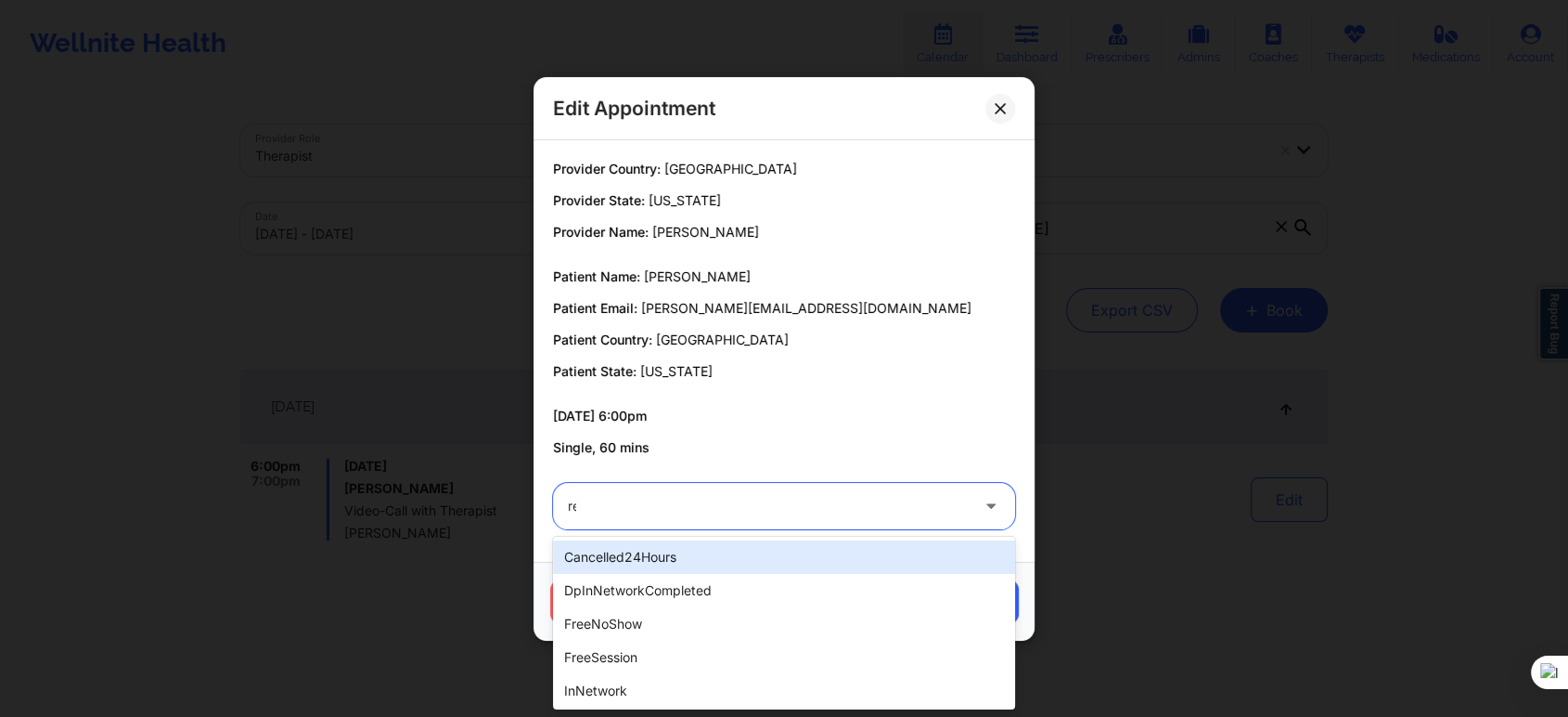
type input "res"
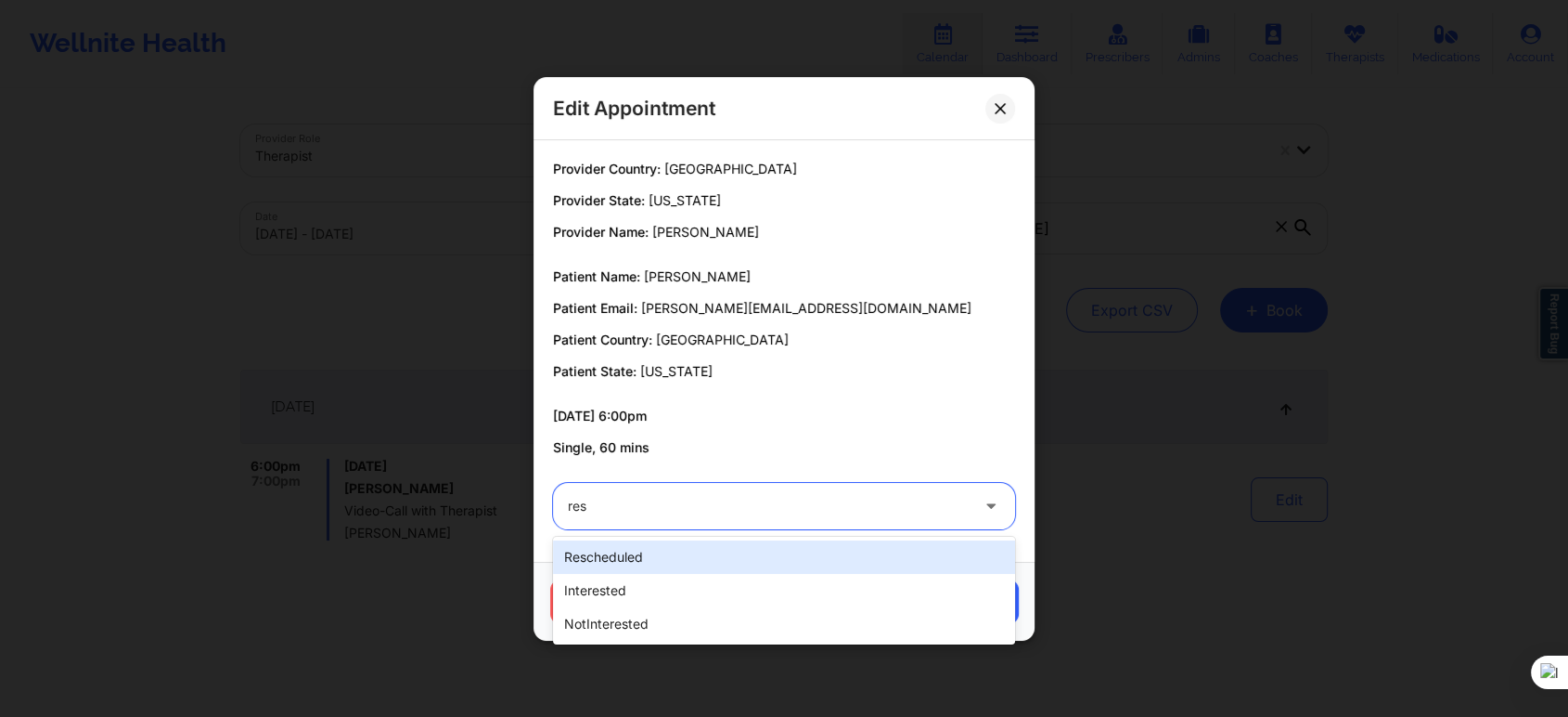
click at [676, 550] on div "rescheduled" at bounding box center [784, 556] width 462 height 33
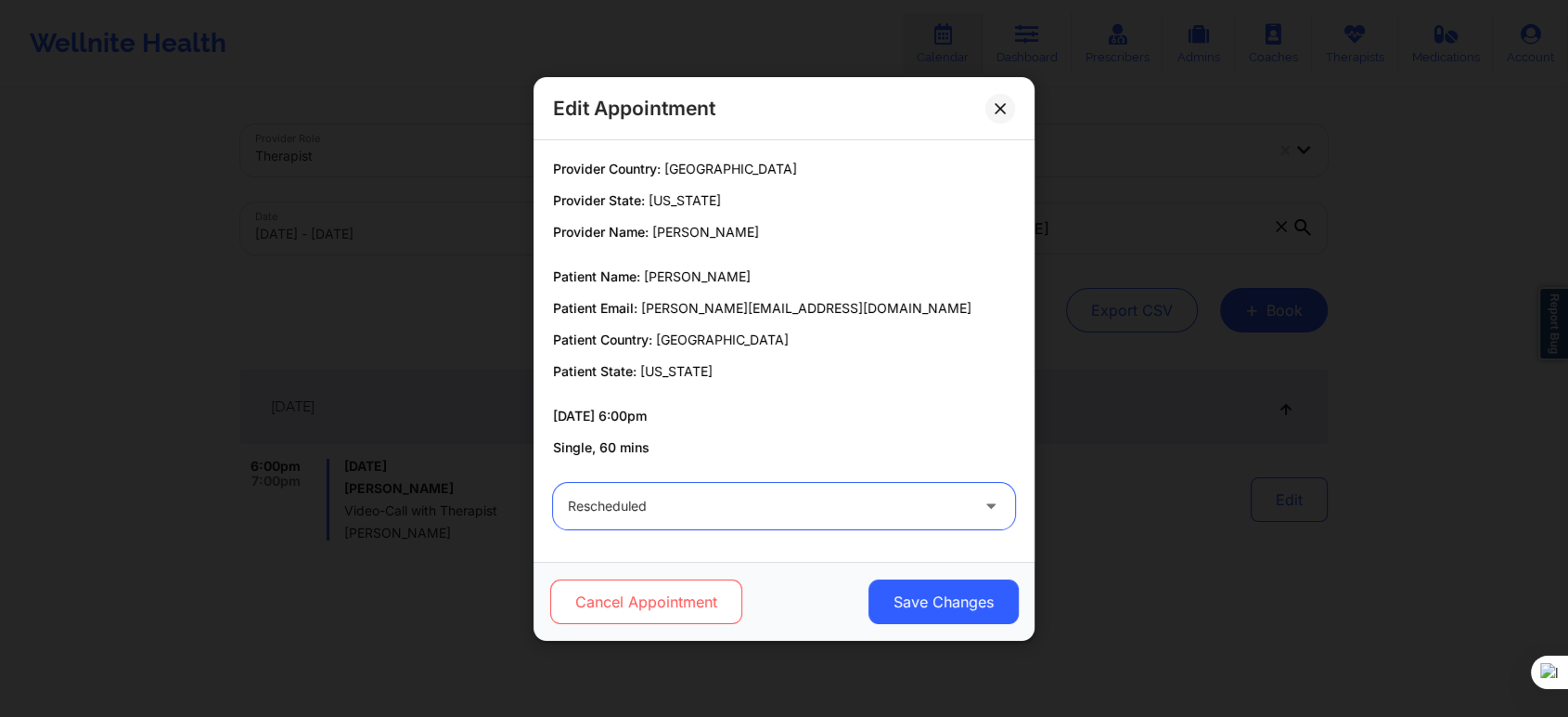
click at [694, 599] on button "Cancel Appointment" at bounding box center [646, 601] width 192 height 45
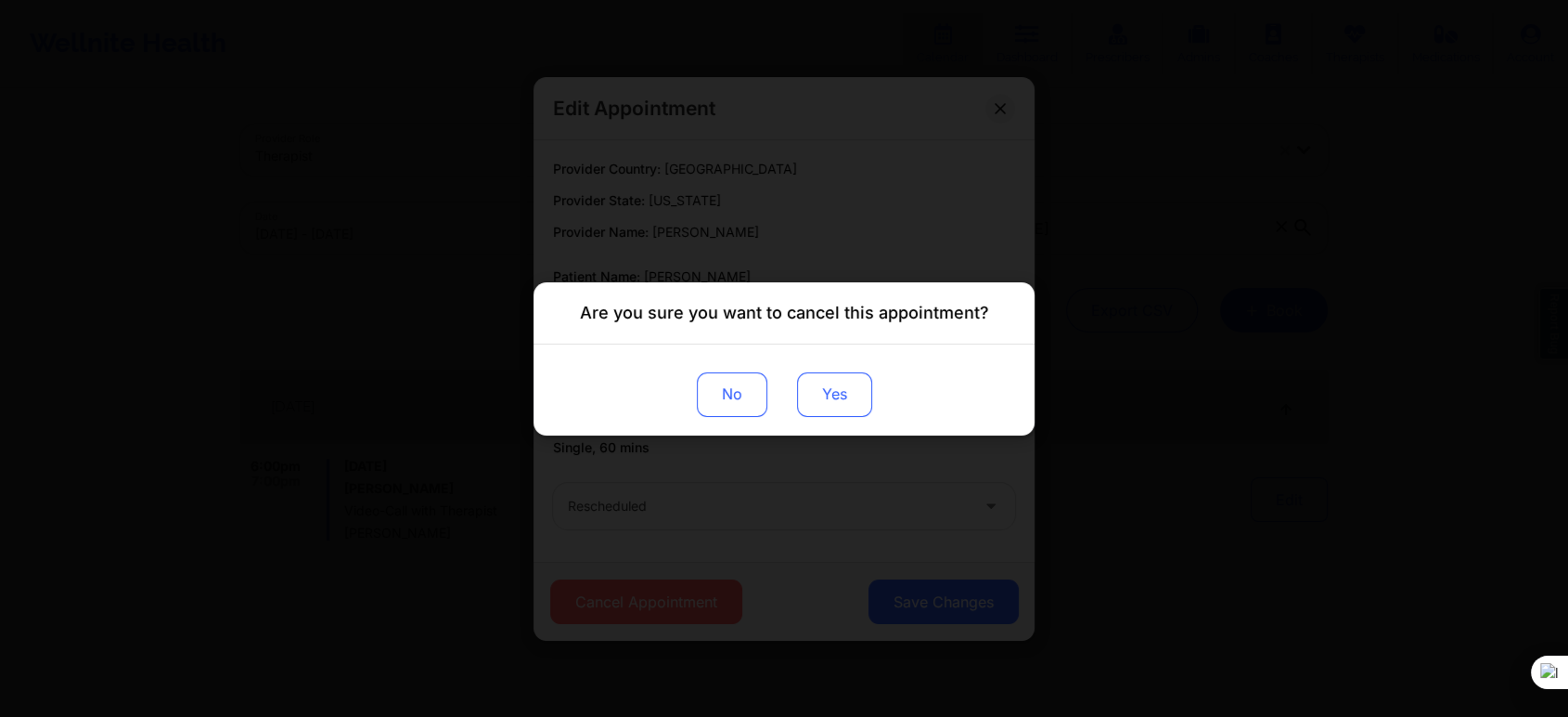
click at [816, 387] on button "Yes" at bounding box center [834, 393] width 75 height 45
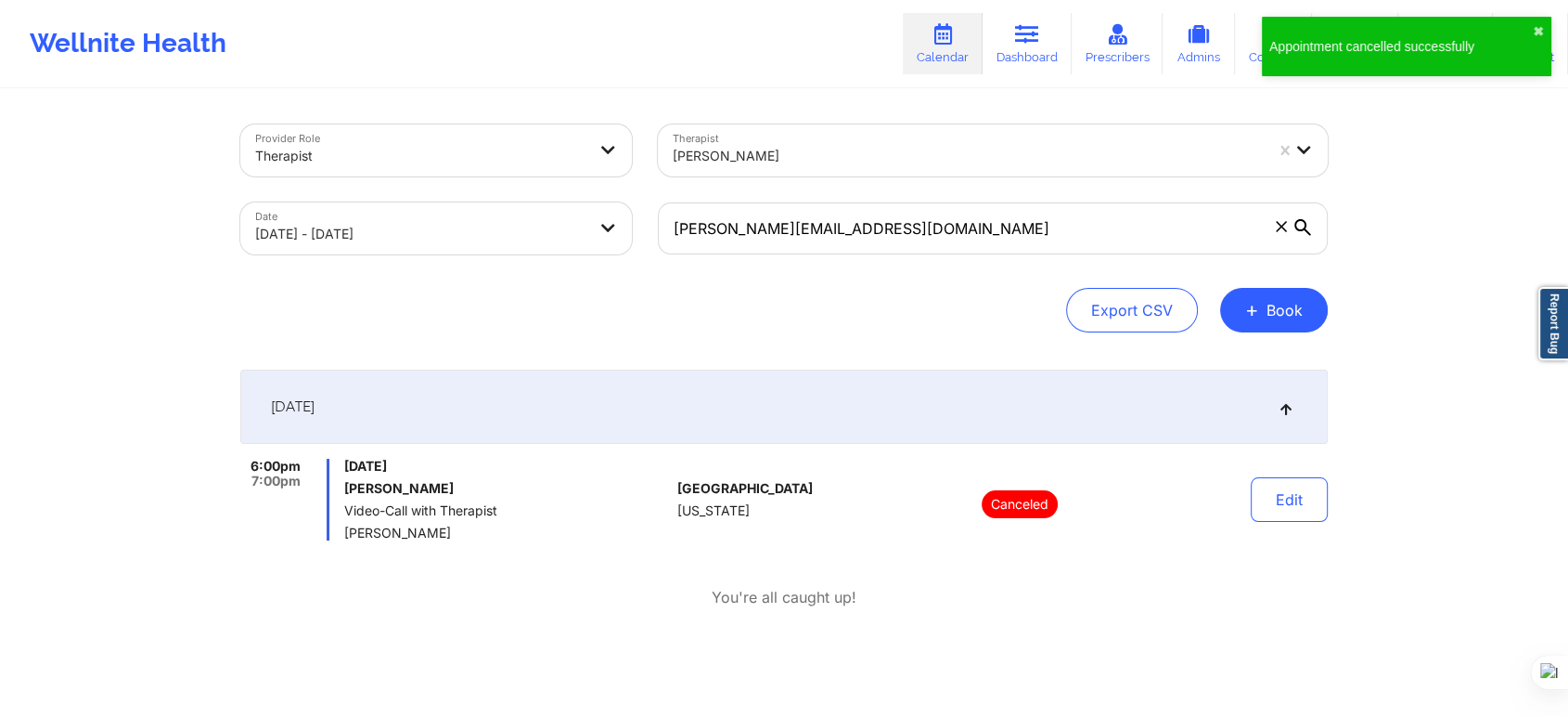
click at [393, 265] on div "Date 12/18/2025 - 12/18/2025" at bounding box center [436, 229] width 417 height 78
click at [477, 357] on div "Provider Role Therapist Therapist Christopher LaPierre Date 12/18/2025 - 12/18/…" at bounding box center [784, 409] width 1114 height 638
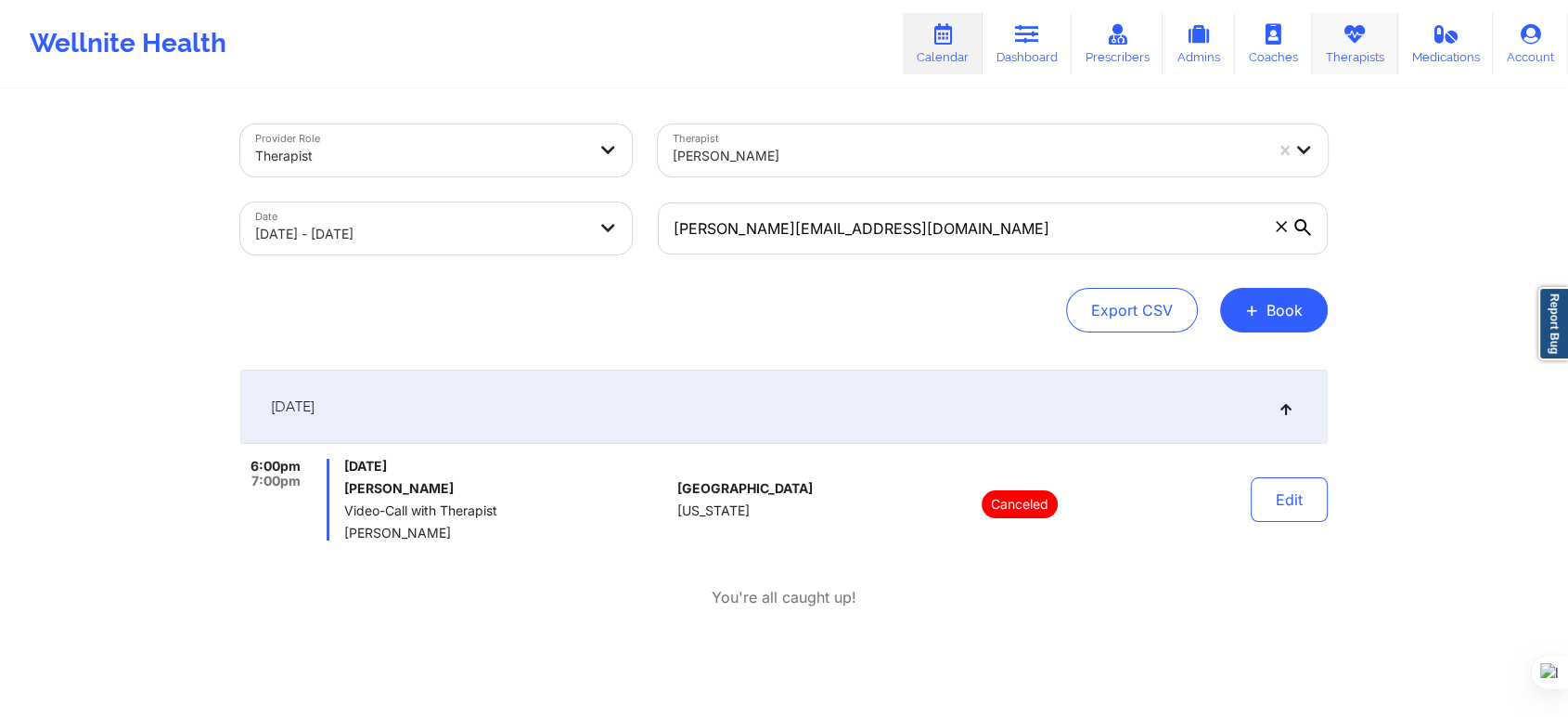
click at [1373, 46] on link "Therapists" at bounding box center [1354, 43] width 86 height 61
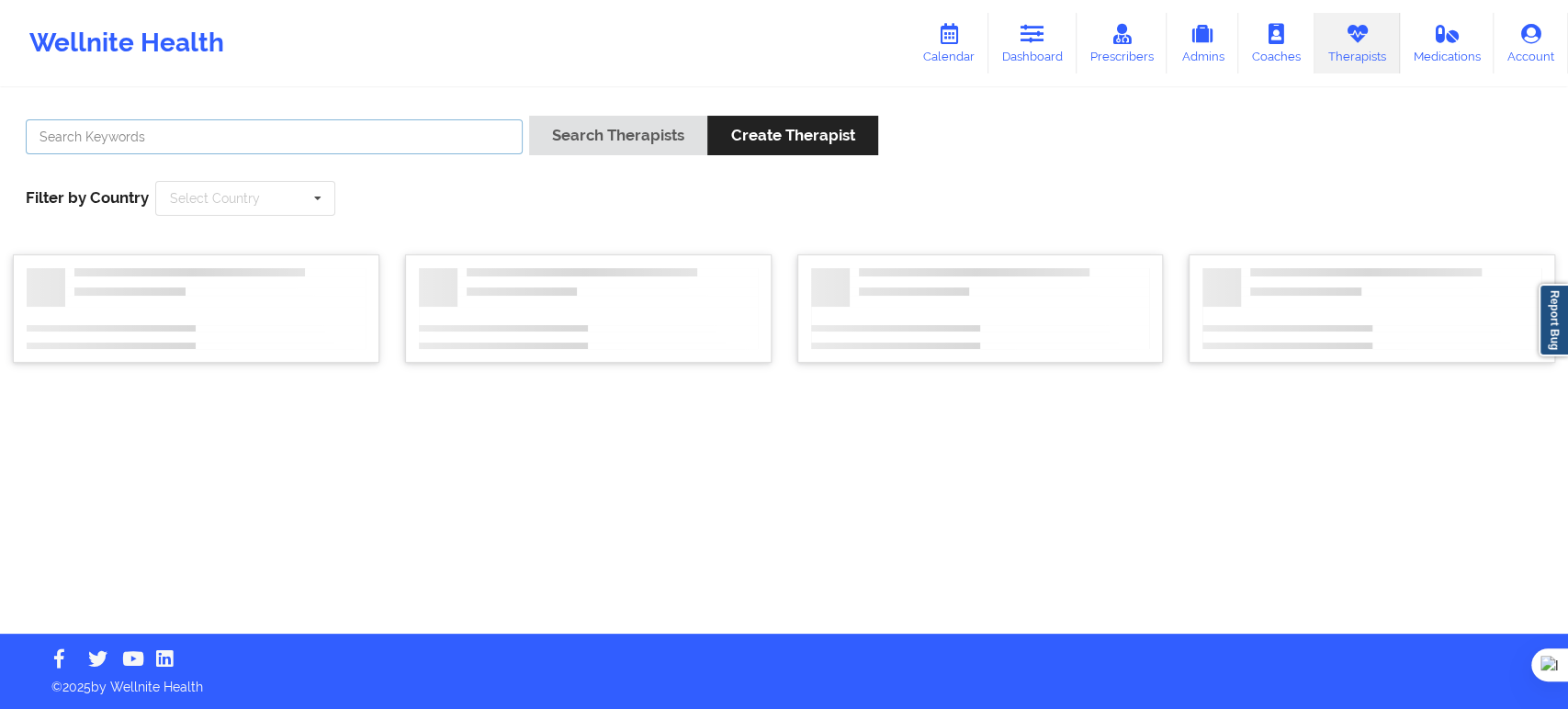
click at [401, 137] on input "text" at bounding box center [274, 136] width 497 height 35
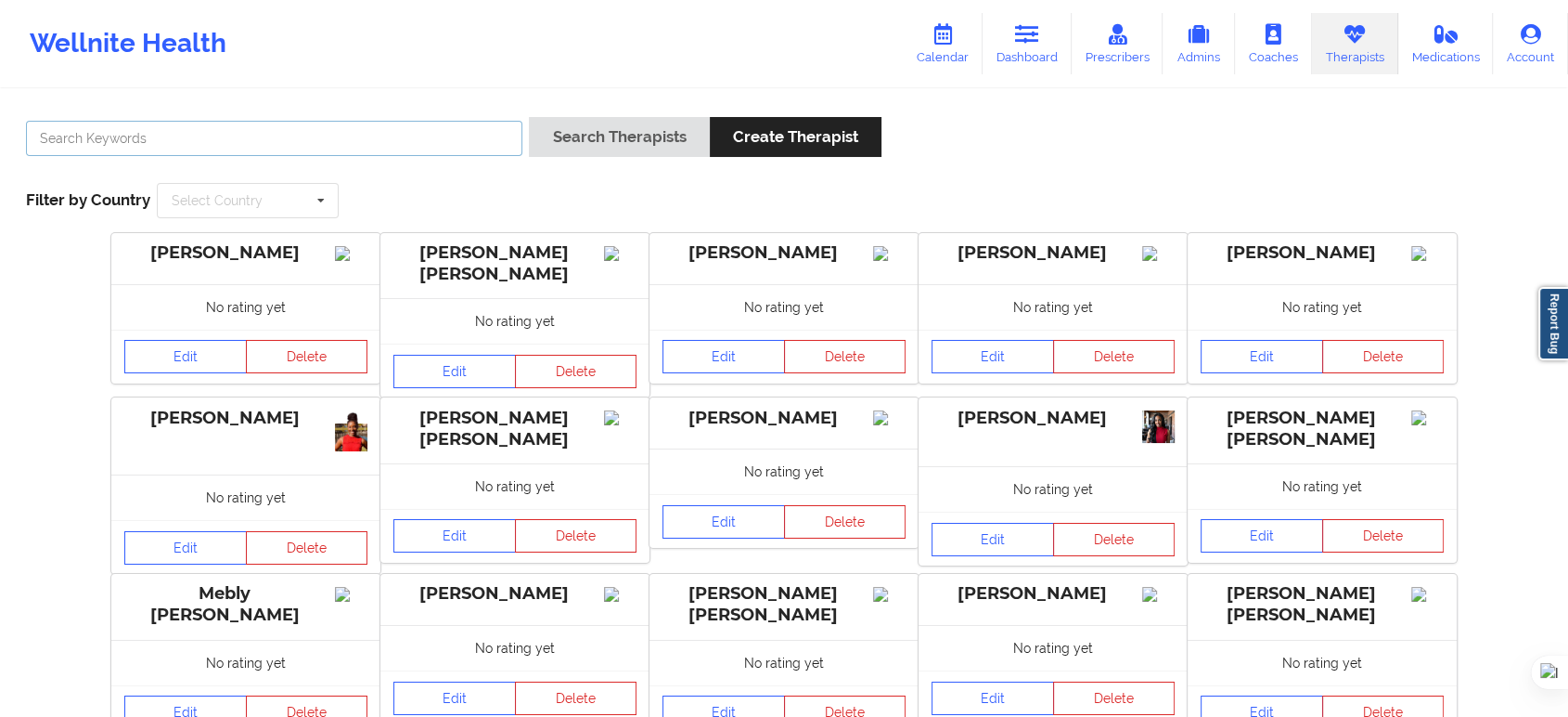
paste input "[PERSON_NAME]"
type input "[PERSON_NAME]"
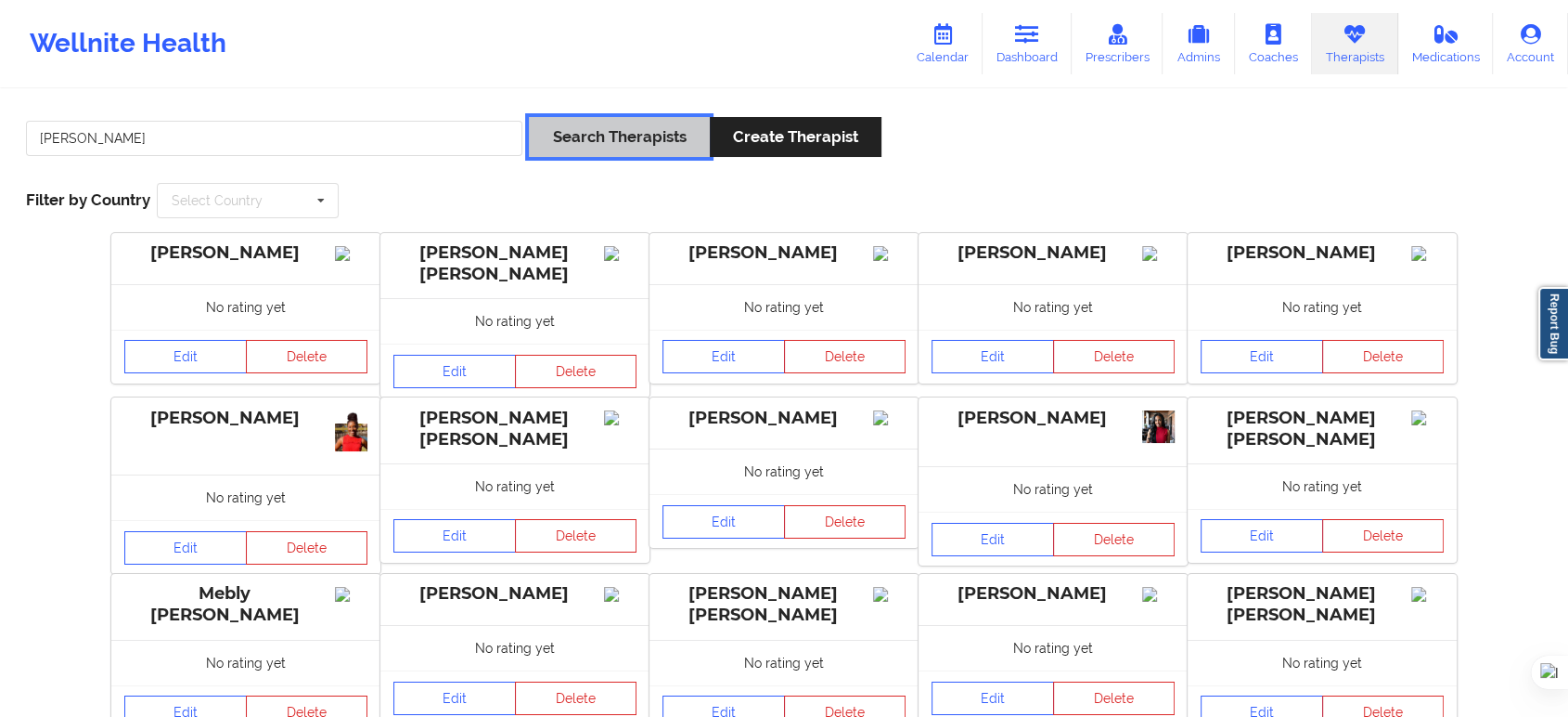
click at [616, 154] on button "Search Therapists" at bounding box center [619, 137] width 180 height 40
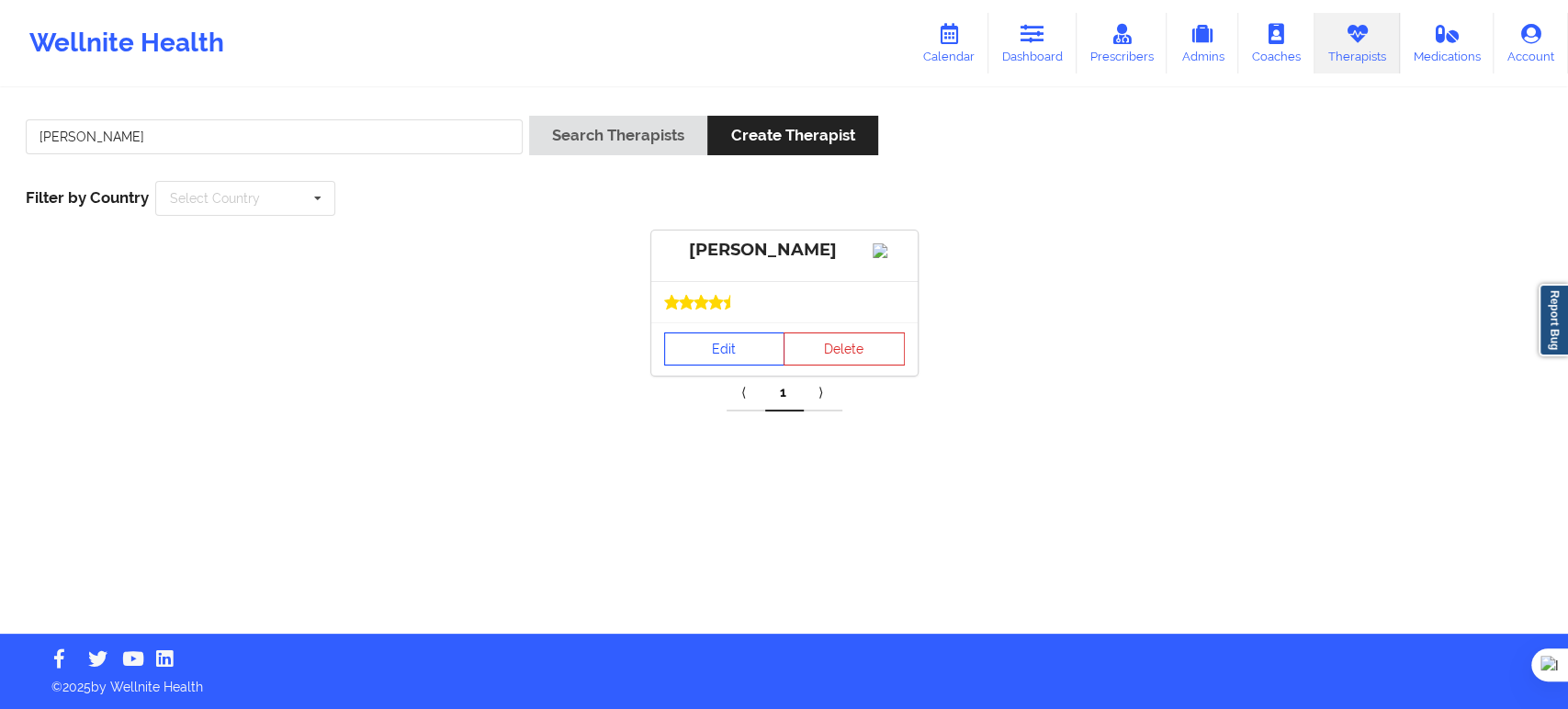
click at [723, 365] on link "Edit" at bounding box center [724, 349] width 122 height 33
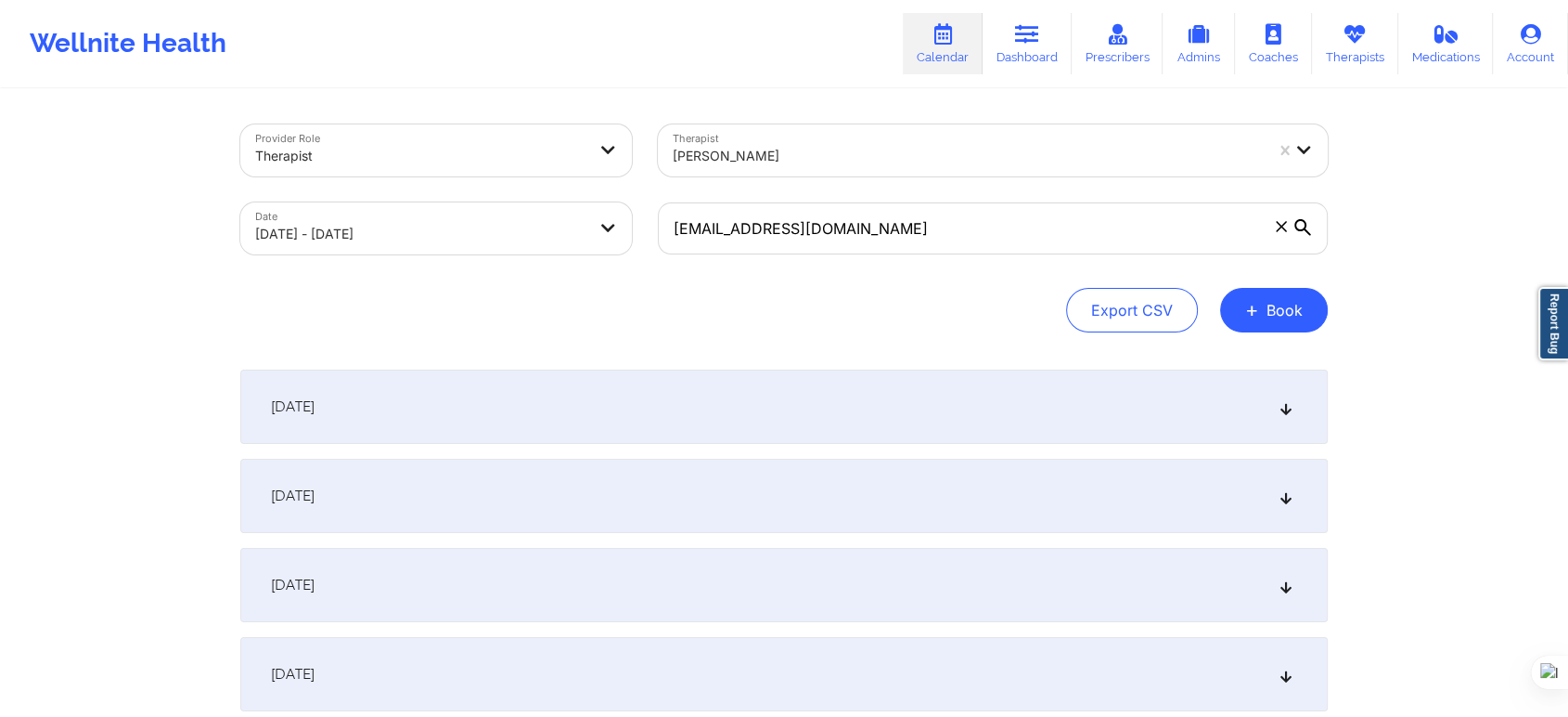
click at [420, 236] on body "Wellnite Health Calendar Dashboard Prescribers Admins Coaches Therapists Medica…" at bounding box center [784, 358] width 1568 height 717
select select "2025-9"
select select "2025-10"
click at [533, 230] on body "Wellnite Health Calendar Dashboard Prescribers Admins Coaches Therapists Medica…" at bounding box center [784, 358] width 1568 height 717
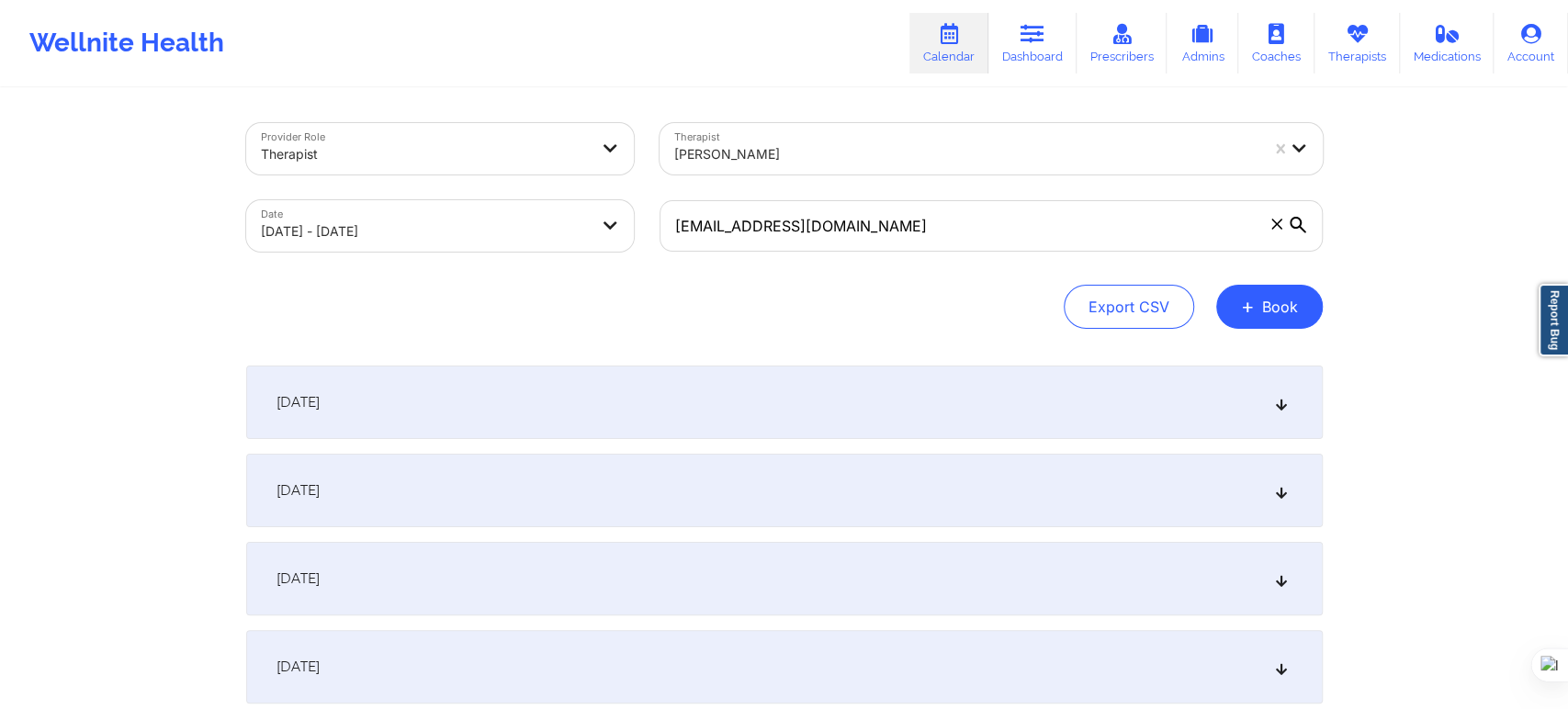
select select "2025-9"
select select "2025-10"
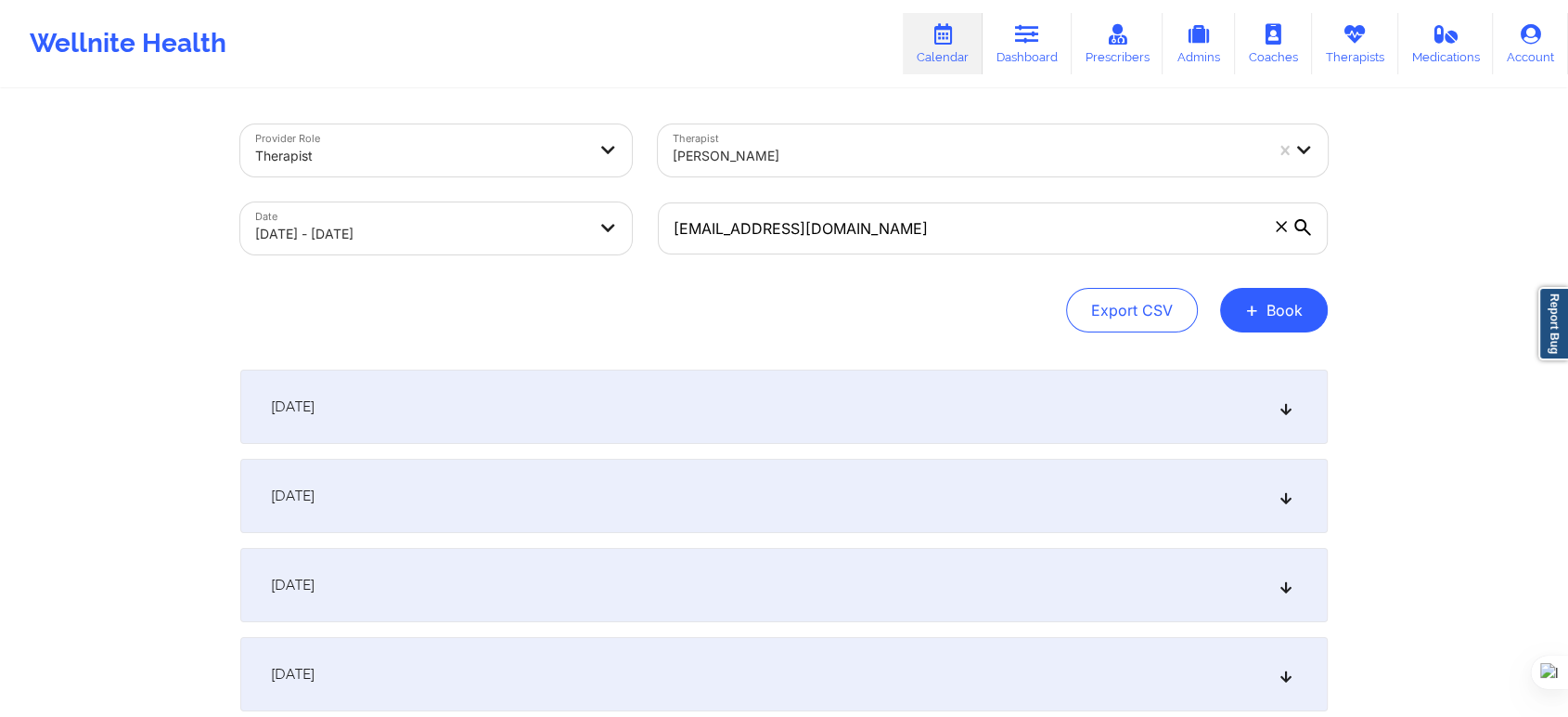
click at [522, 245] on body "Wellnite Health Calendar Dashboard Prescribers Admins Coaches Therapists Medica…" at bounding box center [784, 358] width 1568 height 717
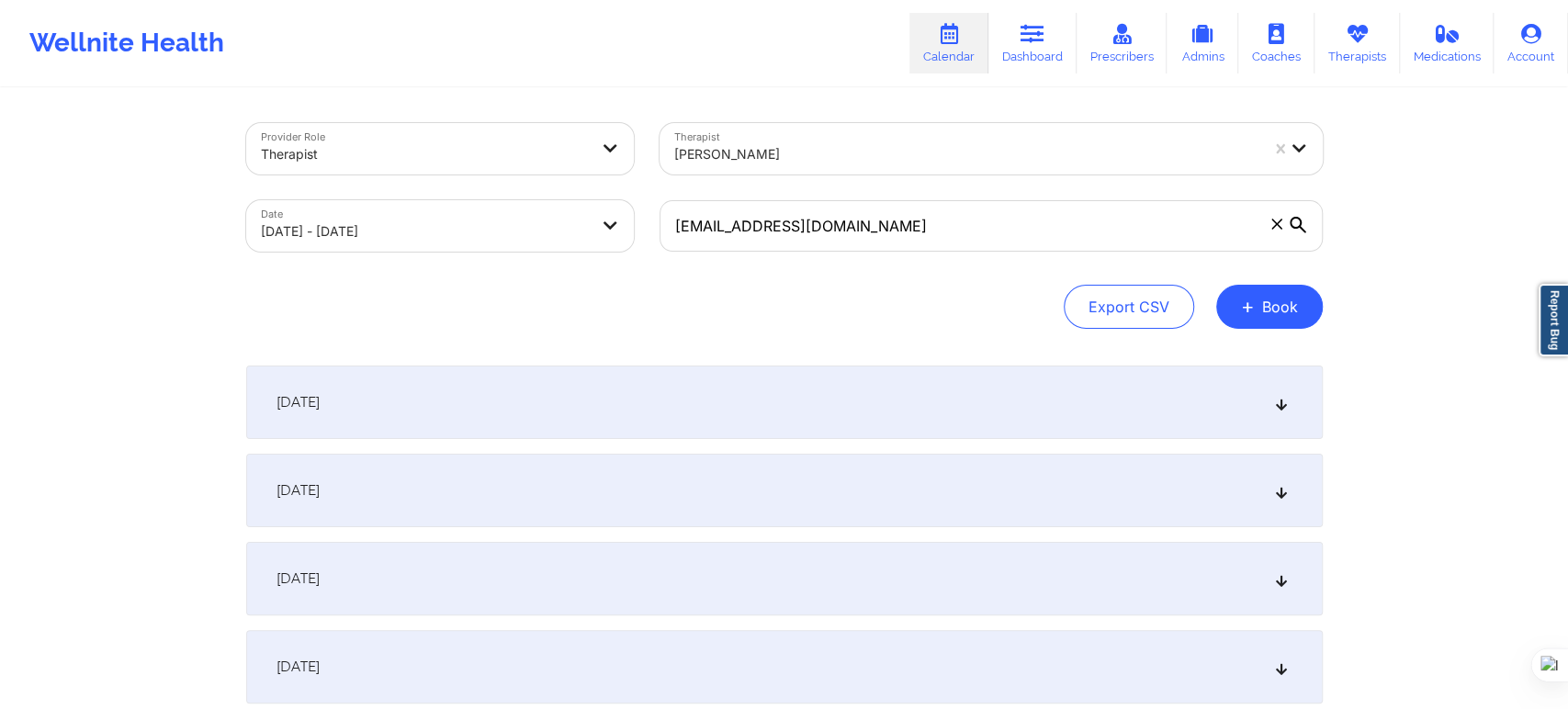
select select "2025-9"
select select "2025-10"
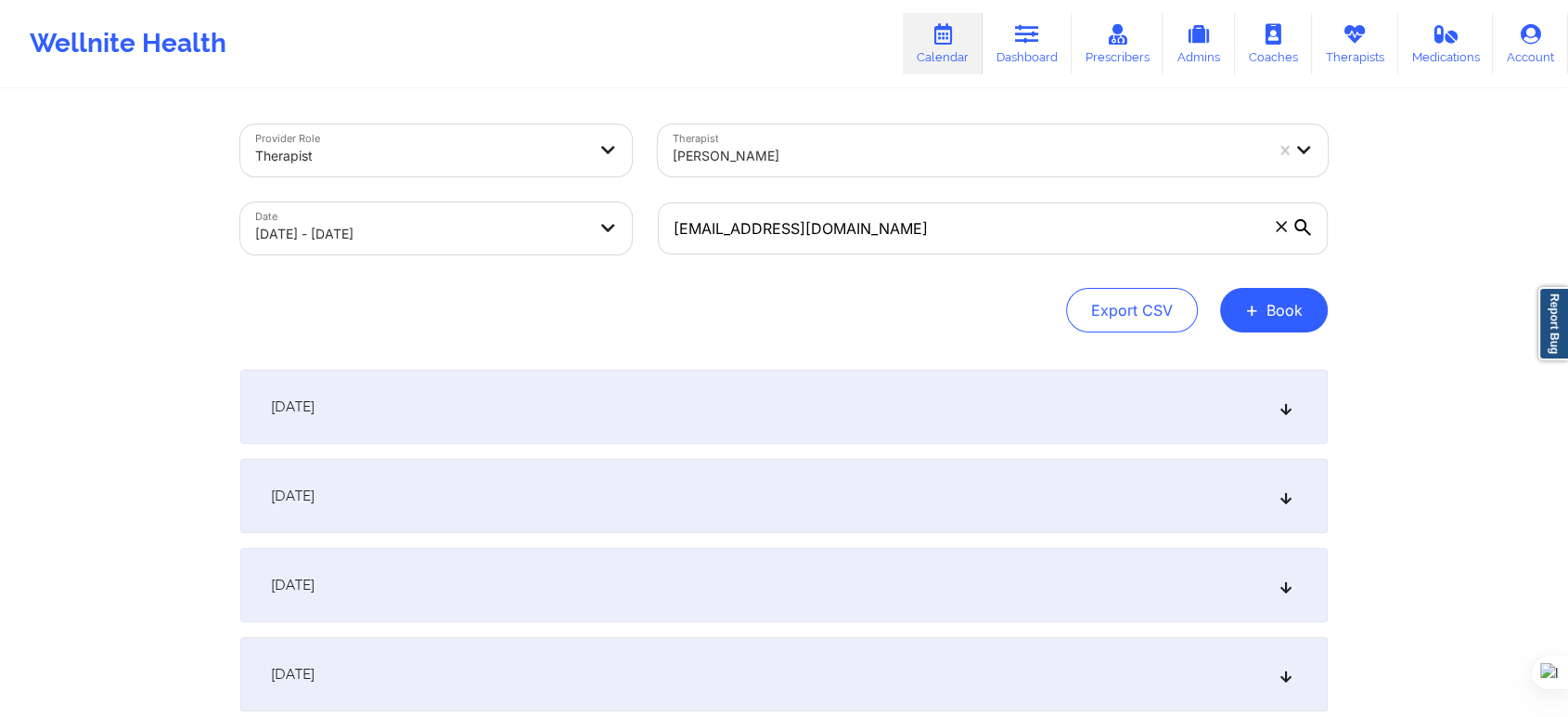
drag, startPoint x: 870, startPoint y: 147, endPoint x: 831, endPoint y: 149, distance: 39.1
click at [853, 148] on div at bounding box center [967, 156] width 590 height 22
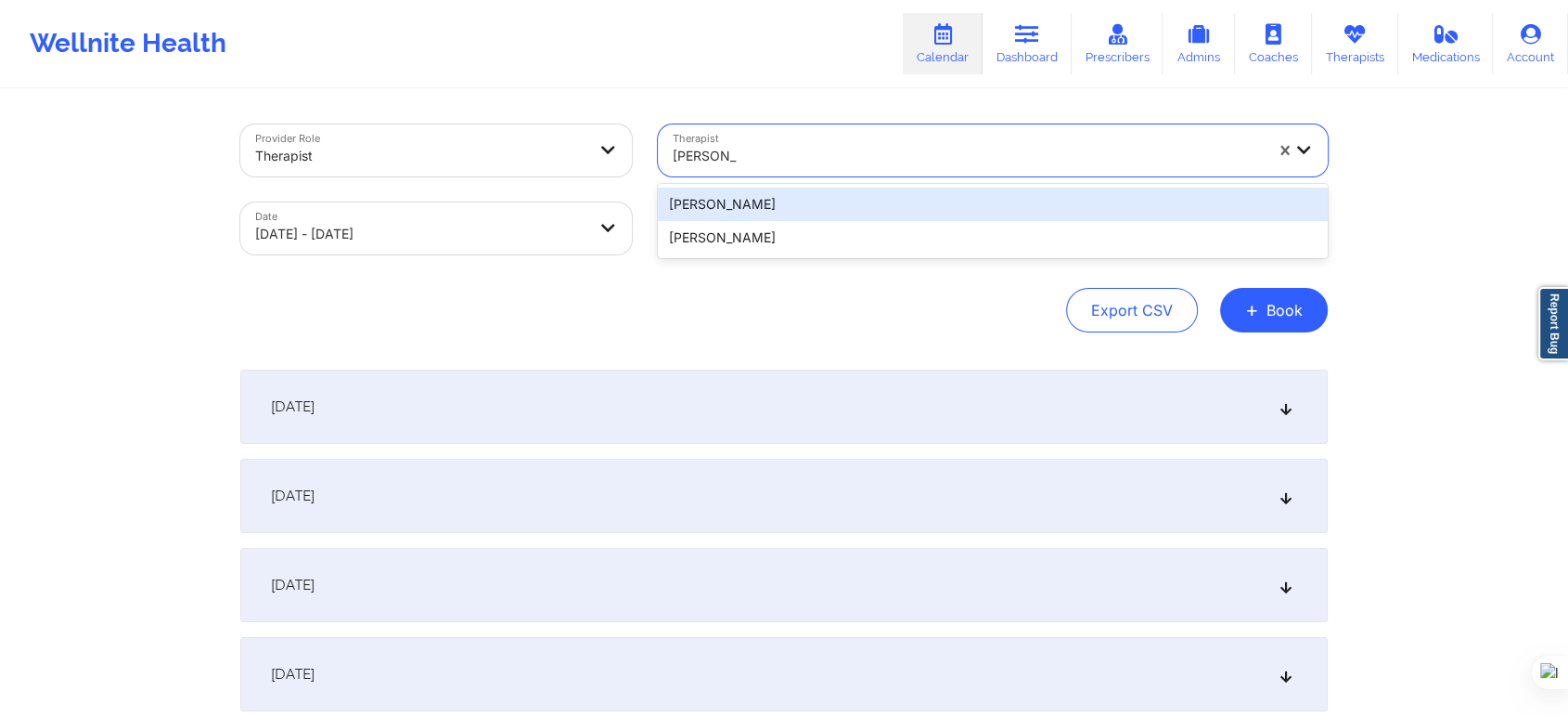
type input "[PERSON_NAME]"
click at [783, 201] on div "[PERSON_NAME]" at bounding box center [992, 204] width 670 height 33
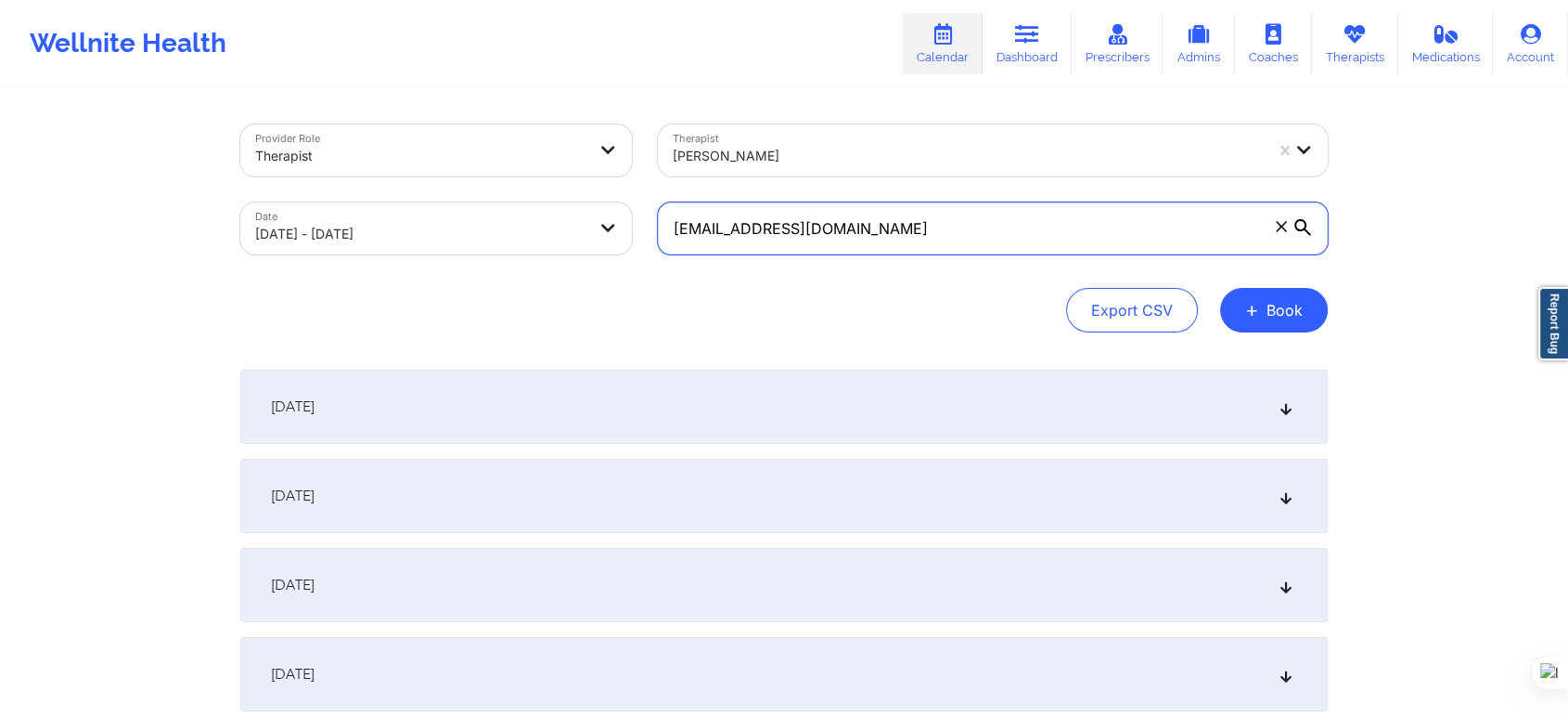
drag, startPoint x: 860, startPoint y: 221, endPoint x: 633, endPoint y: 229, distance: 227.1
click at [634, 229] on div "Provider Role Therapist Therapist [PERSON_NAME] Date [DATE] - [DATE] [EMAIL_ADD…" at bounding box center [784, 190] width 1114 height 156
paste input "[EMAIL_ADDRESS]"
type input "[EMAIL_ADDRESS][DOMAIN_NAME]"
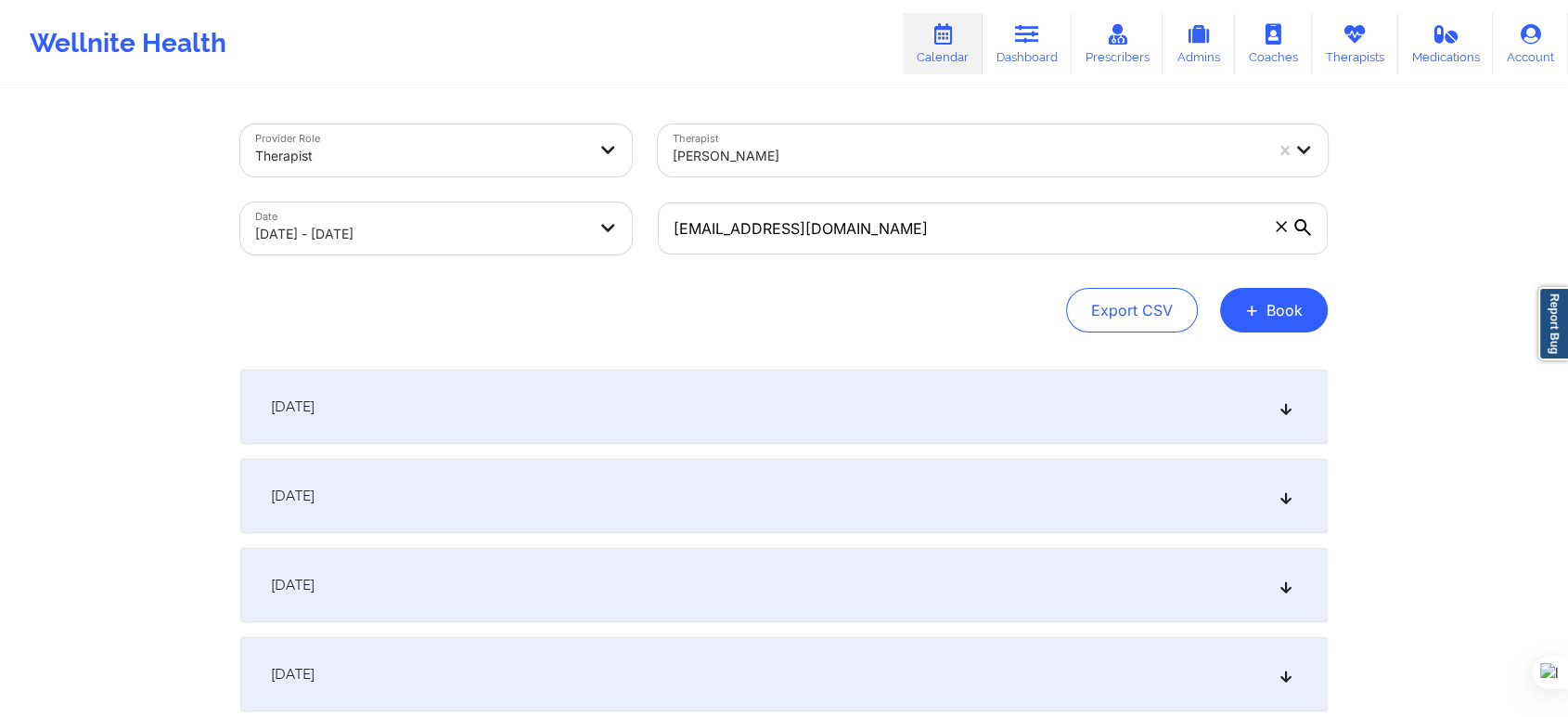
click at [546, 246] on body "Wellnite Health Calendar Dashboard Prescribers Admins Coaches Therapists Medica…" at bounding box center [784, 358] width 1568 height 717
select select "2025-9"
select select "2025-10"
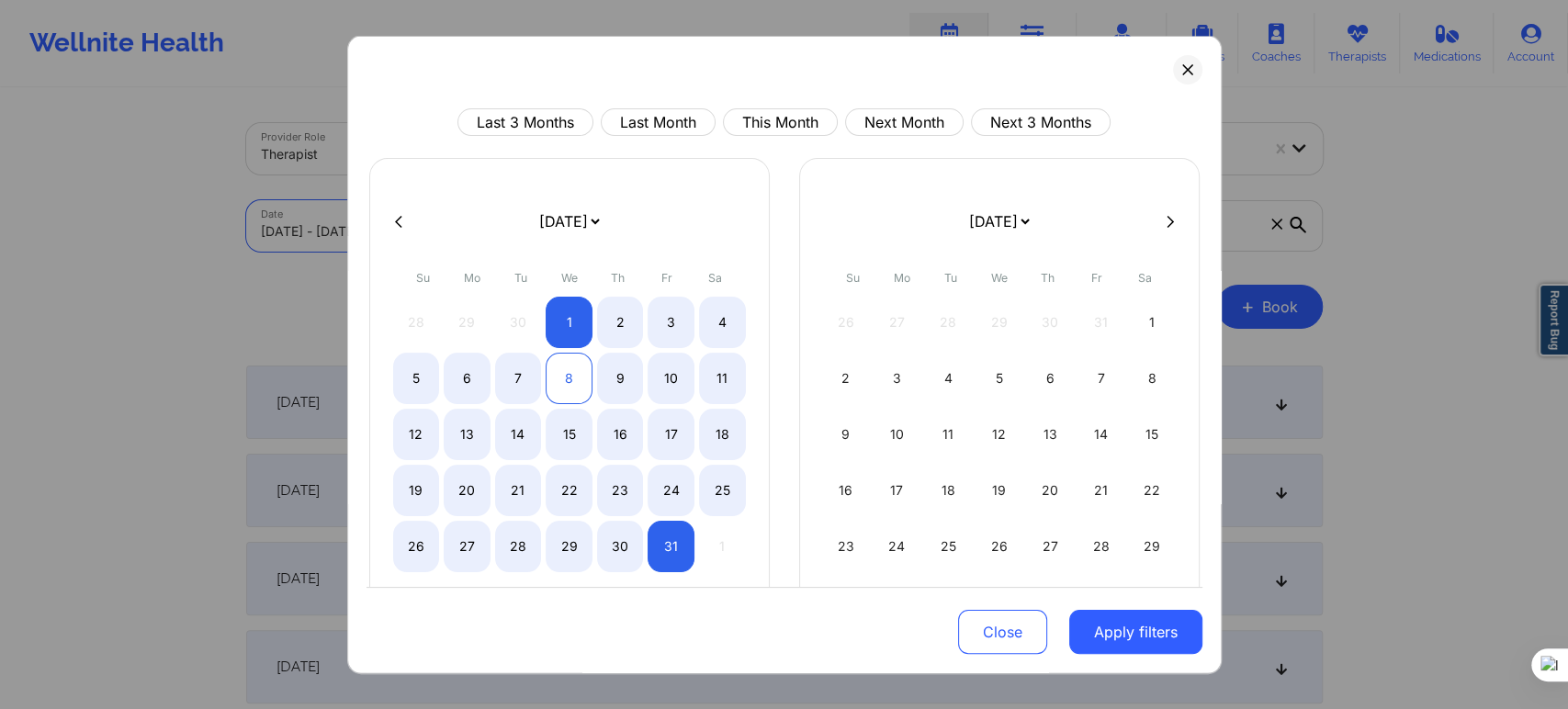
click at [557, 363] on div "8" at bounding box center [568, 378] width 46 height 51
select select "2025-9"
select select "2025-10"
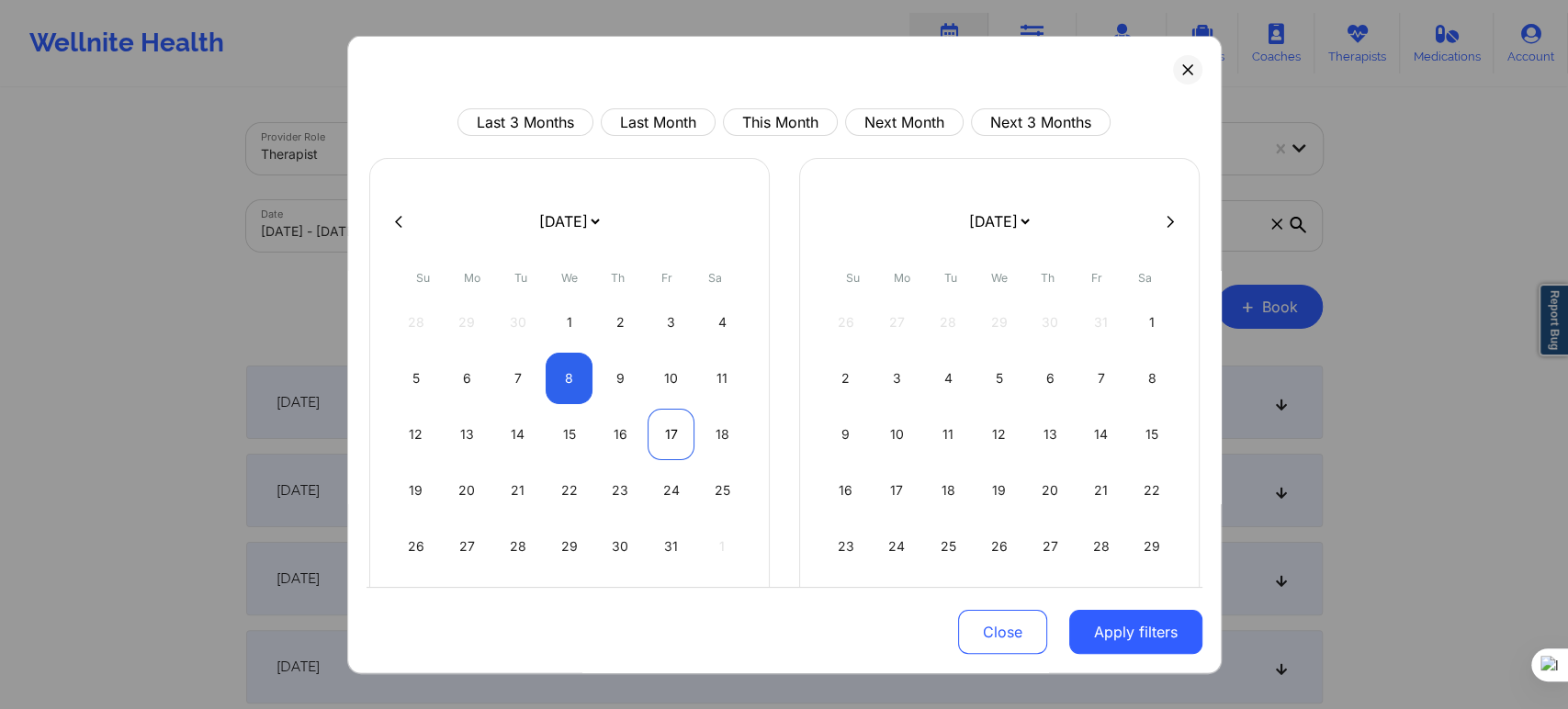
select select "2025-9"
select select "2025-10"
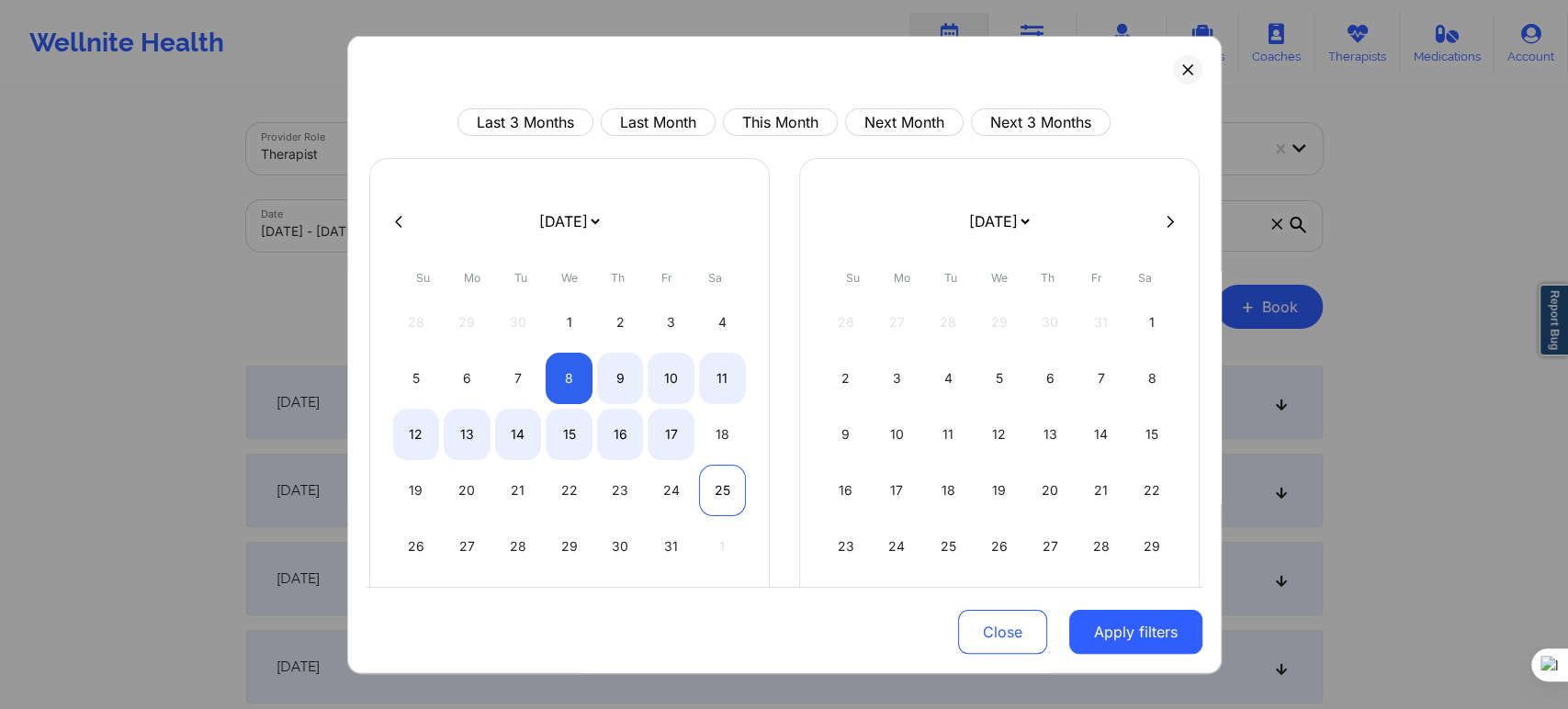
select select "2025-9"
select select "2025-10"
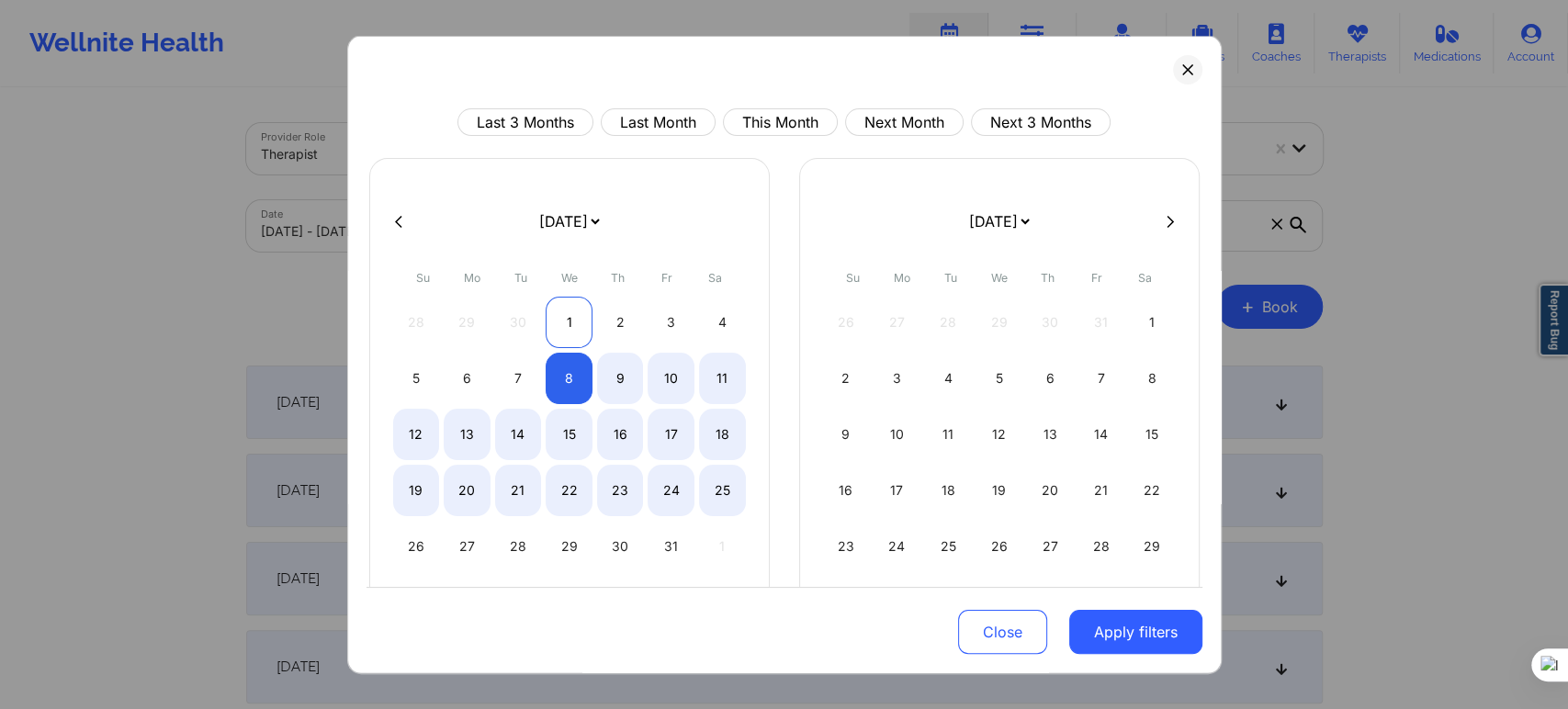
select select "2025-9"
select select "2025-10"
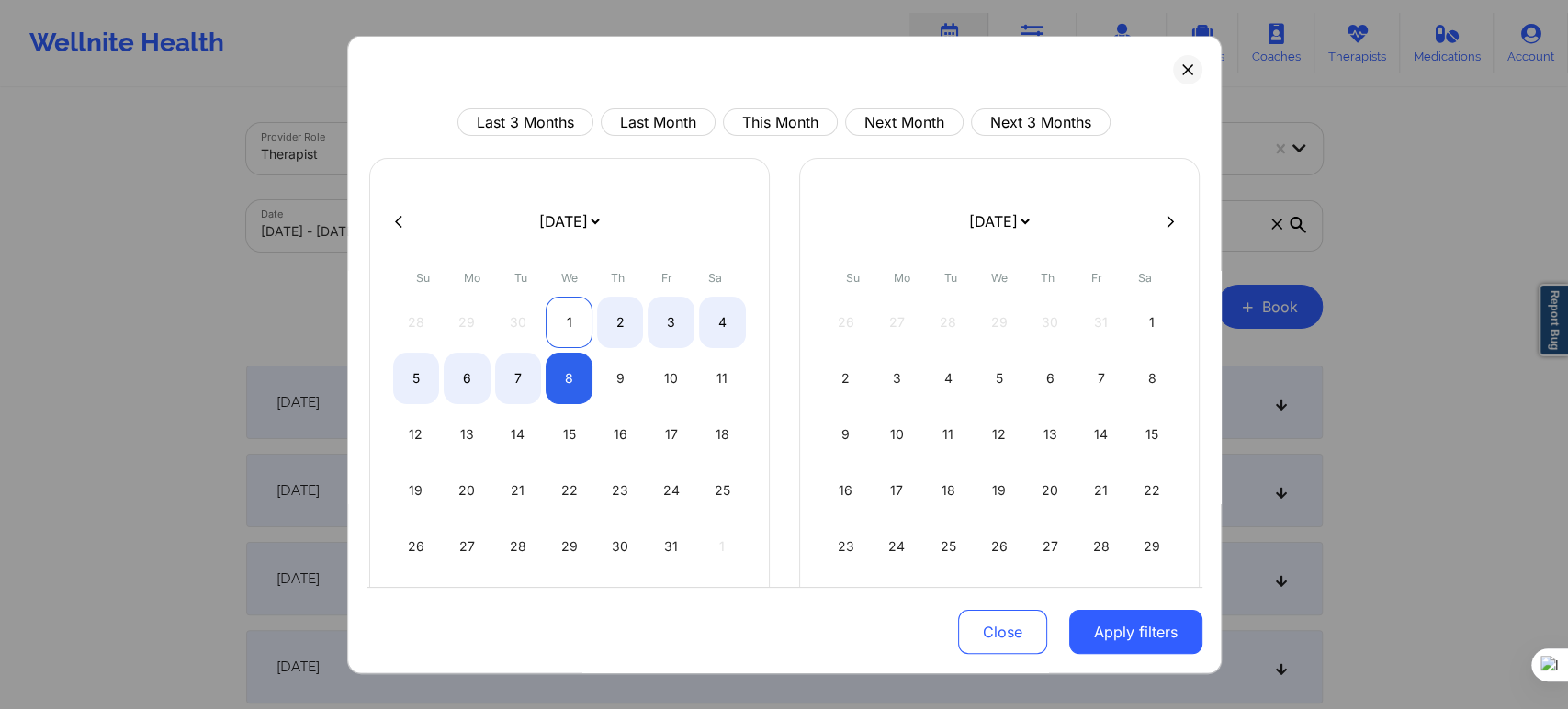
click at [554, 323] on div "1" at bounding box center [568, 322] width 46 height 51
select select "2025-9"
select select "2025-10"
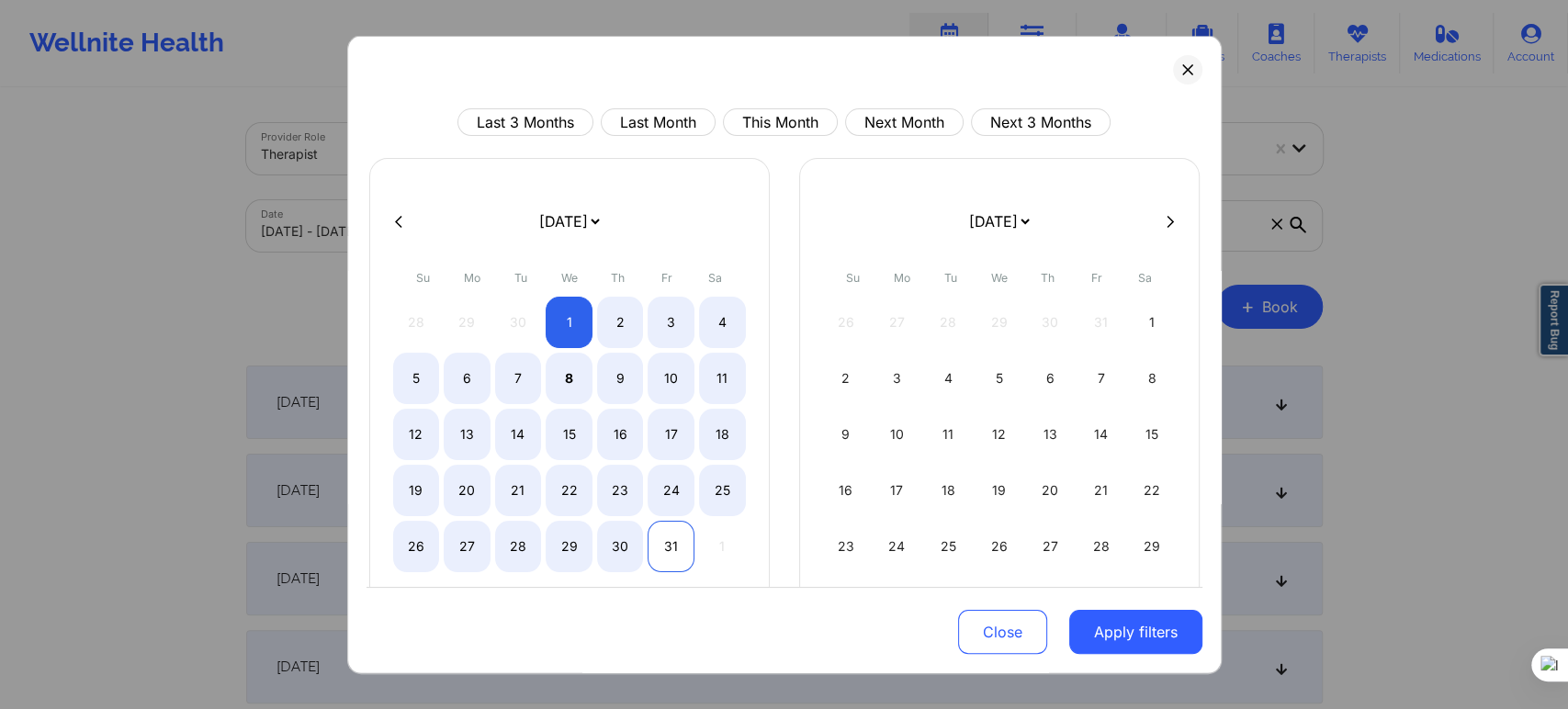
click at [676, 549] on div "31" at bounding box center [670, 546] width 46 height 51
select select "2025-9"
select select "2025-10"
click at [1100, 622] on button "Apply filters" at bounding box center [1135, 631] width 133 height 44
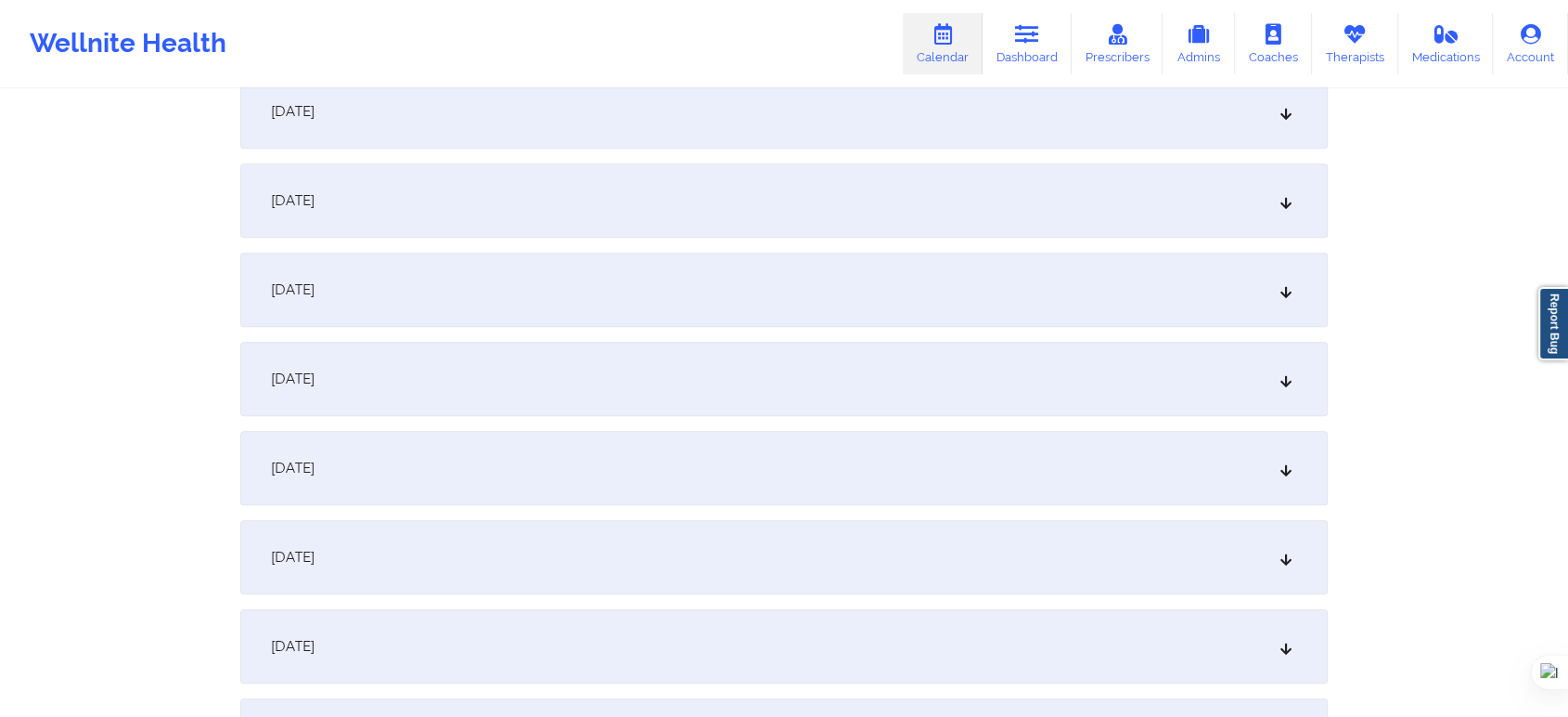
scroll to position [1032, 0]
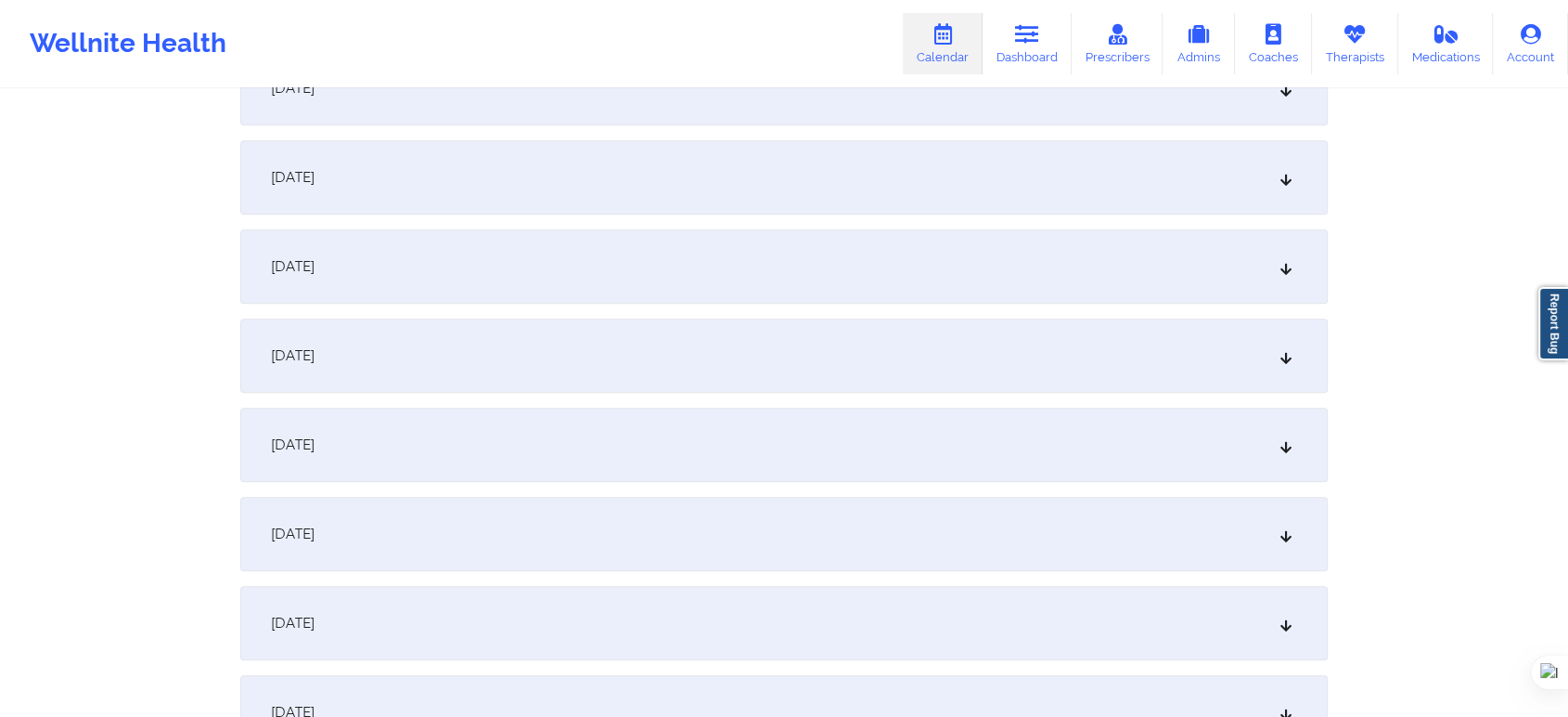
click at [389, 176] on div "October 10, 2025" at bounding box center [784, 177] width 1088 height 74
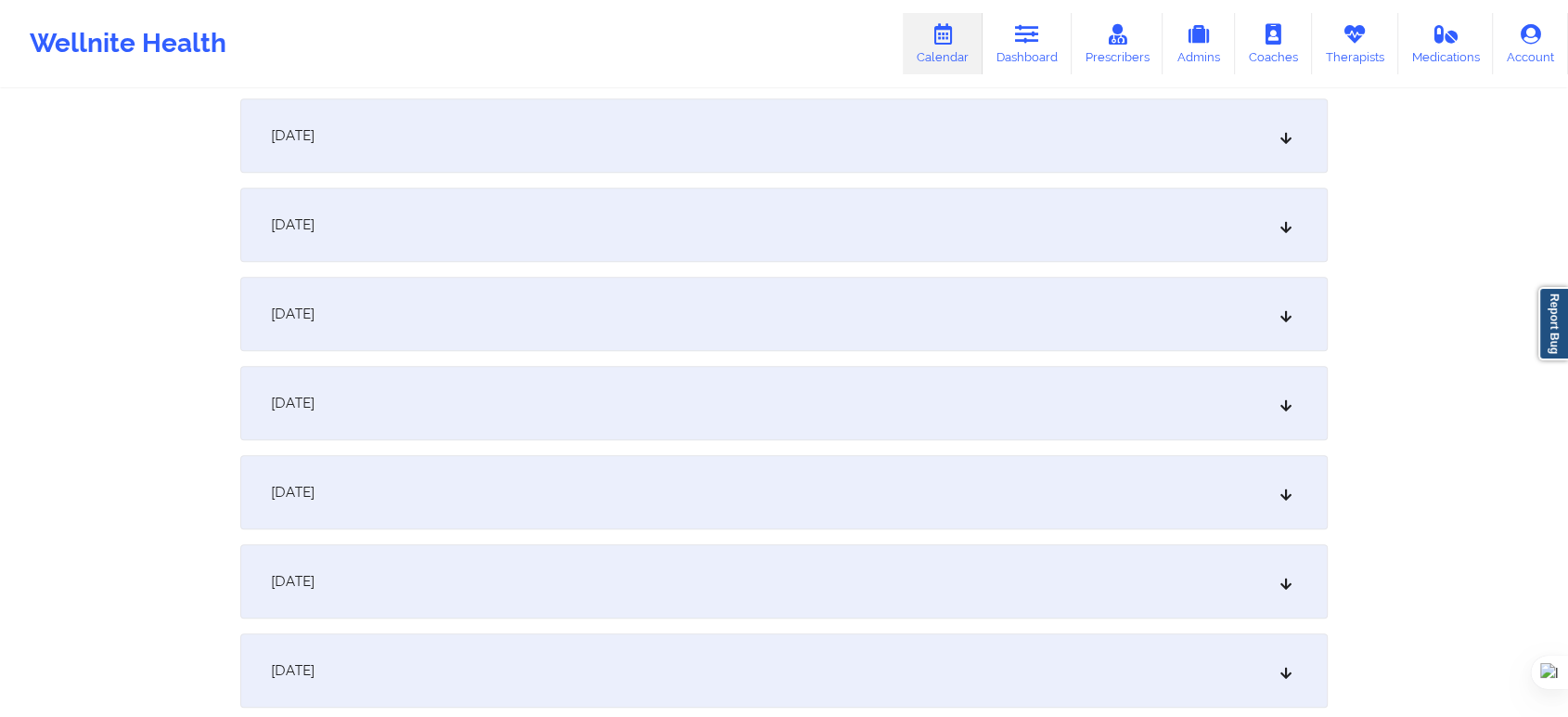
click at [599, 384] on div "October 17, 2025" at bounding box center [784, 402] width 1088 height 74
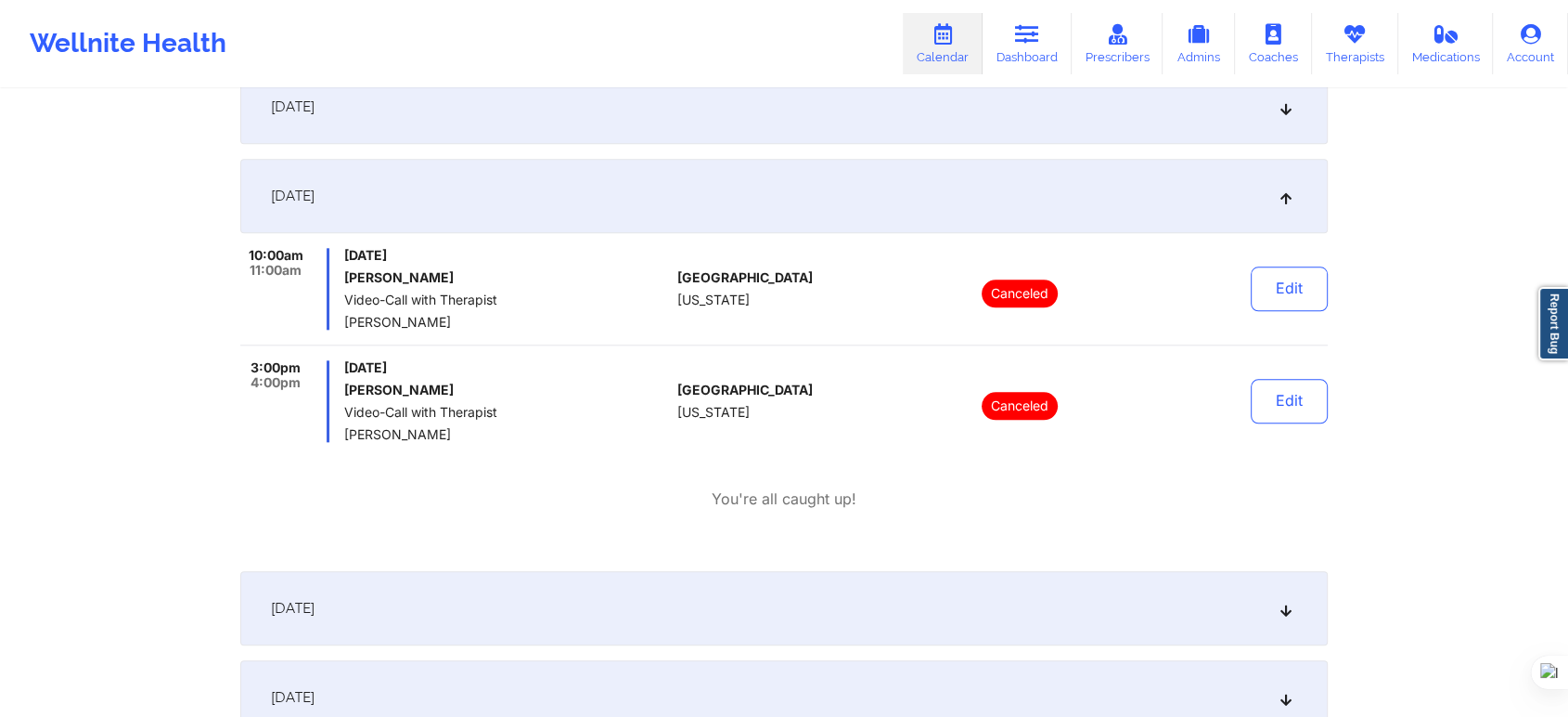
scroll to position [2063, 0]
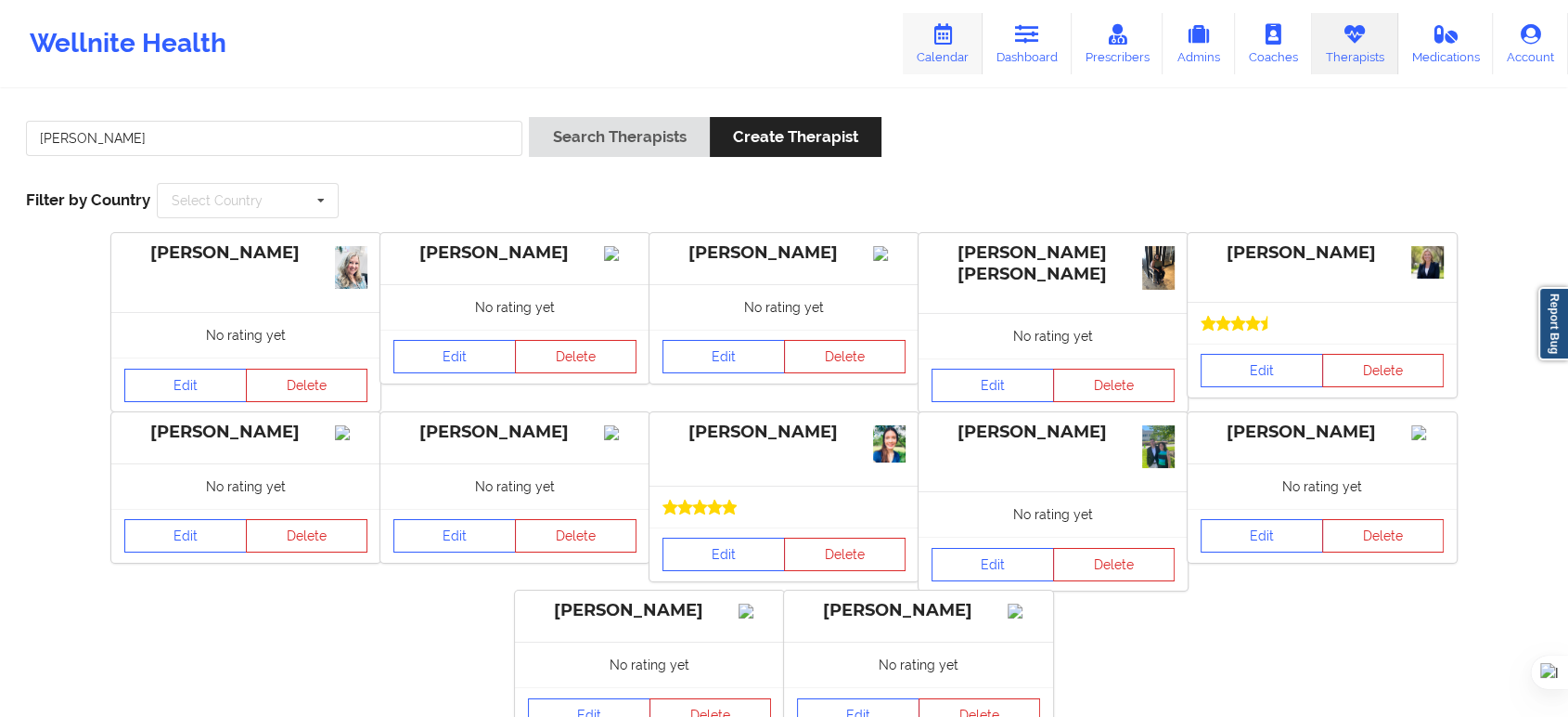
click at [977, 50] on link "Calendar" at bounding box center [943, 43] width 80 height 61
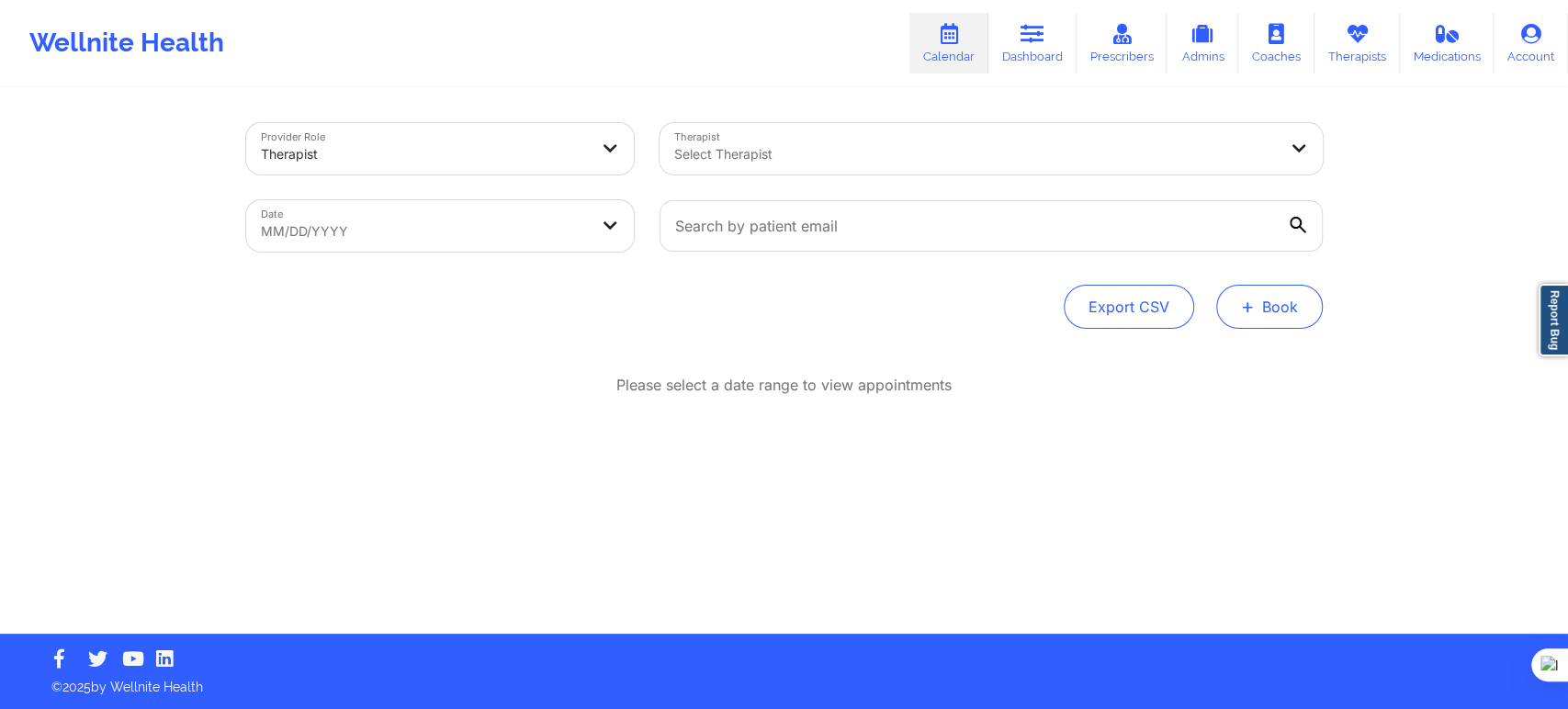
click at [1264, 320] on button "+ Book" at bounding box center [1270, 306] width 107 height 44
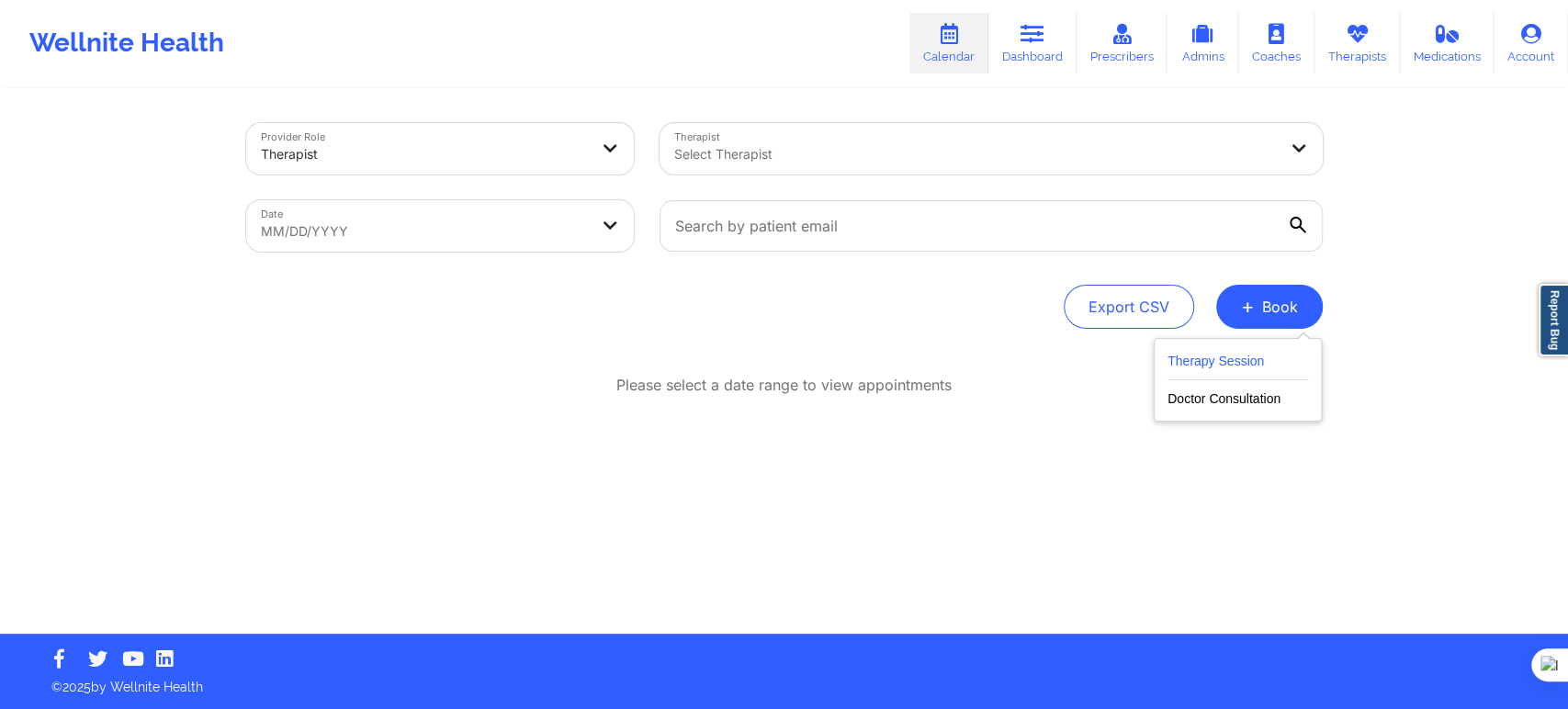
click at [1207, 368] on button "Therapy Session" at bounding box center [1238, 364] width 140 height 31
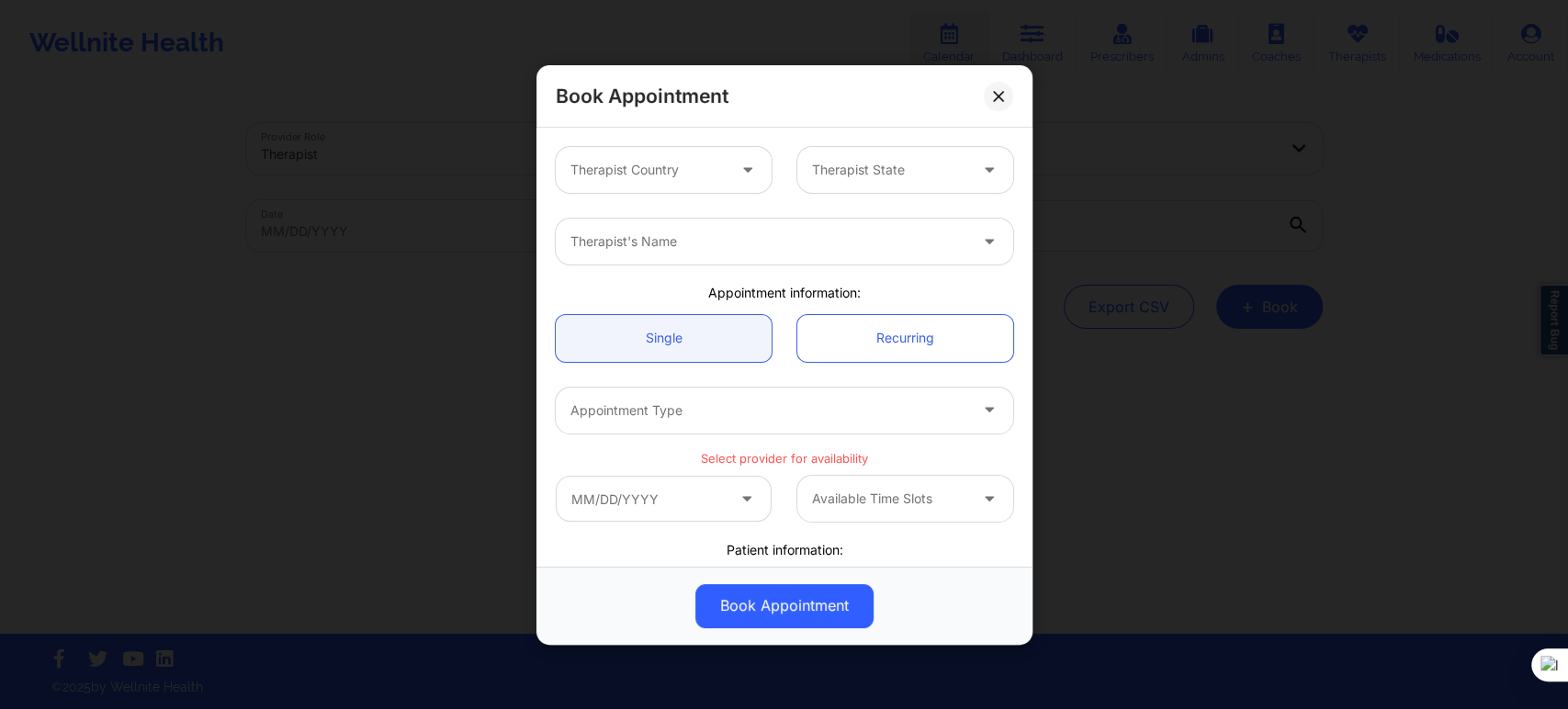
click at [681, 174] on div at bounding box center [647, 170] width 155 height 22
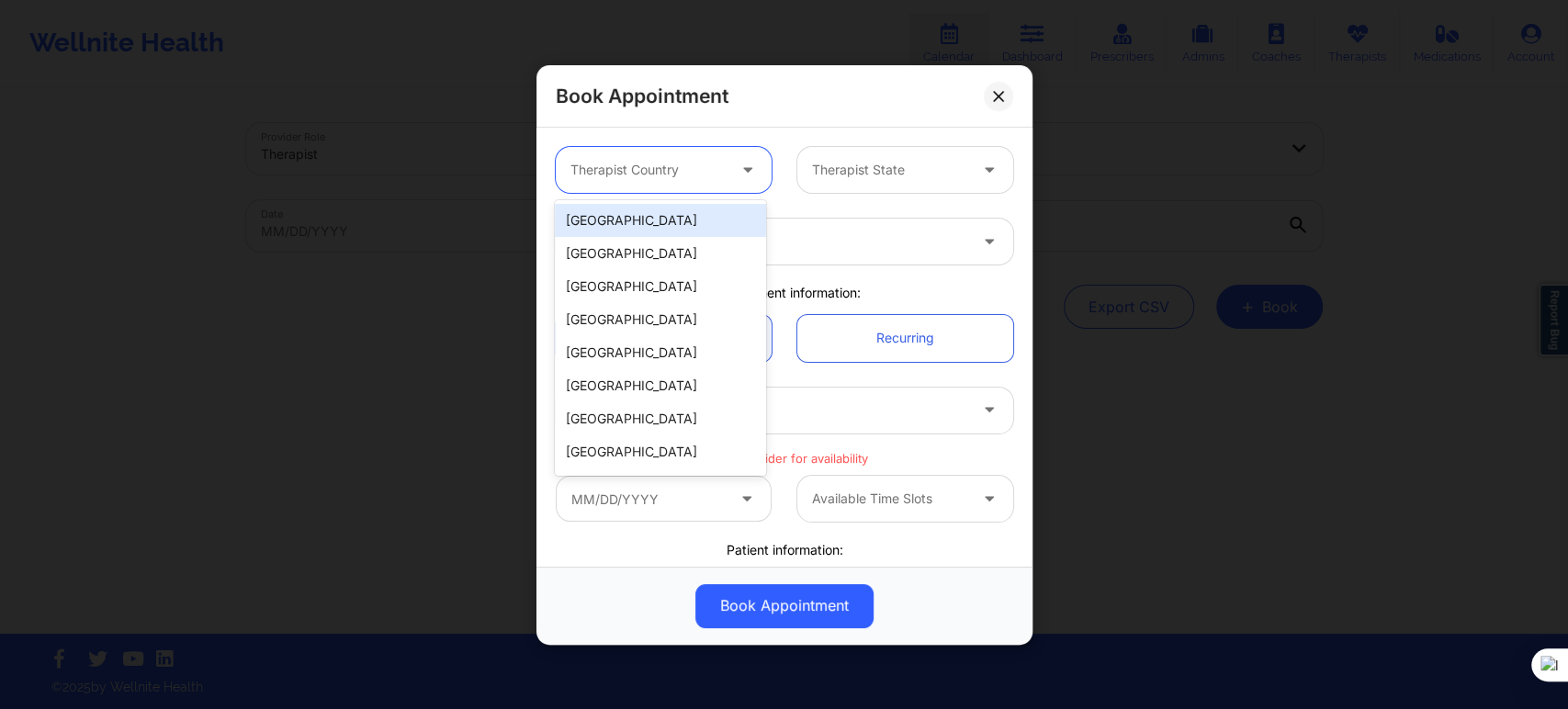
click at [669, 228] on div "[GEOGRAPHIC_DATA]" at bounding box center [660, 219] width 211 height 33
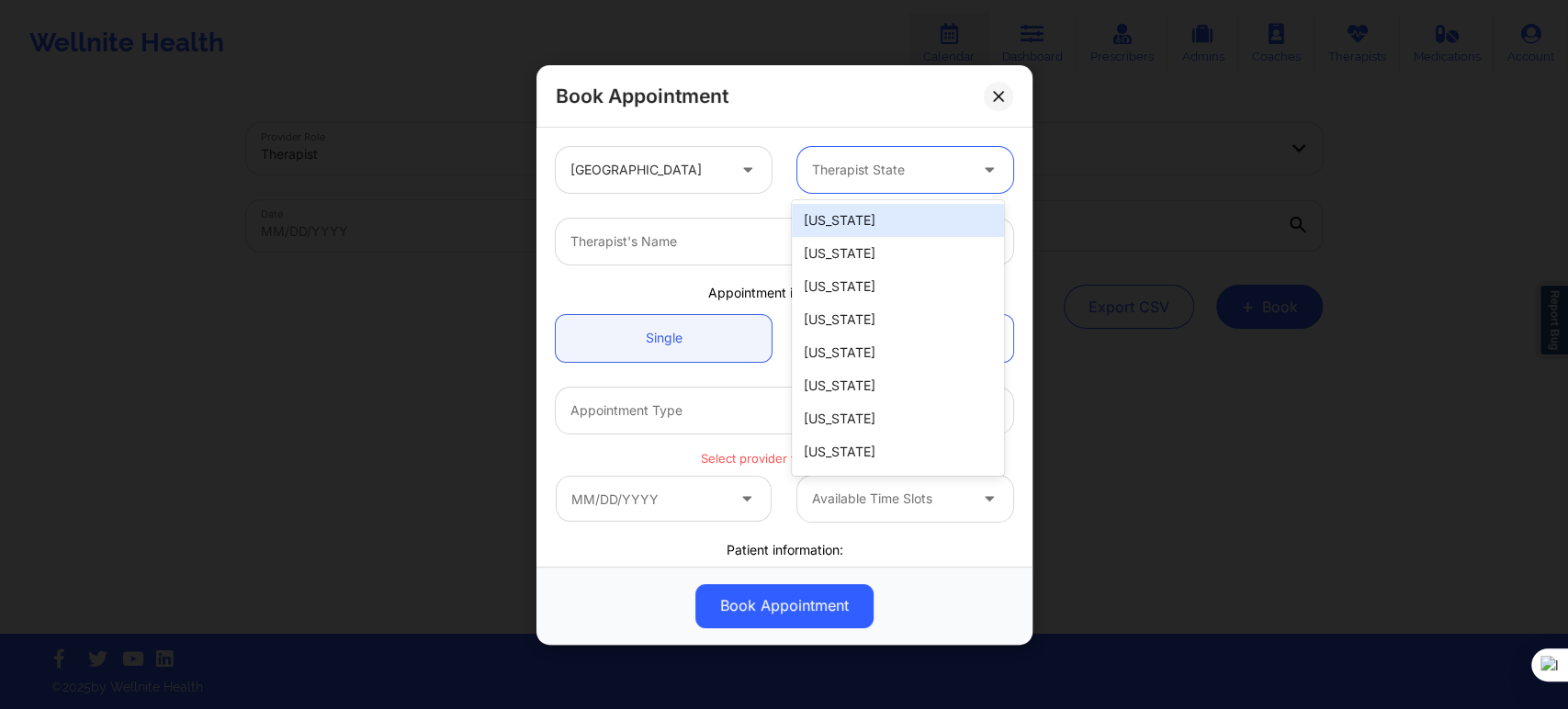
click at [810, 189] on div "Therapist State" at bounding box center [883, 170] width 172 height 45
click at [742, 245] on div at bounding box center [769, 241] width 397 height 22
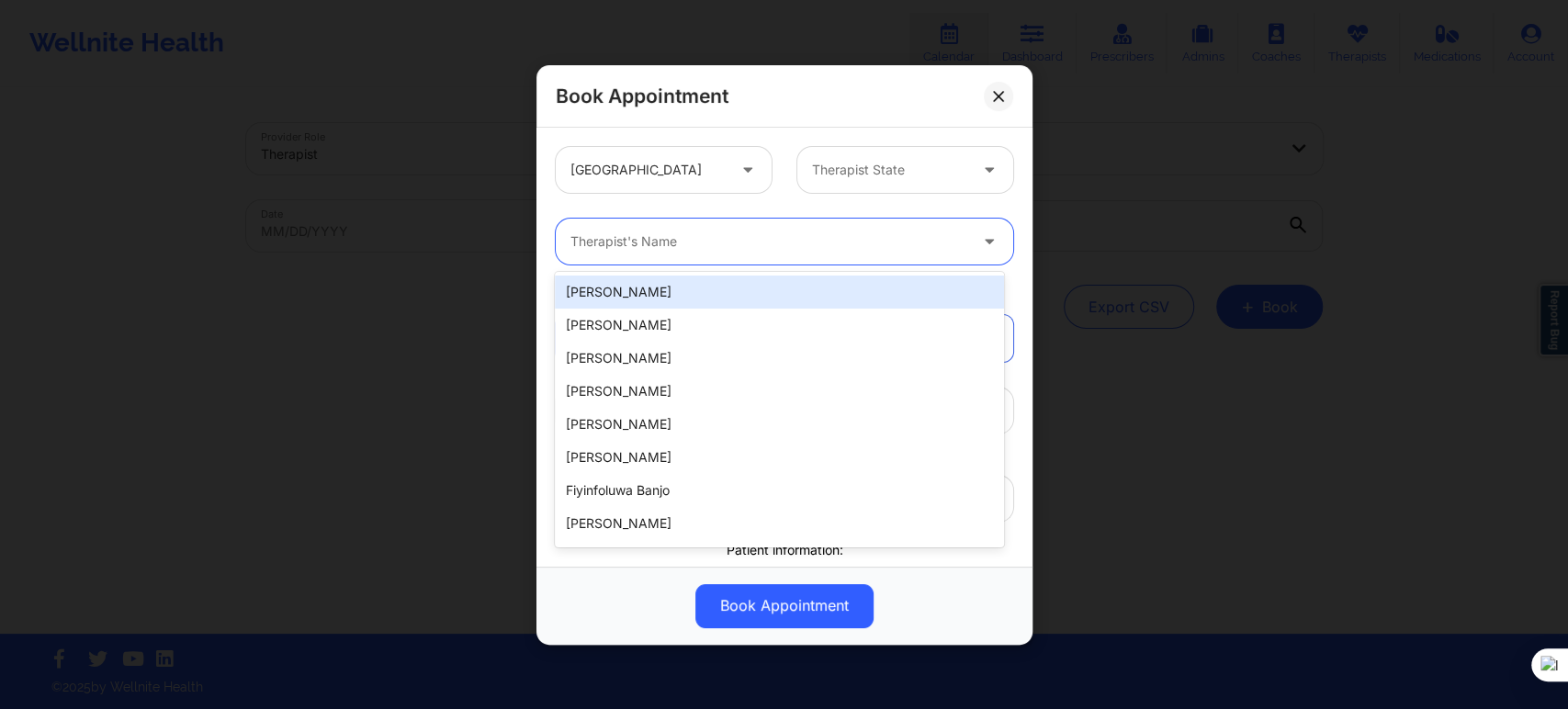
paste input "[PERSON_NAME]"
type input "[PERSON_NAME]"
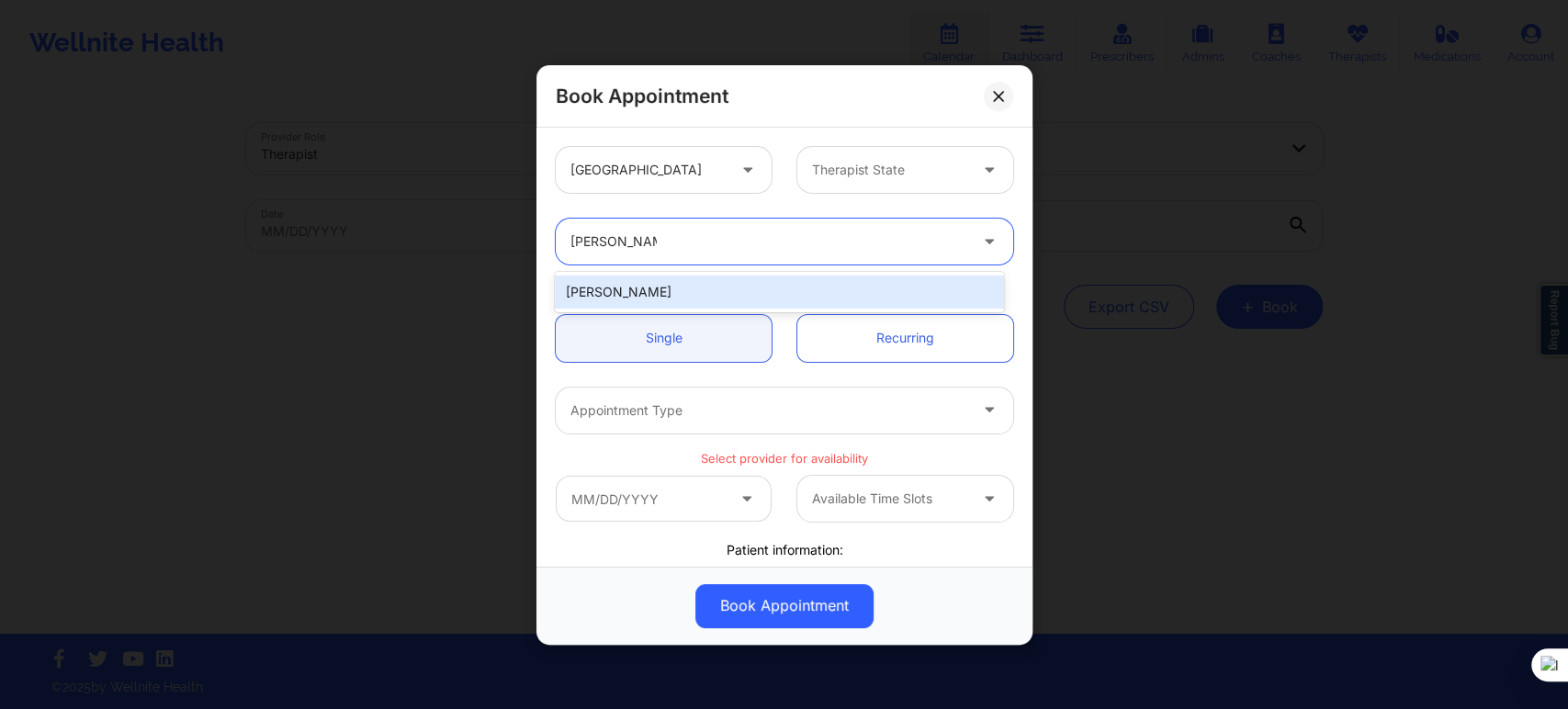
click at [677, 298] on div "[PERSON_NAME]" at bounding box center [779, 291] width 449 height 33
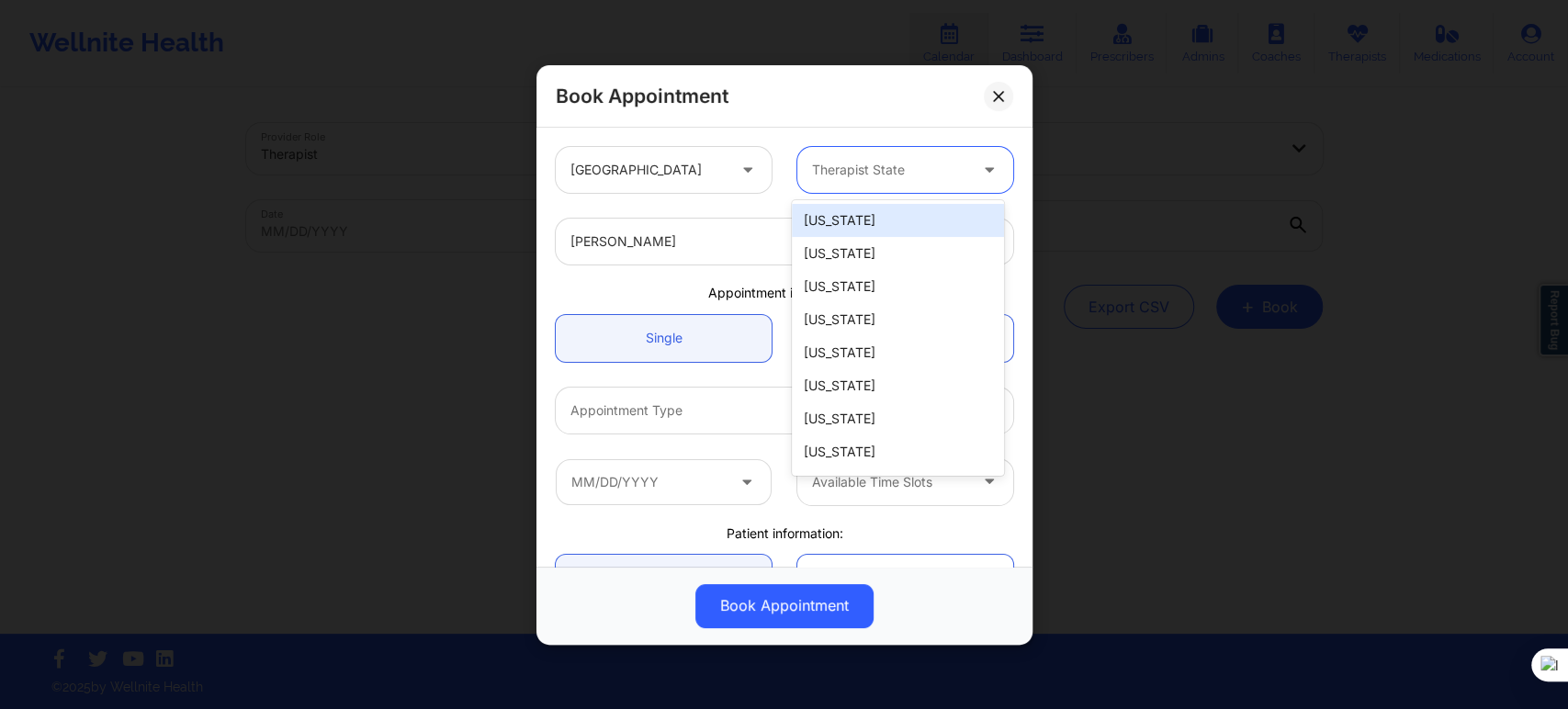
click at [832, 173] on div at bounding box center [889, 170] width 155 height 22
type input "new"
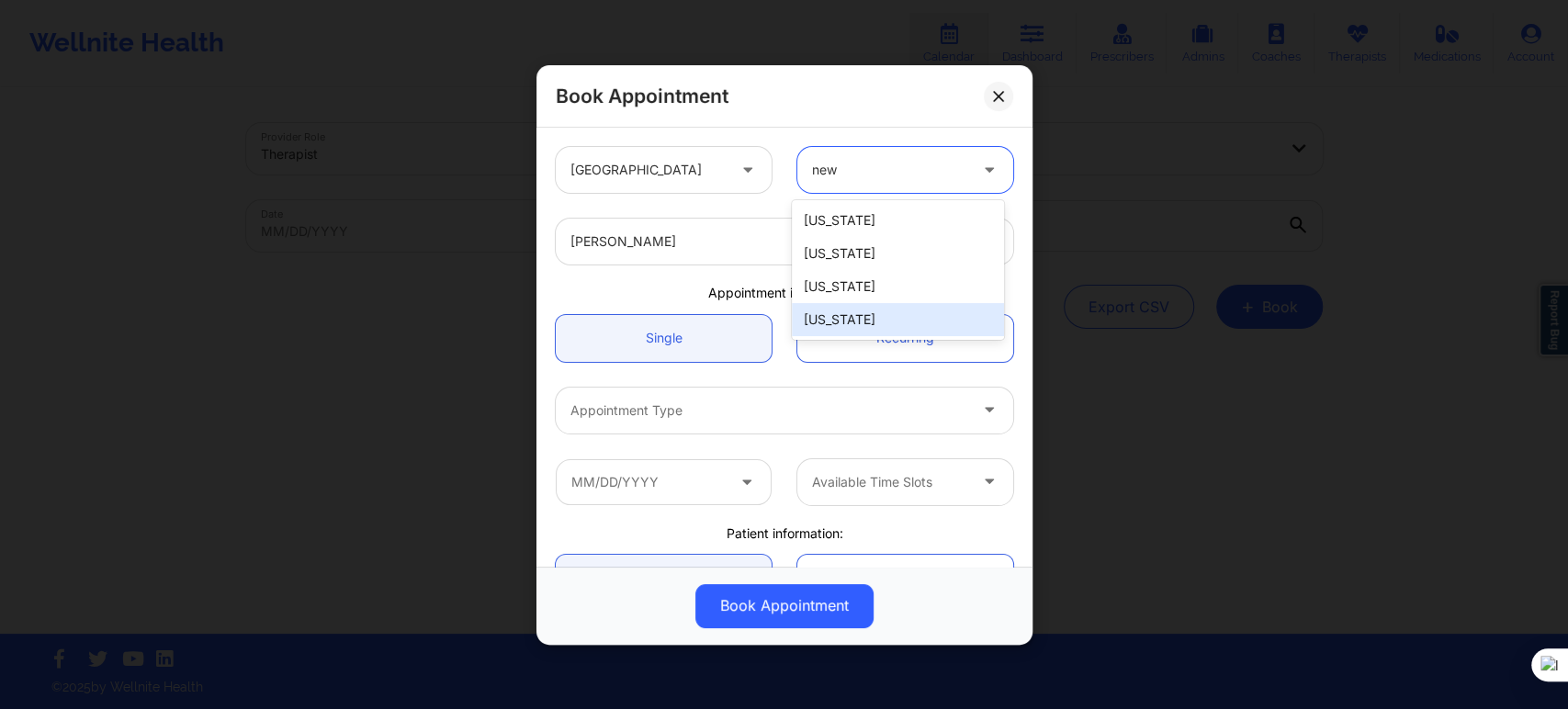
click at [841, 312] on div "[US_STATE]" at bounding box center [897, 319] width 211 height 33
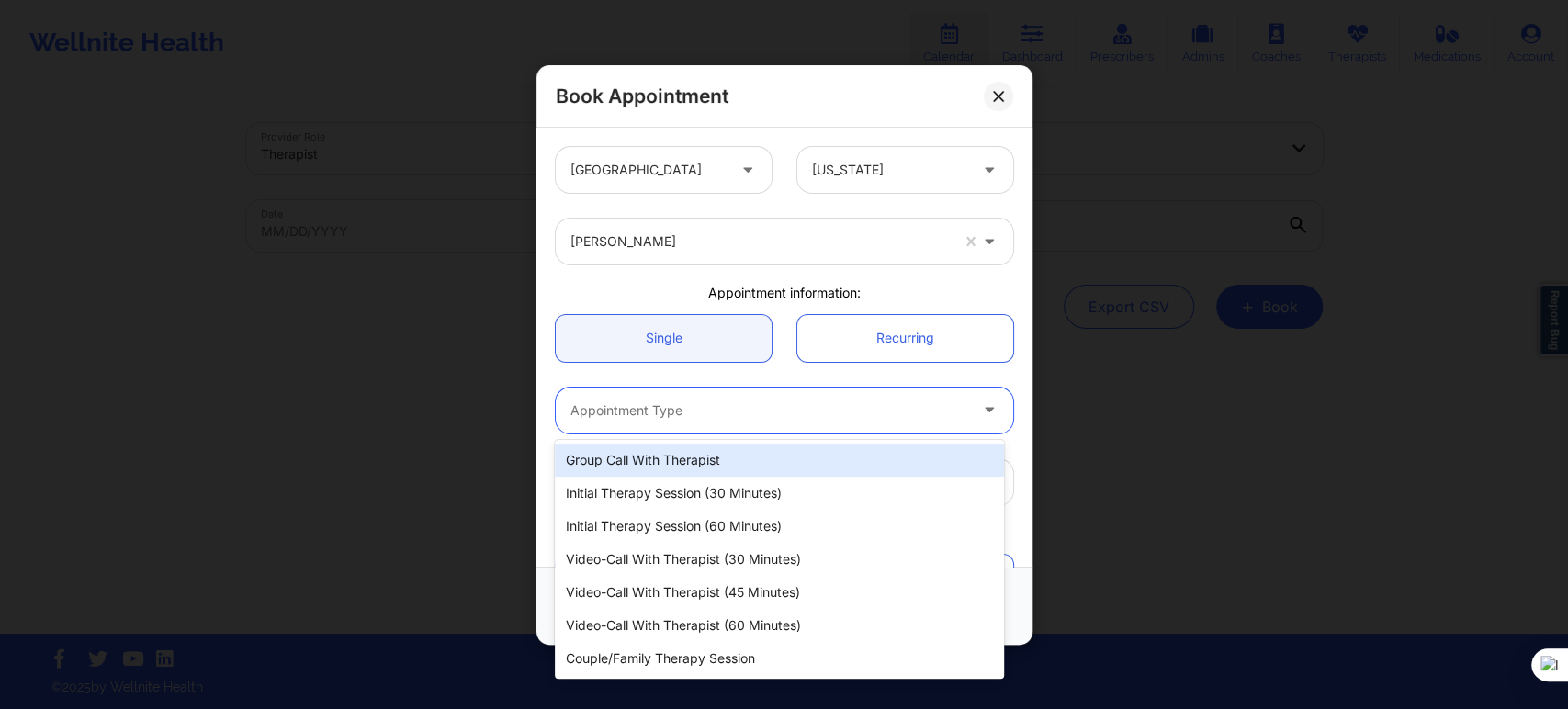
click at [690, 399] on div at bounding box center [769, 410] width 397 height 22
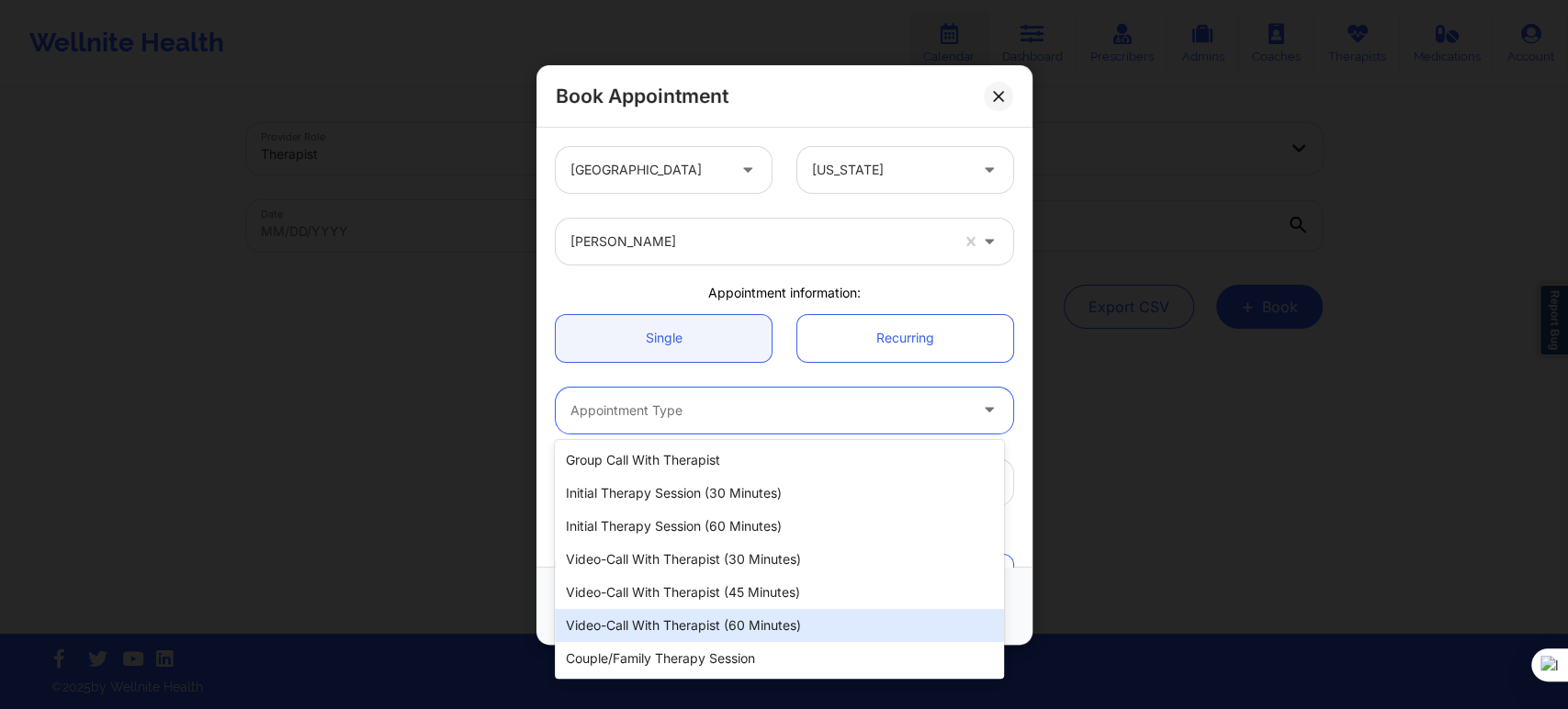
click at [720, 622] on div "Video-Call with Therapist (60 minutes)" at bounding box center [779, 624] width 449 height 33
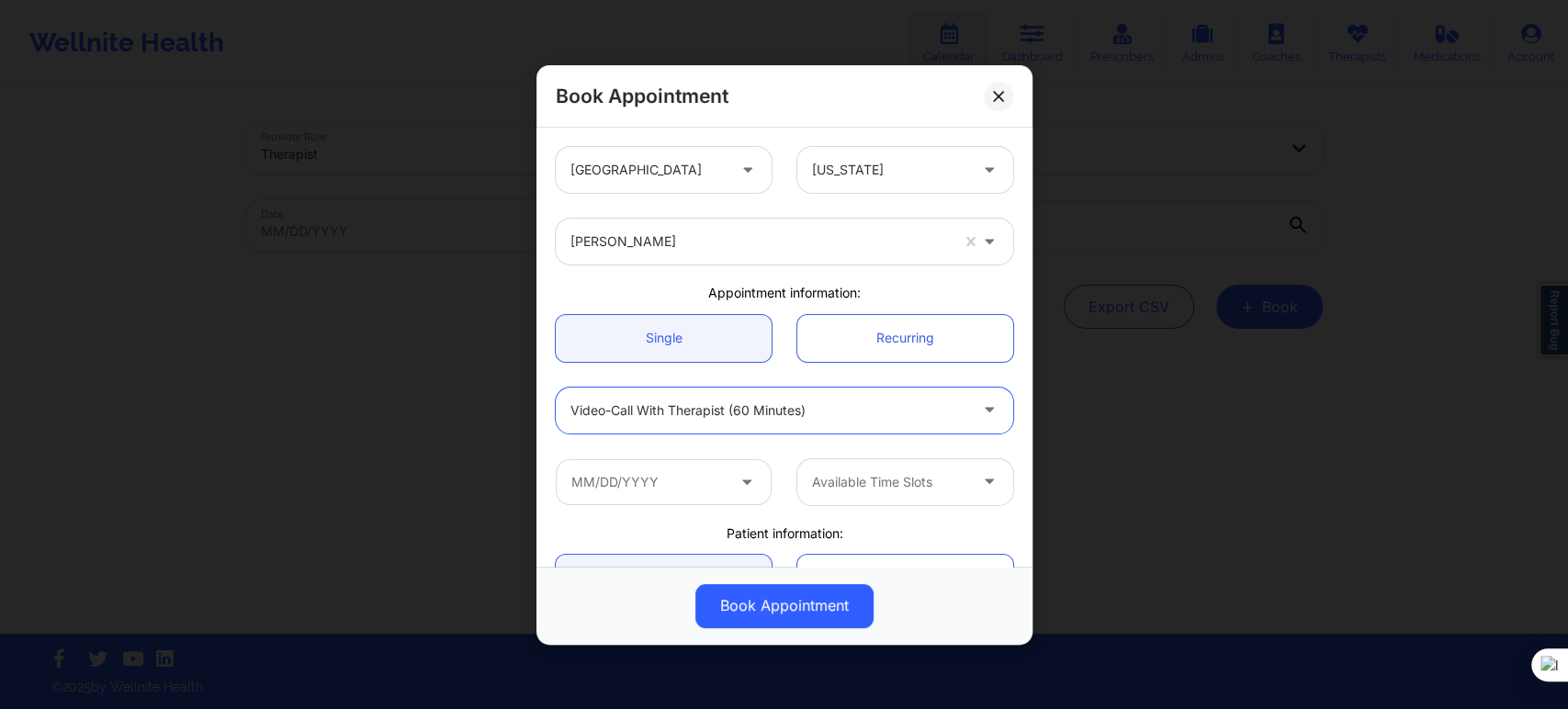
scroll to position [102, 0]
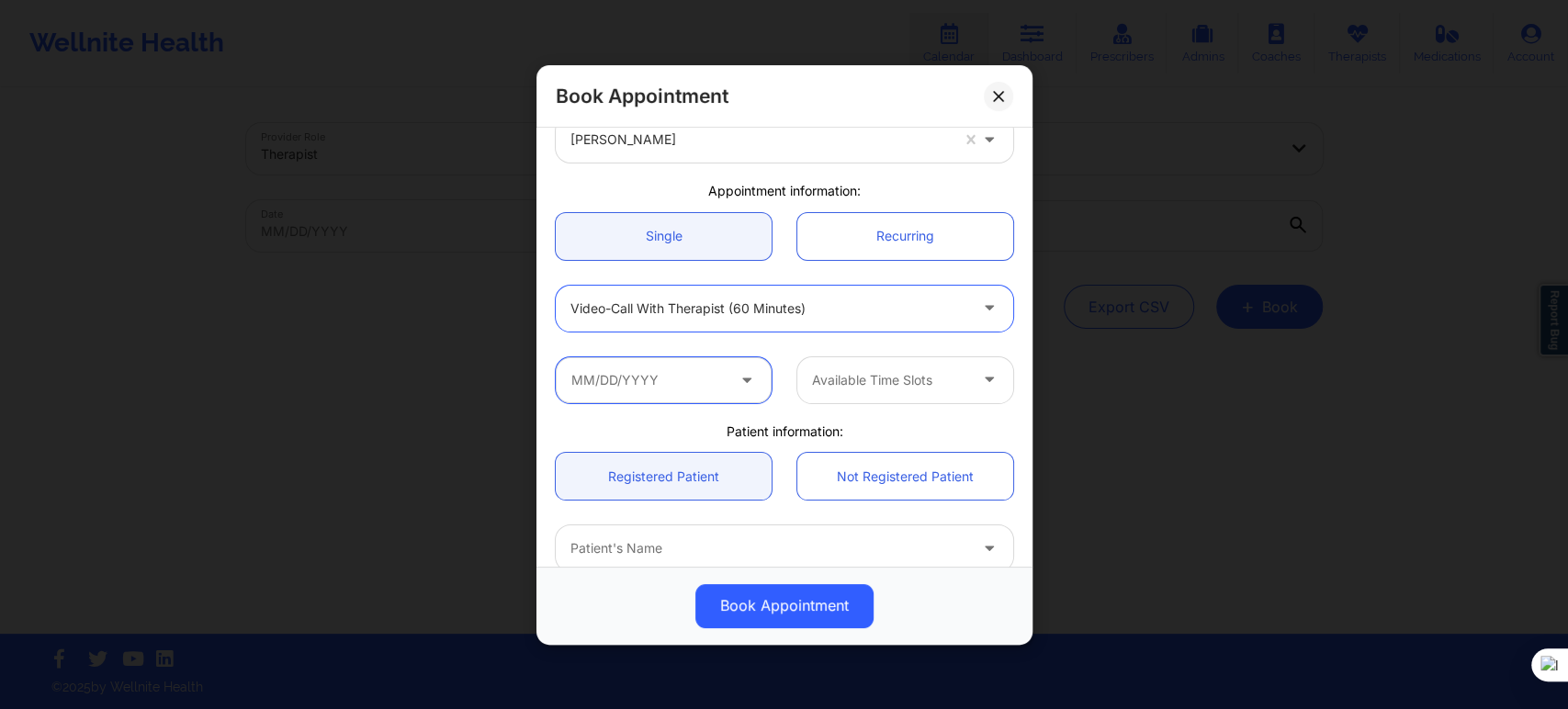
click at [699, 369] on input "text" at bounding box center [663, 379] width 215 height 45
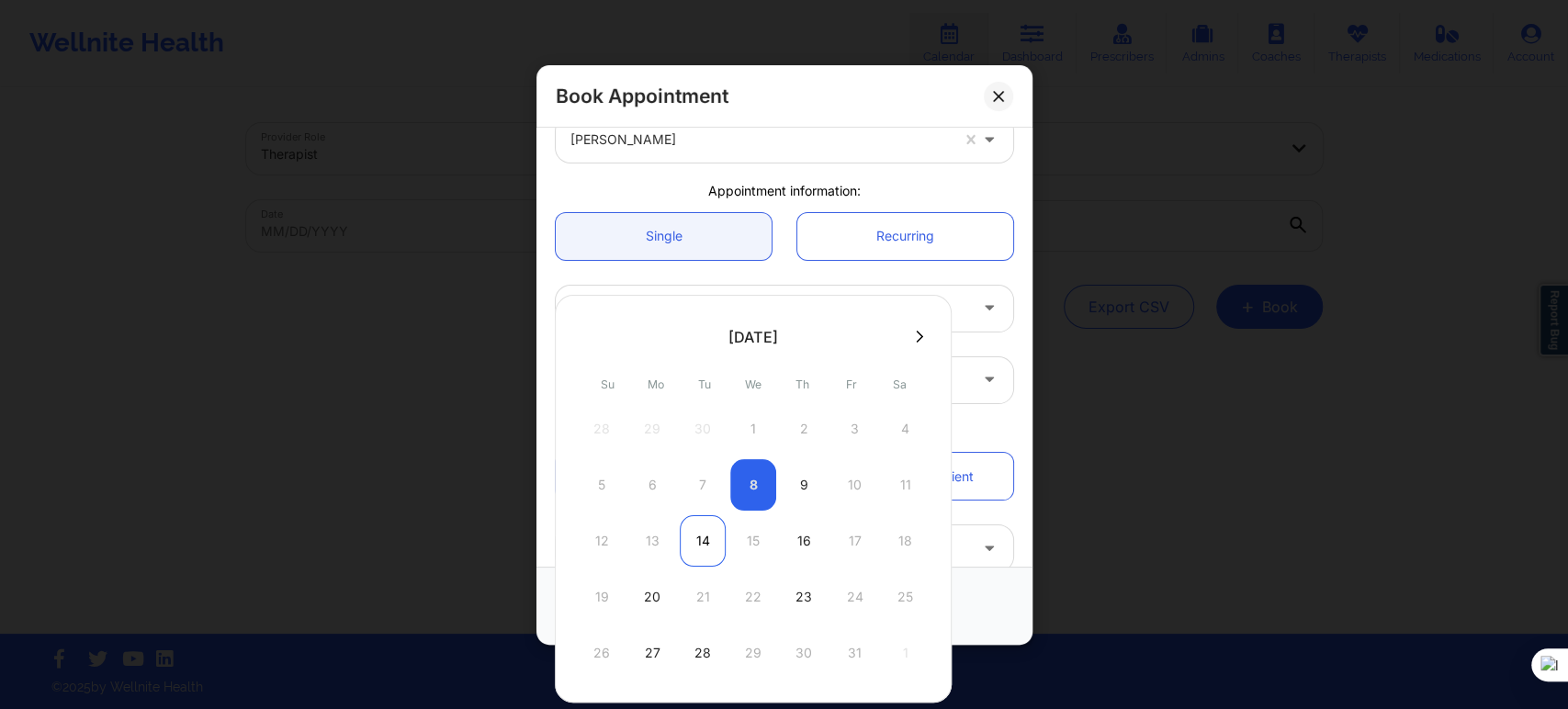
click at [693, 537] on div "14" at bounding box center [702, 541] width 45 height 51
type input "[DATE]"
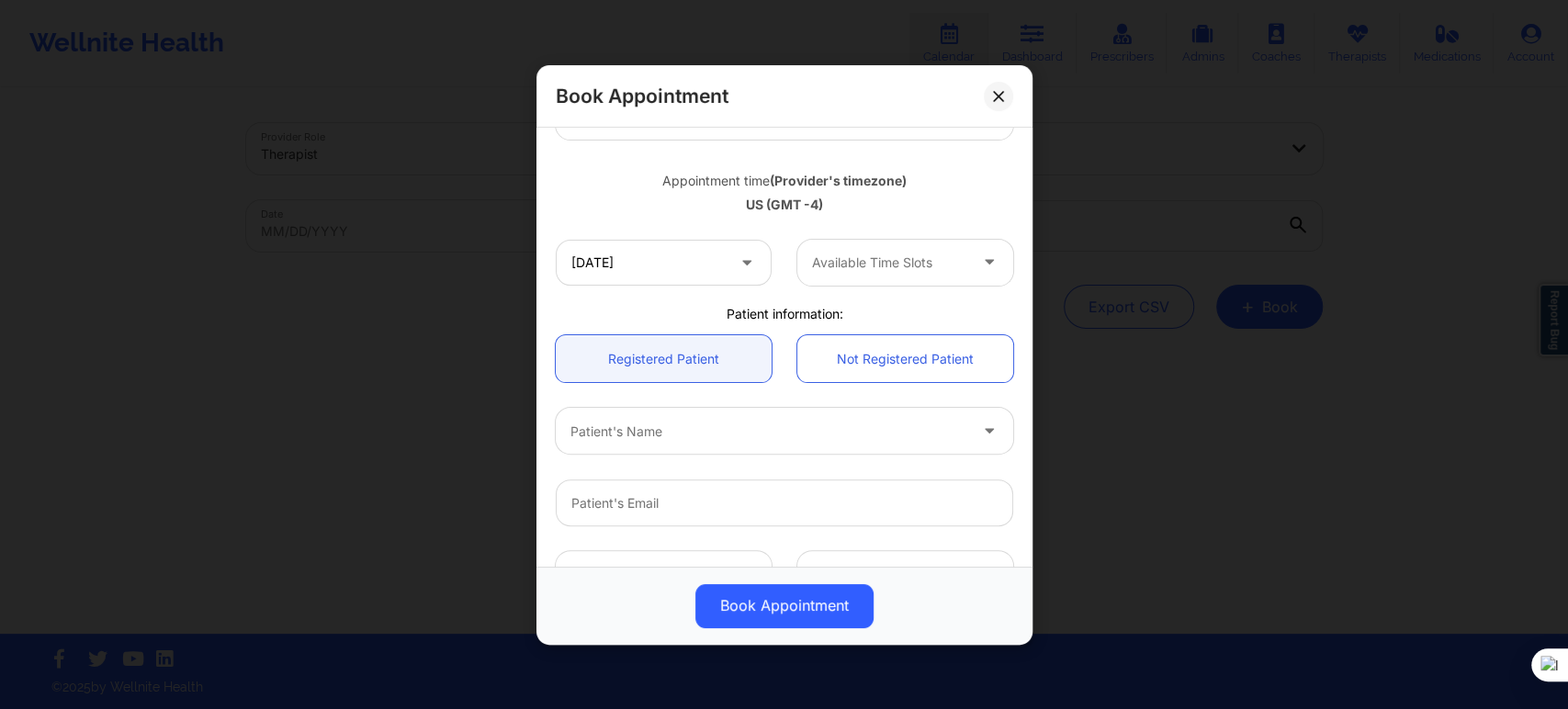
scroll to position [306, 0]
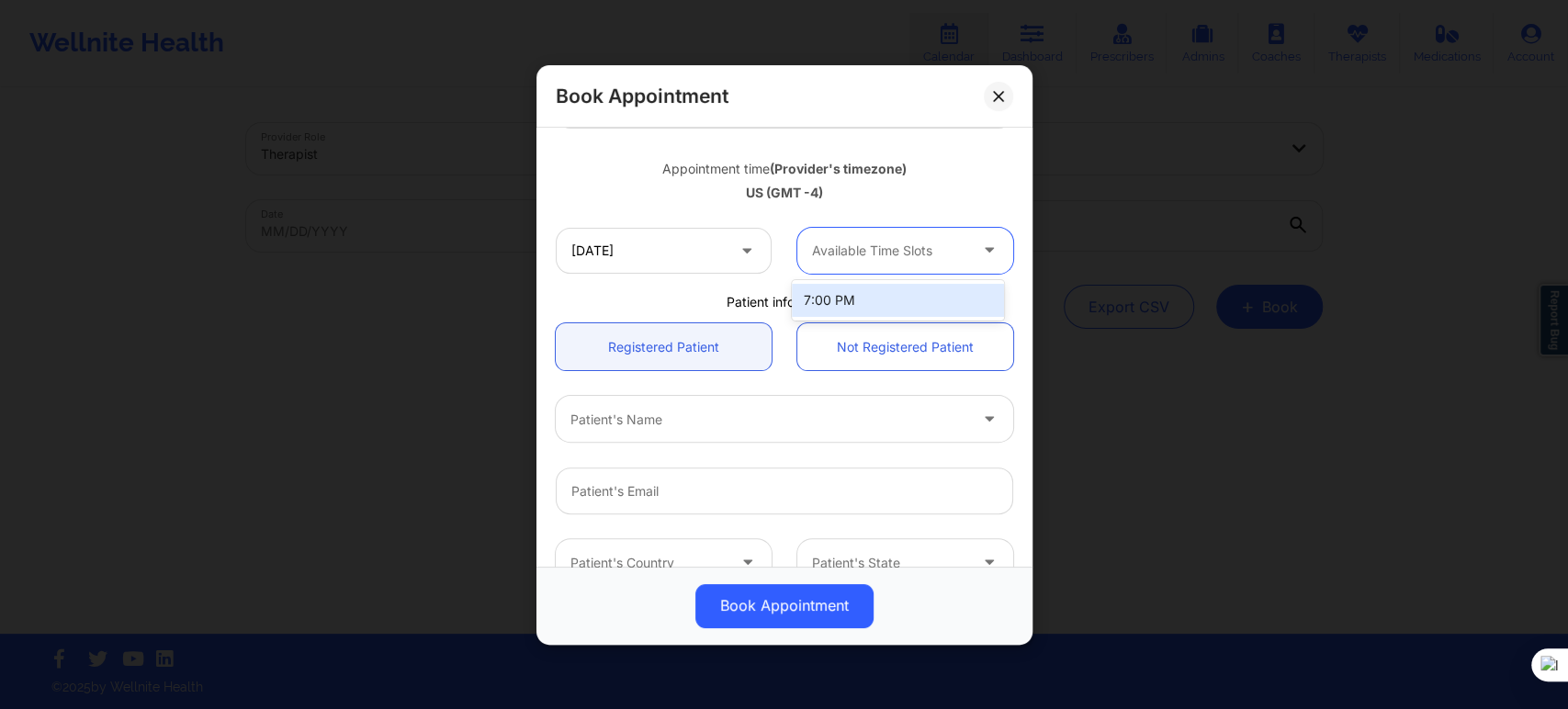
click at [884, 240] on div at bounding box center [889, 251] width 155 height 22
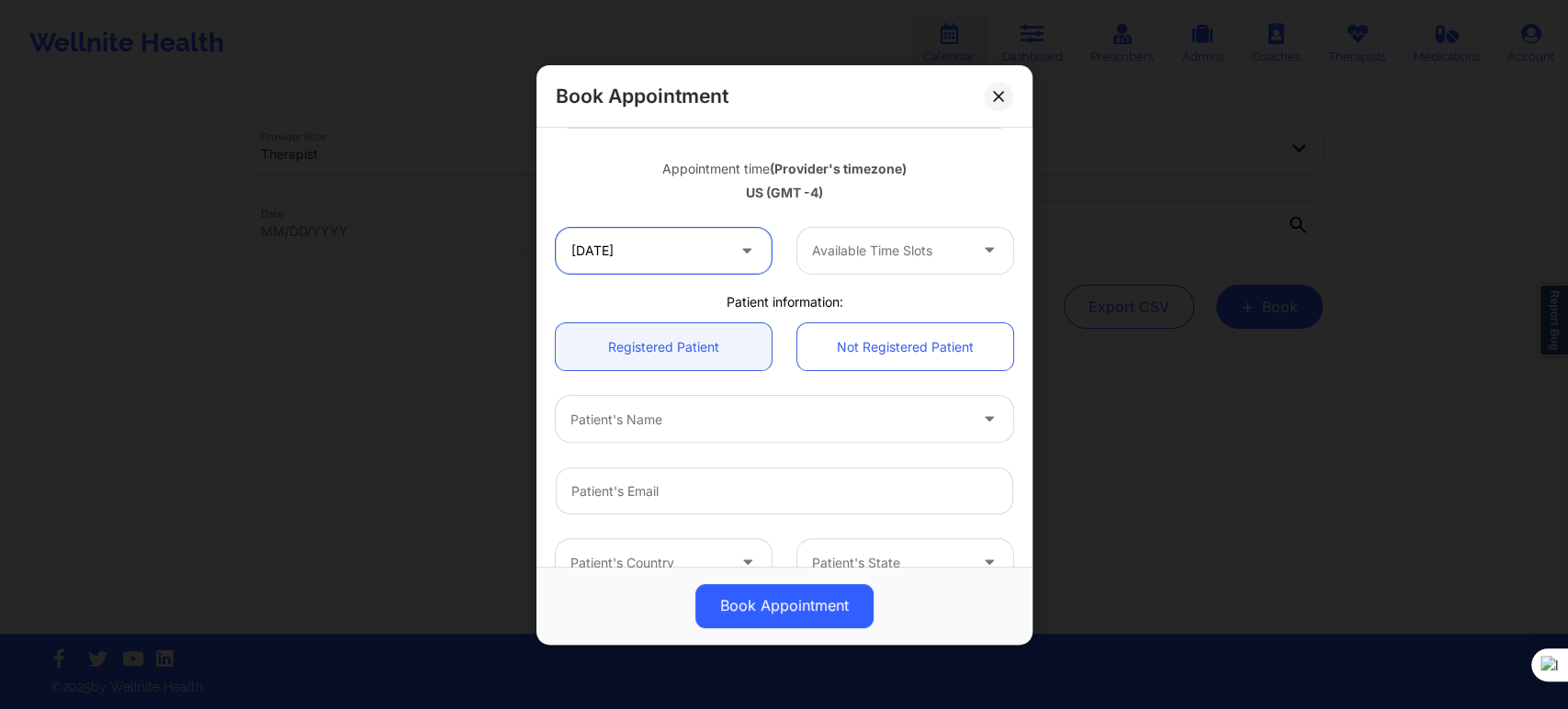
click at [705, 249] on input "[DATE]" at bounding box center [663, 250] width 215 height 45
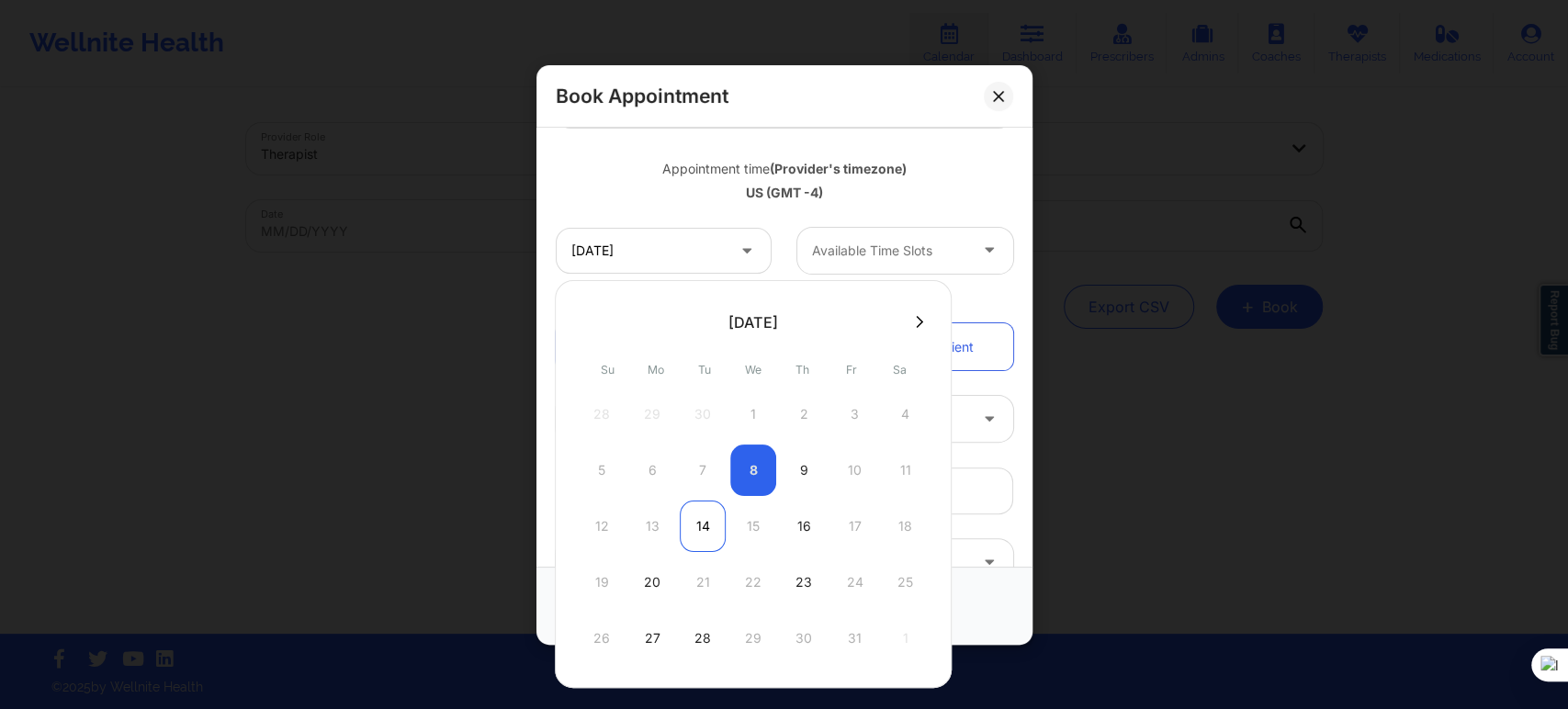
click at [698, 530] on div "14" at bounding box center [702, 526] width 45 height 51
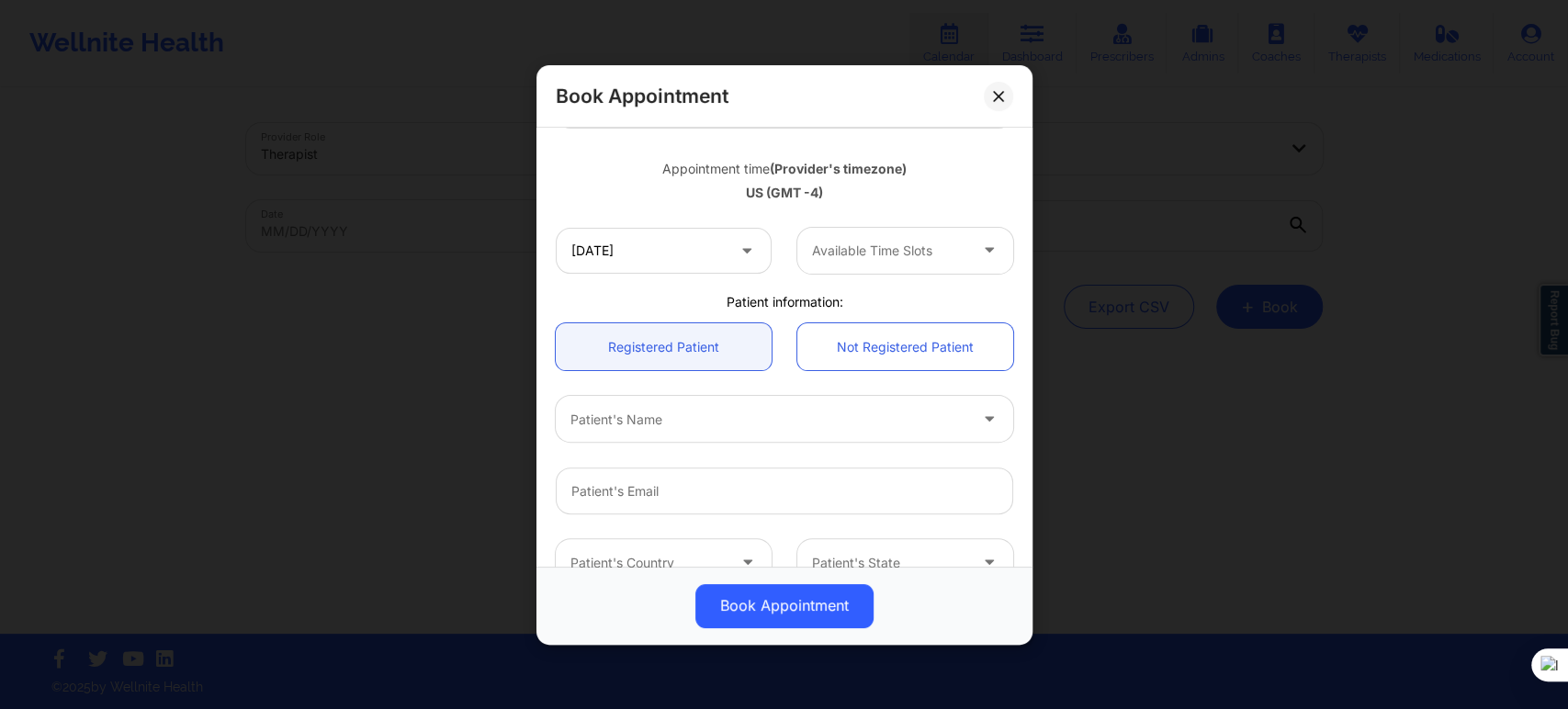
click at [900, 268] on div "Available Time Slots" at bounding box center [883, 250] width 172 height 45
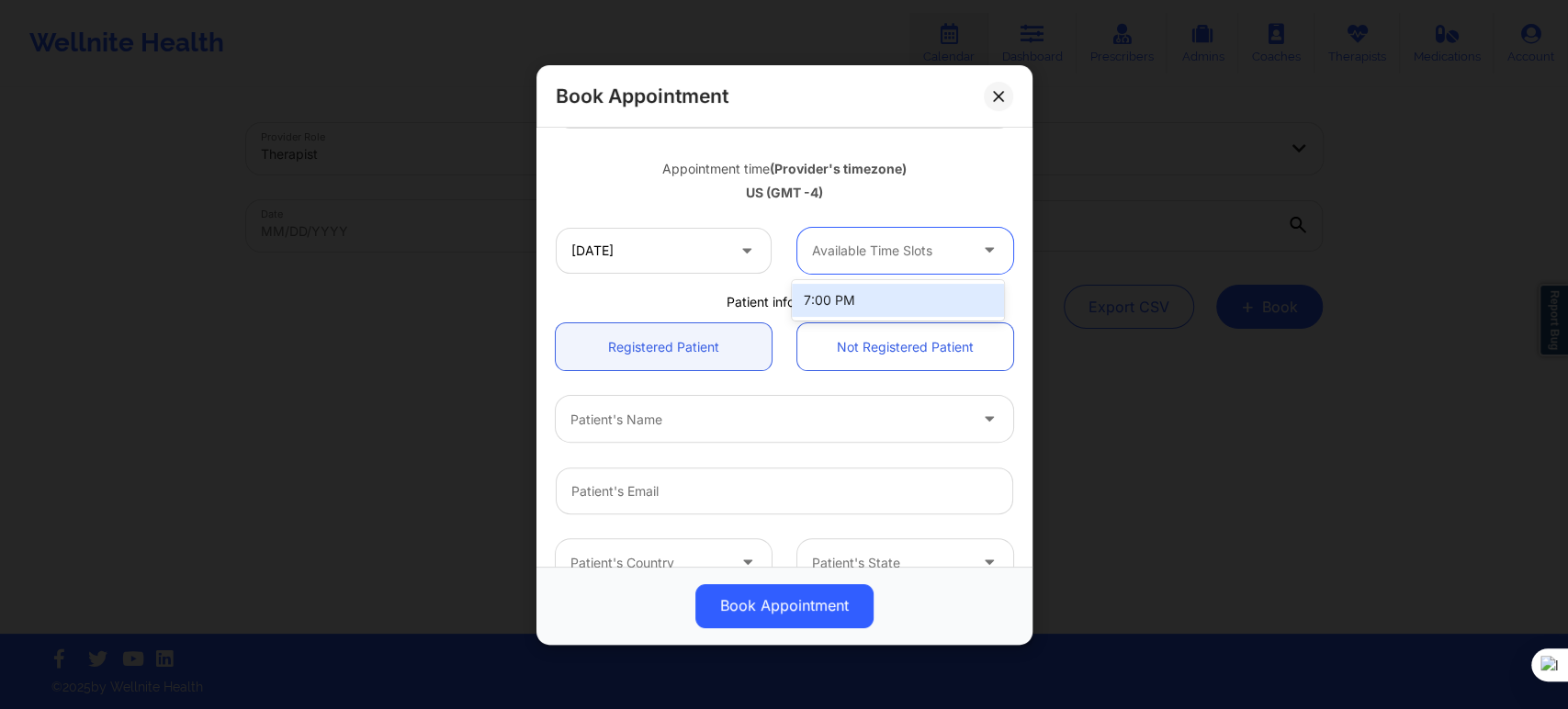
click at [883, 297] on div "7:00 PM" at bounding box center [897, 299] width 211 height 33
click at [1006, 105] on button at bounding box center [999, 96] width 30 height 30
